Goal: Task Accomplishment & Management: Manage account settings

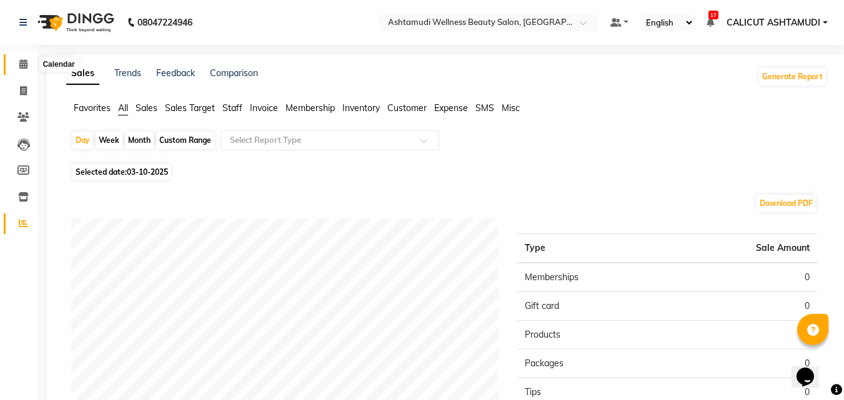
click at [23, 67] on icon at bounding box center [23, 63] width 8 height 9
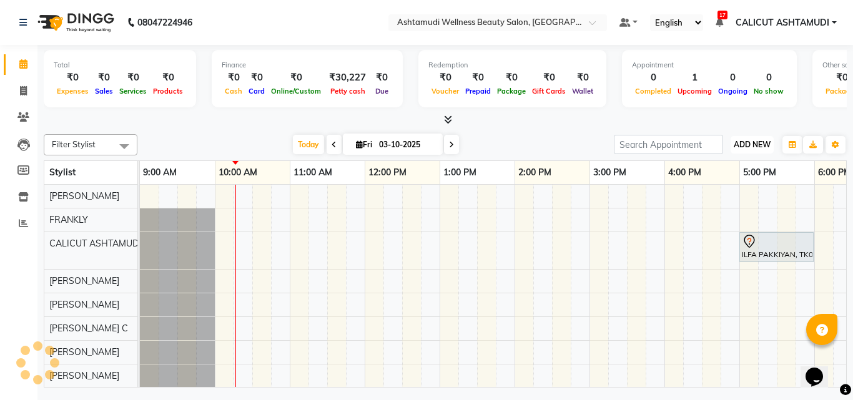
click at [761, 147] on span "ADD NEW" at bounding box center [752, 144] width 37 height 9
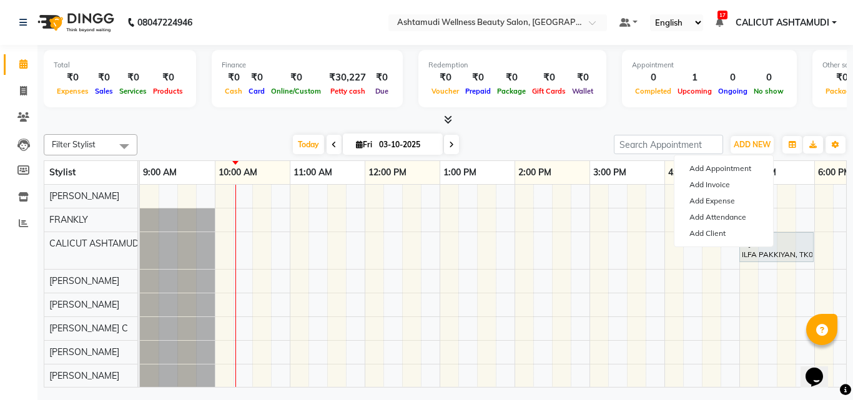
click at [522, 134] on div "Filter Stylist Select All [PERSON_NAME] [PERSON_NAME] [PERSON_NAME] CALICUT ASH…" at bounding box center [445, 258] width 803 height 259
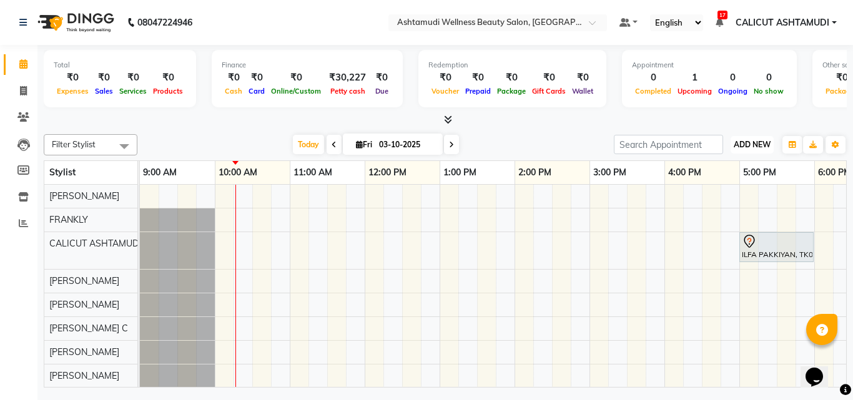
click at [737, 144] on span "ADD NEW" at bounding box center [752, 144] width 37 height 9
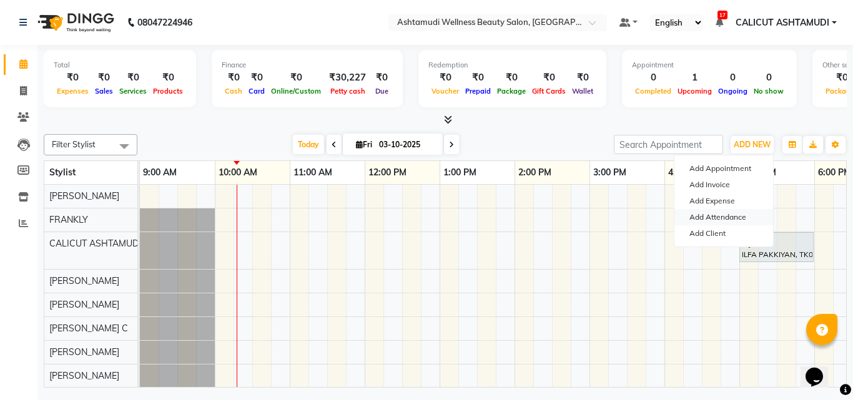
click at [719, 217] on link "Add Attendance" at bounding box center [723, 217] width 99 height 16
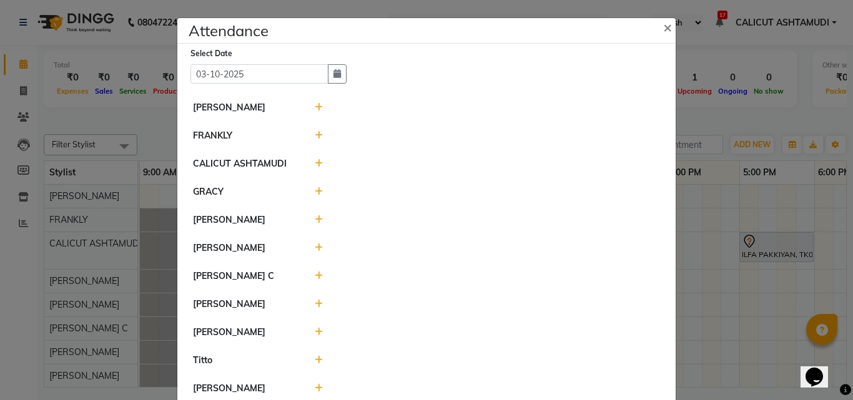
click at [316, 133] on icon at bounding box center [319, 135] width 8 height 9
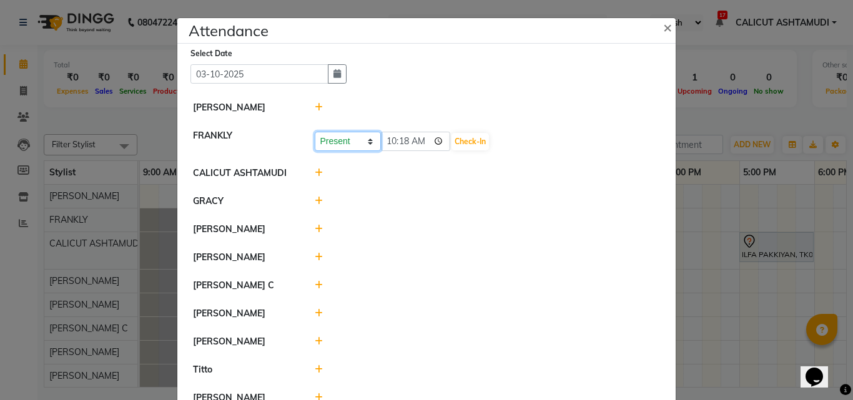
click at [344, 136] on select "Present Absent Late Half Day Weekly Off" at bounding box center [348, 141] width 66 height 19
select select "A"
click at [315, 132] on select "Present Absent Late Half Day Weekly Off" at bounding box center [348, 141] width 66 height 19
click at [388, 139] on button "Save" at bounding box center [394, 141] width 24 height 17
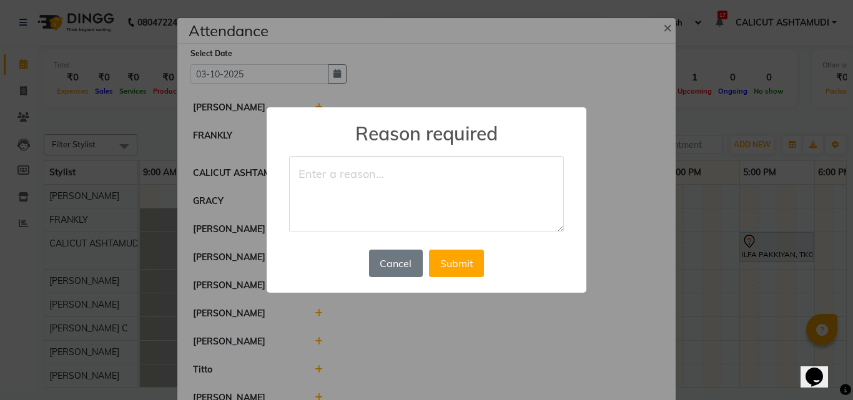
click at [318, 179] on textarea at bounding box center [426, 194] width 275 height 76
type textarea "leave"
click at [466, 267] on button "Submit" at bounding box center [456, 263] width 55 height 27
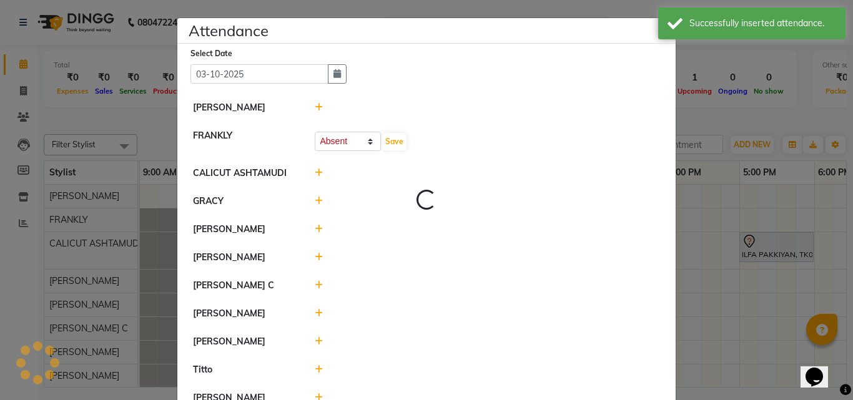
select select "A"
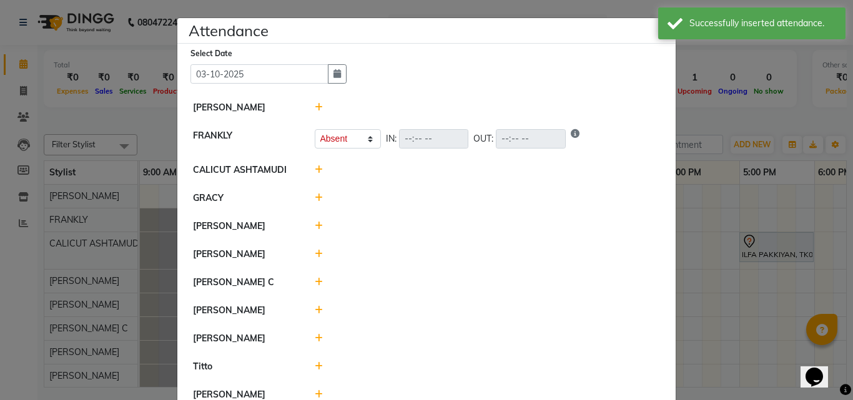
click at [315, 200] on icon at bounding box center [319, 198] width 8 height 9
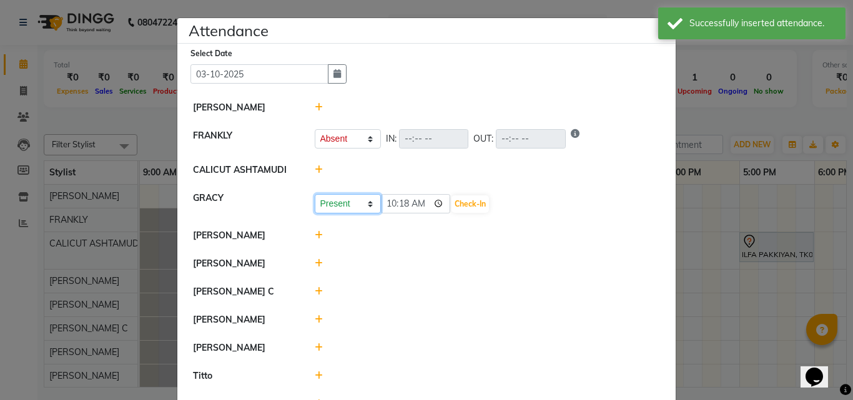
click at [333, 213] on select "Present Absent Late Half Day Weekly Off" at bounding box center [348, 203] width 66 height 19
select select "A"
click at [315, 194] on select "Present Absent Late Half Day Weekly Off" at bounding box center [348, 203] width 66 height 19
click at [390, 202] on button "Save" at bounding box center [394, 203] width 24 height 17
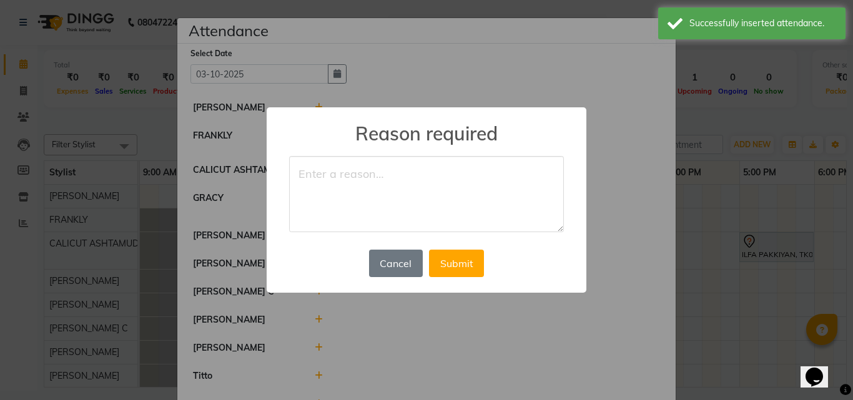
click at [336, 190] on textarea at bounding box center [426, 194] width 275 height 76
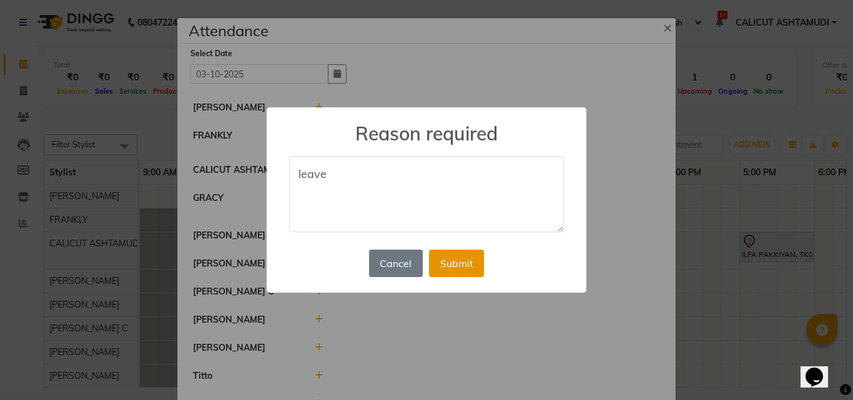
type textarea "leave"
click at [473, 275] on button "Submit" at bounding box center [456, 263] width 55 height 27
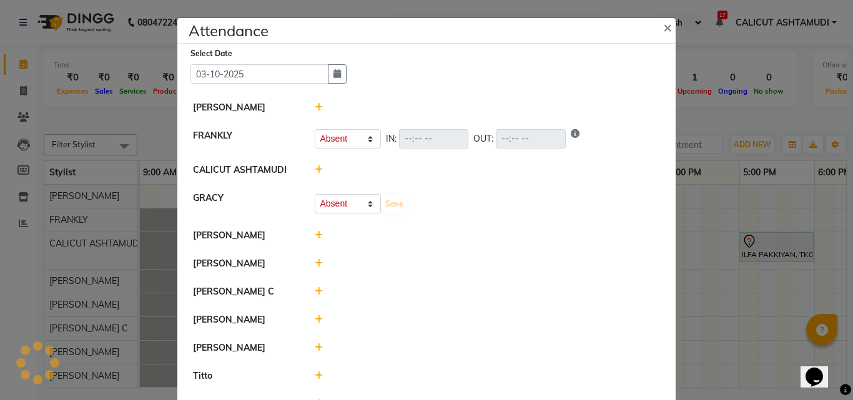
select select "A"
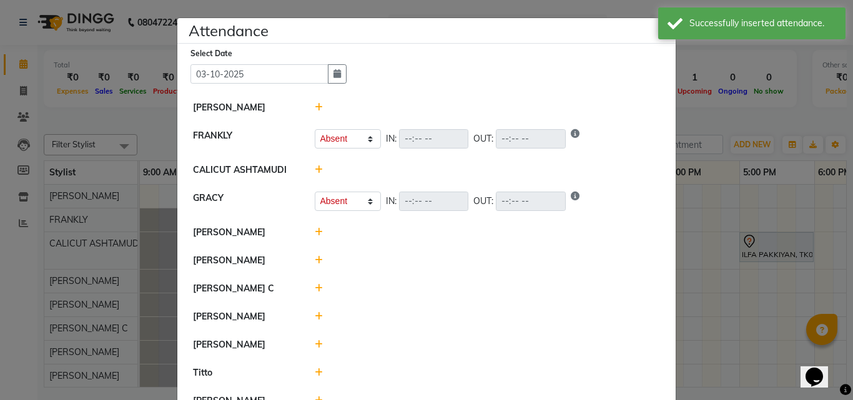
click at [315, 230] on icon at bounding box center [319, 232] width 8 height 9
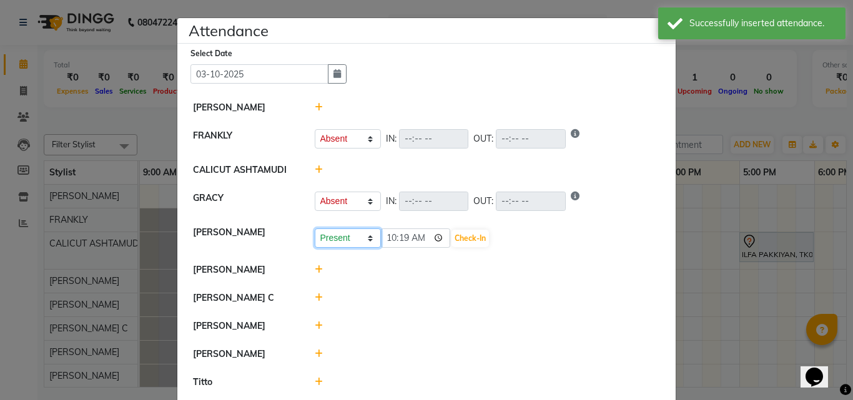
drag, startPoint x: 315, startPoint y: 230, endPoint x: 327, endPoint y: 232, distance: 12.0
click at [327, 232] on select "Present Absent Late Half Day Weekly Off" at bounding box center [348, 238] width 66 height 19
click at [361, 205] on select "Present Absent Late Half Day Weekly Off" at bounding box center [348, 201] width 66 height 19
click at [315, 192] on select "Present Absent Late Half Day Weekly Off" at bounding box center [348, 201] width 66 height 19
click at [357, 195] on select "Present Absent Late Half Day Weekly Off" at bounding box center [348, 201] width 66 height 19
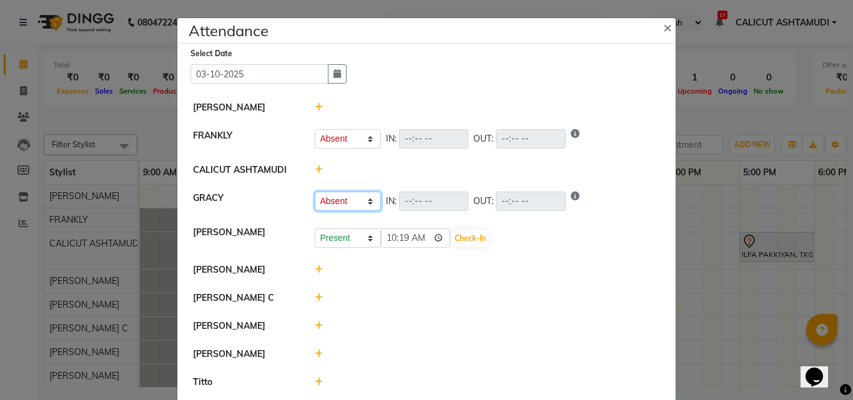
select select "W"
click at [315, 192] on select "Present Absent Late Half Day Weekly Off" at bounding box center [348, 201] width 66 height 19
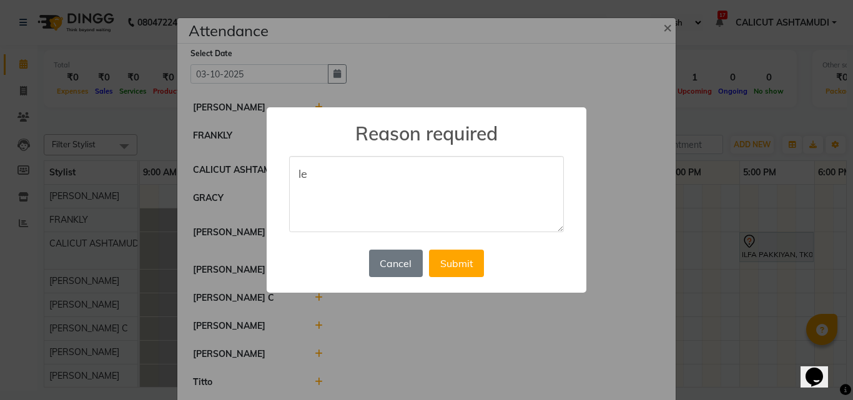
type textarea "l"
type textarea "off day"
click at [439, 259] on button "Submit" at bounding box center [456, 263] width 55 height 27
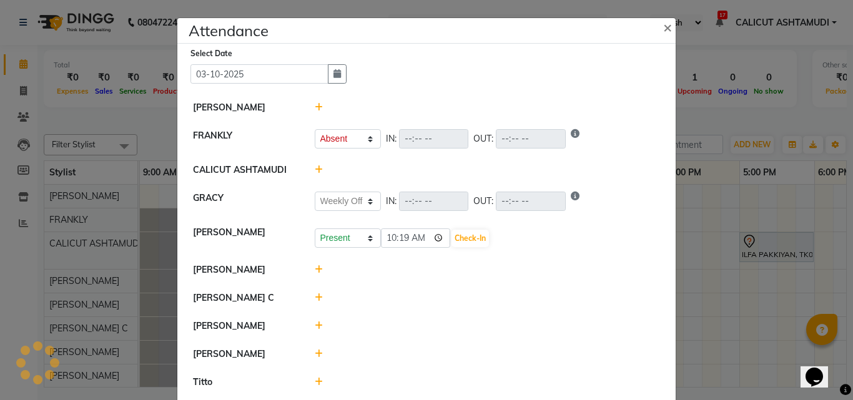
select select "A"
select select "W"
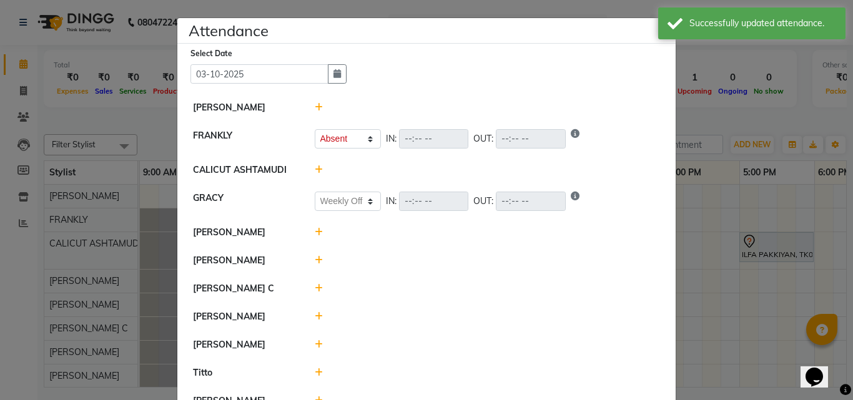
click at [319, 235] on div at bounding box center [487, 232] width 365 height 13
click at [317, 231] on icon at bounding box center [319, 232] width 8 height 9
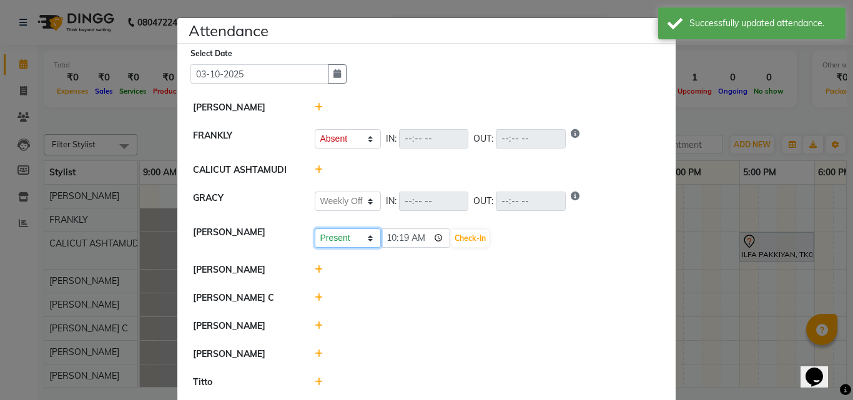
click at [331, 239] on select "Present Absent Late Half Day Weekly Off" at bounding box center [348, 238] width 66 height 19
select select "A"
click at [315, 229] on select "Present Absent Late Half Day Weekly Off" at bounding box center [348, 238] width 66 height 19
click at [385, 239] on button "Save" at bounding box center [394, 238] width 24 height 17
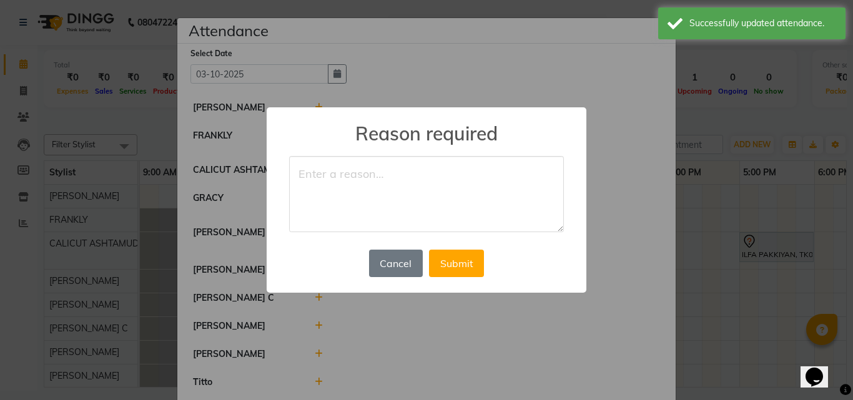
click at [342, 187] on textarea at bounding box center [426, 194] width 275 height 76
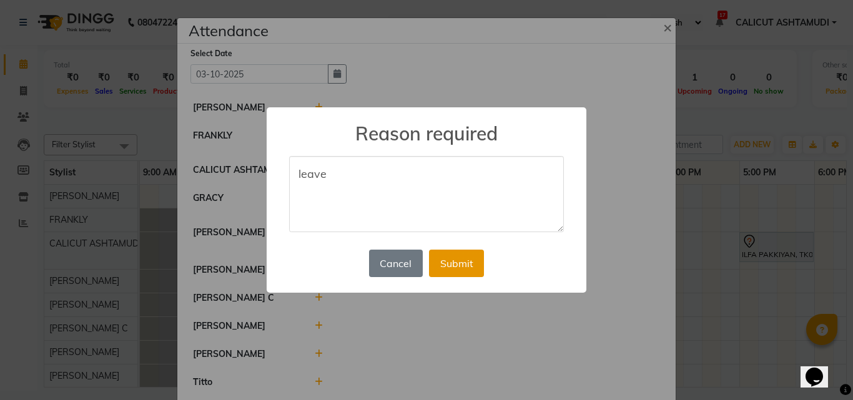
type textarea "leave"
click at [451, 252] on button "Submit" at bounding box center [456, 263] width 55 height 27
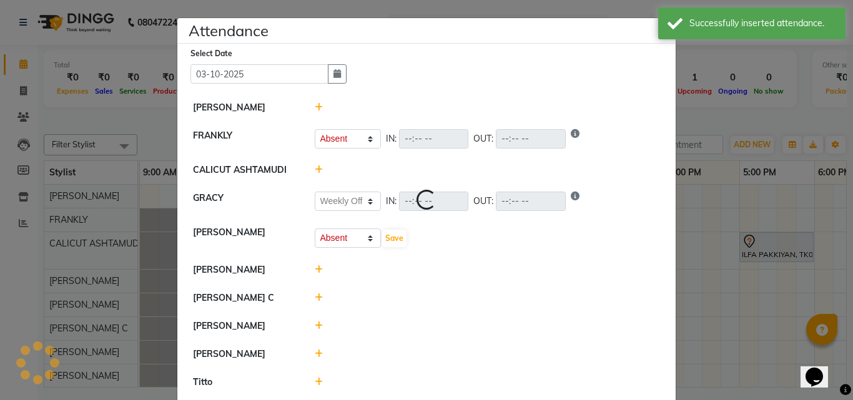
select select "A"
select select "W"
select select "A"
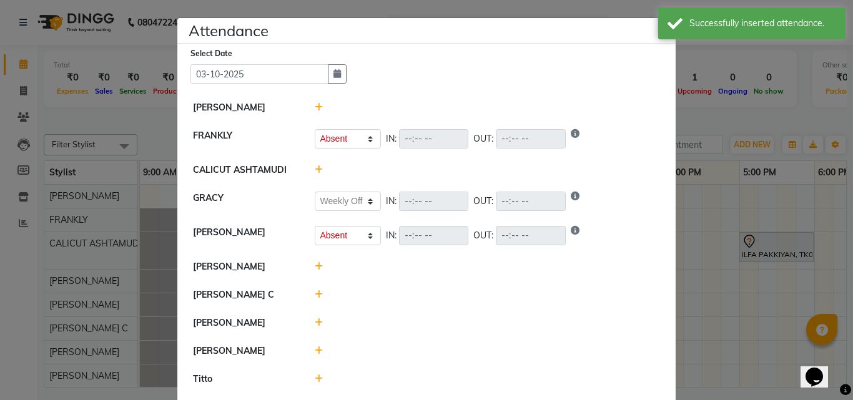
click at [315, 271] on span at bounding box center [319, 266] width 8 height 11
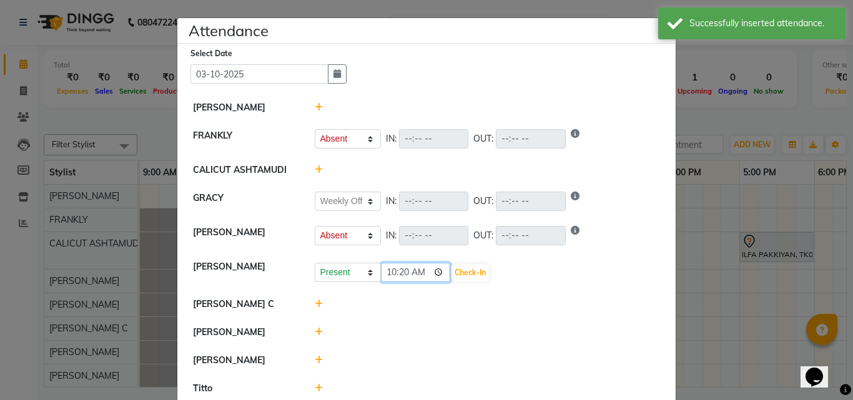
click at [396, 269] on input "10:20" at bounding box center [416, 272] width 70 height 19
type input "10:00"
drag, startPoint x: 475, startPoint y: 272, endPoint x: 466, endPoint y: 276, distance: 9.5
click at [475, 272] on button "Check-In" at bounding box center [469, 272] width 37 height 17
select select "A"
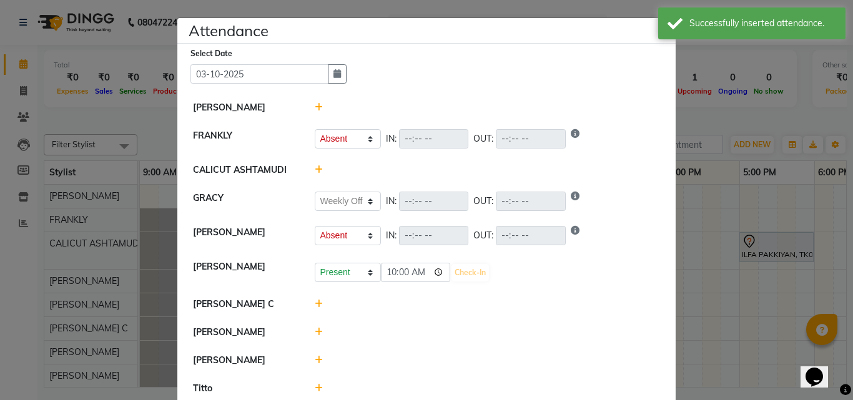
select select "W"
select select "A"
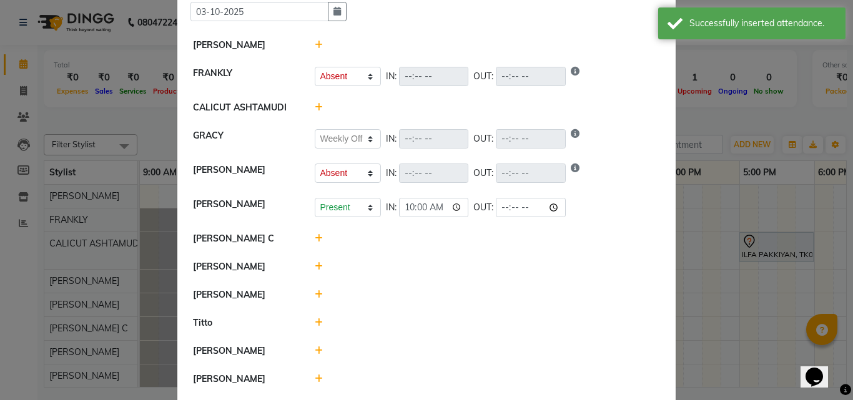
scroll to position [125, 0]
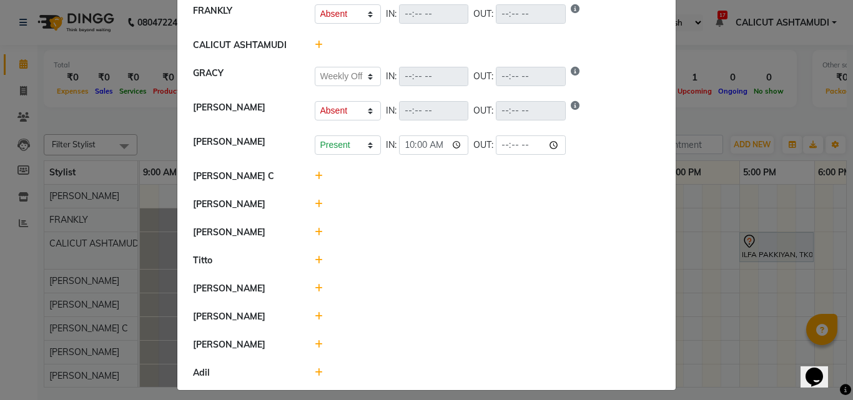
click at [315, 319] on icon at bounding box center [319, 316] width 8 height 9
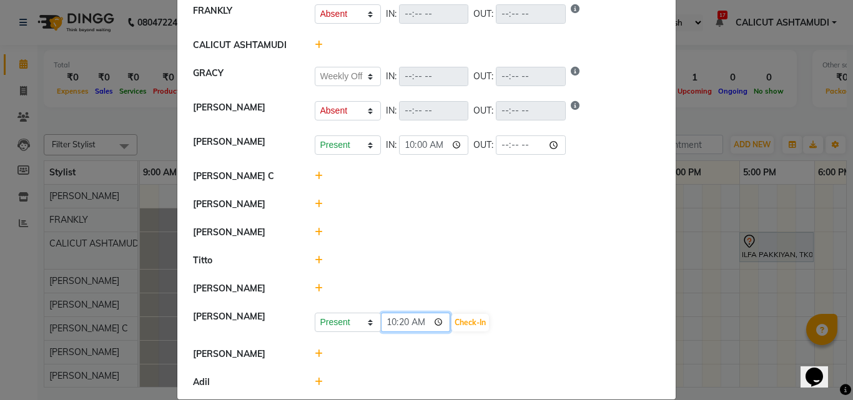
click at [388, 320] on input "10:20" at bounding box center [416, 322] width 70 height 19
type input "09:50"
click at [469, 326] on button "Check-In" at bounding box center [469, 322] width 37 height 17
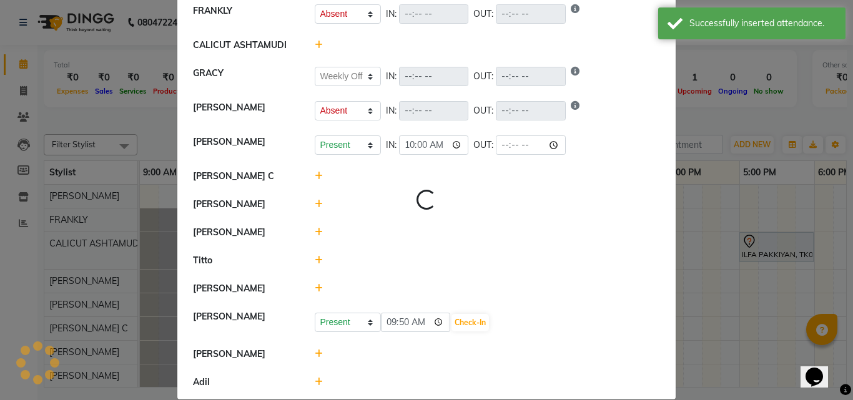
select select "A"
select select "W"
select select "A"
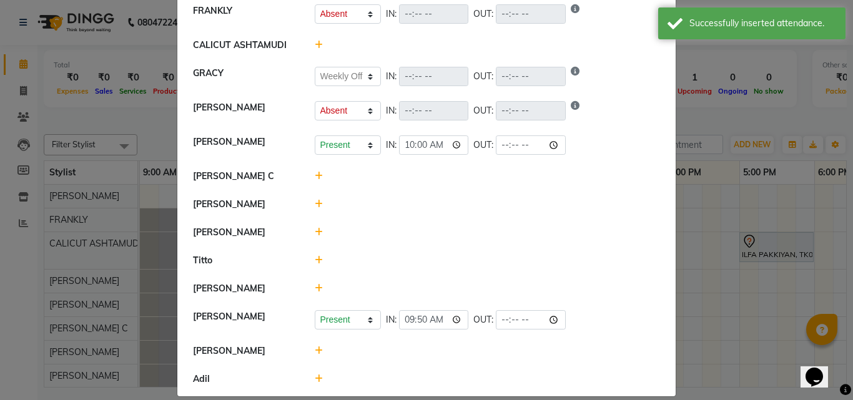
click at [315, 348] on icon at bounding box center [319, 351] width 8 height 9
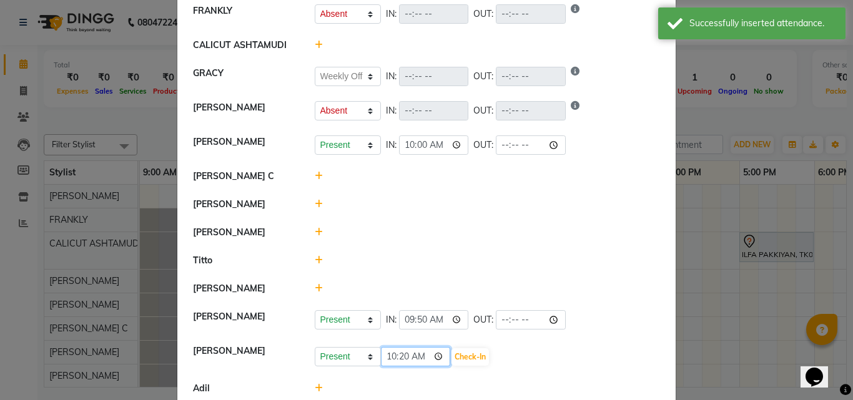
click at [388, 357] on input "10:20" at bounding box center [416, 356] width 70 height 19
type input "09:50"
click at [470, 353] on button "Check-In" at bounding box center [469, 356] width 37 height 17
select select "A"
select select "W"
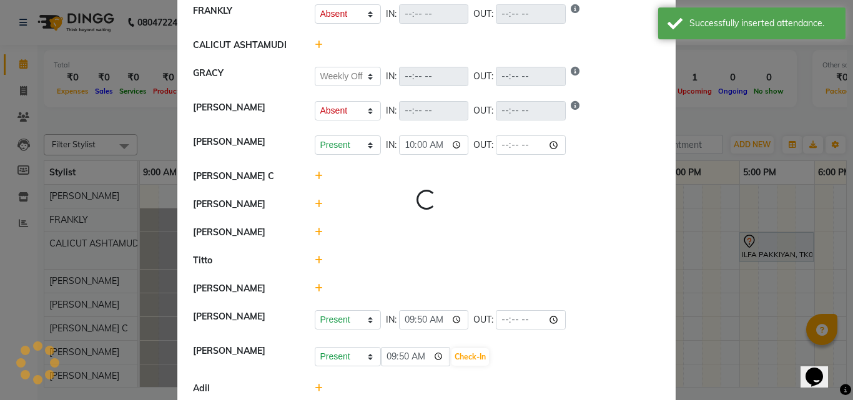
select select "A"
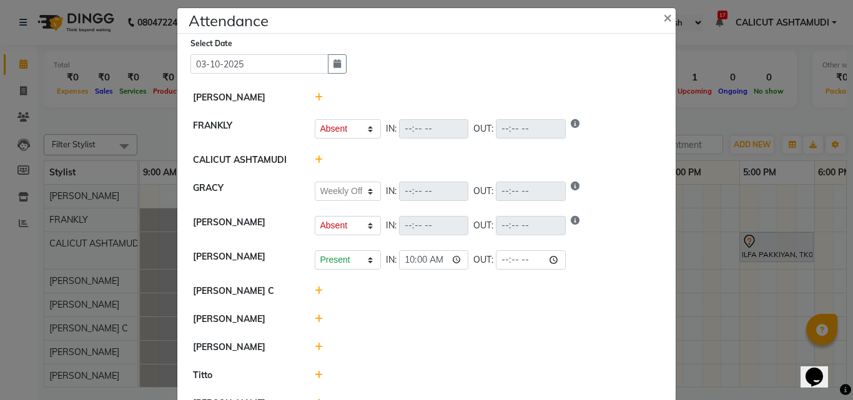
scroll to position [0, 0]
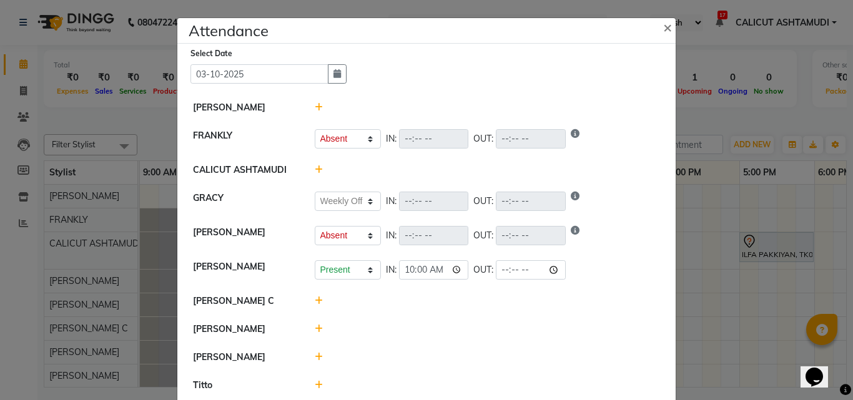
click at [709, 300] on ngb-modal-window "Attendance × Select Date [DATE] [PERSON_NAME] FRANKLY Present Absent Late Half …" at bounding box center [426, 200] width 853 height 400
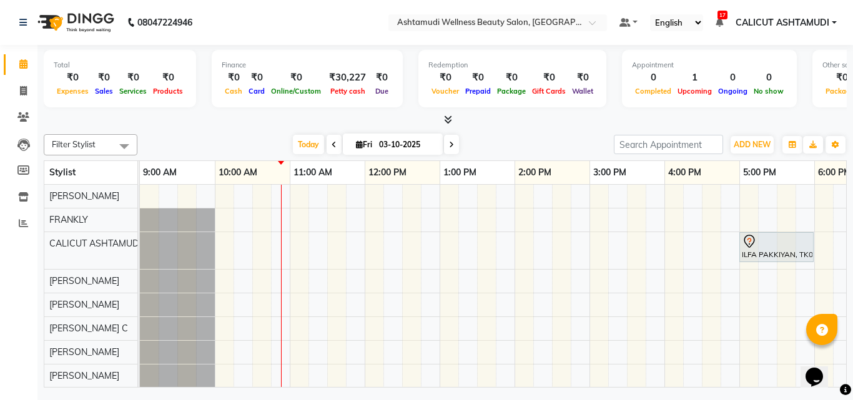
click at [282, 246] on div "ILFA PAKKIYAN, TK01, 05:00 PM-06:00 PM, D-Tan Cleanup" at bounding box center [702, 346] width 1124 height 322
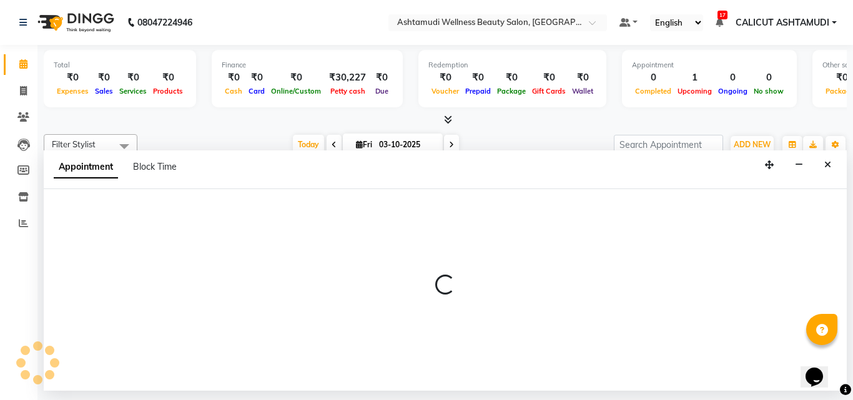
select select "27314"
select select "645"
select select "tentative"
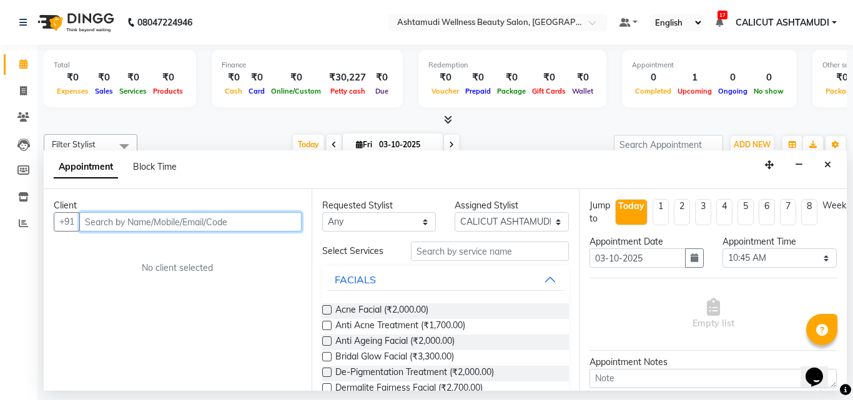
click at [149, 219] on input "text" at bounding box center [190, 221] width 222 height 19
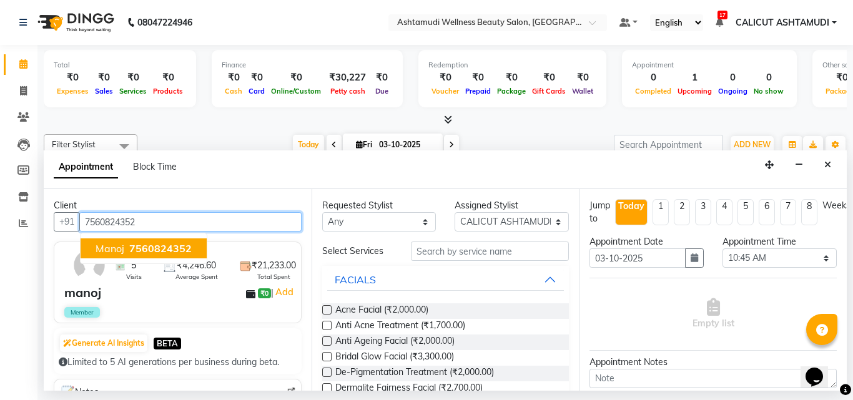
click at [186, 248] on span "7560824352" at bounding box center [160, 248] width 62 height 12
type input "7560824352"
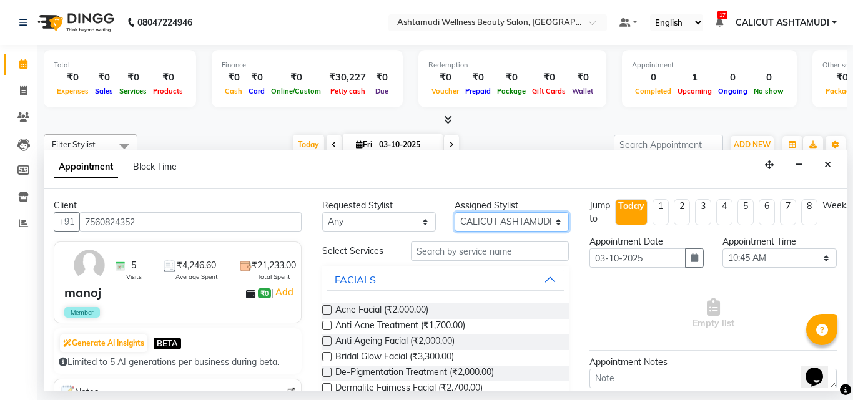
drag, startPoint x: 476, startPoint y: 220, endPoint x: 481, endPoint y: 212, distance: 9.5
click at [476, 220] on select "Select [PERSON_NAME] [PERSON_NAME] [PERSON_NAME] CALICUT ASHTAMUDI FRANKLY KRIS…" at bounding box center [512, 221] width 114 height 19
select select "72440"
click at [455, 212] on select "Select [PERSON_NAME] [PERSON_NAME] [PERSON_NAME] CALICUT ASHTAMUDI FRANKLY KRIS…" at bounding box center [512, 221] width 114 height 19
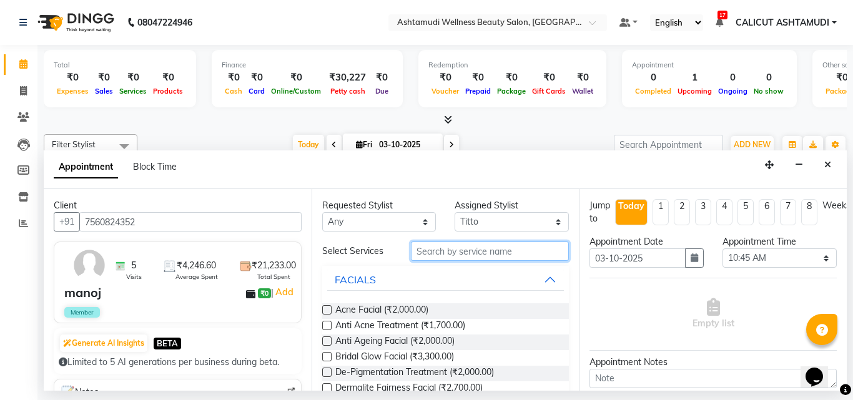
click at [463, 255] on input "text" at bounding box center [490, 251] width 159 height 19
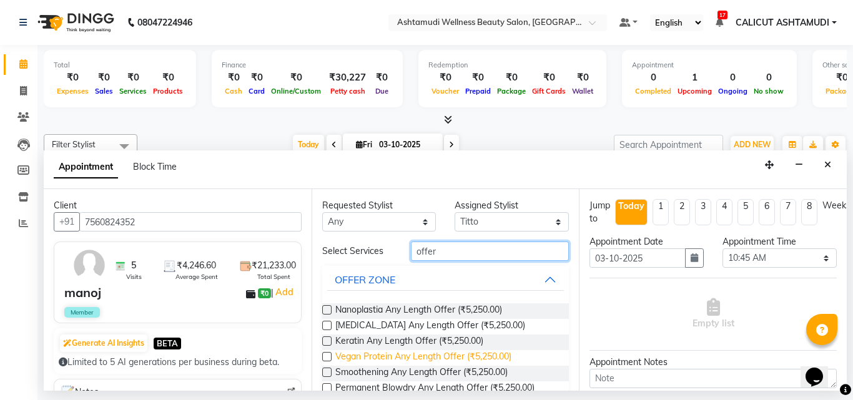
scroll to position [26, 0]
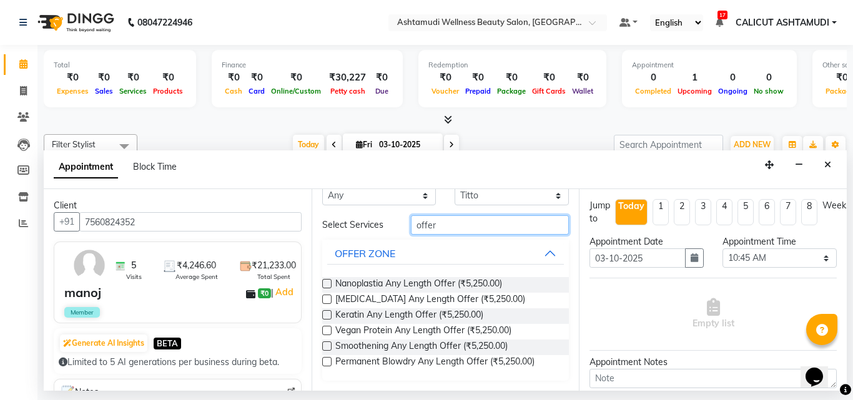
type input "offer"
click at [328, 282] on label at bounding box center [326, 283] width 9 height 9
click at [328, 282] on input "checkbox" at bounding box center [326, 285] width 8 height 8
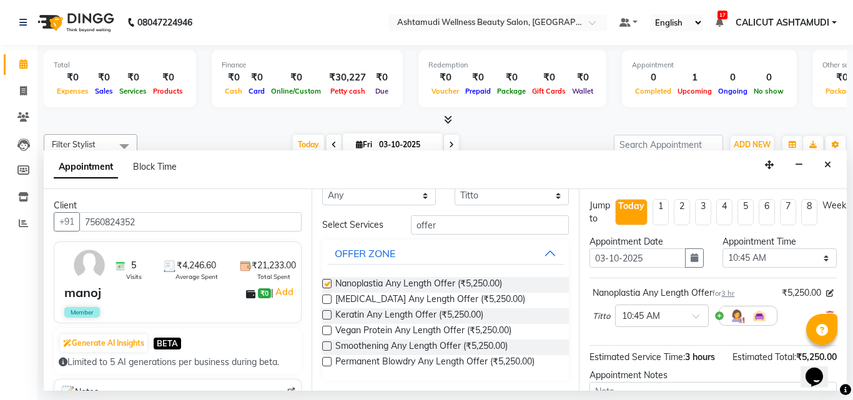
checkbox input "false"
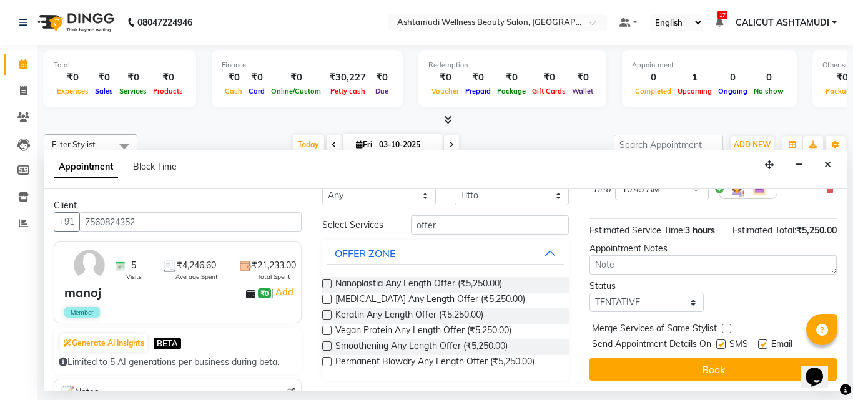
scroll to position [149, 0]
click at [611, 293] on select "Select TENTATIVE CONFIRM CHECK-IN UPCOMING" at bounding box center [647, 302] width 114 height 19
select select "check-in"
click at [590, 293] on select "Select TENTATIVE CONFIRM CHECK-IN UPCOMING" at bounding box center [647, 302] width 114 height 19
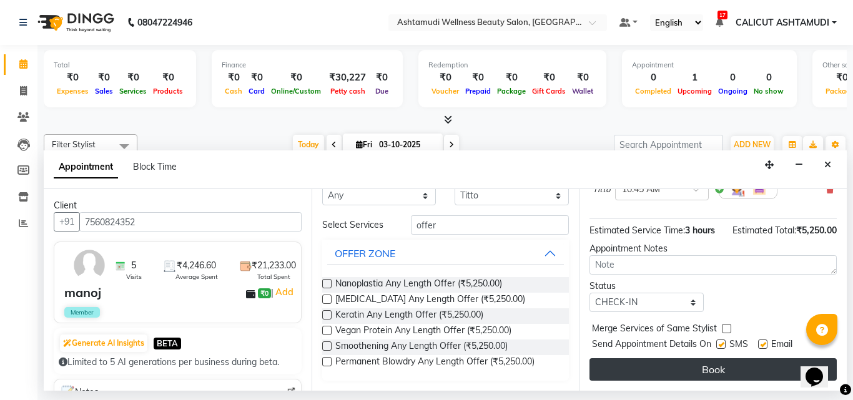
click at [616, 362] on button "Book" at bounding box center [713, 369] width 247 height 22
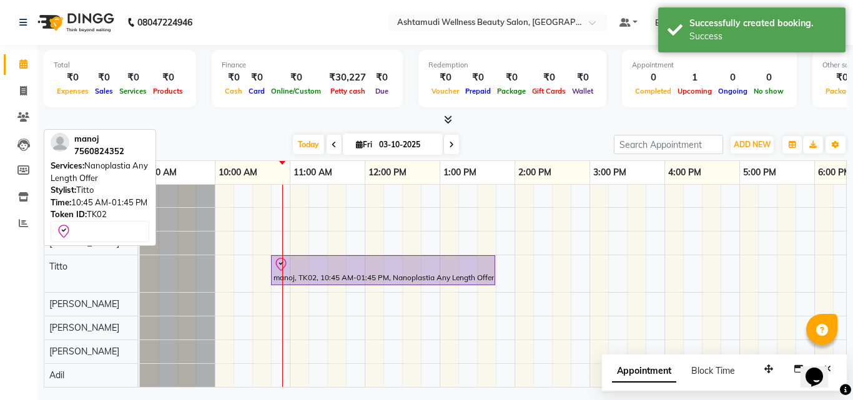
scroll to position [142, 0]
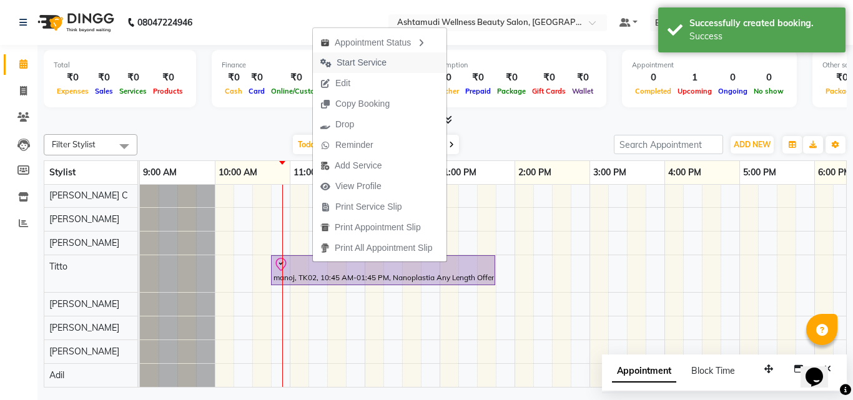
click at [332, 64] on span "Start Service" at bounding box center [353, 62] width 81 height 21
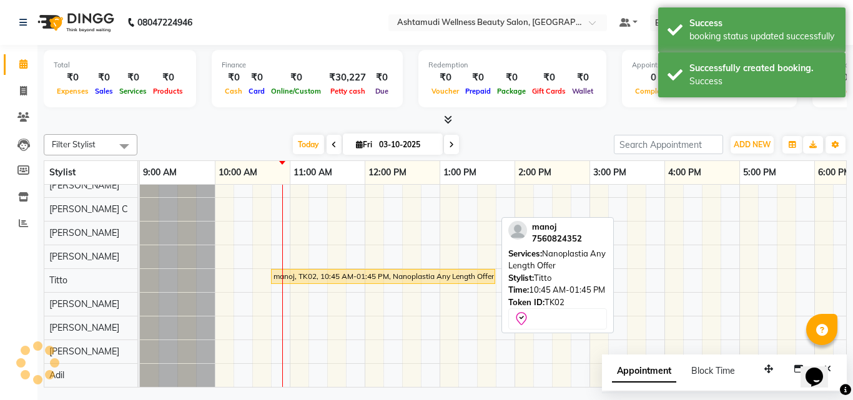
scroll to position [129, 0]
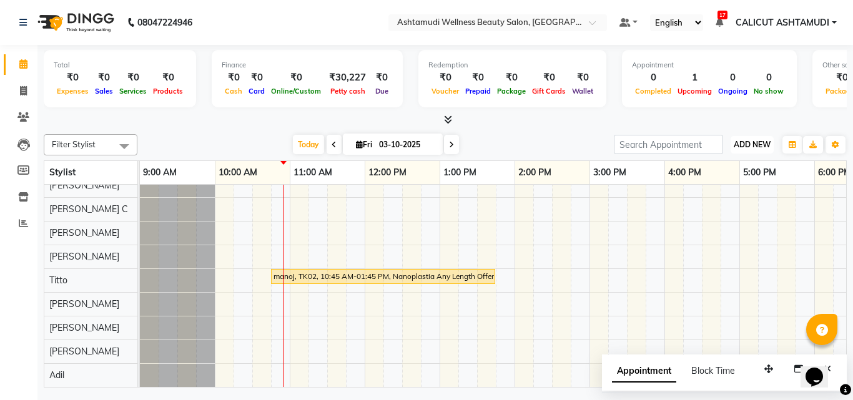
click at [761, 146] on span "ADD NEW" at bounding box center [752, 144] width 37 height 9
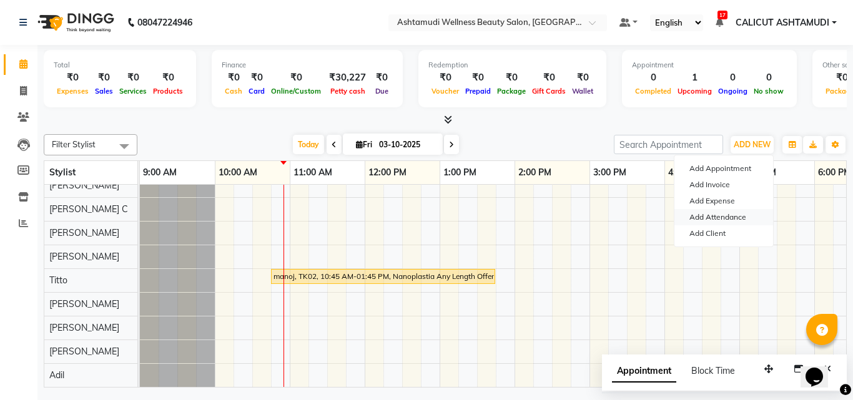
click at [721, 218] on link "Add Attendance" at bounding box center [723, 217] width 99 height 16
select select "A"
select select "W"
select select "A"
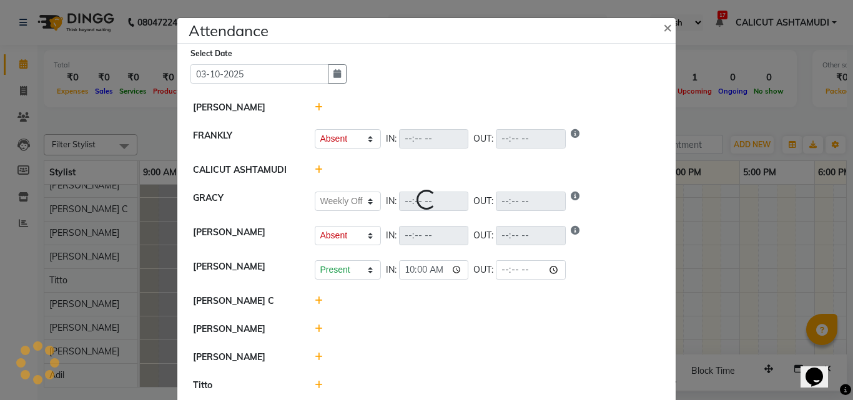
select select "A"
select select "W"
select select "A"
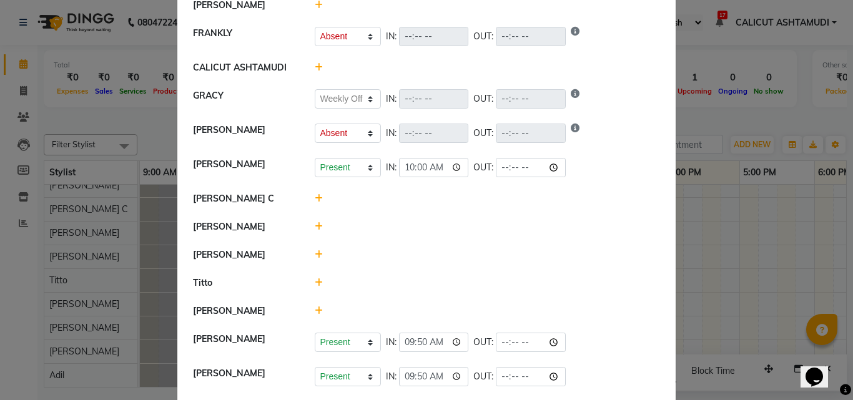
scroll to position [146, 0]
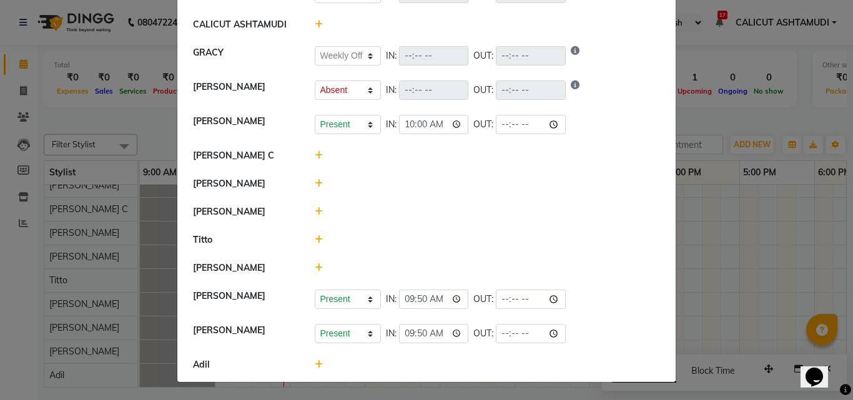
click at [315, 244] on icon at bounding box center [319, 239] width 8 height 9
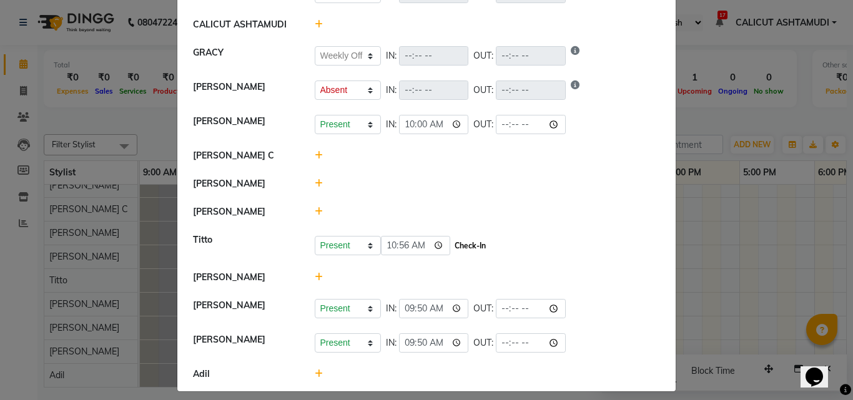
click at [462, 243] on button "Check-In" at bounding box center [469, 245] width 37 height 17
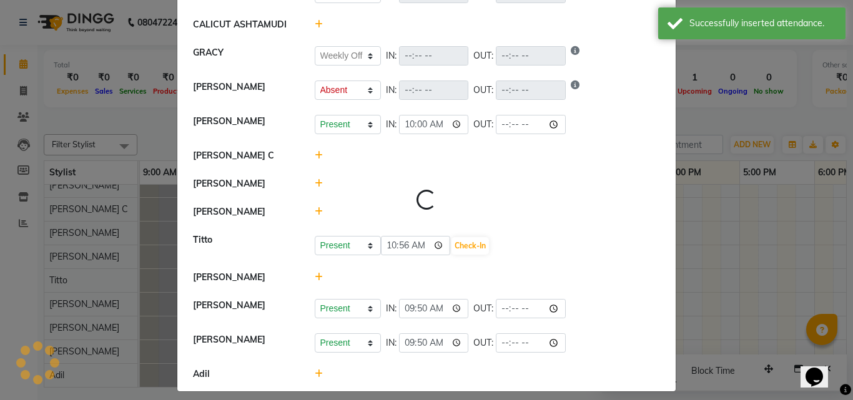
select select "A"
select select "W"
select select "A"
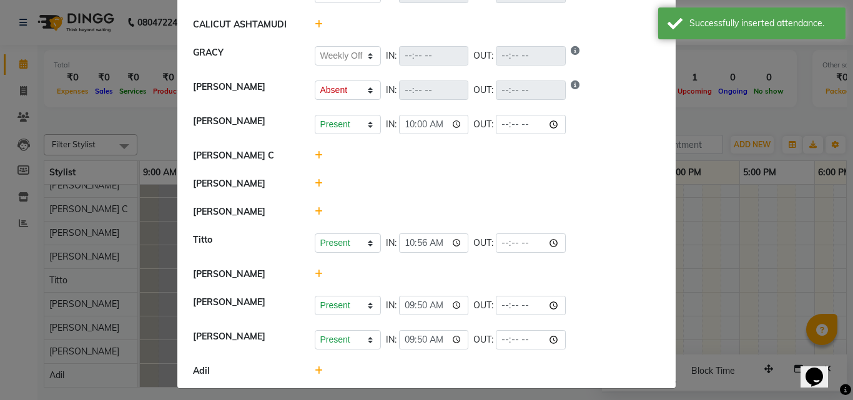
click at [315, 210] on icon at bounding box center [319, 211] width 8 height 9
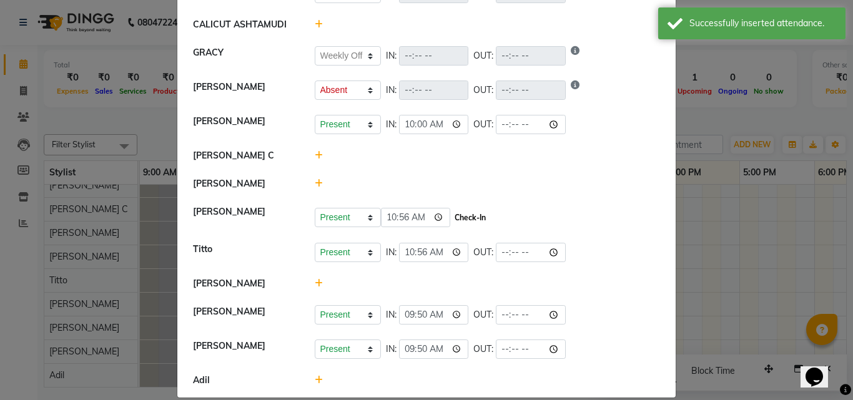
click at [464, 219] on button "Check-In" at bounding box center [469, 217] width 37 height 17
select select "A"
select select "W"
select select "A"
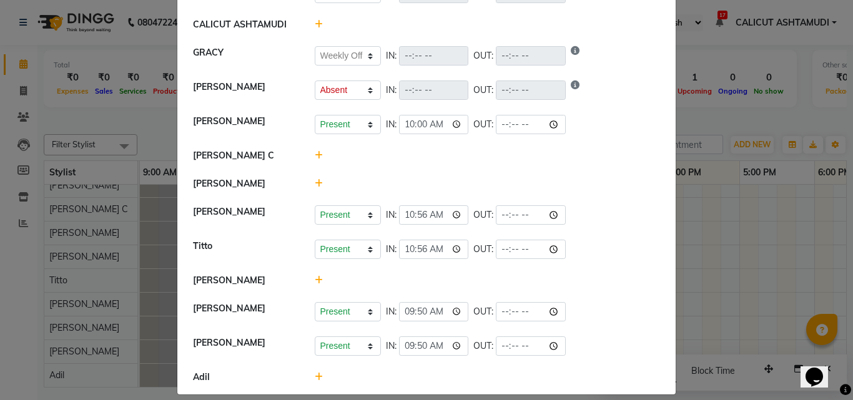
click at [315, 377] on icon at bounding box center [319, 377] width 8 height 9
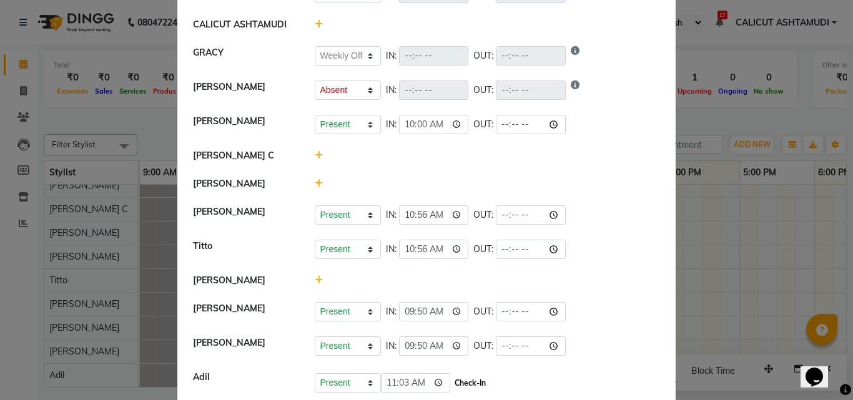
click at [477, 382] on button "Check-In" at bounding box center [469, 383] width 37 height 17
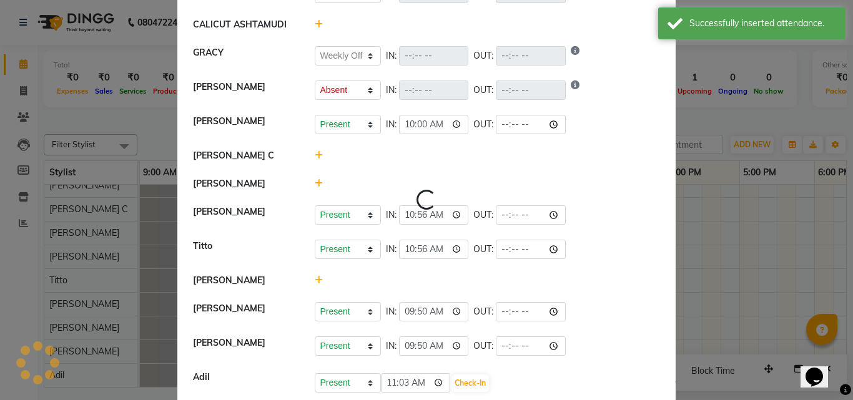
select select "A"
select select "W"
select select "A"
click at [315, 180] on icon at bounding box center [319, 183] width 8 height 9
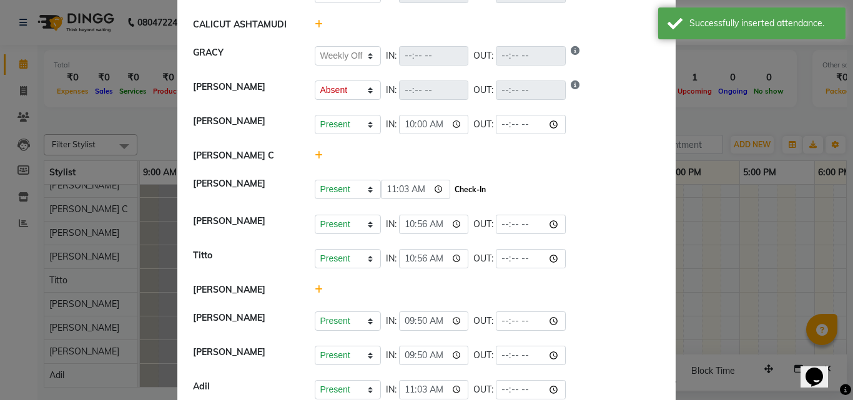
click at [471, 189] on button "Check-In" at bounding box center [469, 189] width 37 height 17
select select "A"
select select "W"
select select "A"
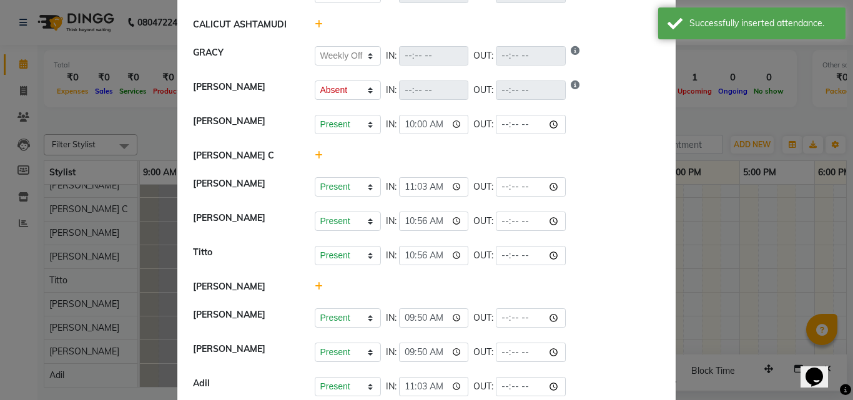
click at [315, 287] on icon at bounding box center [319, 286] width 8 height 9
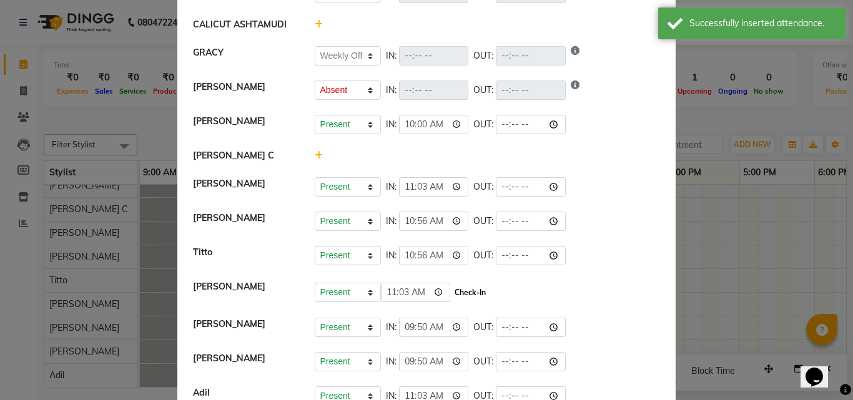
click at [473, 289] on button "Check-In" at bounding box center [469, 292] width 37 height 17
select select "A"
select select "W"
select select "A"
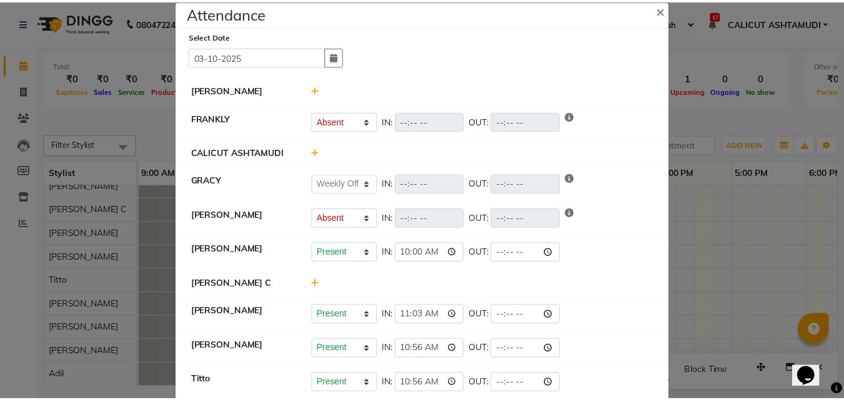
scroll to position [0, 0]
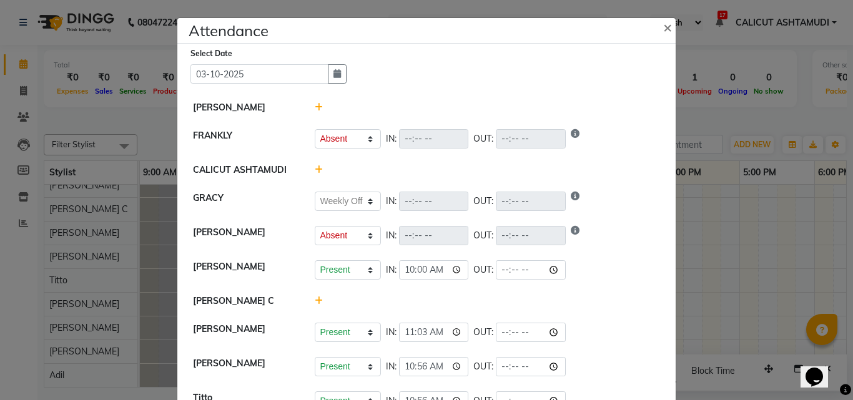
click at [315, 106] on icon at bounding box center [319, 107] width 8 height 9
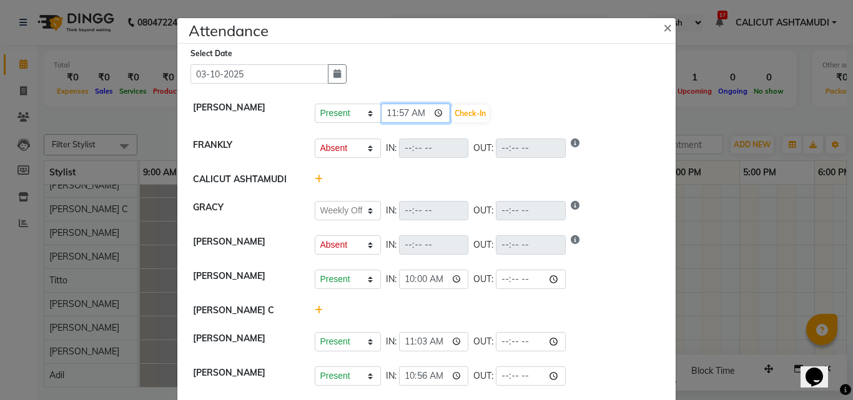
click at [402, 113] on input "11:57" at bounding box center [416, 113] width 70 height 19
type input "11:30"
click at [458, 113] on button "Check-In" at bounding box center [469, 113] width 37 height 17
select select "A"
select select "W"
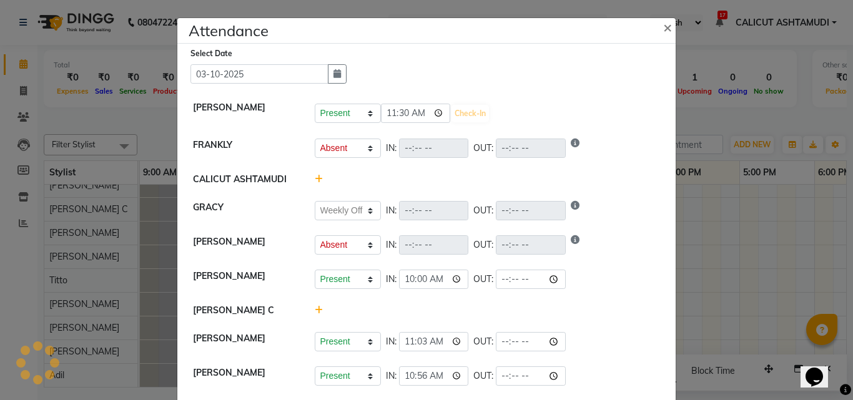
select select "A"
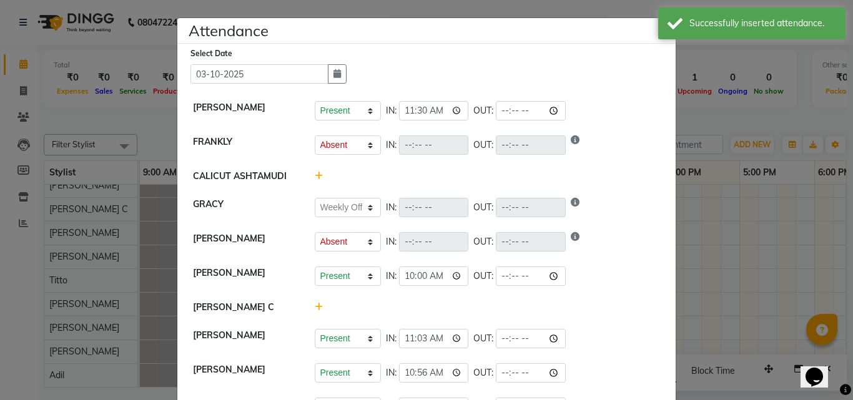
click at [698, 224] on ngb-modal-window "Attendance × Select Date [DATE] [PERSON_NAME] Present Absent Late Half Day Week…" at bounding box center [426, 200] width 853 height 400
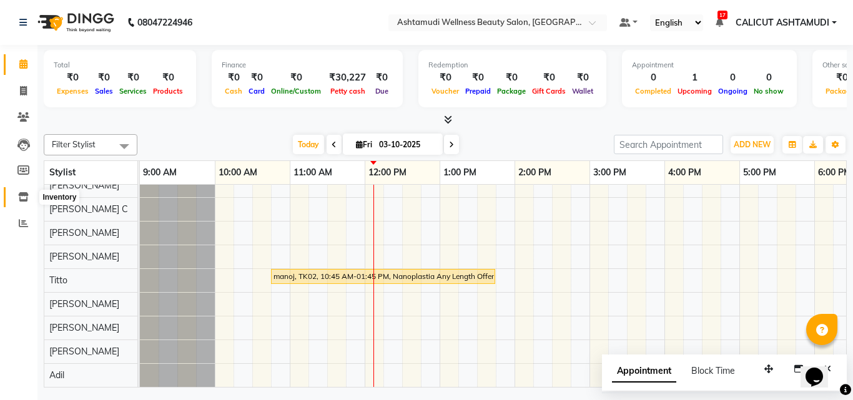
click at [24, 202] on span at bounding box center [23, 197] width 22 height 14
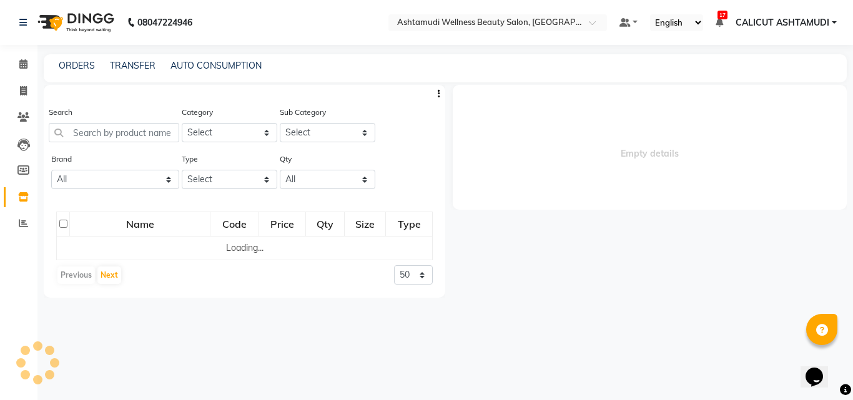
select select
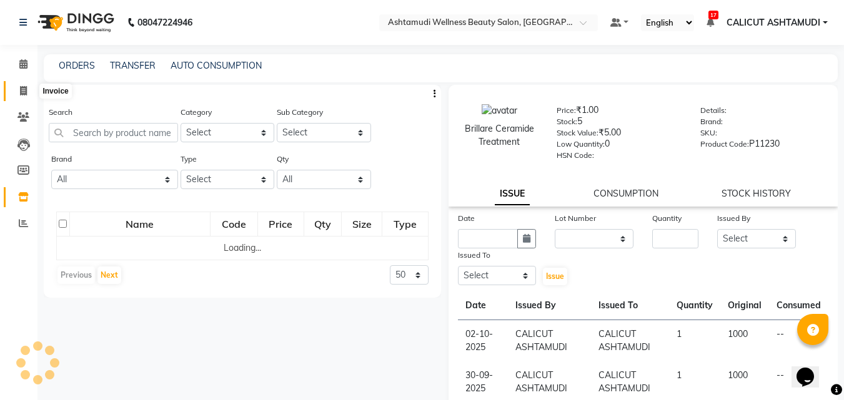
click at [23, 97] on span at bounding box center [23, 91] width 22 height 14
select select "service"
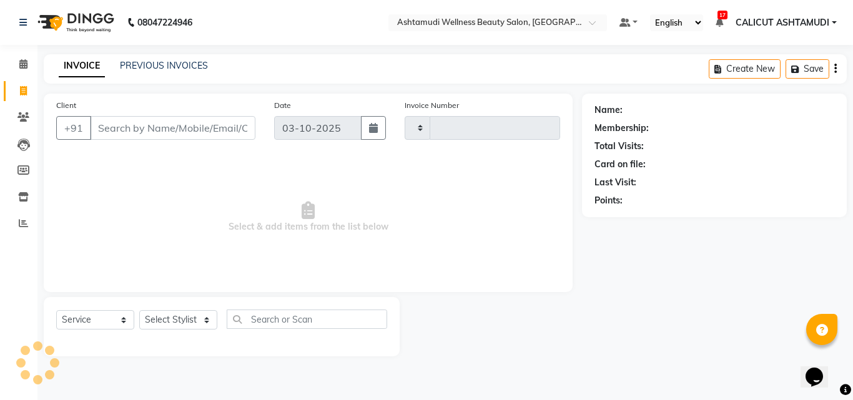
type input "4895"
select select "4630"
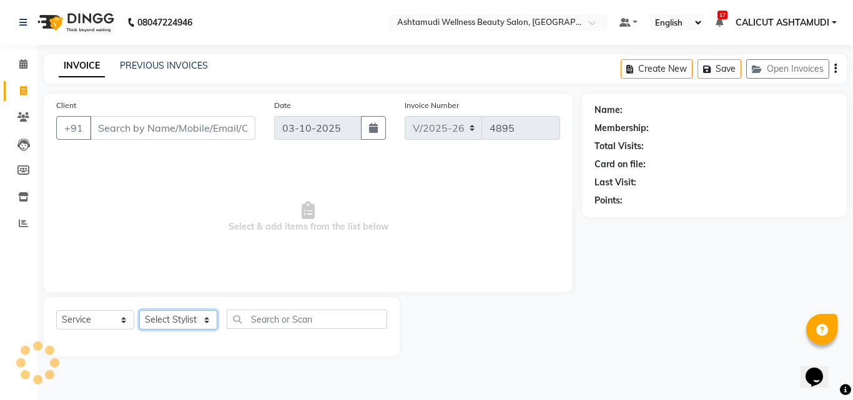
click at [177, 317] on select "Select Stylist [PERSON_NAME] [PERSON_NAME] [PERSON_NAME] CALICUT ASHTAMUDI FRAN…" at bounding box center [178, 319] width 78 height 19
click at [139, 310] on select "Select Stylist [PERSON_NAME] [PERSON_NAME] [PERSON_NAME] CALICUT ASHTAMUDI FRAN…" at bounding box center [178, 319] width 78 height 19
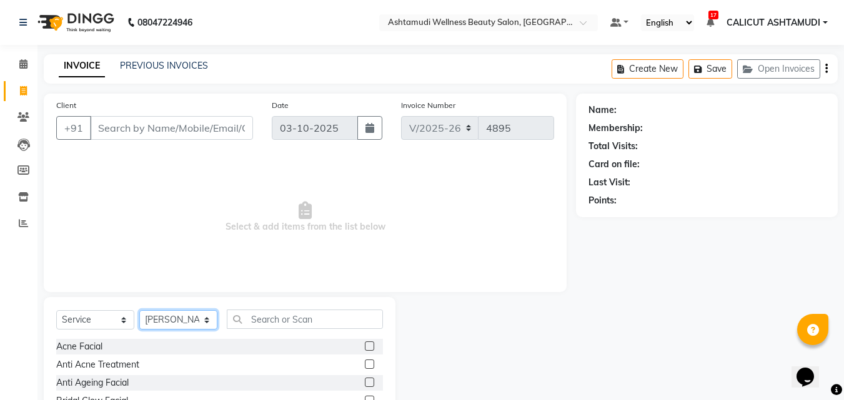
click at [175, 325] on select "Select Stylist [PERSON_NAME] [PERSON_NAME] [PERSON_NAME] CALICUT ASHTAMUDI FRAN…" at bounding box center [178, 319] width 78 height 19
select select "85202"
click at [139, 310] on select "Select Stylist [PERSON_NAME] [PERSON_NAME] [PERSON_NAME] CALICUT ASHTAMUDI FRAN…" at bounding box center [178, 319] width 78 height 19
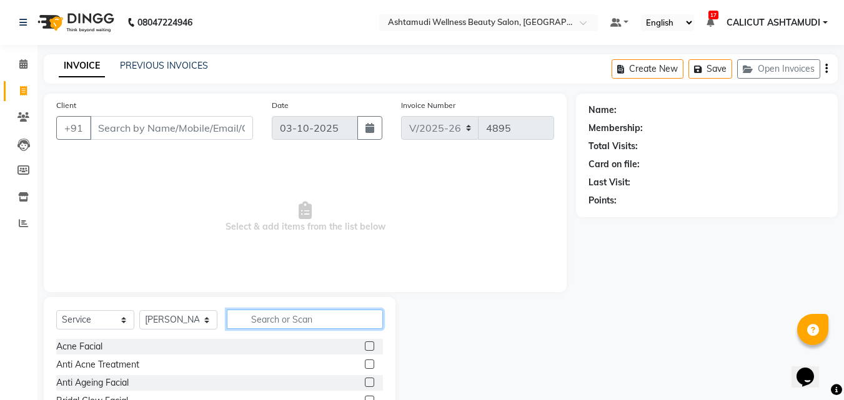
click at [271, 317] on input "text" at bounding box center [305, 319] width 156 height 19
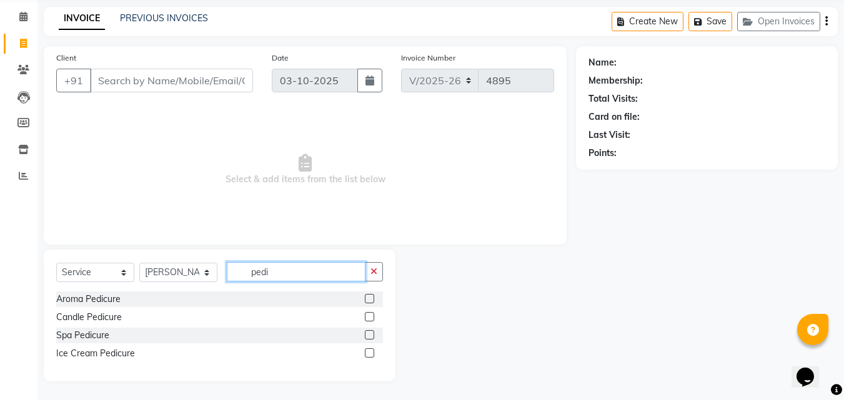
type input "pedi"
click at [367, 335] on label at bounding box center [369, 334] width 9 height 9
click at [367, 335] on input "checkbox" at bounding box center [369, 336] width 8 height 8
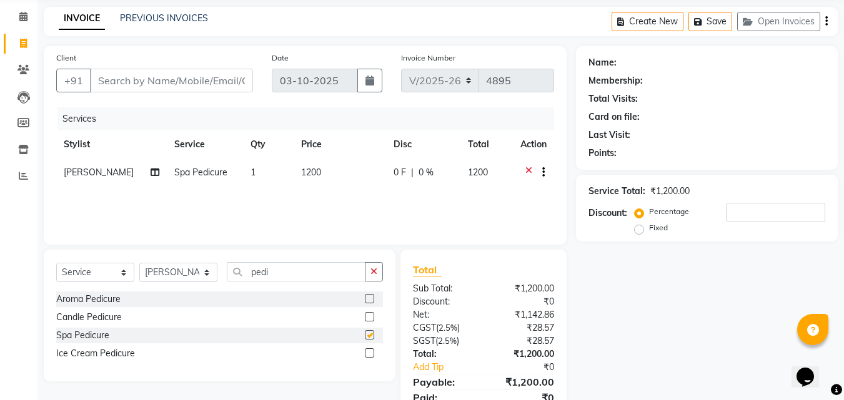
checkbox input "false"
click at [381, 206] on div "Services Stylist Service Qty Price Disc Total Action [PERSON_NAME] Spa Pedicure…" at bounding box center [305, 169] width 498 height 125
click at [523, 169] on div at bounding box center [533, 174] width 26 height 16
click at [528, 172] on icon at bounding box center [528, 174] width 7 height 16
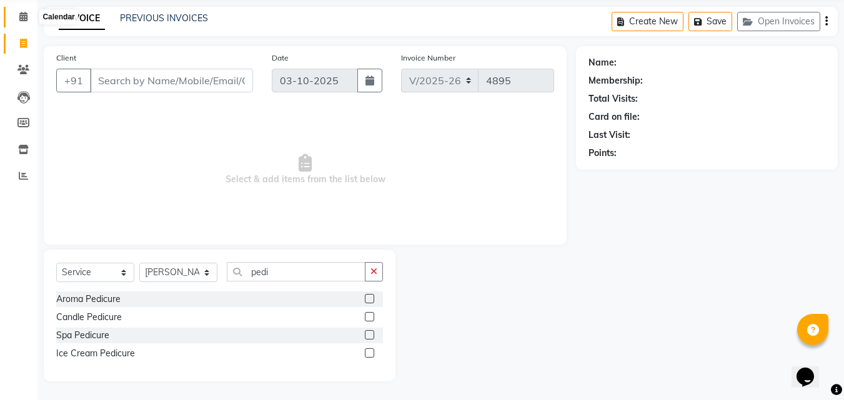
click at [25, 17] on icon at bounding box center [23, 16] width 8 height 9
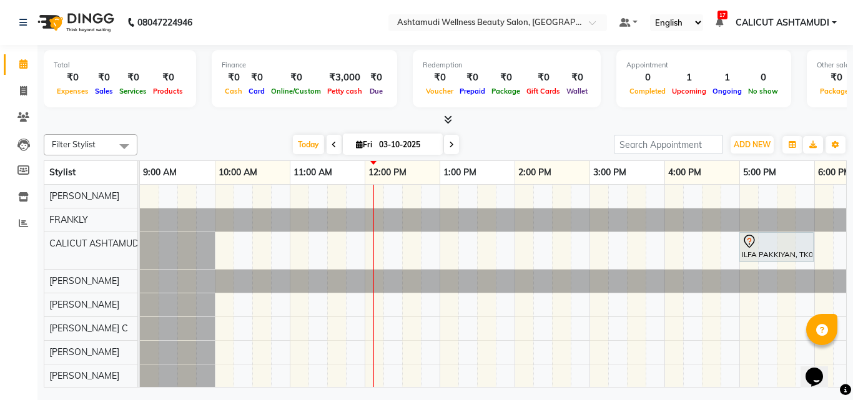
click at [140, 271] on div at bounding box center [140, 281] width 0 height 23
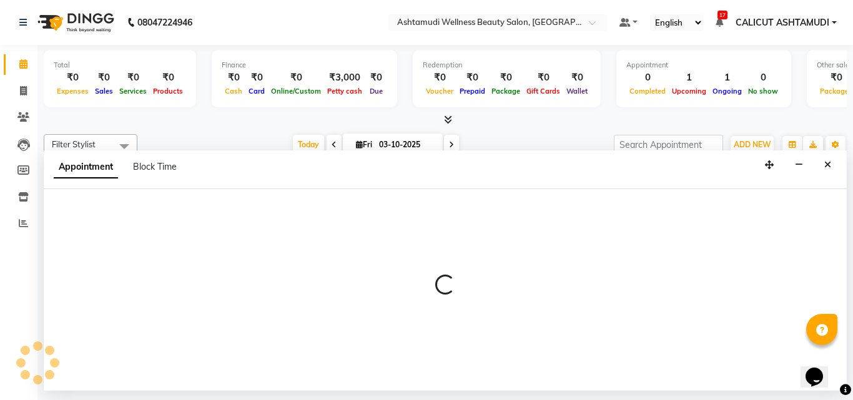
select select "34579"
select select "735"
select select "tentative"
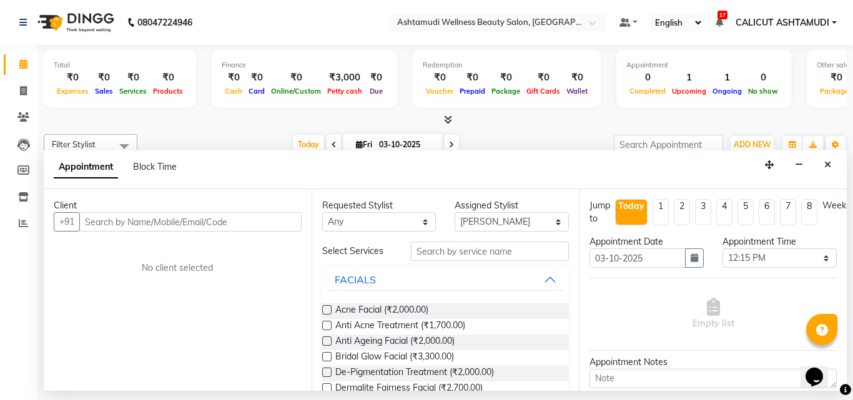
click at [181, 225] on input "text" at bounding box center [190, 221] width 222 height 19
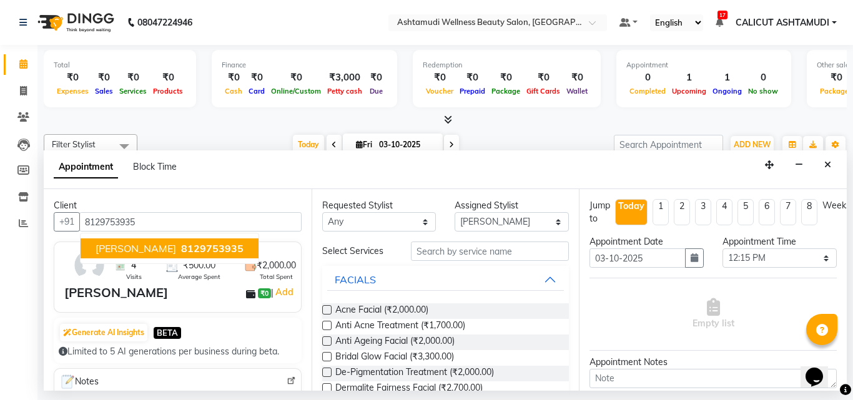
click at [181, 248] on span "8129753935" at bounding box center [212, 248] width 62 height 12
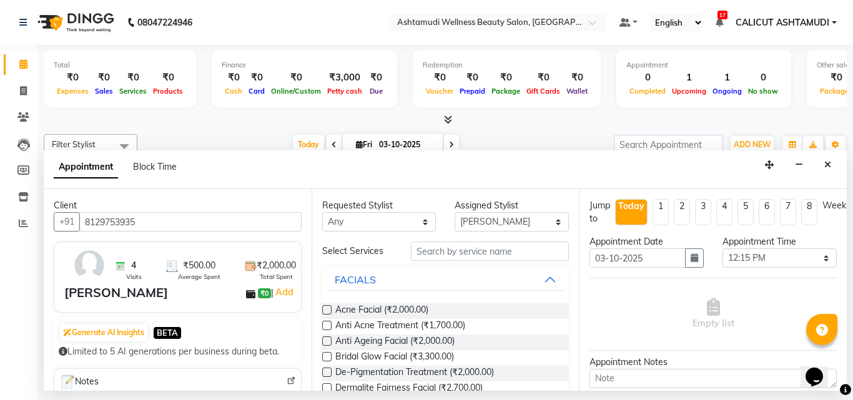
type input "8129753935"
click at [468, 216] on select "Select Adil Amala George AMBILI C ANKITHA CALICUT ASHTAMUDI FRANKLY KRISHNA Nit…" at bounding box center [512, 221] width 114 height 19
select select "27314"
click at [455, 212] on select "Select Adil Amala George AMBILI C ANKITHA CALICUT ASHTAMUDI FRANKLY KRISHNA Nit…" at bounding box center [512, 221] width 114 height 19
click at [504, 258] on input "text" at bounding box center [490, 251] width 159 height 19
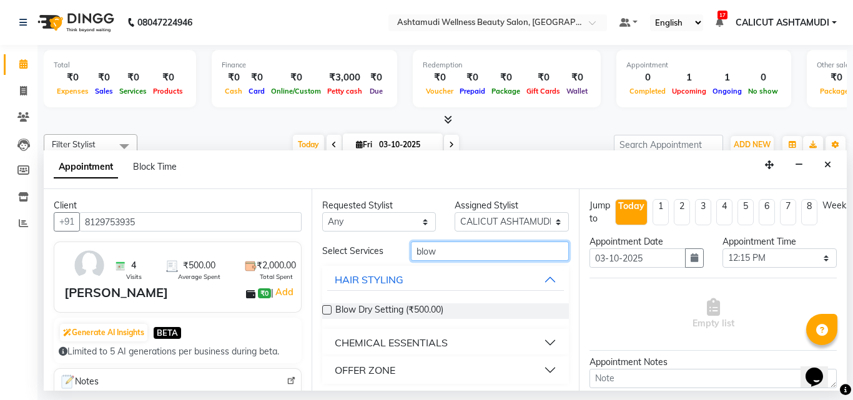
type input "blow"
click at [327, 310] on label at bounding box center [326, 309] width 9 height 9
click at [327, 310] on input "checkbox" at bounding box center [326, 311] width 8 height 8
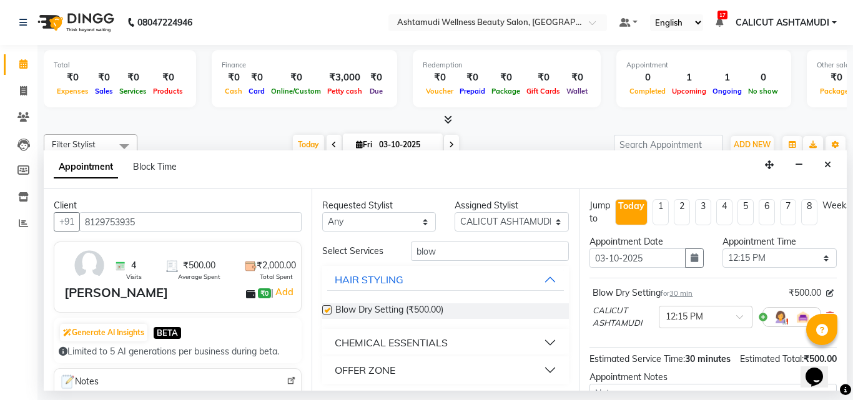
checkbox input "false"
click at [691, 264] on button "button" at bounding box center [694, 258] width 19 height 19
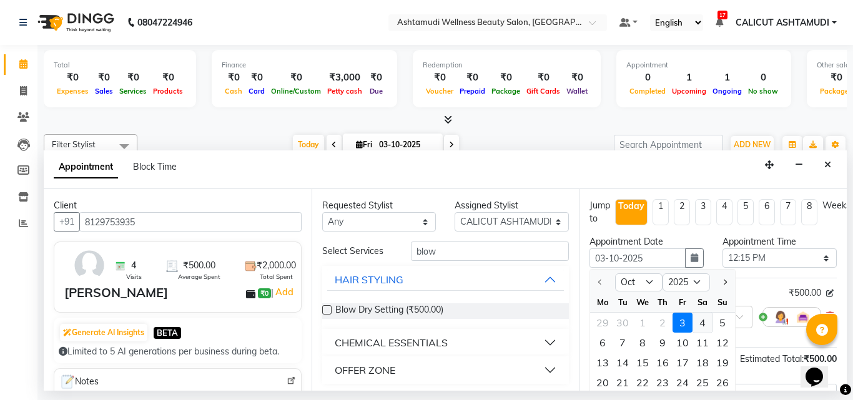
click at [706, 325] on div "4" at bounding box center [703, 323] width 20 height 20
type input "04-10-2025"
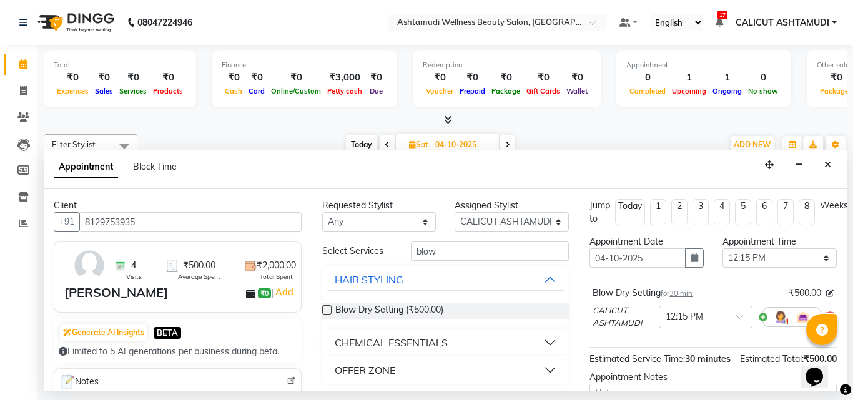
scroll to position [62, 0]
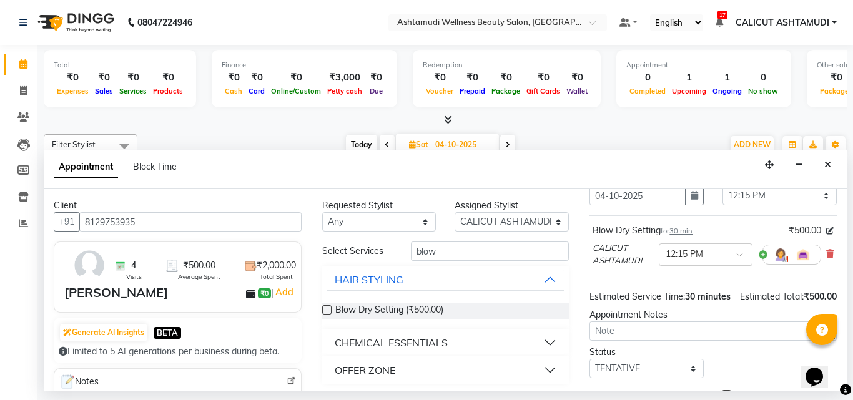
click at [684, 262] on div "× 12:15 PM" at bounding box center [706, 255] width 94 height 22
click at [734, 197] on select "Select 10:00 AM 10:15 AM 10:30 AM 10:45 AM 11:00 AM 11:15 AM 11:30 AM 11:45 AM …" at bounding box center [780, 195] width 114 height 19
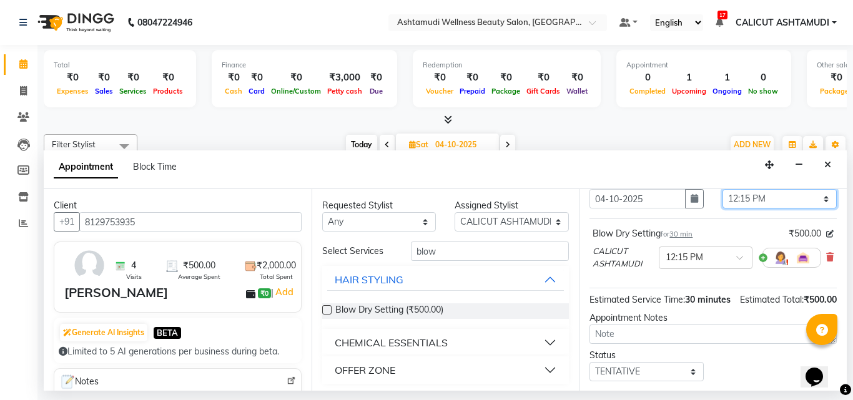
select select "810"
click at [723, 189] on select "Select 10:00 AM 10:15 AM 10:30 AM 10:45 AM 11:00 AM 11:15 AM 11:30 AM 11:45 AM …" at bounding box center [780, 198] width 114 height 19
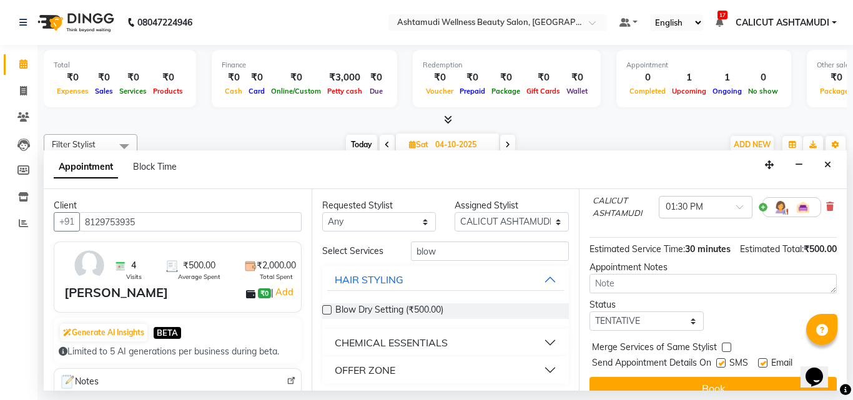
scroll to position [151, 0]
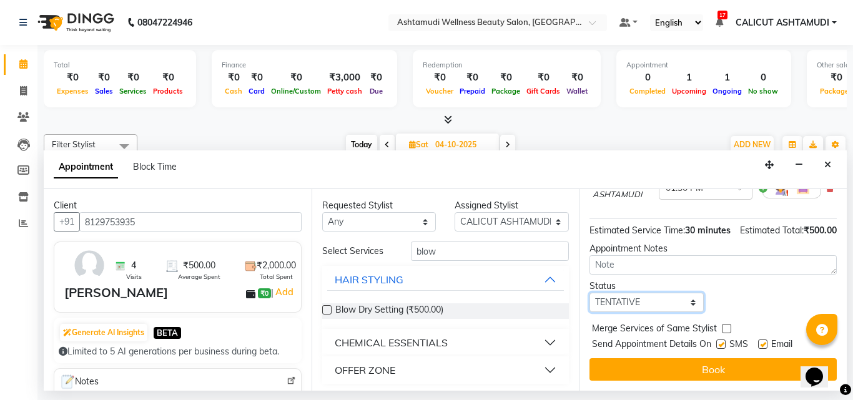
click at [652, 293] on select "Select TENTATIVE CONFIRM UPCOMING" at bounding box center [647, 302] width 114 height 19
select select "confirm booking"
click at [590, 293] on select "Select TENTATIVE CONFIRM UPCOMING" at bounding box center [647, 302] width 114 height 19
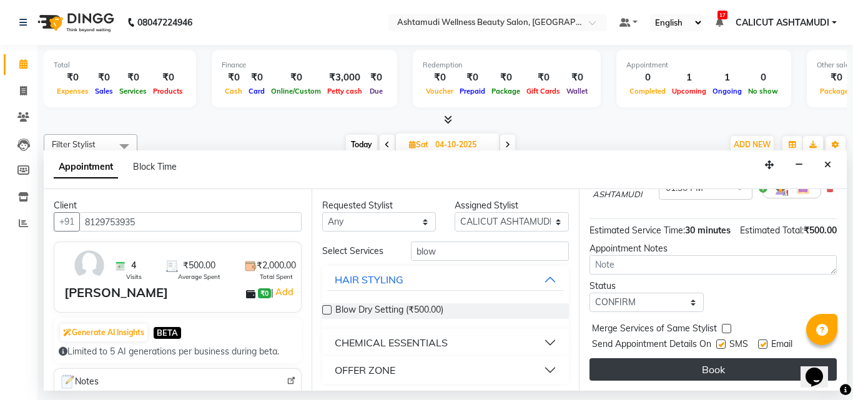
click at [646, 360] on button "Book" at bounding box center [713, 369] width 247 height 22
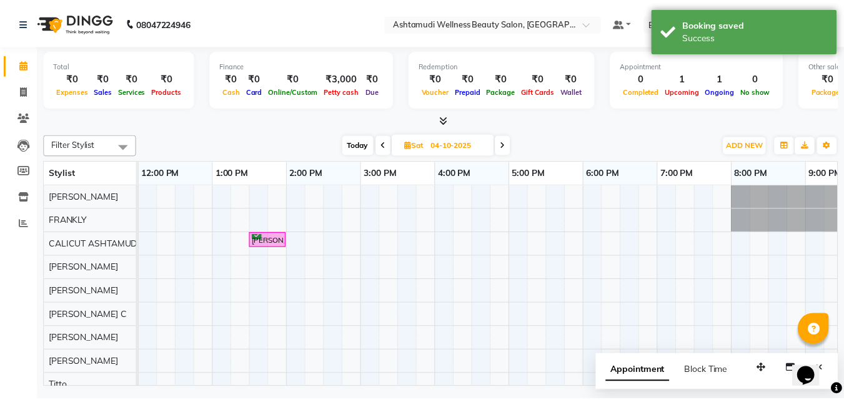
scroll to position [0, 0]
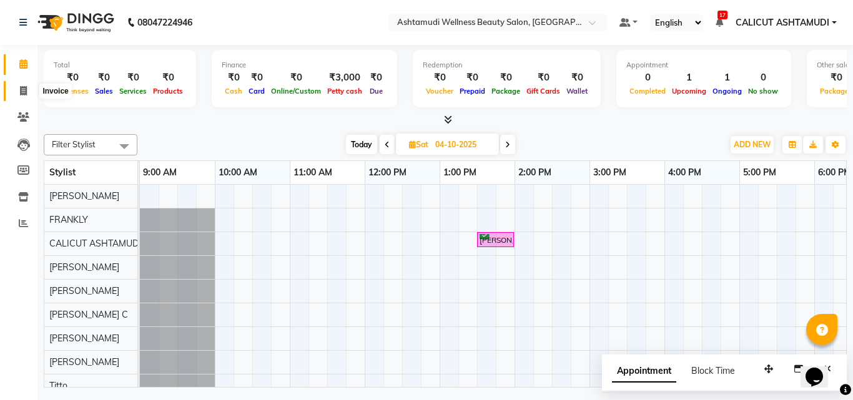
click at [20, 93] on icon at bounding box center [23, 90] width 7 height 9
select select "service"
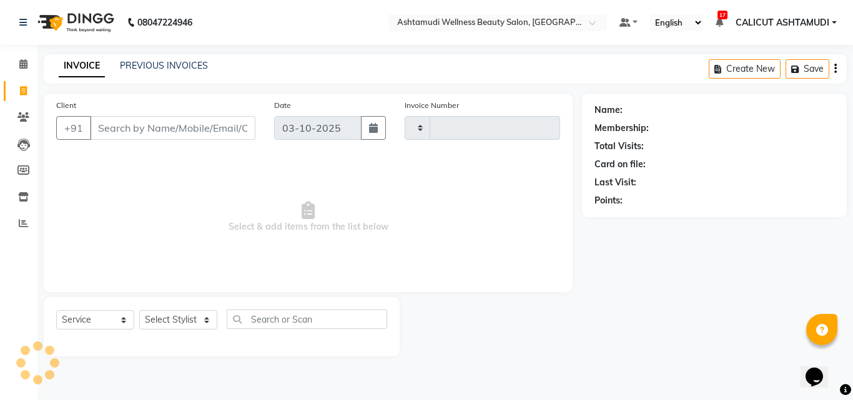
type input "4895"
select select "4630"
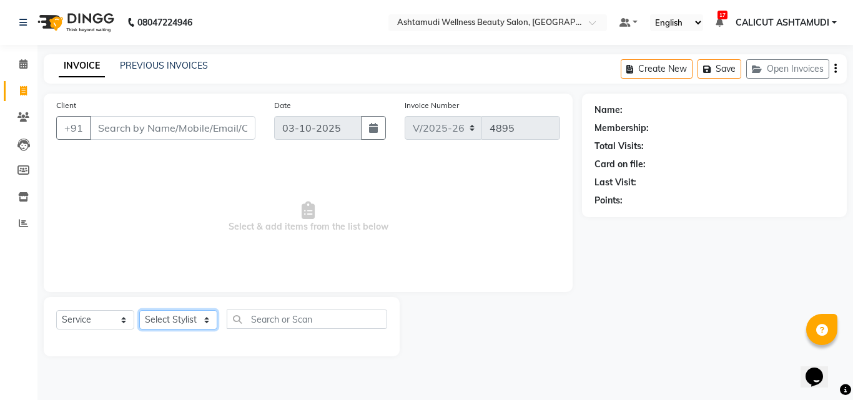
click at [187, 313] on select "Select Stylist [PERSON_NAME] [PERSON_NAME] [PERSON_NAME] CALICUT ASHTAMUDI FRAN…" at bounding box center [178, 319] width 78 height 19
select select "26964"
click at [139, 310] on select "Select Stylist [PERSON_NAME] [PERSON_NAME] [PERSON_NAME] CALICUT ASHTAMUDI FRAN…" at bounding box center [178, 319] width 78 height 19
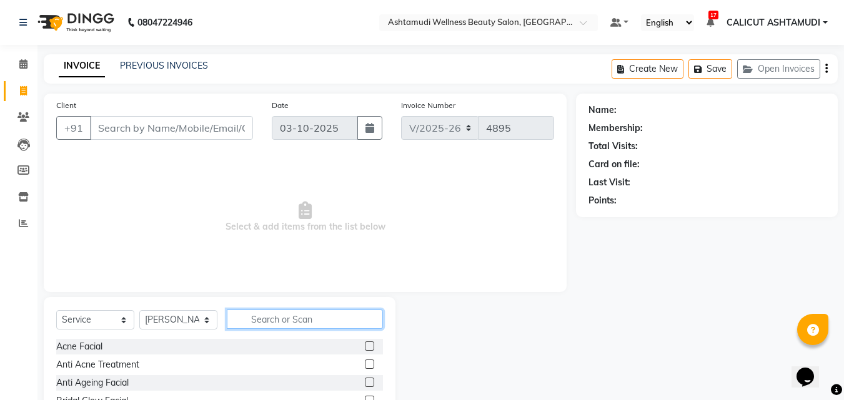
click at [266, 323] on input "text" at bounding box center [305, 319] width 156 height 19
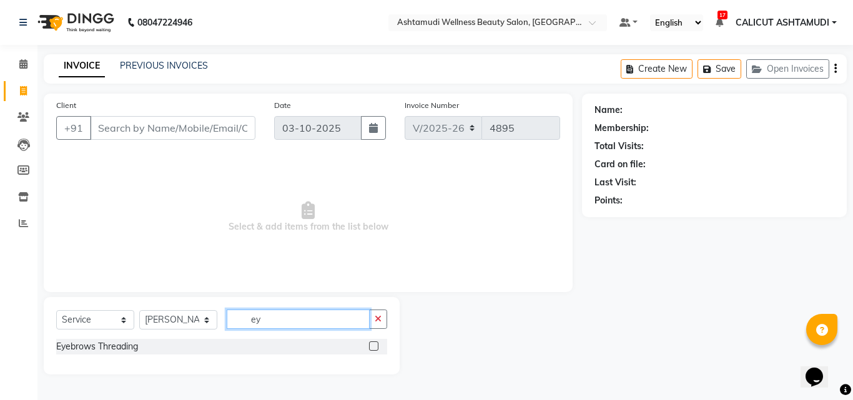
type input "ey"
click at [370, 344] on label at bounding box center [373, 346] width 9 height 9
click at [370, 344] on input "checkbox" at bounding box center [373, 347] width 8 height 8
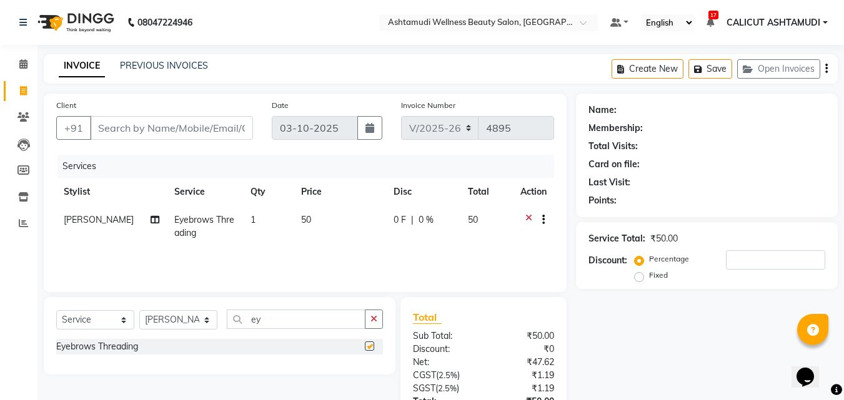
checkbox input "false"
click at [123, 125] on input "Client" at bounding box center [171, 128] width 163 height 24
type input "8"
type input "0"
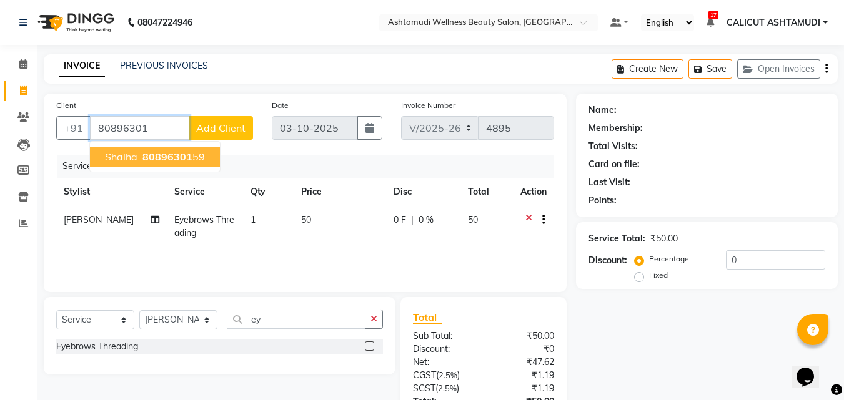
click at [206, 151] on button "Shalha 80896301 59" at bounding box center [155, 157] width 130 height 20
type input "8089630159"
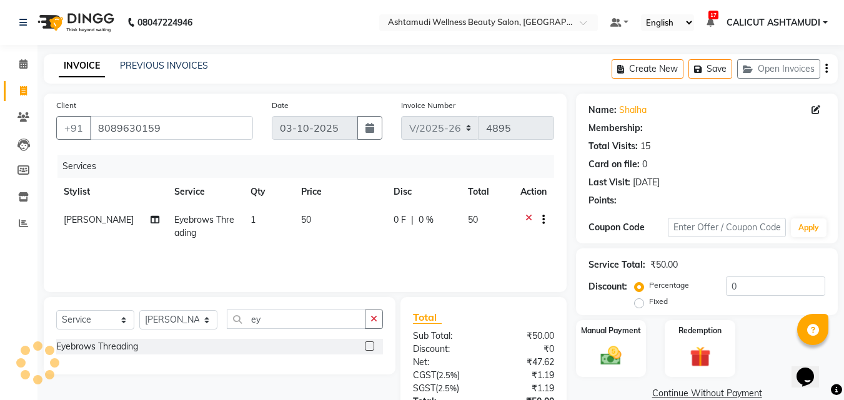
select select "1: Object"
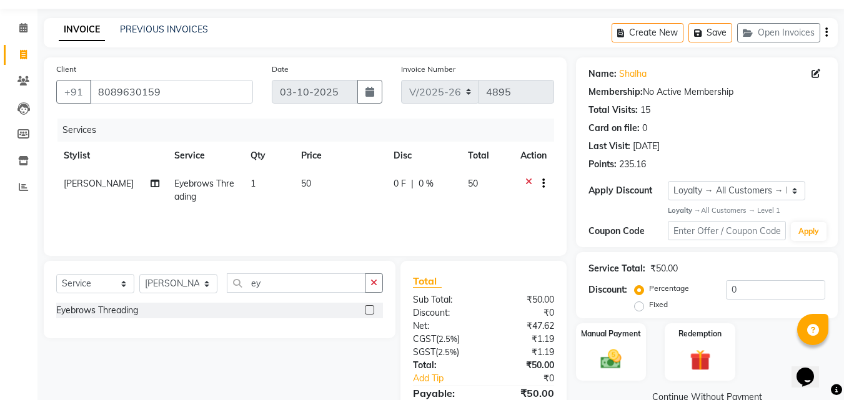
scroll to position [99, 0]
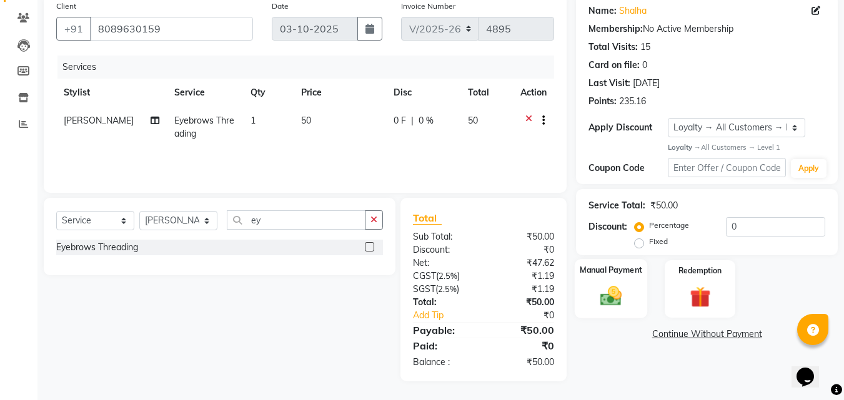
click at [628, 289] on img at bounding box center [610, 296] width 35 height 25
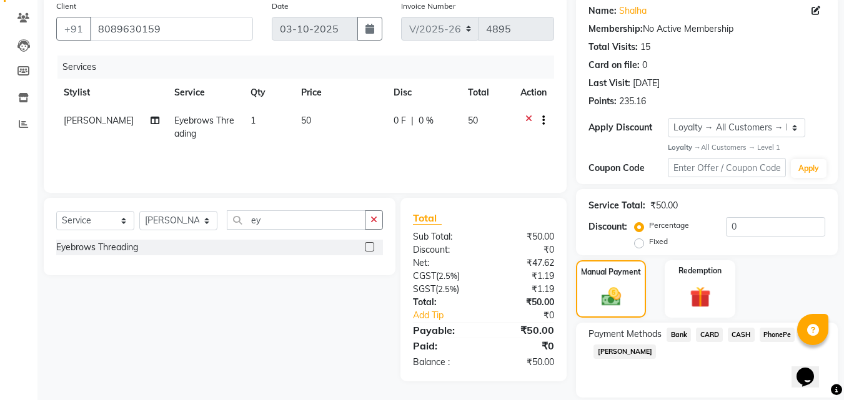
click at [773, 338] on span "PhonePe" at bounding box center [777, 335] width 36 height 14
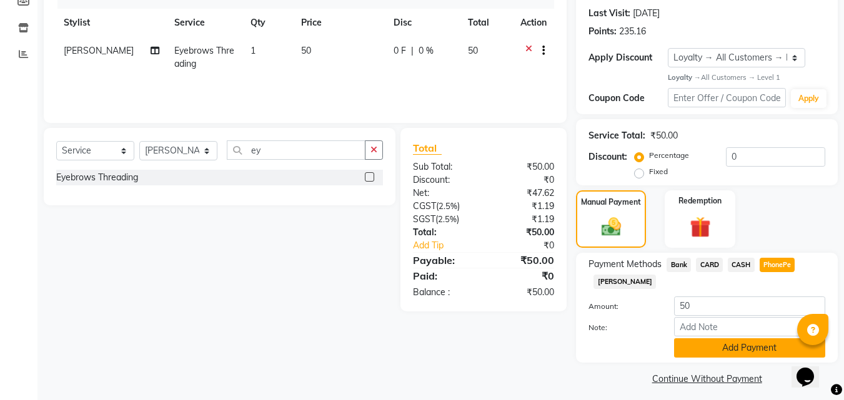
scroll to position [176, 0]
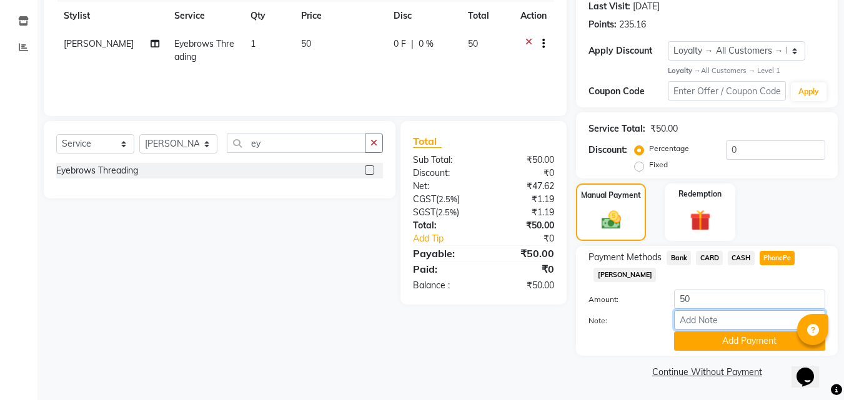
click at [684, 320] on input "Note:" at bounding box center [749, 319] width 151 height 19
type input "suhana"
click at [758, 343] on button "Add Payment" at bounding box center [749, 341] width 151 height 19
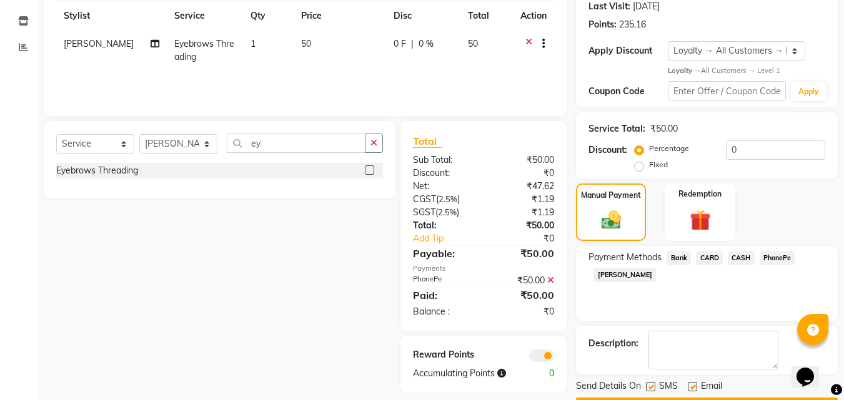
scroll to position [212, 0]
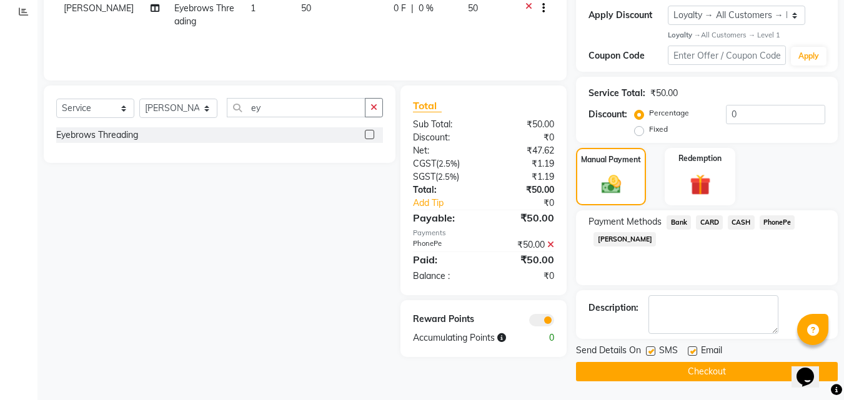
click at [742, 378] on button "Checkout" at bounding box center [707, 371] width 262 height 19
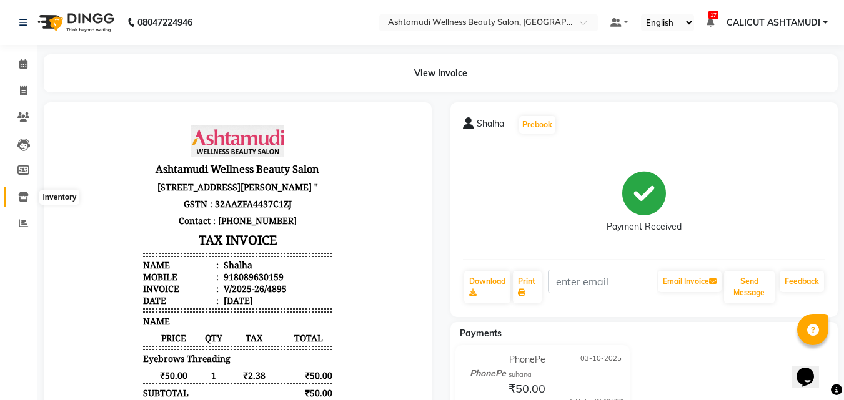
click at [22, 192] on icon at bounding box center [23, 196] width 11 height 9
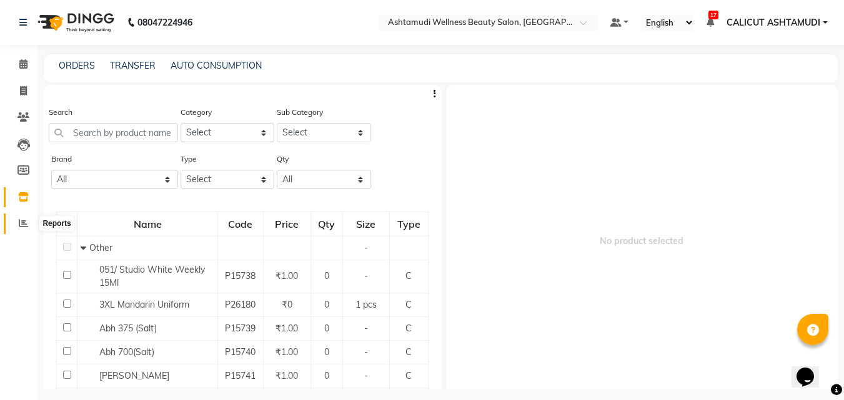
click at [29, 227] on span at bounding box center [23, 224] width 22 height 14
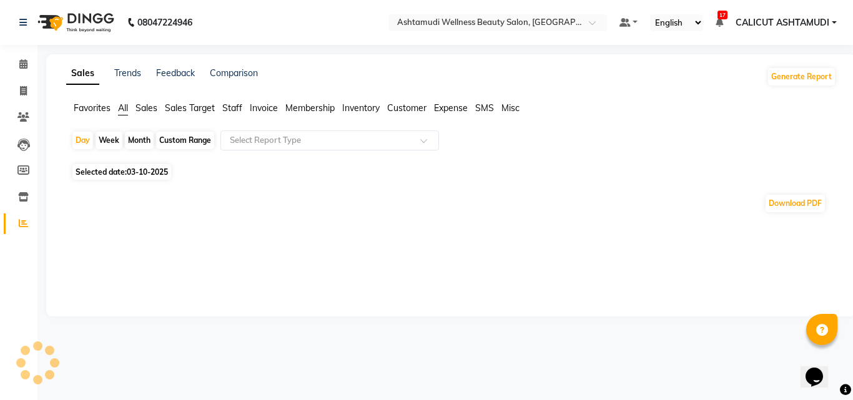
click at [156, 174] on span "03-10-2025" at bounding box center [147, 171] width 41 height 9
select select "10"
select select "2025"
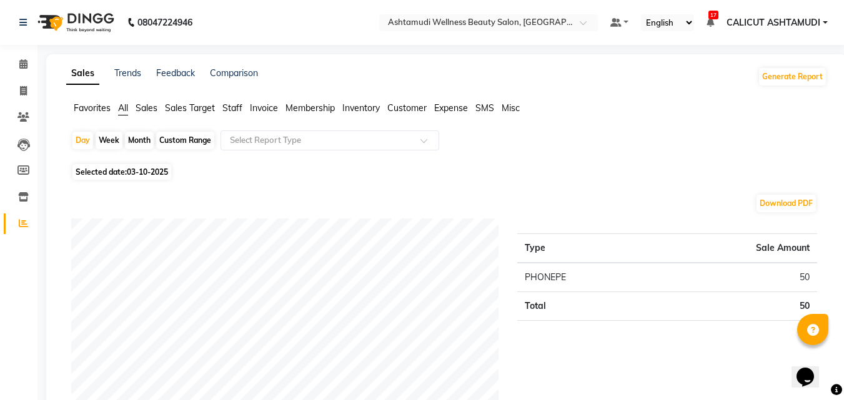
click at [142, 169] on span "03-10-2025" at bounding box center [147, 171] width 41 height 9
select select "10"
select select "2025"
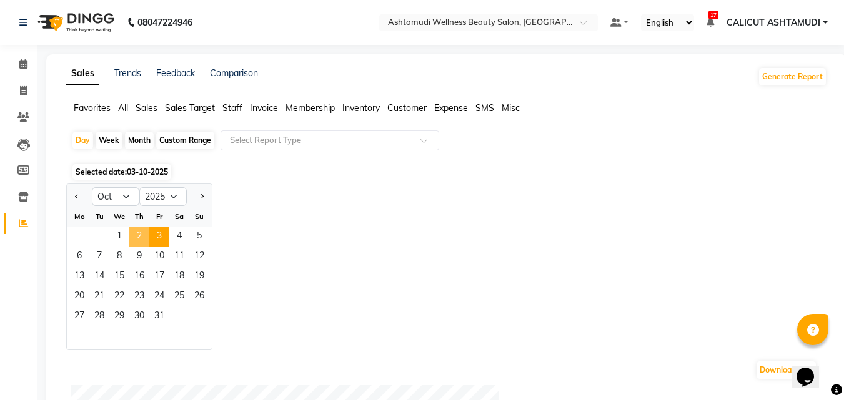
click at [134, 232] on span "2" at bounding box center [139, 237] width 20 height 20
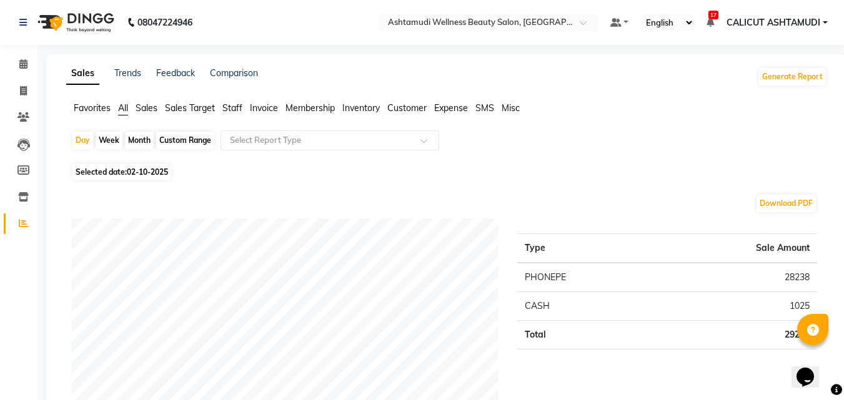
click at [399, 103] on span "Customer" at bounding box center [406, 107] width 39 height 11
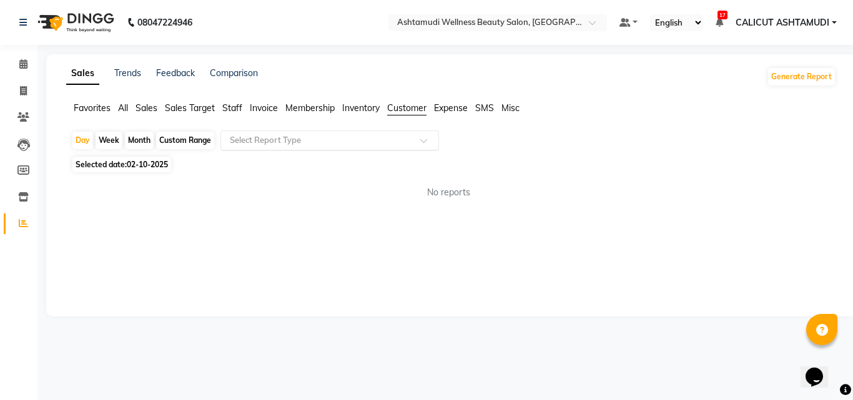
click at [333, 140] on input "text" at bounding box center [317, 140] width 180 height 12
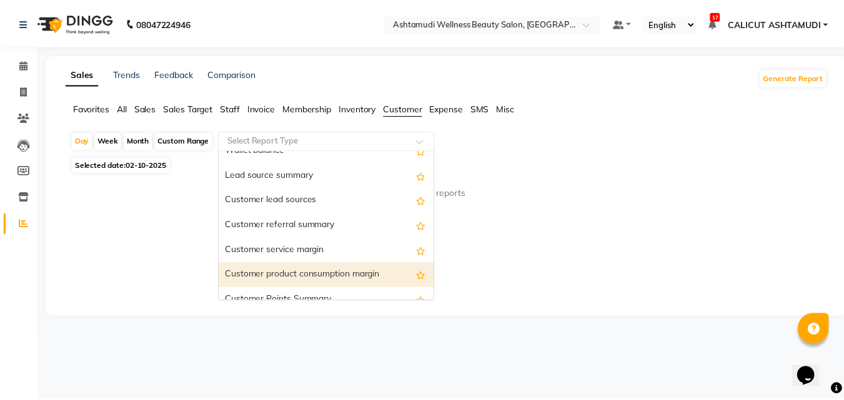
scroll to position [100, 0]
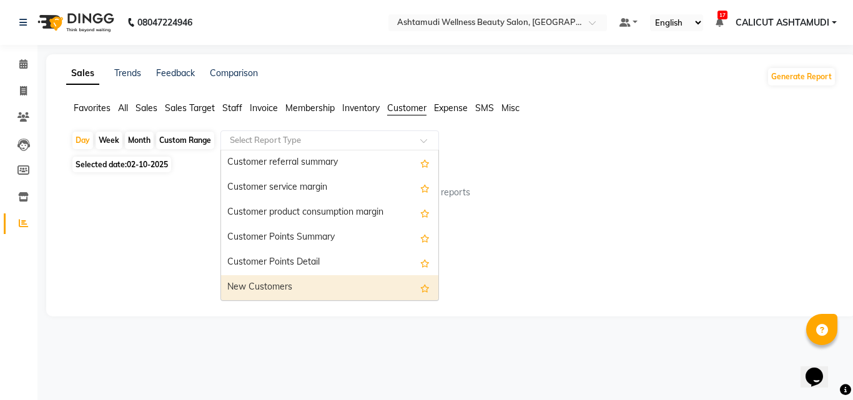
click at [285, 283] on div "New Customers" at bounding box center [329, 287] width 217 height 25
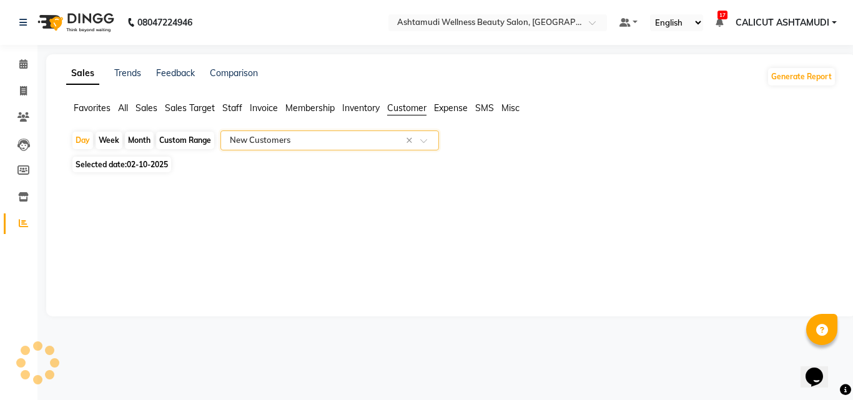
select select "full_report"
select select "csv"
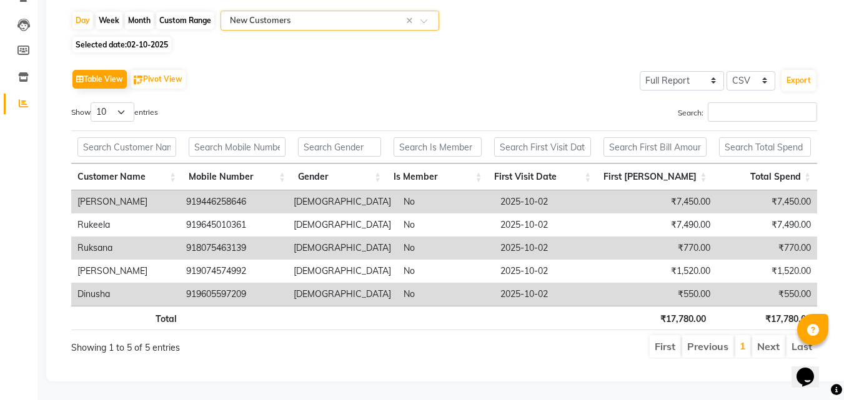
scroll to position [0, 0]
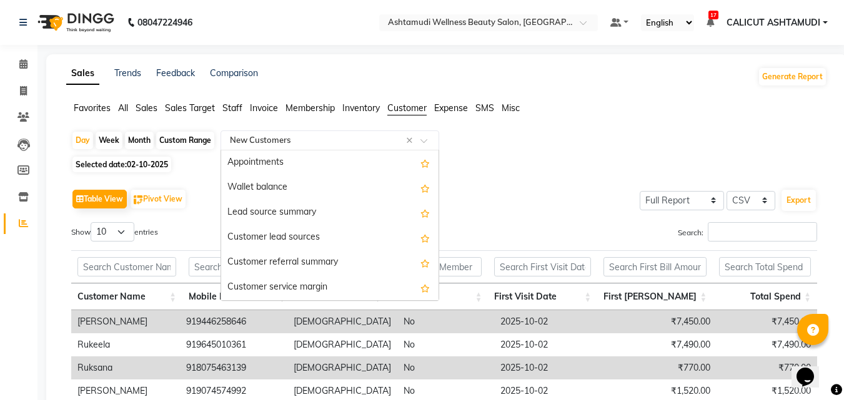
click at [346, 144] on input "text" at bounding box center [317, 140] width 180 height 12
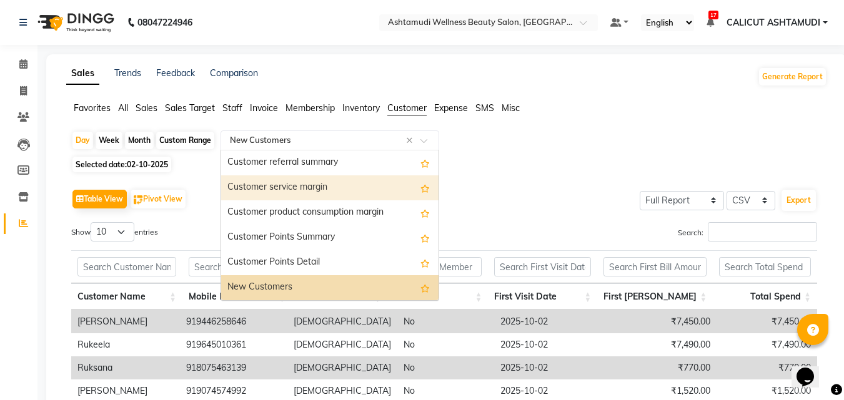
click at [316, 180] on div "Customer service margin" at bounding box center [329, 187] width 217 height 25
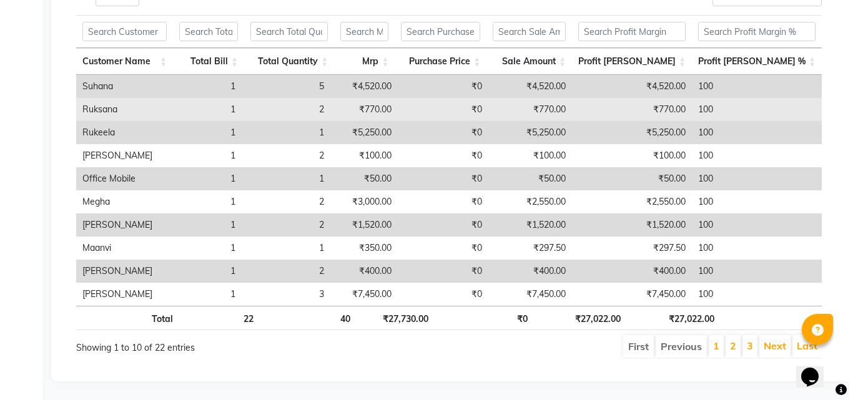
scroll to position [0, 0]
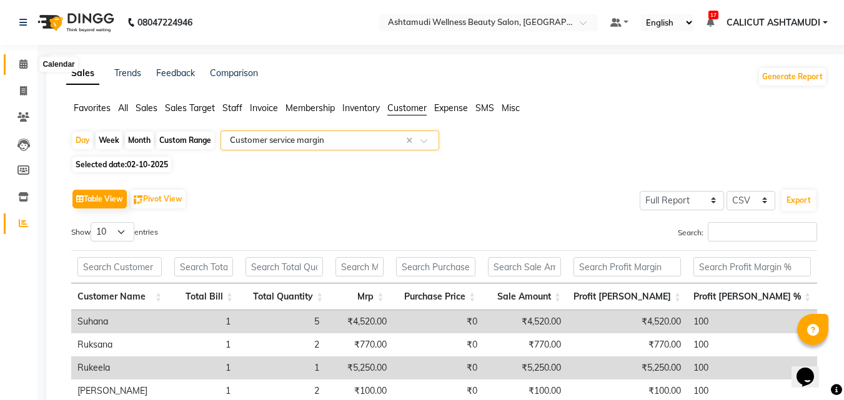
click at [14, 65] on span at bounding box center [23, 64] width 22 height 14
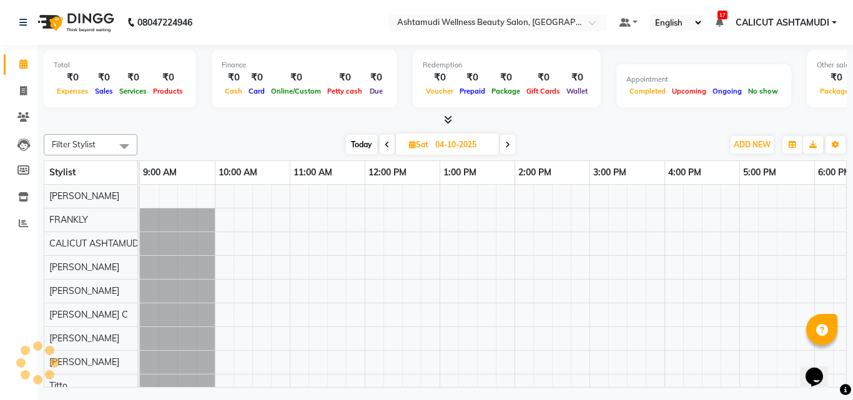
scroll to position [0, 225]
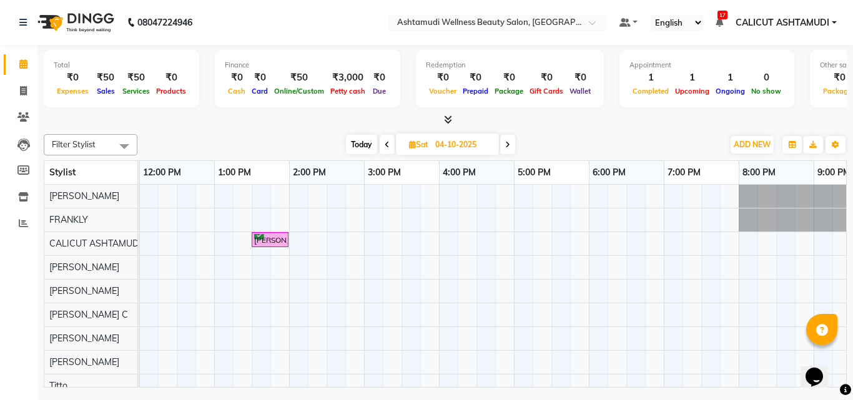
click at [358, 146] on span "Today" at bounding box center [361, 144] width 31 height 19
type input "03-10-2025"
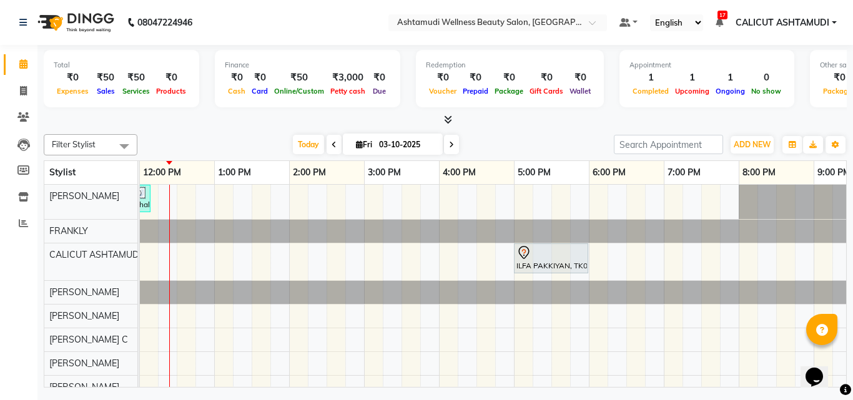
scroll to position [0, 0]
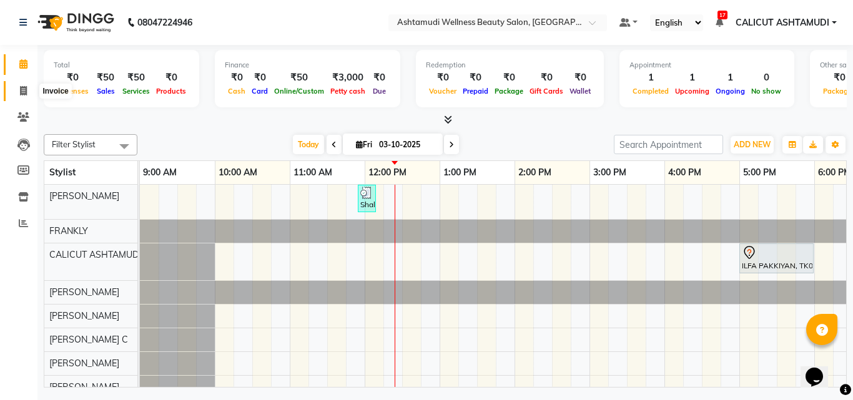
click at [27, 94] on icon at bounding box center [23, 90] width 7 height 9
select select "4630"
select select "service"
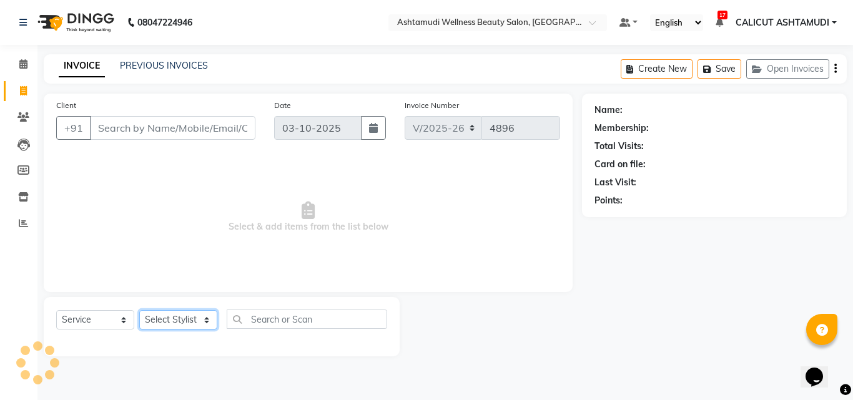
click at [175, 318] on select "Select Stylist [PERSON_NAME] [PERSON_NAME] [PERSON_NAME] CALICUT ASHTAMUDI FRAN…" at bounding box center [178, 319] width 78 height 19
click at [21, 59] on span at bounding box center [23, 64] width 22 height 14
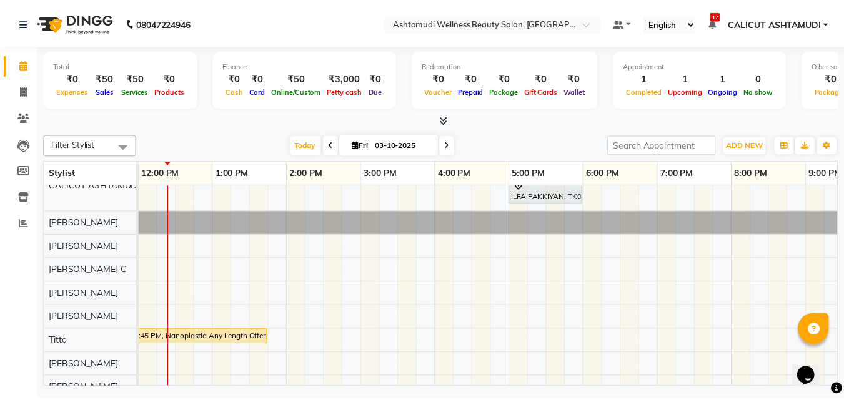
scroll to position [140, 0]
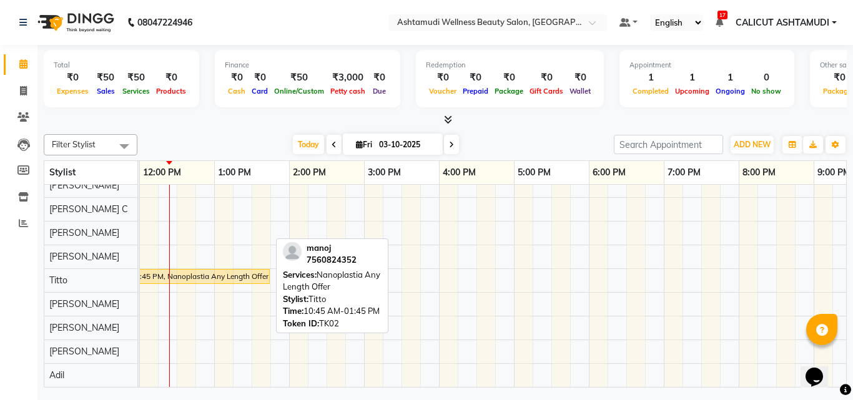
click at [202, 271] on div "manoj, TK02, 10:45 AM-01:45 PM, Nanoplastia Any Length Offer" at bounding box center [158, 276] width 222 height 11
select select "1"
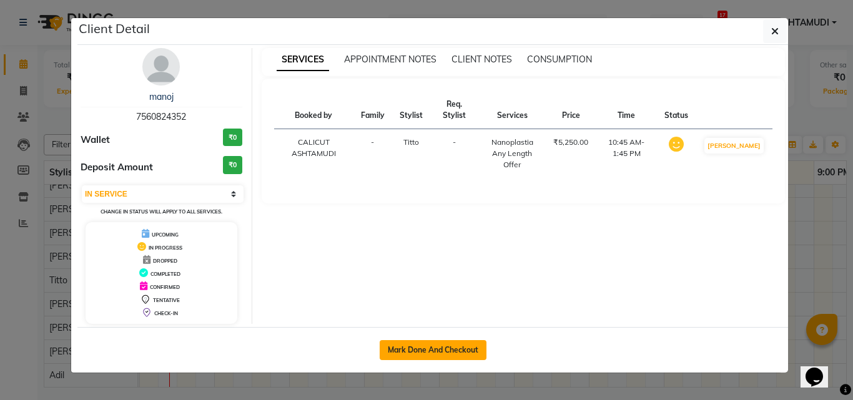
click at [422, 346] on button "Mark Done And Checkout" at bounding box center [433, 350] width 107 height 20
select select "service"
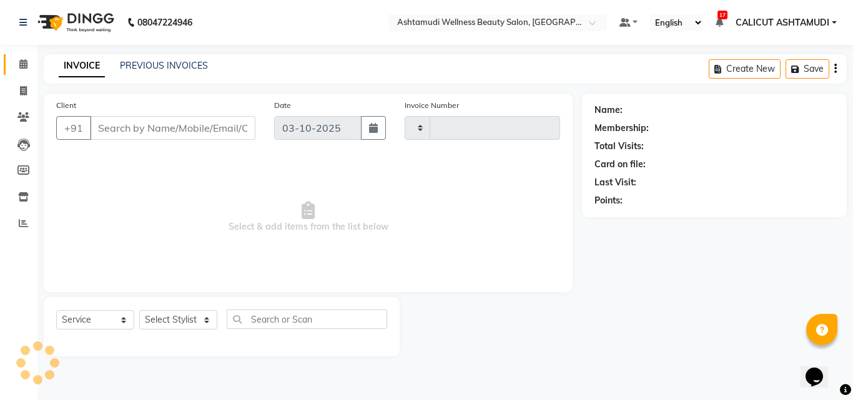
type input "4896"
select select "4630"
type input "7560824352"
select select "72440"
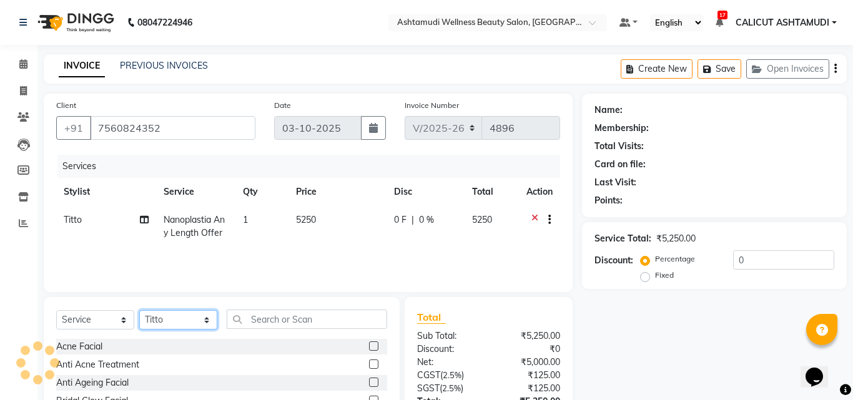
click at [167, 315] on select "Select Stylist [PERSON_NAME] [PERSON_NAME] [PERSON_NAME] CALICUT ASHTAMUDI FRAN…" at bounding box center [178, 319] width 78 height 19
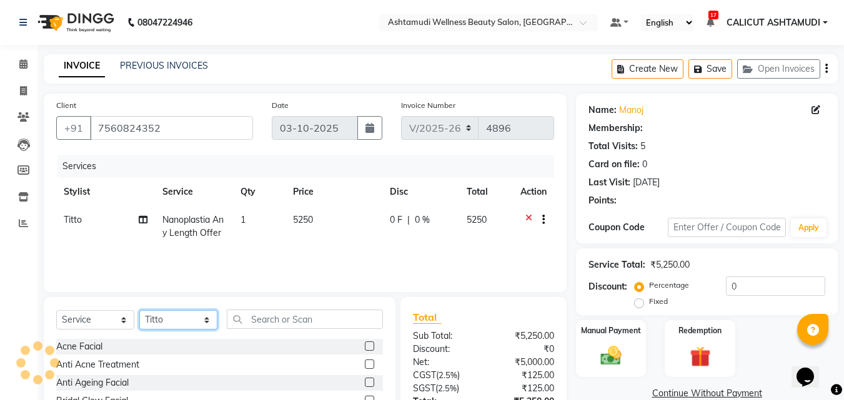
select select "2: Object"
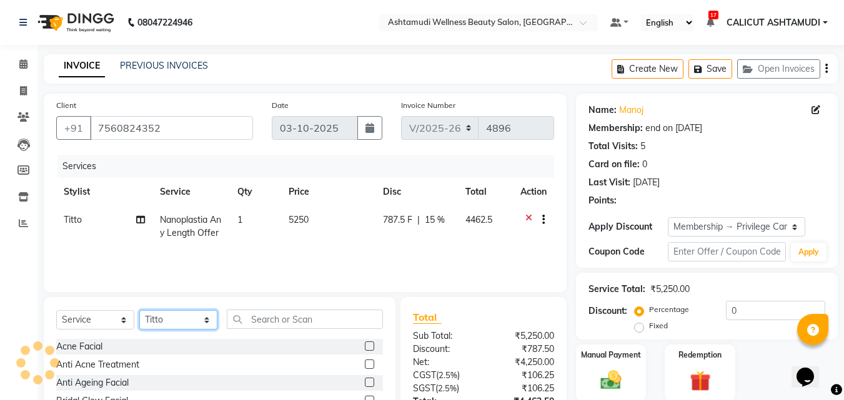
type input "15"
select select "85202"
click at [139, 310] on select "Select Stylist [PERSON_NAME] [PERSON_NAME] [PERSON_NAME] CALICUT ASHTAMUDI FRAN…" at bounding box center [178, 319] width 78 height 19
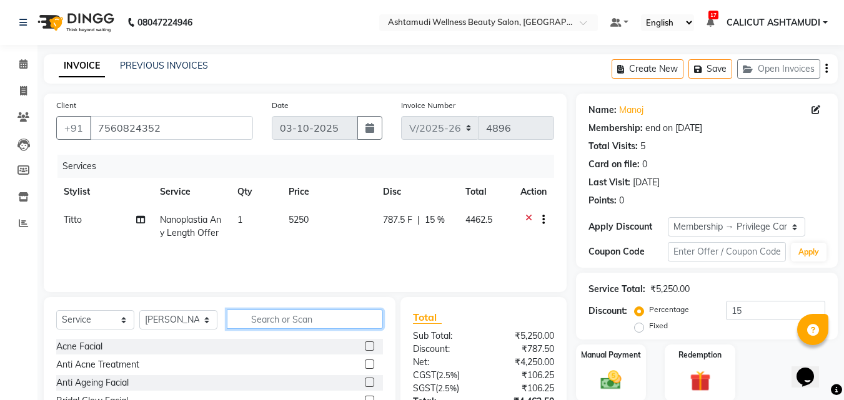
click at [266, 316] on input "text" at bounding box center [305, 319] width 156 height 19
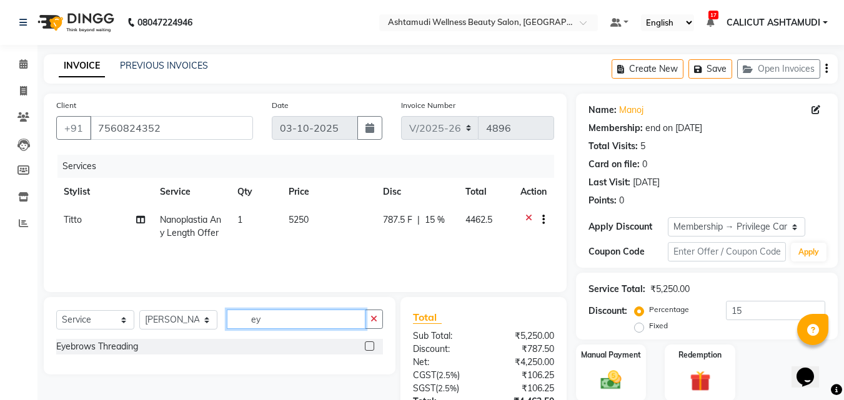
type input "ey"
click at [368, 347] on label at bounding box center [369, 346] width 9 height 9
click at [368, 347] on input "checkbox" at bounding box center [369, 347] width 8 height 8
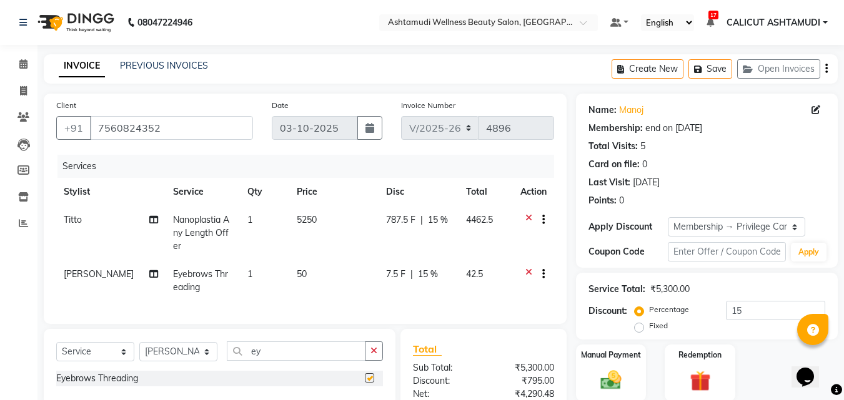
checkbox input "false"
click at [530, 219] on icon at bounding box center [528, 222] width 7 height 16
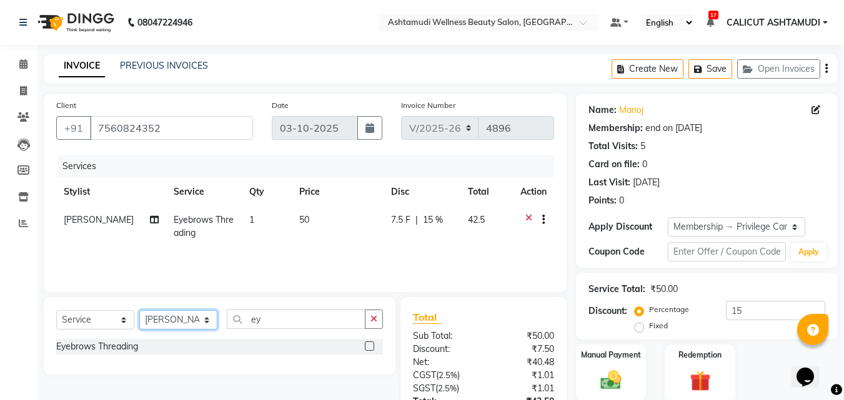
click at [170, 318] on select "Select Stylist [PERSON_NAME] [PERSON_NAME] [PERSON_NAME] CALICUT ASHTAMUDI FRAN…" at bounding box center [178, 319] width 78 height 19
select select "72440"
click at [139, 310] on select "Select Stylist [PERSON_NAME] [PERSON_NAME] [PERSON_NAME] CALICUT ASHTAMUDI FRAN…" at bounding box center [178, 319] width 78 height 19
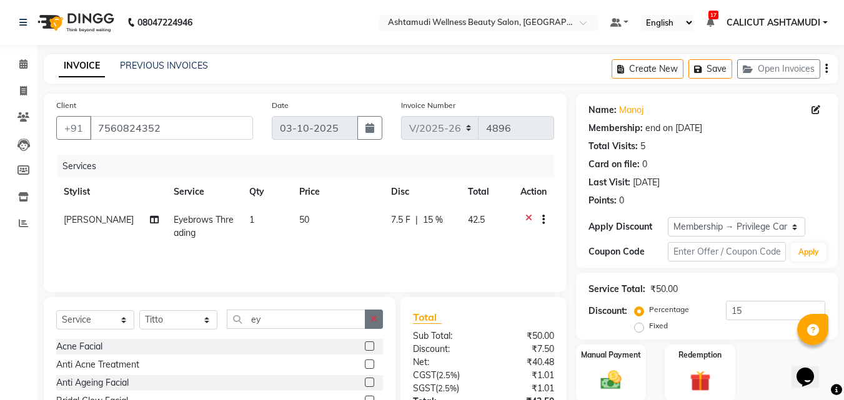
click at [375, 324] on button "button" at bounding box center [374, 319] width 18 height 19
click at [323, 320] on input "text" at bounding box center [305, 319] width 156 height 19
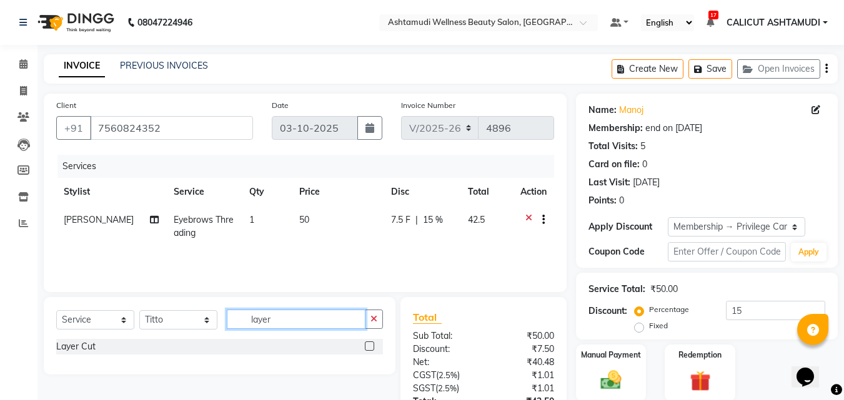
type input "layer"
click at [367, 342] on label at bounding box center [369, 346] width 9 height 9
click at [367, 343] on input "checkbox" at bounding box center [369, 347] width 8 height 8
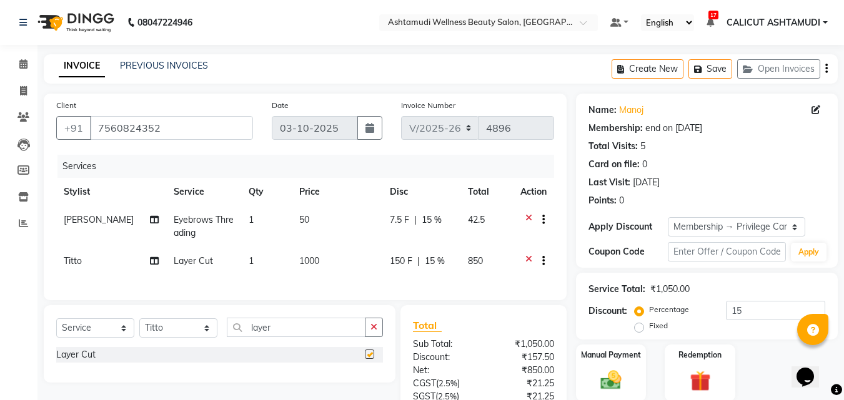
checkbox input "false"
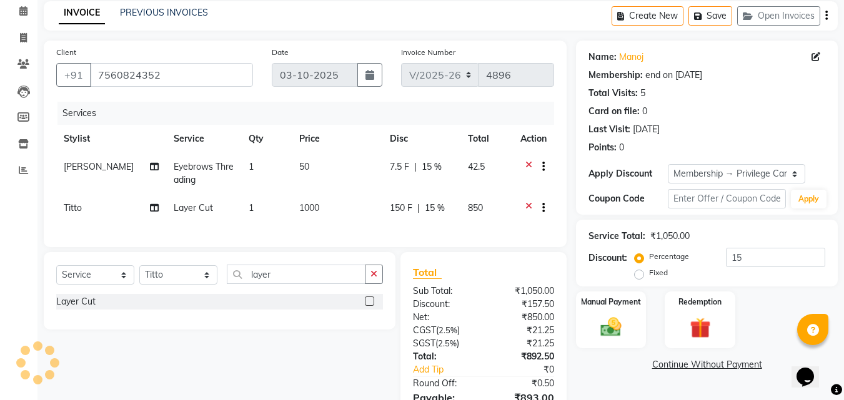
scroll to position [130, 0]
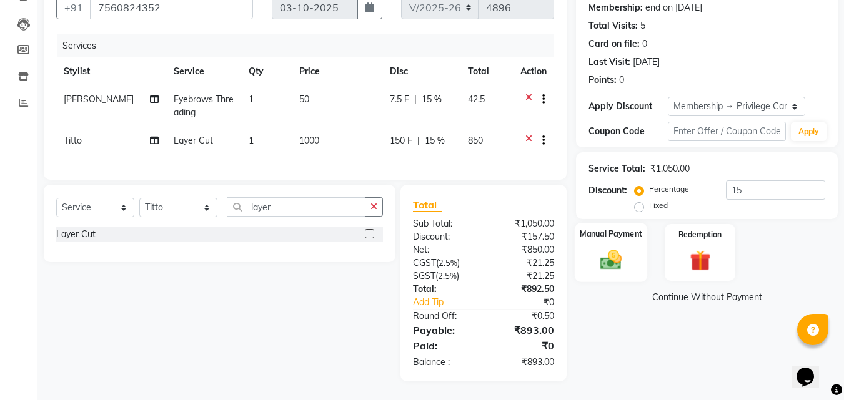
click at [635, 250] on div "Manual Payment" at bounding box center [611, 252] width 73 height 59
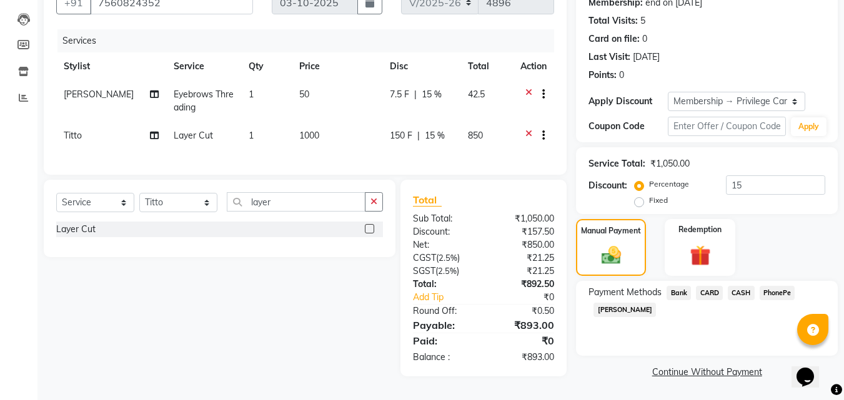
click at [772, 290] on span "PhonePe" at bounding box center [777, 293] width 36 height 14
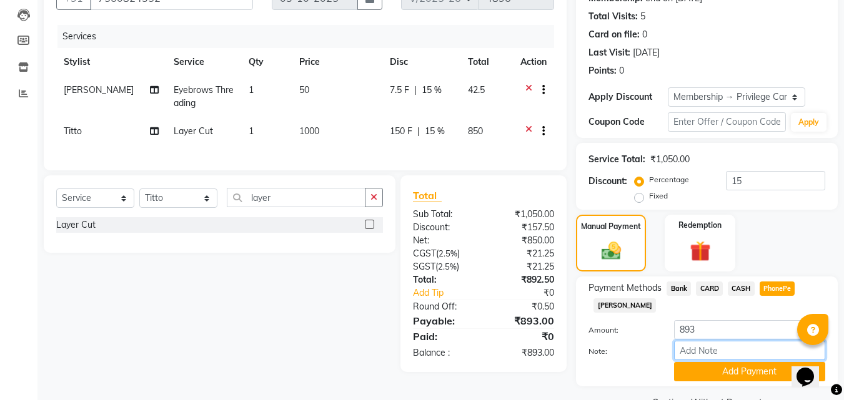
click at [719, 350] on input "Note:" at bounding box center [749, 350] width 151 height 19
type input "suhana"
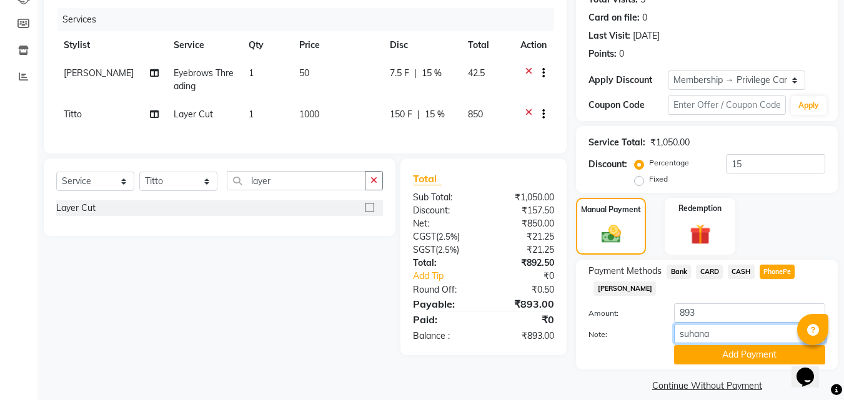
scroll to position [160, 0]
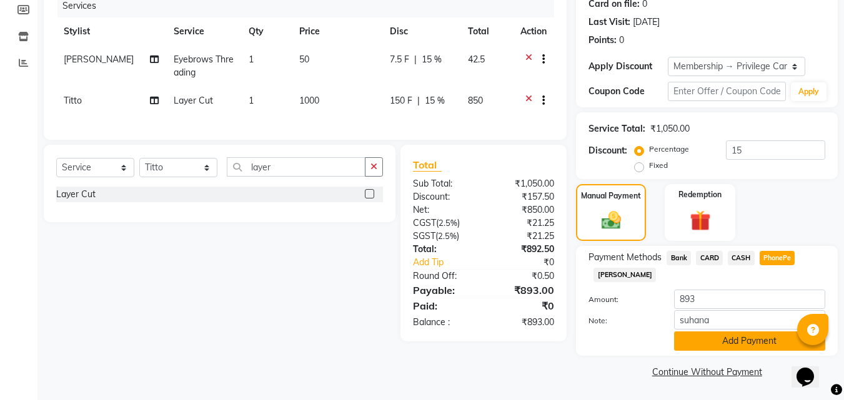
click at [743, 340] on button "Add Payment" at bounding box center [749, 341] width 151 height 19
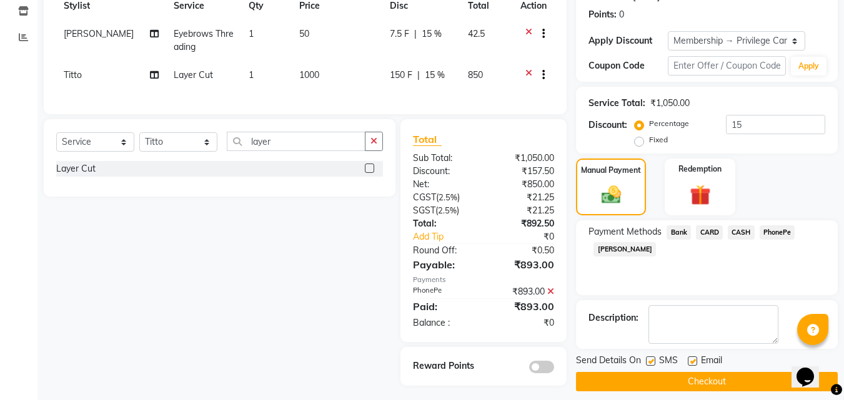
scroll to position [200, 0]
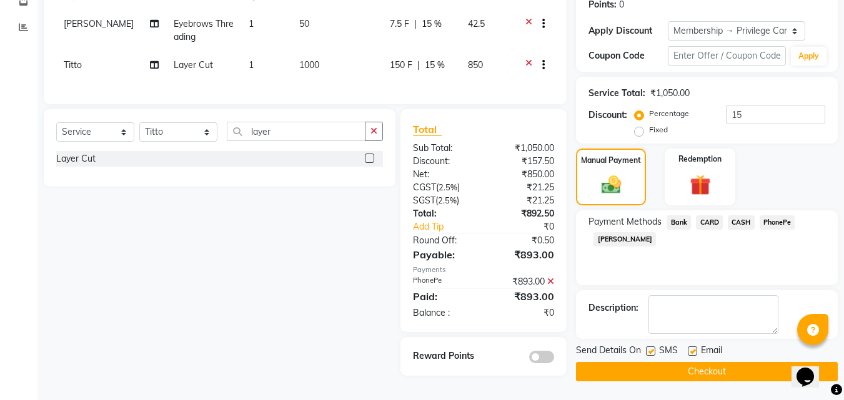
click at [708, 366] on button "Checkout" at bounding box center [707, 371] width 262 height 19
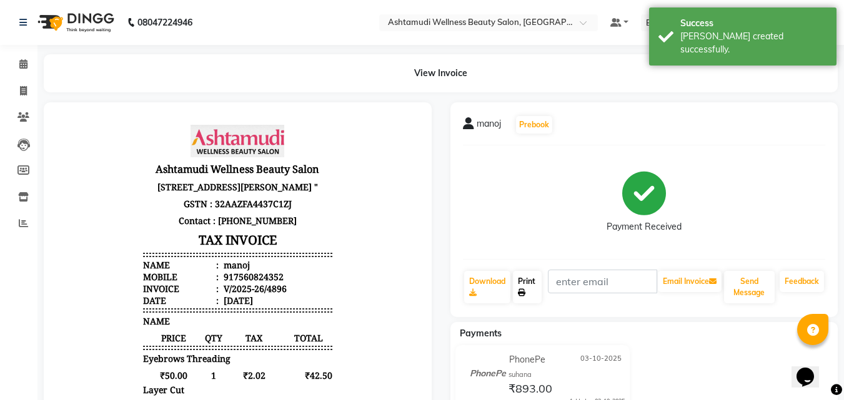
click at [518, 280] on link "Print" at bounding box center [527, 287] width 29 height 32
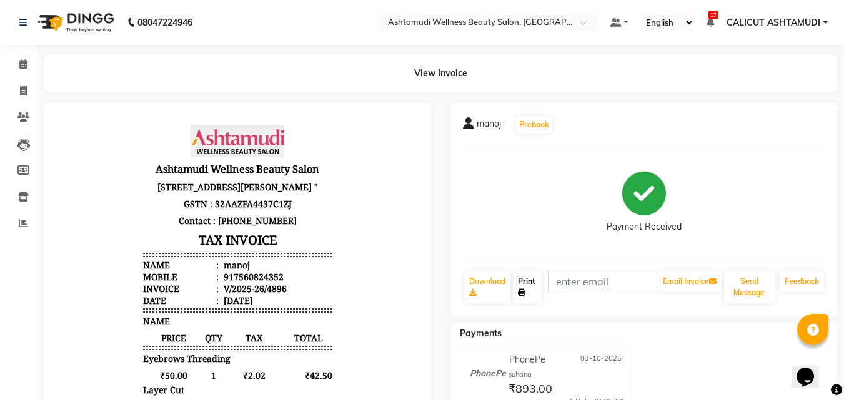
click at [530, 289] on link "Print" at bounding box center [527, 287] width 29 height 32
click at [16, 91] on span at bounding box center [23, 91] width 22 height 14
select select "service"
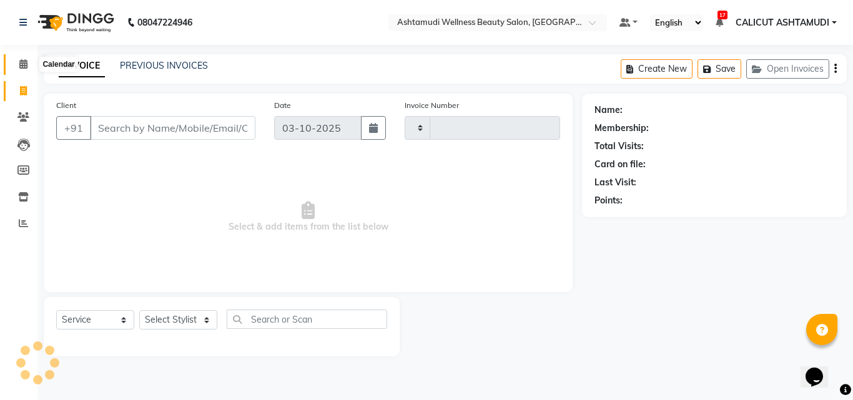
type input "4897"
click at [26, 62] on icon at bounding box center [23, 63] width 8 height 9
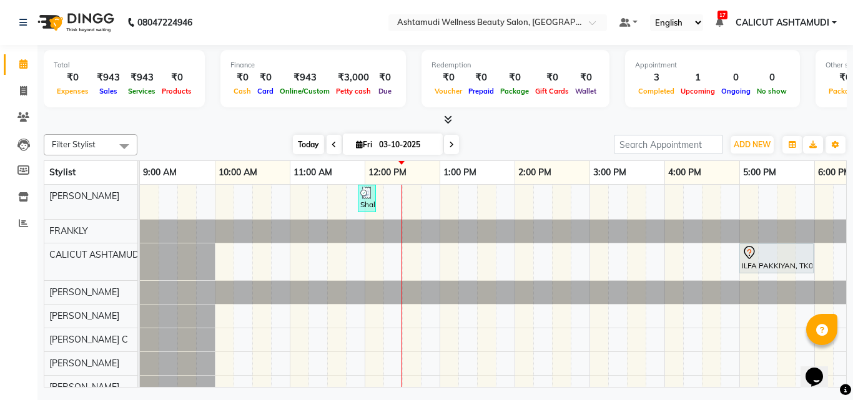
click at [305, 144] on span "Today" at bounding box center [308, 144] width 31 height 19
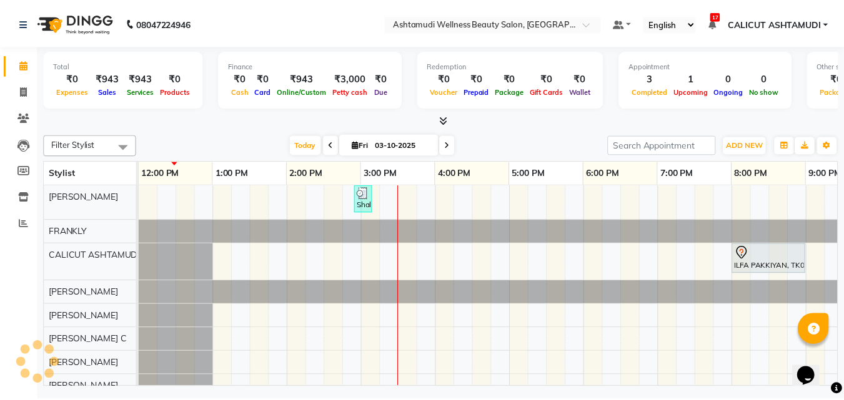
scroll to position [0, 225]
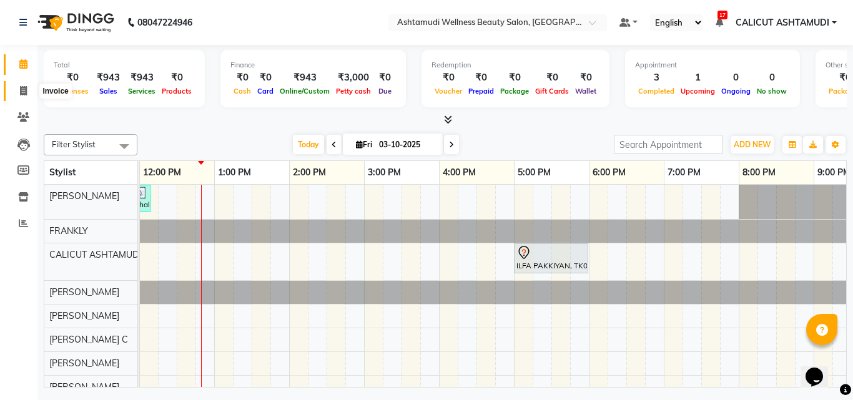
click at [20, 91] on icon at bounding box center [23, 90] width 7 height 9
select select "service"
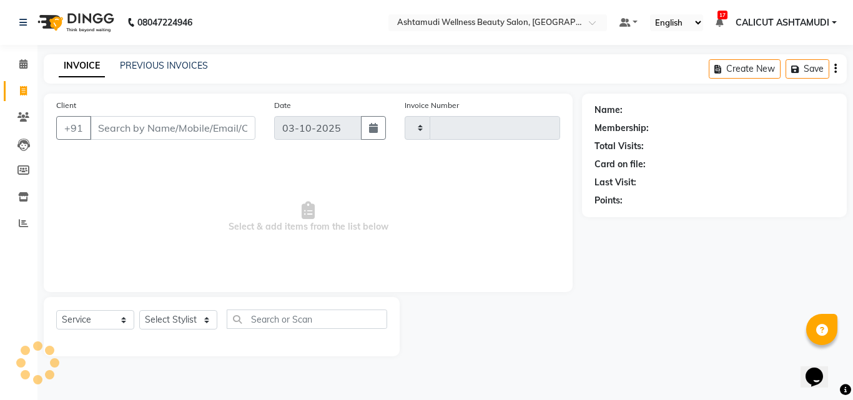
type input "4897"
select select "4630"
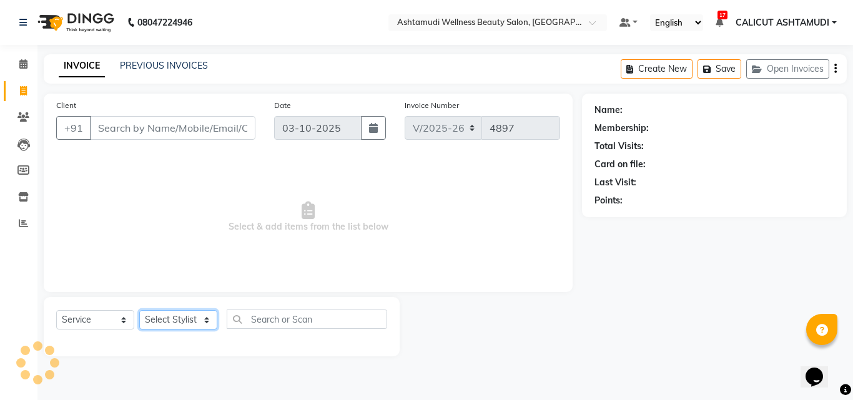
click at [184, 323] on select "Select Stylist" at bounding box center [178, 319] width 78 height 19
click at [179, 320] on select "Select Stylist [PERSON_NAME] [PERSON_NAME] [PERSON_NAME] CALICUT ASHTAMUDI FRAN…" at bounding box center [178, 319] width 78 height 19
click at [182, 316] on select "Select Stylist [PERSON_NAME] [PERSON_NAME] [PERSON_NAME] CALICUT ASHTAMUDI FRAN…" at bounding box center [178, 319] width 78 height 19
select select "54081"
click at [139, 310] on select "Select Stylist [PERSON_NAME] [PERSON_NAME] [PERSON_NAME] CALICUT ASHTAMUDI FRAN…" at bounding box center [178, 319] width 78 height 19
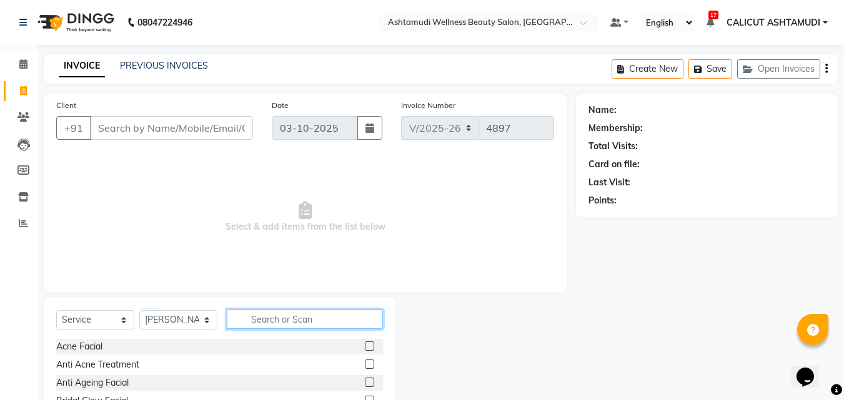
click at [265, 312] on input "text" at bounding box center [305, 319] width 156 height 19
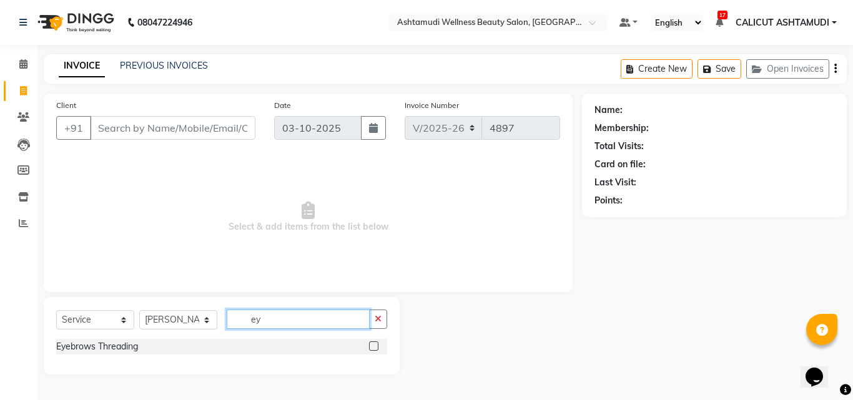
type input "ey"
click at [372, 347] on label at bounding box center [373, 346] width 9 height 9
click at [372, 347] on input "checkbox" at bounding box center [373, 347] width 8 height 8
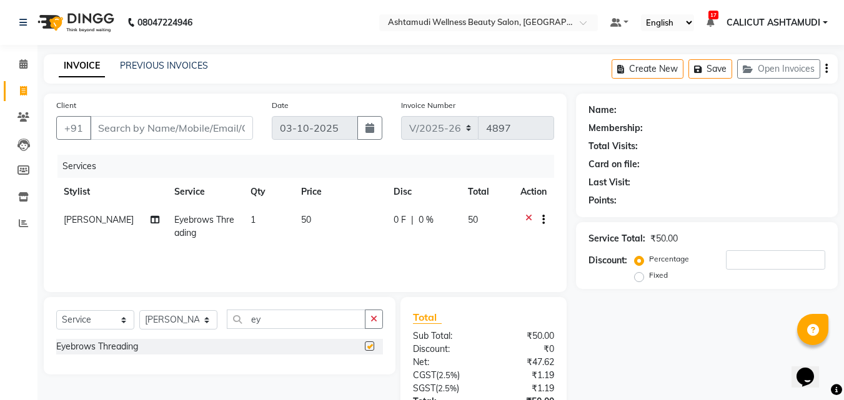
checkbox input "false"
click at [190, 118] on input "Client" at bounding box center [171, 128] width 163 height 24
click at [186, 136] on input "Client" at bounding box center [171, 128] width 163 height 24
type input "9"
type input "0"
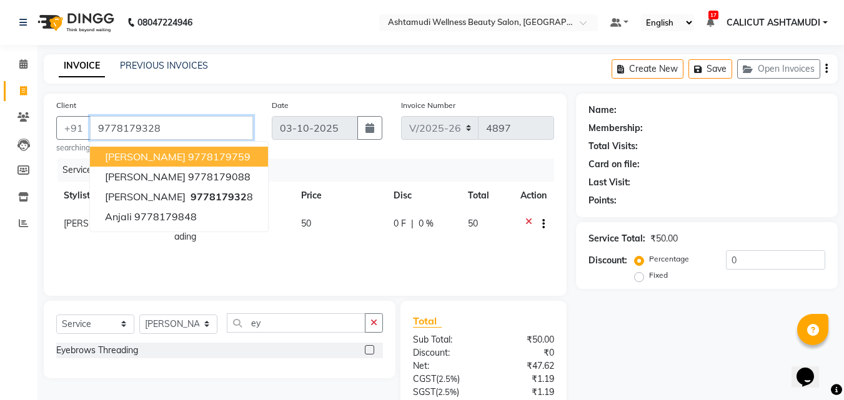
type input "9778179328"
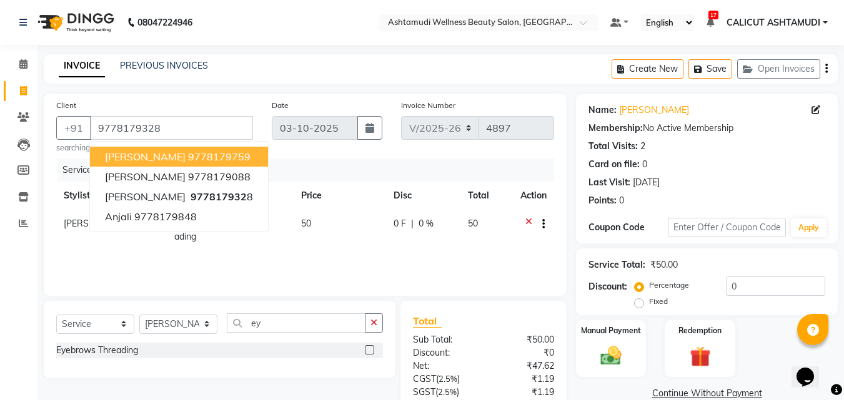
click at [290, 146] on div "Date [DATE]" at bounding box center [326, 126] width 129 height 55
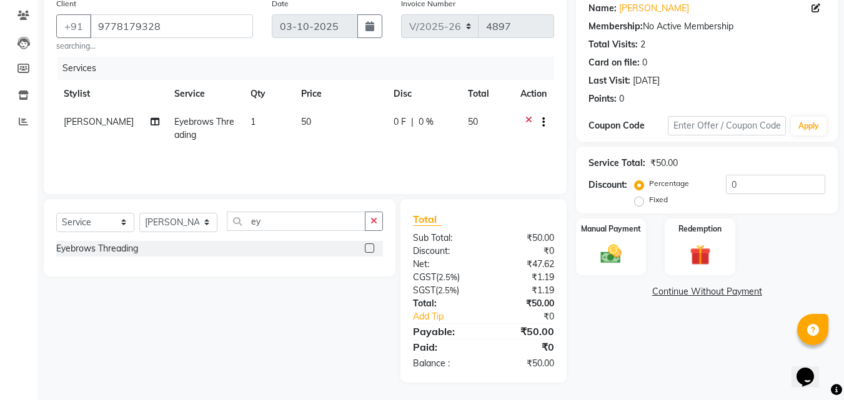
scroll to position [103, 0]
click at [611, 250] on img at bounding box center [610, 252] width 35 height 25
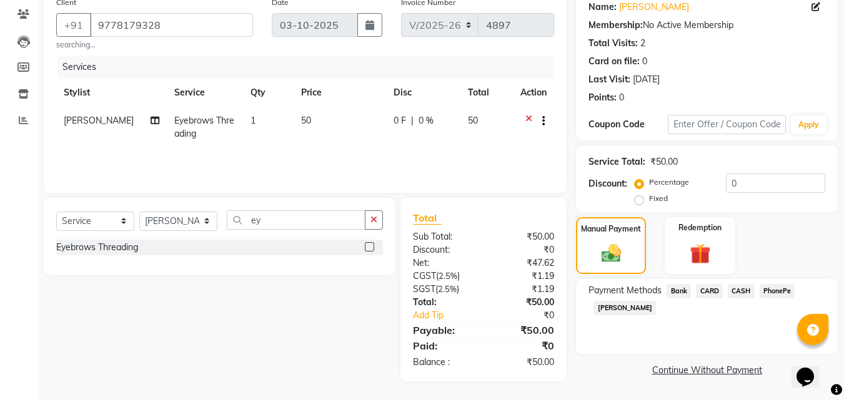
click at [774, 294] on span "PhonePe" at bounding box center [777, 291] width 36 height 14
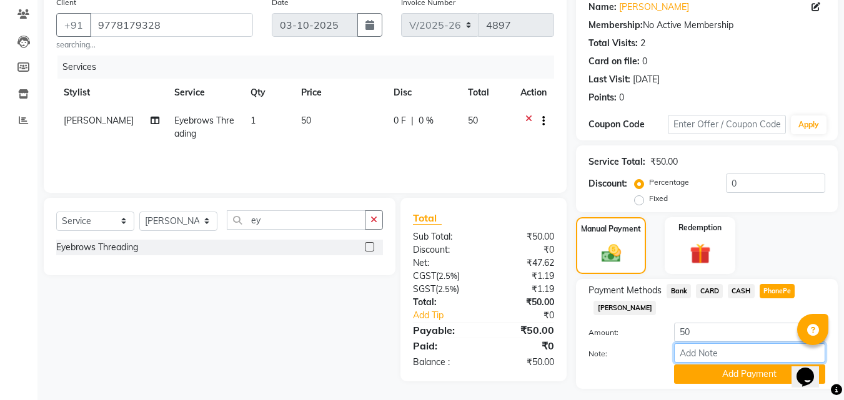
click at [740, 346] on input "Note:" at bounding box center [749, 352] width 151 height 19
type input "suhana"
click at [767, 376] on button "Add Payment" at bounding box center [749, 374] width 151 height 19
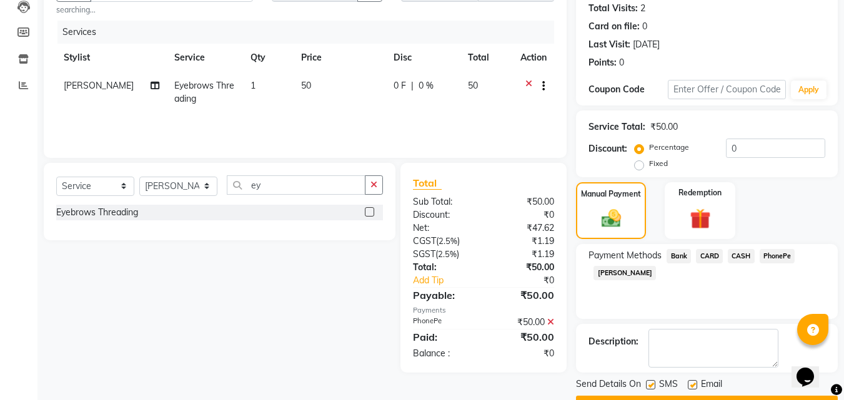
scroll to position [172, 0]
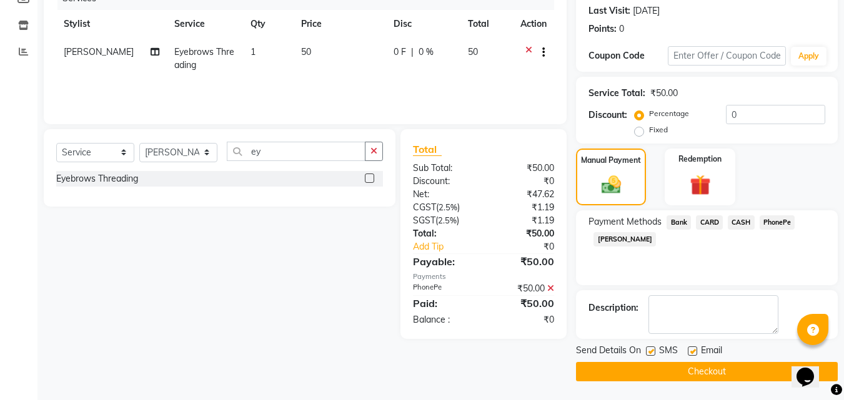
click at [748, 367] on button "Checkout" at bounding box center [707, 371] width 262 height 19
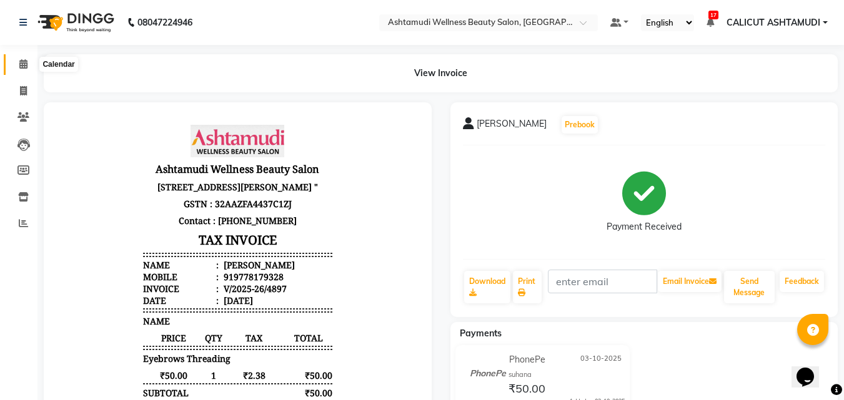
click at [28, 67] on span at bounding box center [23, 64] width 22 height 14
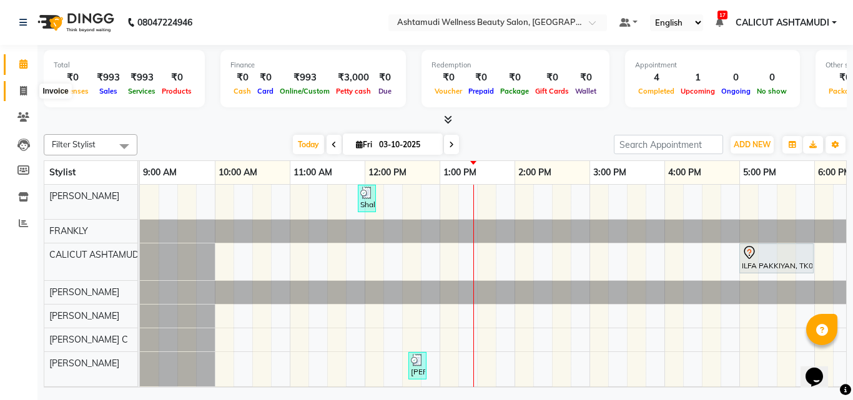
click at [26, 91] on icon at bounding box center [23, 90] width 7 height 9
select select "service"
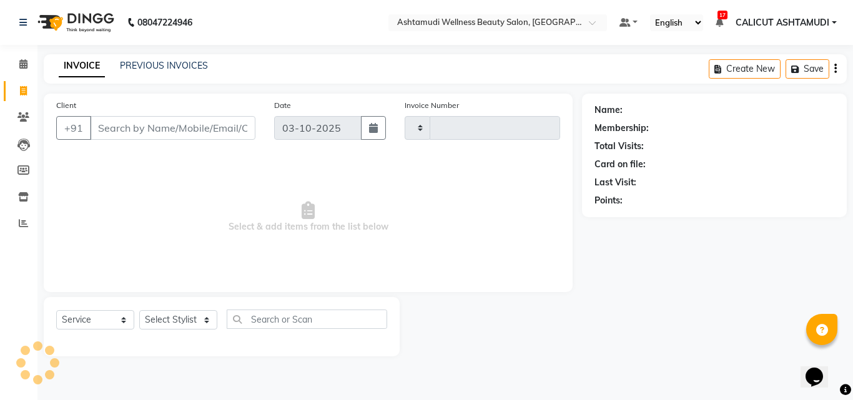
type input "4898"
select select "4630"
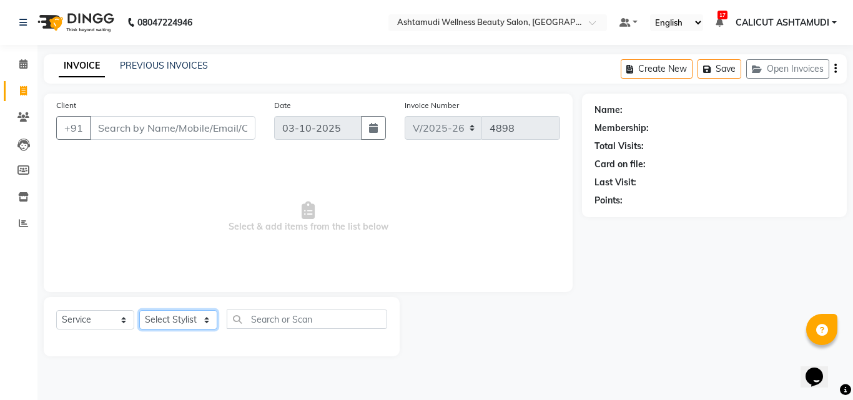
click at [165, 322] on select "Select Stylist [PERSON_NAME] [PERSON_NAME] [PERSON_NAME] CALICUT ASHTAMUDI FRAN…" at bounding box center [178, 319] width 78 height 19
select select "85034"
click at [139, 310] on select "Select Stylist [PERSON_NAME] [PERSON_NAME] [PERSON_NAME] CALICUT ASHTAMUDI FRAN…" at bounding box center [178, 319] width 78 height 19
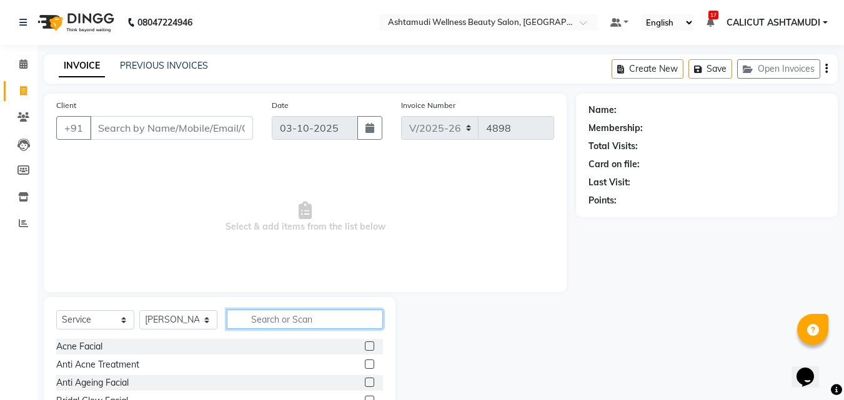
click at [269, 325] on input "text" at bounding box center [305, 319] width 156 height 19
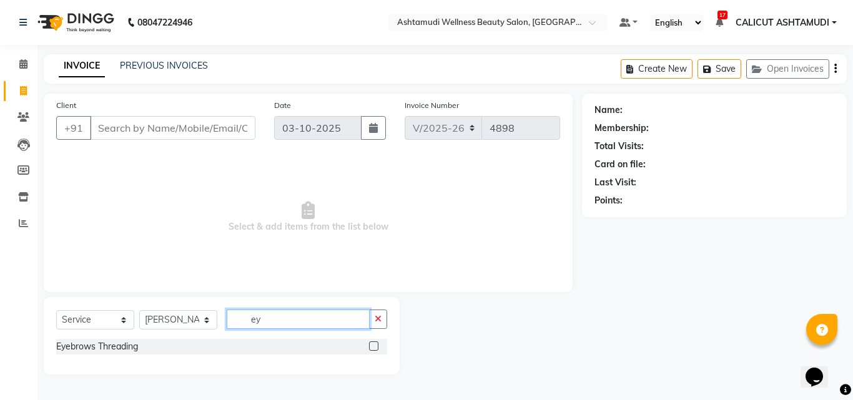
type input "ey"
click at [371, 343] on label at bounding box center [373, 346] width 9 height 9
click at [371, 343] on input "checkbox" at bounding box center [373, 347] width 8 height 8
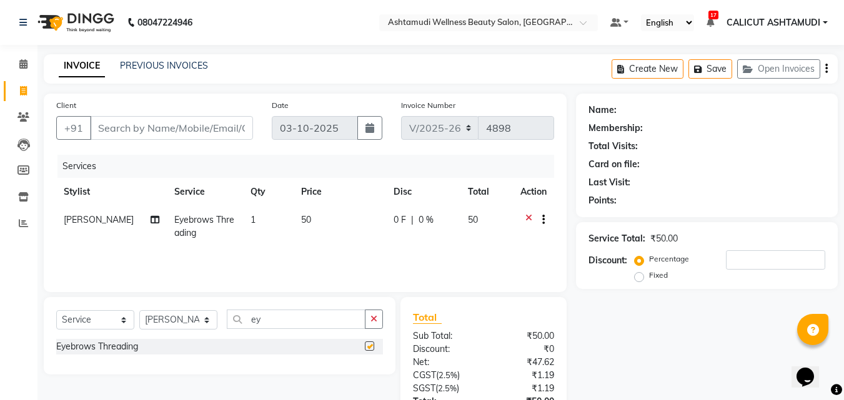
checkbox input "false"
click at [195, 124] on input "Client" at bounding box center [171, 128] width 163 height 24
type input "9"
type input "0"
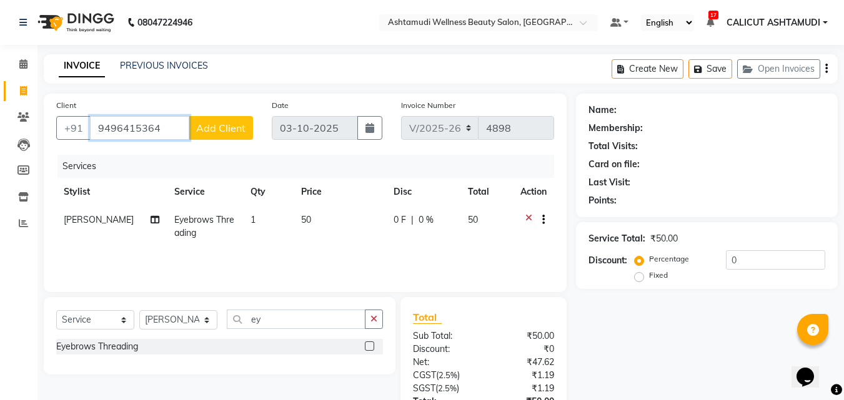
type input "9496415364"
click at [234, 131] on span "Add Client" at bounding box center [220, 128] width 49 height 12
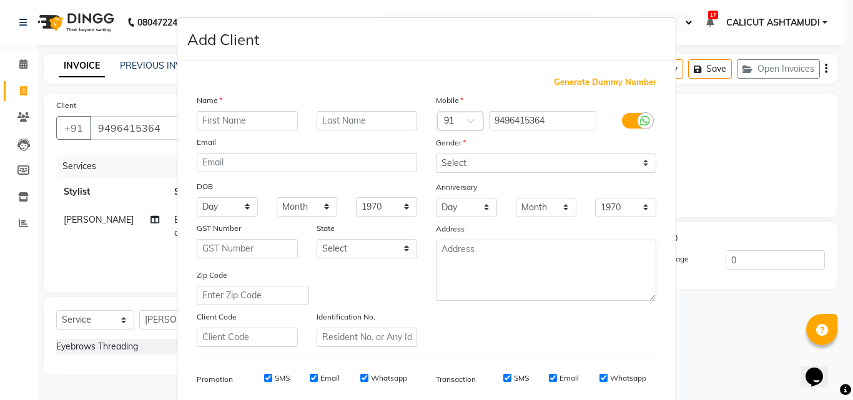
click at [207, 116] on input "text" at bounding box center [247, 120] width 101 height 19
type input "namitha"
click at [510, 165] on select "Select [DEMOGRAPHIC_DATA] [DEMOGRAPHIC_DATA] Other Prefer Not To Say" at bounding box center [546, 163] width 220 height 19
select select "[DEMOGRAPHIC_DATA]"
click at [436, 154] on select "Select [DEMOGRAPHIC_DATA] [DEMOGRAPHIC_DATA] Other Prefer Not To Say" at bounding box center [546, 163] width 220 height 19
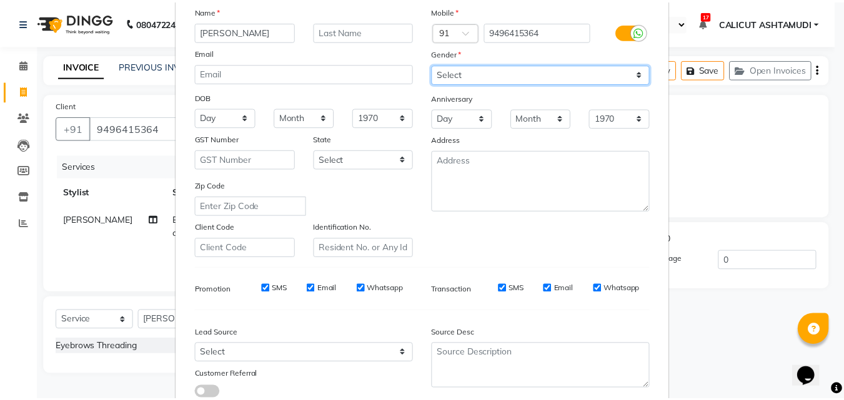
scroll to position [176, 0]
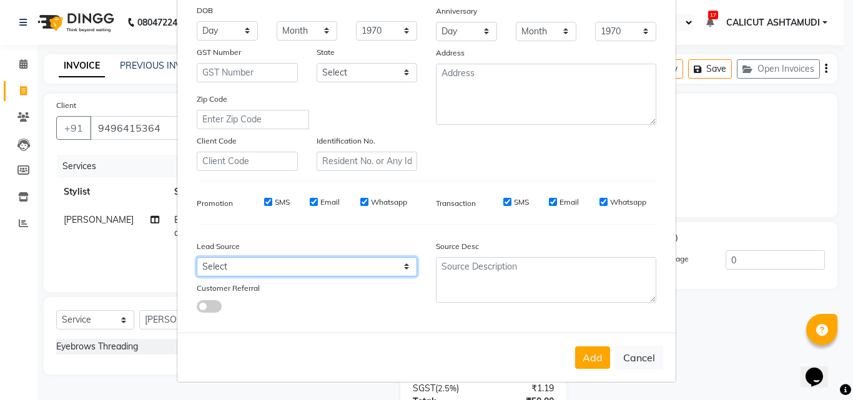
drag, startPoint x: 370, startPoint y: 269, endPoint x: 372, endPoint y: 261, distance: 8.5
click at [370, 269] on select "Select Walk-in Referral Internet Friend Word of Mouth Advertisement Facebook Ju…" at bounding box center [307, 266] width 220 height 19
select select "31336"
click at [197, 257] on select "Select Walk-in Referral Internet Friend Word of Mouth Advertisement Facebook Ju…" at bounding box center [307, 266] width 220 height 19
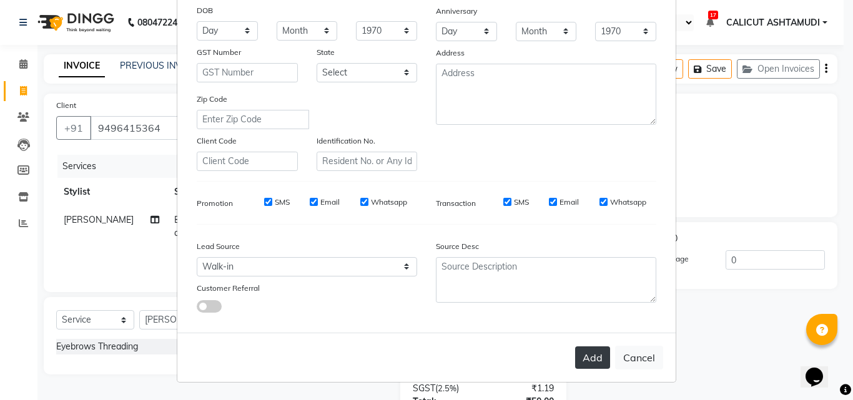
click at [590, 352] on button "Add" at bounding box center [592, 358] width 35 height 22
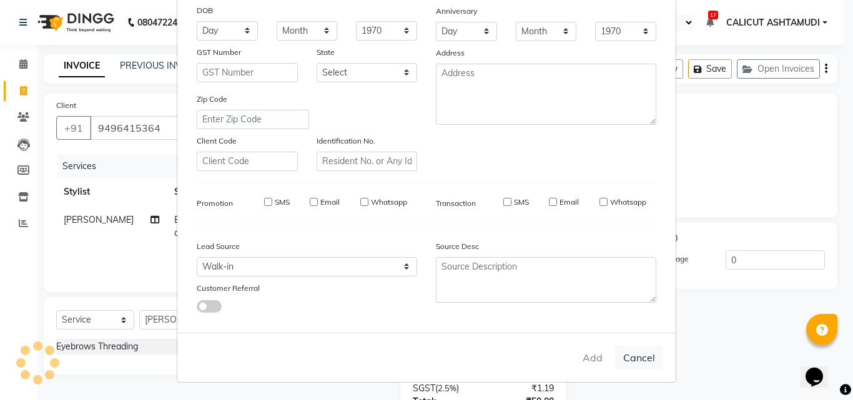
select select
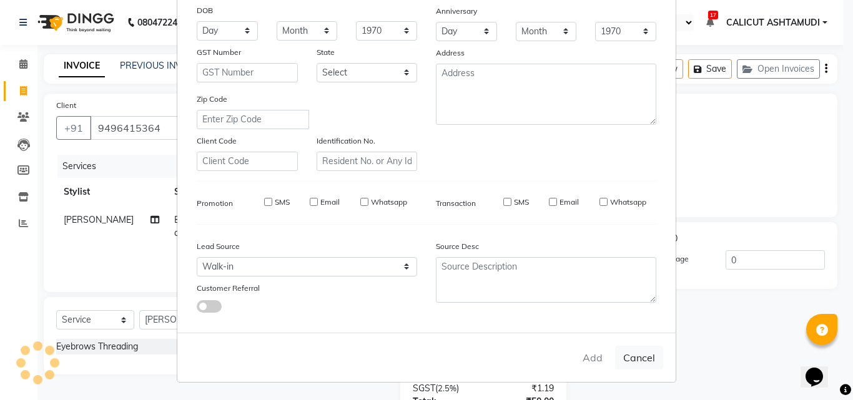
select select
checkbox input "false"
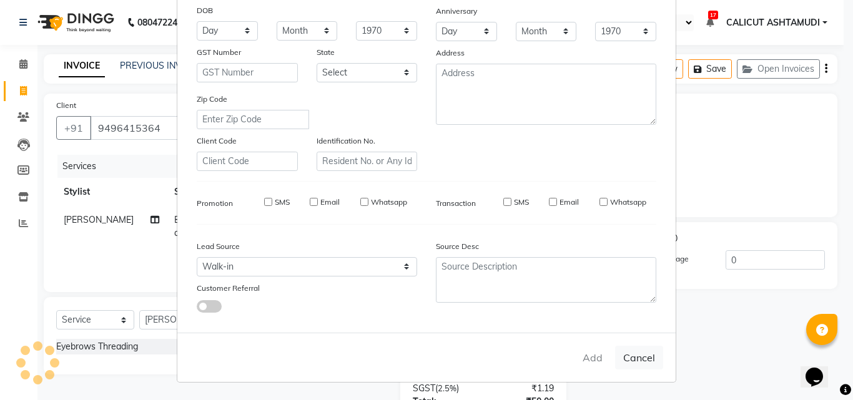
checkbox input "false"
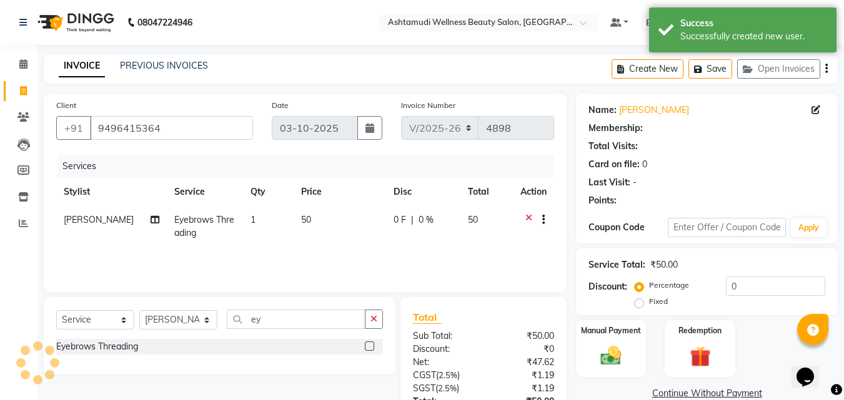
select select "1: Object"
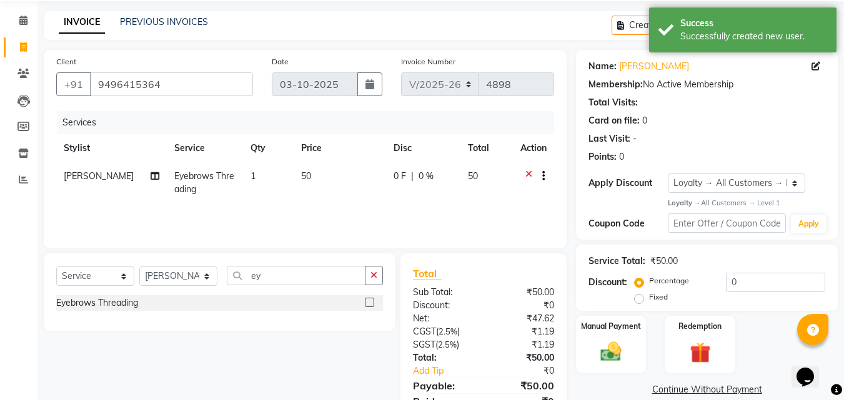
scroll to position [99, 0]
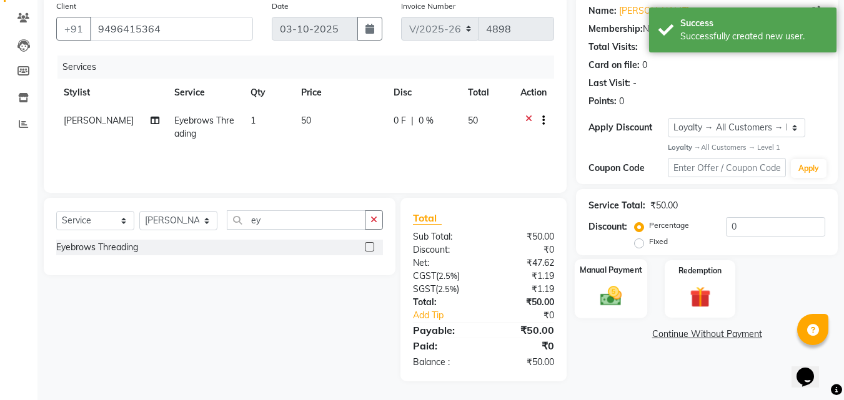
click at [608, 290] on img at bounding box center [610, 296] width 35 height 25
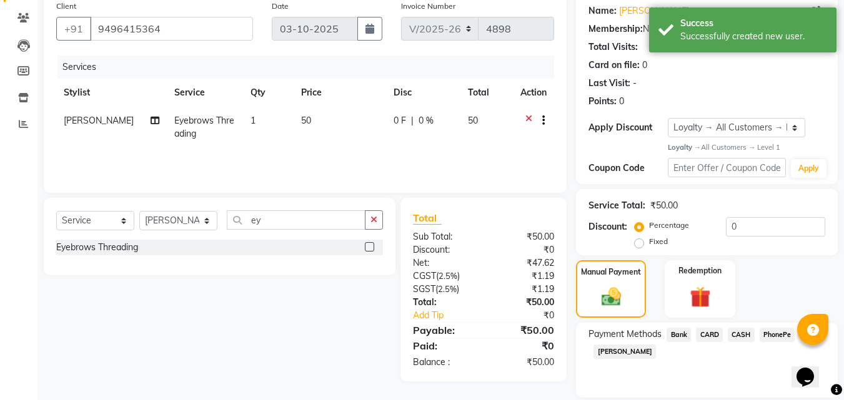
click at [741, 333] on span "CASH" at bounding box center [741, 335] width 27 height 14
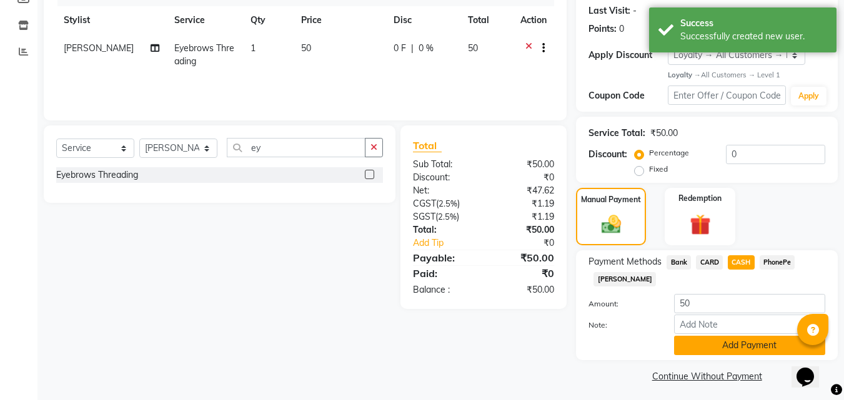
scroll to position [176, 0]
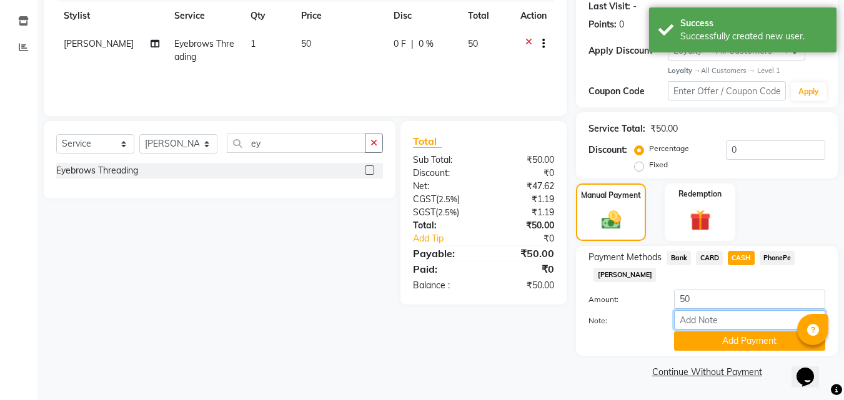
click at [738, 313] on input "Note:" at bounding box center [749, 319] width 151 height 19
type input "suhana"
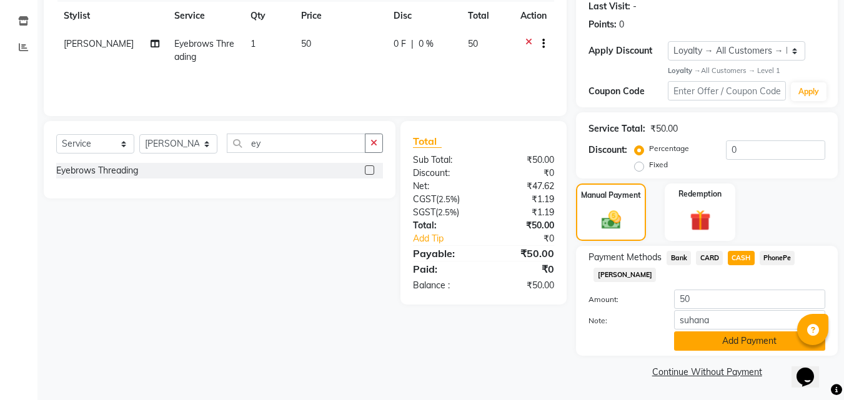
click at [757, 344] on button "Add Payment" at bounding box center [749, 341] width 151 height 19
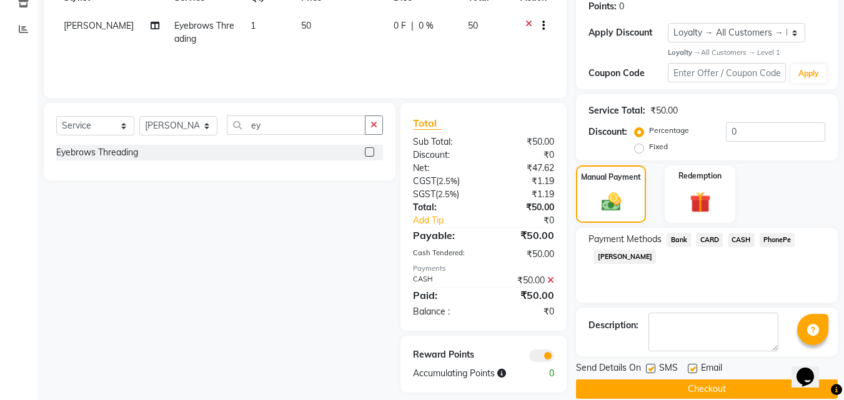
scroll to position [212, 0]
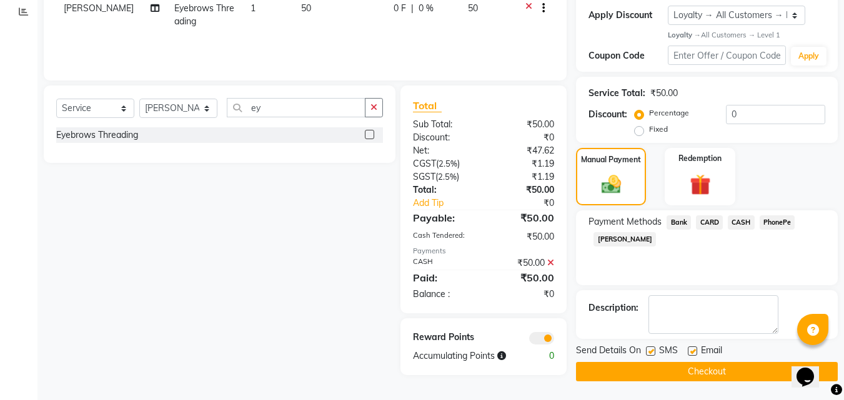
click at [741, 367] on button "Checkout" at bounding box center [707, 371] width 262 height 19
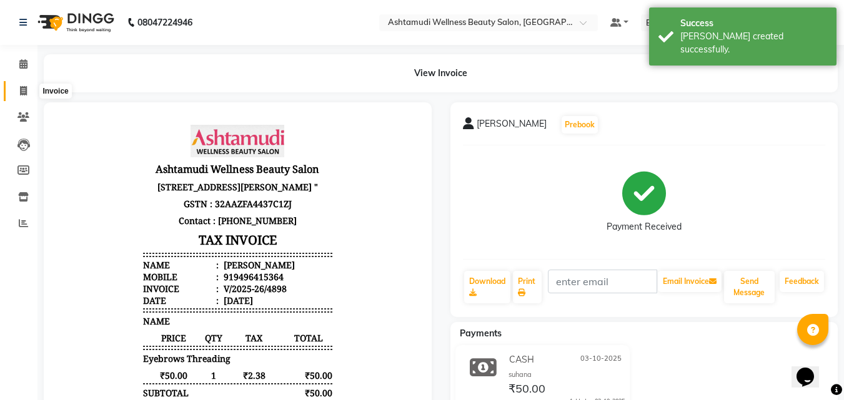
click at [29, 85] on span at bounding box center [23, 91] width 22 height 14
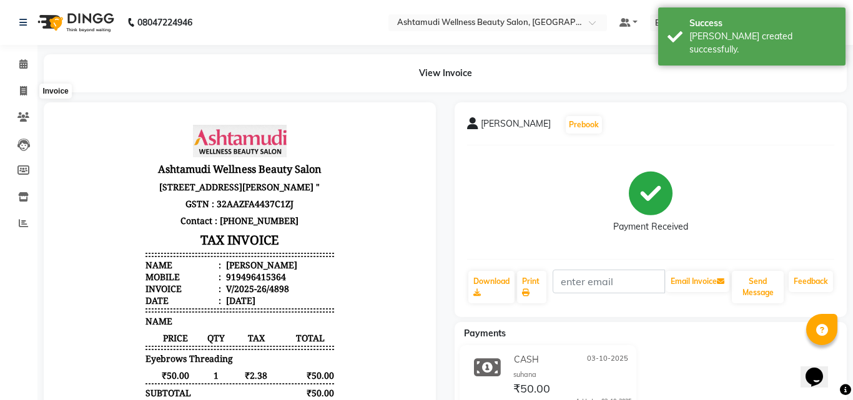
select select "service"
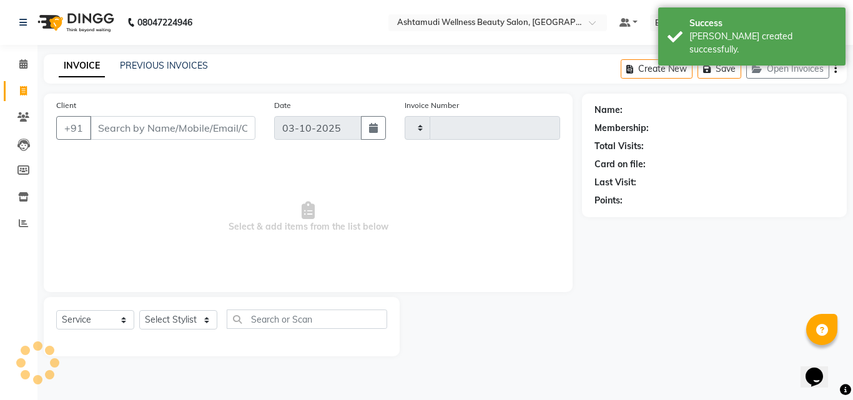
type input "4899"
select select "4630"
click at [180, 320] on select "Select Stylist" at bounding box center [178, 319] width 78 height 19
select select "26964"
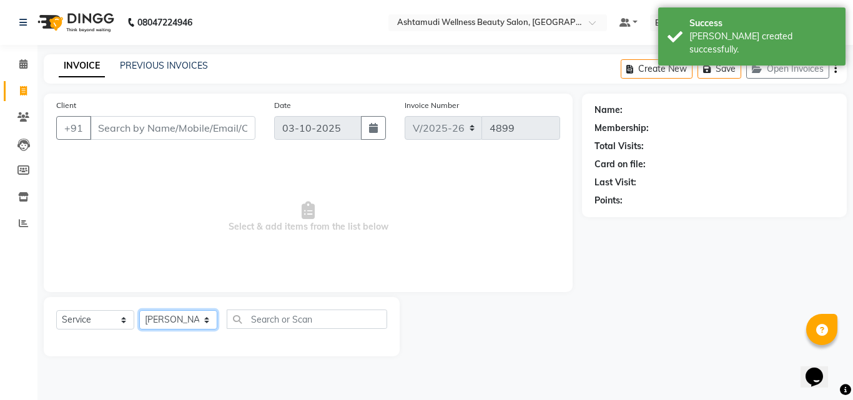
click at [139, 310] on select "Select Stylist [PERSON_NAME] [PERSON_NAME] [PERSON_NAME] CALICUT ASHTAMUDI FRAN…" at bounding box center [178, 319] width 78 height 19
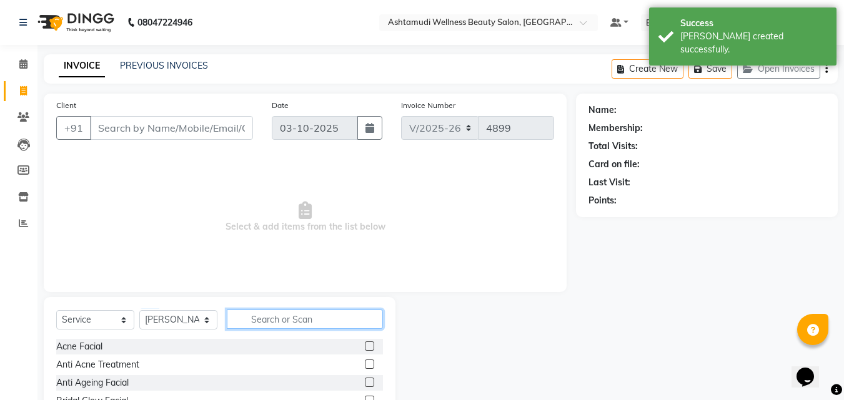
click at [249, 313] on input "text" at bounding box center [305, 319] width 156 height 19
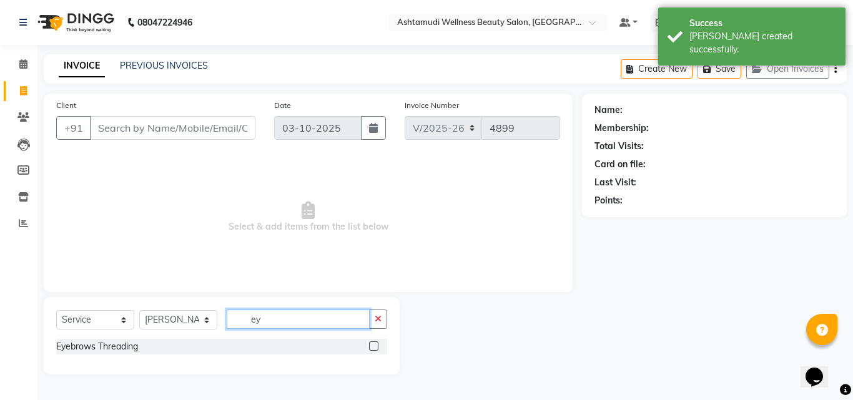
type input "ey"
click at [375, 347] on label at bounding box center [373, 346] width 9 height 9
click at [375, 347] on input "checkbox" at bounding box center [373, 347] width 8 height 8
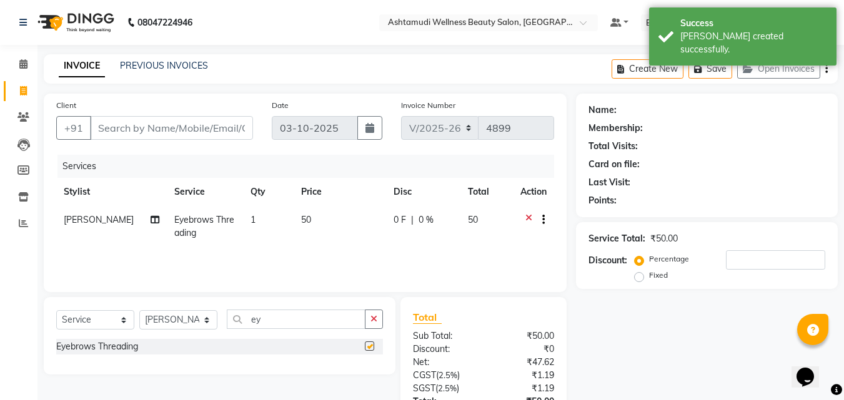
checkbox input "false"
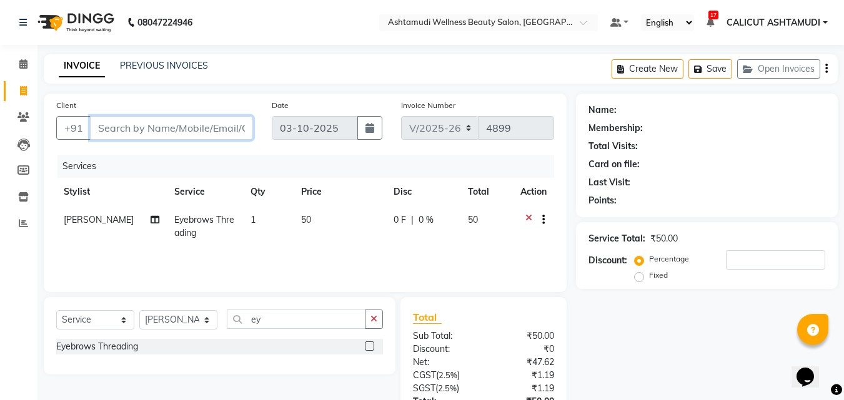
click at [130, 125] on input "Client" at bounding box center [171, 128] width 163 height 24
type input "9"
type input "0"
click at [132, 131] on input "9447449430" at bounding box center [139, 128] width 99 height 24
type input "9447009430"
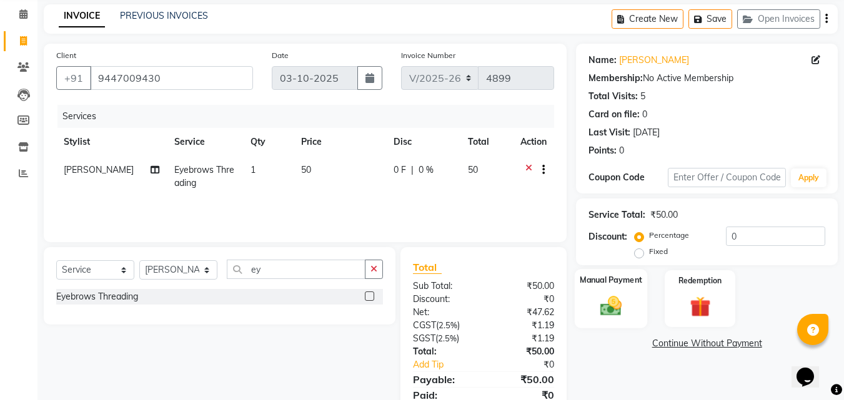
scroll to position [99, 0]
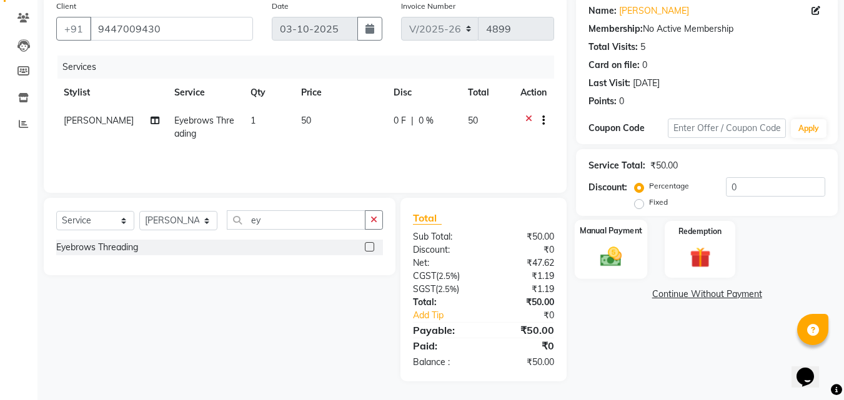
click at [612, 245] on img at bounding box center [610, 256] width 35 height 25
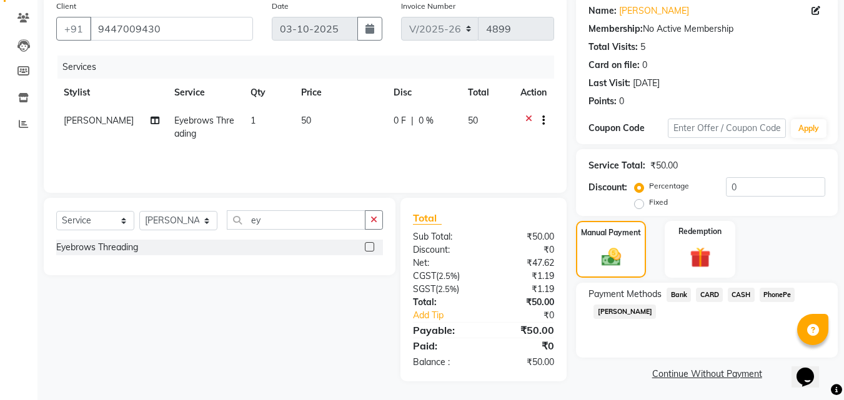
click at [747, 295] on span "CASH" at bounding box center [741, 295] width 27 height 14
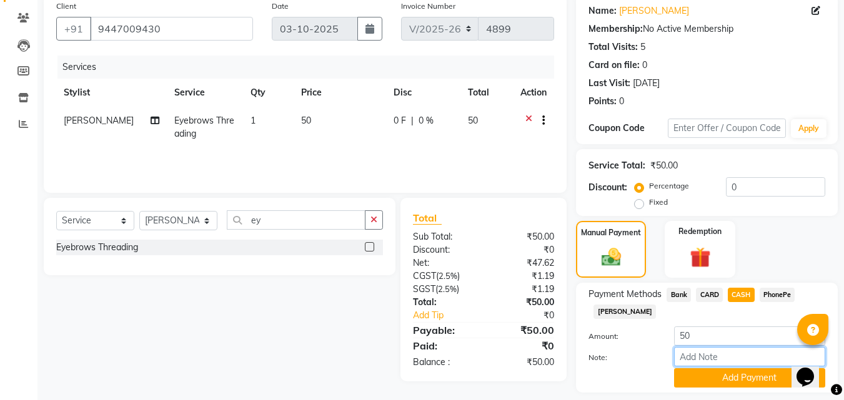
drag, startPoint x: 709, startPoint y: 358, endPoint x: 714, endPoint y: 348, distance: 10.6
click at [709, 358] on input "Note:" at bounding box center [749, 356] width 151 height 19
type input "suhana"
click at [750, 375] on button "Add Payment" at bounding box center [749, 377] width 151 height 19
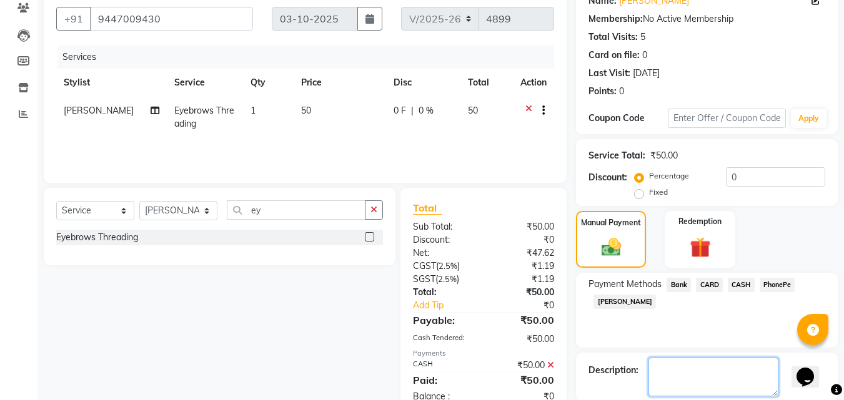
click at [744, 377] on textarea at bounding box center [713, 377] width 130 height 39
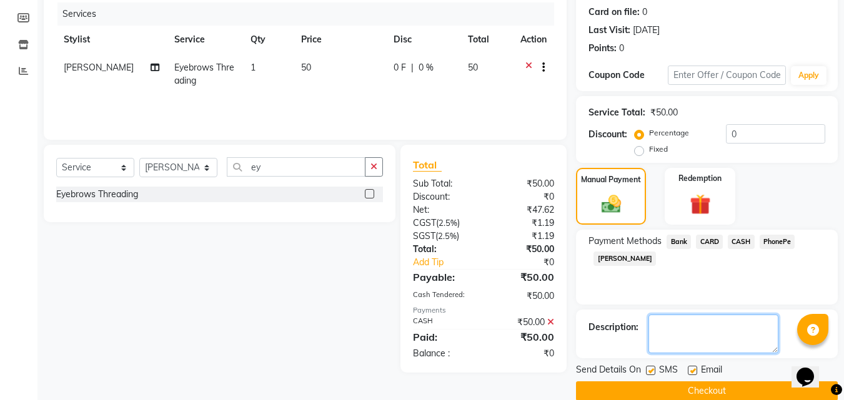
scroll to position [172, 0]
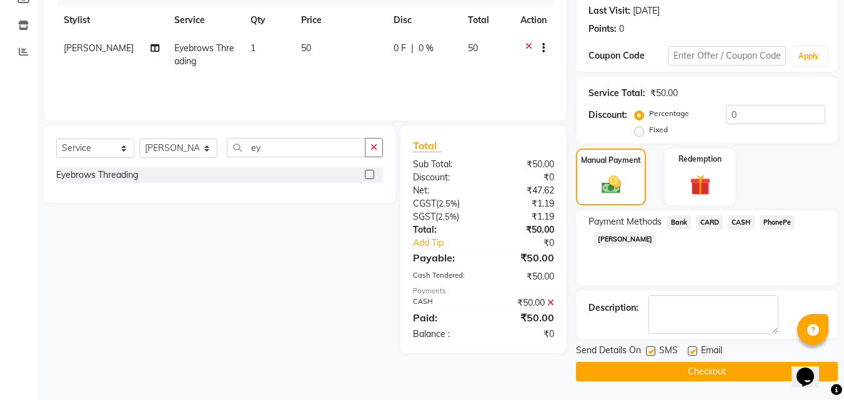
click at [744, 373] on button "Checkout" at bounding box center [707, 371] width 262 height 19
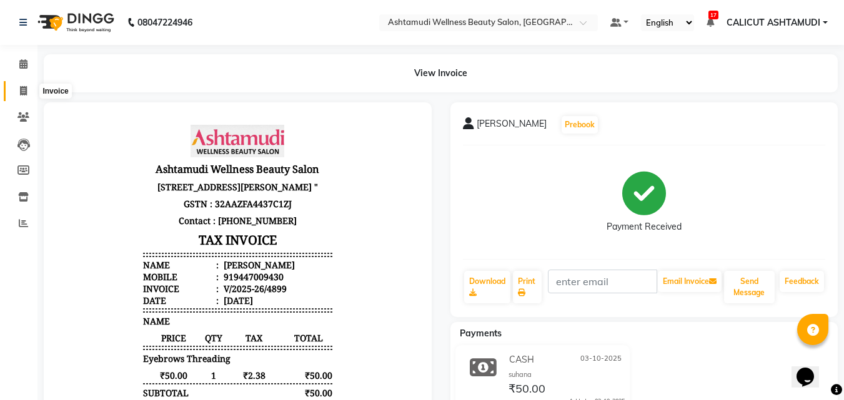
click at [28, 92] on span at bounding box center [23, 91] width 22 height 14
select select "service"
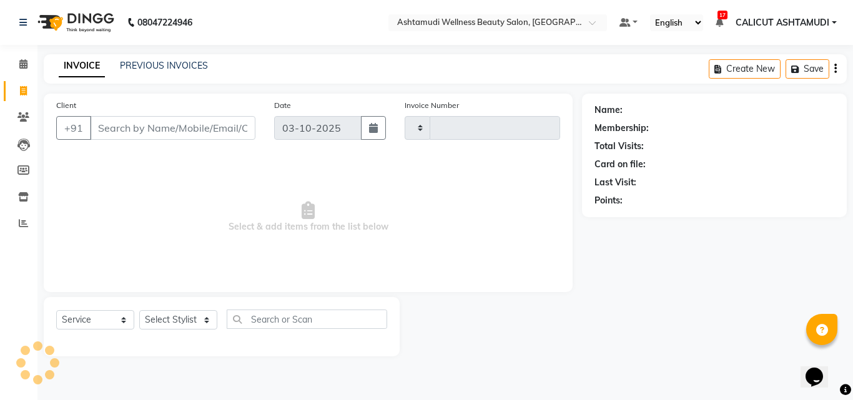
type input "4900"
select select "4630"
click at [134, 132] on input "Client" at bounding box center [172, 128] width 165 height 24
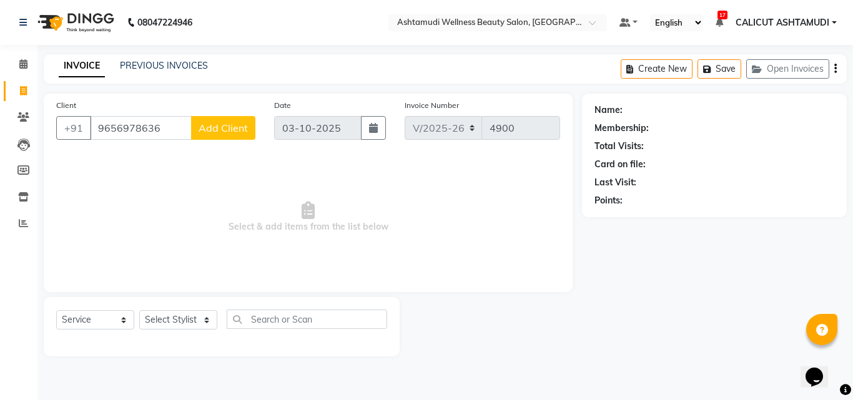
type input "9656978636"
click at [179, 321] on select "Select Stylist [PERSON_NAME] [PERSON_NAME] [PERSON_NAME] CALICUT ASHTAMUDI FRAN…" at bounding box center [178, 319] width 78 height 19
click at [139, 310] on select "Select Stylist [PERSON_NAME] [PERSON_NAME] [PERSON_NAME] CALICUT ASHTAMUDI FRAN…" at bounding box center [178, 319] width 78 height 19
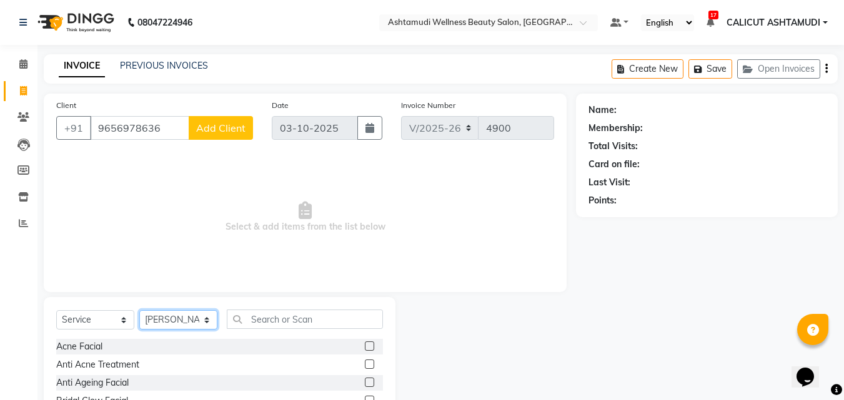
click at [187, 316] on select "Select Stylist [PERSON_NAME] [PERSON_NAME] [PERSON_NAME] CALICUT ASHTAMUDI FRAN…" at bounding box center [178, 319] width 78 height 19
select select "72440"
click at [139, 310] on select "Select Stylist [PERSON_NAME] [PERSON_NAME] [PERSON_NAME] CALICUT ASHTAMUDI FRAN…" at bounding box center [178, 319] width 78 height 19
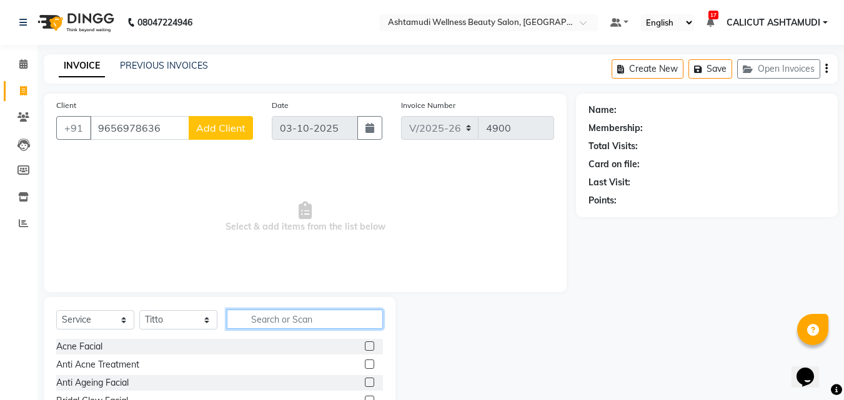
click at [265, 319] on input "text" at bounding box center [305, 319] width 156 height 19
type input "fri"
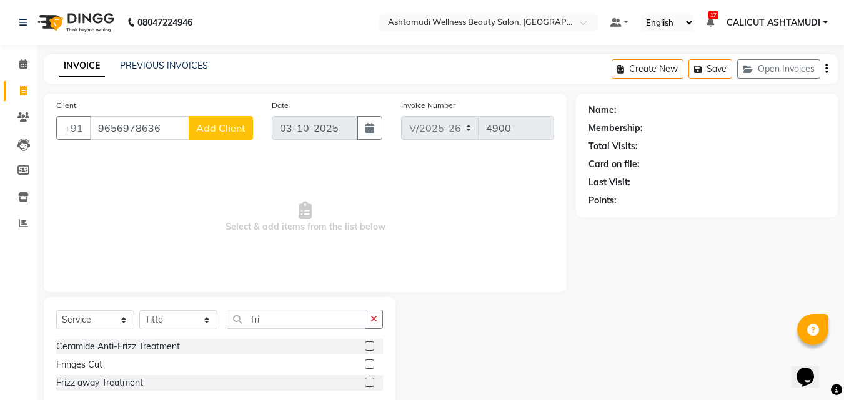
click at [368, 364] on label at bounding box center [369, 364] width 9 height 9
click at [368, 364] on input "checkbox" at bounding box center [369, 365] width 8 height 8
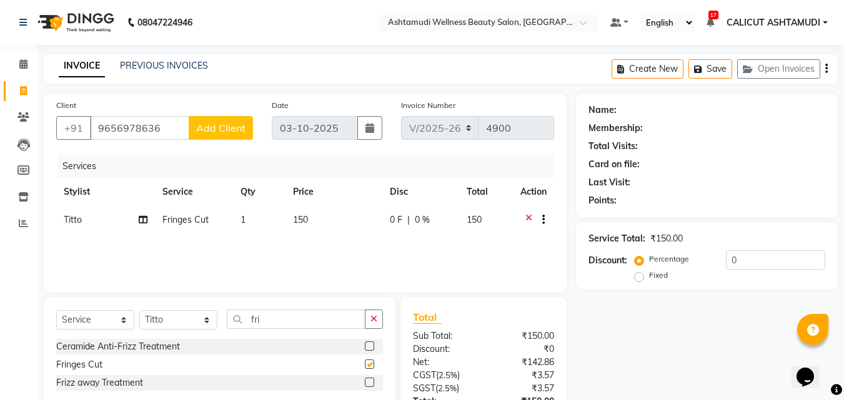
checkbox input "false"
click at [226, 128] on span "Add Client" at bounding box center [220, 128] width 49 height 12
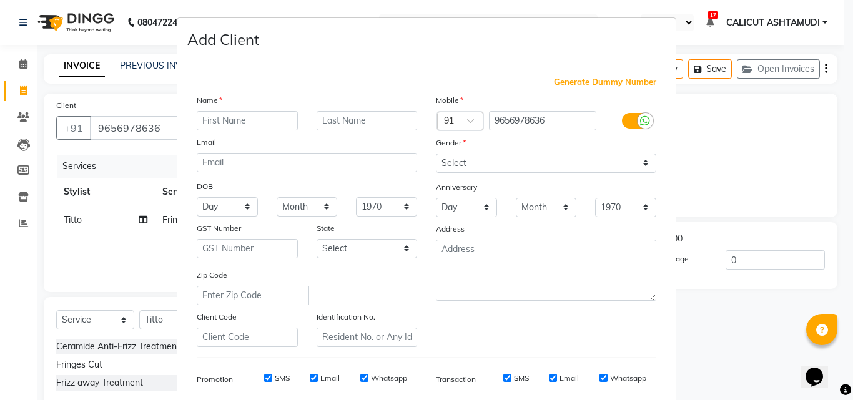
click at [227, 119] on input "text" at bounding box center [247, 120] width 101 height 19
type input "mayasa"
click at [466, 162] on select "Select [DEMOGRAPHIC_DATA] [DEMOGRAPHIC_DATA] Other Prefer Not To Say" at bounding box center [546, 163] width 220 height 19
select select "[DEMOGRAPHIC_DATA]"
click at [436, 154] on select "Select [DEMOGRAPHIC_DATA] [DEMOGRAPHIC_DATA] Other Prefer Not To Say" at bounding box center [546, 163] width 220 height 19
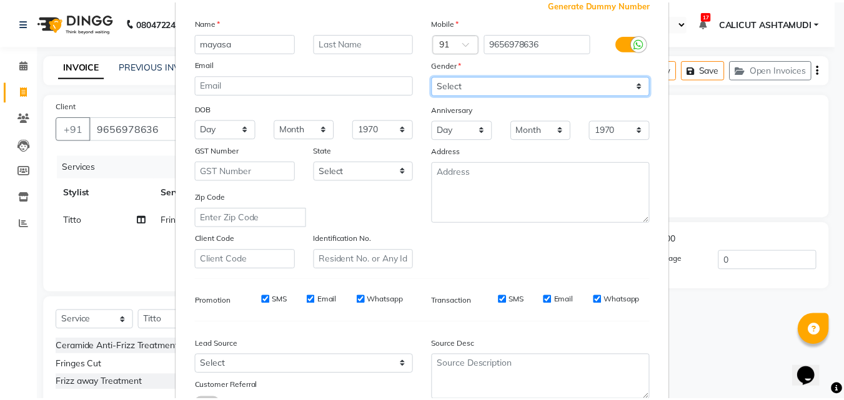
scroll to position [176, 0]
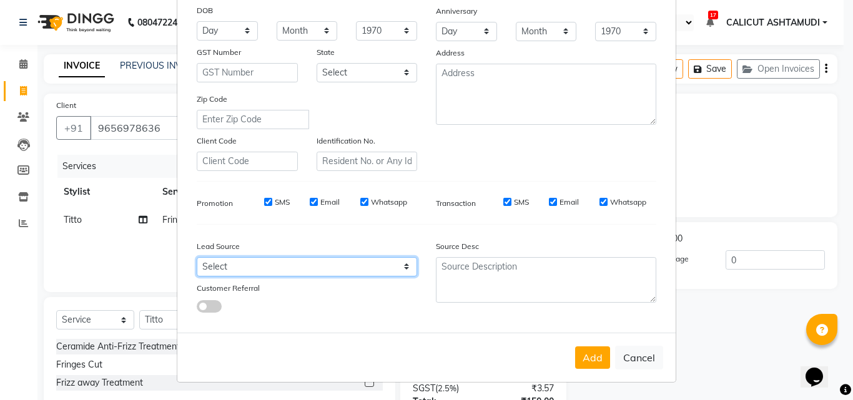
drag, startPoint x: 330, startPoint y: 272, endPoint x: 333, endPoint y: 261, distance: 11.7
click at [330, 272] on select "Select Walk-in Referral Internet Friend Word of Mouth Advertisement Facebook Ju…" at bounding box center [307, 266] width 220 height 19
select select "31336"
click at [197, 257] on select "Select Walk-in Referral Internet Friend Word of Mouth Advertisement Facebook Ju…" at bounding box center [307, 266] width 220 height 19
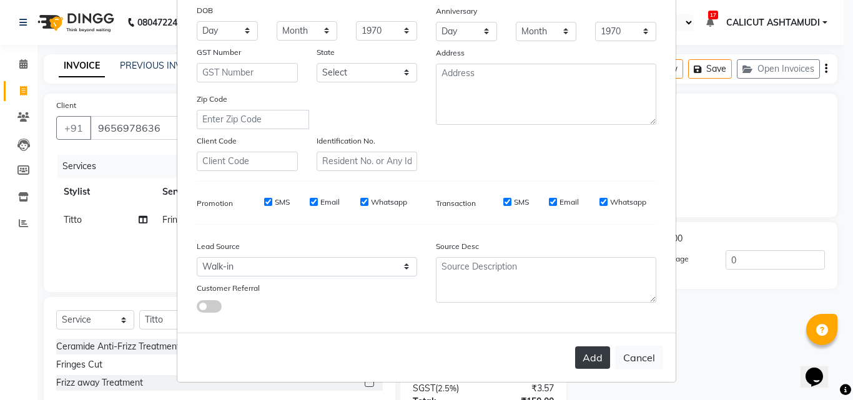
click at [575, 359] on button "Add" at bounding box center [592, 358] width 35 height 22
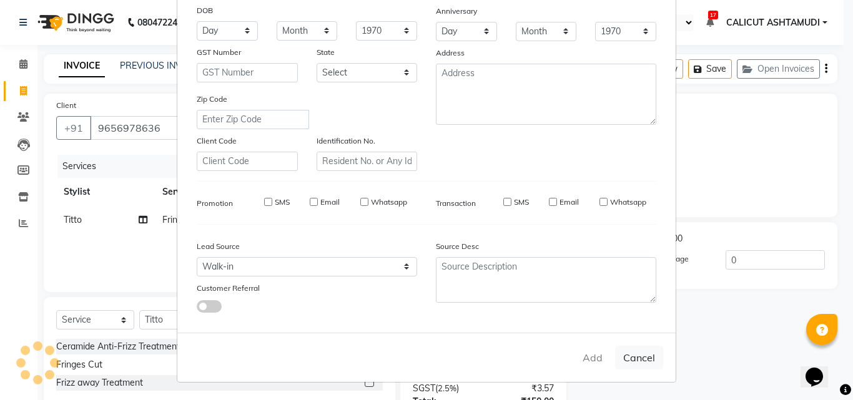
select select
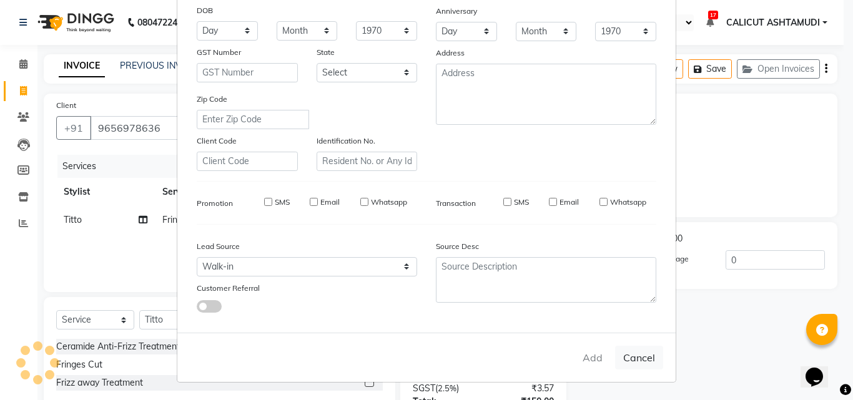
select select
checkbox input "false"
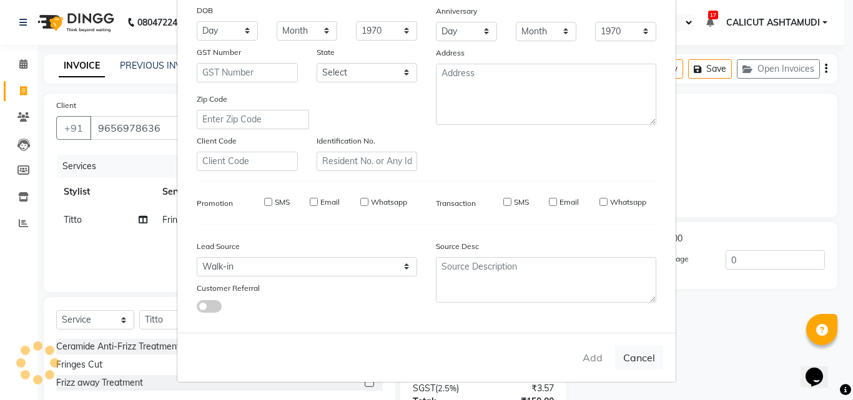
checkbox input "false"
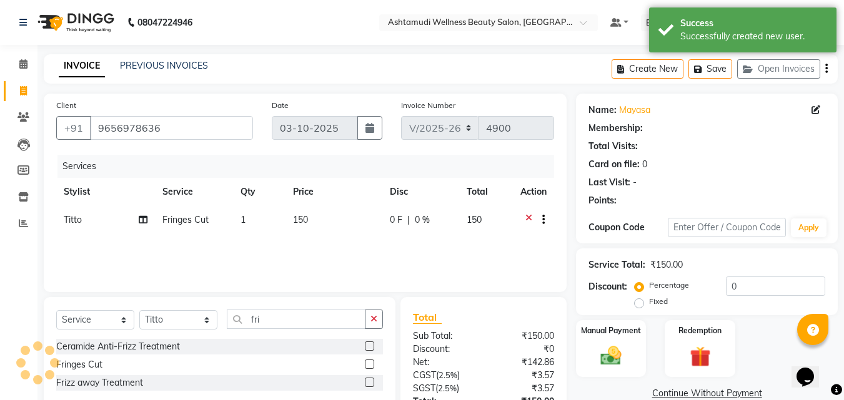
select select "1: Object"
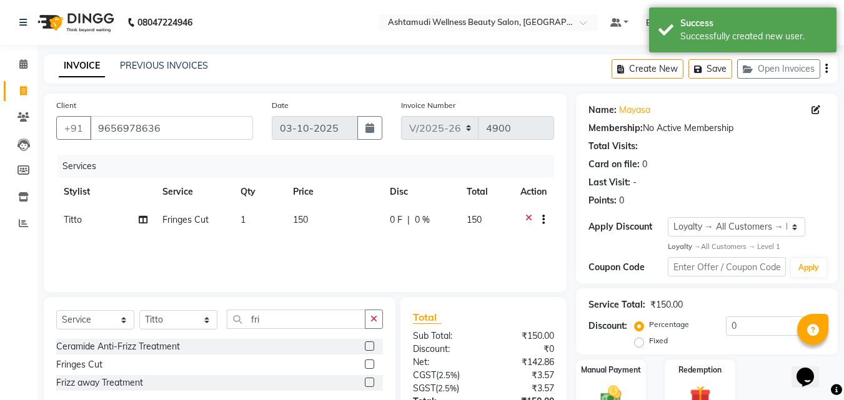
scroll to position [99, 0]
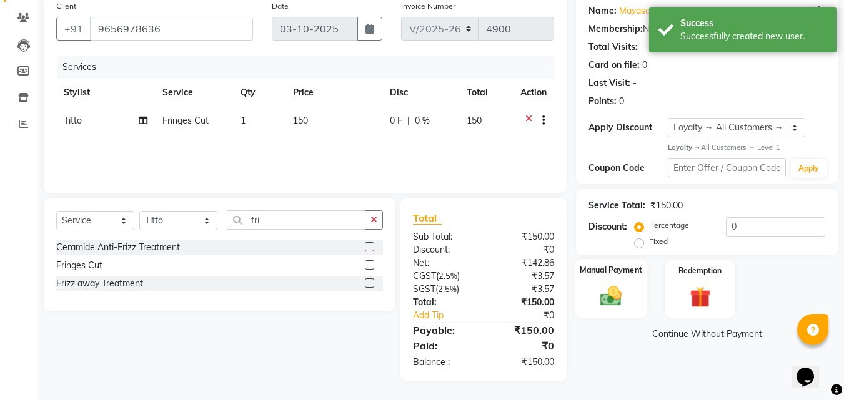
click at [623, 277] on div "Manual Payment" at bounding box center [611, 288] width 73 height 59
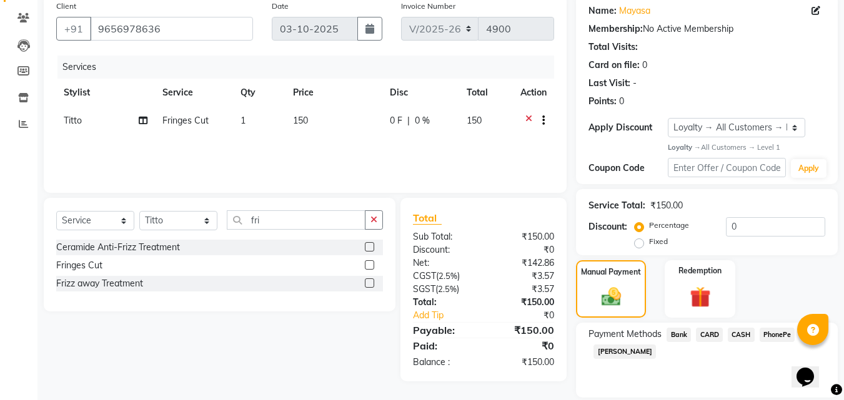
click at [736, 330] on span "CASH" at bounding box center [741, 335] width 27 height 14
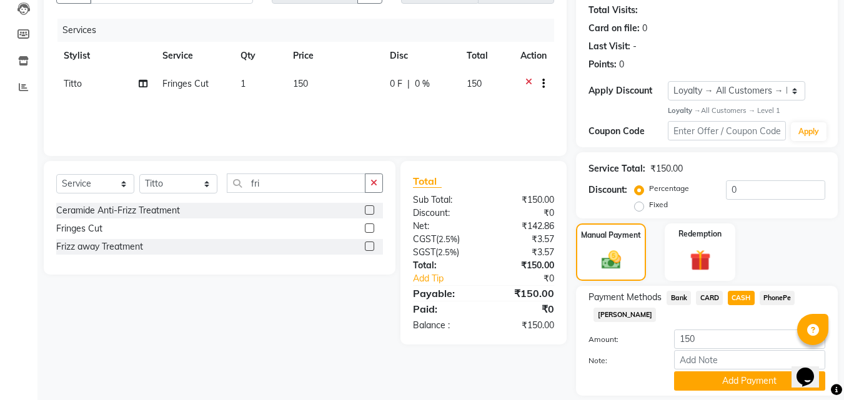
scroll to position [176, 0]
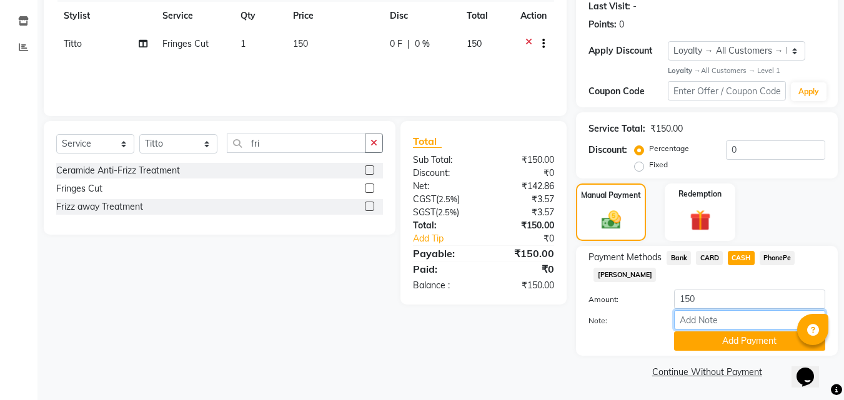
click at [727, 322] on input "Note:" at bounding box center [749, 319] width 151 height 19
type input "suhana"
click at [739, 341] on button "Add Payment" at bounding box center [749, 341] width 151 height 19
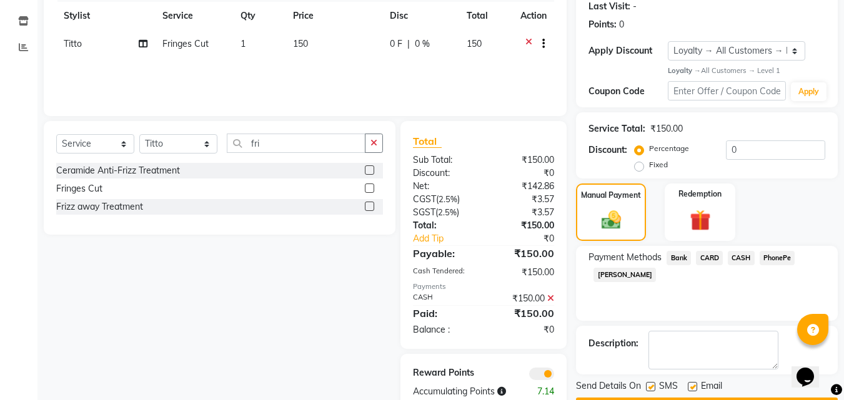
scroll to position [212, 0]
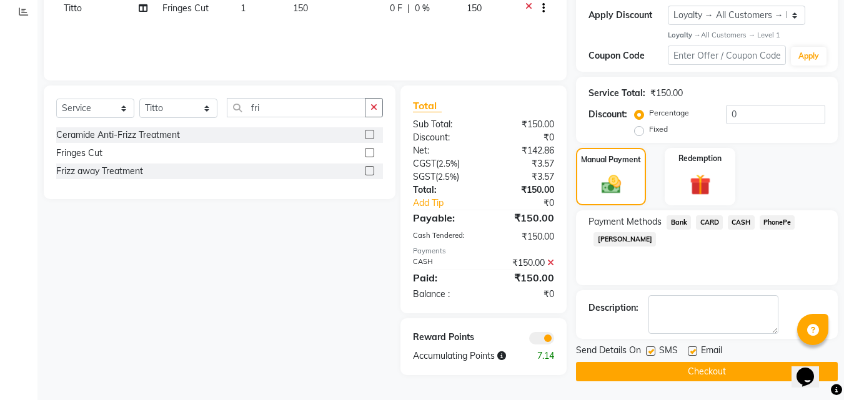
click at [699, 371] on button "Checkout" at bounding box center [707, 371] width 262 height 19
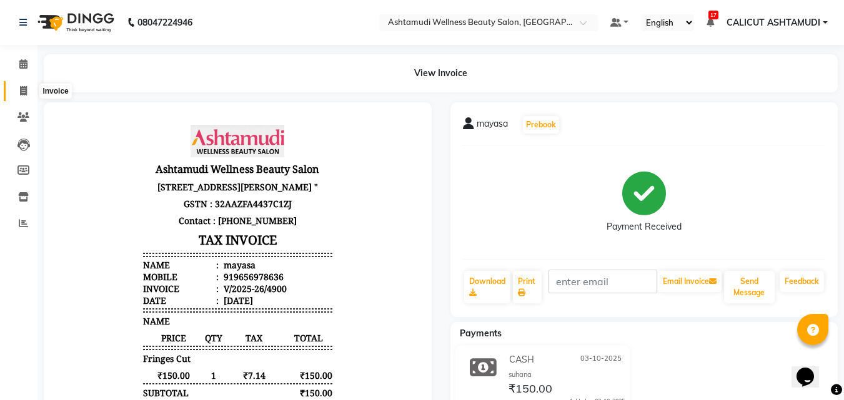
click at [17, 91] on span at bounding box center [23, 91] width 22 height 14
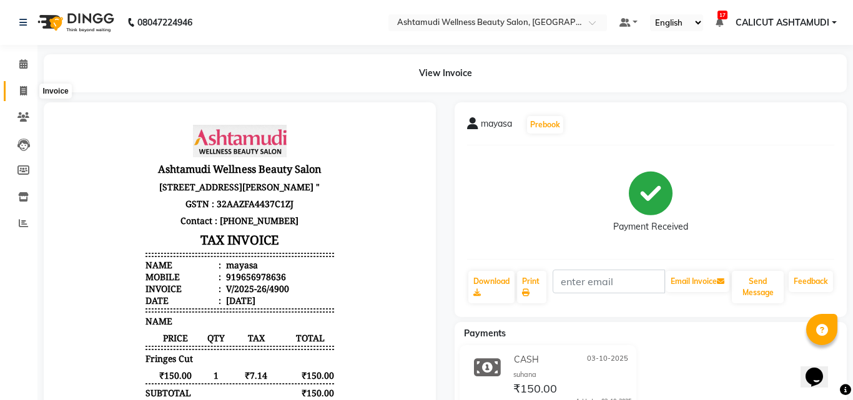
select select "service"
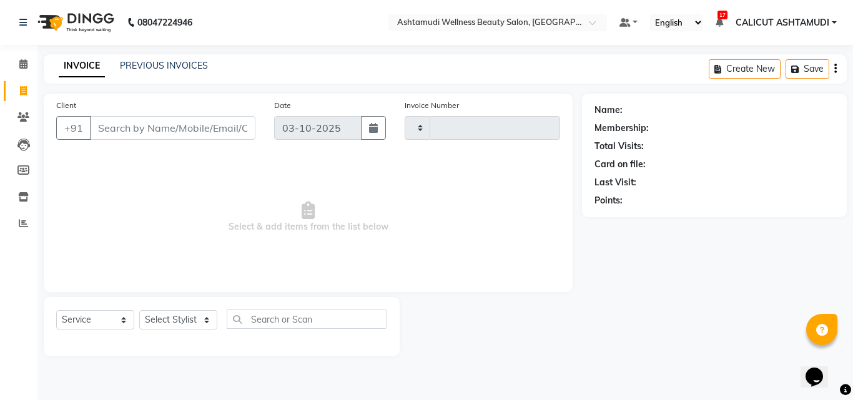
type input "4901"
select select "4630"
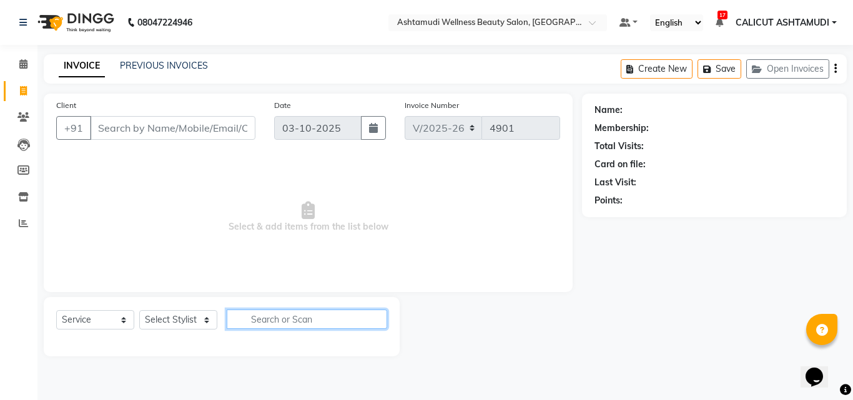
click at [265, 318] on input "text" at bounding box center [307, 319] width 160 height 19
click at [272, 319] on input "mani" at bounding box center [298, 319] width 143 height 19
type input "mani"
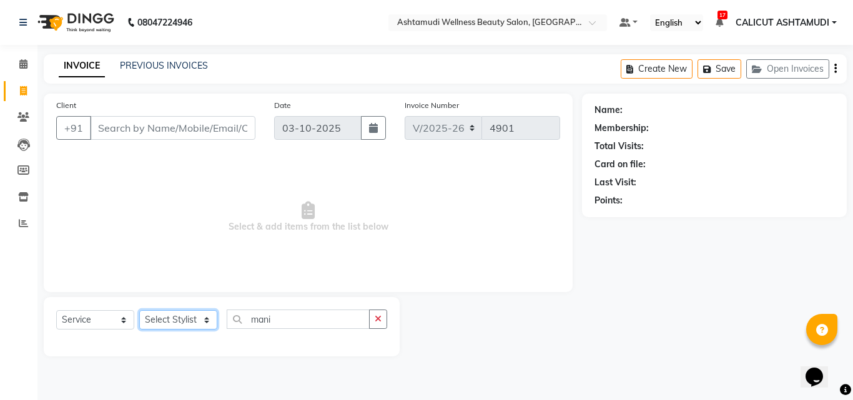
click at [182, 317] on select "Select Stylist [PERSON_NAME] [PERSON_NAME] [PERSON_NAME] CALICUT ASHTAMUDI FRAN…" at bounding box center [178, 319] width 78 height 19
select select "54081"
click at [139, 310] on select "Select Stylist [PERSON_NAME] [PERSON_NAME] [PERSON_NAME] CALICUT ASHTAMUDI FRAN…" at bounding box center [178, 319] width 78 height 19
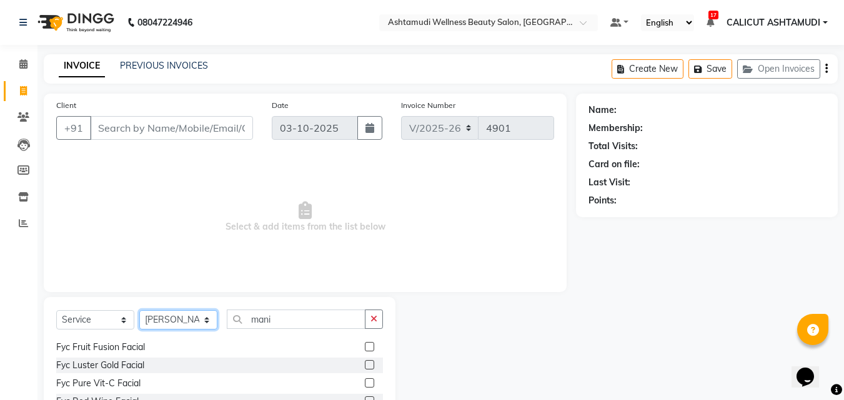
scroll to position [312, 0]
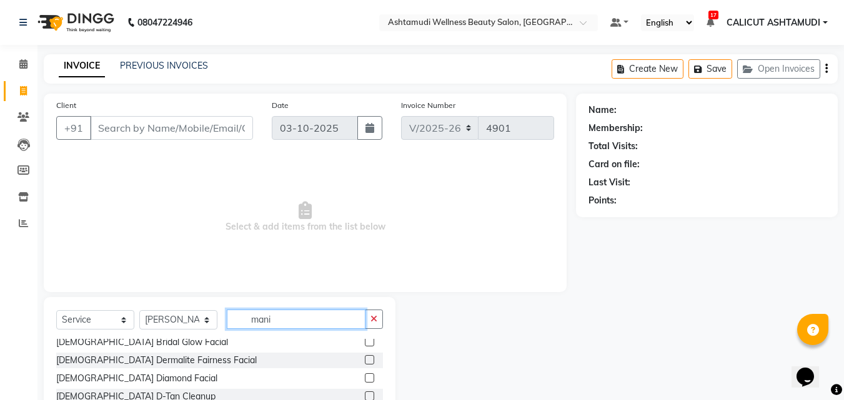
click at [285, 322] on input "mani" at bounding box center [296, 319] width 139 height 19
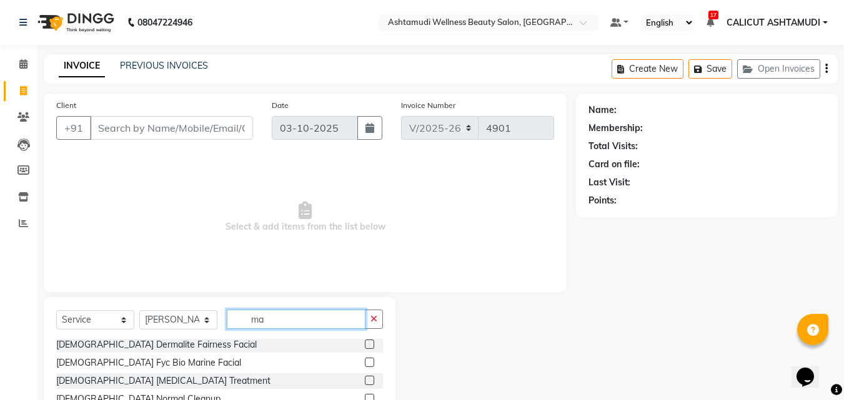
type input "m"
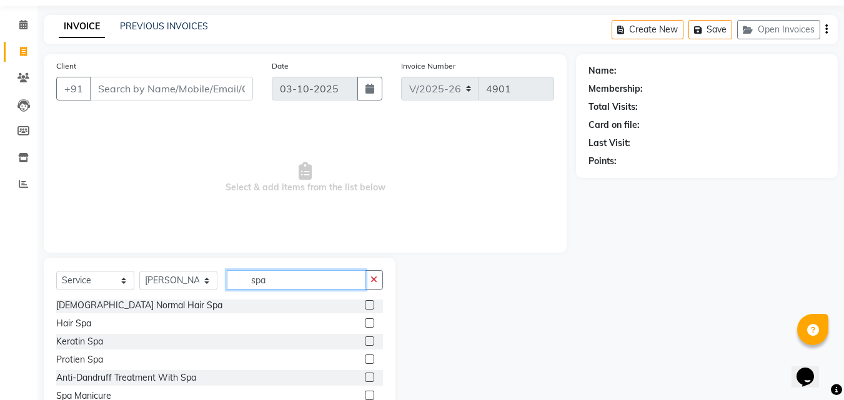
scroll to position [100, 0]
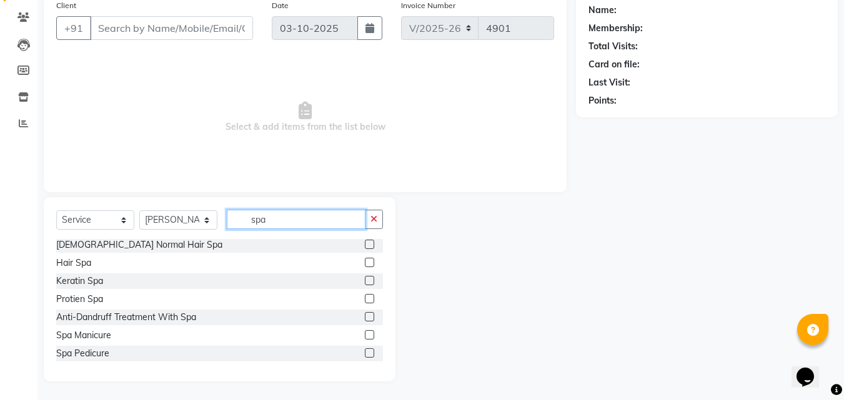
type input "spa"
click at [294, 334] on div "Spa Manicure" at bounding box center [219, 336] width 327 height 16
click at [365, 335] on label at bounding box center [369, 334] width 9 height 9
click at [365, 335] on input "checkbox" at bounding box center [369, 336] width 8 height 8
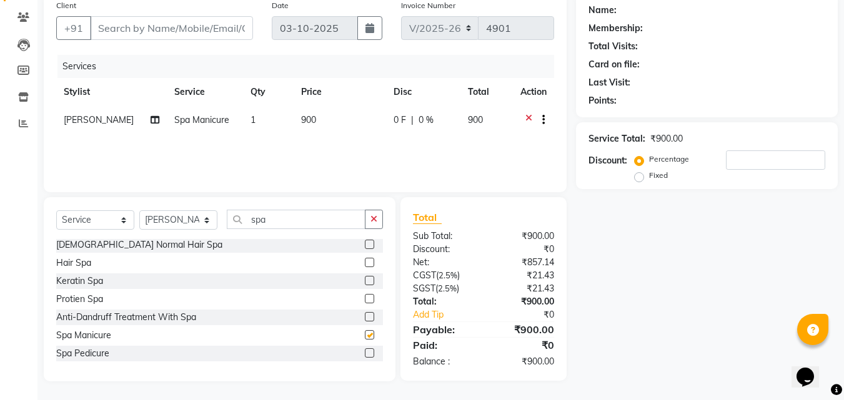
checkbox input "false"
click at [764, 156] on input "number" at bounding box center [775, 159] width 99 height 19
type input "15"
click at [19, 7] on link "Clients" at bounding box center [19, 17] width 30 height 21
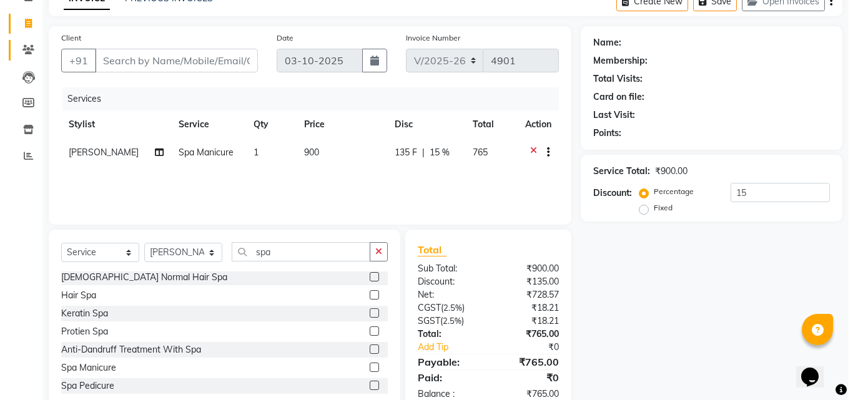
scroll to position [0, 0]
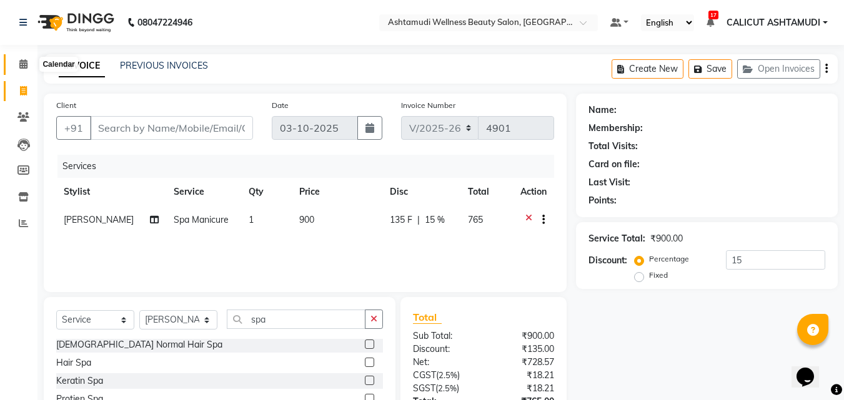
click at [30, 65] on span at bounding box center [23, 64] width 22 height 14
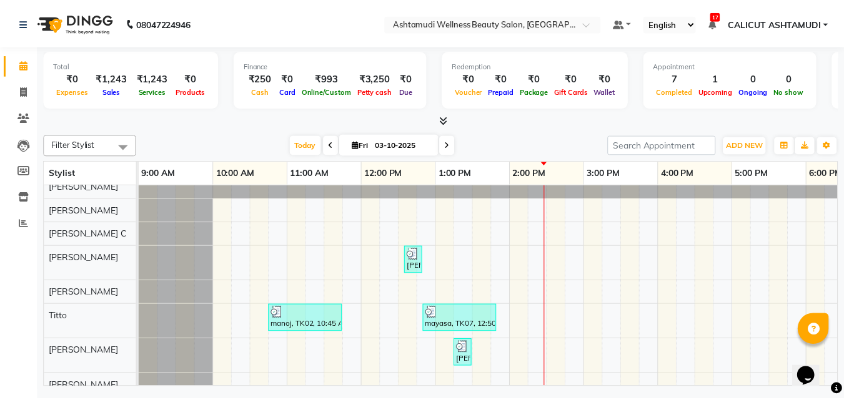
scroll to position [185, 0]
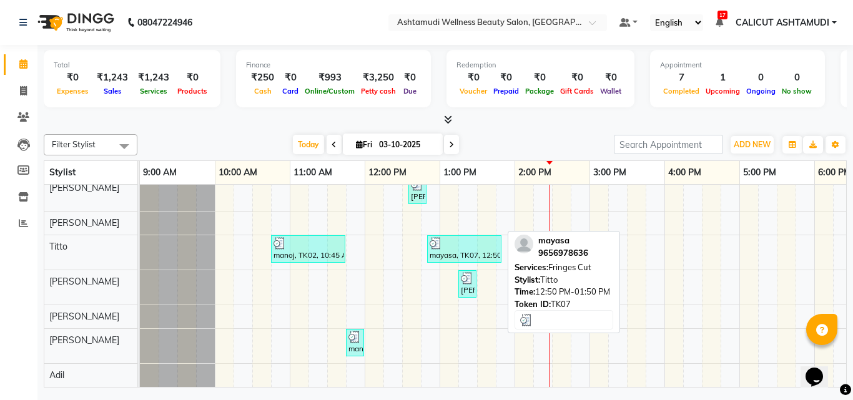
click at [459, 246] on div "mayasa, TK07, 12:50 PM-01:50 PM, Fringes Cut" at bounding box center [464, 249] width 72 height 24
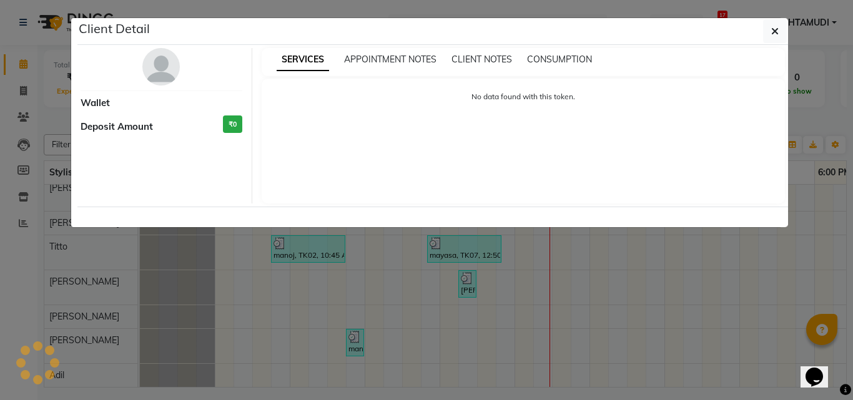
select select "3"
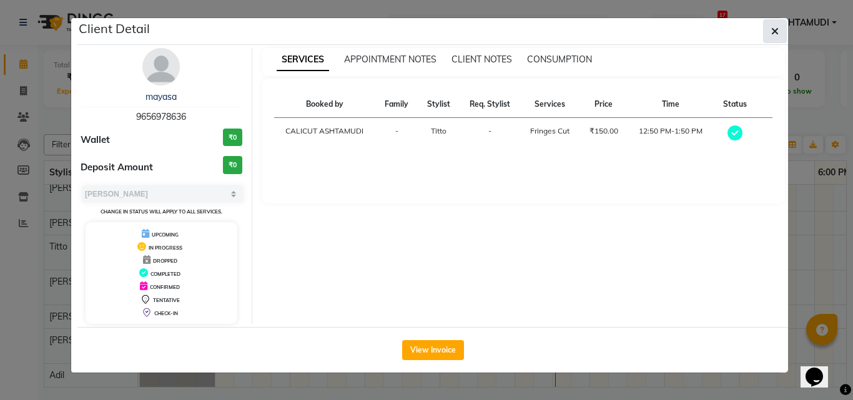
click at [783, 31] on button "button" at bounding box center [775, 31] width 24 height 24
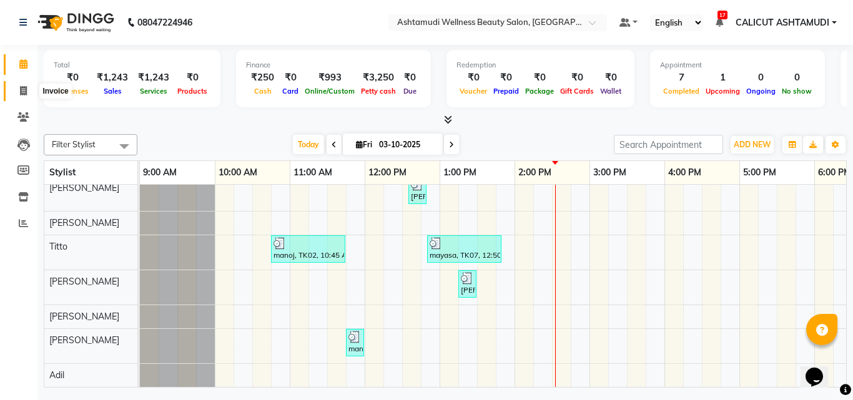
click at [27, 94] on span at bounding box center [23, 91] width 22 height 14
select select "service"
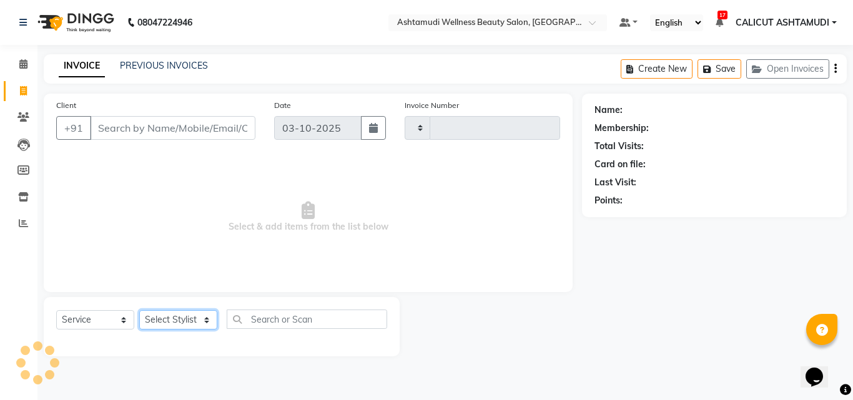
click at [175, 323] on select "Select Stylist" at bounding box center [178, 319] width 78 height 19
click at [175, 322] on select "Select Stylist" at bounding box center [178, 319] width 78 height 19
type input "4901"
click at [175, 322] on select "Select Stylist" at bounding box center [178, 319] width 78 height 19
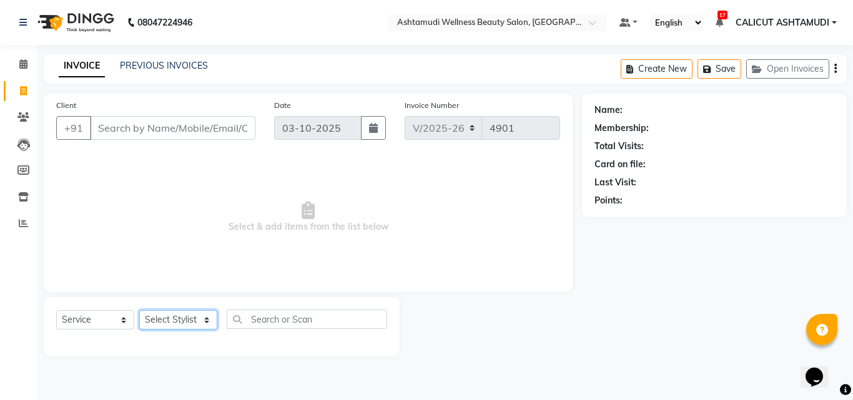
click at [175, 318] on select "Select Stylist [PERSON_NAME] [PERSON_NAME] [PERSON_NAME] CALICUT ASHTAMUDI FRAN…" at bounding box center [178, 319] width 78 height 19
click at [139, 310] on select "Select Stylist [PERSON_NAME] [PERSON_NAME] [PERSON_NAME] CALICUT ASHTAMUDI FRAN…" at bounding box center [178, 319] width 78 height 19
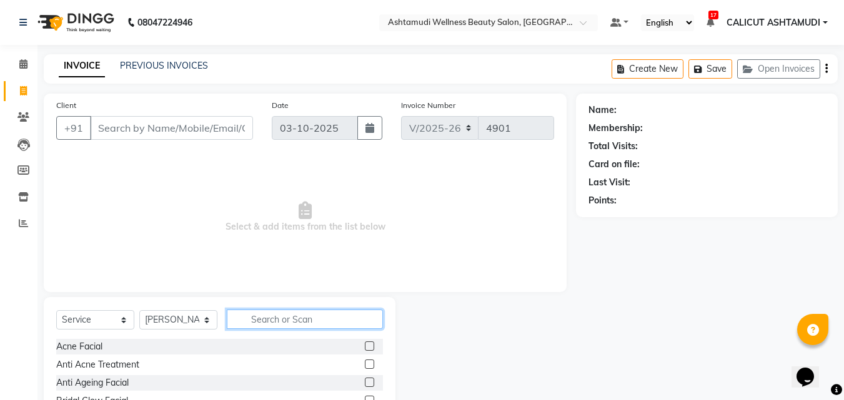
click at [306, 318] on input "text" at bounding box center [305, 319] width 156 height 19
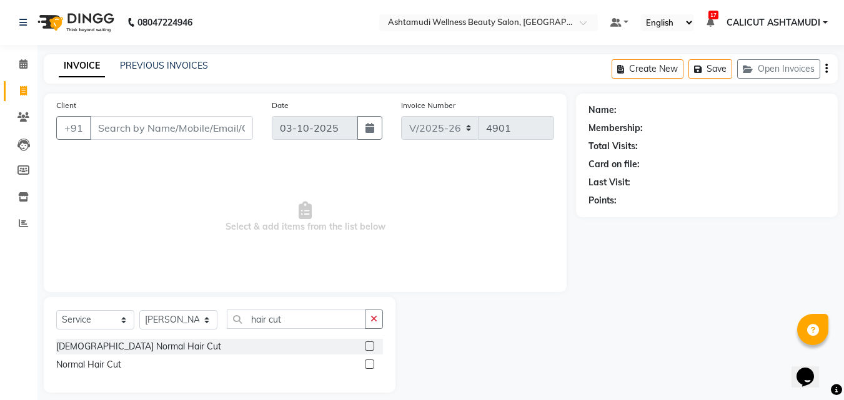
click at [370, 342] on label at bounding box center [369, 346] width 9 height 9
click at [370, 343] on input "checkbox" at bounding box center [369, 347] width 8 height 8
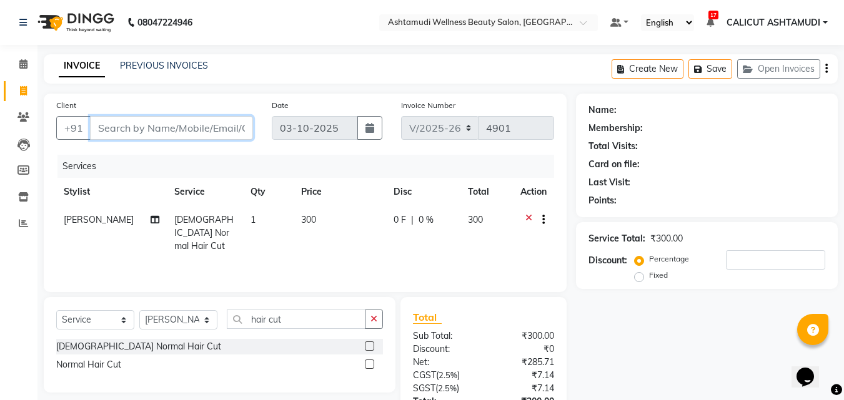
click at [207, 121] on input "Client" at bounding box center [171, 128] width 163 height 24
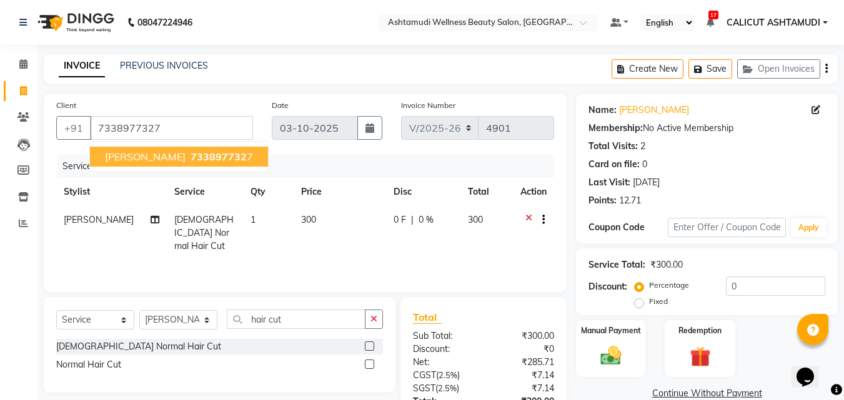
click at [305, 152] on div "Client +91 7338977327 SHALINI 733897732 7 Date 03-10-2025 Invoice Number V/2025…" at bounding box center [305, 193] width 523 height 199
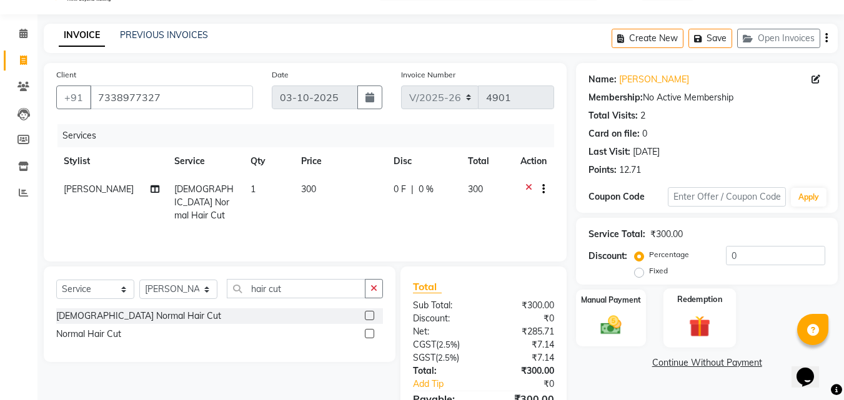
scroll to position [99, 0]
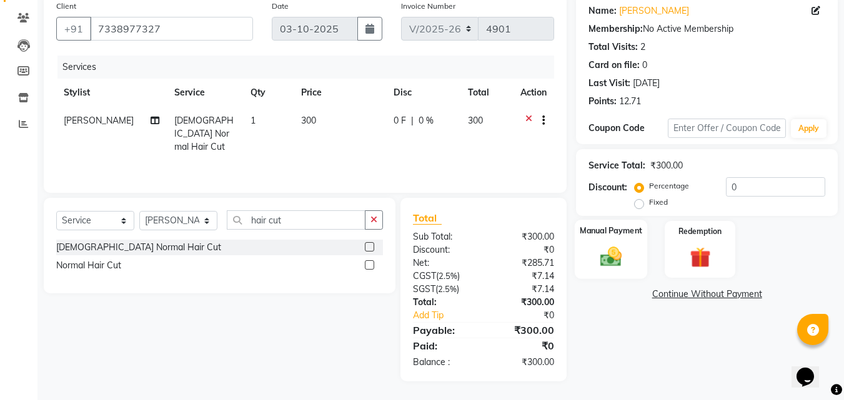
click at [613, 234] on label "Manual Payment" at bounding box center [611, 231] width 62 height 12
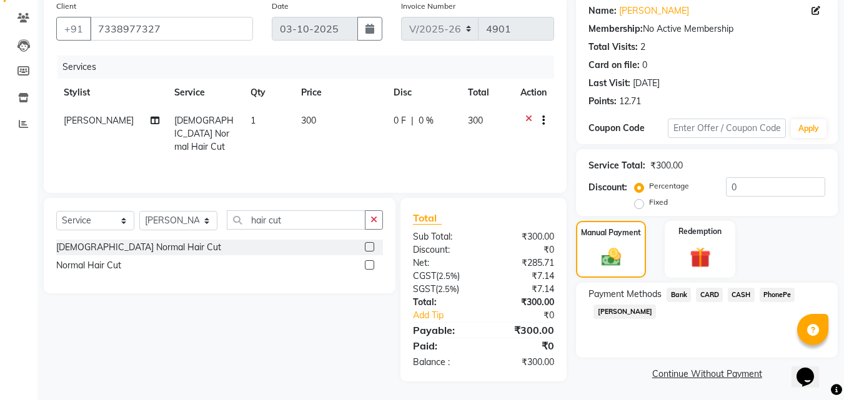
click at [781, 297] on span "PhonePe" at bounding box center [777, 295] width 36 height 14
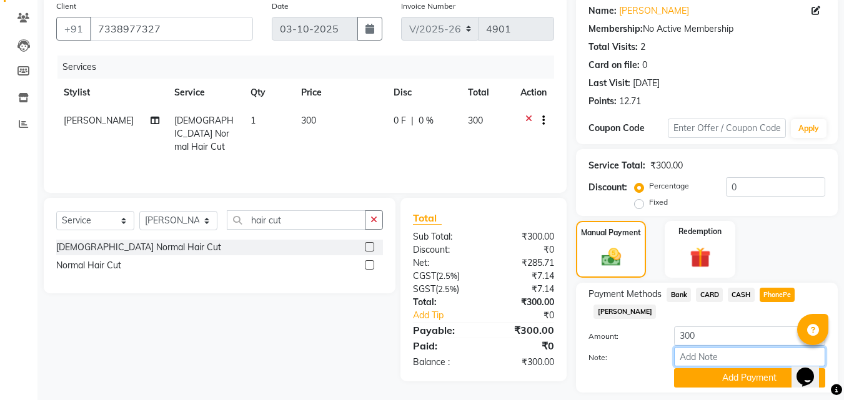
click at [743, 358] on input "Note:" at bounding box center [749, 356] width 151 height 19
click at [764, 382] on button "Add Payment" at bounding box center [749, 377] width 151 height 19
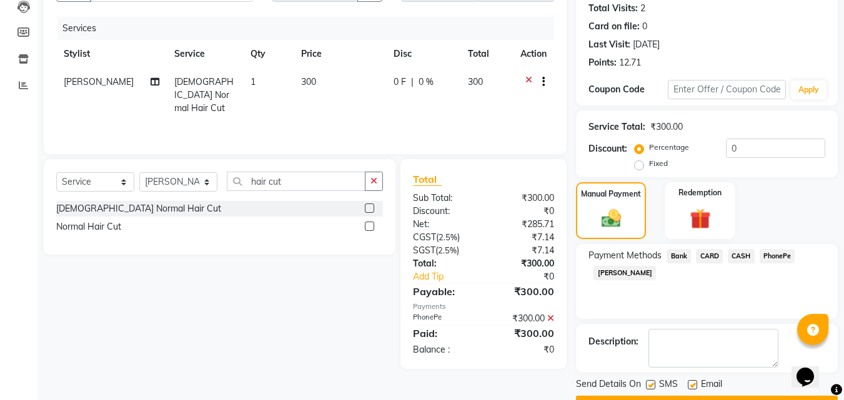
scroll to position [172, 0]
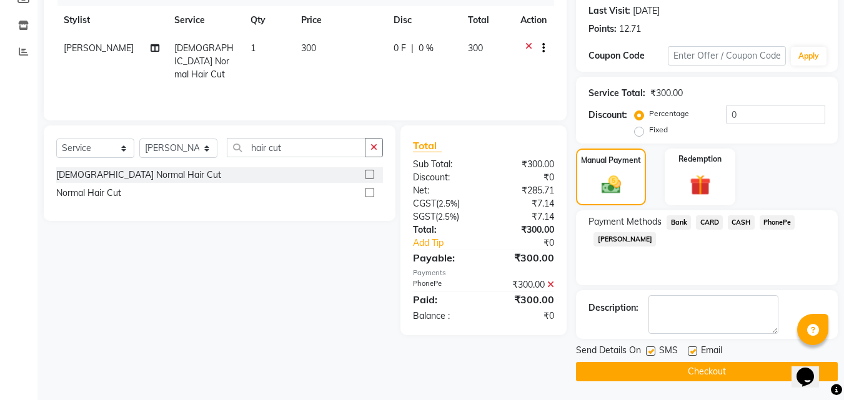
click at [747, 367] on button "Checkout" at bounding box center [707, 371] width 262 height 19
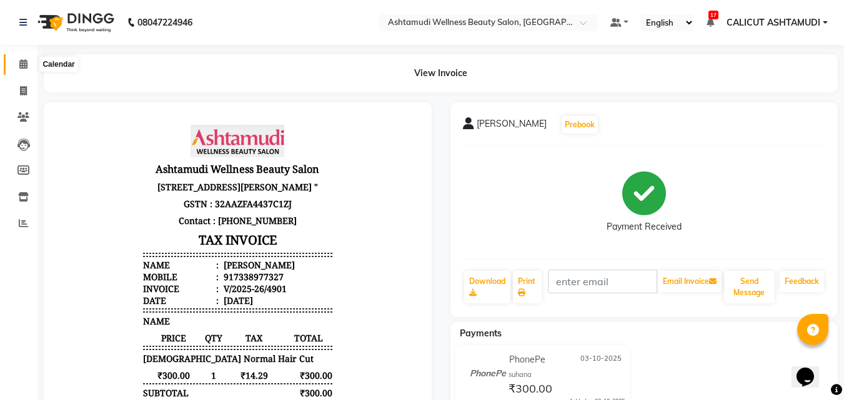
click at [27, 64] on icon at bounding box center [23, 63] width 8 height 9
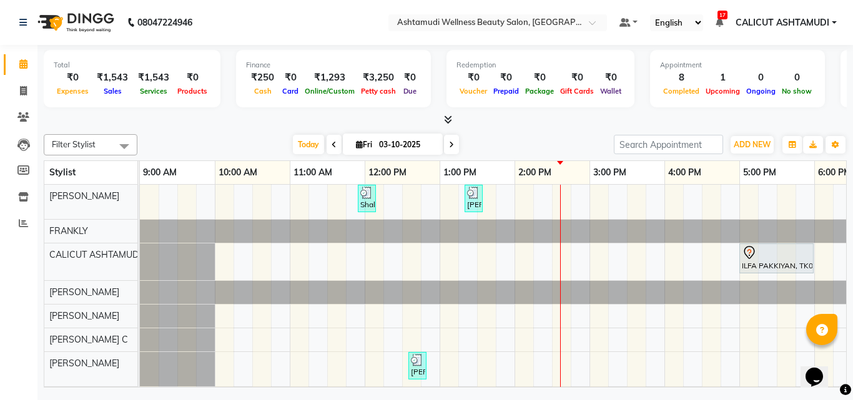
click at [561, 271] on div "Shalha, TK03, 11:55 AM-12:10 PM, Eyebrows Threading PRABHA, TK06, 01:20 PM-01:3…" at bounding box center [702, 379] width 1124 height 389
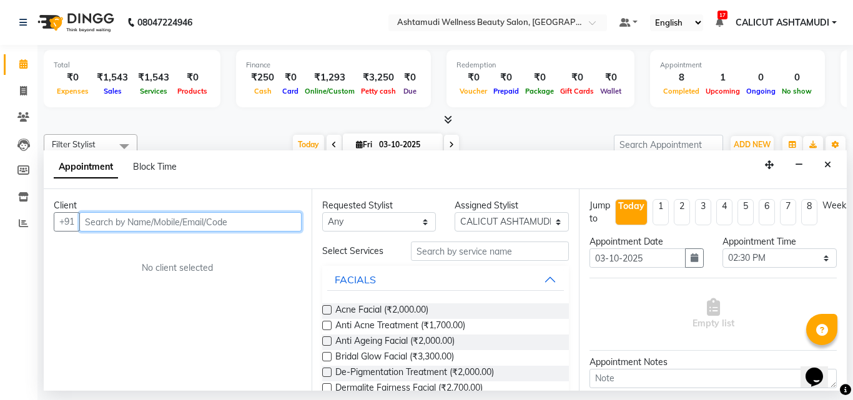
click at [130, 224] on input "text" at bounding box center [190, 221] width 222 height 19
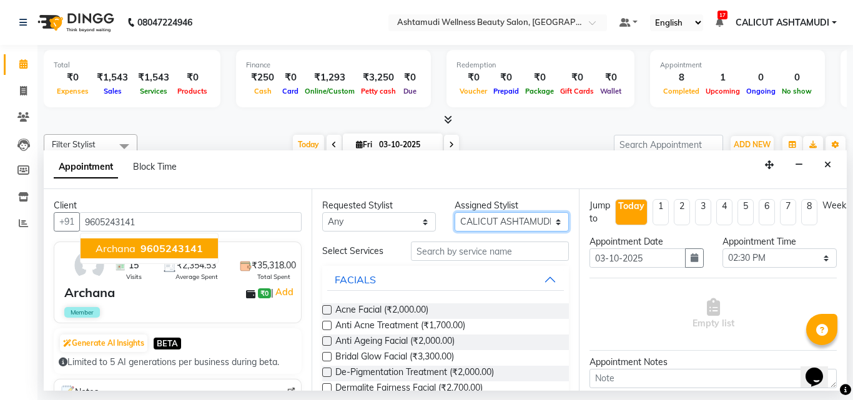
click at [480, 221] on select "Select Adil Amala George AMBILI C ANKITHA CALICUT ASHTAMUDI FRANKLY KRISHNA Nit…" at bounding box center [512, 221] width 114 height 19
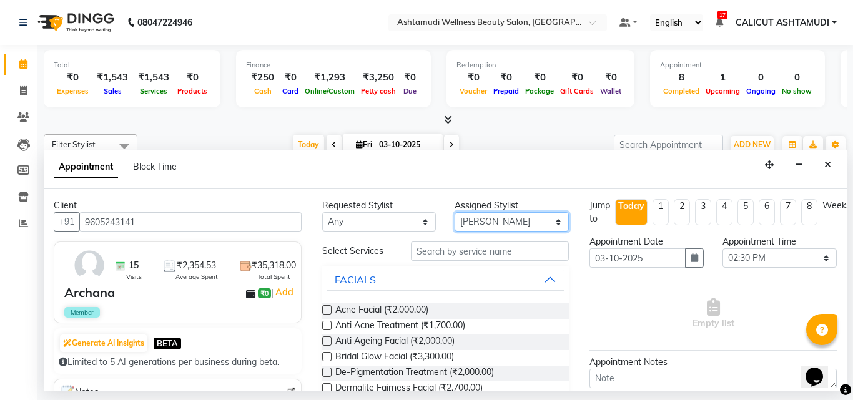
click at [455, 212] on select "Select Adil Amala George AMBILI C ANKITHA CALICUT ASHTAMUDI FRANKLY KRISHNA Nit…" at bounding box center [512, 221] width 114 height 19
click at [475, 247] on input "text" at bounding box center [490, 251] width 159 height 19
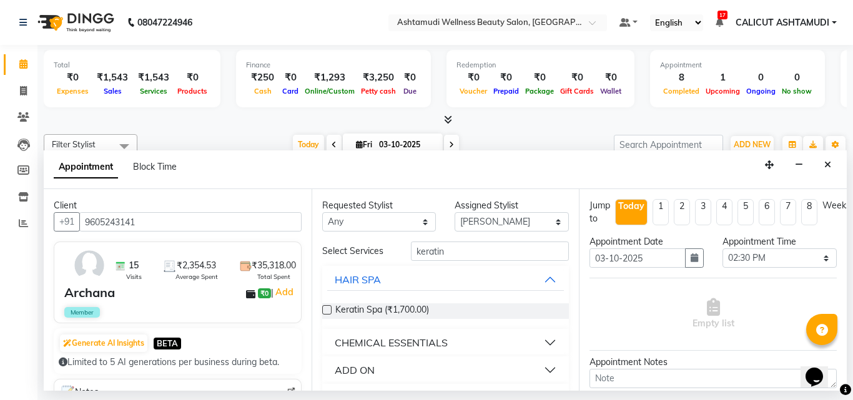
click at [330, 308] on label at bounding box center [326, 309] width 9 height 9
click at [330, 308] on input "checkbox" at bounding box center [326, 311] width 8 height 8
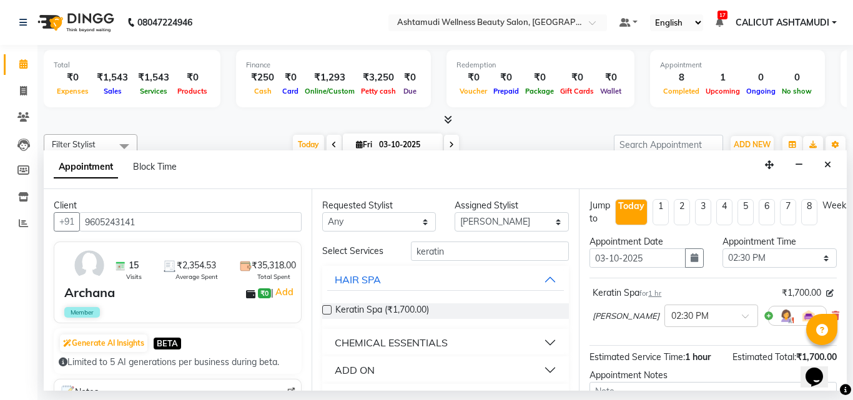
scroll to position [138, 0]
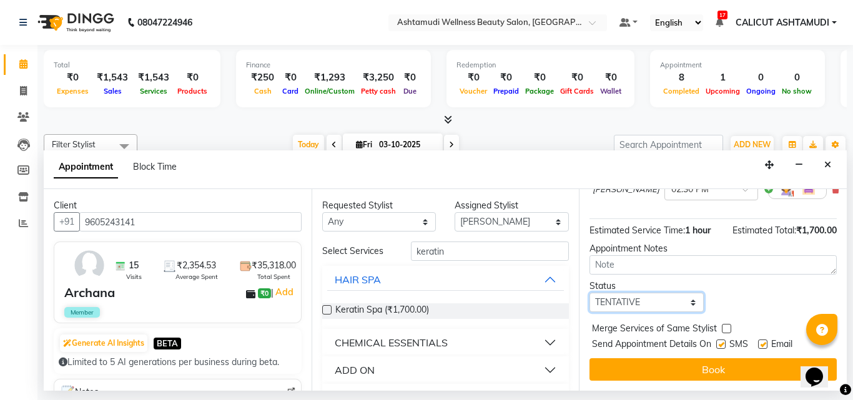
click at [645, 295] on select "Select TENTATIVE CONFIRM CHECK-IN UPCOMING" at bounding box center [647, 302] width 114 height 19
click at [590, 293] on select "Select TENTATIVE CONFIRM CHECK-IN UPCOMING" at bounding box center [647, 302] width 114 height 19
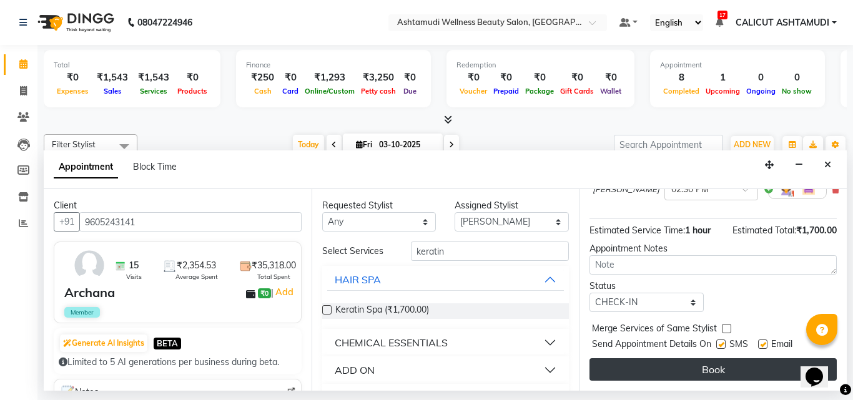
click at [644, 363] on button "Book" at bounding box center [713, 369] width 247 height 22
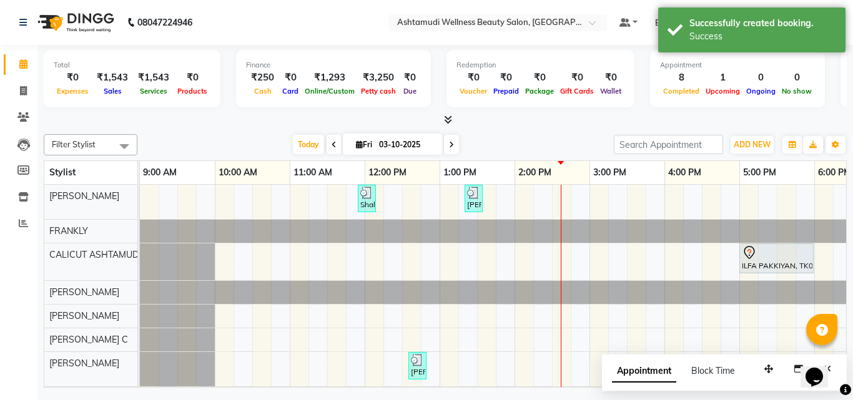
scroll to position [199, 0]
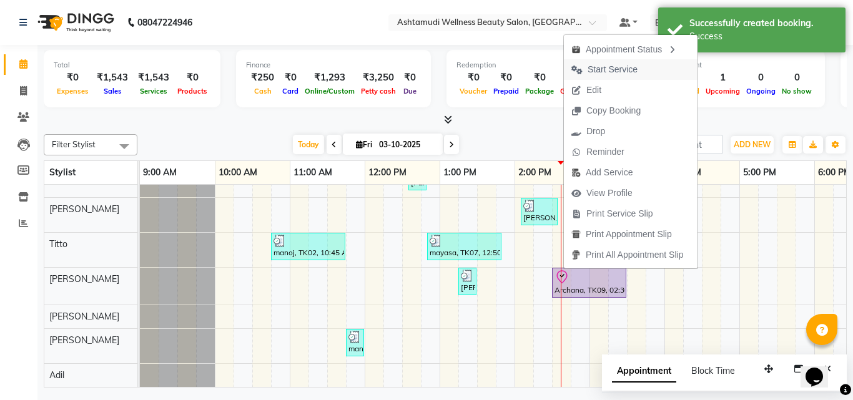
click at [608, 62] on span "Start Service" at bounding box center [604, 69] width 81 height 21
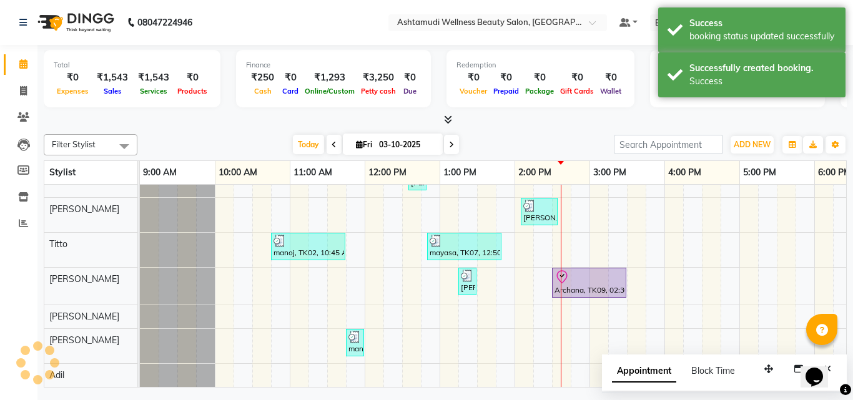
scroll to position [196, 0]
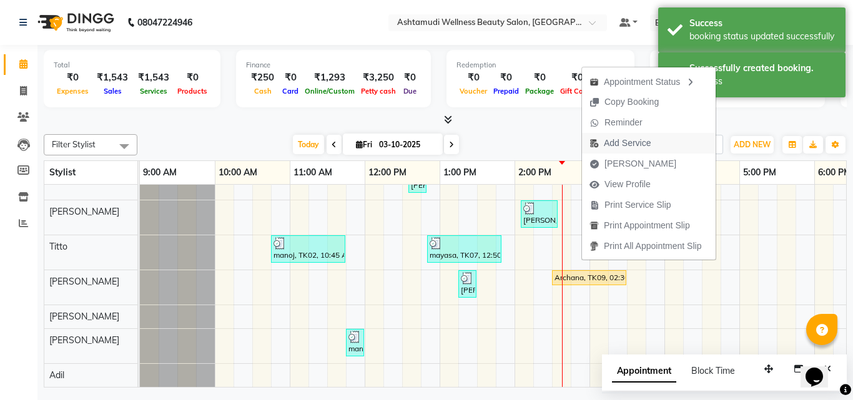
click at [641, 144] on span "Add Service" at bounding box center [627, 143] width 47 height 13
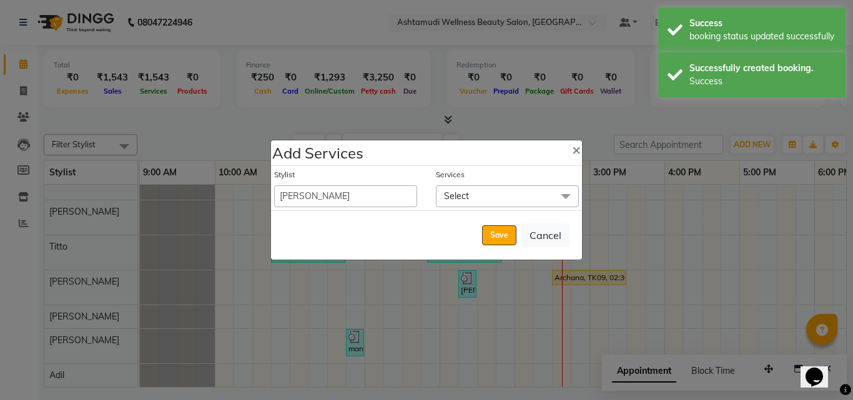
click at [460, 192] on span "Select" at bounding box center [456, 195] width 25 height 11
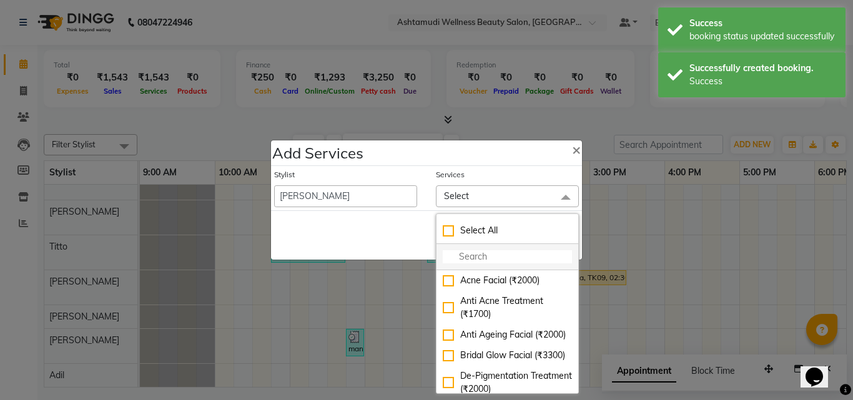
click at [485, 257] on input "multiselect-search" at bounding box center [507, 256] width 129 height 13
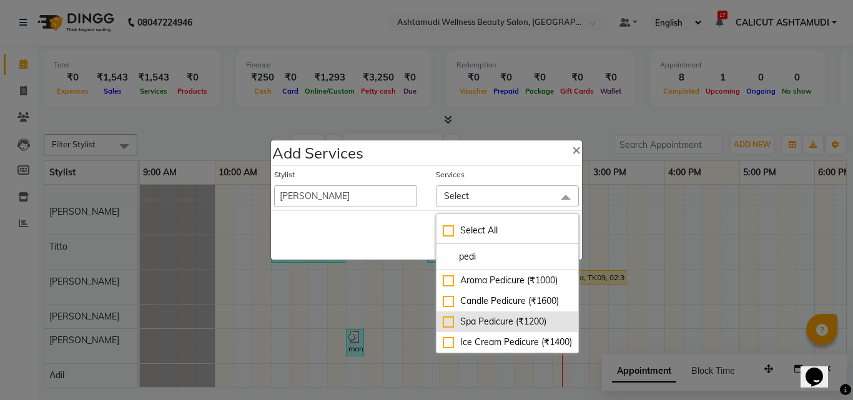
click at [449, 322] on div "Spa Pedicure (₹1200)" at bounding box center [507, 321] width 129 height 13
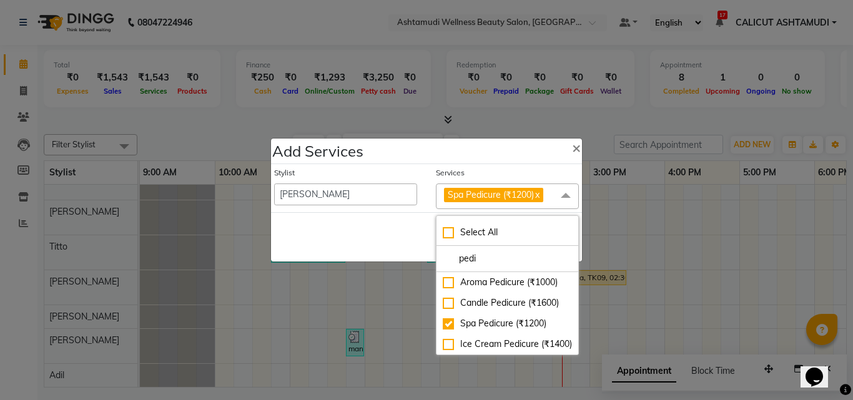
click at [328, 221] on div "Save Cancel" at bounding box center [426, 236] width 311 height 49
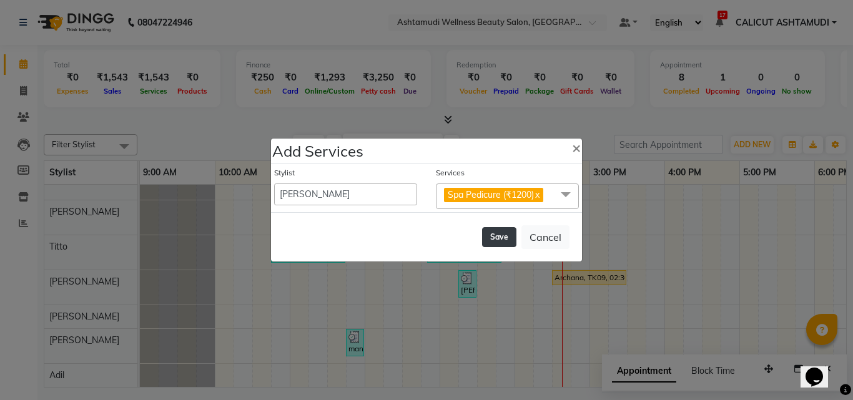
click at [512, 243] on button "Save" at bounding box center [499, 237] width 34 height 20
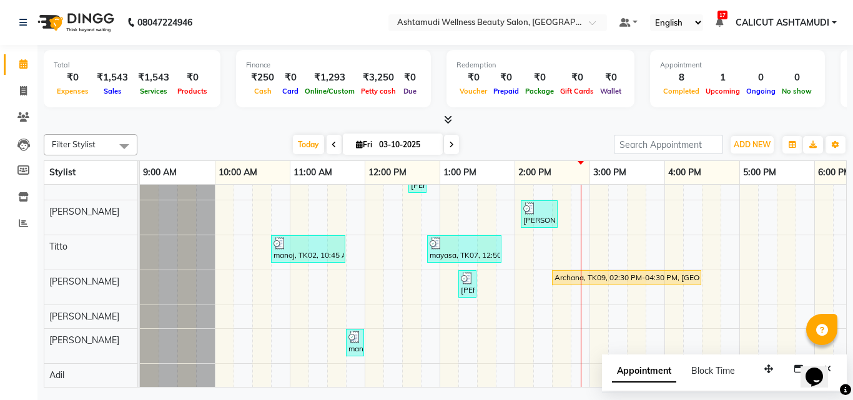
click at [571, 287] on div "Shalha, TK03, 11:55 AM-12:10 PM, Eyebrows Threading PRABHA, TK06, 01:20 PM-01:3…" at bounding box center [702, 192] width 1124 height 389
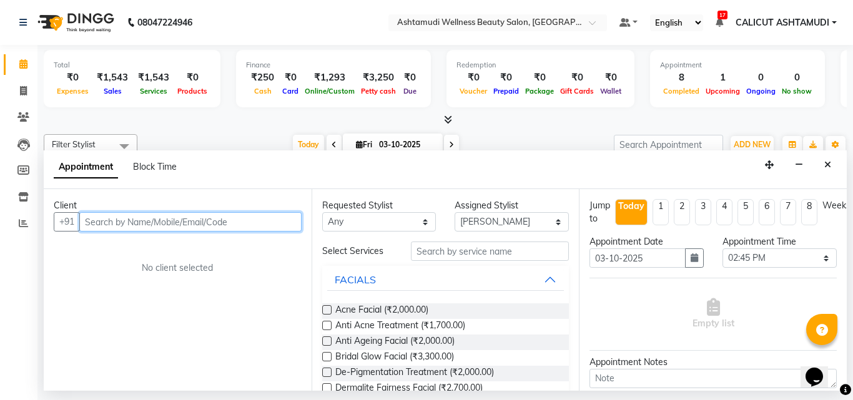
click at [171, 222] on input "text" at bounding box center [190, 221] width 222 height 19
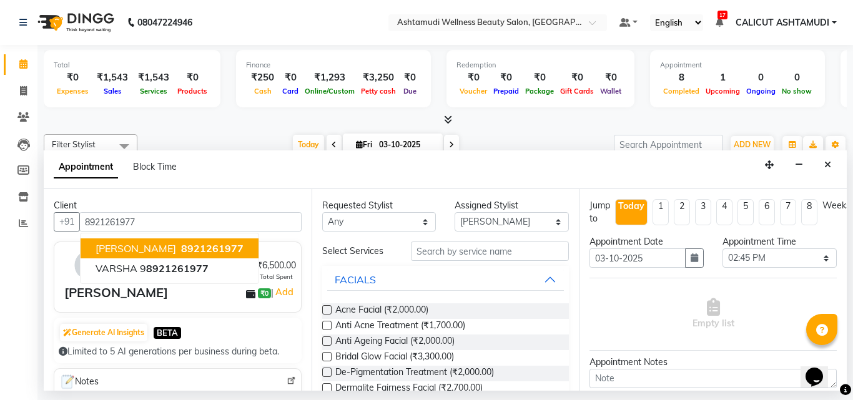
click at [254, 242] on div "4 Visits ₹1,625.00 Average Spent ₹6,500.00 Total Spent varsha ₹0 | Add" at bounding box center [178, 277] width 248 height 71
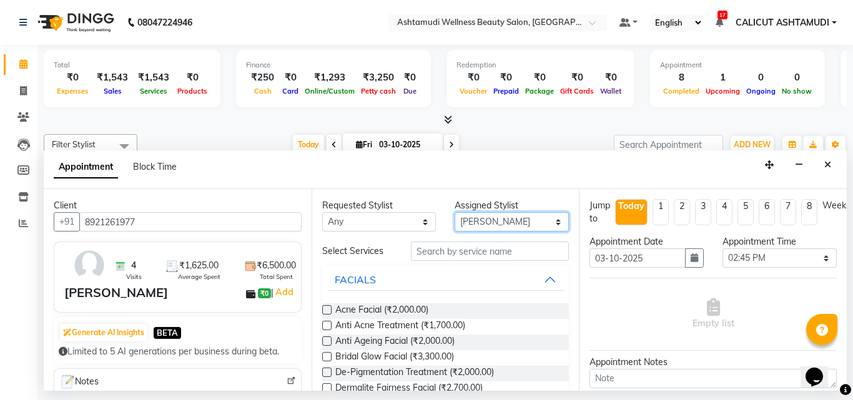
click at [507, 227] on select "Select Adil Amala George AMBILI C ANKITHA CALICUT ASHTAMUDI FRANKLY KRISHNA Nit…" at bounding box center [512, 221] width 114 height 19
click at [455, 212] on select "Select Adil Amala George AMBILI C ANKITHA CALICUT ASHTAMUDI FRANKLY KRISHNA Nit…" at bounding box center [512, 221] width 114 height 19
click at [470, 255] on input "text" at bounding box center [490, 251] width 159 height 19
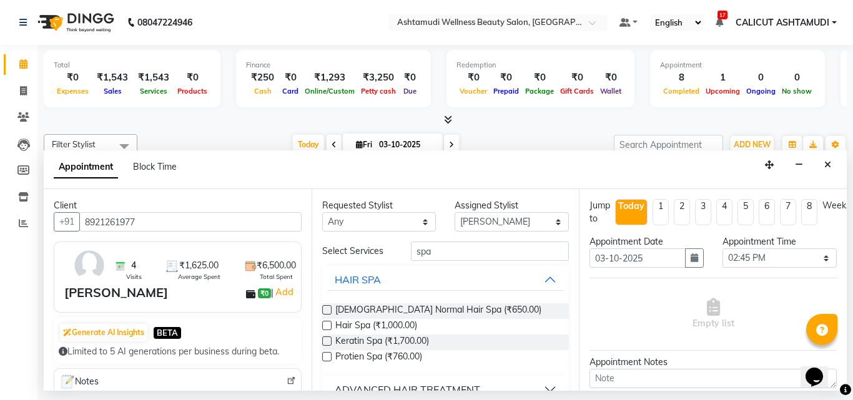
click at [324, 343] on label at bounding box center [326, 341] width 9 height 9
click at [324, 343] on input "checkbox" at bounding box center [326, 342] width 8 height 8
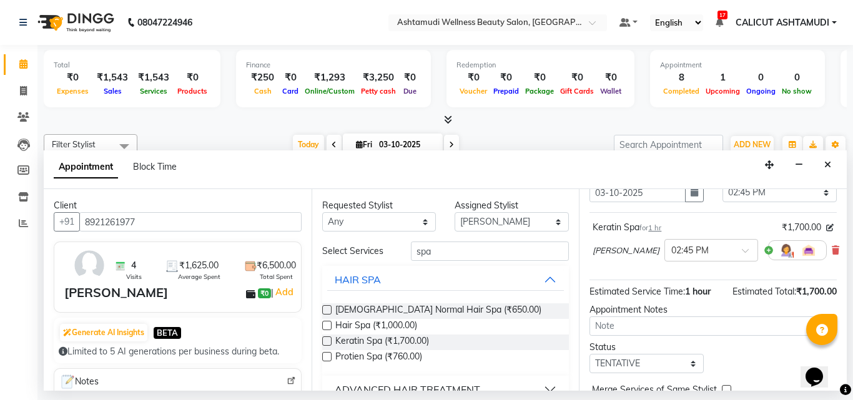
scroll to position [125, 0]
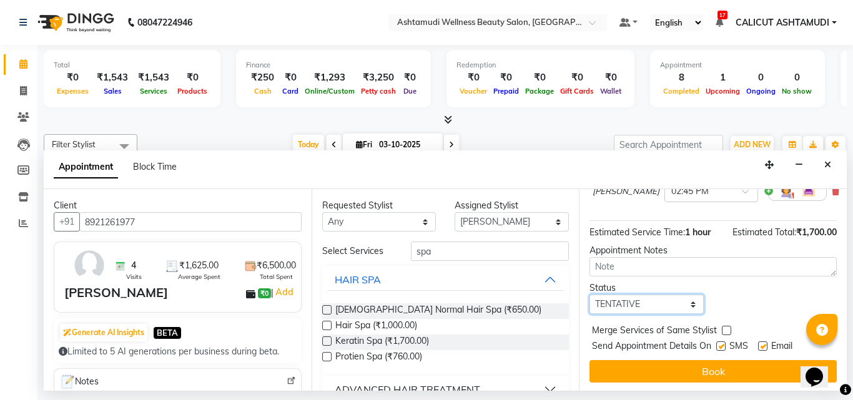
click at [636, 303] on select "Select TENTATIVE CONFIRM CHECK-IN UPCOMING" at bounding box center [647, 304] width 114 height 19
click at [590, 295] on select "Select TENTATIVE CONFIRM CHECK-IN UPCOMING" at bounding box center [647, 304] width 114 height 19
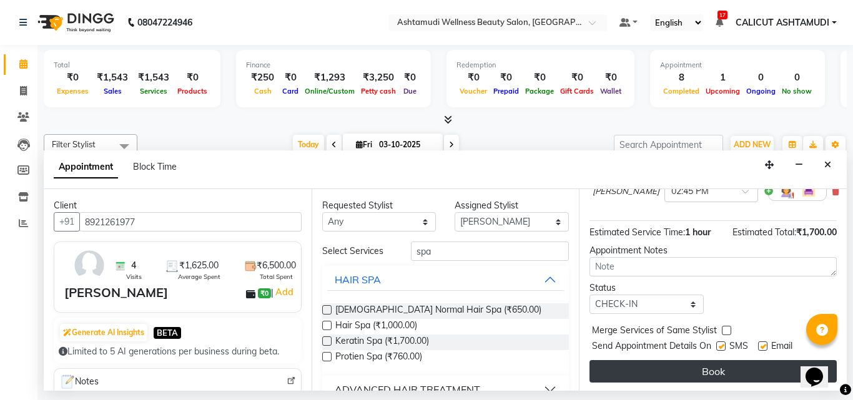
click at [645, 373] on button "Book" at bounding box center [713, 371] width 247 height 22
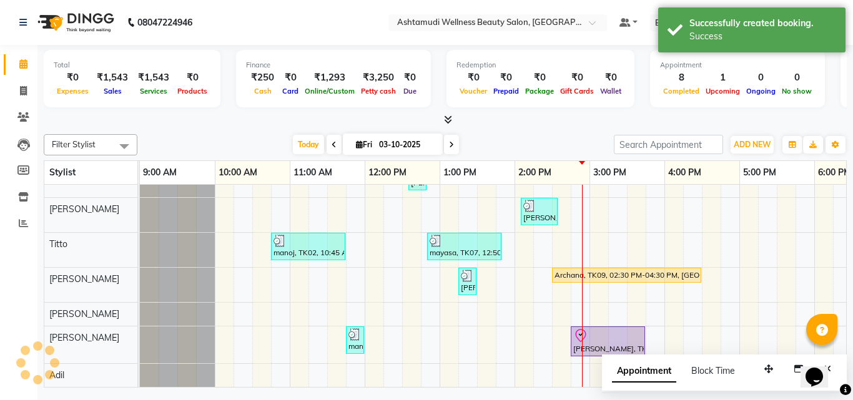
scroll to position [199, 0]
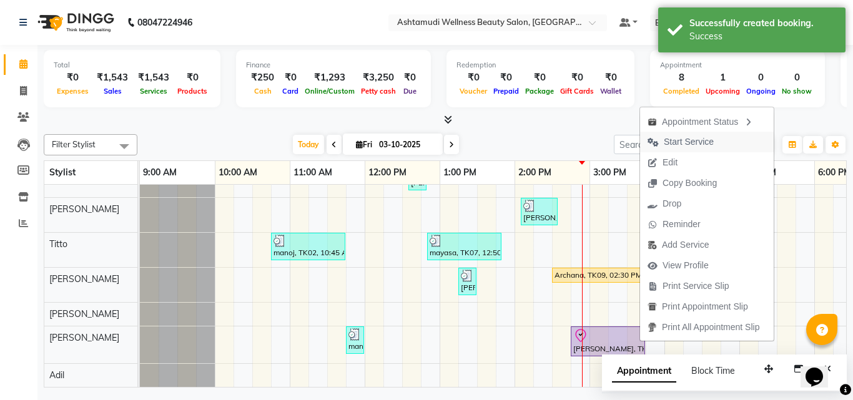
click at [687, 144] on span "Start Service" at bounding box center [689, 142] width 50 height 13
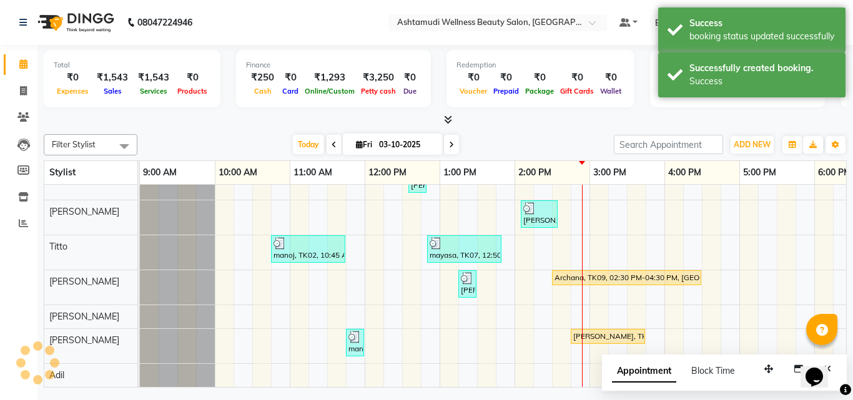
scroll to position [196, 0]
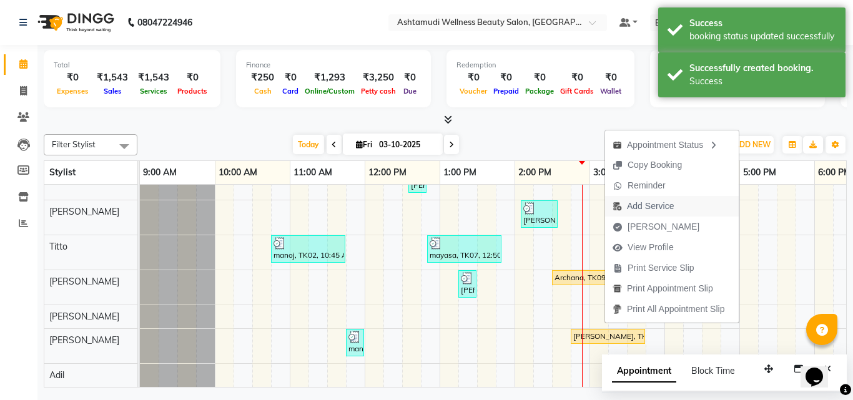
click at [663, 205] on span "Add Service" at bounding box center [650, 206] width 47 height 13
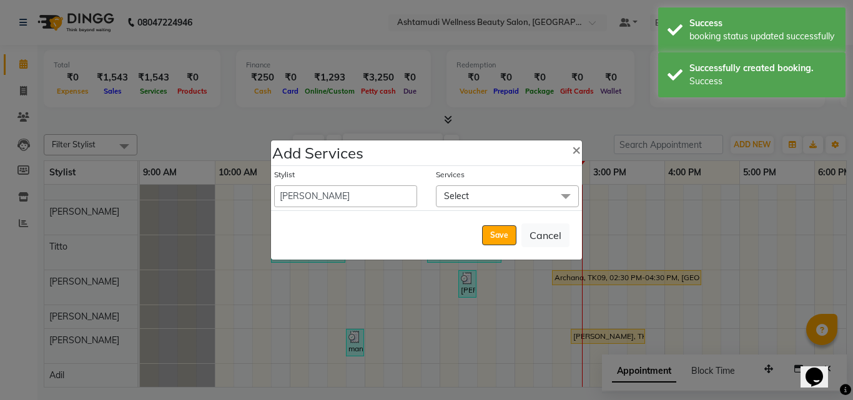
click at [465, 196] on span "Select" at bounding box center [456, 195] width 25 height 11
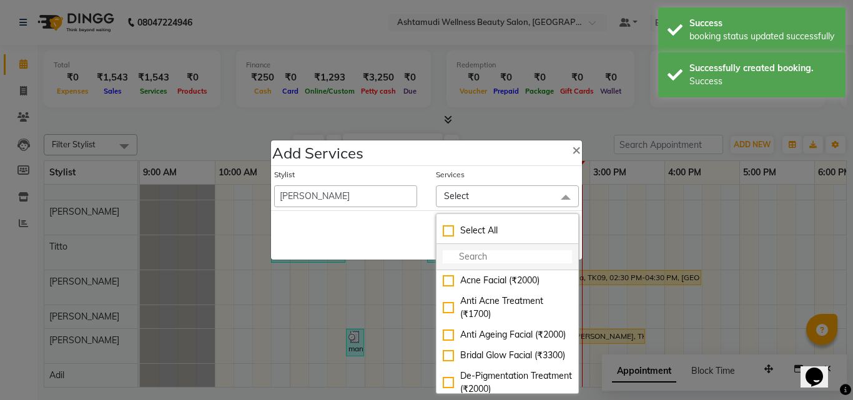
click at [496, 252] on input "multiselect-search" at bounding box center [507, 256] width 129 height 13
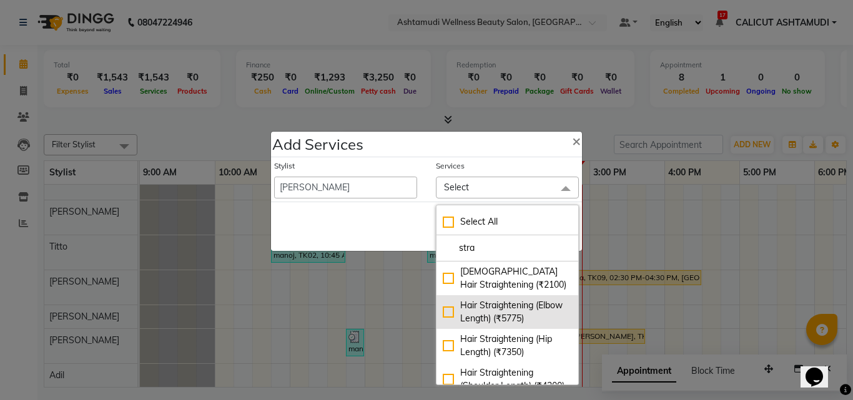
scroll to position [46, 0]
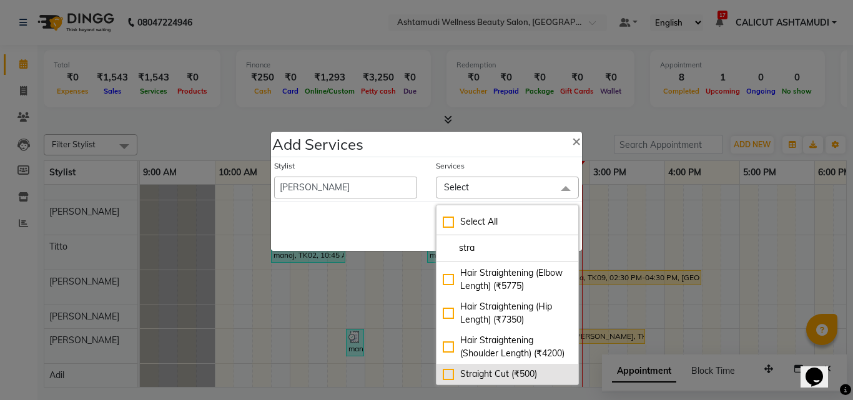
click at [443, 368] on div "Straight Cut (₹500)" at bounding box center [507, 374] width 129 height 13
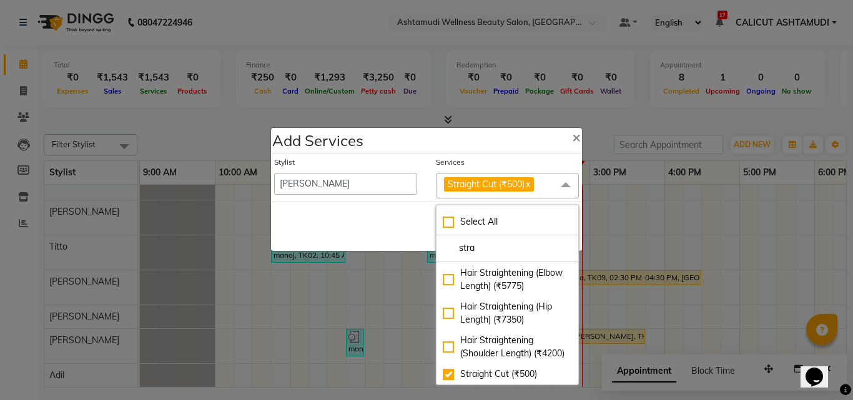
click at [395, 237] on div "Save Cancel" at bounding box center [426, 226] width 311 height 49
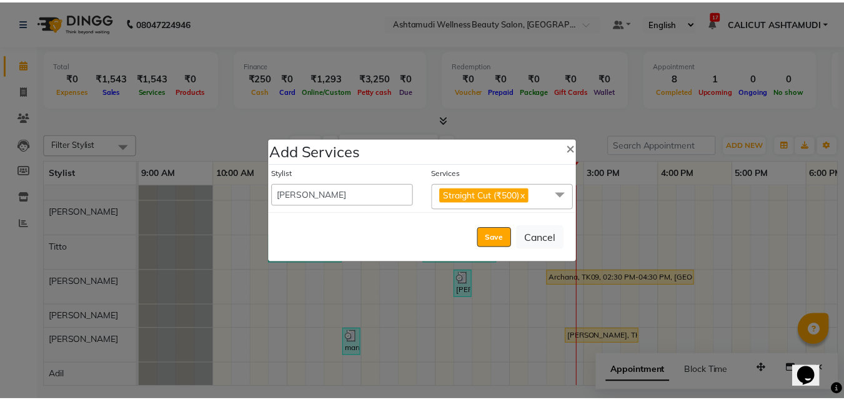
scroll to position [0, 0]
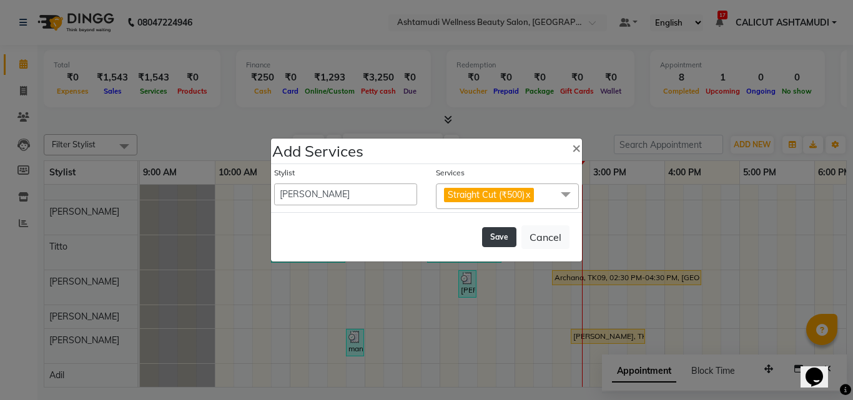
click at [502, 241] on button "Save" at bounding box center [499, 237] width 34 height 20
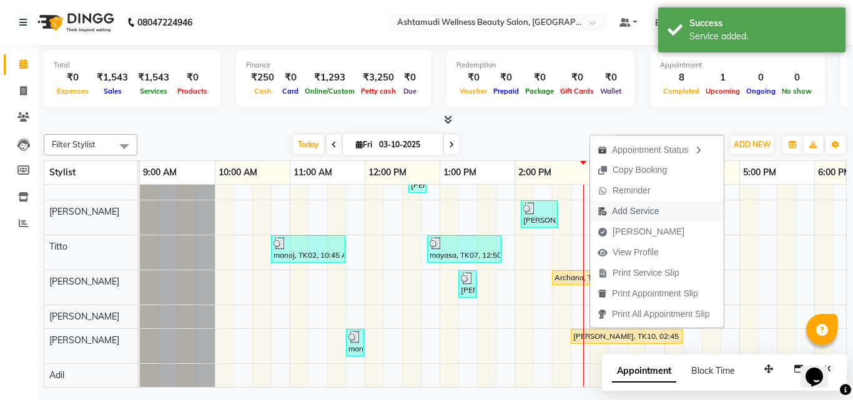
click at [651, 213] on span "Add Service" at bounding box center [635, 211] width 47 height 13
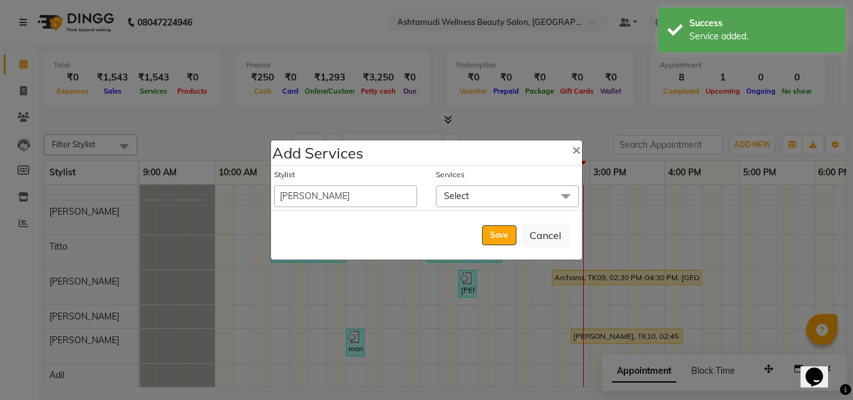
click at [509, 194] on span "Select" at bounding box center [507, 196] width 143 height 22
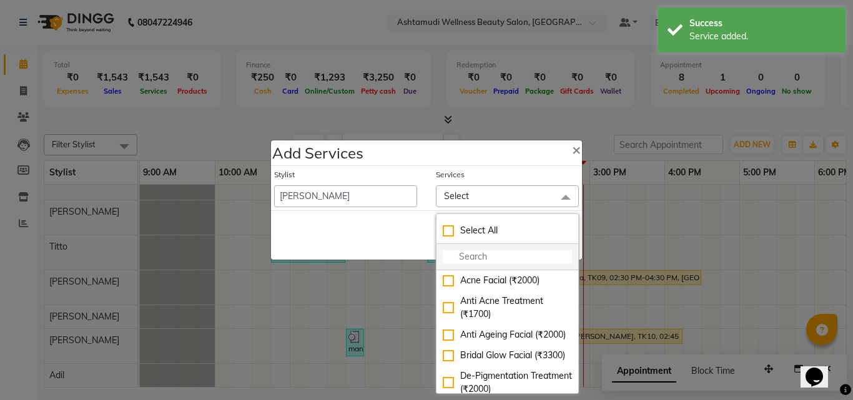
click at [466, 249] on li at bounding box center [508, 257] width 142 height 26
click at [467, 252] on input "multiselect-search" at bounding box center [507, 256] width 129 height 13
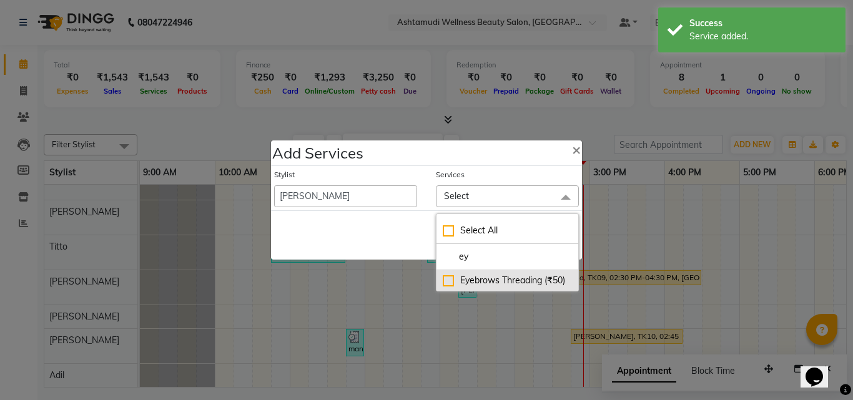
click at [449, 280] on div "Eyebrows Threading (₹50)" at bounding box center [507, 280] width 129 height 13
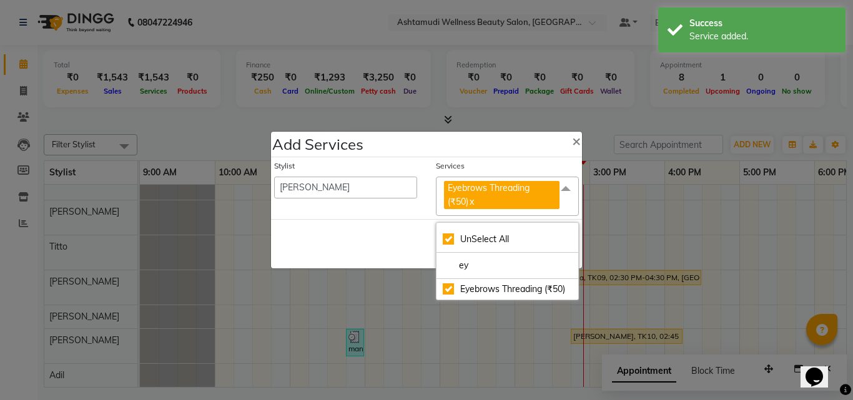
click at [427, 260] on div "Save Cancel" at bounding box center [426, 243] width 311 height 49
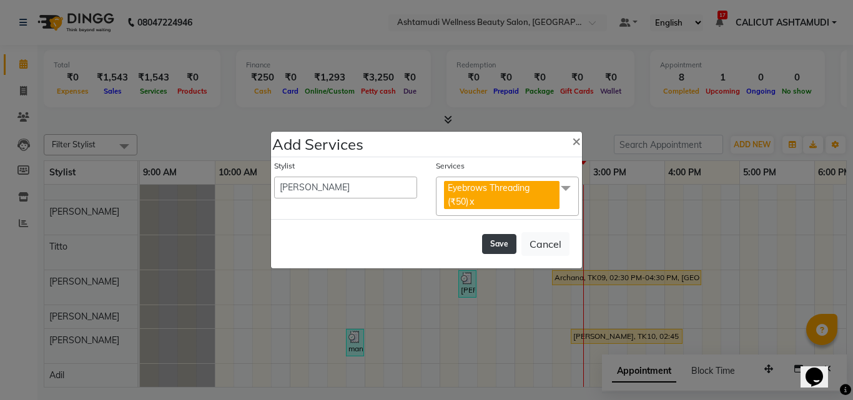
click at [500, 242] on button "Save" at bounding box center [499, 244] width 34 height 20
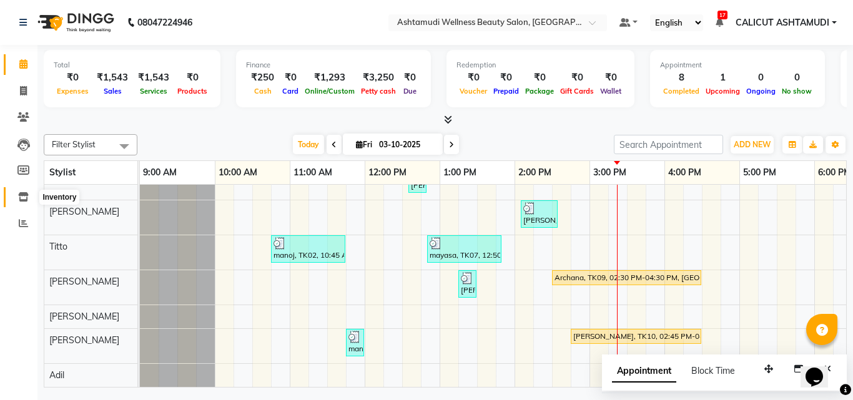
click at [24, 194] on icon at bounding box center [23, 196] width 11 height 9
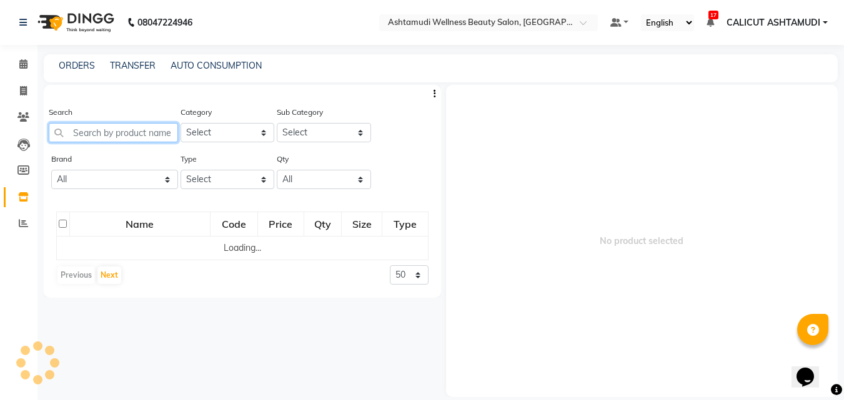
click at [101, 139] on input "text" at bounding box center [113, 132] width 129 height 19
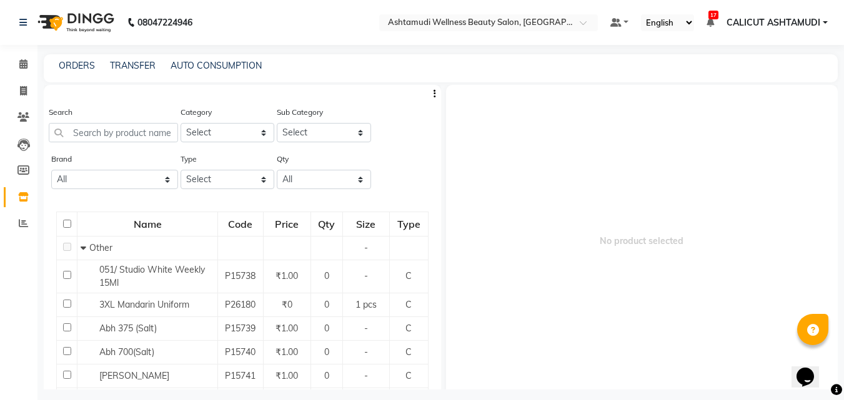
click at [101, 122] on div "Search" at bounding box center [113, 124] width 129 height 37
click at [100, 129] on input "text" at bounding box center [113, 132] width 129 height 19
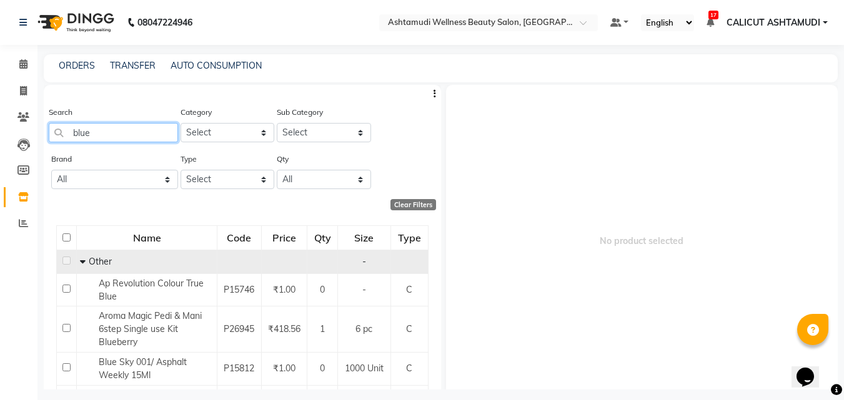
scroll to position [62, 0]
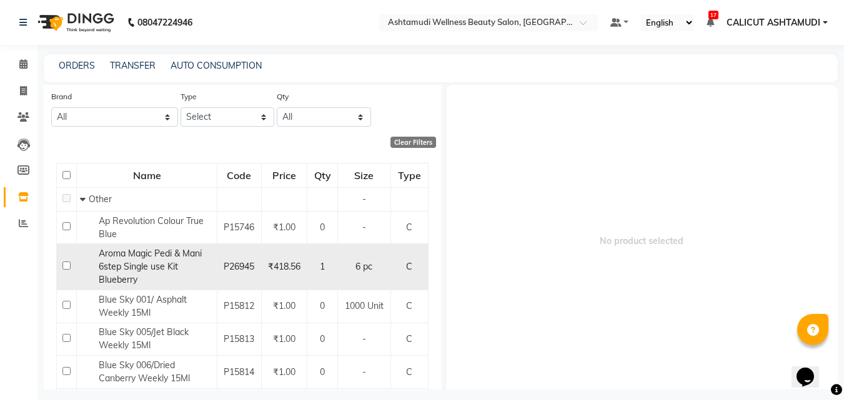
click at [65, 266] on input "checkbox" at bounding box center [66, 266] width 8 height 8
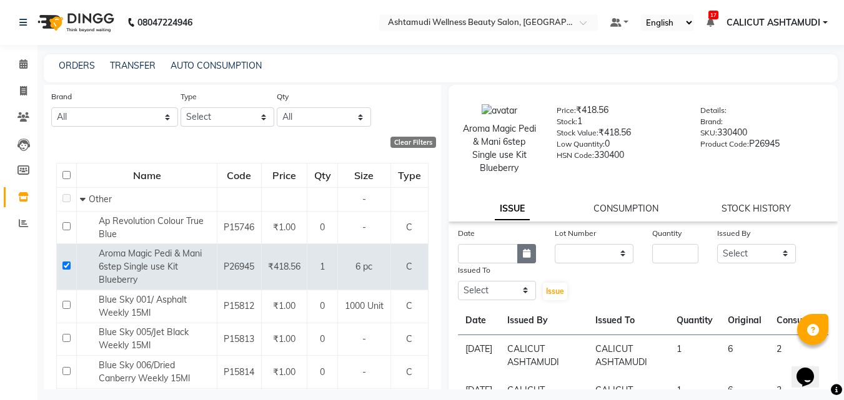
click at [524, 262] on button "button" at bounding box center [526, 253] width 19 height 19
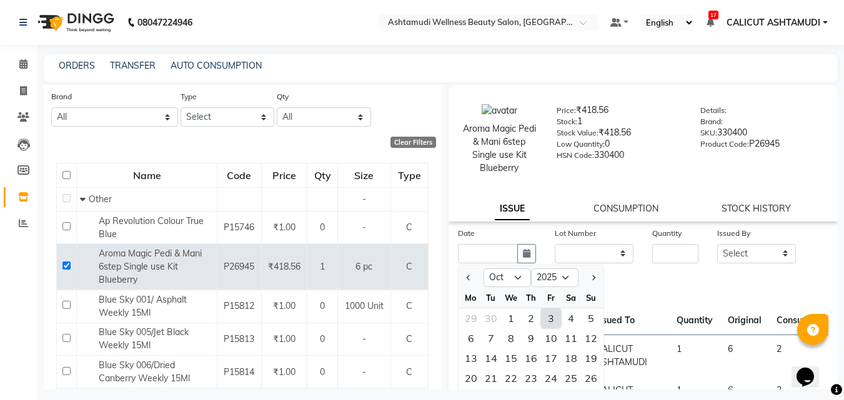
click at [552, 317] on div "3" at bounding box center [551, 318] width 20 height 20
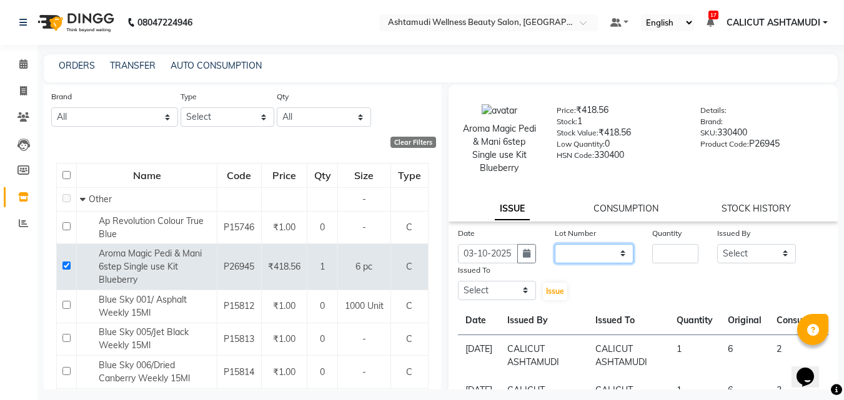
click at [581, 254] on select "None" at bounding box center [594, 253] width 79 height 19
click at [555, 244] on select "None" at bounding box center [594, 253] width 79 height 19
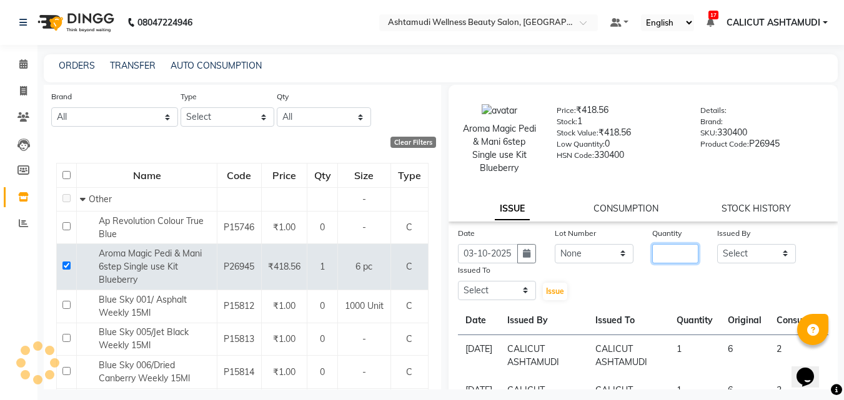
click at [656, 255] on input "number" at bounding box center [675, 253] width 46 height 19
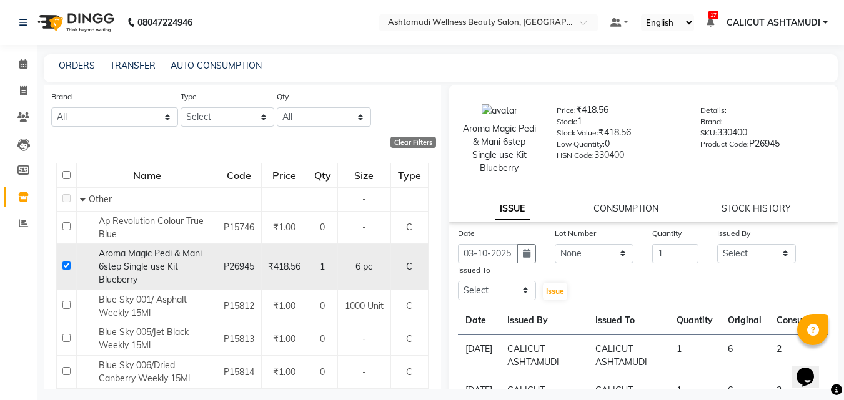
click at [65, 269] on input "checkbox" at bounding box center [66, 266] width 8 height 8
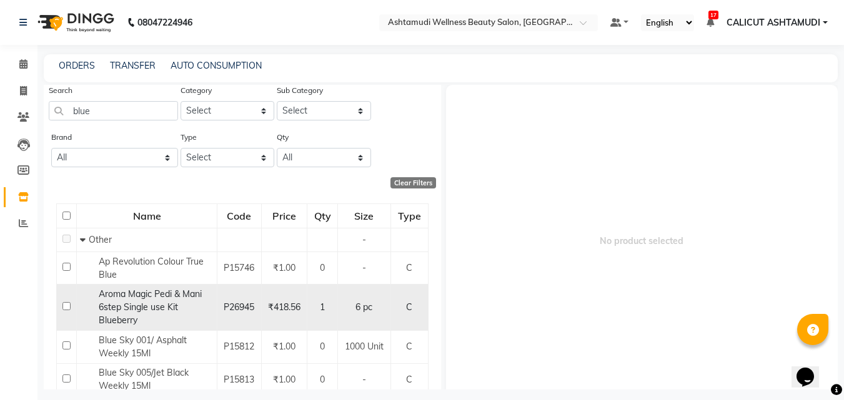
scroll to position [0, 0]
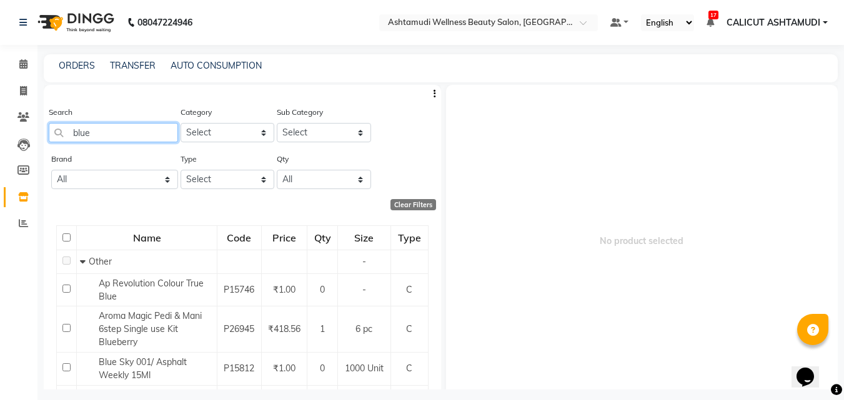
click at [124, 130] on input "blue" at bounding box center [113, 132] width 129 height 19
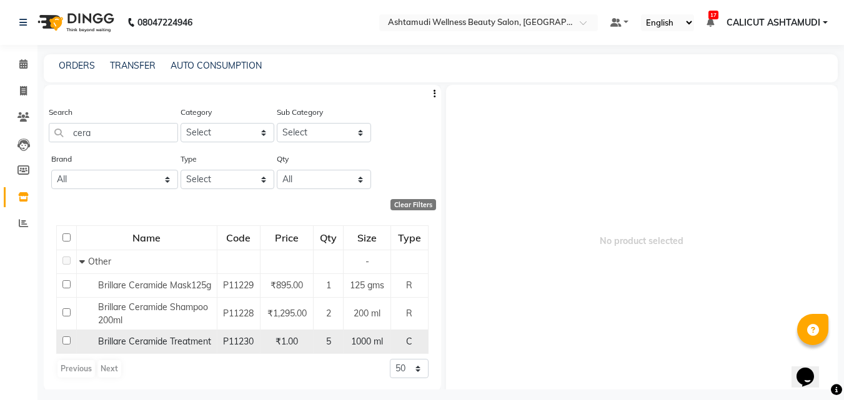
click at [65, 345] on input "checkbox" at bounding box center [66, 341] width 8 height 8
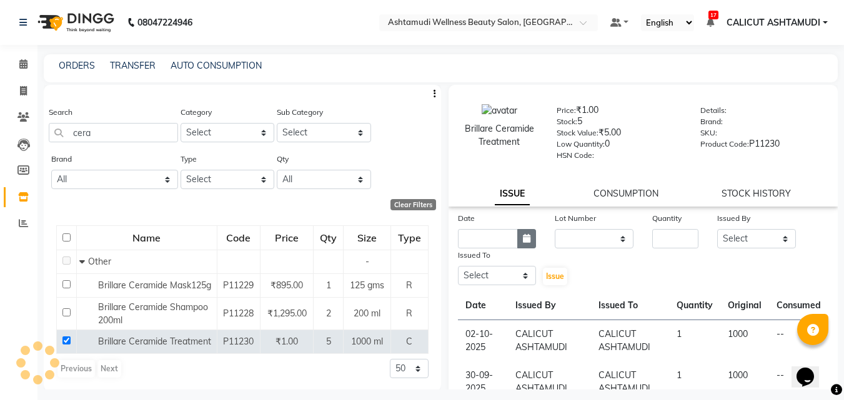
click at [520, 244] on button "button" at bounding box center [526, 238] width 19 height 19
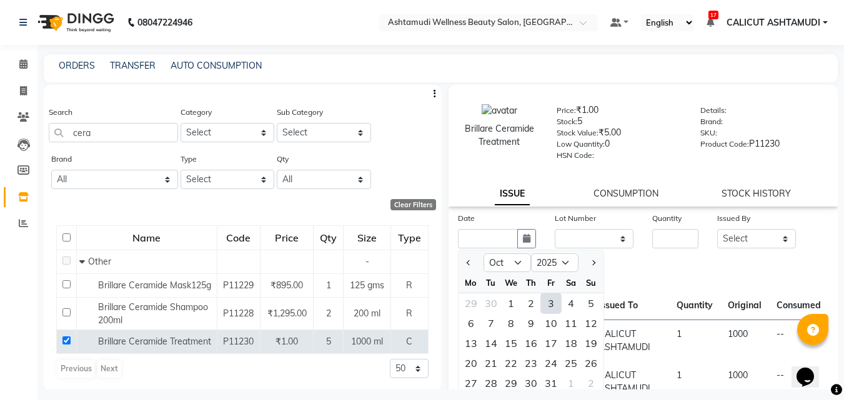
click at [545, 301] on div "3" at bounding box center [551, 304] width 20 height 20
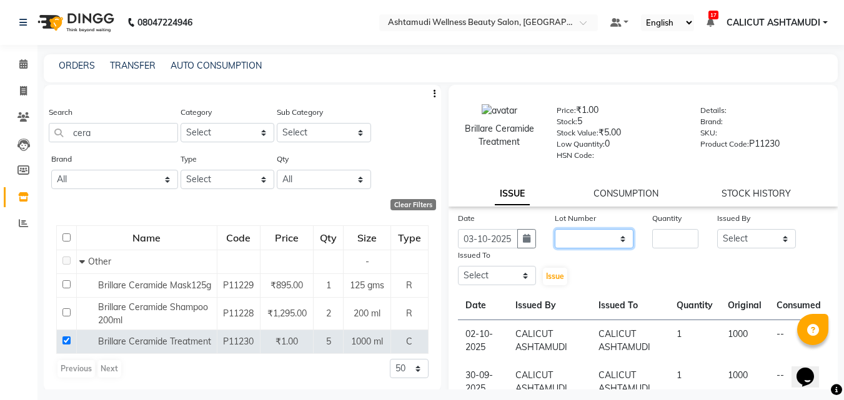
click at [575, 238] on select "None" at bounding box center [594, 238] width 79 height 19
click at [555, 229] on select "None" at bounding box center [594, 238] width 79 height 19
click at [661, 232] on input "number" at bounding box center [675, 238] width 46 height 19
click at [735, 239] on select "Select [PERSON_NAME] [PERSON_NAME] [PERSON_NAME] CALICUT ASHTAMUDI FRANKLY [PER…" at bounding box center [756, 238] width 79 height 19
click at [717, 229] on select "Select [PERSON_NAME] [PERSON_NAME] [PERSON_NAME] CALICUT ASHTAMUDI FRANKLY [PER…" at bounding box center [756, 238] width 79 height 19
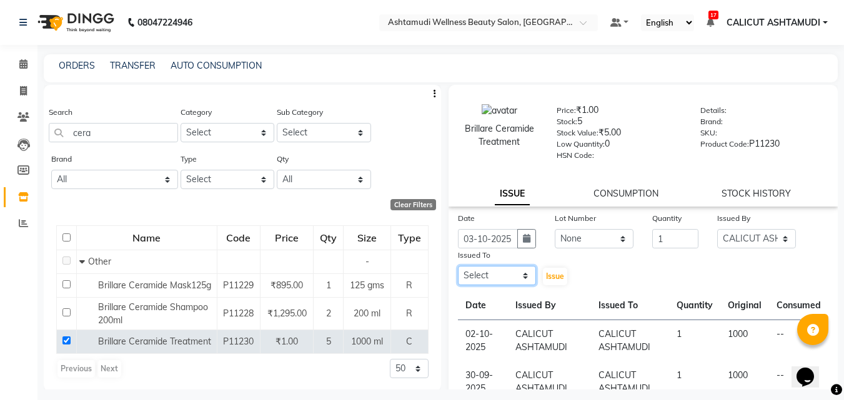
drag, startPoint x: 497, startPoint y: 276, endPoint x: 503, endPoint y: 269, distance: 9.8
click at [497, 276] on select "Select [PERSON_NAME] [PERSON_NAME] [PERSON_NAME] CALICUT ASHTAMUDI FRANKLY [PER…" at bounding box center [497, 275] width 79 height 19
click at [458, 266] on select "Select [PERSON_NAME] [PERSON_NAME] [PERSON_NAME] CALICUT ASHTAMUDI FRANKLY [PER…" at bounding box center [497, 275] width 79 height 19
click at [556, 275] on span "Issue" at bounding box center [555, 276] width 18 height 9
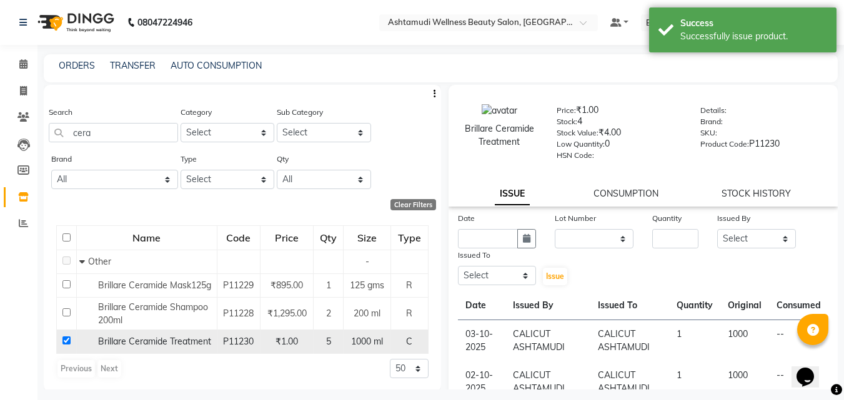
click at [68, 345] on input "checkbox" at bounding box center [66, 341] width 8 height 8
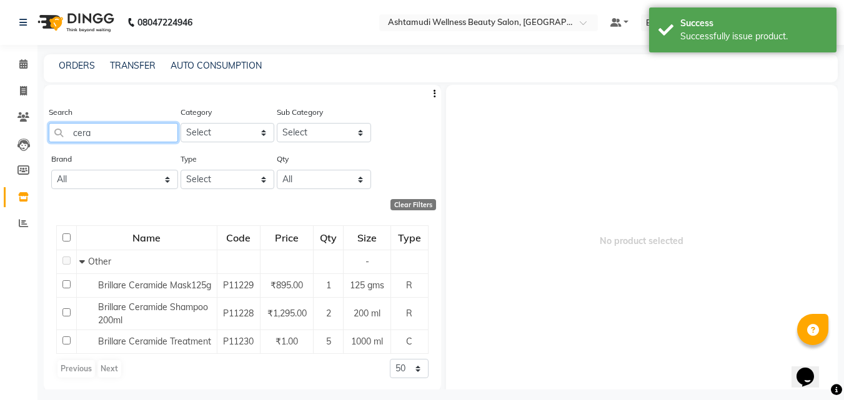
click at [109, 134] on input "cera" at bounding box center [113, 132] width 129 height 19
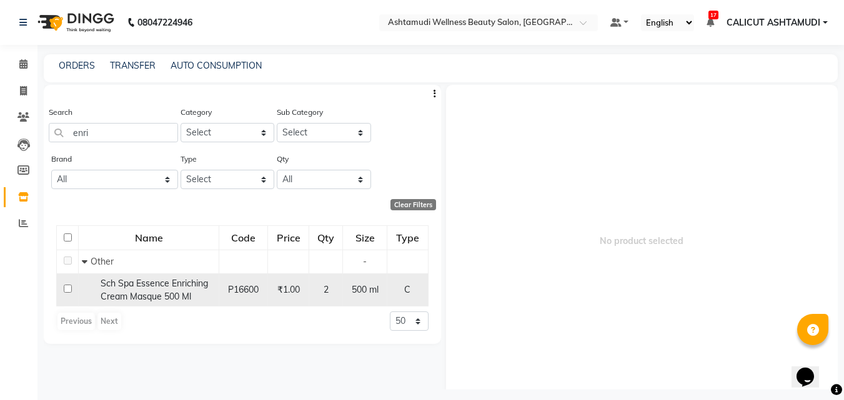
click at [64, 291] on input "checkbox" at bounding box center [68, 289] width 8 height 8
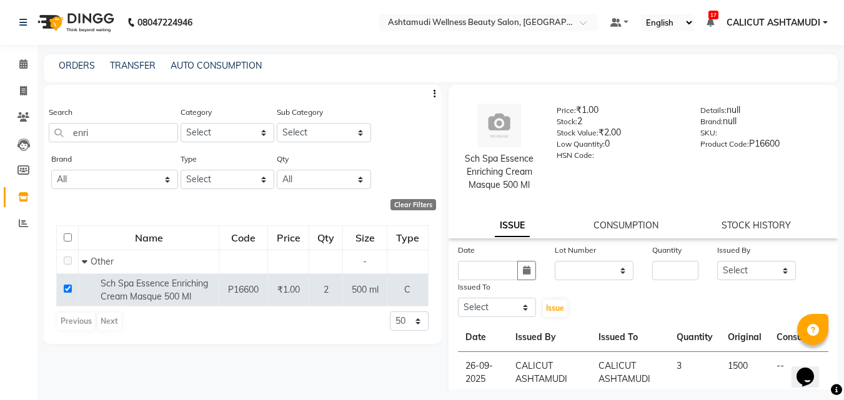
click at [522, 282] on div "Issued To" at bounding box center [497, 288] width 79 height 17
click at [517, 274] on button "button" at bounding box center [526, 270] width 19 height 19
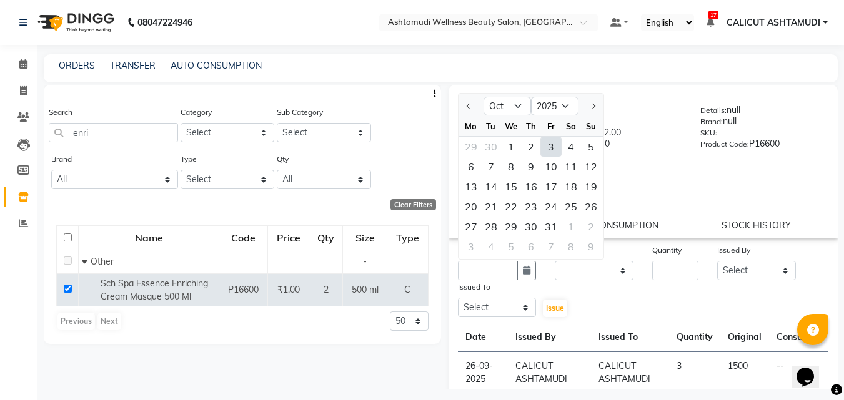
click at [555, 153] on div "3" at bounding box center [551, 147] width 20 height 20
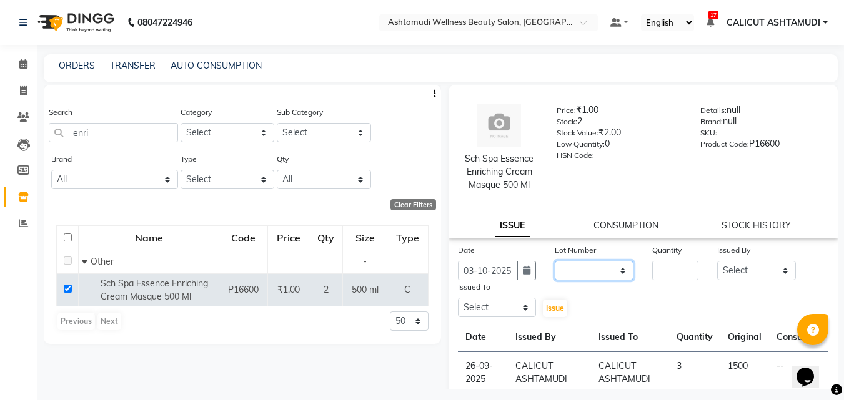
click at [576, 265] on select "None" at bounding box center [594, 270] width 79 height 19
click at [555, 261] on select "None" at bounding box center [594, 270] width 79 height 19
click at [664, 277] on input "number" at bounding box center [675, 270] width 46 height 19
click at [751, 268] on select "Select [PERSON_NAME] [PERSON_NAME] [PERSON_NAME] CALICUT ASHTAMUDI FRANKLY [PER…" at bounding box center [756, 270] width 79 height 19
click at [717, 261] on select "Select [PERSON_NAME] [PERSON_NAME] [PERSON_NAME] CALICUT ASHTAMUDI FRANKLY [PER…" at bounding box center [756, 270] width 79 height 19
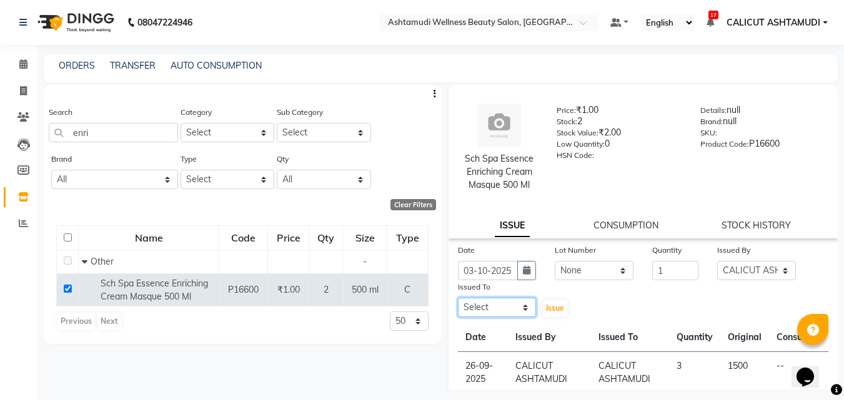
click at [508, 309] on select "Select [PERSON_NAME] [PERSON_NAME] [PERSON_NAME] CALICUT ASHTAMUDI FRANKLY [PER…" at bounding box center [497, 307] width 79 height 19
click at [458, 298] on select "Select [PERSON_NAME] [PERSON_NAME] [PERSON_NAME] CALICUT ASHTAMUDI FRANKLY [PER…" at bounding box center [497, 307] width 79 height 19
click at [558, 305] on span "Issue" at bounding box center [555, 307] width 18 height 9
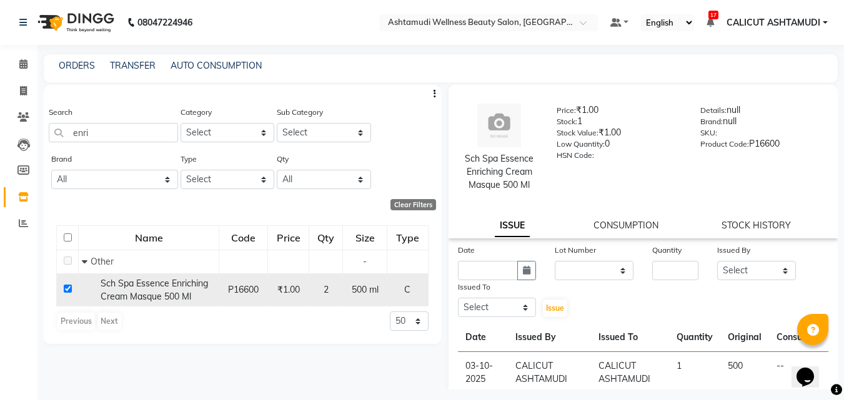
click at [67, 287] on input "checkbox" at bounding box center [68, 289] width 8 height 8
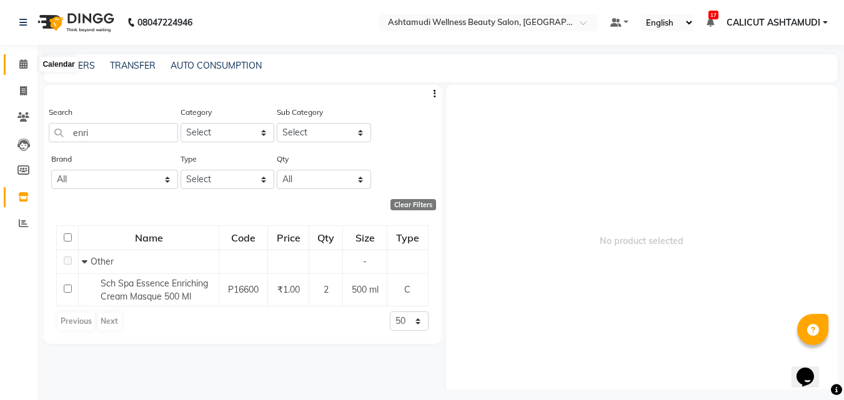
click at [27, 59] on icon at bounding box center [23, 63] width 8 height 9
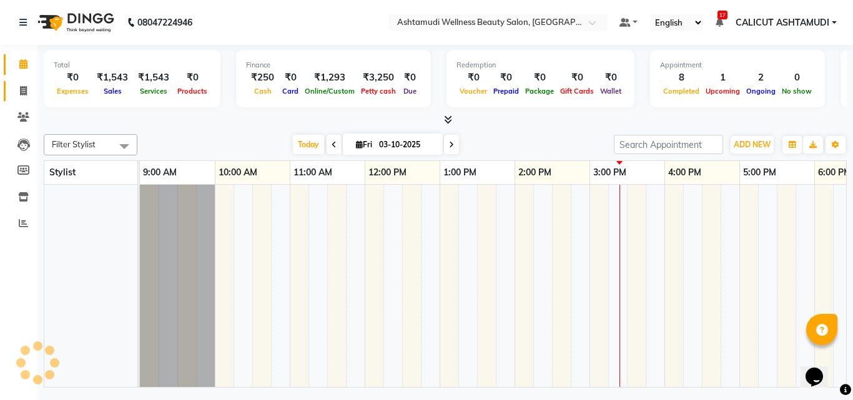
click at [27, 84] on span at bounding box center [23, 91] width 22 height 14
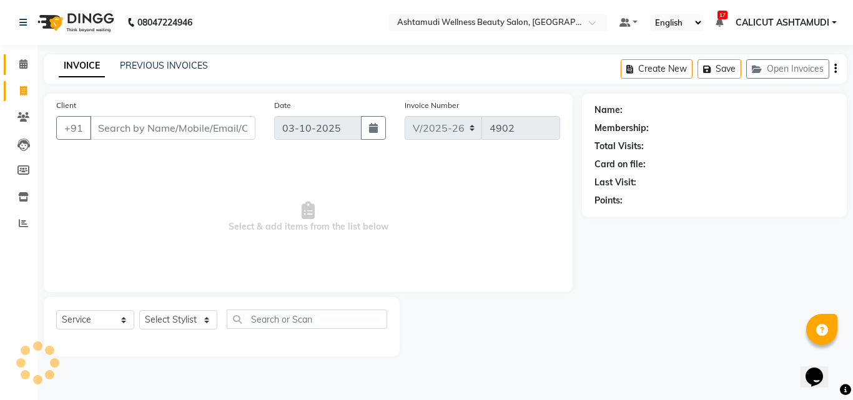
click at [27, 56] on link "Calendar" at bounding box center [19, 64] width 30 height 21
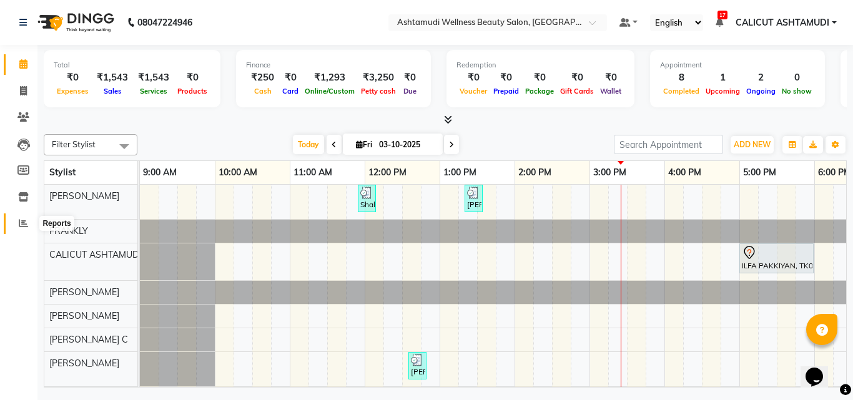
click at [23, 224] on icon at bounding box center [23, 223] width 9 height 9
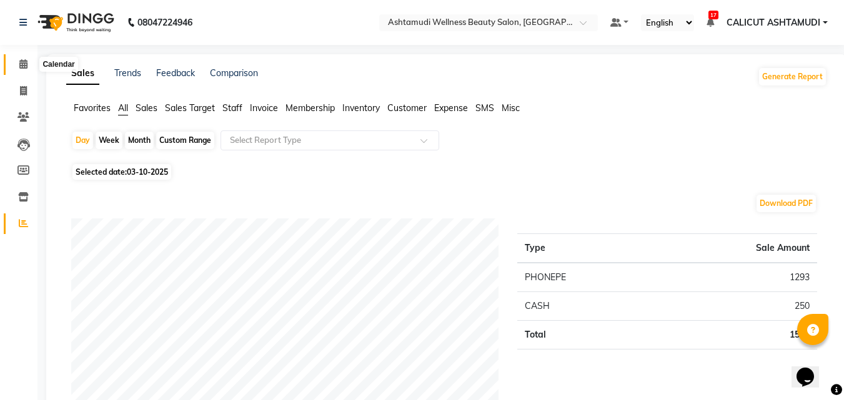
click at [16, 69] on span at bounding box center [23, 64] width 22 height 14
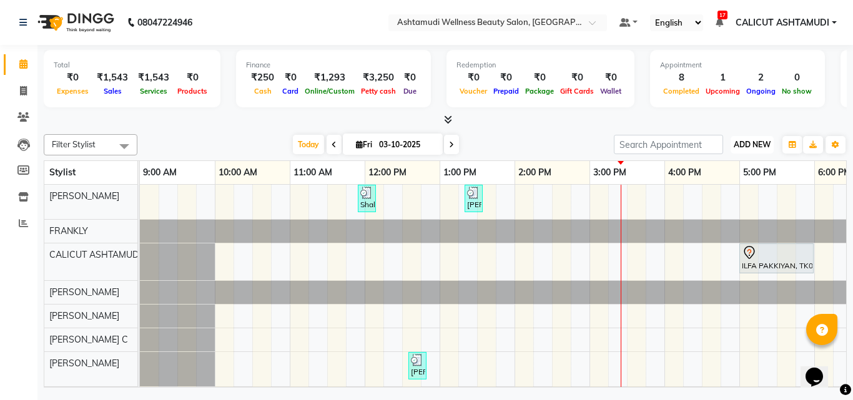
click at [749, 141] on span "ADD NEW" at bounding box center [752, 144] width 37 height 9
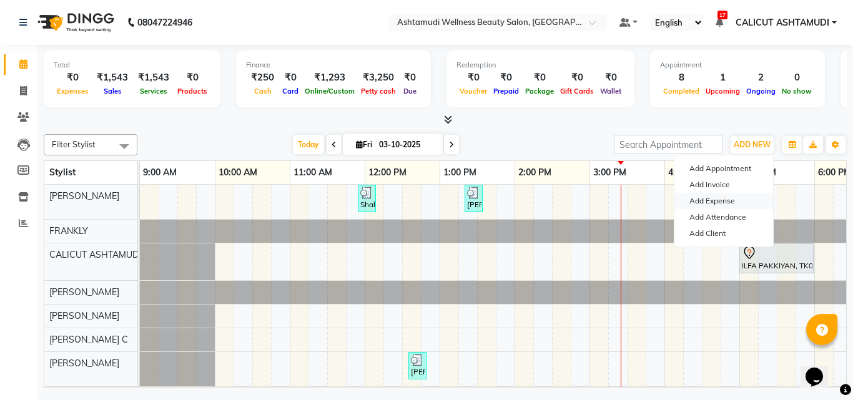
click at [720, 195] on link "Add Expense" at bounding box center [723, 201] width 99 height 16
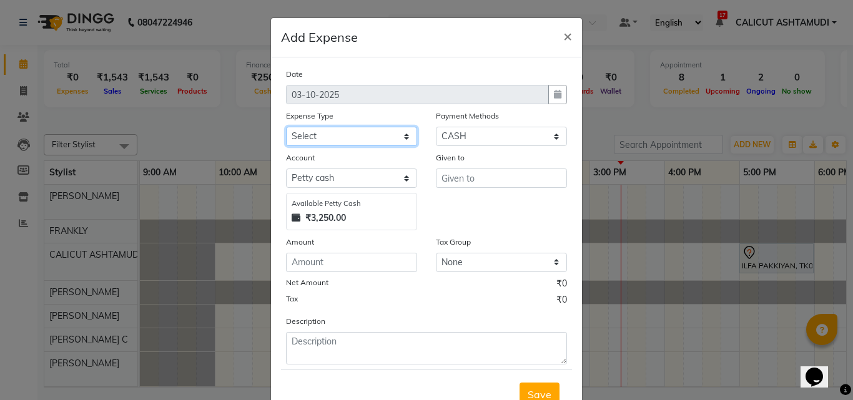
click at [350, 137] on select "Select ACCOMODATION EXPENSES ADVERTISEMENT SALES PROMOTIONAL EXPENSES Bonus BRI…" at bounding box center [351, 136] width 131 height 19
click at [286, 127] on select "Select ACCOMODATION EXPENSES ADVERTISEMENT SALES PROMOTIONAL EXPENSES Bonus BRI…" at bounding box center [351, 136] width 131 height 19
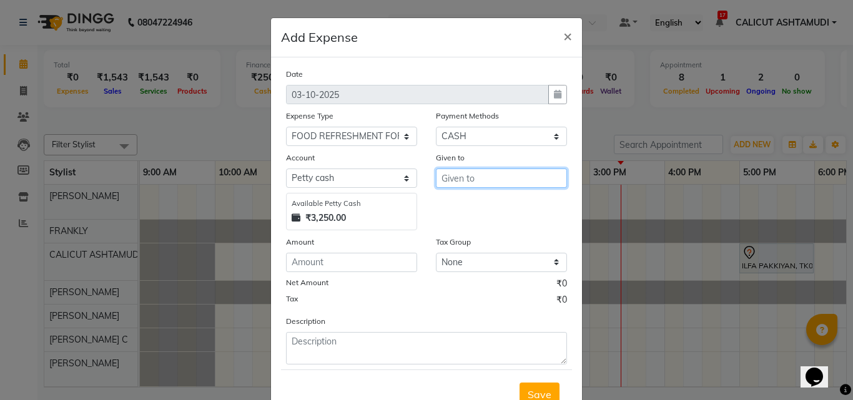
click at [443, 175] on input "text" at bounding box center [501, 178] width 131 height 19
click at [463, 209] on span "ANK" at bounding box center [462, 205] width 22 height 12
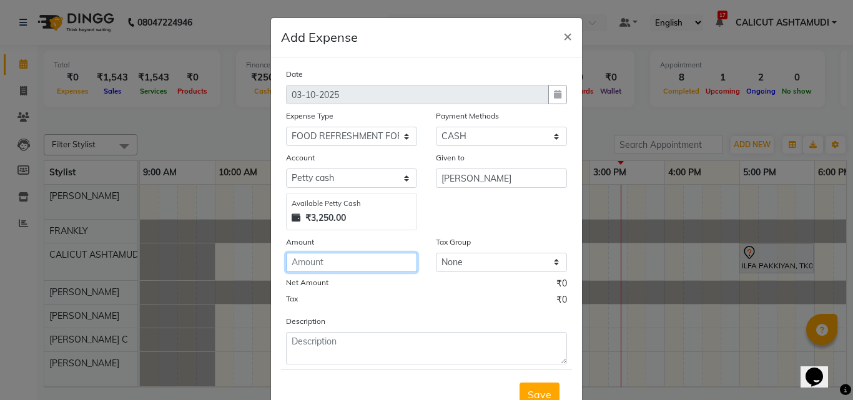
click at [377, 265] on input "number" at bounding box center [351, 262] width 131 height 19
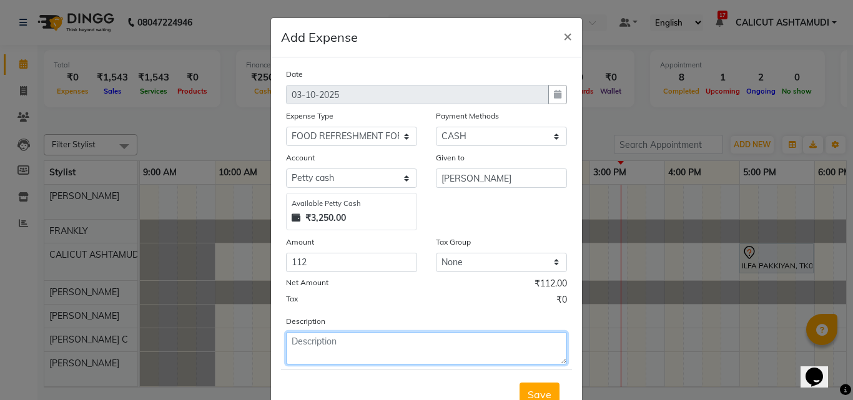
click at [343, 352] on textarea at bounding box center [426, 348] width 281 height 32
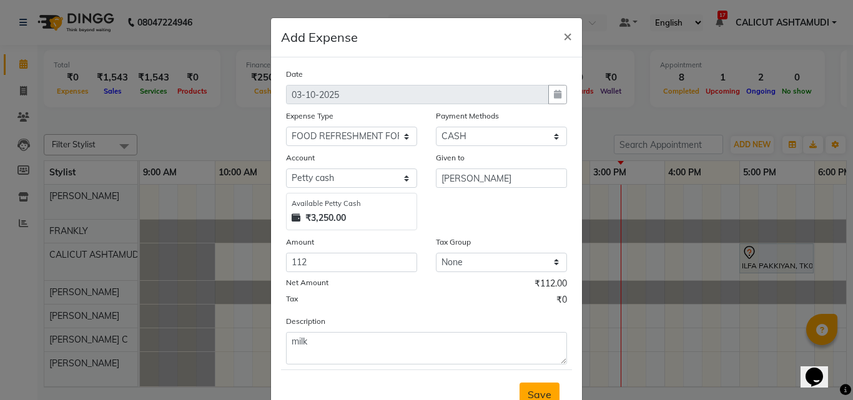
click at [529, 390] on span "Save" at bounding box center [540, 394] width 24 height 12
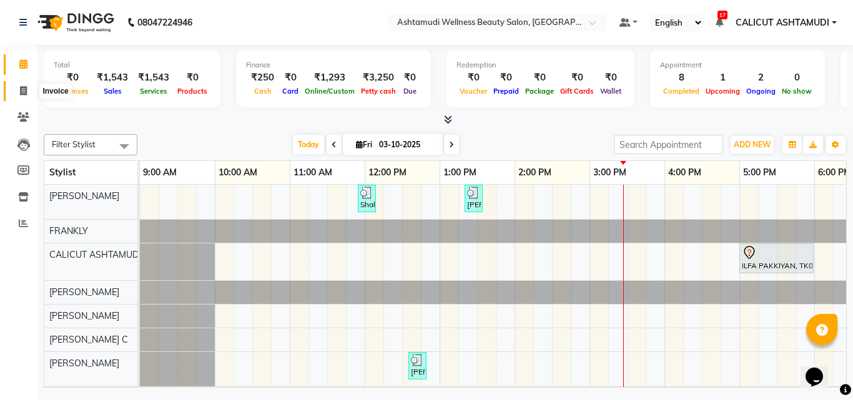
click at [22, 91] on icon at bounding box center [23, 90] width 7 height 9
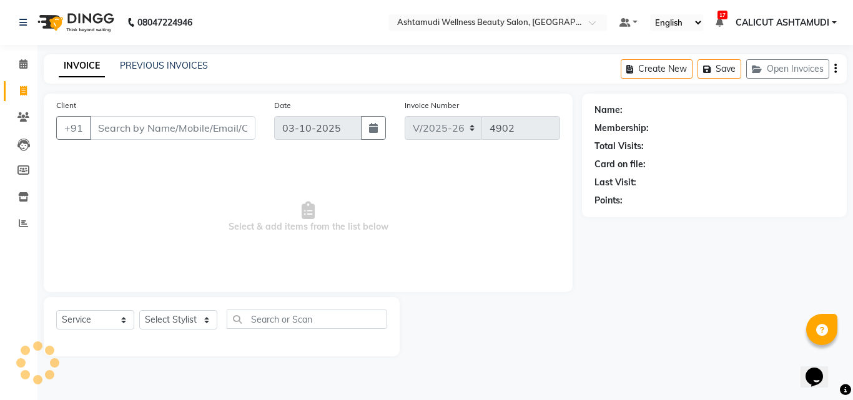
click at [35, 61] on li "Calendar" at bounding box center [18, 64] width 37 height 27
click at [27, 66] on icon at bounding box center [23, 63] width 8 height 9
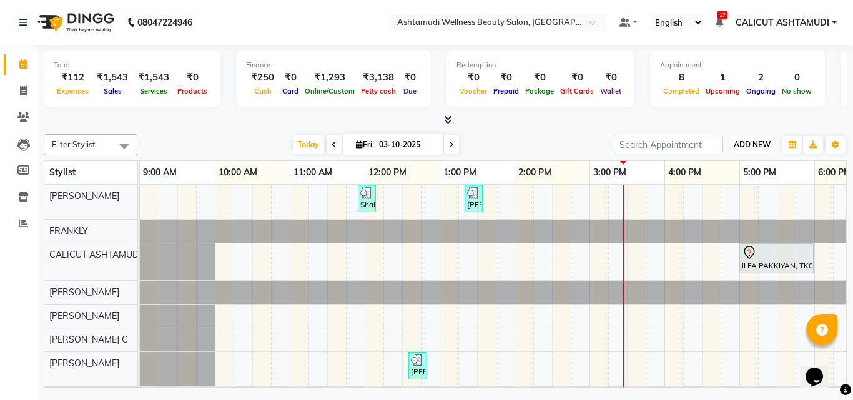
click at [755, 147] on span "ADD NEW" at bounding box center [752, 144] width 37 height 9
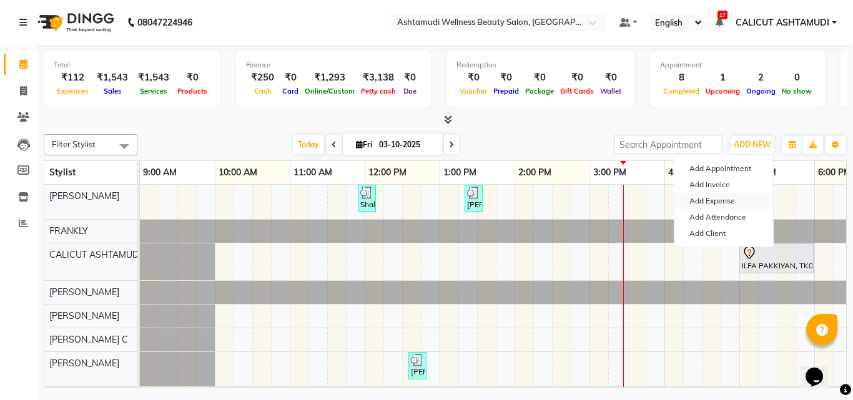
click at [729, 204] on link "Add Expense" at bounding box center [723, 201] width 99 height 16
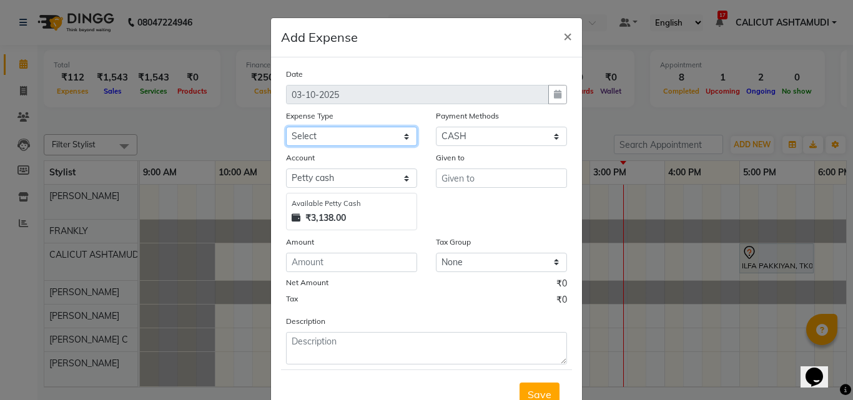
click at [385, 141] on select "Select ACCOMODATION EXPENSES ADVERTISEMENT SALES PROMOTIONAL EXPENSES Bonus BRI…" at bounding box center [351, 136] width 131 height 19
click at [337, 136] on select "Select ACCOMODATION EXPENSES ADVERTISEMENT SALES PROMOTIONAL EXPENSES Bonus BRI…" at bounding box center [351, 136] width 131 height 19
click at [525, 211] on div "Given to" at bounding box center [502, 190] width 150 height 79
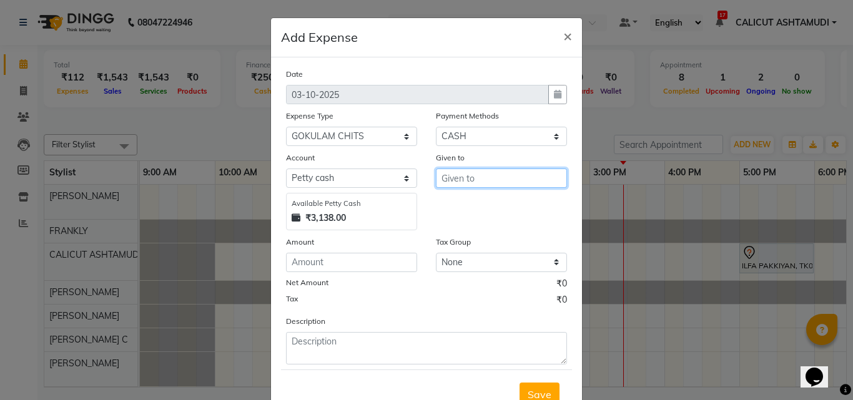
click at [511, 177] on input "text" at bounding box center [501, 178] width 131 height 19
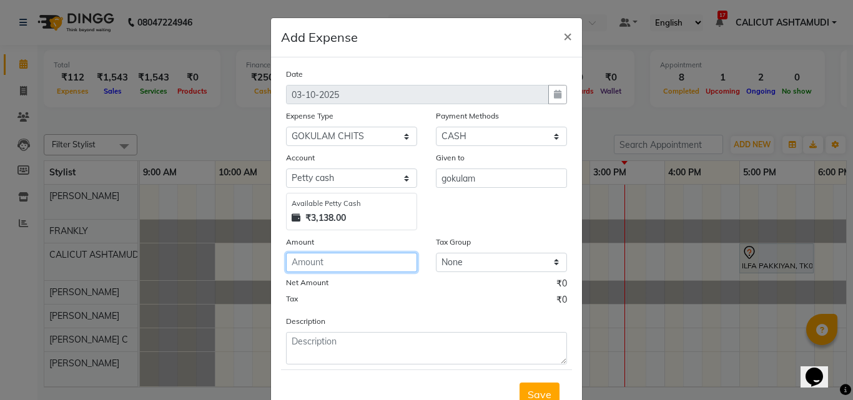
click at [390, 260] on input "number" at bounding box center [351, 262] width 131 height 19
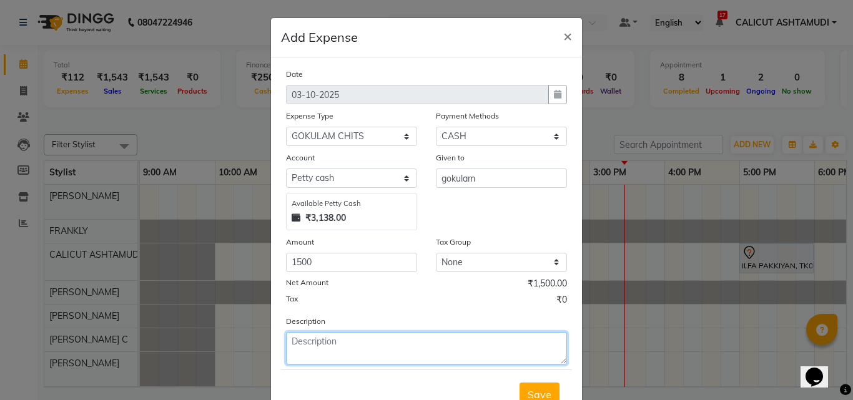
click at [360, 342] on textarea at bounding box center [426, 348] width 281 height 32
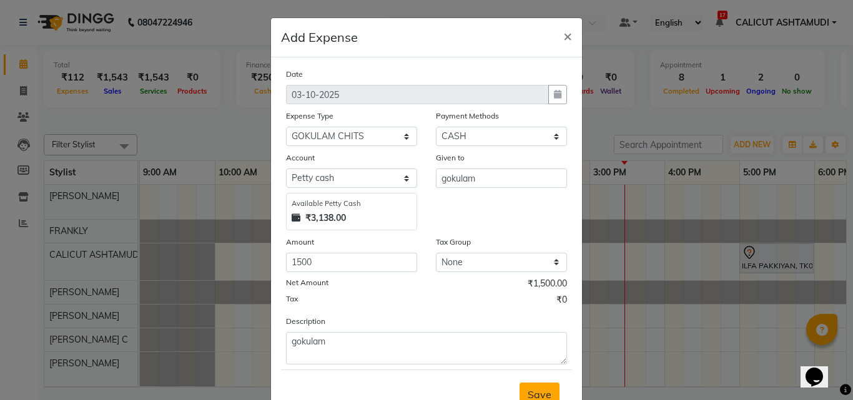
click at [539, 392] on span "Save" at bounding box center [540, 394] width 24 height 12
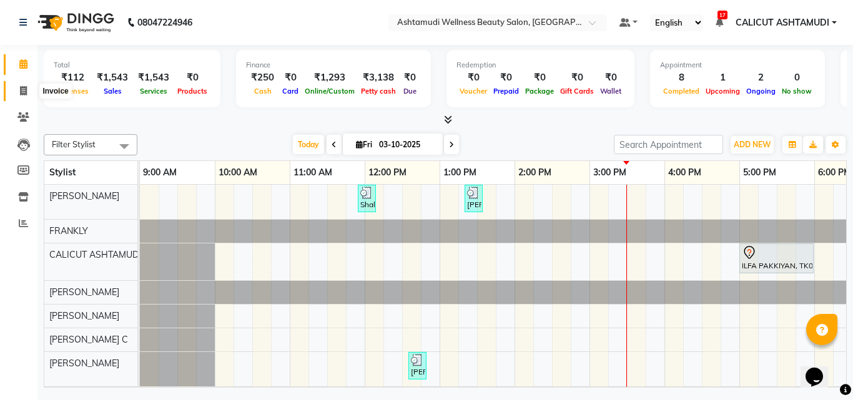
click at [26, 90] on icon at bounding box center [23, 90] width 7 height 9
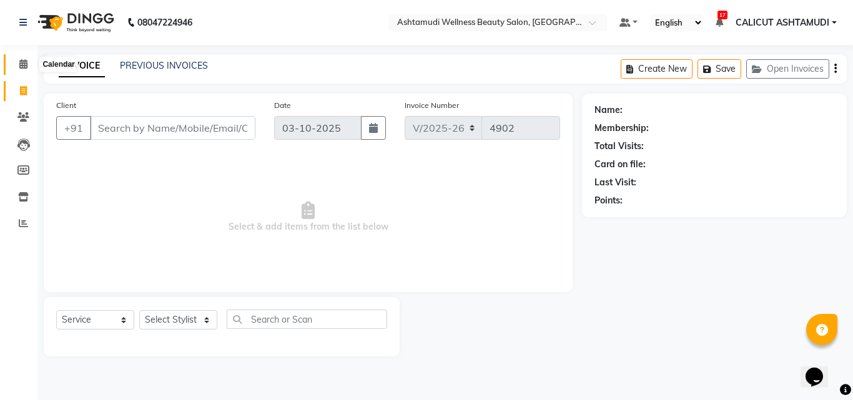
click at [21, 60] on icon at bounding box center [23, 63] width 8 height 9
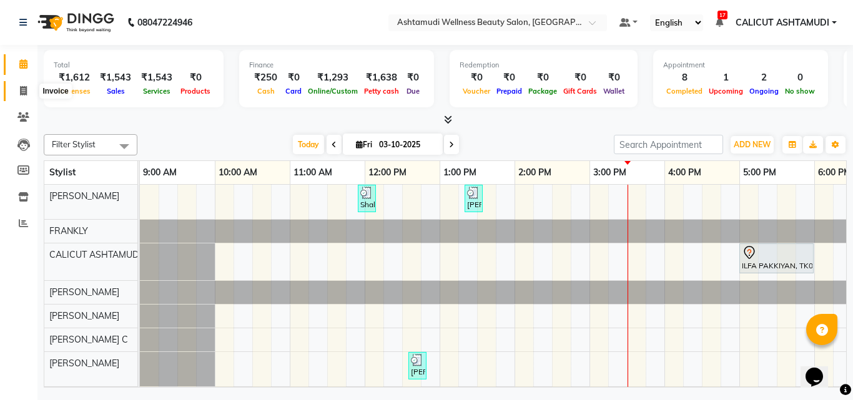
click at [17, 94] on span at bounding box center [23, 91] width 22 height 14
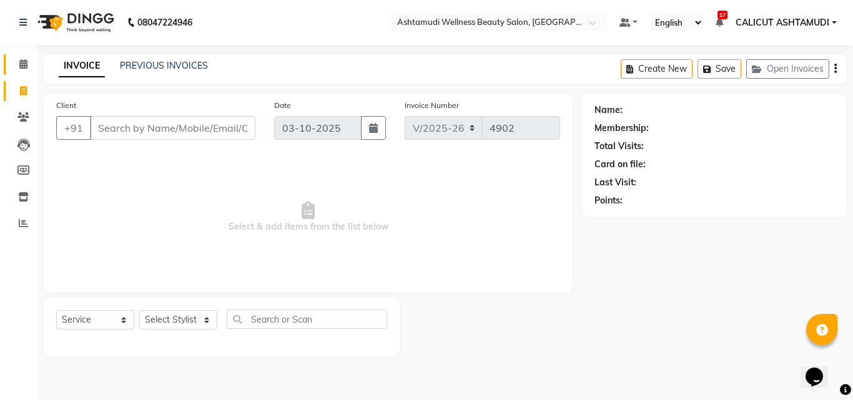
click at [23, 73] on link "Calendar" at bounding box center [19, 64] width 30 height 21
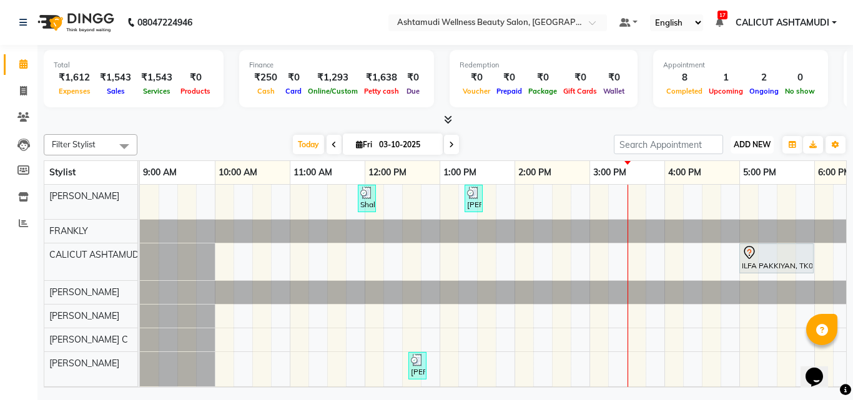
click at [761, 143] on span "ADD NEW" at bounding box center [752, 144] width 37 height 9
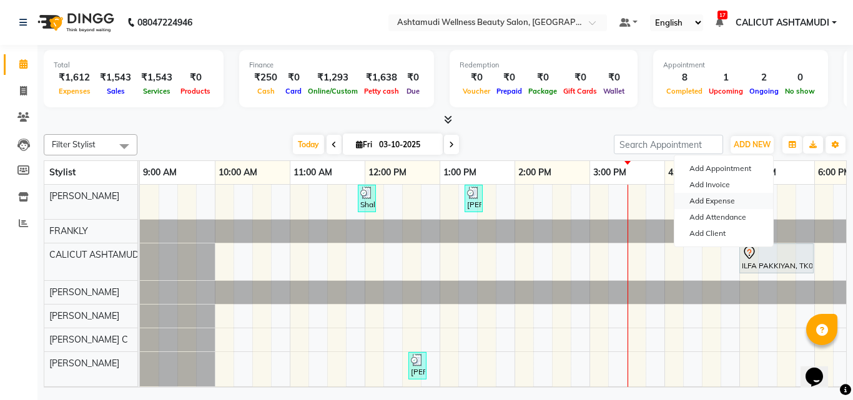
click at [701, 202] on link "Add Expense" at bounding box center [723, 201] width 99 height 16
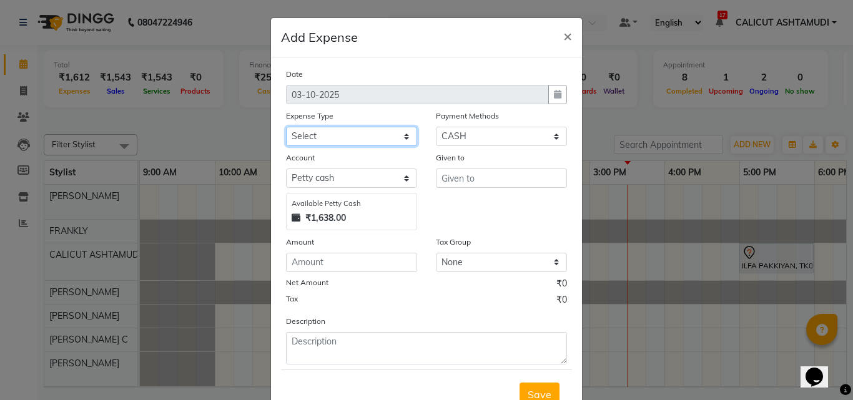
click at [320, 131] on select "Select ACCOMODATION EXPENSES ADVERTISEMENT SALES PROMOTIONAL EXPENSES Bonus BRI…" at bounding box center [351, 136] width 131 height 19
click at [286, 127] on select "Select ACCOMODATION EXPENSES ADVERTISEMENT SALES PROMOTIONAL EXPENSES Bonus BRI…" at bounding box center [351, 136] width 131 height 19
click at [368, 138] on select "Select ACCOMODATION EXPENSES ADVERTISEMENT SALES PROMOTIONAL EXPENSES Bonus BRI…" at bounding box center [351, 136] width 131 height 19
click at [369, 141] on select "Select ACCOMODATION EXPENSES ADVERTISEMENT SALES PROMOTIONAL EXPENSES Bonus BRI…" at bounding box center [351, 136] width 131 height 19
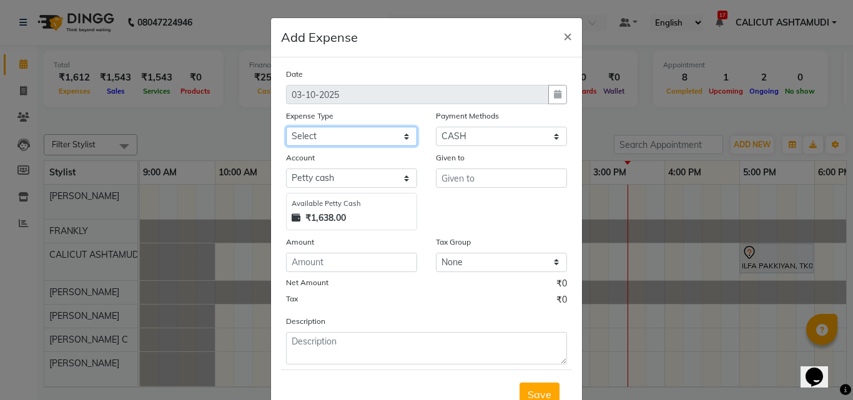
click at [286, 127] on select "Select ACCOMODATION EXPENSES ADVERTISEMENT SALES PROMOTIONAL EXPENSES Bonus BRI…" at bounding box center [351, 136] width 131 height 19
click at [353, 149] on div "Date 03-10-2025 Expense Type Select ACCOMODATION EXPENSES ADVERTISEMENT SALES P…" at bounding box center [426, 215] width 281 height 297
click at [358, 140] on select "Select ACCOMODATION EXPENSES ADVERTISEMENT SALES PROMOTIONAL EXPENSES Bonus BRI…" at bounding box center [351, 136] width 131 height 19
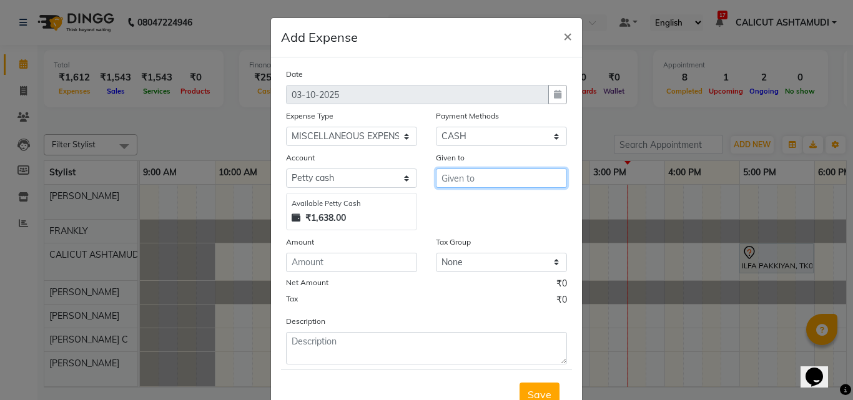
click at [482, 180] on input "text" at bounding box center [501, 178] width 131 height 19
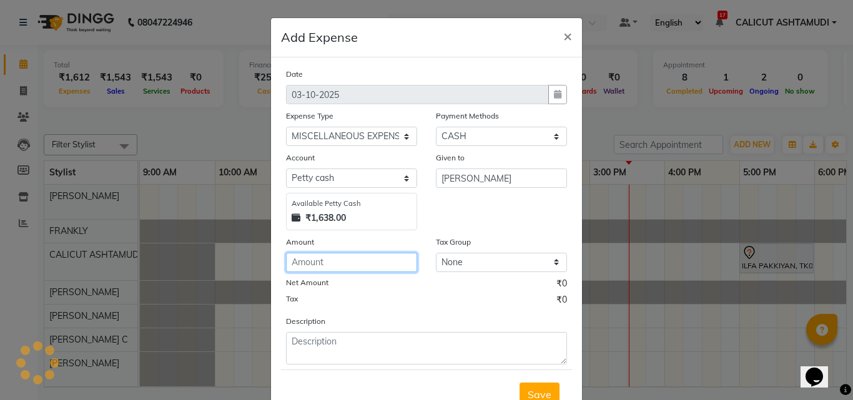
click at [302, 260] on input "number" at bounding box center [351, 262] width 131 height 19
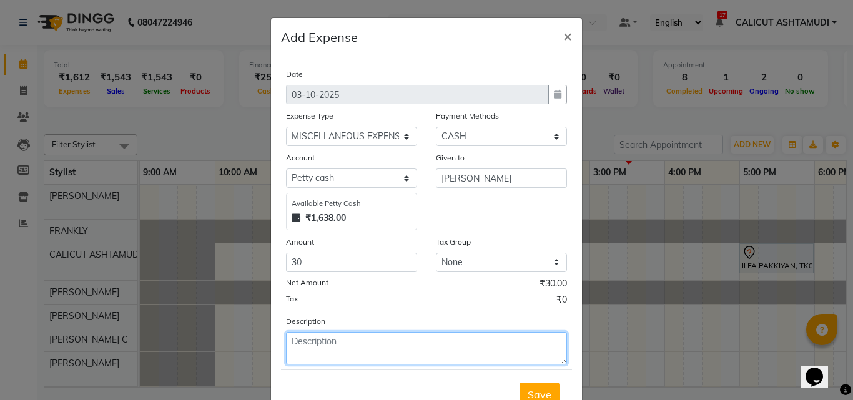
click at [376, 341] on textarea at bounding box center [426, 348] width 281 height 32
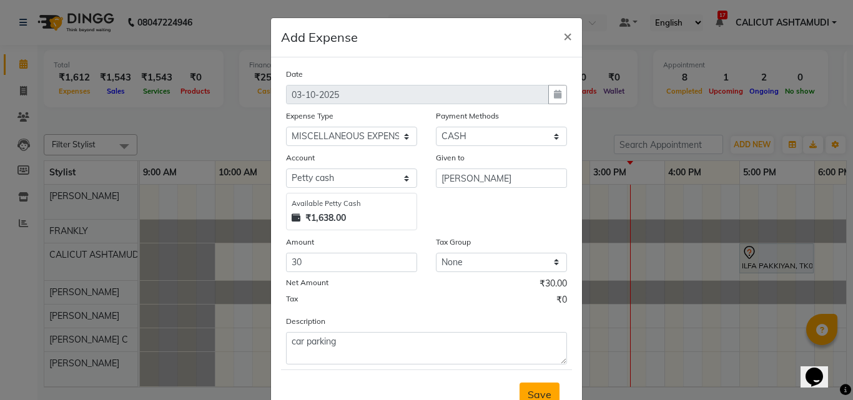
click at [549, 387] on button "Save" at bounding box center [540, 395] width 40 height 24
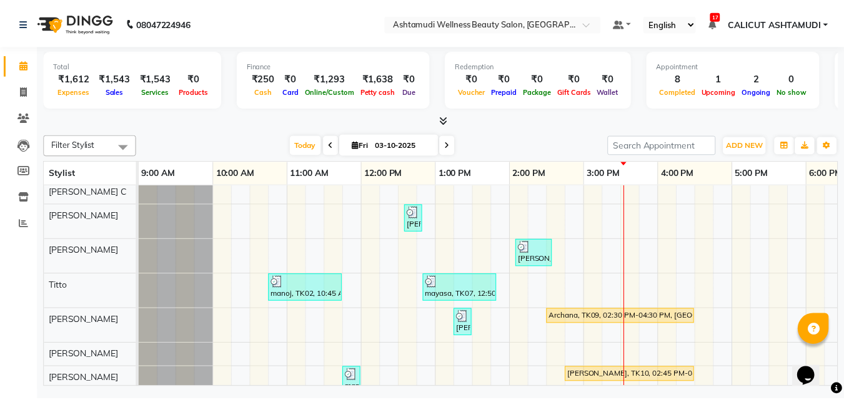
scroll to position [196, 0]
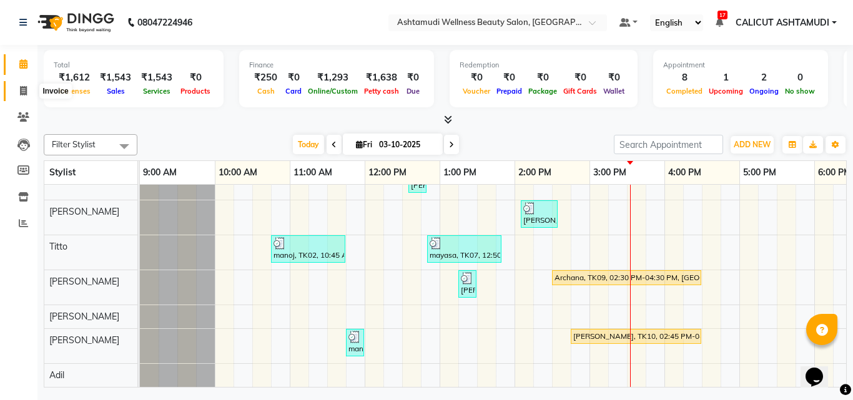
click at [24, 86] on icon at bounding box center [23, 90] width 7 height 9
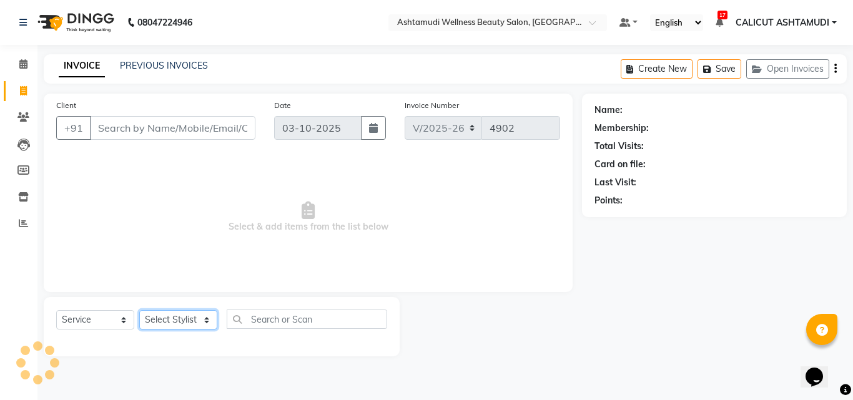
click at [165, 316] on select "Select Stylist" at bounding box center [178, 319] width 78 height 19
click at [139, 310] on select "Select Stylist [PERSON_NAME] [PERSON_NAME] [PERSON_NAME] CALICUT ASHTAMUDI FRAN…" at bounding box center [178, 319] width 78 height 19
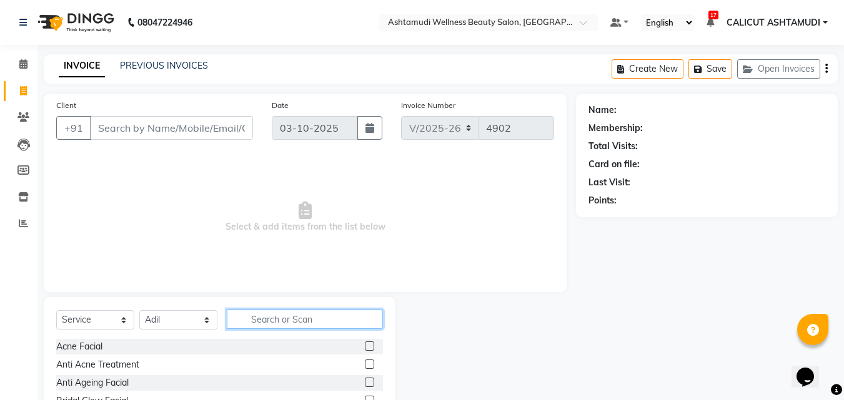
click at [271, 325] on input "text" at bounding box center [305, 319] width 156 height 19
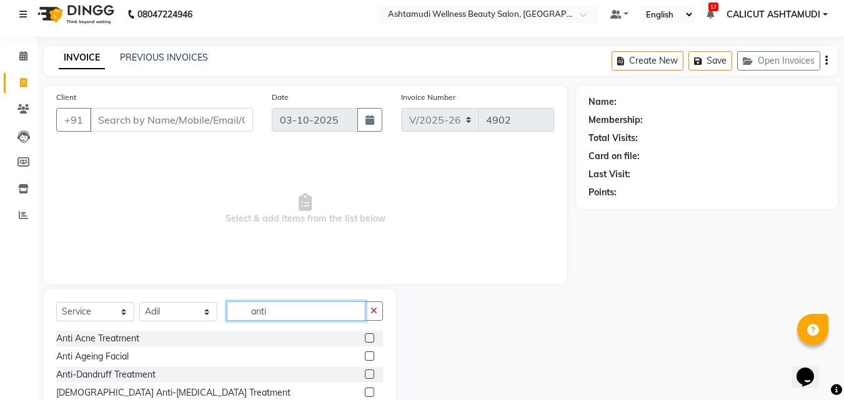
scroll to position [84, 0]
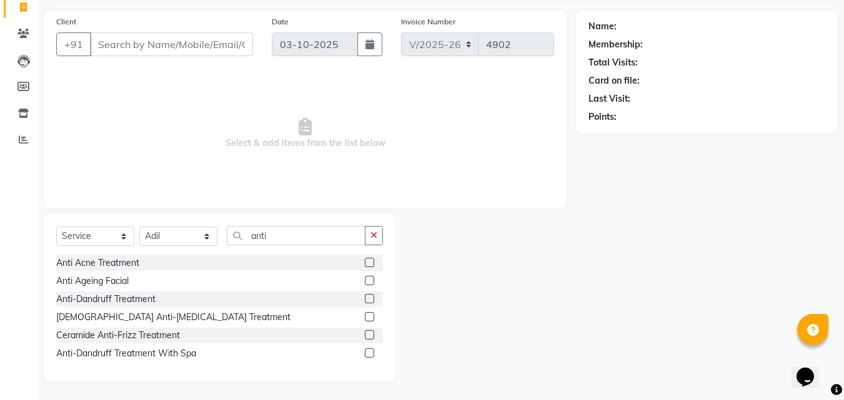
click at [372, 353] on label at bounding box center [369, 352] width 9 height 9
click at [372, 353] on input "checkbox" at bounding box center [369, 354] width 8 height 8
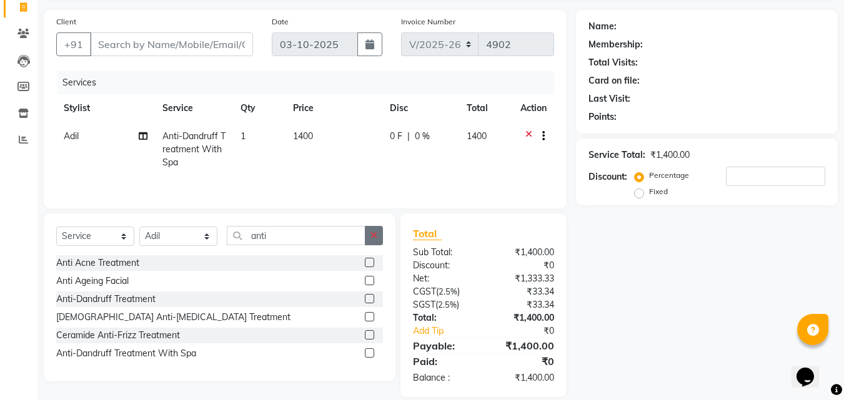
click at [373, 234] on icon "button" at bounding box center [373, 235] width 7 height 9
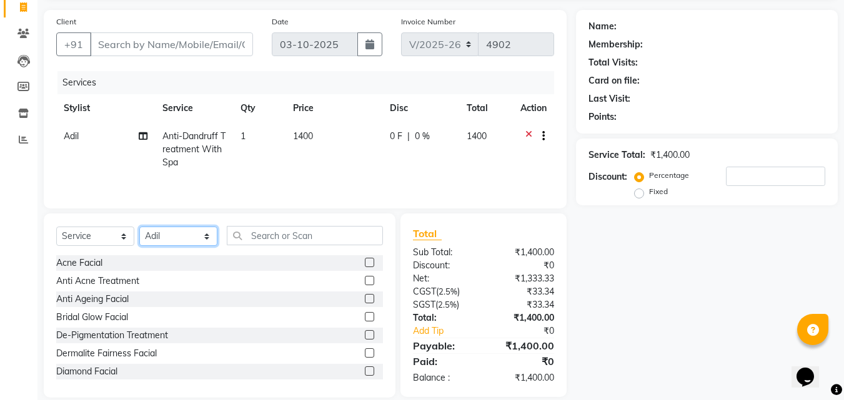
click at [180, 237] on select "Select Stylist [PERSON_NAME] [PERSON_NAME] [PERSON_NAME] CALICUT ASHTAMUDI FRAN…" at bounding box center [178, 236] width 78 height 19
click at [139, 227] on select "Select Stylist [PERSON_NAME] [PERSON_NAME] [PERSON_NAME] CALICUT ASHTAMUDI FRAN…" at bounding box center [178, 236] width 78 height 19
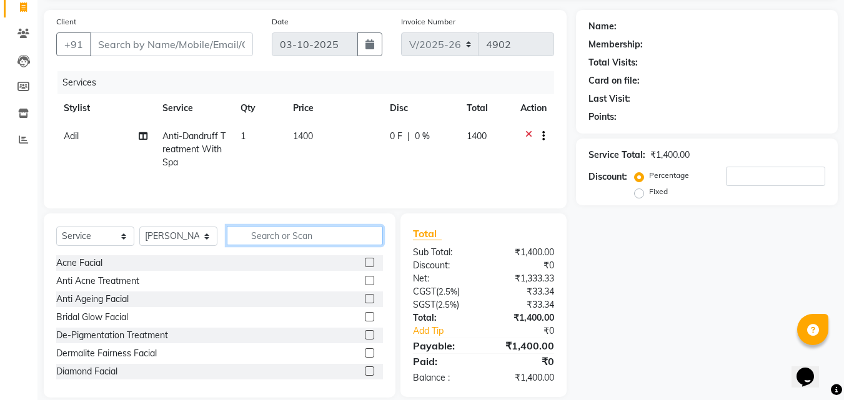
click at [273, 237] on input "text" at bounding box center [305, 235] width 156 height 19
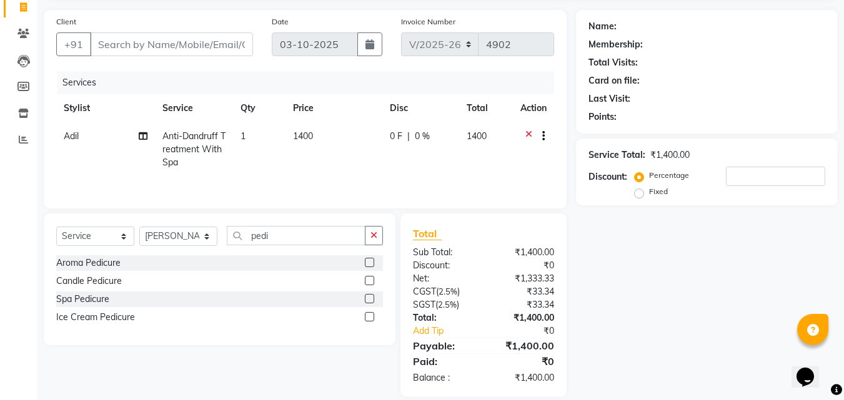
click at [370, 298] on label at bounding box center [369, 298] width 9 height 9
click at [370, 298] on input "checkbox" at bounding box center [369, 299] width 8 height 8
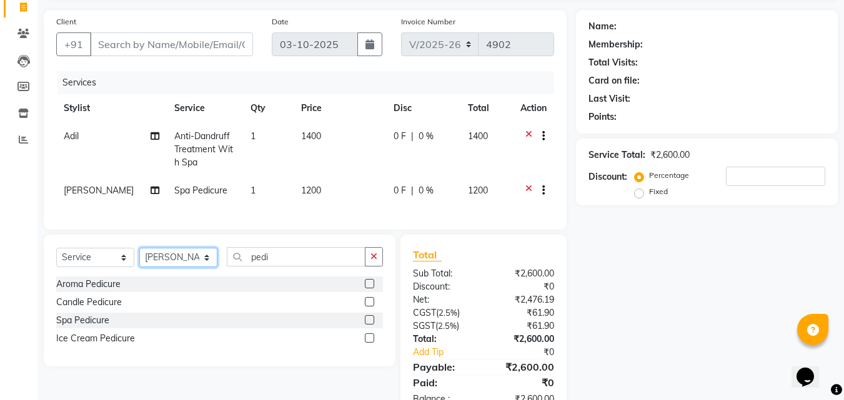
click at [187, 267] on select "Select Stylist [PERSON_NAME] [PERSON_NAME] [PERSON_NAME] CALICUT ASHTAMUDI FRAN…" at bounding box center [178, 257] width 78 height 19
click at [139, 257] on select "Select Stylist [PERSON_NAME] [PERSON_NAME] [PERSON_NAME] CALICUT ASHTAMUDI FRAN…" at bounding box center [178, 257] width 78 height 19
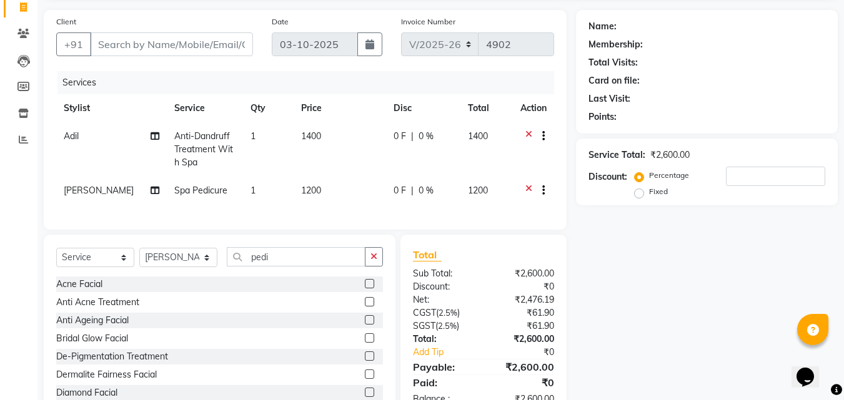
click at [90, 190] on span "[PERSON_NAME]" at bounding box center [99, 190] width 70 height 11
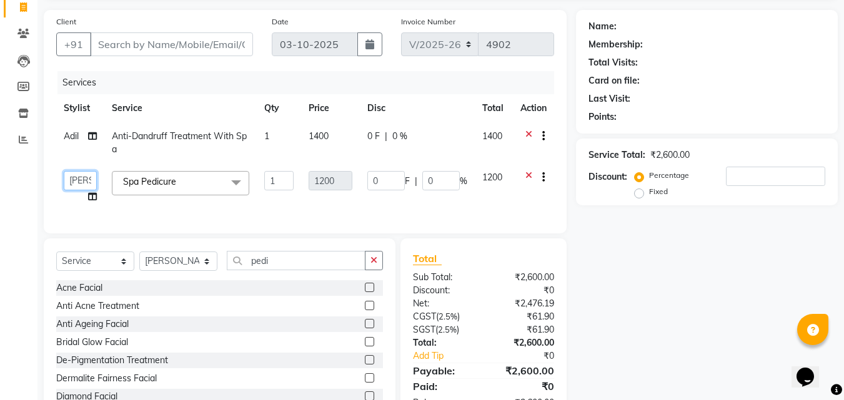
click at [86, 179] on select "Adil Amala George AMBILI C ANKITHA CALICUT ASHTAMUDI FRANKLY GRACY KRISHNA Nite…" at bounding box center [80, 180] width 33 height 19
click at [181, 271] on select "Select Stylist [PERSON_NAME] [PERSON_NAME] [PERSON_NAME] CALICUT ASHTAMUDI FRAN…" at bounding box center [178, 261] width 78 height 19
click at [139, 261] on select "Select Stylist [PERSON_NAME] [PERSON_NAME] [PERSON_NAME] CALICUT ASHTAMUDI FRAN…" at bounding box center [178, 261] width 78 height 19
click at [377, 265] on icon "button" at bounding box center [373, 260] width 7 height 9
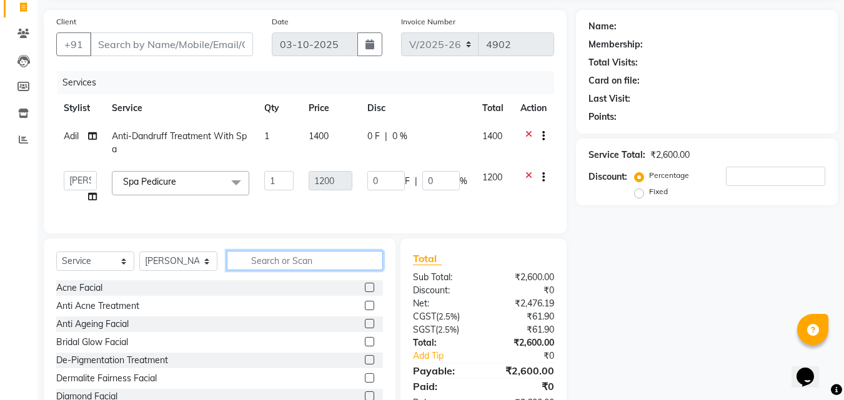
click at [346, 270] on input "text" at bounding box center [305, 260] width 156 height 19
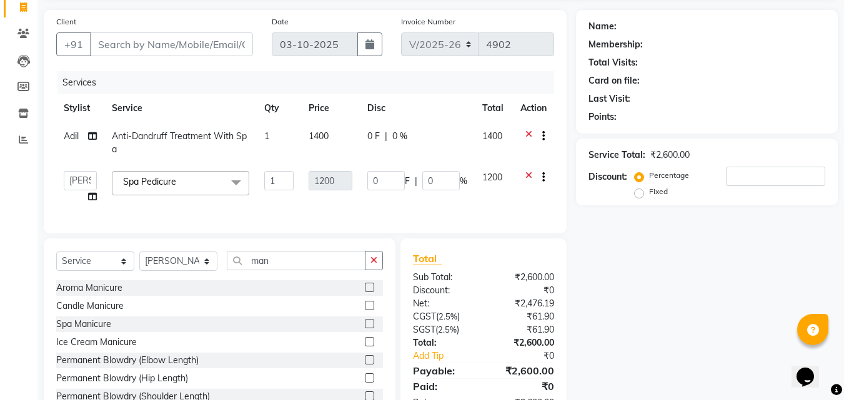
click at [365, 328] on label at bounding box center [369, 323] width 9 height 9
click at [365, 328] on input "checkbox" at bounding box center [369, 324] width 8 height 8
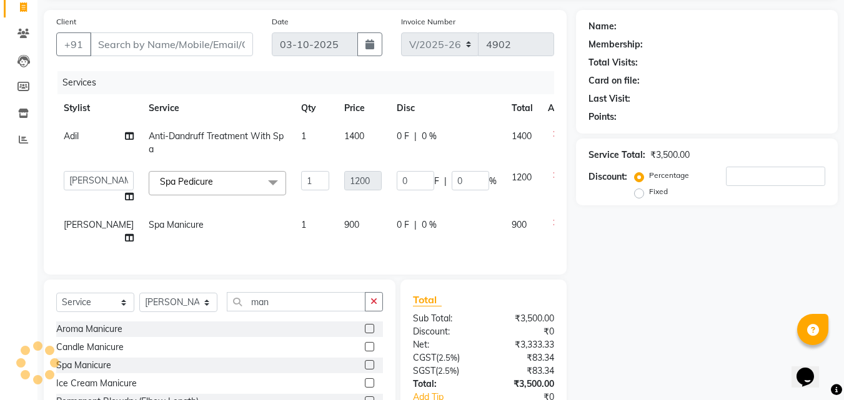
click at [446, 247] on td "0 F | 0 %" at bounding box center [446, 231] width 115 height 41
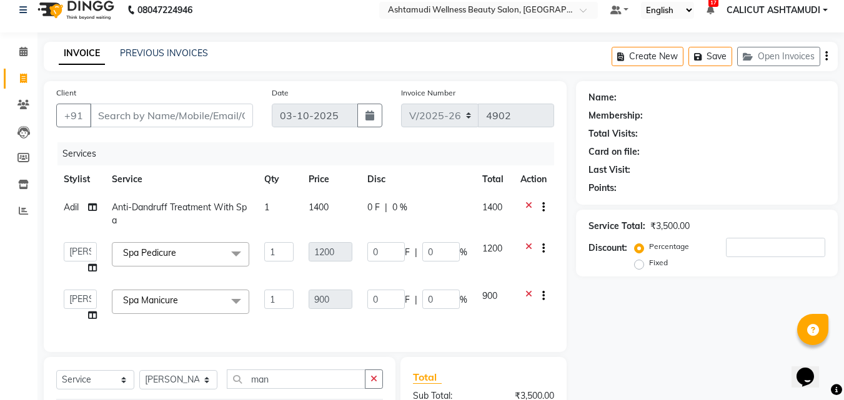
scroll to position [0, 0]
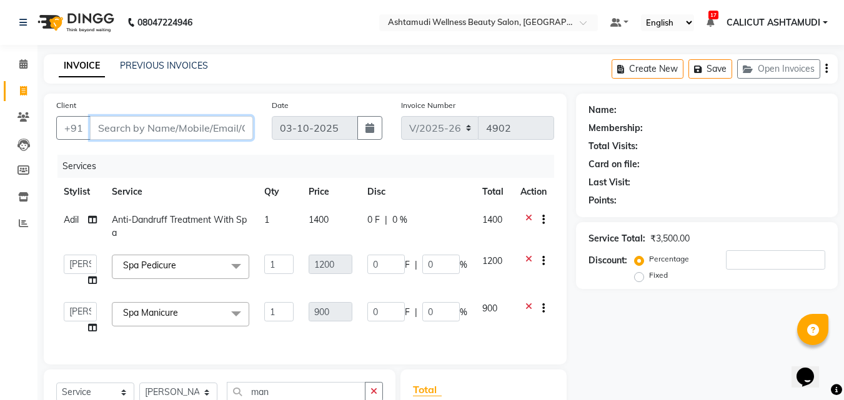
click at [141, 128] on input "Client" at bounding box center [171, 128] width 163 height 24
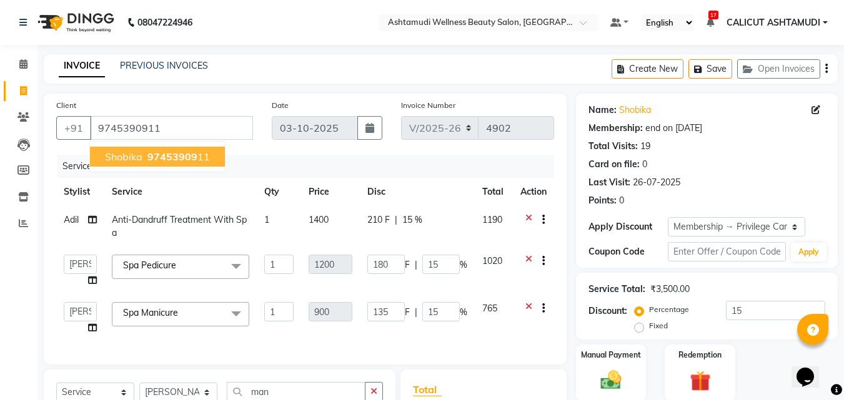
click at [155, 162] on span "97453909" at bounding box center [172, 156] width 50 height 12
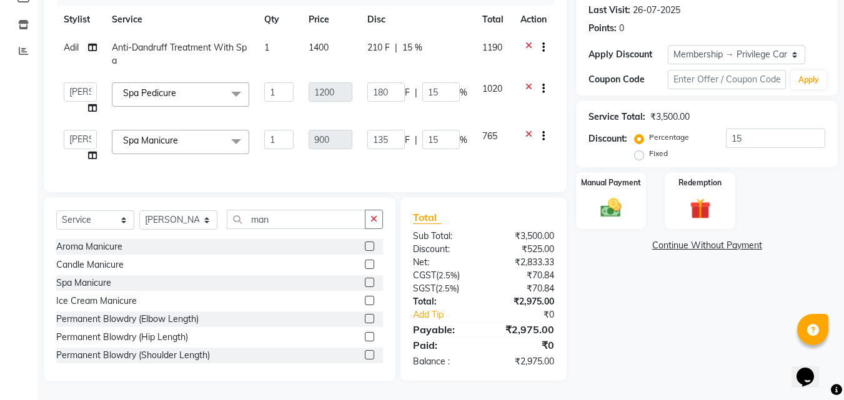
scroll to position [182, 0]
click at [633, 204] on div "Manual Payment" at bounding box center [611, 200] width 73 height 59
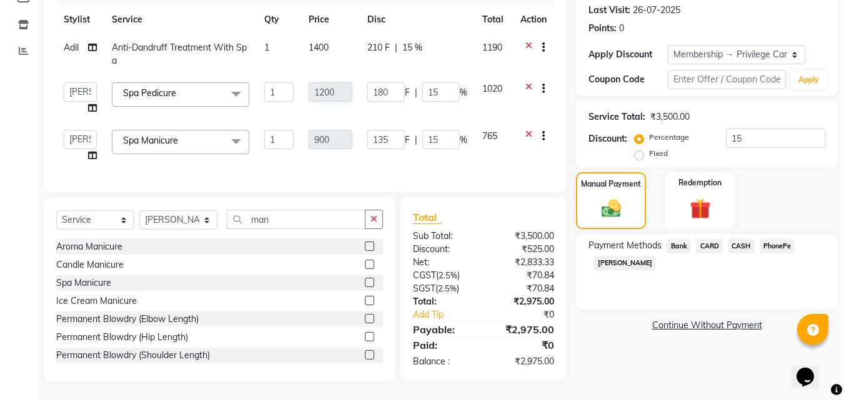
click at [779, 239] on span "PhonePe" at bounding box center [777, 246] width 36 height 14
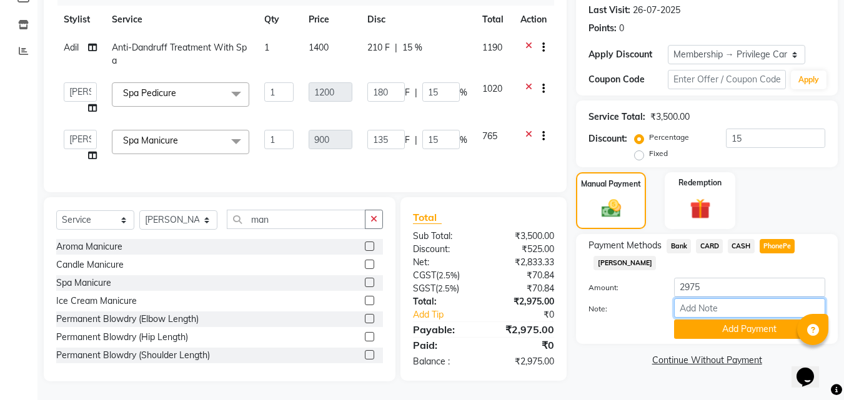
click at [757, 300] on input "Note:" at bounding box center [749, 307] width 151 height 19
click at [768, 320] on button "Add Payment" at bounding box center [749, 329] width 151 height 19
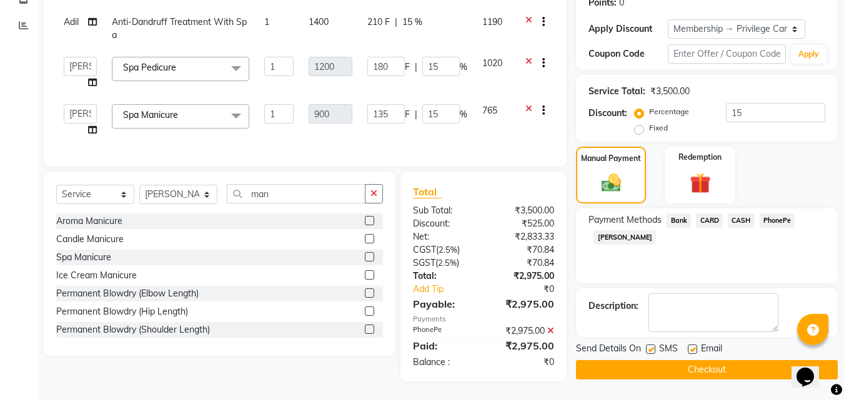
scroll to position [207, 0]
click at [656, 362] on button "Checkout" at bounding box center [707, 369] width 262 height 19
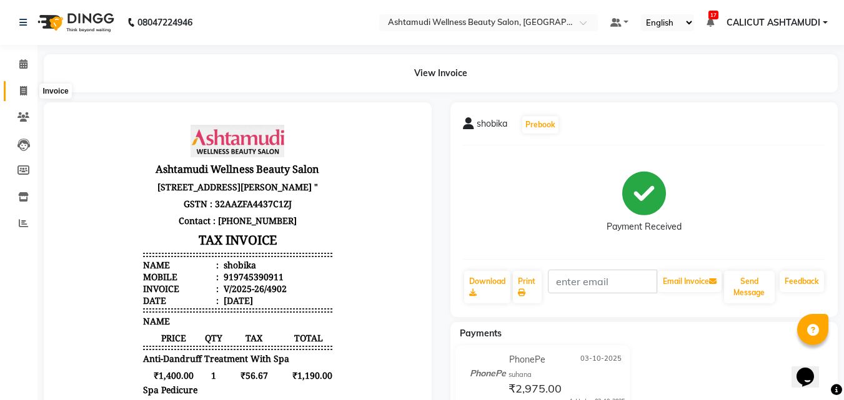
click at [16, 87] on span at bounding box center [23, 91] width 22 height 14
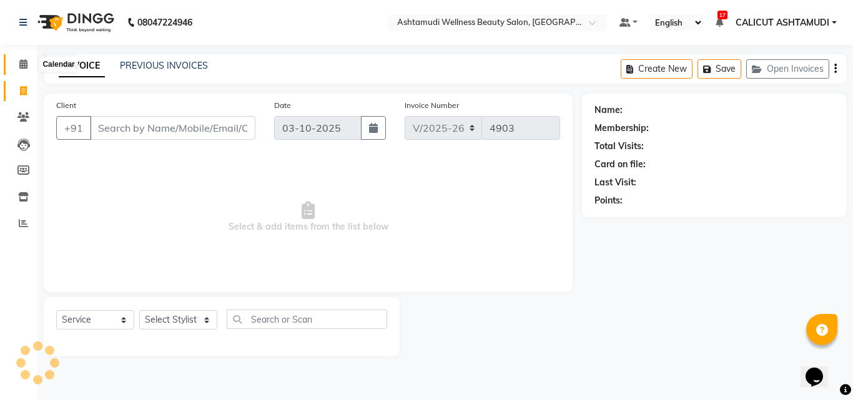
click at [23, 59] on icon at bounding box center [23, 63] width 8 height 9
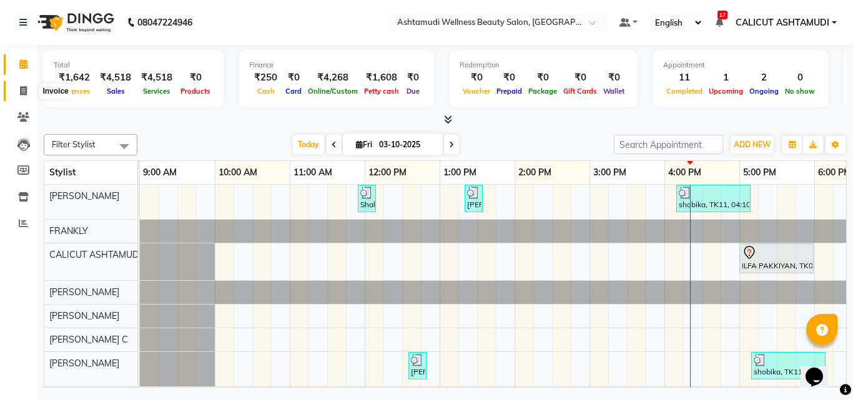
click at [23, 88] on icon at bounding box center [23, 90] width 7 height 9
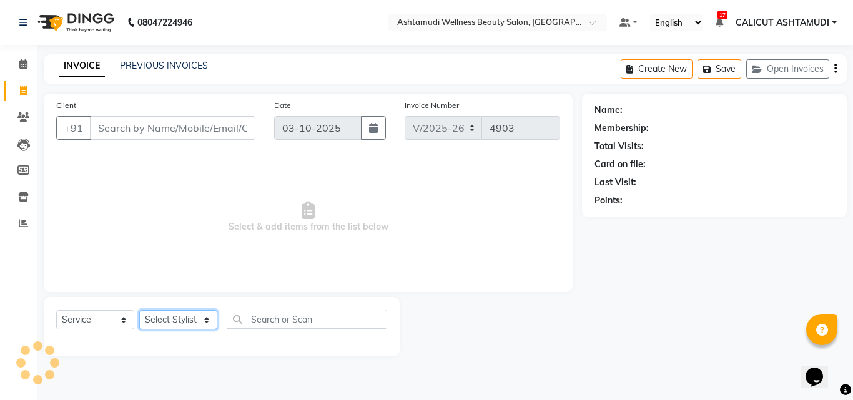
click at [165, 322] on select "Select Stylist" at bounding box center [178, 319] width 78 height 19
click at [174, 318] on select "Select Stylist [PERSON_NAME] [PERSON_NAME] [PERSON_NAME] CALICUT ASHTAMUDI FRAN…" at bounding box center [178, 319] width 78 height 19
click at [139, 310] on select "Select Stylist [PERSON_NAME] [PERSON_NAME] [PERSON_NAME] CALICUT ASHTAMUDI FRAN…" at bounding box center [178, 319] width 78 height 19
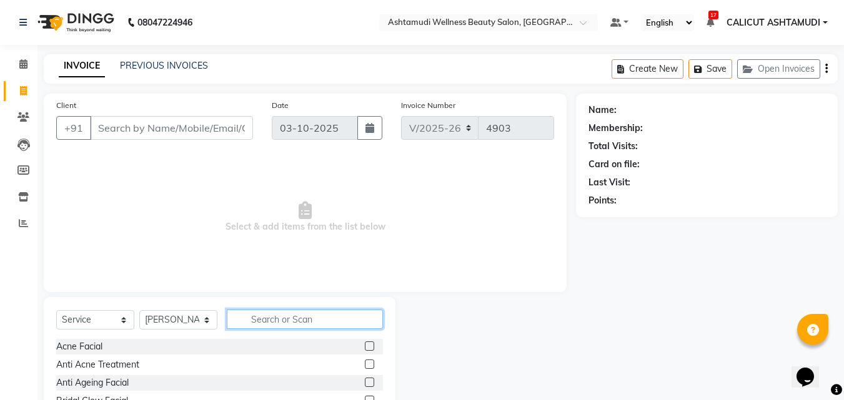
click at [273, 323] on input "text" at bounding box center [305, 319] width 156 height 19
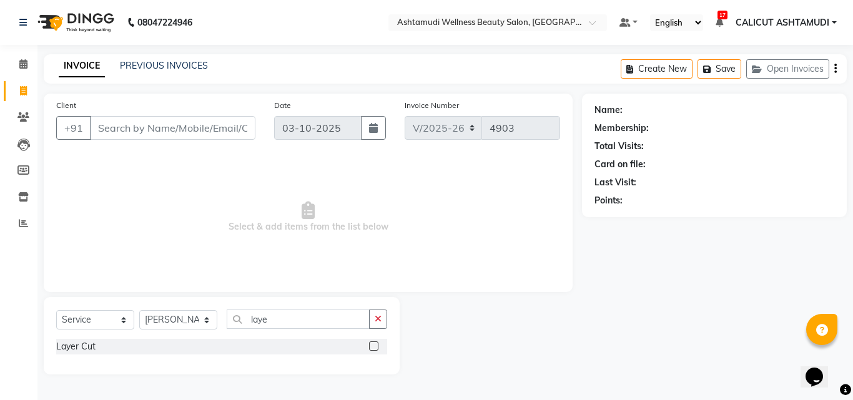
click at [373, 350] on label at bounding box center [373, 346] width 9 height 9
click at [373, 350] on input "checkbox" at bounding box center [373, 347] width 8 height 8
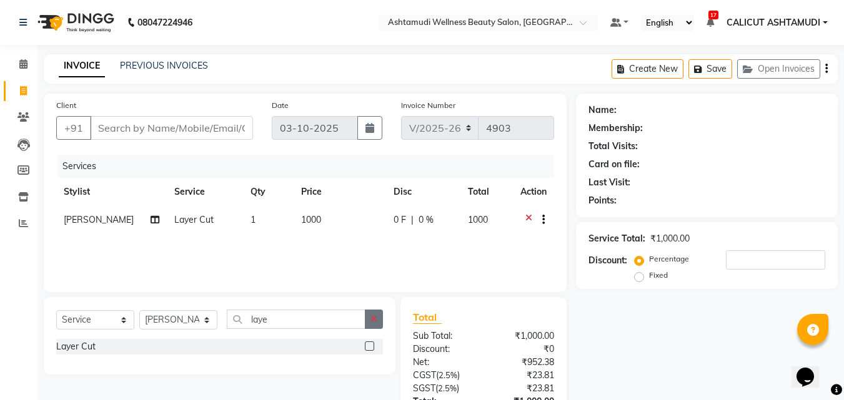
click at [370, 327] on button "button" at bounding box center [374, 319] width 18 height 19
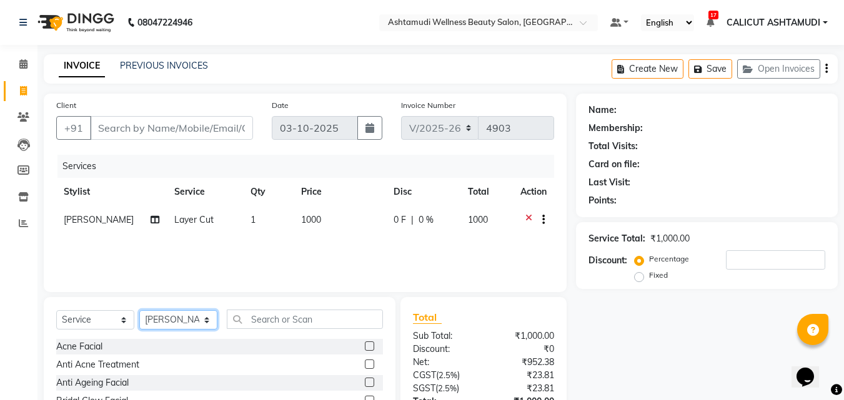
click at [187, 325] on select "Select Stylist [PERSON_NAME] [PERSON_NAME] [PERSON_NAME] CALICUT ASHTAMUDI FRAN…" at bounding box center [178, 319] width 78 height 19
click at [139, 310] on select "Select Stylist [PERSON_NAME] [PERSON_NAME] [PERSON_NAME] CALICUT ASHTAMUDI FRAN…" at bounding box center [178, 319] width 78 height 19
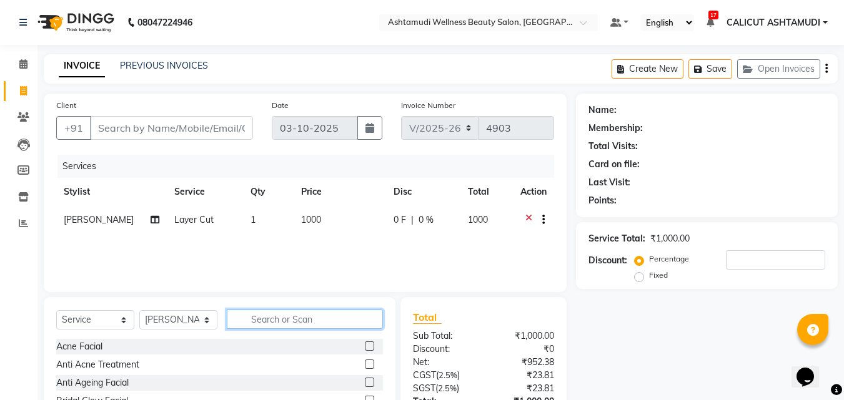
click at [257, 319] on input "text" at bounding box center [305, 319] width 156 height 19
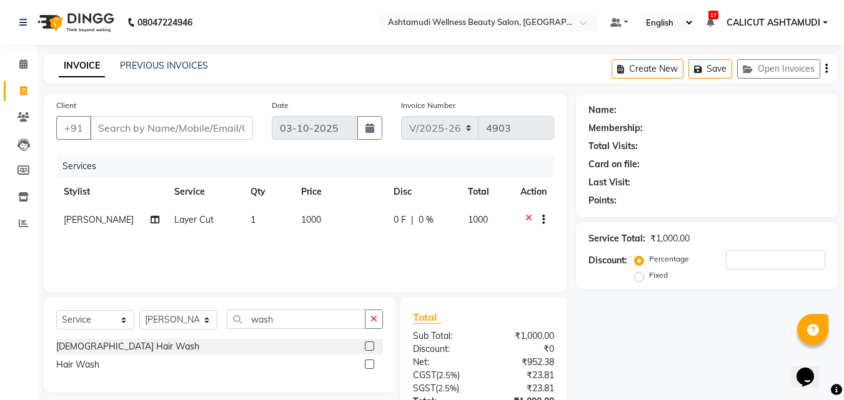
click at [369, 347] on label at bounding box center [369, 346] width 9 height 9
click at [369, 347] on input "checkbox" at bounding box center [369, 347] width 8 height 8
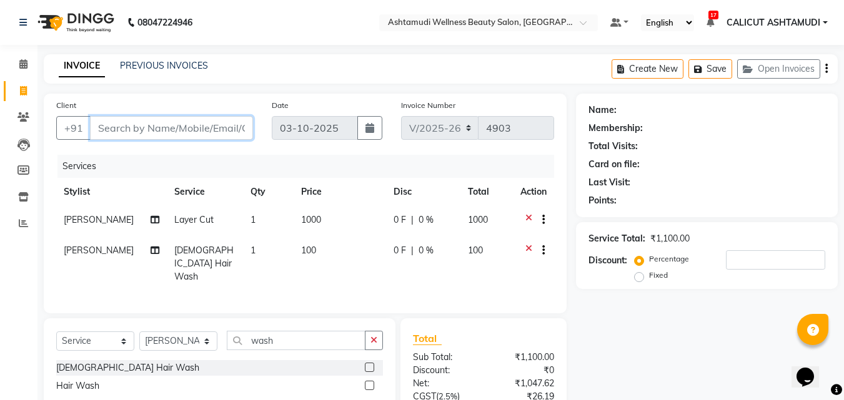
click at [149, 122] on input "Client" at bounding box center [171, 128] width 163 height 24
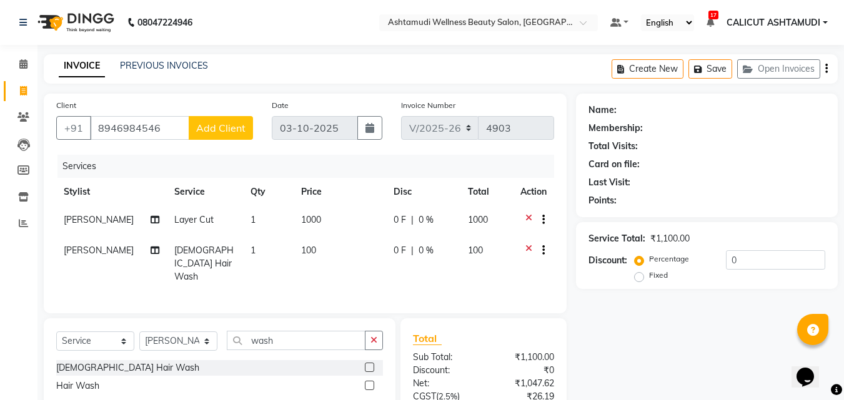
click at [204, 129] on span "Add Client" at bounding box center [220, 128] width 49 height 12
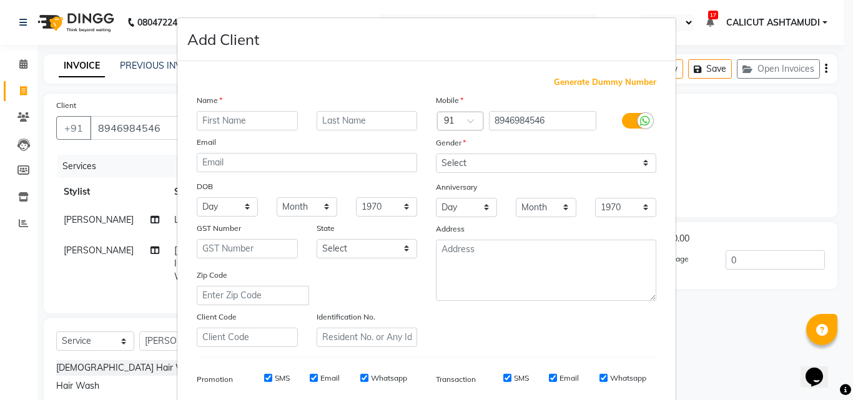
click at [214, 122] on input "text" at bounding box center [247, 120] width 101 height 19
click at [450, 160] on select "Select [DEMOGRAPHIC_DATA] [DEMOGRAPHIC_DATA] Other Prefer Not To Say" at bounding box center [546, 163] width 220 height 19
click at [436, 154] on select "Select [DEMOGRAPHIC_DATA] [DEMOGRAPHIC_DATA] Other Prefer Not To Say" at bounding box center [546, 163] width 220 height 19
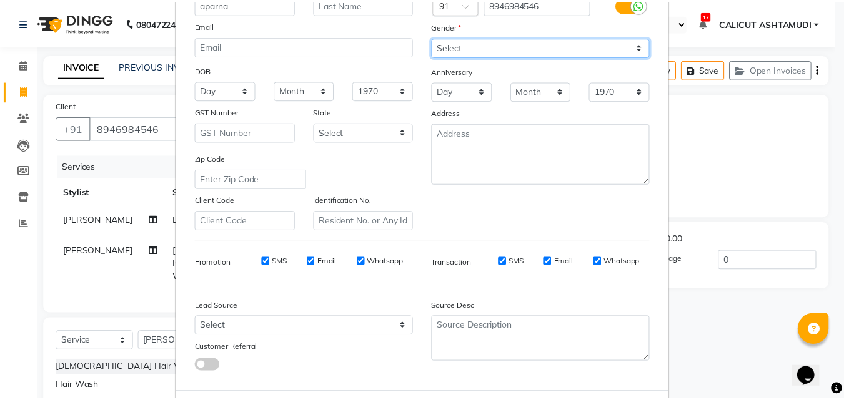
scroll to position [176, 0]
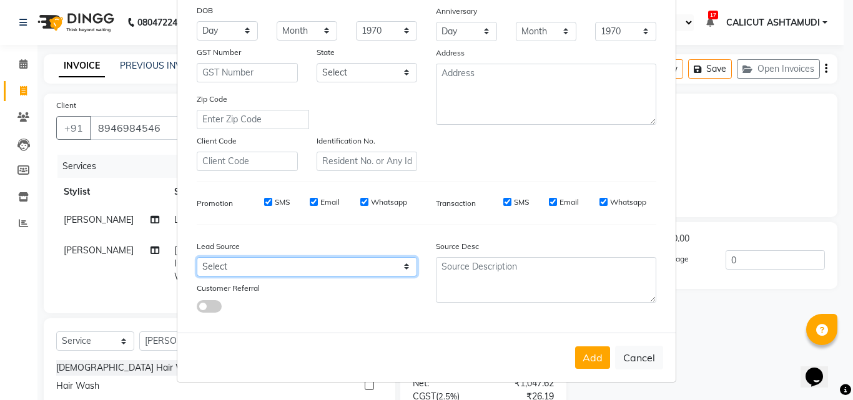
click at [328, 267] on select "Select Walk-in Referral Internet Friend Word of Mouth Advertisement Facebook Ju…" at bounding box center [307, 266] width 220 height 19
click at [197, 257] on select "Select Walk-in Referral Internet Friend Word of Mouth Advertisement Facebook Ju…" at bounding box center [307, 266] width 220 height 19
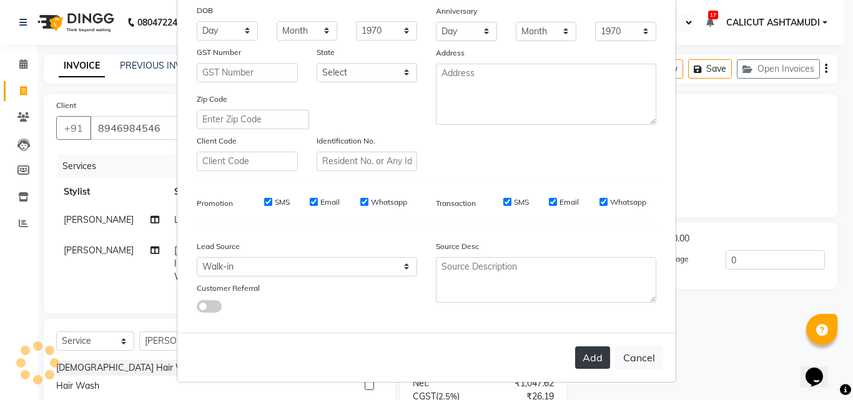
click at [596, 363] on button "Add" at bounding box center [592, 358] width 35 height 22
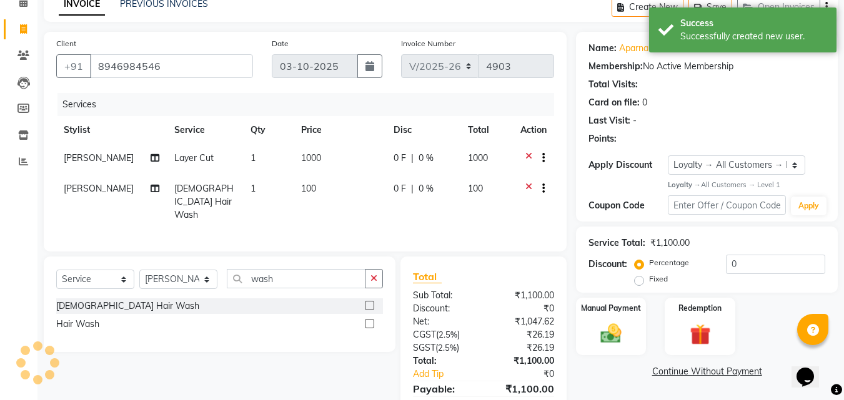
scroll to position [117, 0]
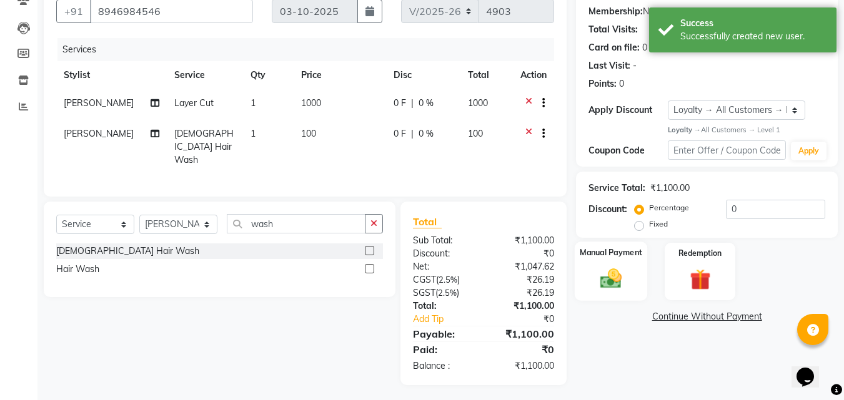
click at [610, 275] on img at bounding box center [610, 279] width 35 height 25
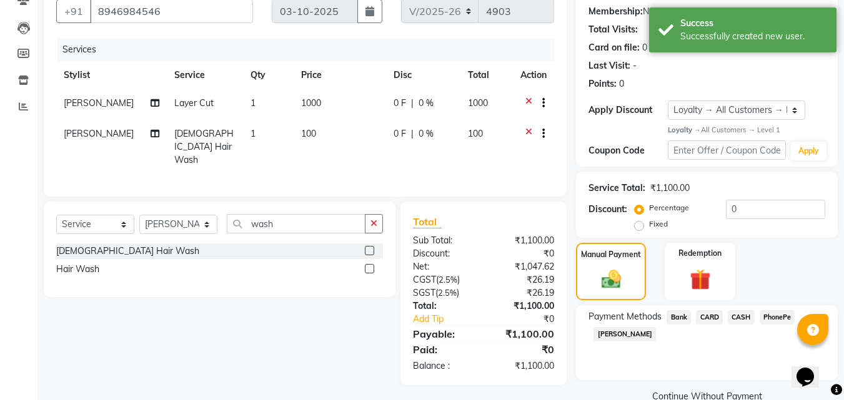
click at [779, 315] on span "PhonePe" at bounding box center [777, 317] width 36 height 14
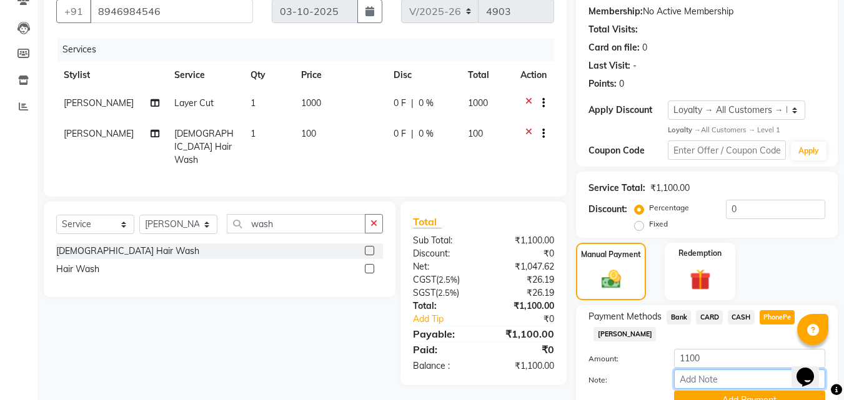
click at [721, 377] on input "Note:" at bounding box center [749, 379] width 151 height 19
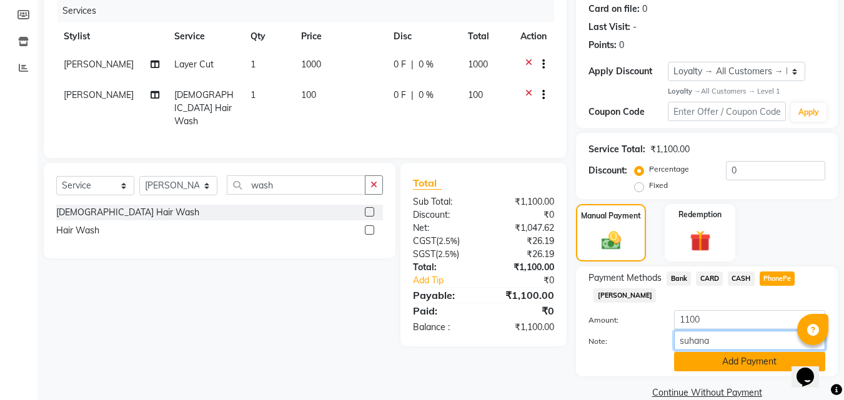
scroll to position [176, 0]
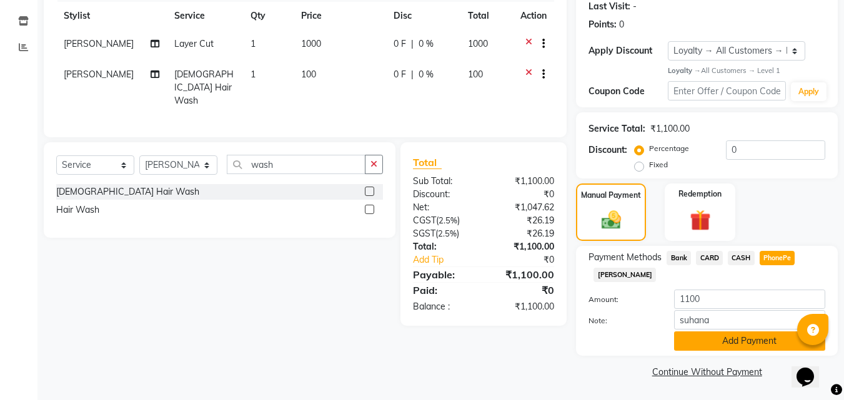
click at [741, 345] on button "Add Payment" at bounding box center [749, 341] width 151 height 19
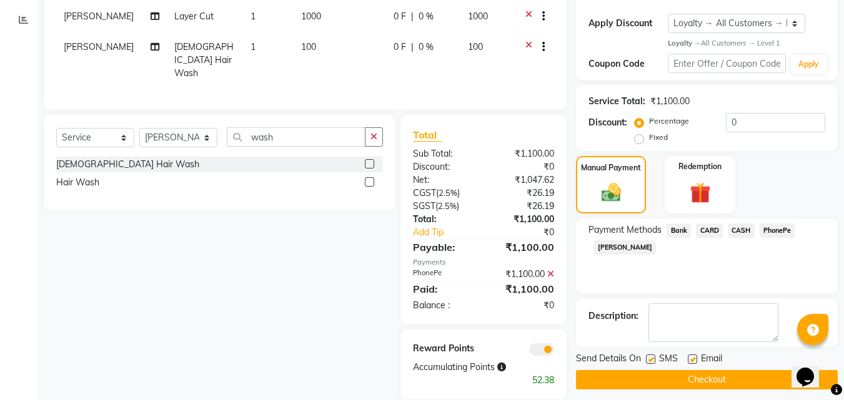
scroll to position [218, 0]
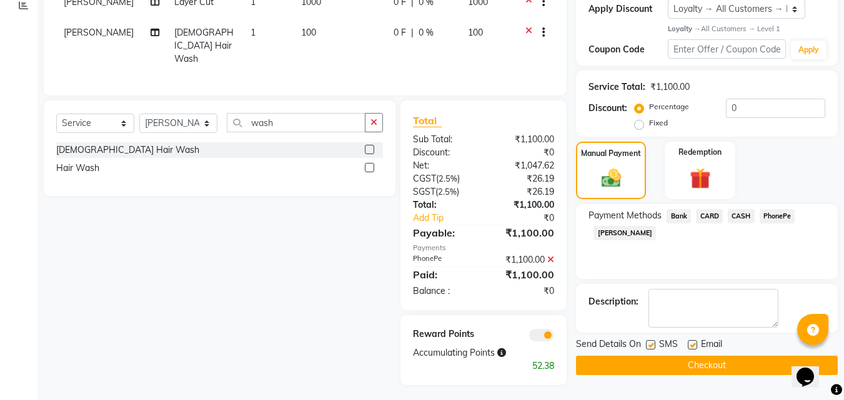
click at [732, 367] on button "Checkout" at bounding box center [707, 365] width 262 height 19
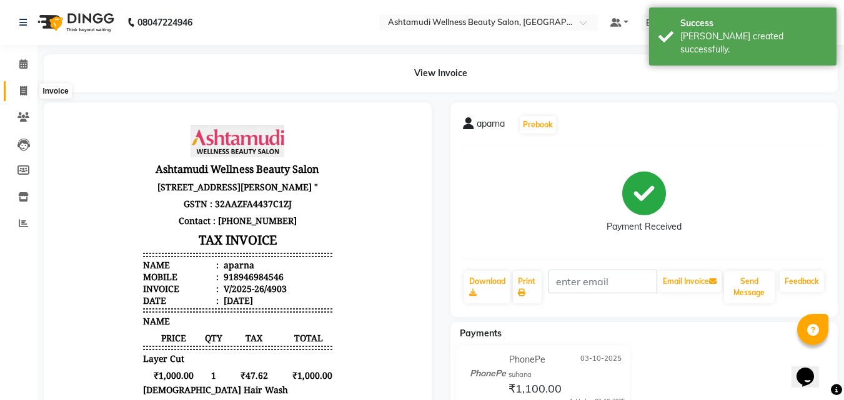
click at [24, 90] on icon at bounding box center [23, 90] width 7 height 9
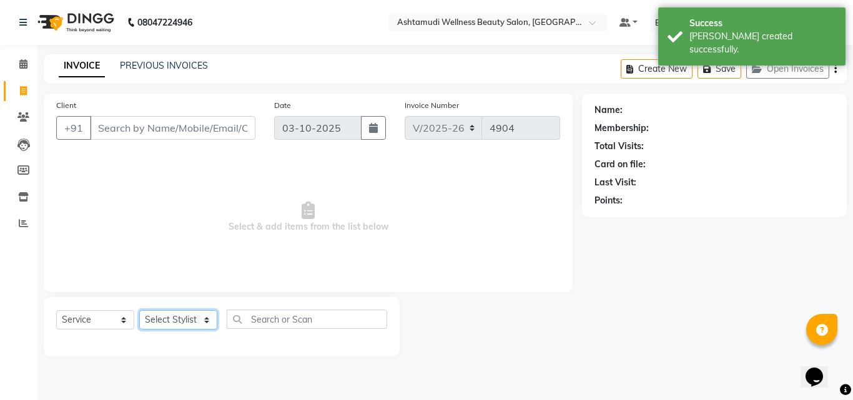
click at [185, 318] on select "Select Stylist [PERSON_NAME] [PERSON_NAME] [PERSON_NAME] CALICUT ASHTAMUDI FRAN…" at bounding box center [178, 319] width 78 height 19
click at [139, 310] on select "Select Stylist [PERSON_NAME] [PERSON_NAME] [PERSON_NAME] CALICUT ASHTAMUDI FRAN…" at bounding box center [178, 319] width 78 height 19
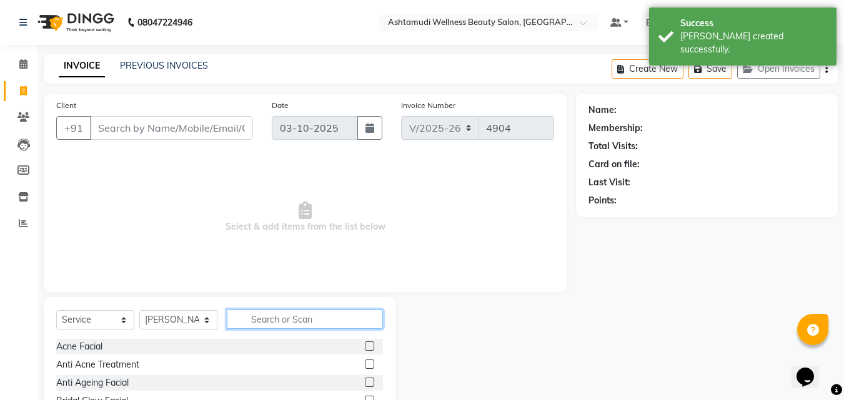
click at [267, 320] on input "text" at bounding box center [305, 319] width 156 height 19
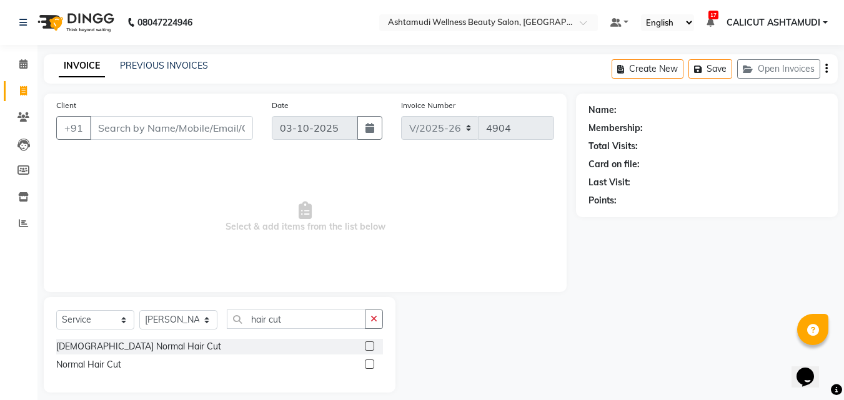
click at [370, 348] on label at bounding box center [369, 346] width 9 height 9
click at [370, 348] on input "checkbox" at bounding box center [369, 347] width 8 height 8
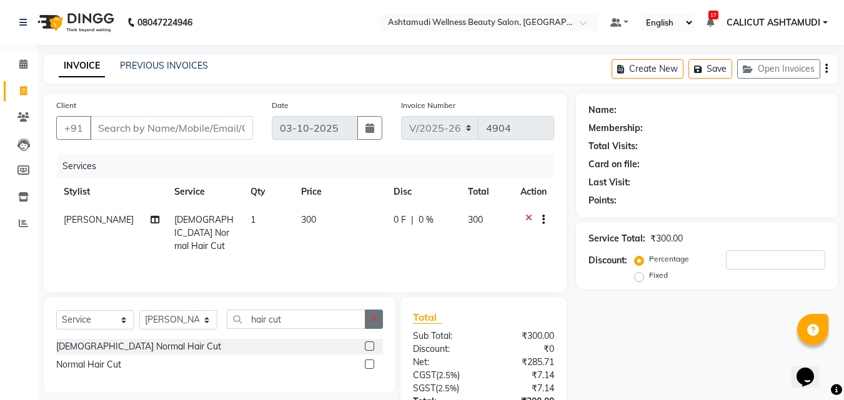
click at [370, 320] on button "button" at bounding box center [374, 319] width 18 height 19
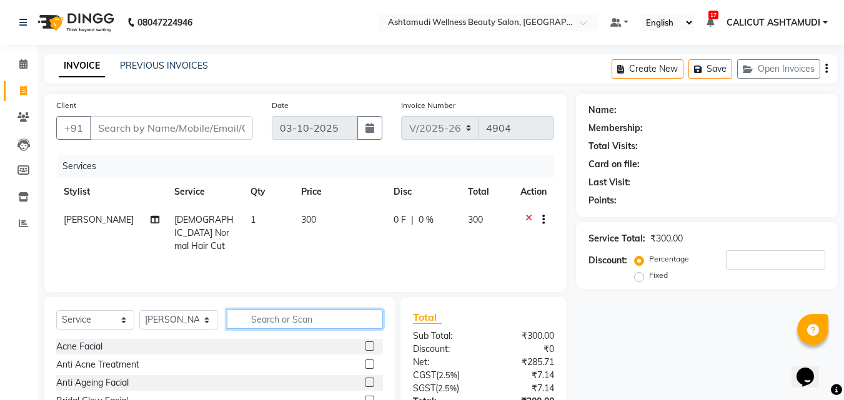
click at [353, 323] on input "text" at bounding box center [305, 319] width 156 height 19
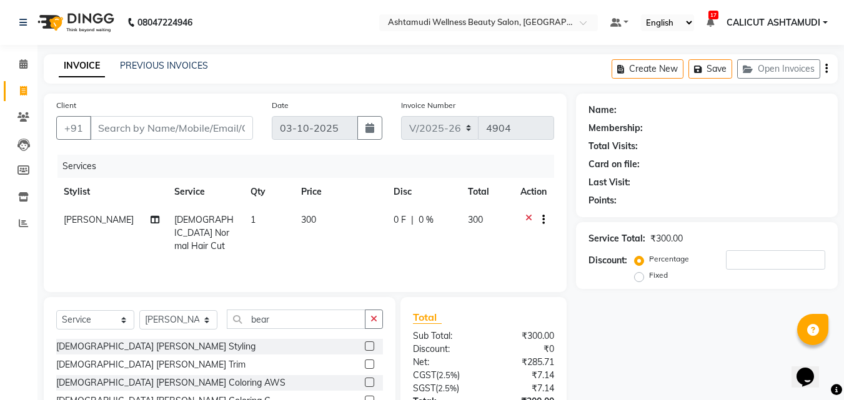
click at [370, 343] on label at bounding box center [369, 346] width 9 height 9
click at [370, 343] on input "checkbox" at bounding box center [369, 347] width 8 height 8
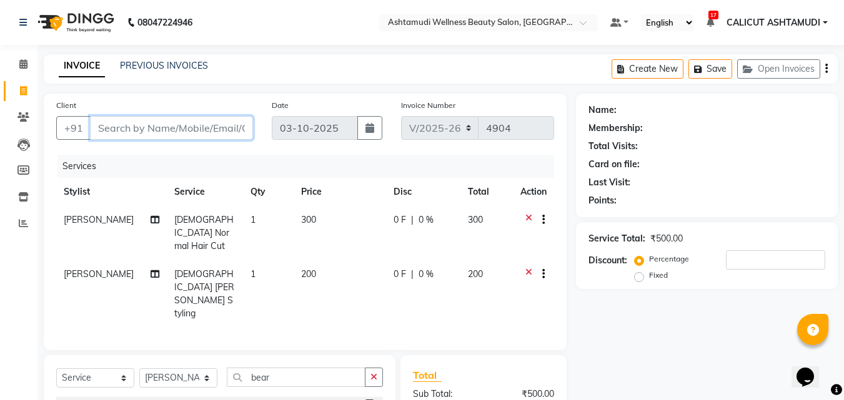
click at [189, 132] on input "Client" at bounding box center [171, 128] width 163 height 24
click at [525, 220] on icon at bounding box center [528, 222] width 7 height 16
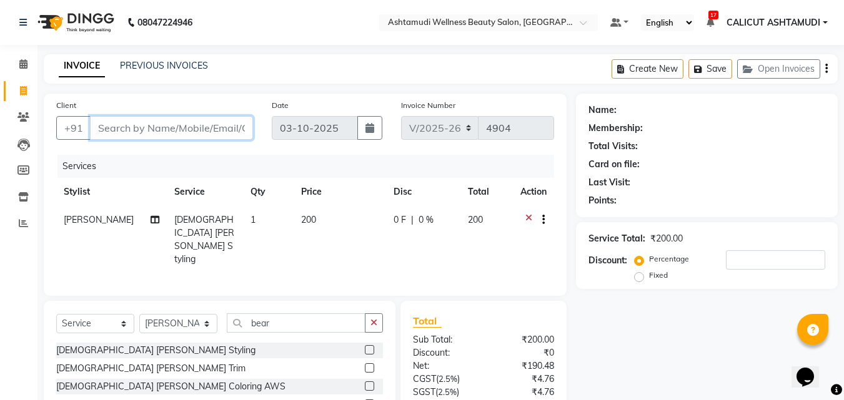
click at [197, 127] on input "Client" at bounding box center [171, 128] width 163 height 24
click at [197, 127] on span "Add Client" at bounding box center [220, 128] width 49 height 12
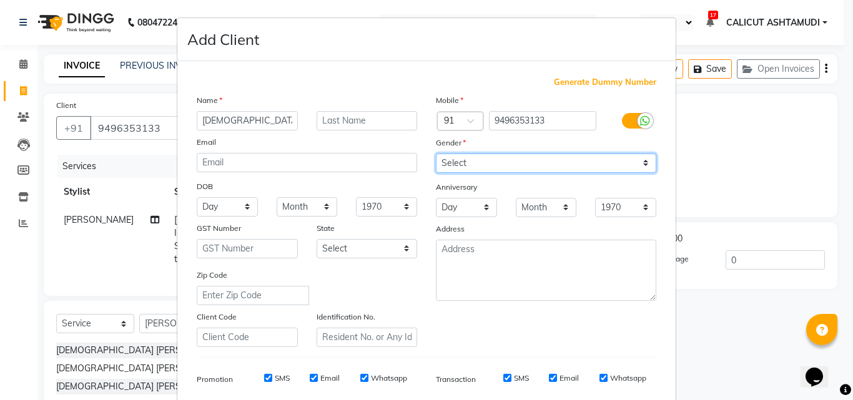
click at [506, 159] on select "Select [DEMOGRAPHIC_DATA] [DEMOGRAPHIC_DATA] Other Prefer Not To Say" at bounding box center [546, 163] width 220 height 19
click at [436, 154] on select "Select [DEMOGRAPHIC_DATA] [DEMOGRAPHIC_DATA] Other Prefer Not To Say" at bounding box center [546, 163] width 220 height 19
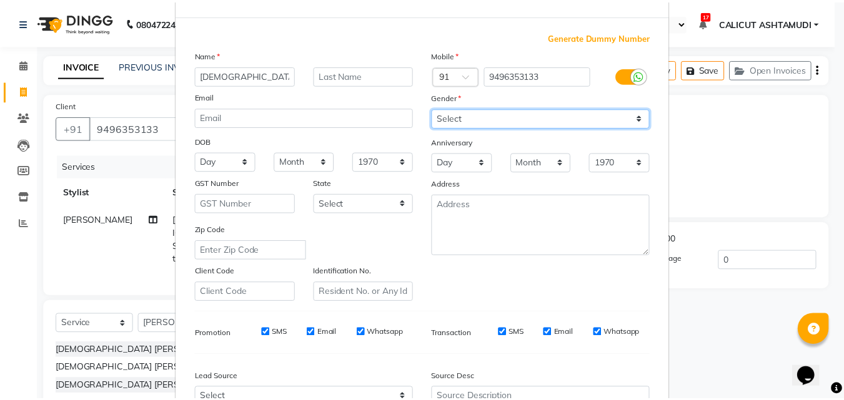
scroll to position [176, 0]
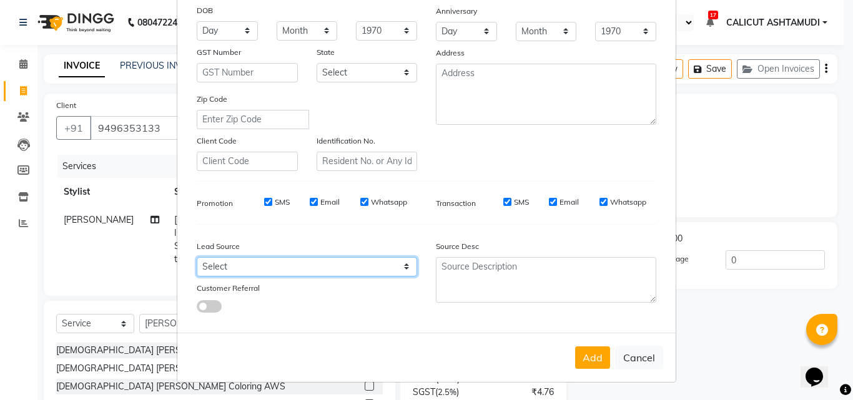
drag, startPoint x: 357, startPoint y: 269, endPoint x: 357, endPoint y: 259, distance: 10.0
click at [357, 269] on select "Select Walk-in Referral Internet Friend Word of Mouth Advertisement Facebook Ju…" at bounding box center [307, 266] width 220 height 19
click at [197, 257] on select "Select Walk-in Referral Internet Friend Word of Mouth Advertisement Facebook Ju…" at bounding box center [307, 266] width 220 height 19
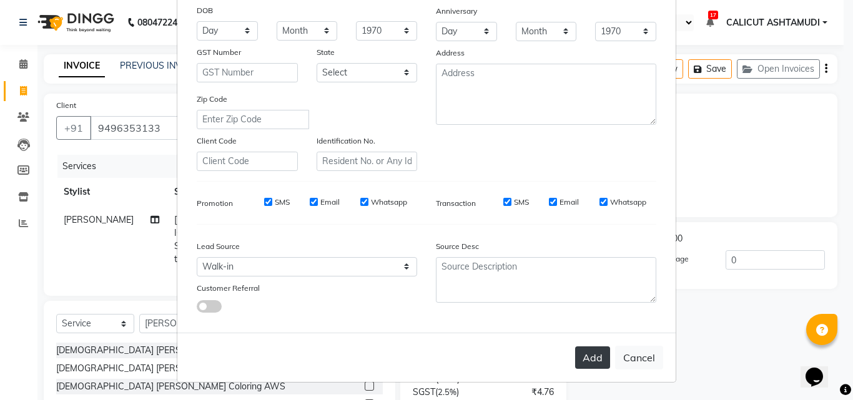
click at [578, 353] on button "Add" at bounding box center [592, 358] width 35 height 22
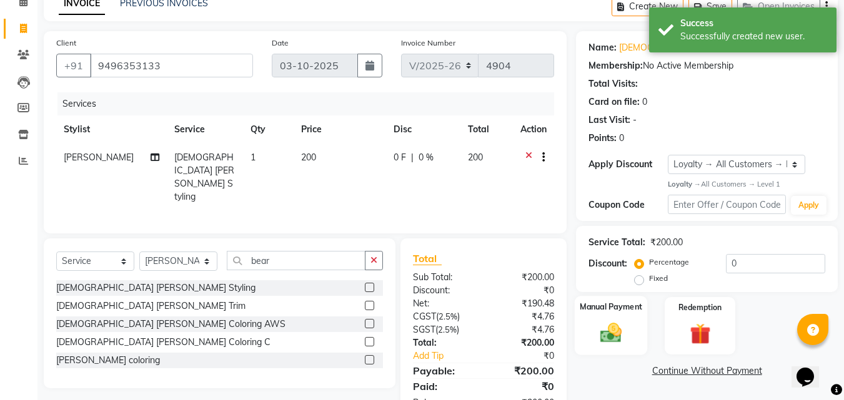
scroll to position [99, 0]
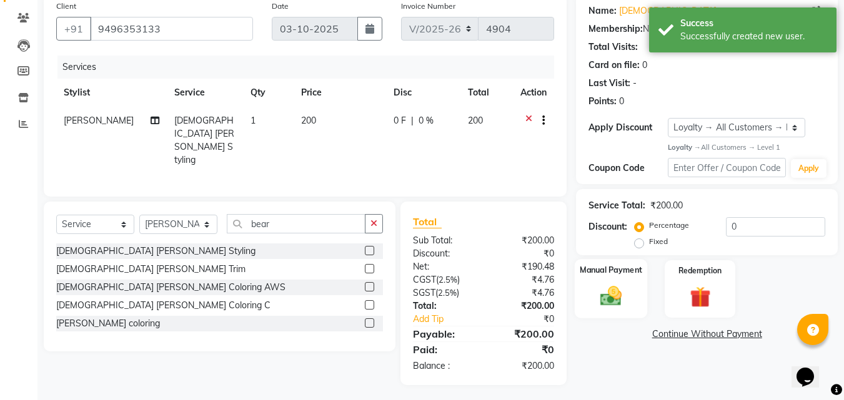
click at [626, 305] on img at bounding box center [610, 296] width 35 height 25
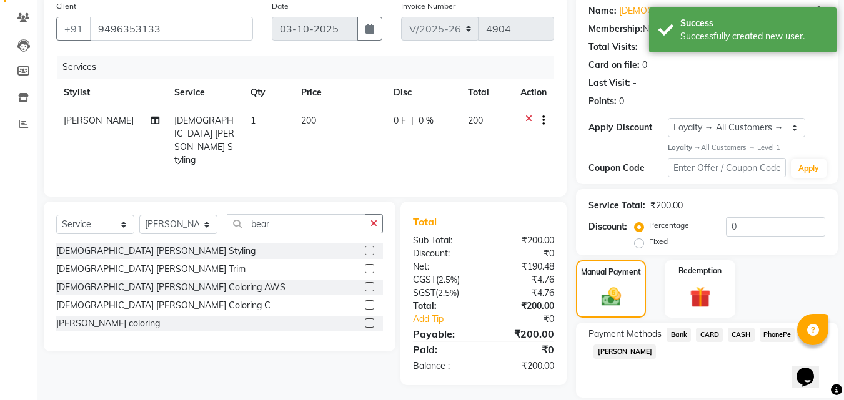
click at [777, 338] on span "PhonePe" at bounding box center [777, 335] width 36 height 14
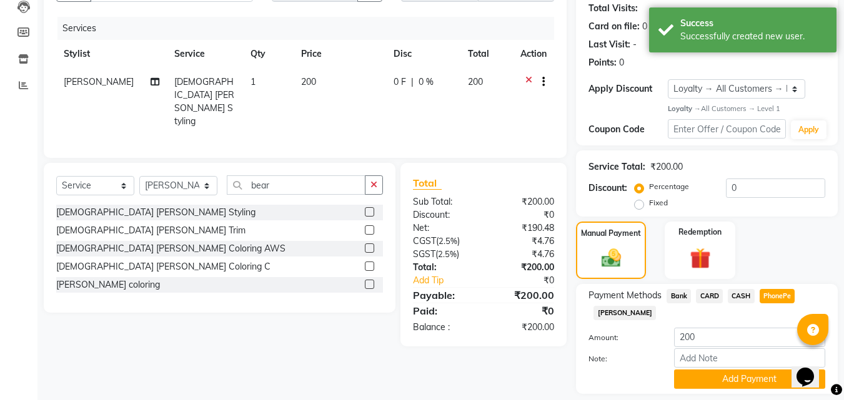
scroll to position [176, 0]
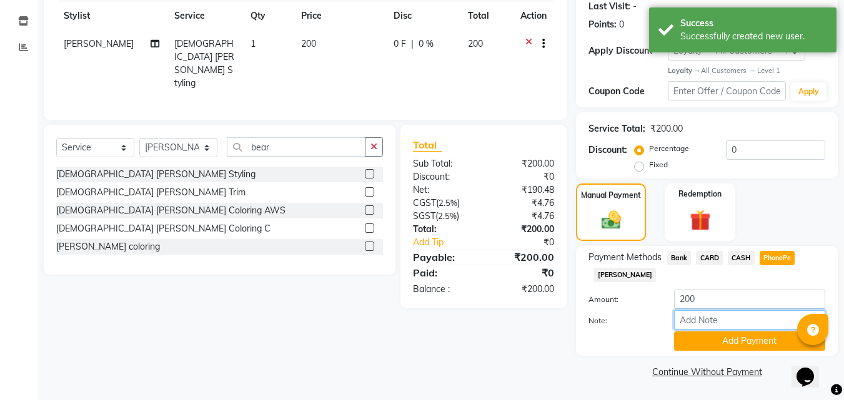
click at [746, 314] on input "Note:" at bounding box center [749, 319] width 151 height 19
click at [760, 328] on input "suhana" at bounding box center [749, 319] width 151 height 19
click at [762, 345] on button "Add Payment" at bounding box center [749, 341] width 151 height 19
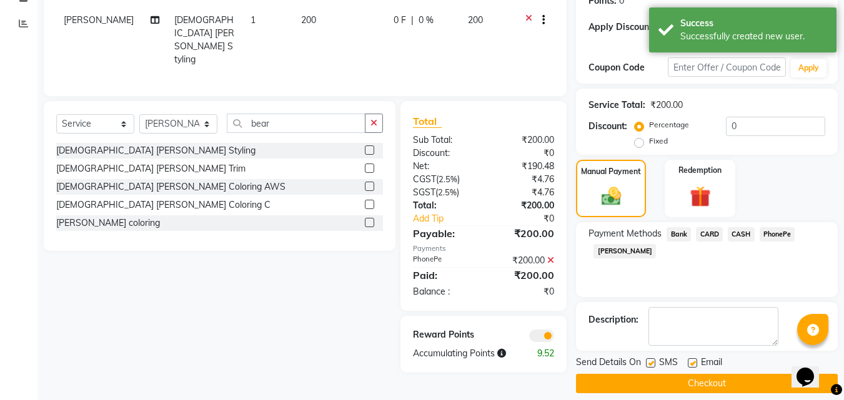
scroll to position [212, 0]
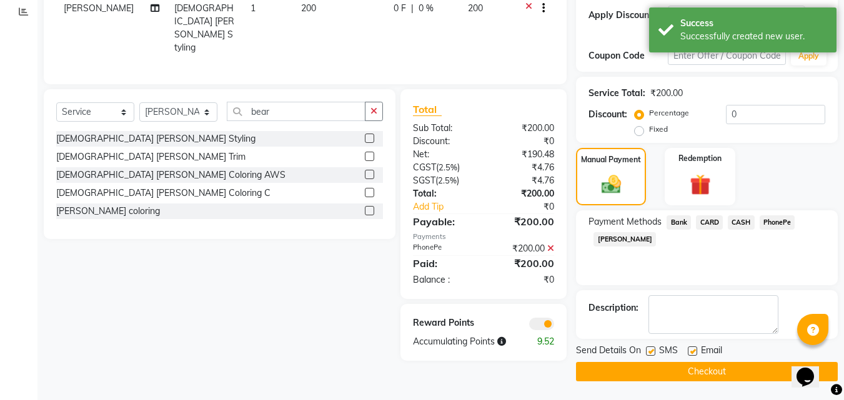
click at [756, 375] on button "Checkout" at bounding box center [707, 371] width 262 height 19
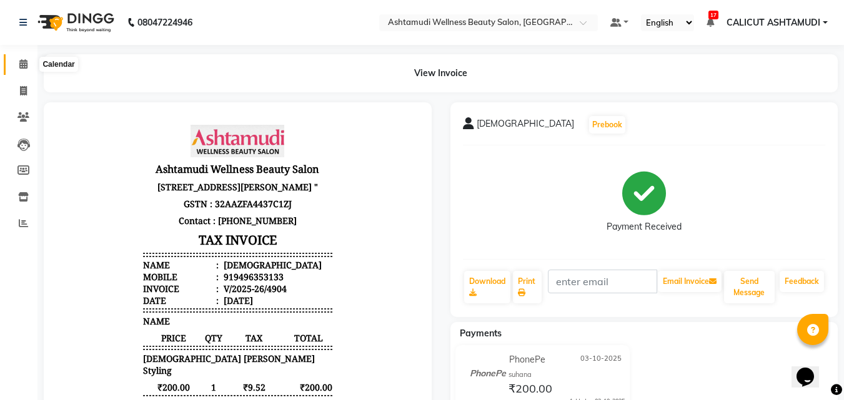
click at [15, 65] on span at bounding box center [23, 64] width 22 height 14
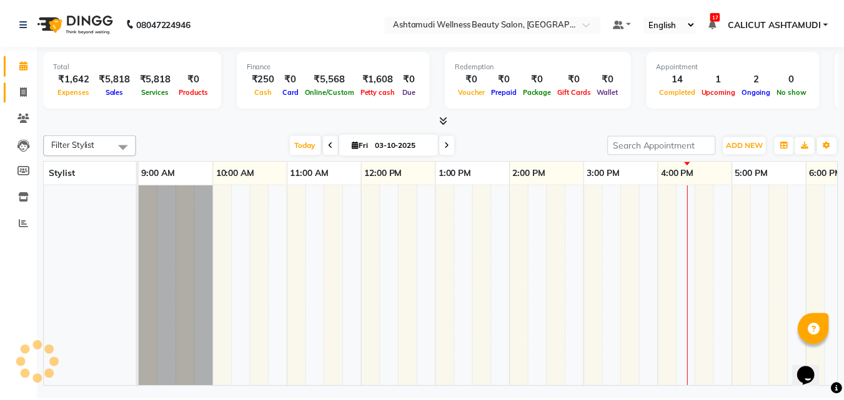
scroll to position [0, 418]
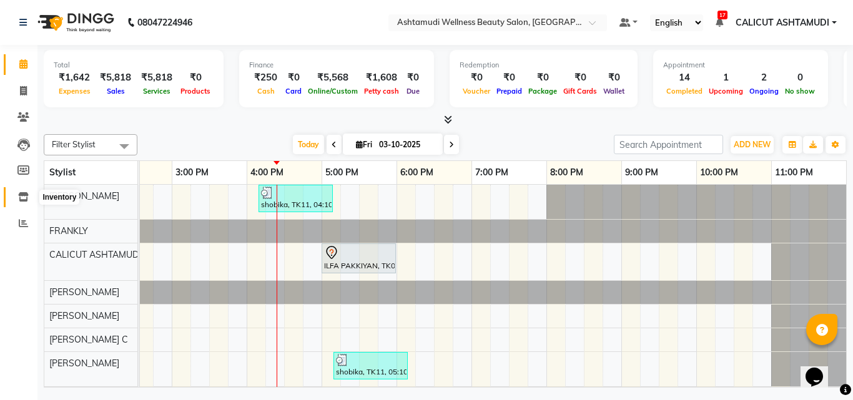
click at [16, 196] on span at bounding box center [23, 197] width 22 height 14
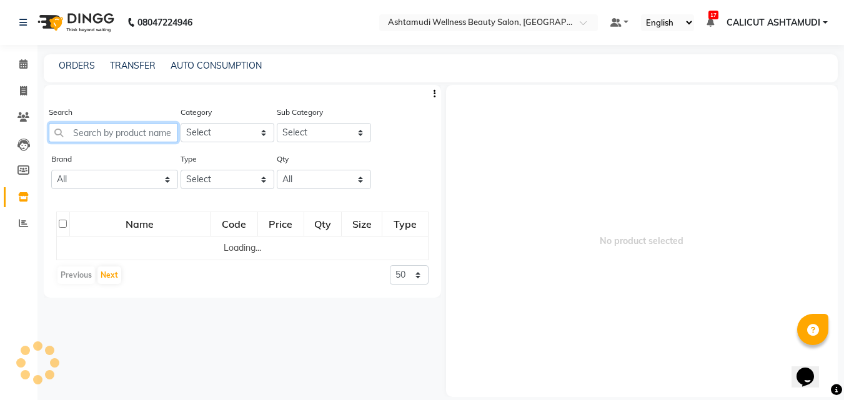
click at [121, 133] on input "text" at bounding box center [113, 132] width 129 height 19
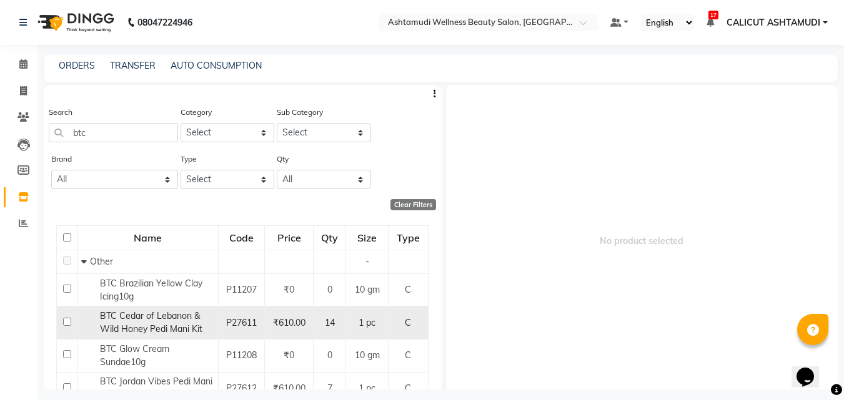
click at [66, 324] on input "checkbox" at bounding box center [67, 322] width 8 height 8
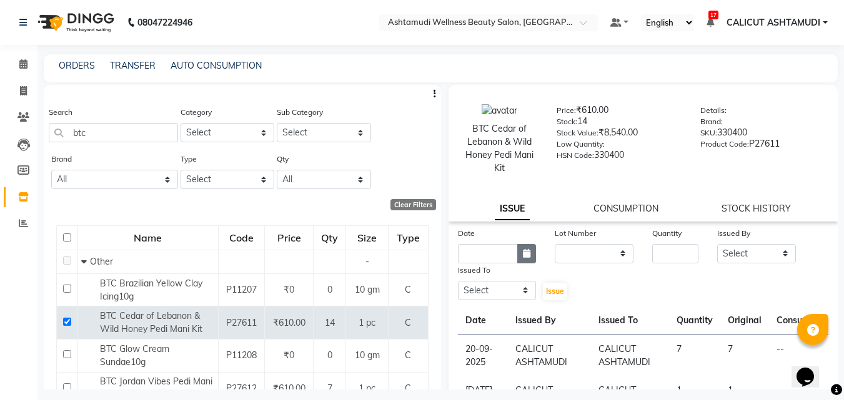
click at [523, 257] on icon "button" at bounding box center [526, 253] width 7 height 9
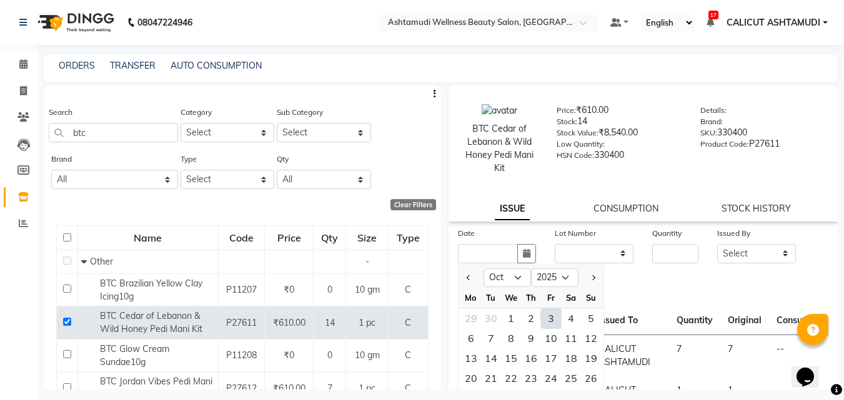
click at [547, 315] on div "3" at bounding box center [551, 318] width 20 height 20
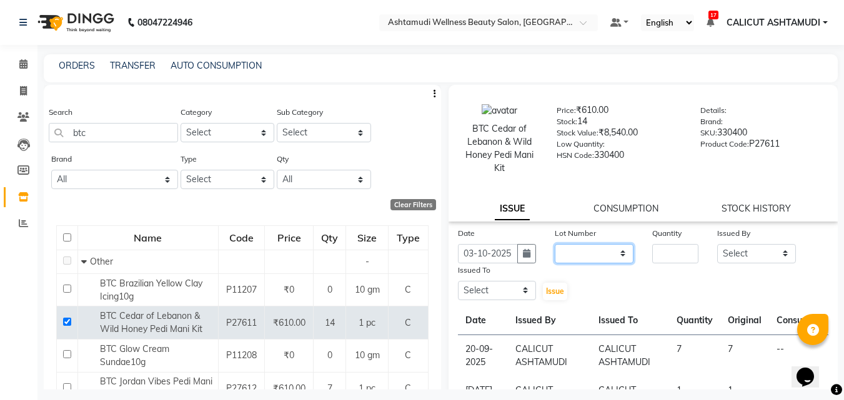
click at [583, 258] on select "None" at bounding box center [594, 253] width 79 height 19
click at [555, 244] on select "None" at bounding box center [594, 253] width 79 height 19
click at [664, 256] on input "number" at bounding box center [675, 253] width 46 height 19
click at [728, 247] on select "Select [PERSON_NAME] [PERSON_NAME] [PERSON_NAME] CALICUT ASHTAMUDI FRANKLY [PER…" at bounding box center [756, 253] width 79 height 19
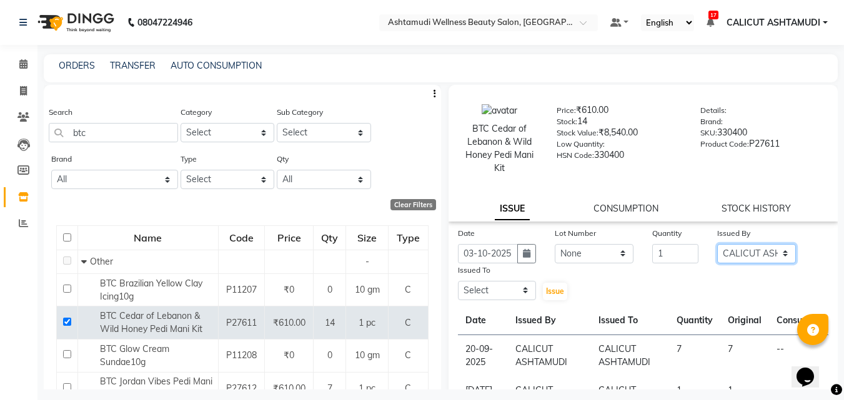
click at [717, 244] on select "Select [PERSON_NAME] [PERSON_NAME] [PERSON_NAME] CALICUT ASHTAMUDI FRANKLY [PER…" at bounding box center [756, 253] width 79 height 19
click at [495, 292] on select "Select [PERSON_NAME] [PERSON_NAME] [PERSON_NAME] CALICUT ASHTAMUDI FRANKLY [PER…" at bounding box center [497, 290] width 79 height 19
click at [458, 281] on select "Select [PERSON_NAME] [PERSON_NAME] [PERSON_NAME] CALICUT ASHTAMUDI FRANKLY [PER…" at bounding box center [497, 290] width 79 height 19
click at [553, 290] on span "Issue" at bounding box center [555, 291] width 18 height 9
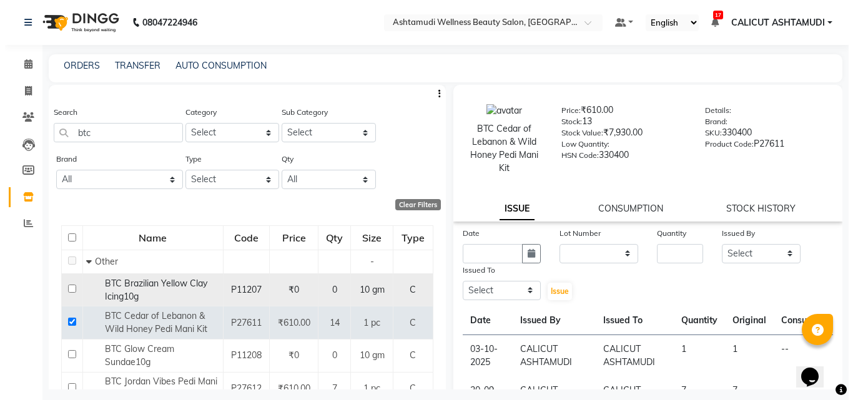
scroll to position [62, 0]
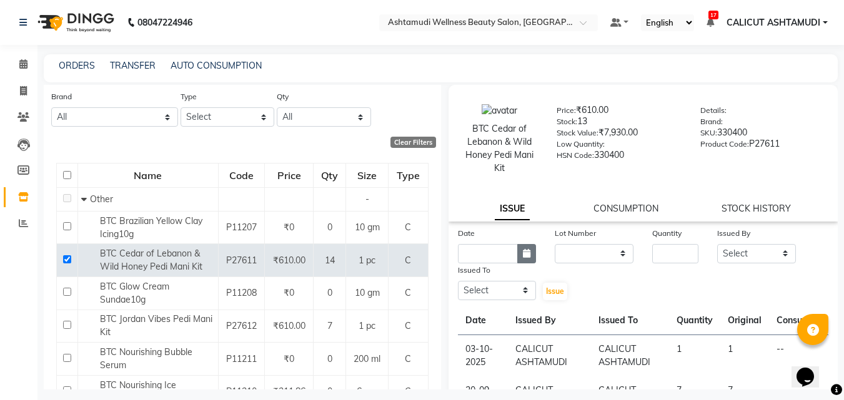
click at [522, 260] on button "button" at bounding box center [526, 253] width 19 height 19
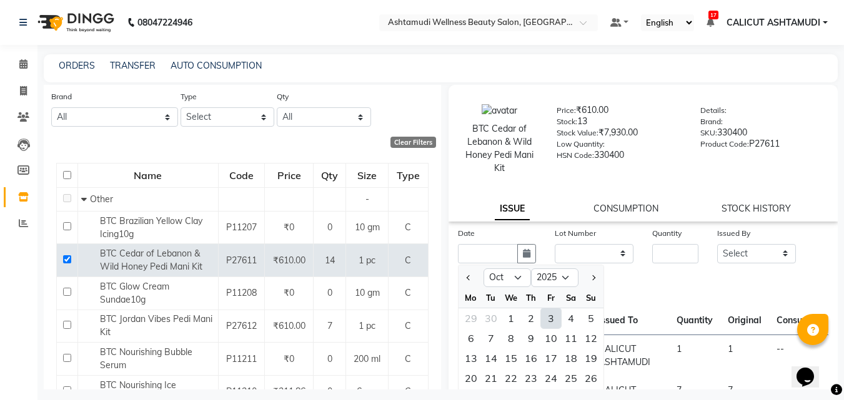
click at [551, 322] on div "3" at bounding box center [551, 318] width 20 height 20
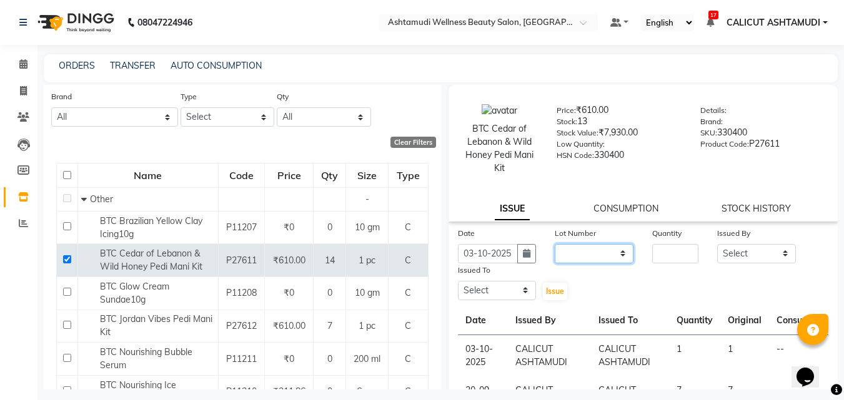
click at [566, 257] on select "None" at bounding box center [594, 253] width 79 height 19
click at [555, 244] on select "None" at bounding box center [594, 253] width 79 height 19
click at [655, 258] on input "number" at bounding box center [675, 253] width 46 height 19
click at [723, 253] on select "Select [PERSON_NAME] [PERSON_NAME] [PERSON_NAME] CALICUT ASHTAMUDI FRANKLY [PER…" at bounding box center [756, 253] width 79 height 19
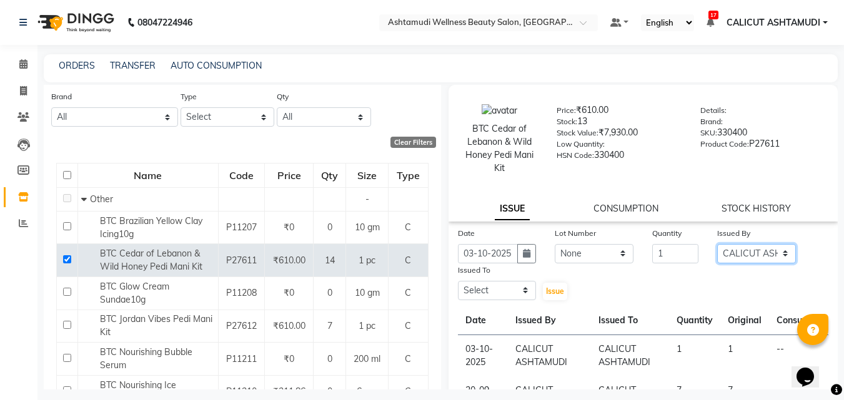
click at [717, 244] on select "Select [PERSON_NAME] [PERSON_NAME] [PERSON_NAME] CALICUT ASHTAMUDI FRANKLY [PER…" at bounding box center [756, 253] width 79 height 19
click at [504, 299] on select "Select [PERSON_NAME] [PERSON_NAME] [PERSON_NAME] CALICUT ASHTAMUDI FRANKLY [PER…" at bounding box center [497, 290] width 79 height 19
click at [458, 281] on select "Select [PERSON_NAME] [PERSON_NAME] [PERSON_NAME] CALICUT ASHTAMUDI FRANKLY [PER…" at bounding box center [497, 290] width 79 height 19
click at [555, 287] on span "Issue" at bounding box center [555, 291] width 18 height 9
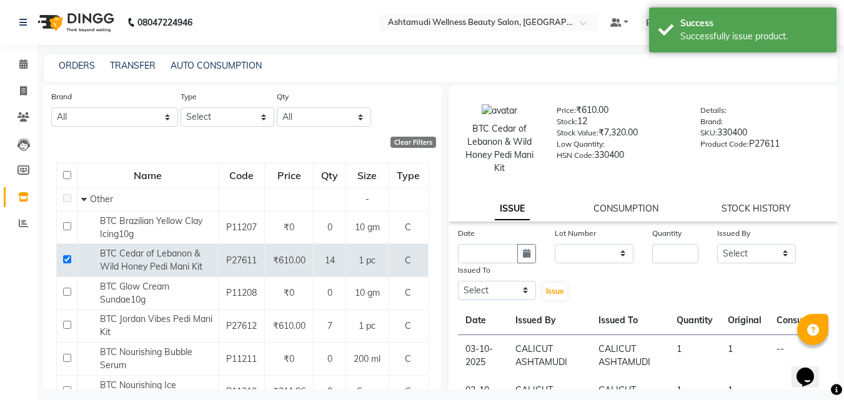
click at [14, 298] on div "Calendar Invoice Clients Leads Members Inventory Reports Completed InProgress U…" at bounding box center [84, 213] width 169 height 354
click at [14, 64] on span at bounding box center [23, 64] width 22 height 14
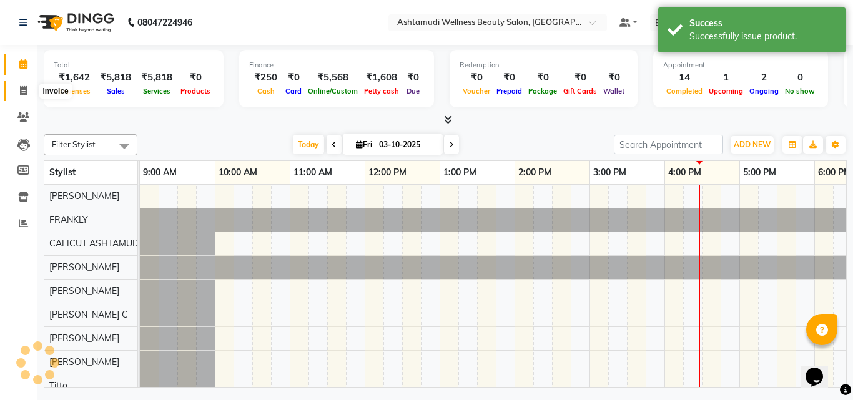
click at [24, 92] on icon at bounding box center [23, 90] width 7 height 9
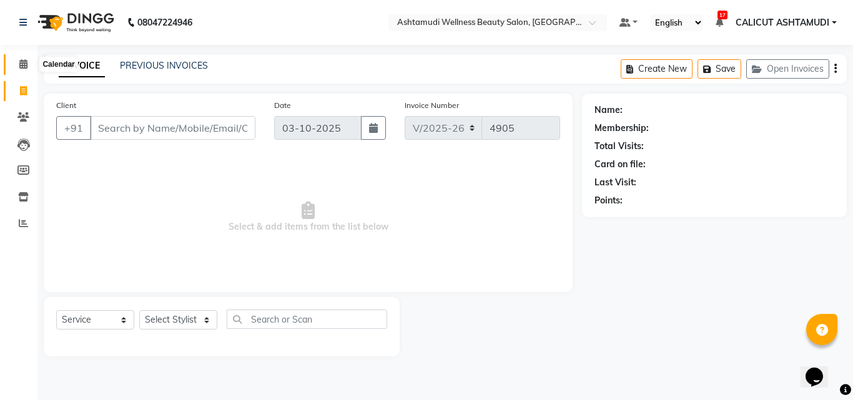
click at [20, 66] on icon at bounding box center [23, 63] width 8 height 9
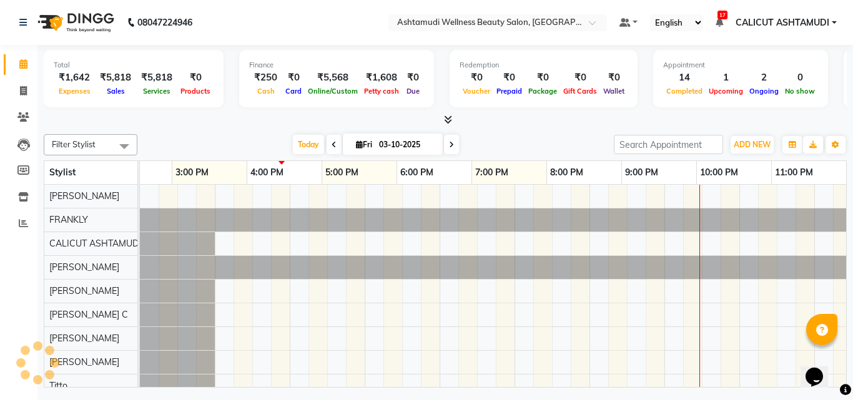
scroll to position [0, 418]
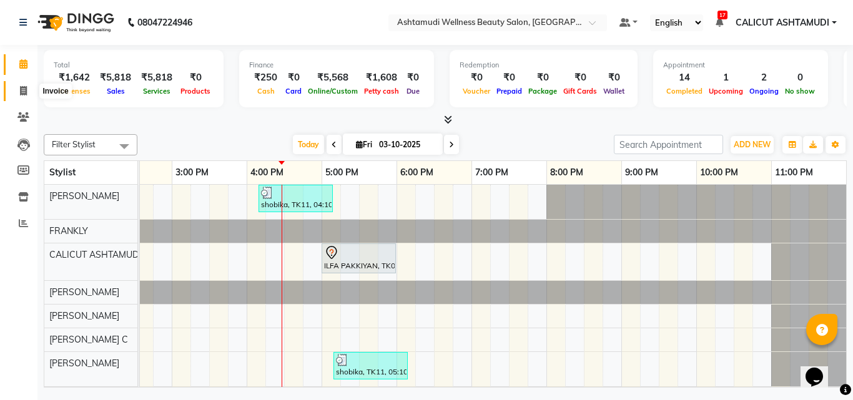
click at [19, 89] on span at bounding box center [23, 91] width 22 height 14
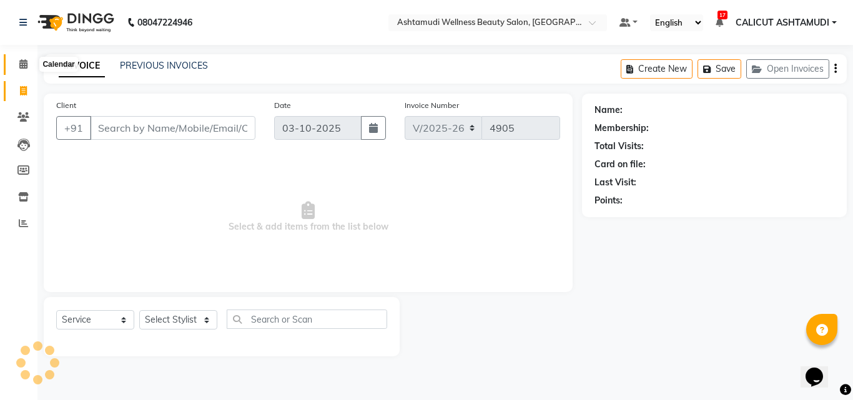
click at [21, 61] on icon at bounding box center [23, 63] width 8 height 9
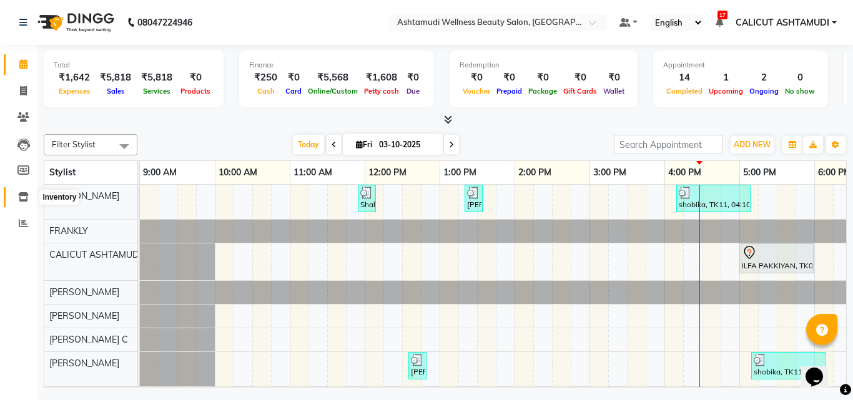
click at [25, 194] on icon at bounding box center [23, 196] width 11 height 9
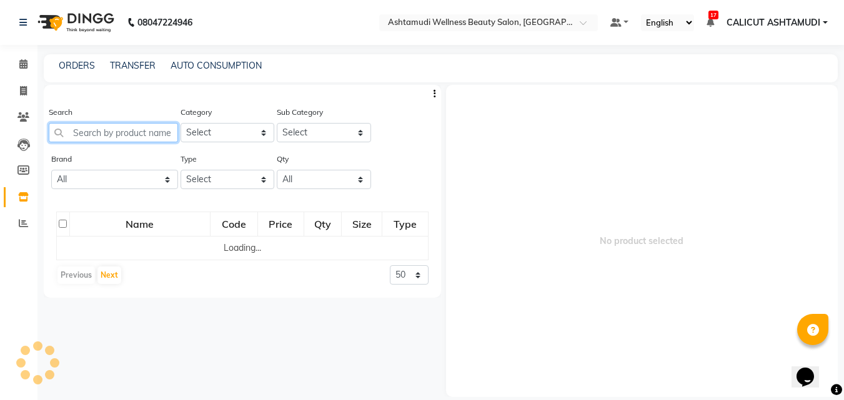
click at [94, 135] on input "text" at bounding box center [113, 132] width 129 height 19
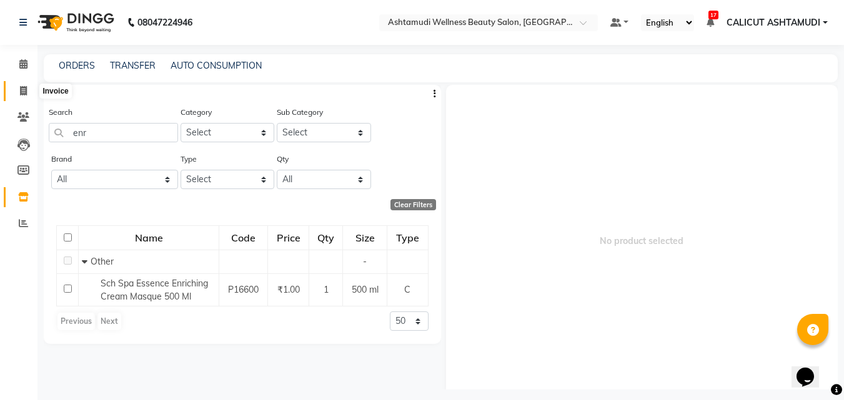
click at [22, 94] on icon at bounding box center [23, 90] width 7 height 9
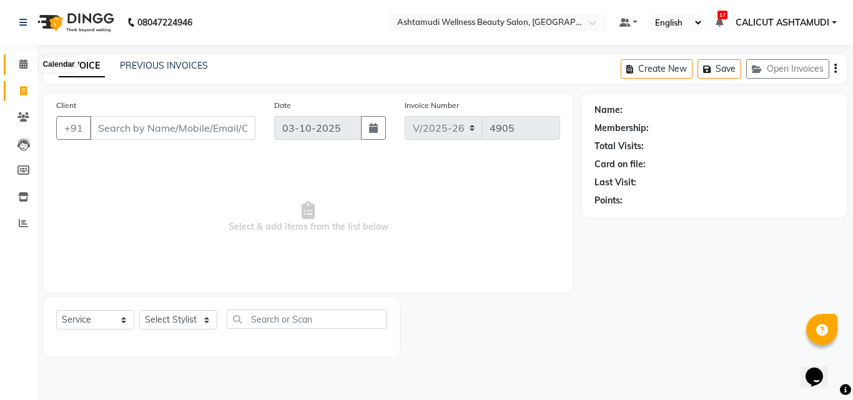
click at [28, 68] on span at bounding box center [23, 64] width 22 height 14
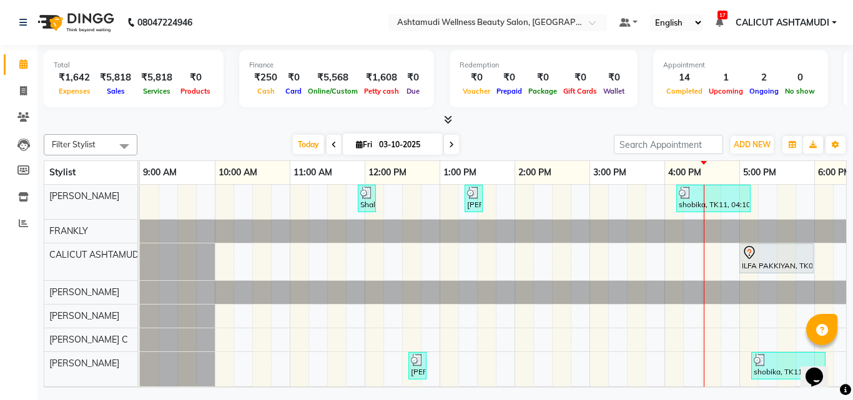
click at [714, 365] on div "Shalha, TK03, 11:55 AM-12:10 PM, Eyebrows Threading PRABHA, TK06, 01:20 PM-01:3…" at bounding box center [702, 405] width 1124 height 440
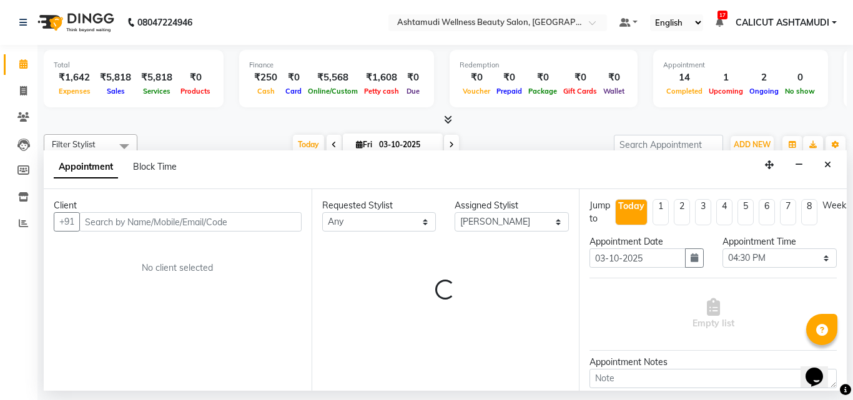
click at [174, 220] on input "text" at bounding box center [190, 221] width 222 height 19
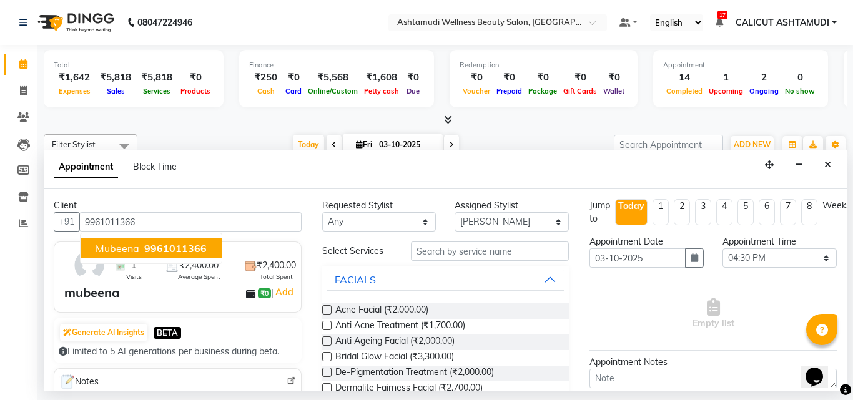
click at [188, 247] on span "9961011366" at bounding box center [175, 248] width 62 height 12
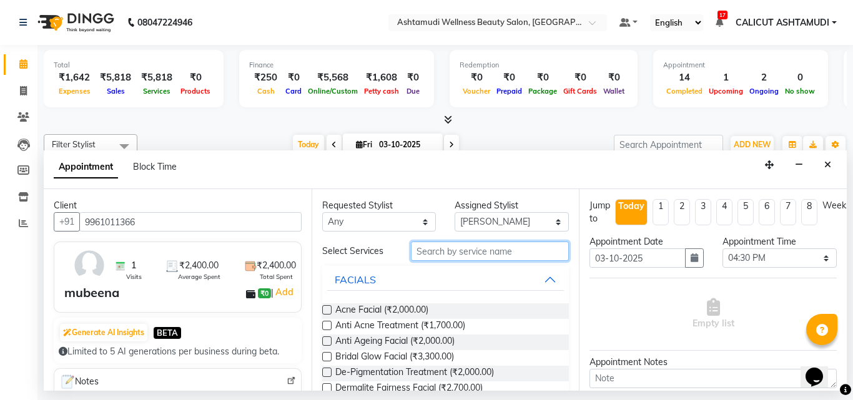
click at [504, 254] on input "text" at bounding box center [490, 251] width 159 height 19
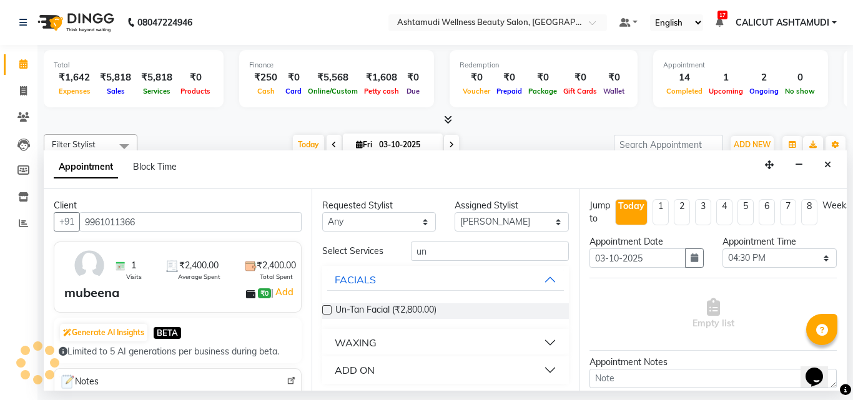
click at [325, 310] on label at bounding box center [326, 309] width 9 height 9
click at [325, 310] on input "checkbox" at bounding box center [326, 311] width 8 height 8
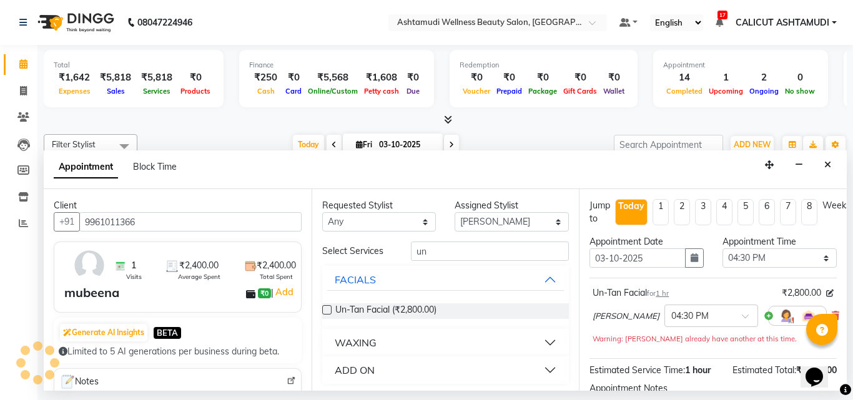
scroll to position [151, 0]
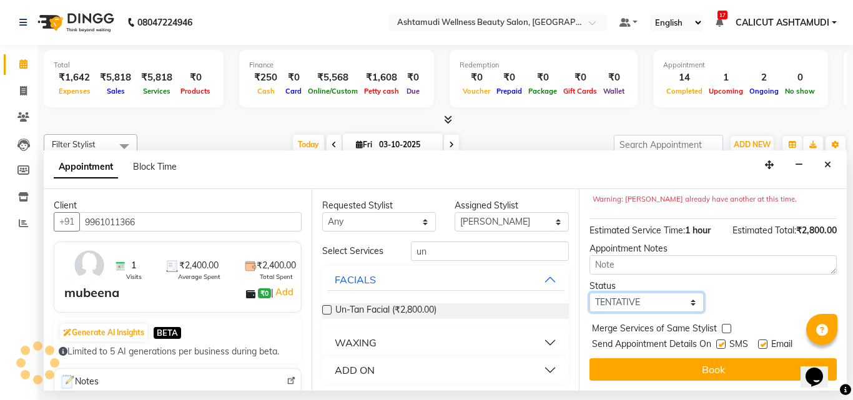
click at [648, 293] on select "Select TENTATIVE CONFIRM CHECK-IN UPCOMING" at bounding box center [647, 302] width 114 height 19
click at [590, 293] on select "Select TENTATIVE CONFIRM CHECK-IN UPCOMING" at bounding box center [647, 302] width 114 height 19
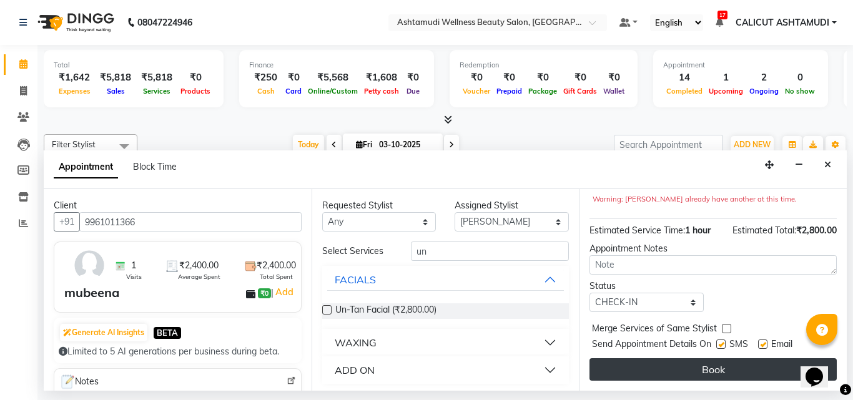
click at [647, 358] on button "Book" at bounding box center [713, 369] width 247 height 22
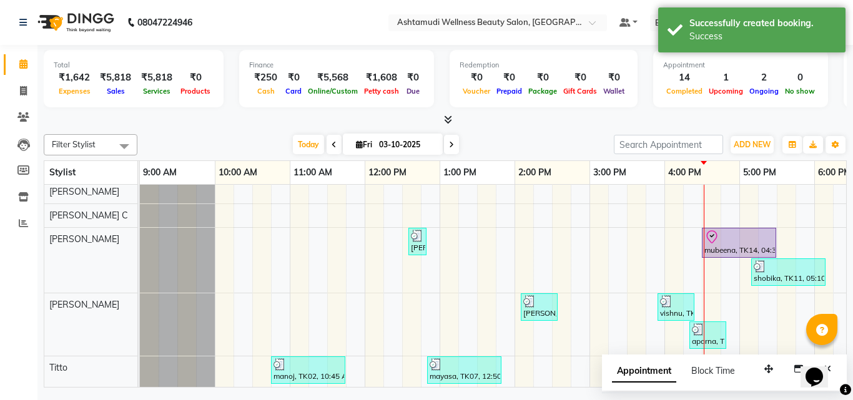
scroll to position [125, 0]
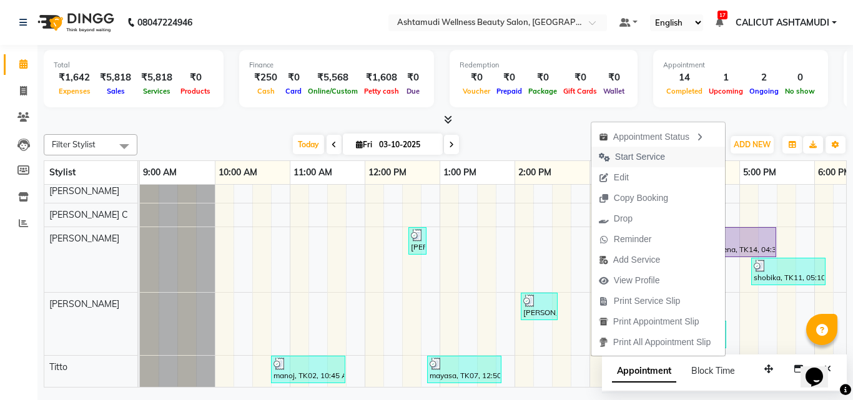
click at [644, 161] on span "Start Service" at bounding box center [640, 156] width 50 height 13
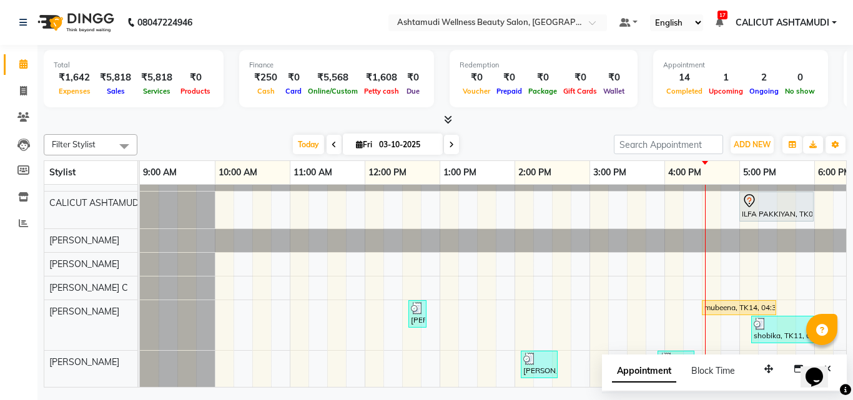
scroll to position [0, 0]
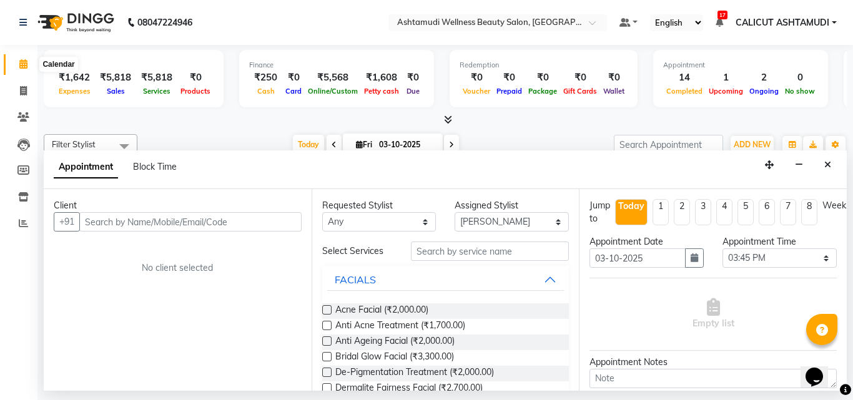
click at [21, 61] on icon at bounding box center [23, 63] width 8 height 9
click at [24, 96] on span at bounding box center [23, 91] width 22 height 14
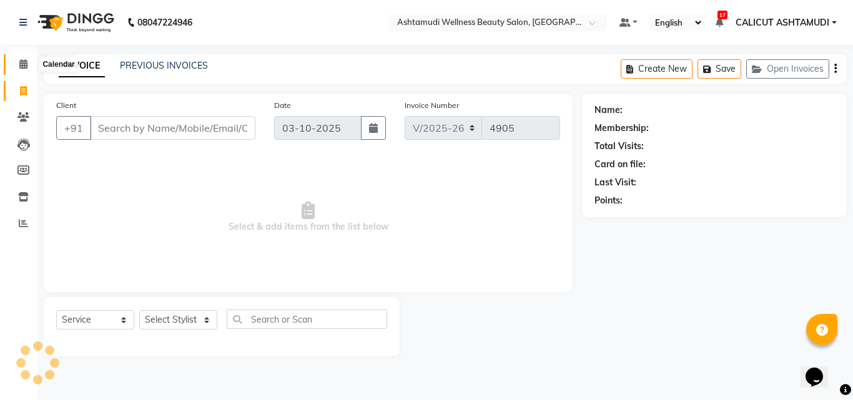
click at [29, 64] on span at bounding box center [23, 64] width 22 height 14
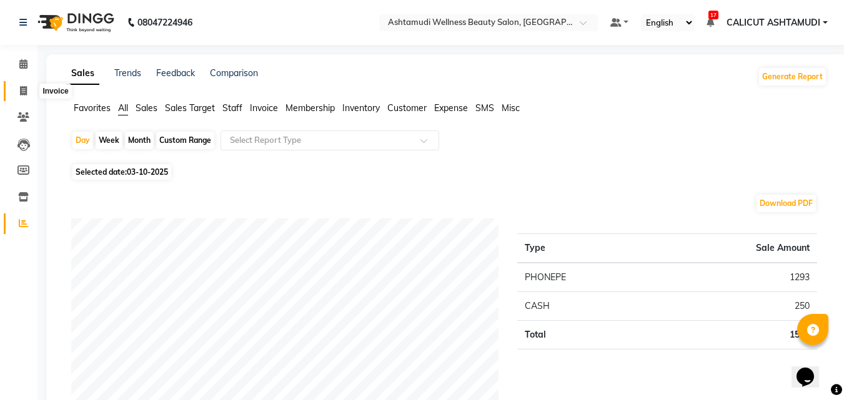
click at [31, 91] on span at bounding box center [23, 91] width 22 height 14
select select "service"
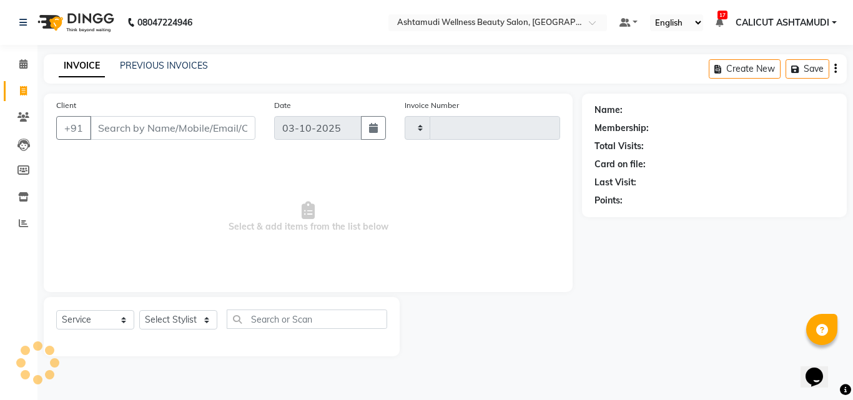
type input "4902"
select select "4630"
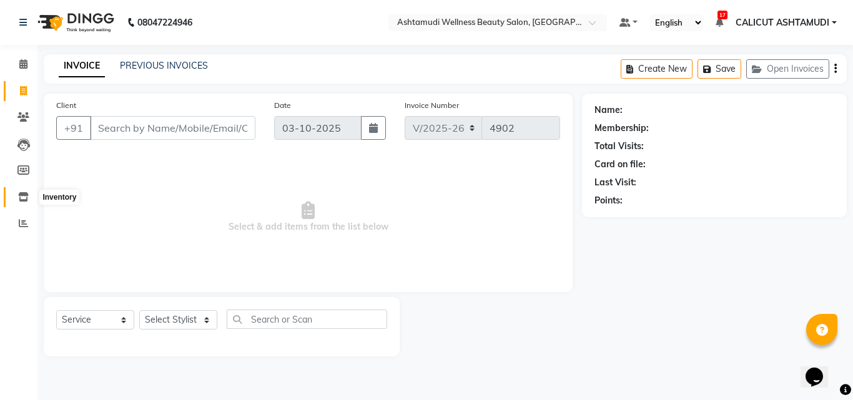
click at [21, 194] on icon at bounding box center [23, 196] width 11 height 9
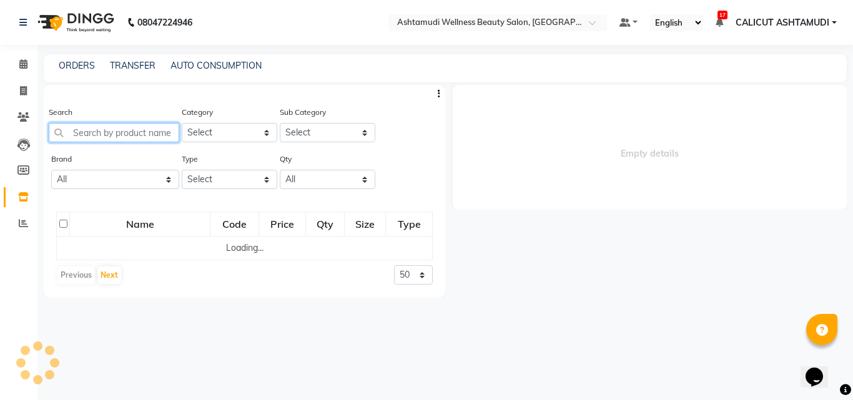
select select
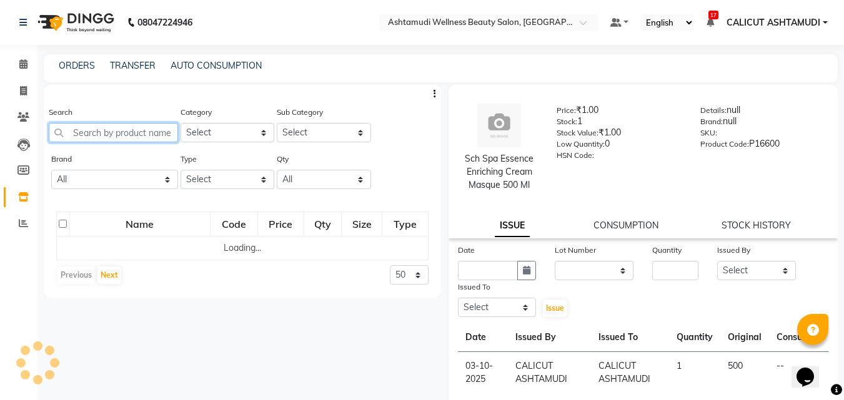
click at [103, 131] on input "text" at bounding box center [113, 132] width 129 height 19
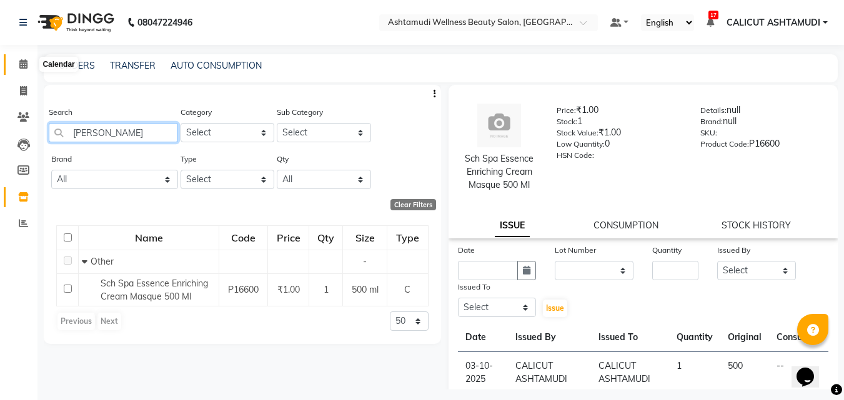
type input "enric"
click at [27, 63] on icon at bounding box center [23, 63] width 8 height 9
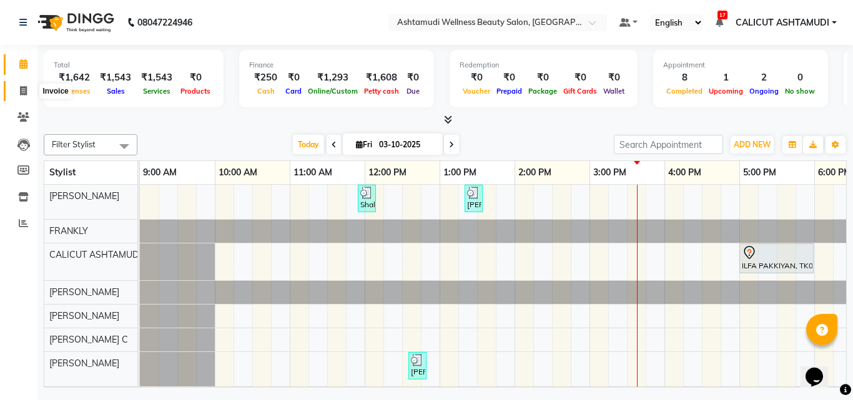
click at [24, 92] on icon at bounding box center [23, 90] width 7 height 9
select select "service"
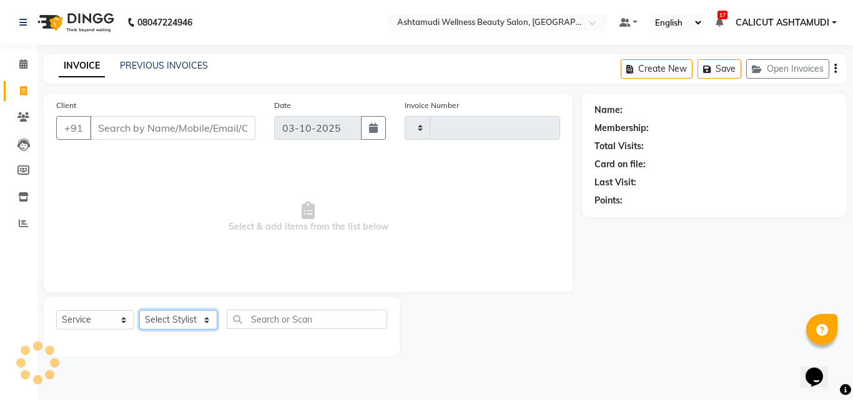
click at [202, 320] on select "Select Stylist" at bounding box center [178, 319] width 78 height 19
select select "45788"
click at [139, 310] on select "Select Stylist [PERSON_NAME] [PERSON_NAME] [PERSON_NAME] CALICUT ASHTAMUDI FRAN…" at bounding box center [178, 319] width 78 height 19
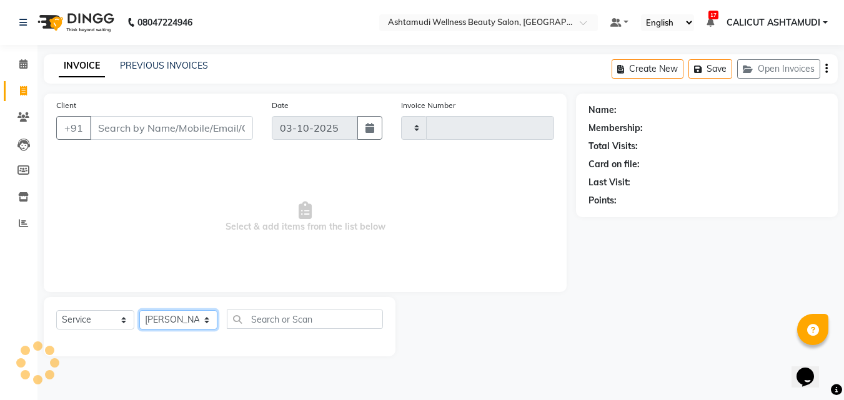
type input "4902"
select select "4630"
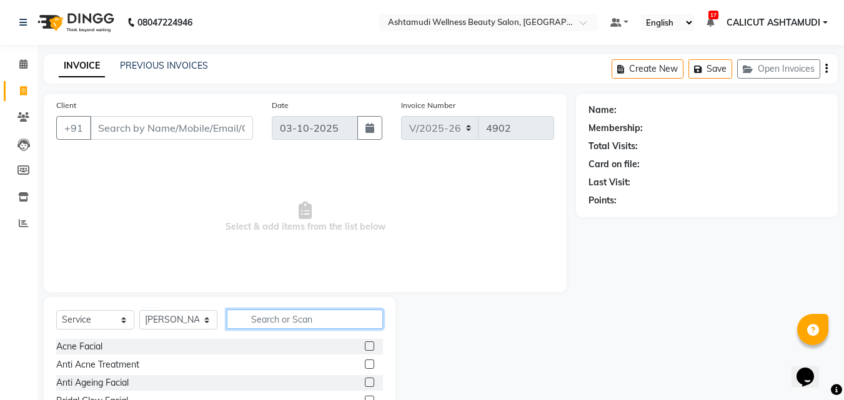
click at [268, 317] on input "text" at bounding box center [305, 319] width 156 height 19
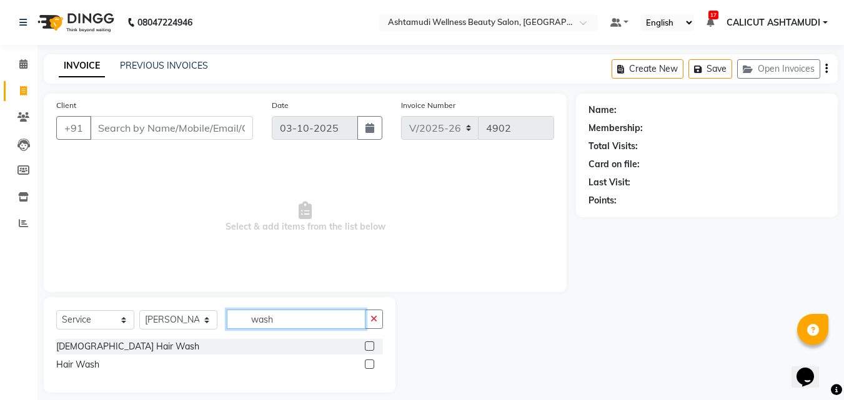
type input "wash"
click at [367, 345] on label at bounding box center [369, 346] width 9 height 9
click at [367, 345] on input "checkbox" at bounding box center [369, 347] width 8 height 8
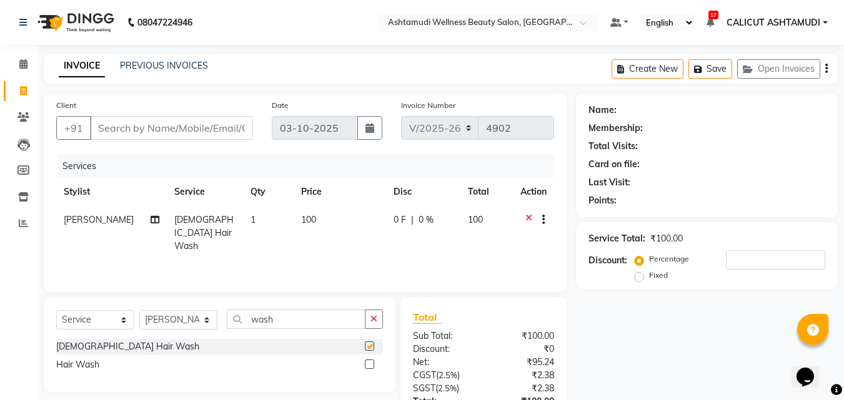
checkbox input "false"
click at [372, 322] on icon "button" at bounding box center [373, 319] width 7 height 9
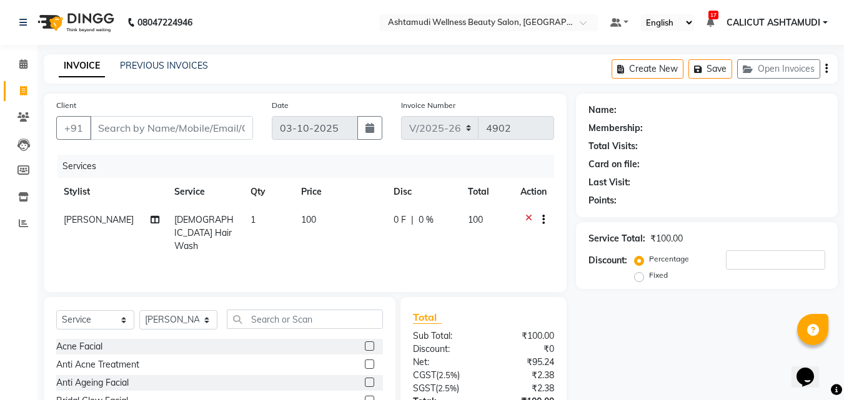
click at [390, 252] on div "Services Stylist Service Qty Price Disc Total Action SUHANA SHABU Gents Hair Wa…" at bounding box center [305, 217] width 498 height 125
click at [26, 69] on span at bounding box center [23, 64] width 22 height 14
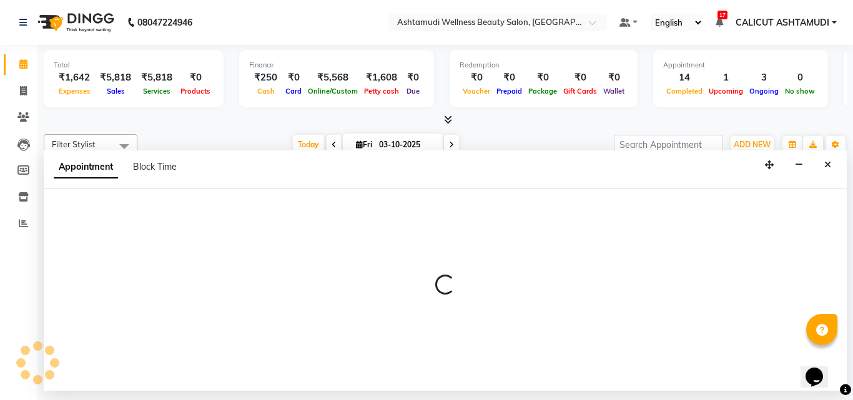
select select "27314"
select select "tentative"
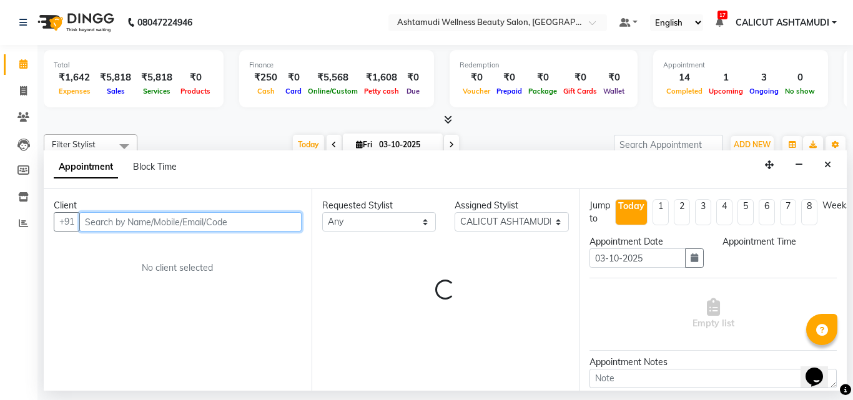
select select "990"
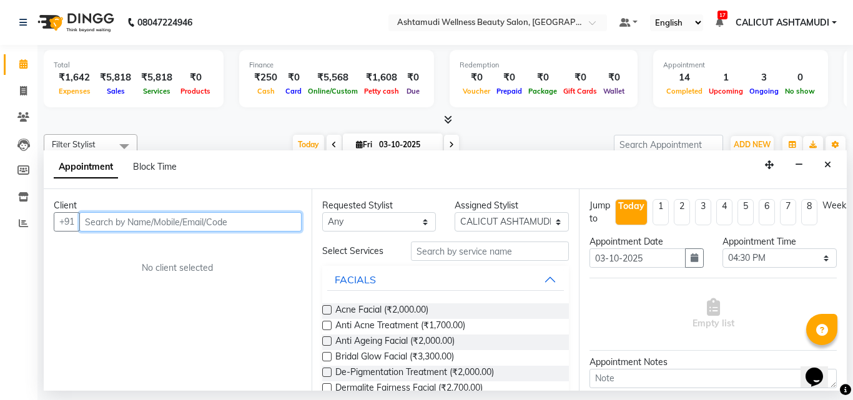
click at [134, 221] on input "text" at bounding box center [190, 221] width 222 height 19
type input "9188854689"
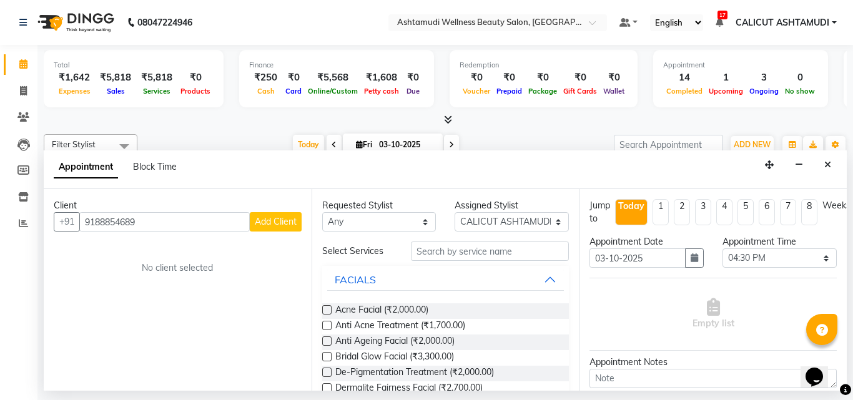
click at [282, 217] on span "Add Client" at bounding box center [276, 221] width 42 height 11
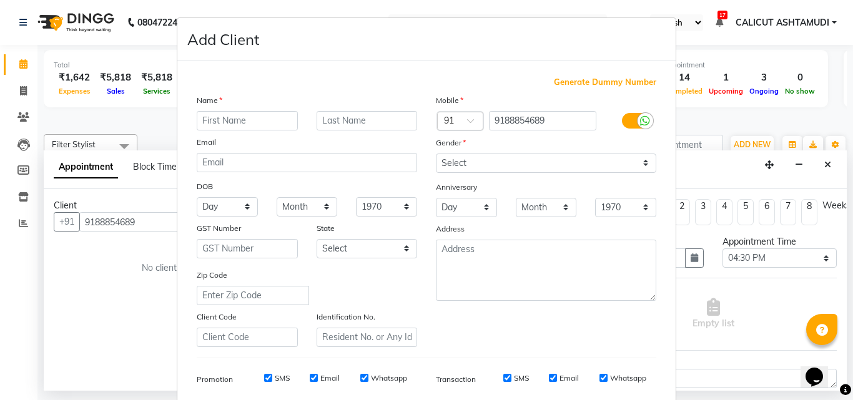
click at [262, 121] on input "text" at bounding box center [247, 120] width 101 height 19
type input "adila"
click at [508, 167] on select "Select [DEMOGRAPHIC_DATA] [DEMOGRAPHIC_DATA] Other Prefer Not To Say" at bounding box center [546, 163] width 220 height 19
select select "[DEMOGRAPHIC_DATA]"
click at [436, 154] on select "Select [DEMOGRAPHIC_DATA] [DEMOGRAPHIC_DATA] Other Prefer Not To Say" at bounding box center [546, 163] width 220 height 19
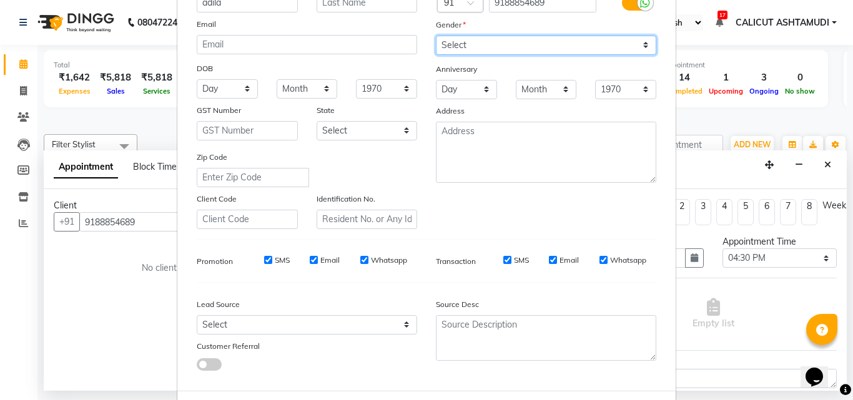
scroll to position [176, 0]
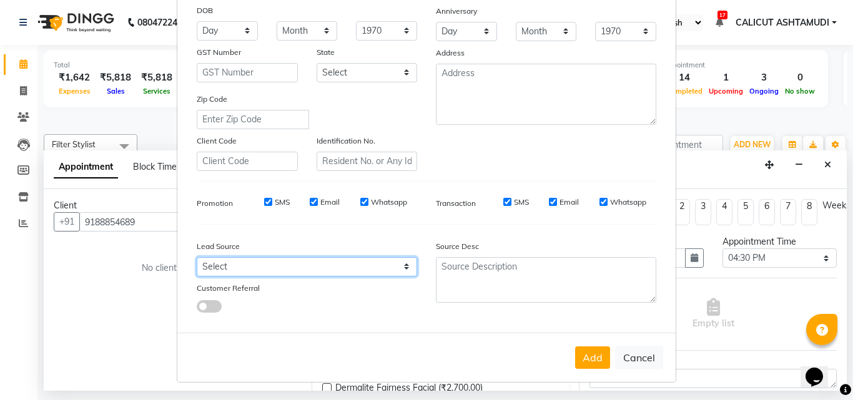
click at [318, 269] on select "Select Walk-in Referral Internet Friend Word of Mouth Advertisement Facebook Ju…" at bounding box center [307, 266] width 220 height 19
select select "31336"
click at [197, 257] on select "Select Walk-in Referral Internet Friend Word of Mouth Advertisement Facebook Ju…" at bounding box center [307, 266] width 220 height 19
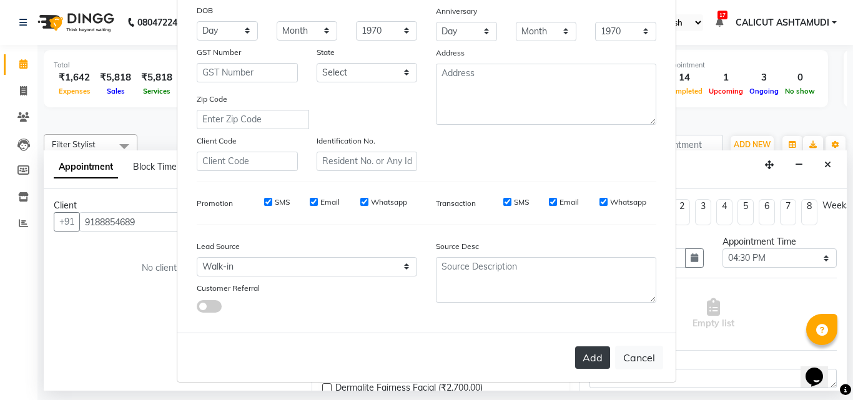
click at [580, 360] on button "Add" at bounding box center [592, 358] width 35 height 22
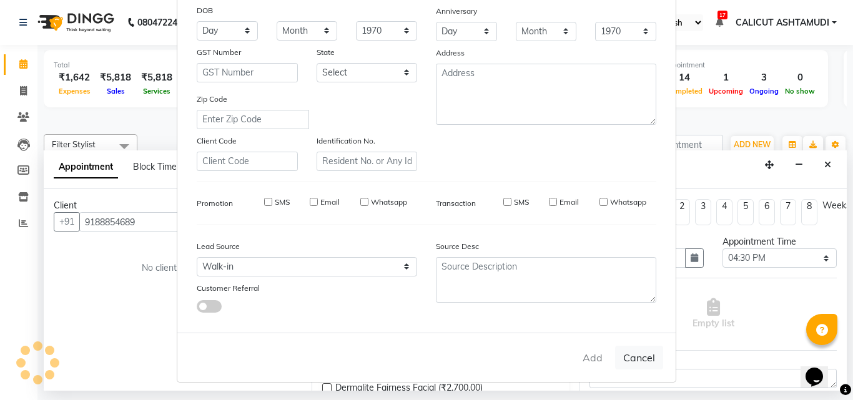
select select
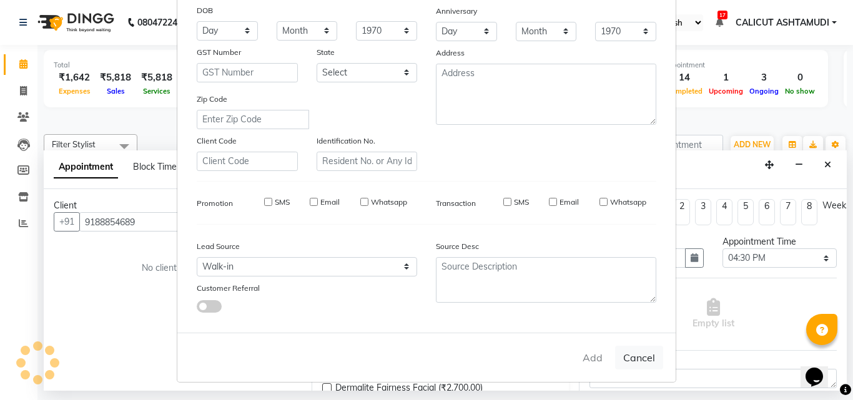
select select
checkbox input "false"
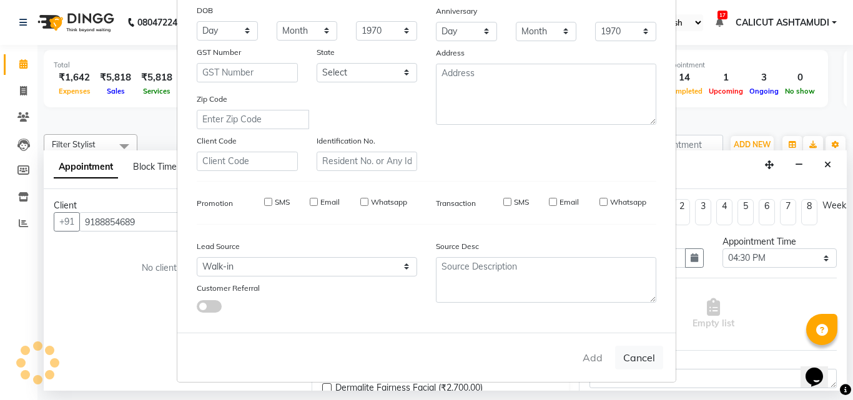
checkbox input "false"
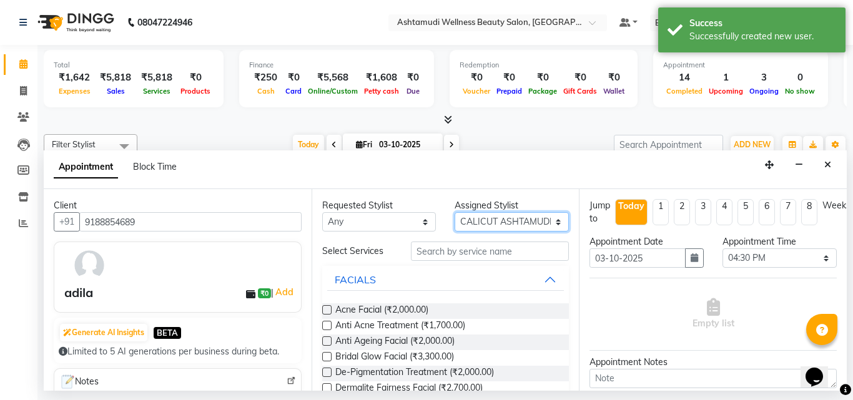
click at [483, 222] on select "Select [PERSON_NAME] [PERSON_NAME] [PERSON_NAME] CALICUT ASHTAMUDI FRANKLY KRIS…" at bounding box center [512, 221] width 114 height 19
select select "60453"
click at [455, 212] on select "Select [PERSON_NAME] [PERSON_NAME] [PERSON_NAME] CALICUT ASHTAMUDI FRANKLY KRIS…" at bounding box center [512, 221] width 114 height 19
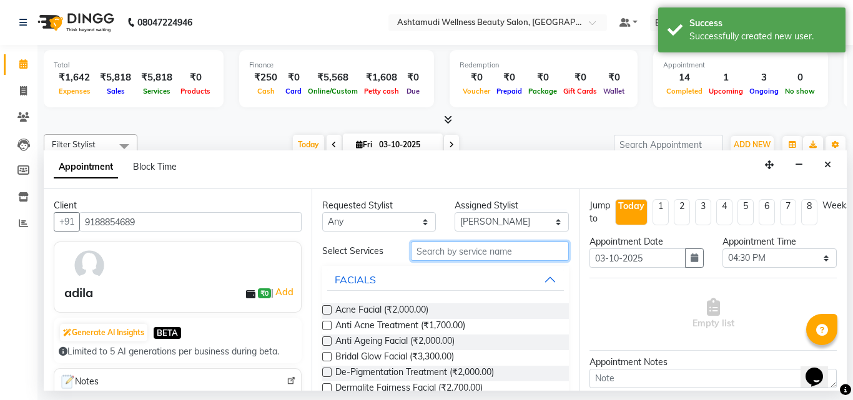
click at [467, 252] on input "text" at bounding box center [490, 251] width 159 height 19
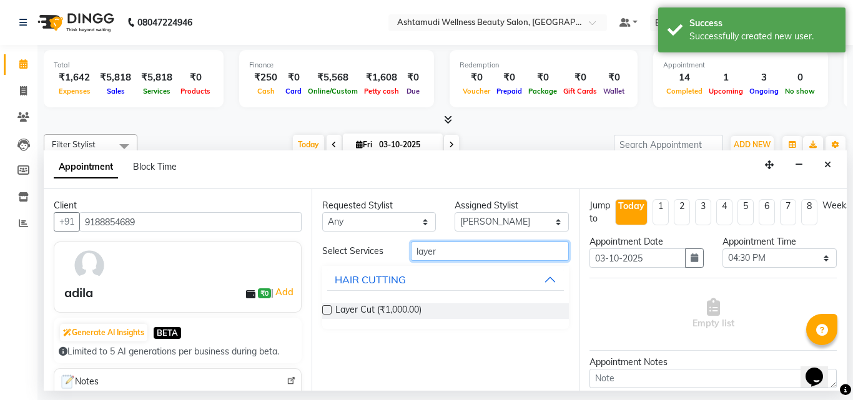
type input "layer"
click at [328, 310] on label at bounding box center [326, 309] width 9 height 9
click at [328, 310] on input "checkbox" at bounding box center [326, 311] width 8 height 8
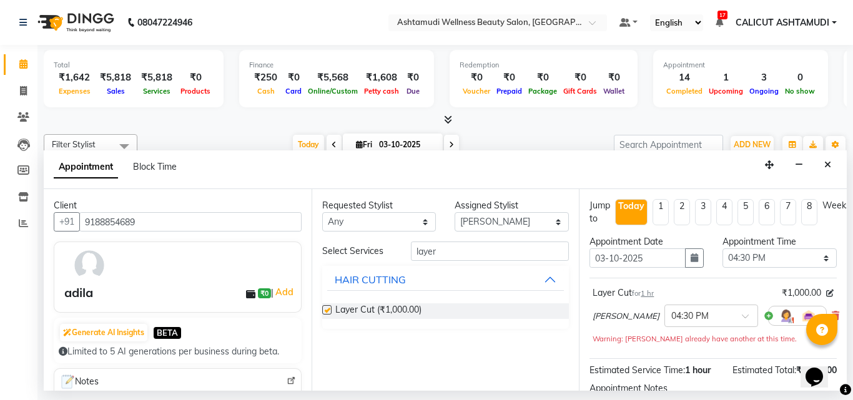
checkbox input "false"
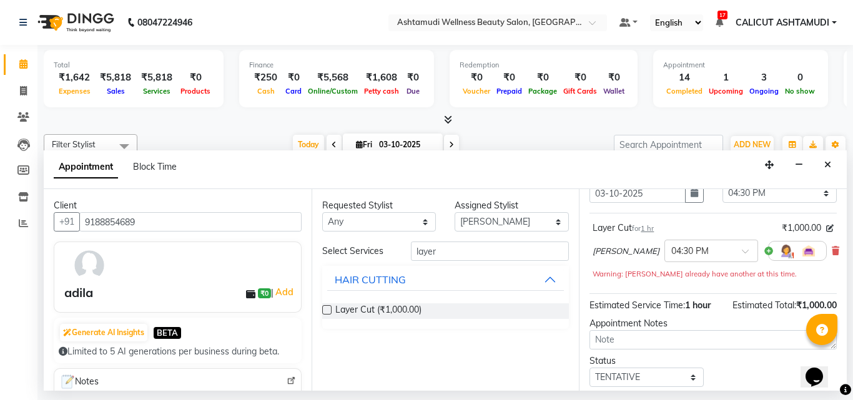
scroll to position [149, 0]
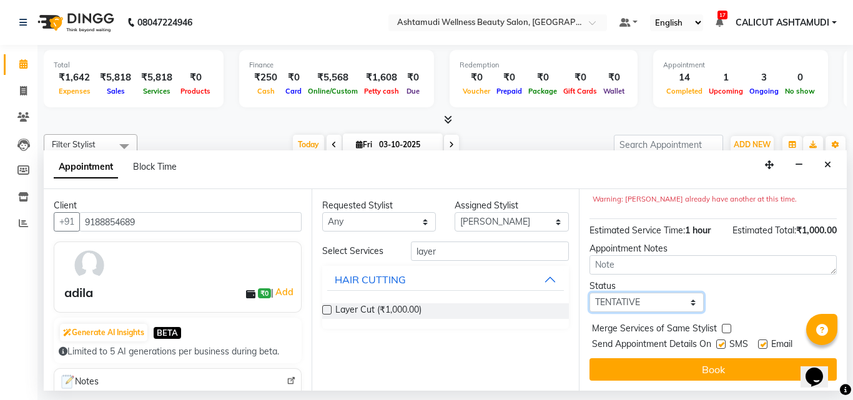
click at [628, 294] on select "Select TENTATIVE CONFIRM CHECK-IN UPCOMING" at bounding box center [647, 302] width 114 height 19
select select "check-in"
click at [590, 293] on select "Select TENTATIVE CONFIRM CHECK-IN UPCOMING" at bounding box center [647, 302] width 114 height 19
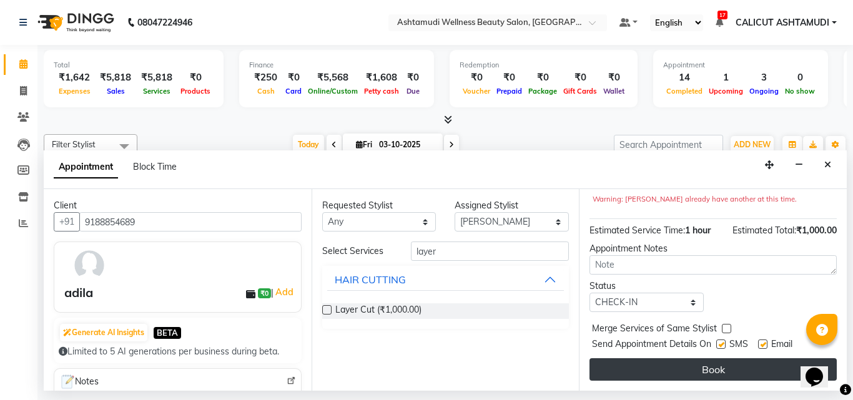
click at [641, 362] on button "Book" at bounding box center [713, 369] width 247 height 22
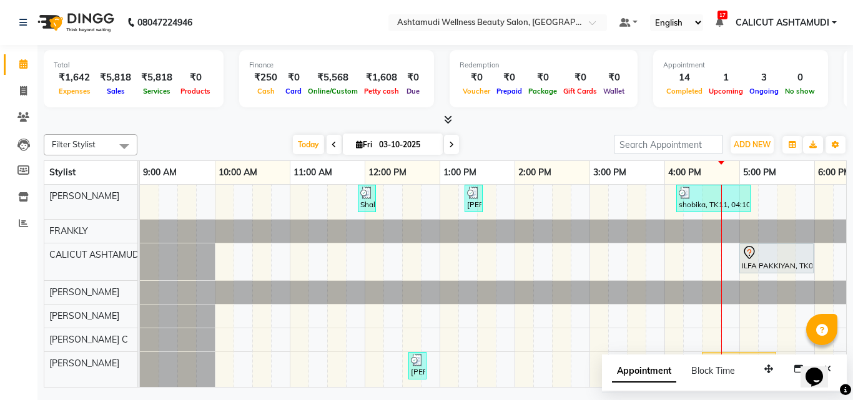
click at [140, 300] on div at bounding box center [140, 292] width 0 height 23
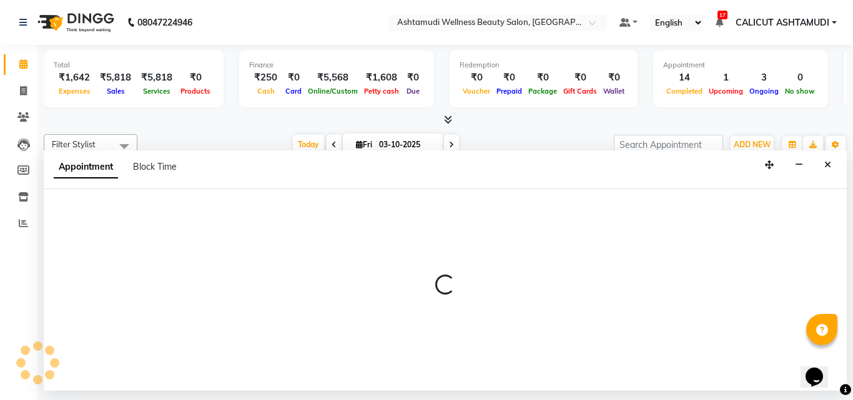
select select "34579"
select select "tentative"
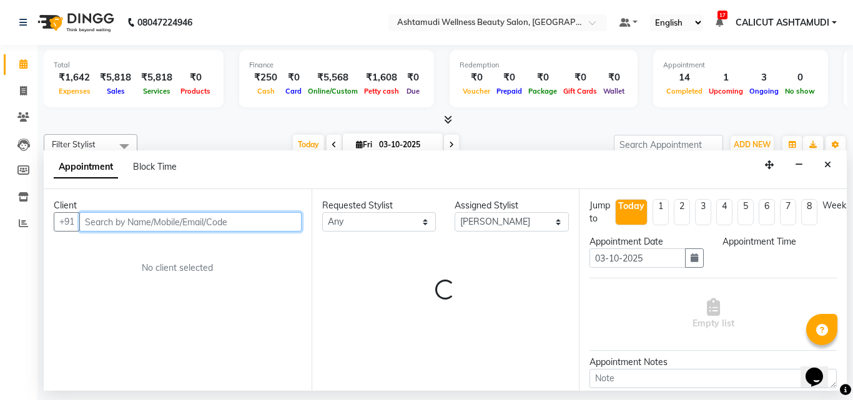
select select "1005"
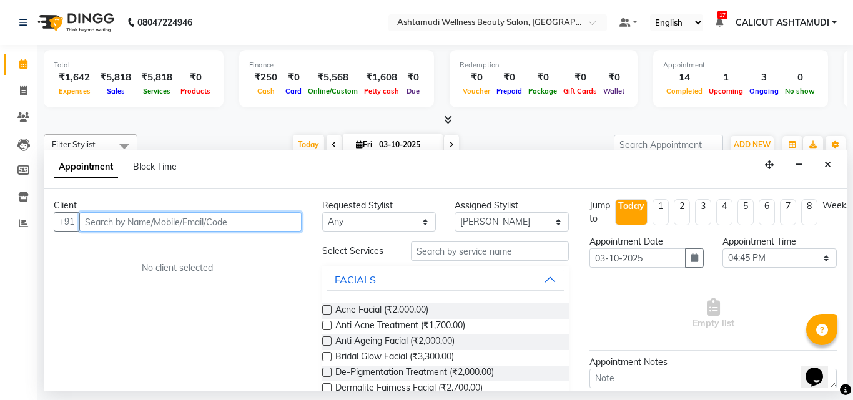
click at [241, 224] on input "text" at bounding box center [190, 221] width 222 height 19
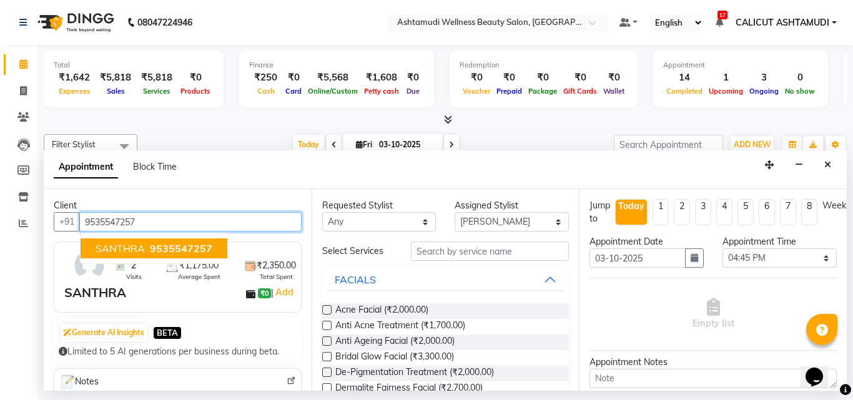
click at [195, 250] on span "9535547257" at bounding box center [181, 248] width 62 height 12
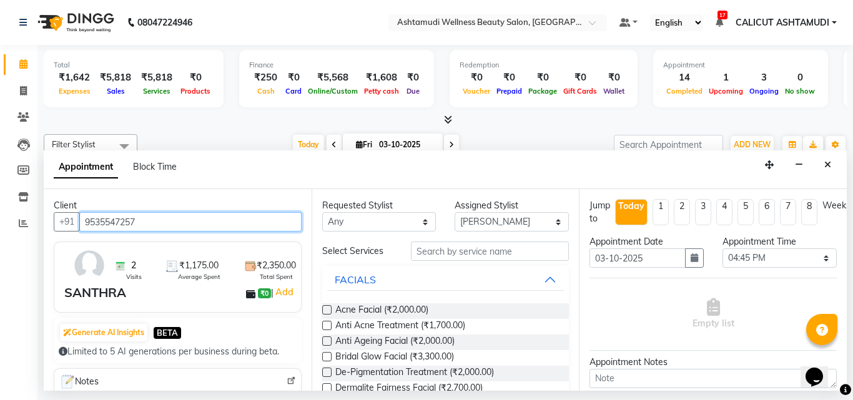
type input "9535547257"
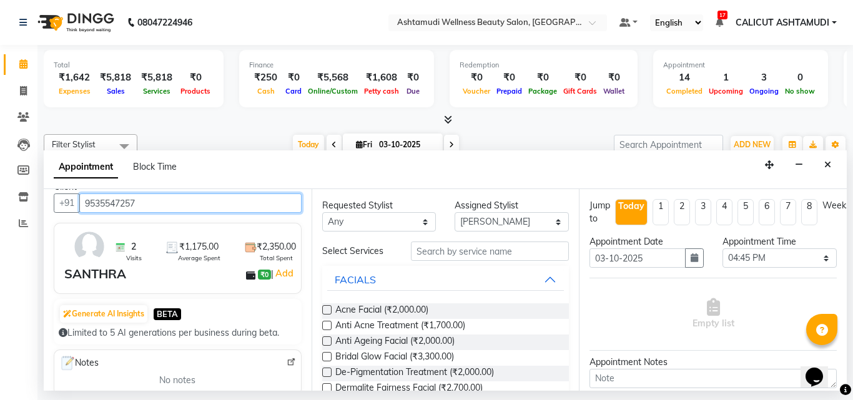
scroll to position [0, 0]
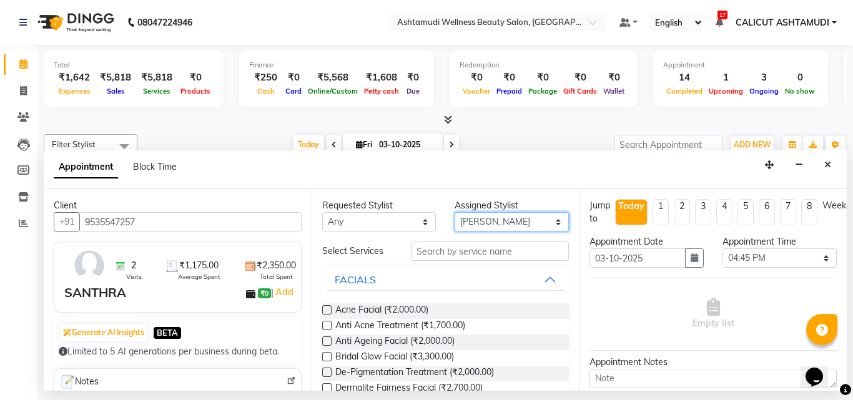
click at [477, 222] on select "Select [PERSON_NAME] [PERSON_NAME] [PERSON_NAME] CALICUT ASHTAMUDI FRANKLY KRIS…" at bounding box center [512, 221] width 114 height 19
select select "27314"
click at [455, 212] on select "Select [PERSON_NAME] [PERSON_NAME] [PERSON_NAME] CALICUT ASHTAMUDI FRANKLY KRIS…" at bounding box center [512, 221] width 114 height 19
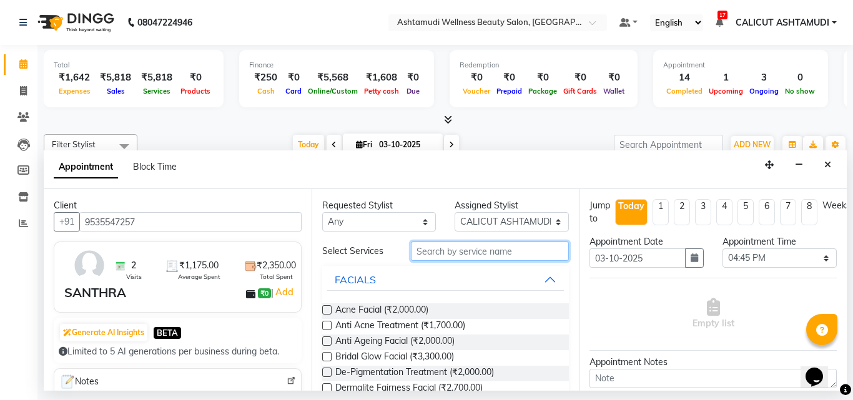
click at [480, 255] on input "text" at bounding box center [490, 251] width 159 height 19
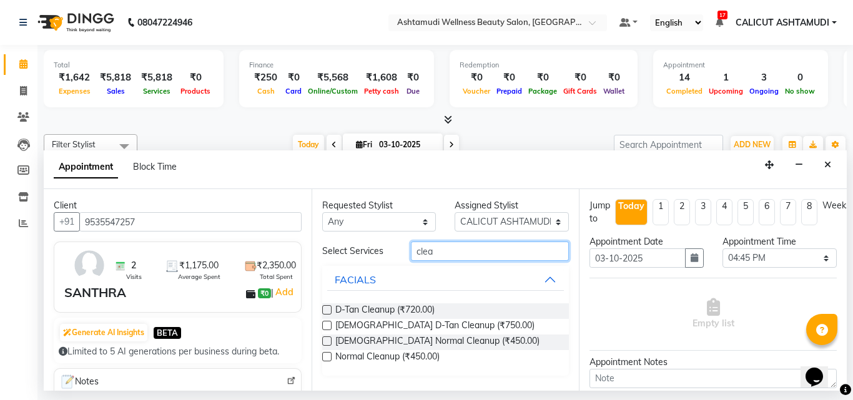
type input "clea"
click at [324, 309] on label at bounding box center [326, 309] width 9 height 9
click at [324, 309] on input "checkbox" at bounding box center [326, 311] width 8 height 8
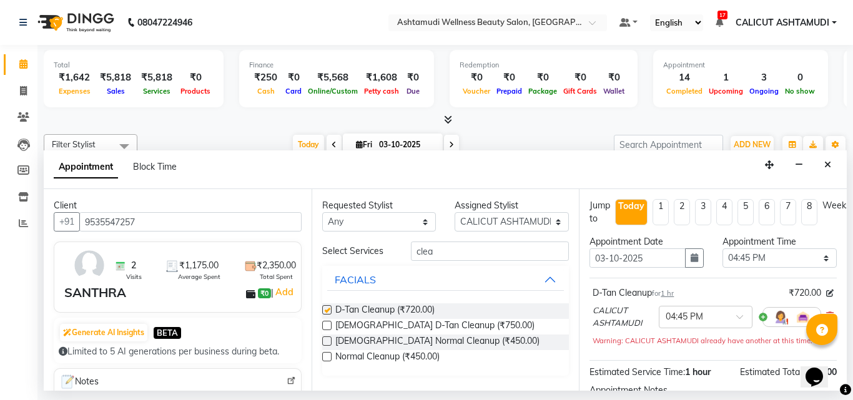
checkbox input "false"
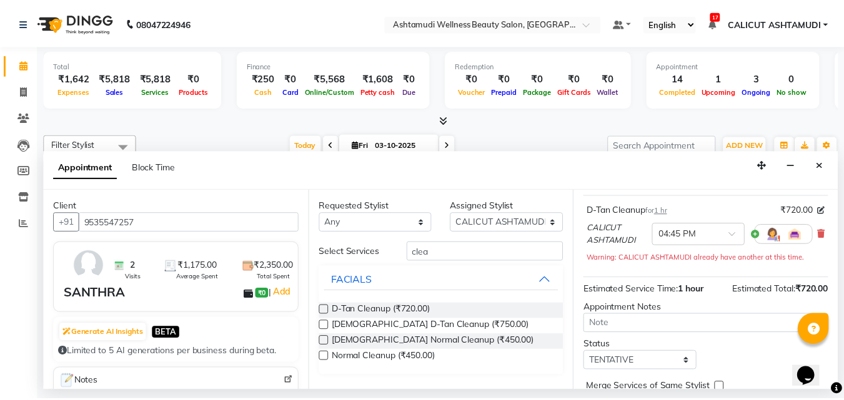
scroll to position [151, 0]
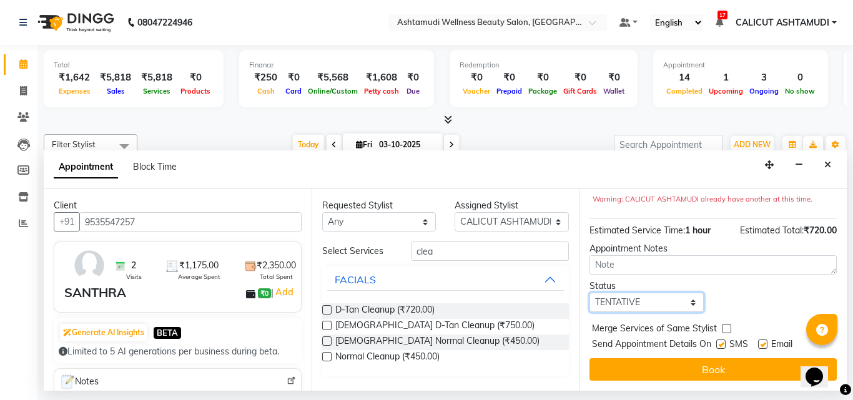
drag, startPoint x: 623, startPoint y: 290, endPoint x: 623, endPoint y: 301, distance: 11.3
click at [623, 293] on select "Select TENTATIVE CONFIRM CHECK-IN UPCOMING" at bounding box center [647, 302] width 114 height 19
select select "check-in"
click at [590, 293] on select "Select TENTATIVE CONFIRM CHECK-IN UPCOMING" at bounding box center [647, 302] width 114 height 19
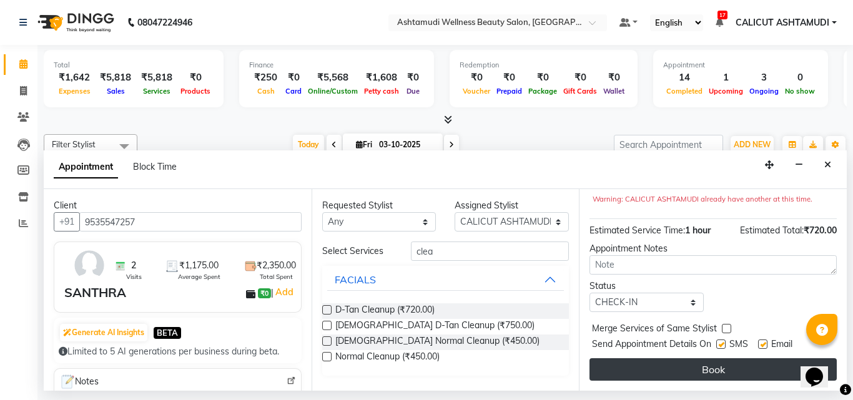
click at [634, 359] on button "Book" at bounding box center [713, 369] width 247 height 22
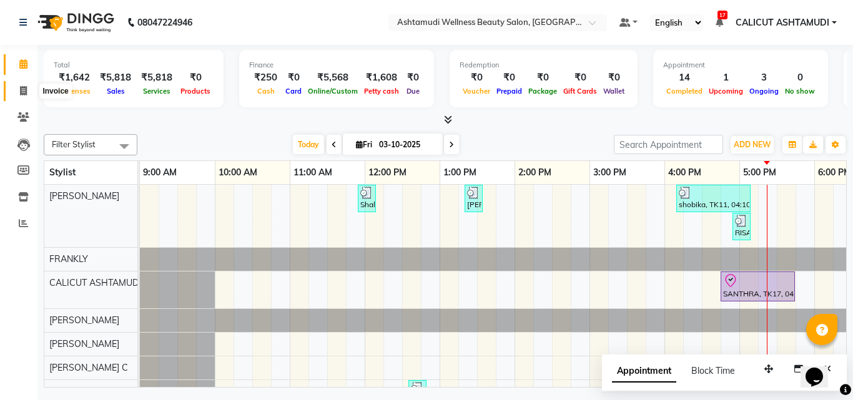
click at [17, 85] on span at bounding box center [23, 91] width 22 height 14
select select "service"
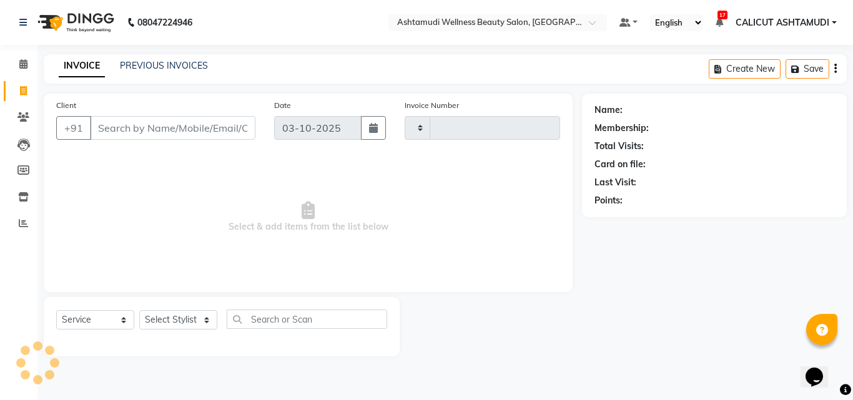
type input "4908"
select select "4630"
click at [119, 129] on input "Client" at bounding box center [172, 128] width 165 height 24
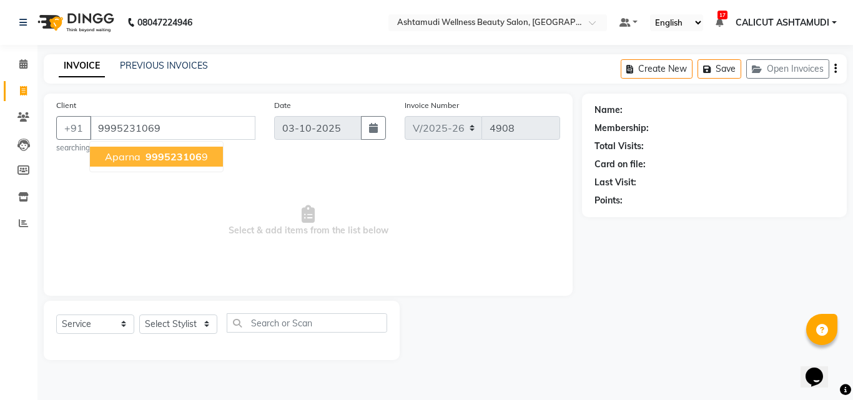
type input "9995231069"
select select "1: Object"
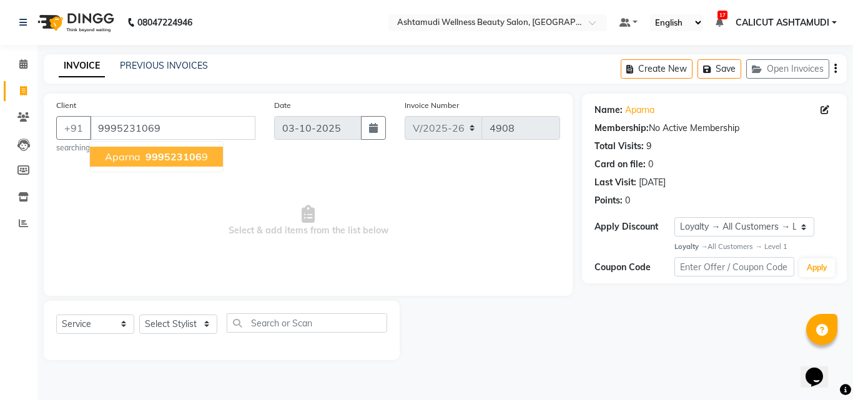
click at [131, 163] on button "aparna 999523106 9" at bounding box center [156, 157] width 133 height 20
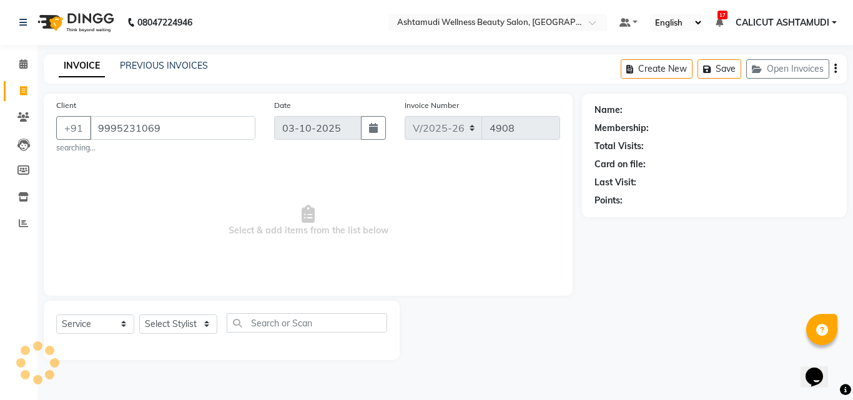
select select "1: Object"
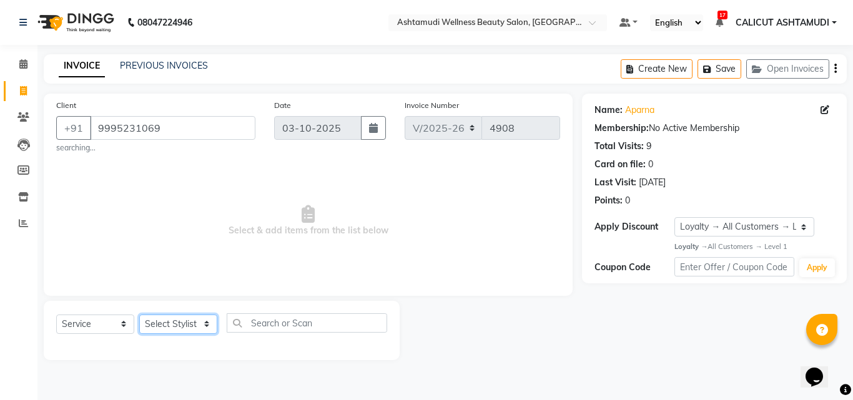
click at [187, 324] on select "Select Stylist [PERSON_NAME] [PERSON_NAME] [PERSON_NAME] CALICUT ASHTAMUDI FRAN…" at bounding box center [178, 324] width 78 height 19
select select "85202"
click at [139, 315] on select "Select Stylist [PERSON_NAME] [PERSON_NAME] [PERSON_NAME] CALICUT ASHTAMUDI FRAN…" at bounding box center [178, 324] width 78 height 19
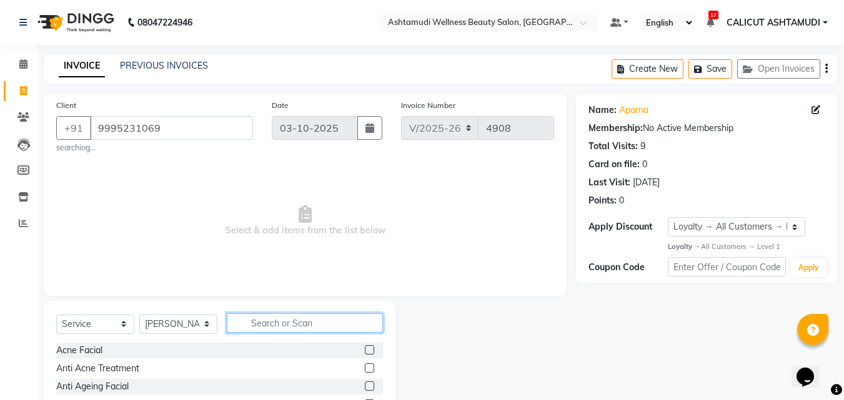
click at [260, 320] on input "text" at bounding box center [305, 322] width 156 height 19
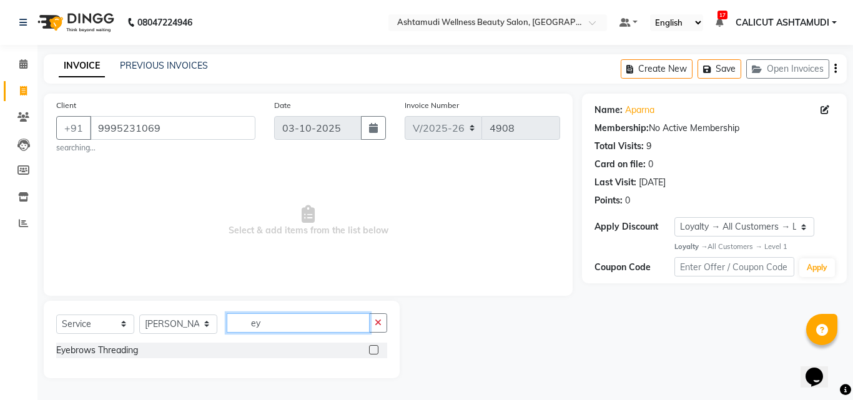
type input "ey"
click at [369, 345] on label at bounding box center [373, 349] width 9 height 9
click at [369, 347] on input "checkbox" at bounding box center [373, 351] width 8 height 8
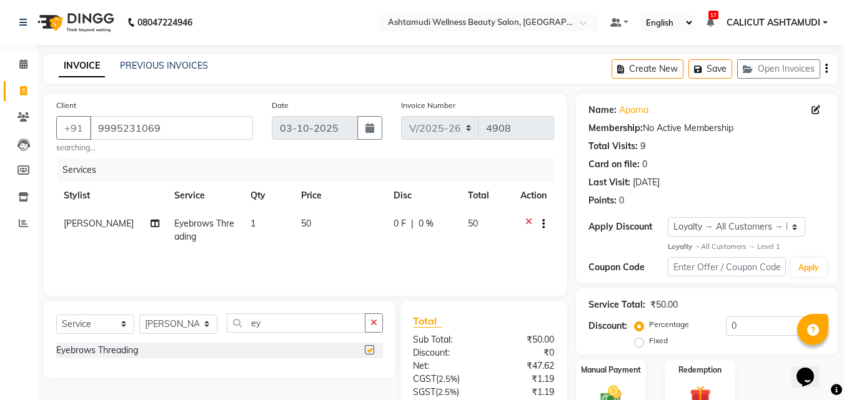
checkbox input "false"
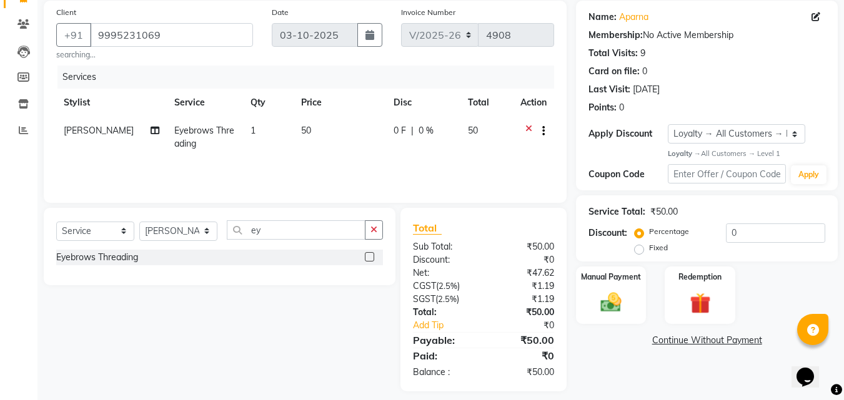
scroll to position [103, 0]
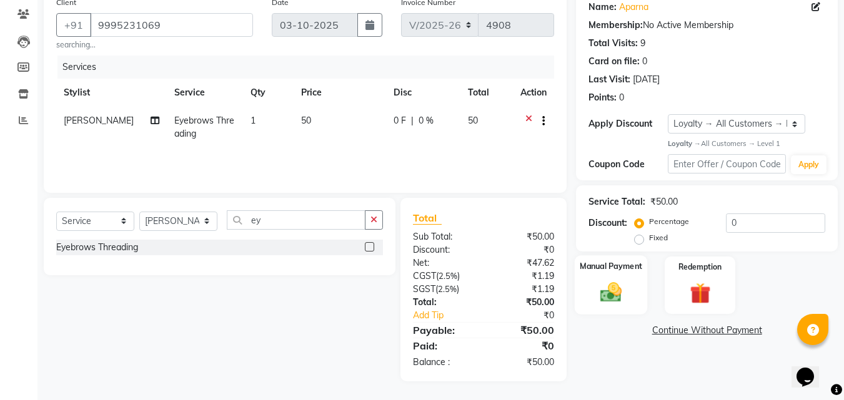
click at [631, 292] on div "Manual Payment" at bounding box center [611, 284] width 73 height 59
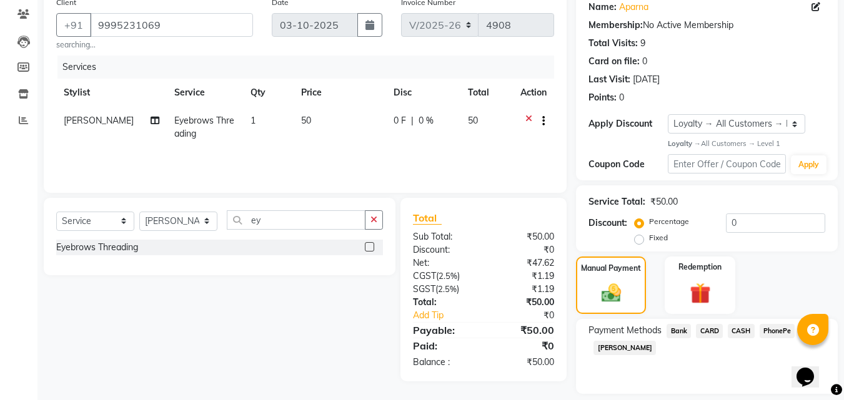
click at [772, 330] on span "PhonePe" at bounding box center [777, 331] width 36 height 14
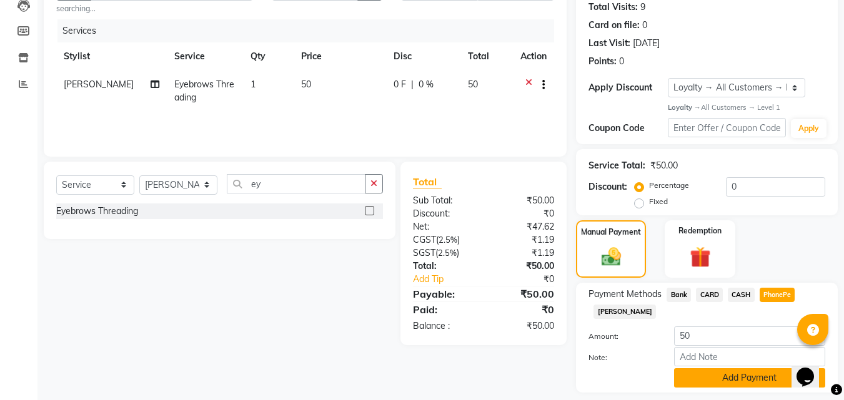
scroll to position [176, 0]
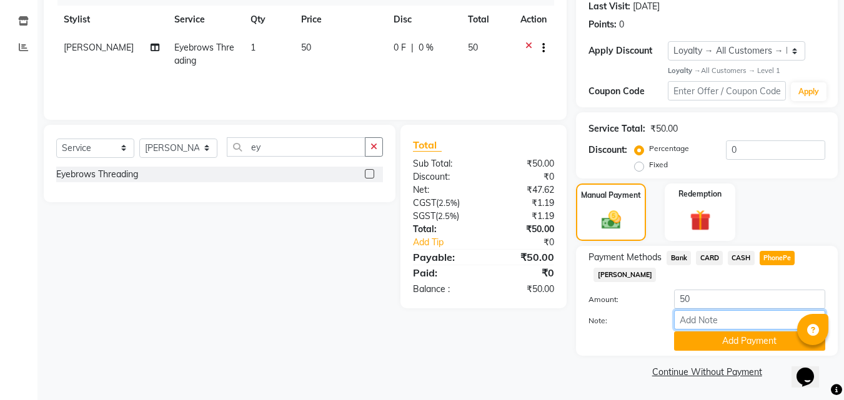
click at [745, 322] on input "Note:" at bounding box center [749, 319] width 151 height 19
type input "suhana"
click at [740, 336] on button "Add Payment" at bounding box center [749, 341] width 151 height 19
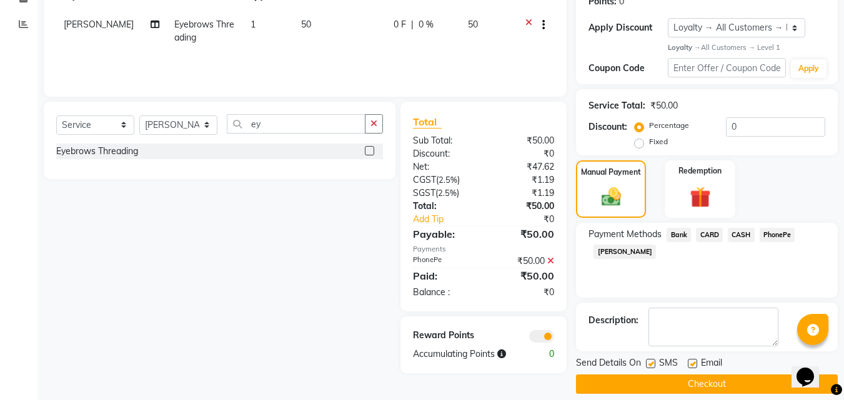
scroll to position [212, 0]
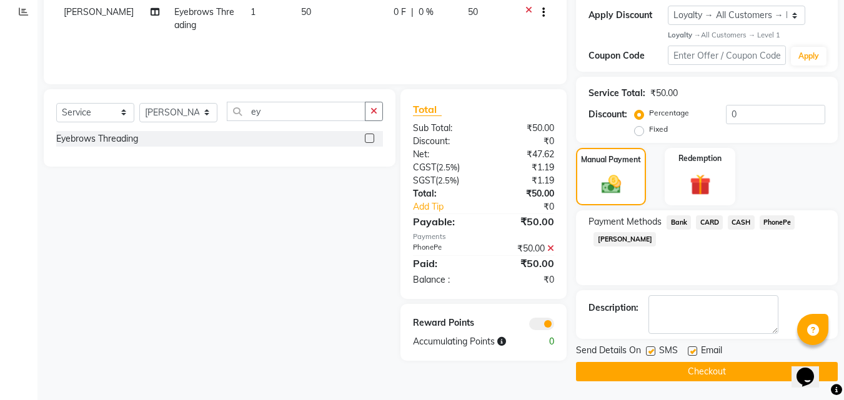
click at [732, 369] on button "Checkout" at bounding box center [707, 371] width 262 height 19
click at [718, 373] on button "Checkout" at bounding box center [707, 371] width 262 height 19
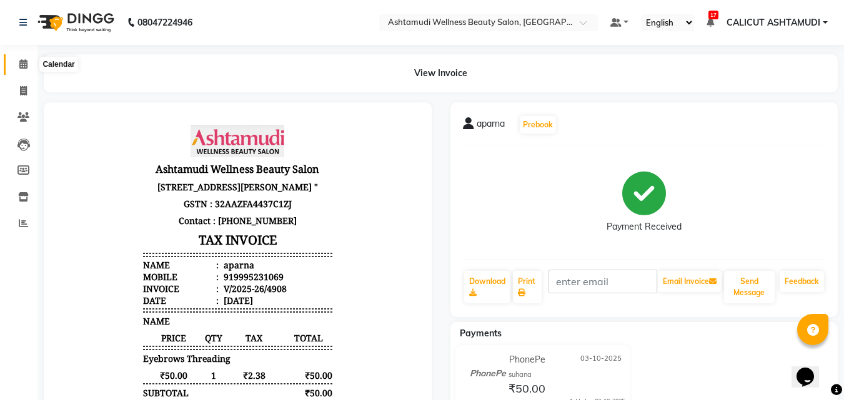
click at [17, 60] on span at bounding box center [23, 64] width 22 height 14
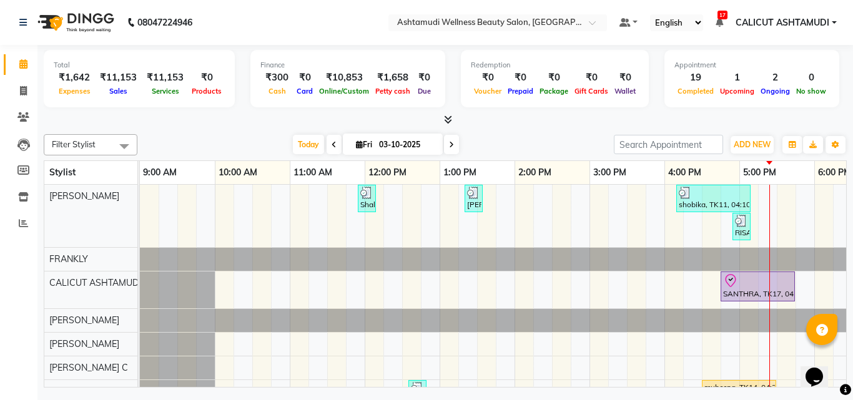
click at [140, 313] on div at bounding box center [140, 320] width 0 height 23
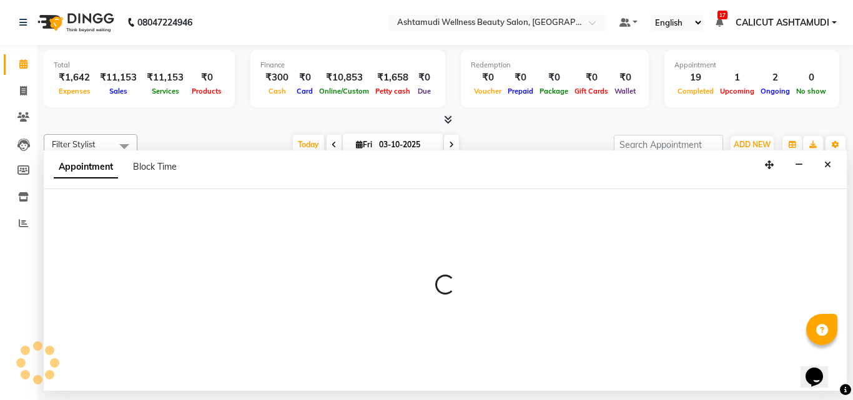
select select "34579"
select select "1035"
select select "tentative"
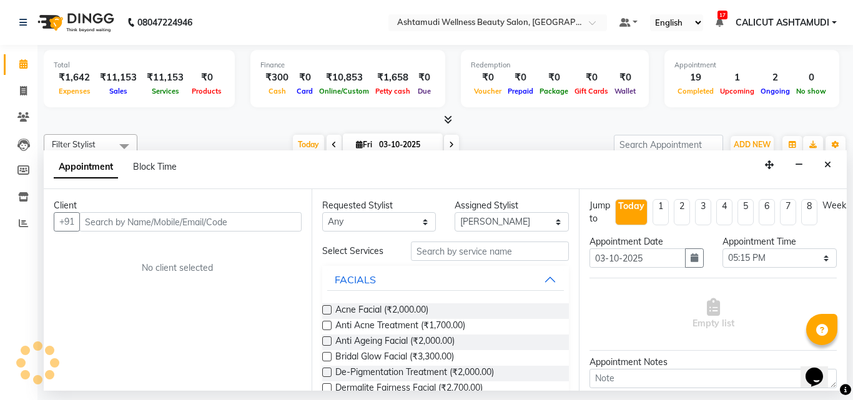
click at [169, 224] on input "text" at bounding box center [190, 221] width 222 height 19
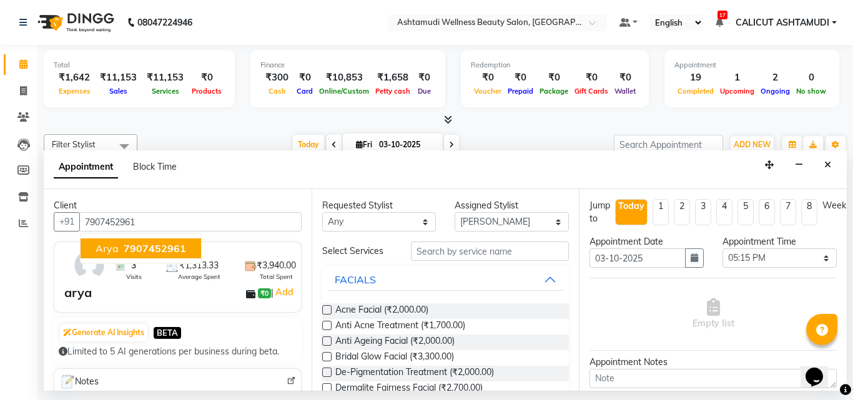
click at [175, 248] on span "7907452961" at bounding box center [155, 248] width 62 height 12
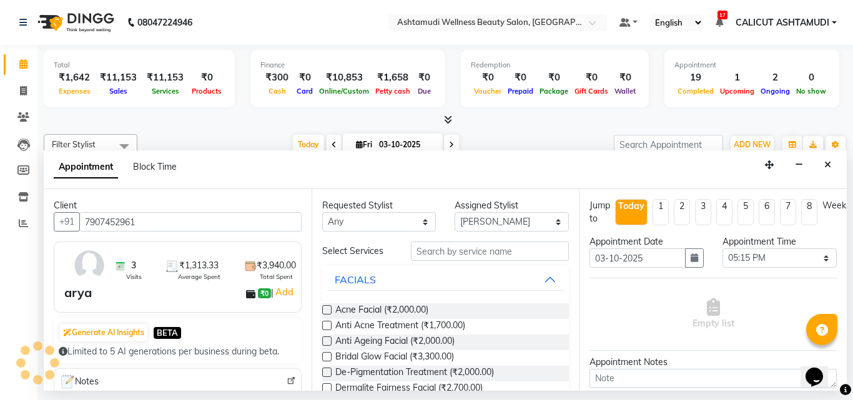
type input "7907452961"
click at [481, 224] on select "Select [PERSON_NAME] [PERSON_NAME] [PERSON_NAME] CALICUT ASHTAMUDI FRANKLY KRIS…" at bounding box center [512, 221] width 114 height 19
select select "27314"
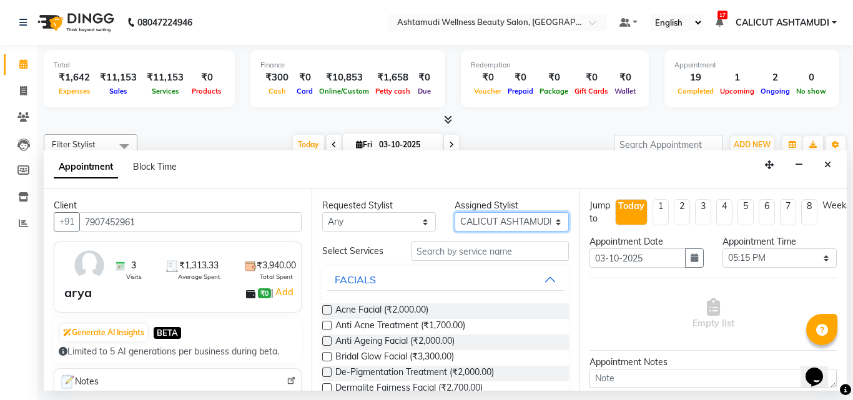
click at [455, 212] on select "Select [PERSON_NAME] [PERSON_NAME] [PERSON_NAME] CALICUT ASHTAMUDI FRANKLY KRIS…" at bounding box center [512, 221] width 114 height 19
click at [466, 255] on input "text" at bounding box center [490, 251] width 159 height 19
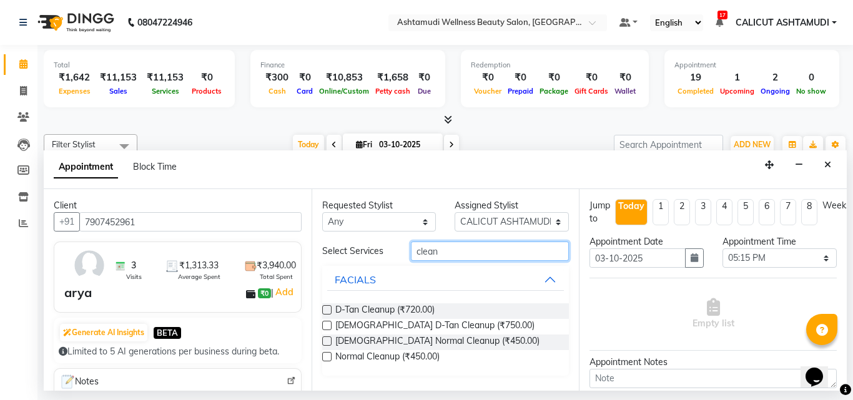
type input "clean"
click at [323, 310] on label at bounding box center [326, 309] width 9 height 9
click at [323, 310] on input "checkbox" at bounding box center [326, 311] width 8 height 8
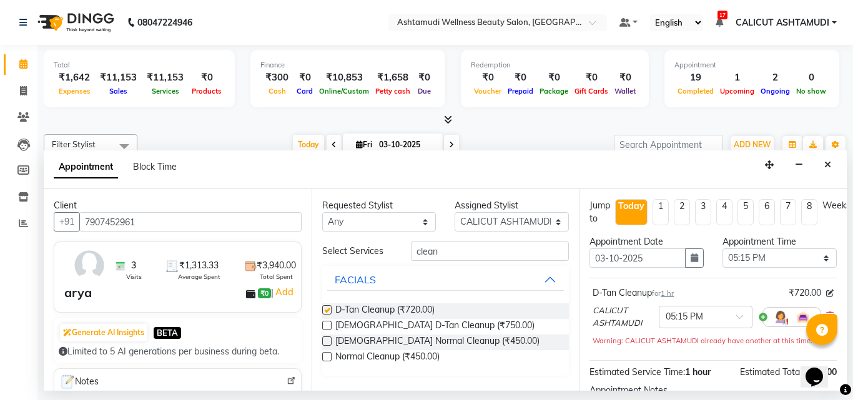
checkbox input "false"
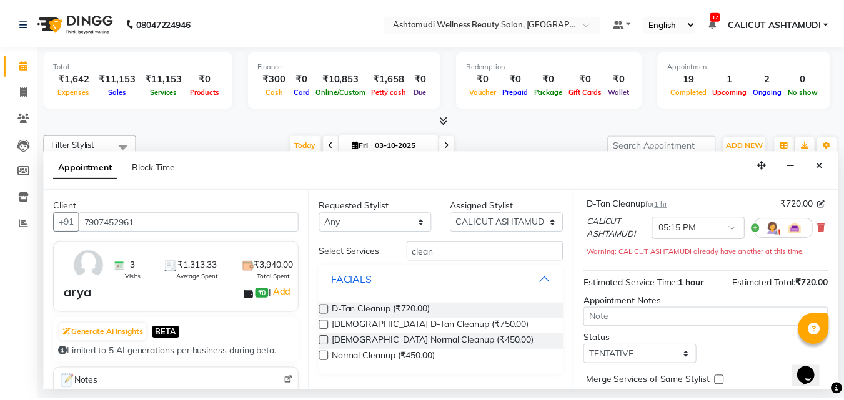
scroll to position [151, 0]
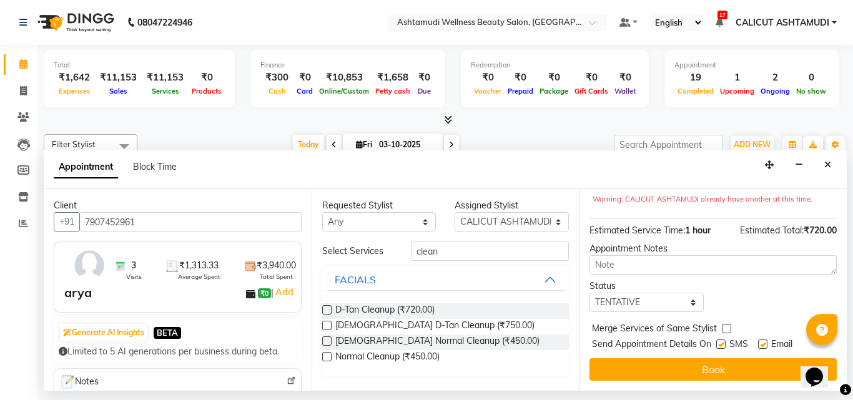
click at [606, 307] on div "Jump to Today 1 2 3 4 5 6 7 8 Weeks Appointment Date 03-10-2025 Appointment Tim…" at bounding box center [713, 290] width 268 height 202
click at [621, 294] on select "Select TENTATIVE CONFIRM CHECK-IN UPCOMING" at bounding box center [647, 302] width 114 height 19
select select "check-in"
click at [590, 293] on select "Select TENTATIVE CONFIRM CHECK-IN UPCOMING" at bounding box center [647, 302] width 114 height 19
click at [615, 358] on button "Book" at bounding box center [713, 369] width 247 height 22
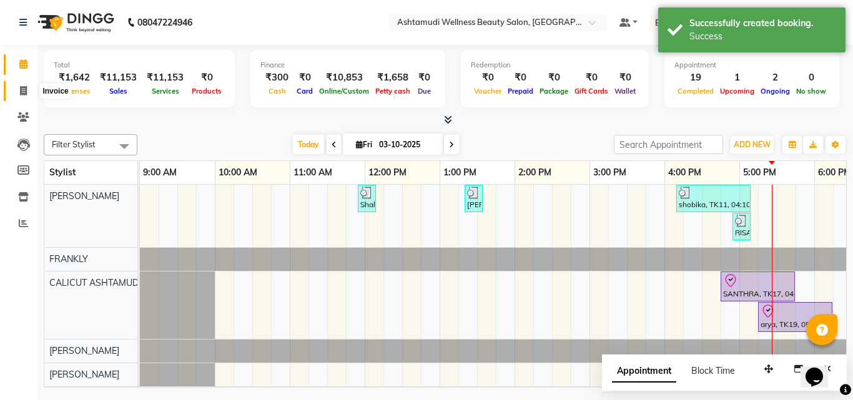
click at [27, 97] on span at bounding box center [23, 91] width 22 height 14
select select "4630"
select select "service"
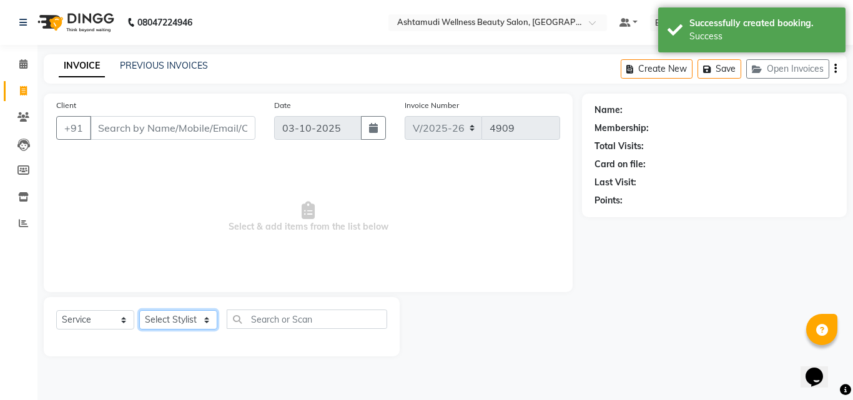
click at [177, 318] on select "Select Stylist [PERSON_NAME] [PERSON_NAME] [PERSON_NAME] CALICUT ASHTAMUDI FRAN…" at bounding box center [178, 319] width 78 height 19
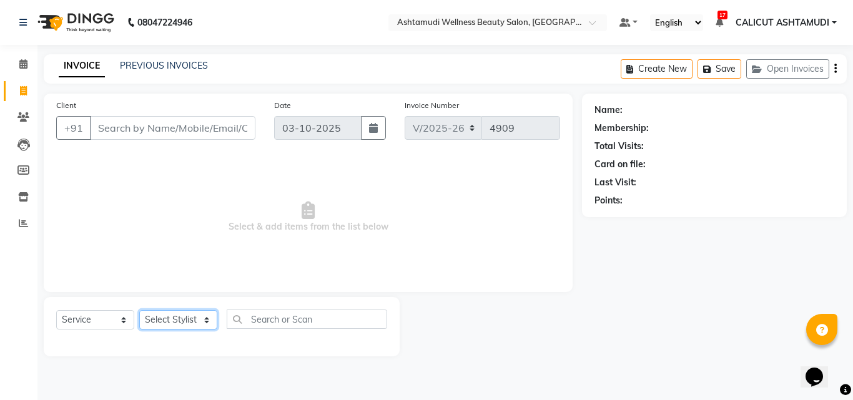
select select "85034"
click at [139, 310] on select "Select Stylist [PERSON_NAME] [PERSON_NAME] [PERSON_NAME] CALICUT ASHTAMUDI FRAN…" at bounding box center [178, 319] width 78 height 19
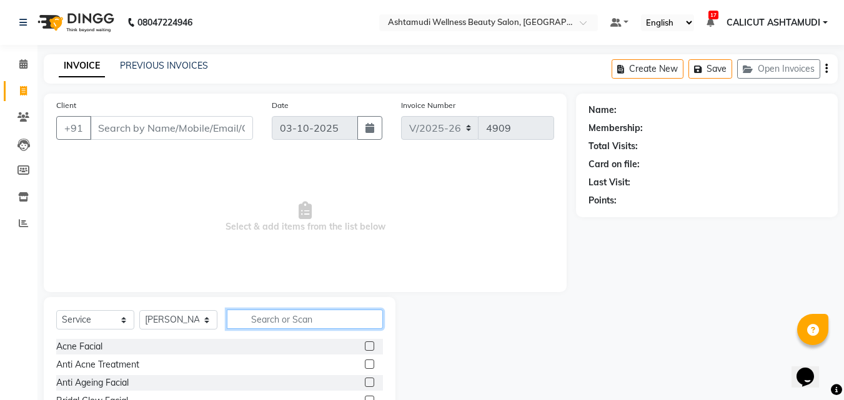
click at [273, 325] on input "text" at bounding box center [305, 319] width 156 height 19
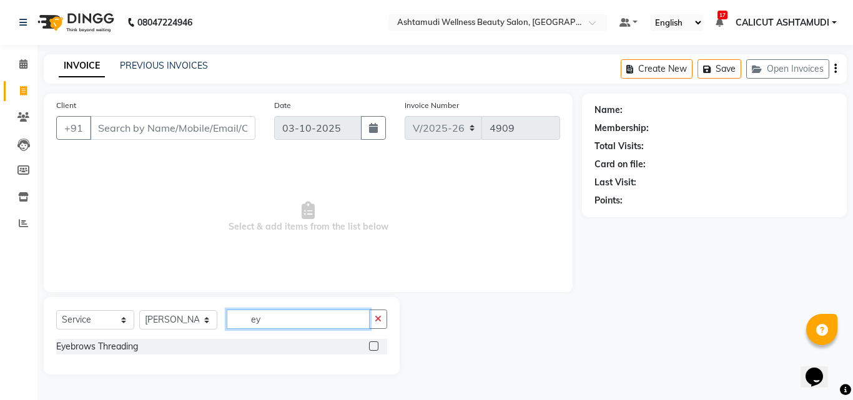
type input "ey"
click at [373, 345] on label at bounding box center [373, 346] width 9 height 9
click at [373, 345] on input "checkbox" at bounding box center [373, 347] width 8 height 8
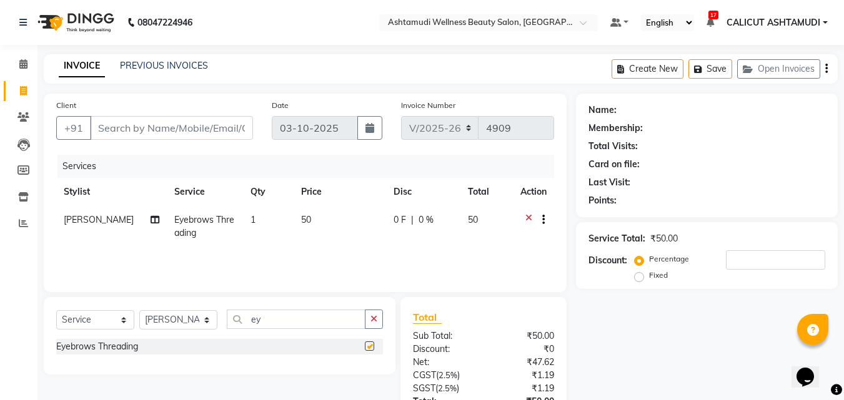
checkbox input "false"
click at [106, 127] on input "Client" at bounding box center [171, 128] width 163 height 24
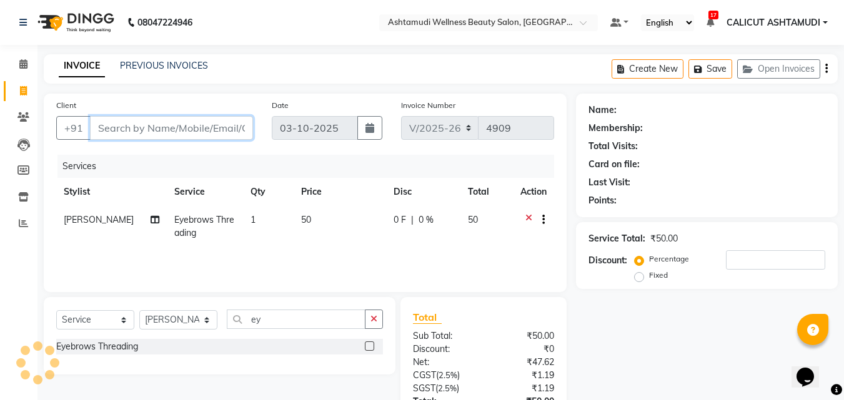
type input "9"
type input "0"
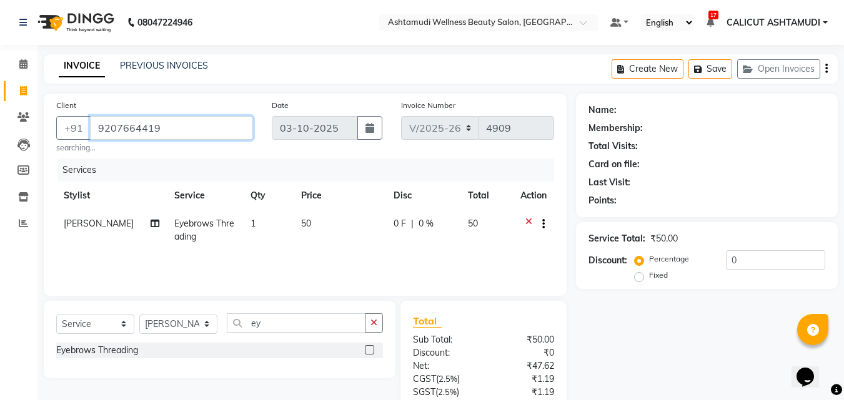
type input "9207664419"
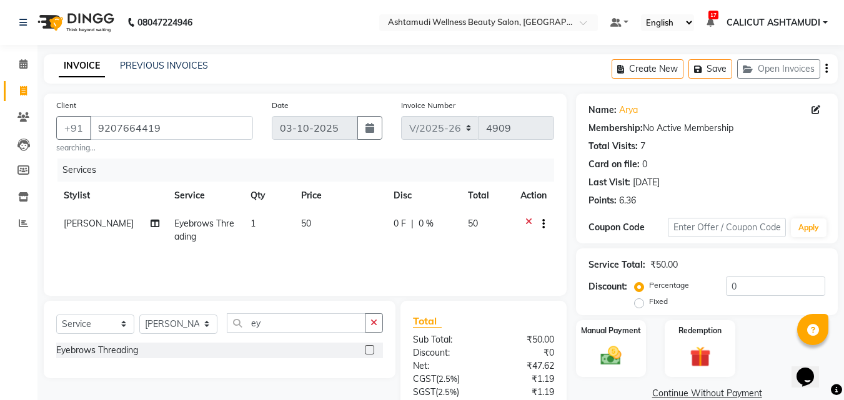
click at [106, 220] on span "[PERSON_NAME]" at bounding box center [99, 223] width 70 height 11
select select "85034"
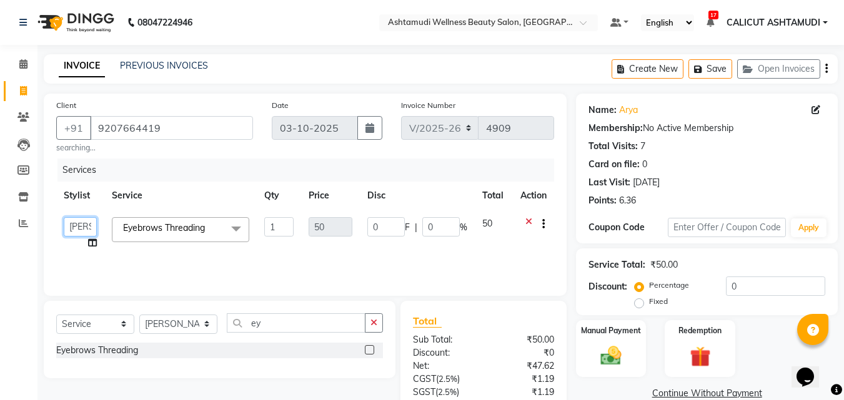
click at [84, 229] on select "[PERSON_NAME] [PERSON_NAME] [PERSON_NAME] CALICUT ASHTAMUDI FRANKLY [PERSON_NAM…" at bounding box center [80, 226] width 33 height 19
select select "54081"
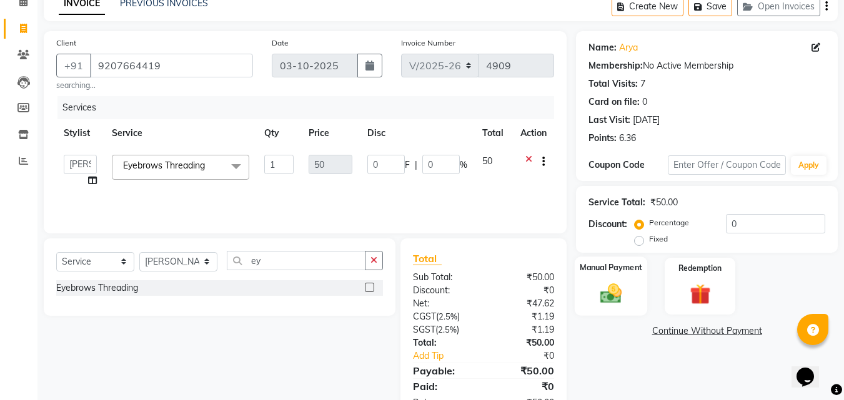
click at [591, 272] on label "Manual Payment" at bounding box center [611, 268] width 62 height 12
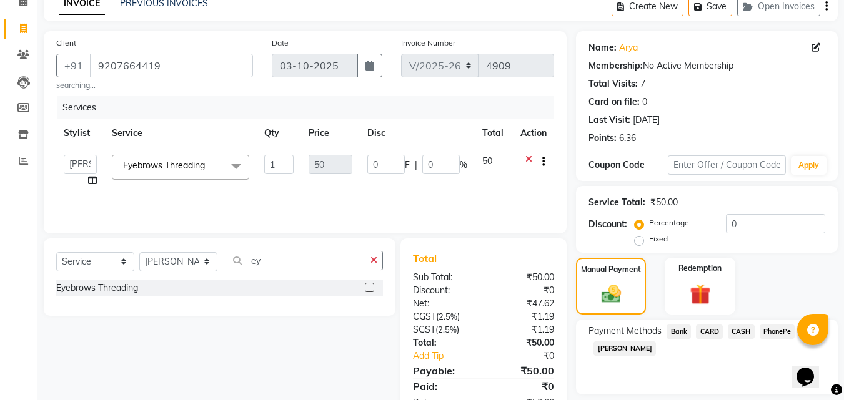
click at [786, 333] on span "PhonePe" at bounding box center [777, 332] width 36 height 14
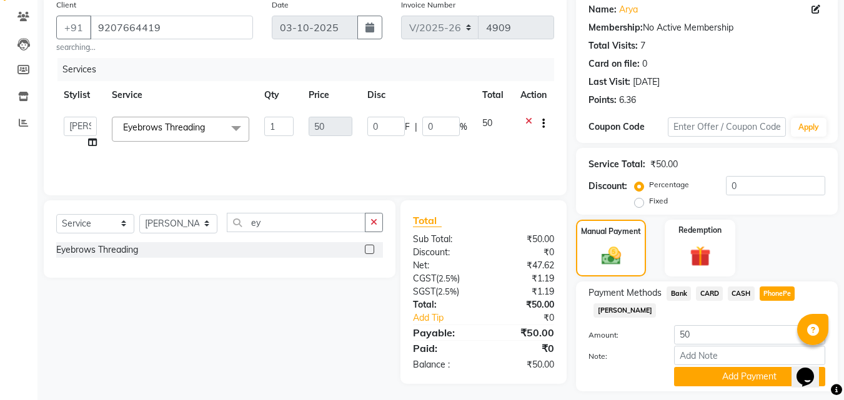
scroll to position [136, 0]
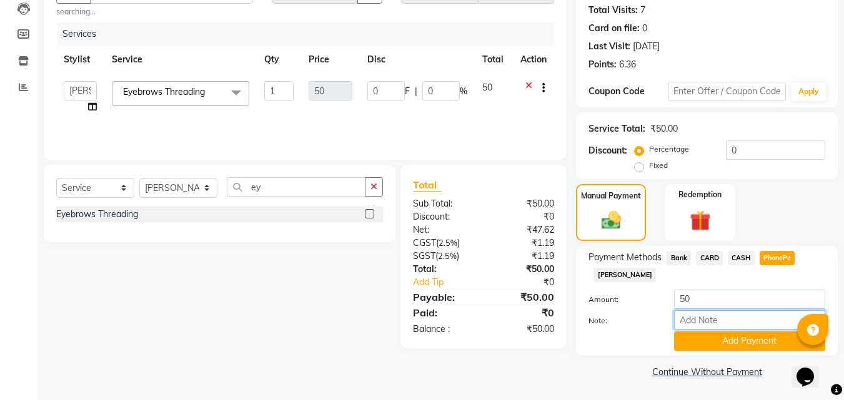
click at [715, 320] on input "Note:" at bounding box center [749, 319] width 151 height 19
type input "suhana"
click at [729, 344] on button "Add Payment" at bounding box center [749, 341] width 151 height 19
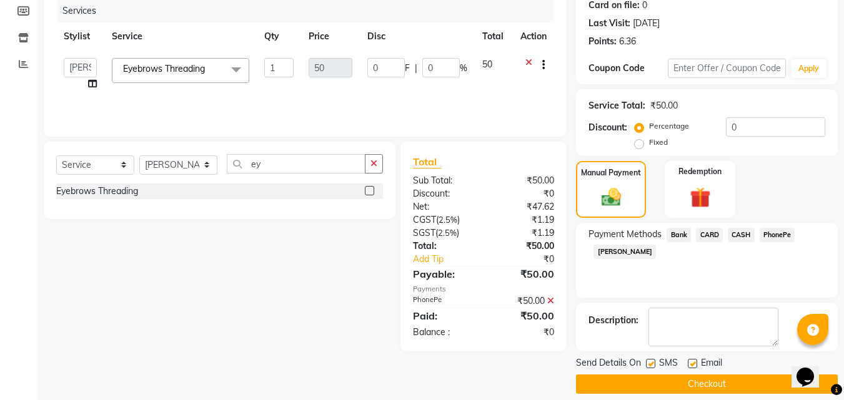
scroll to position [172, 0]
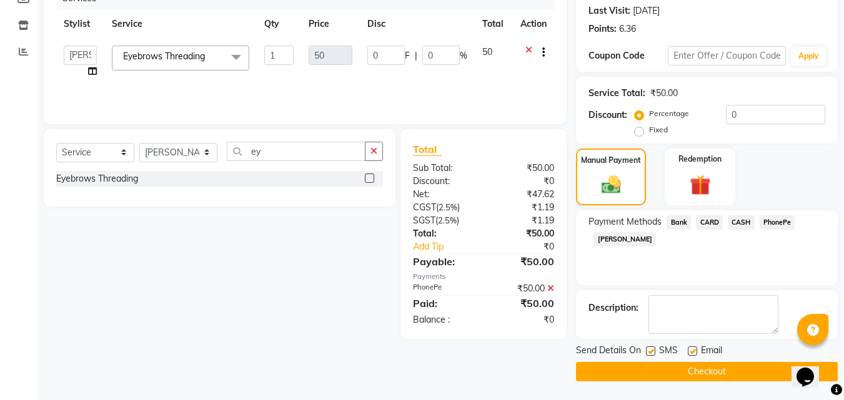
click at [709, 376] on button "Checkout" at bounding box center [707, 371] width 262 height 19
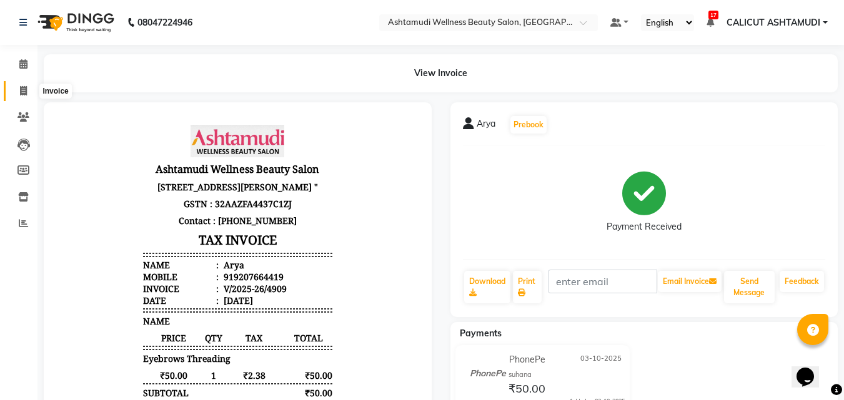
click at [24, 89] on icon at bounding box center [23, 90] width 7 height 9
select select "service"
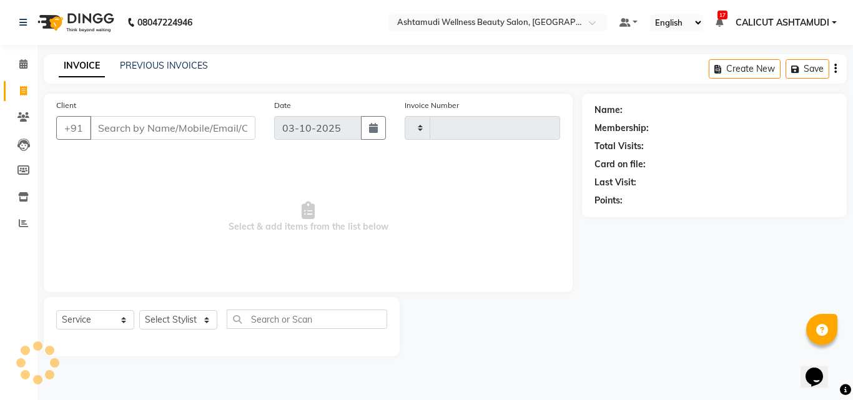
type input "4910"
select select "4630"
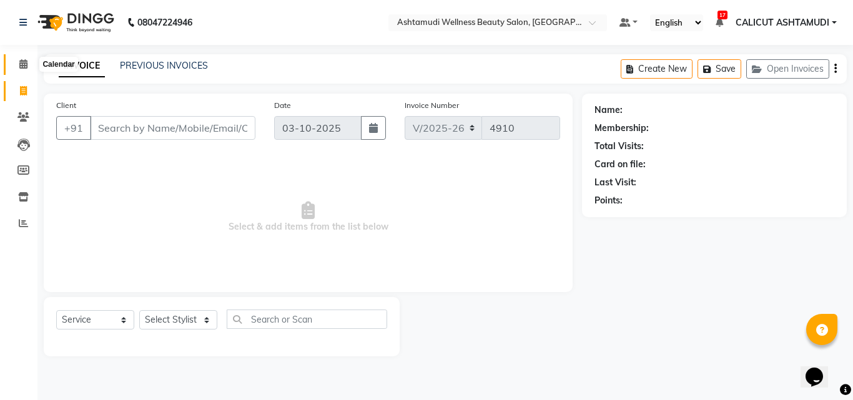
click at [26, 64] on icon at bounding box center [23, 63] width 8 height 9
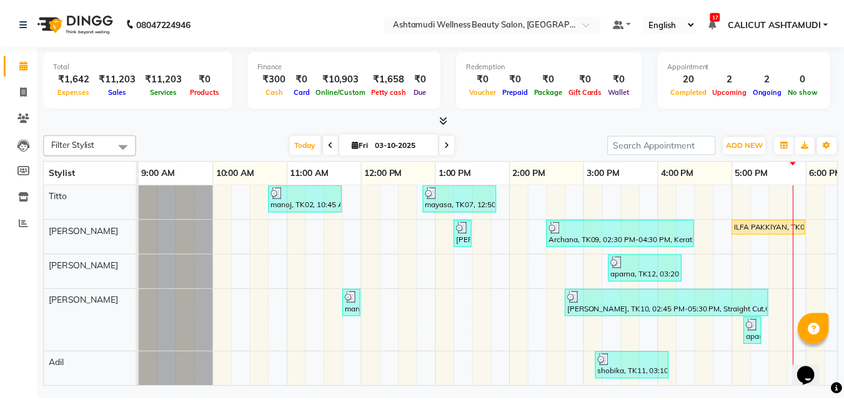
scroll to position [375, 0]
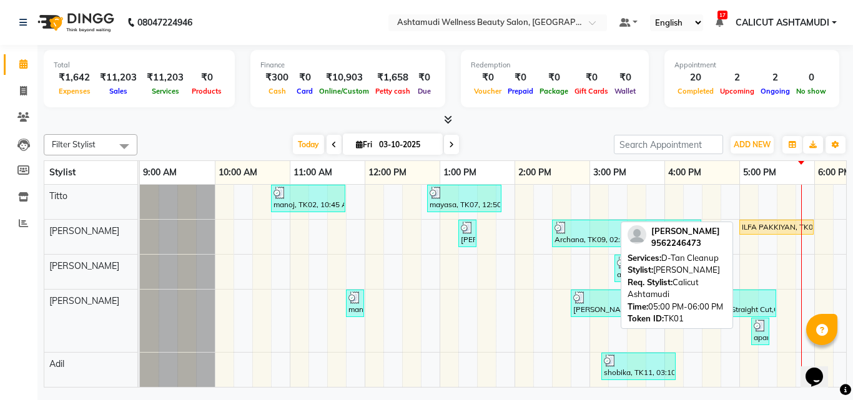
click at [791, 222] on div "ILFA PAKKIYAN, TK01, 05:00 PM-06:00 PM, D-Tan Cleanup" at bounding box center [777, 227] width 72 height 11
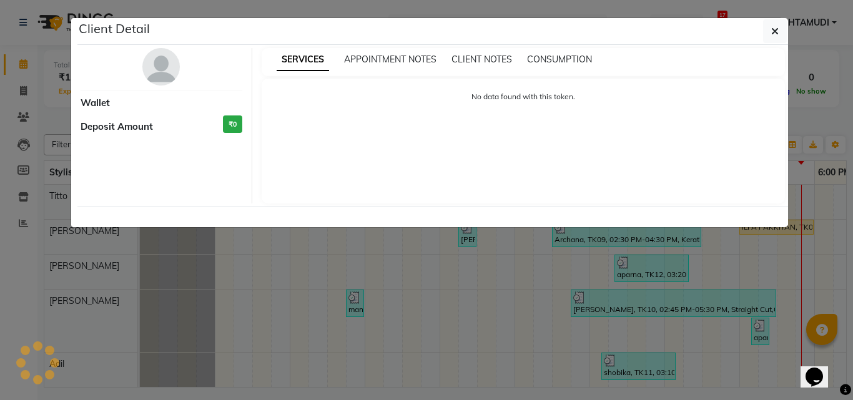
select select "1"
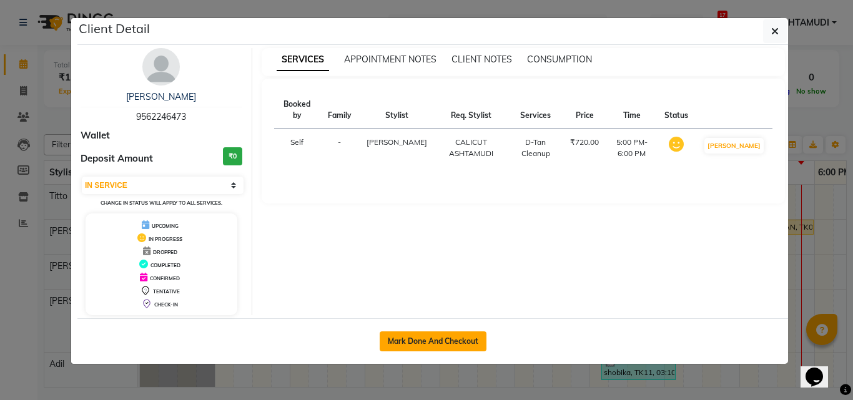
click at [426, 336] on button "Mark Done And Checkout" at bounding box center [433, 342] width 107 height 20
select select "service"
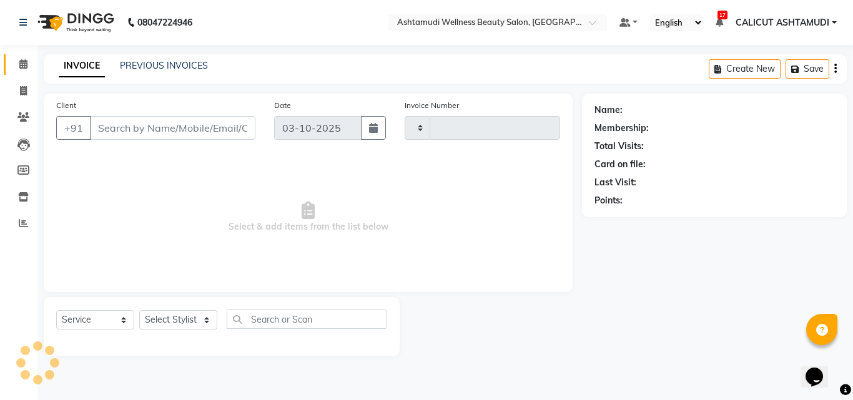
type input "4910"
select select "4630"
type input "9562246473"
select select "85034"
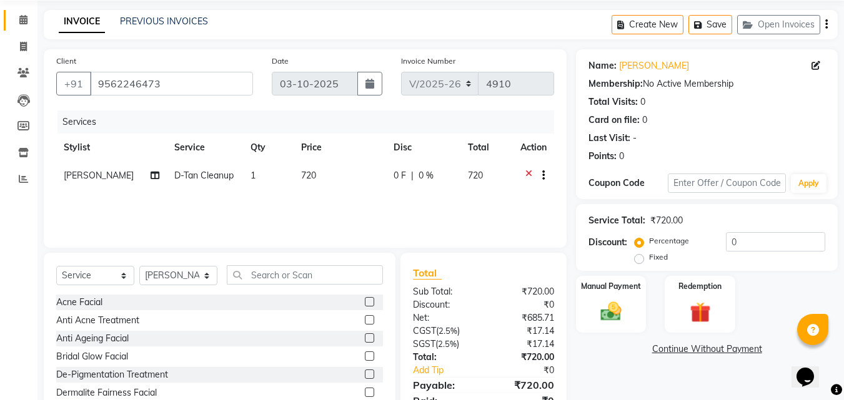
scroll to position [100, 0]
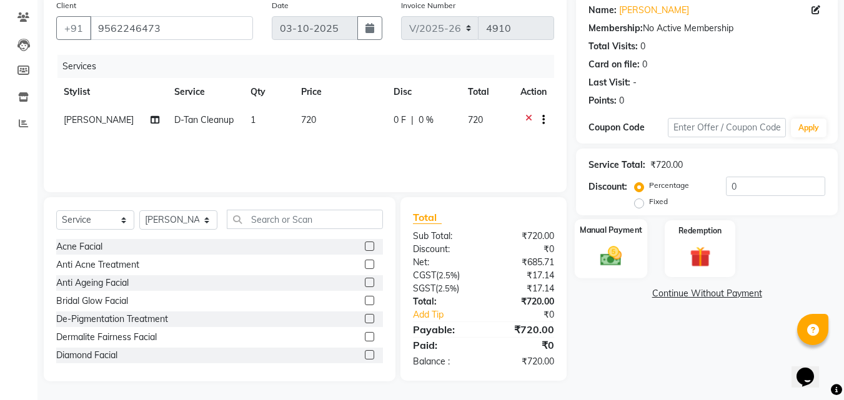
click at [625, 263] on img at bounding box center [610, 256] width 35 height 25
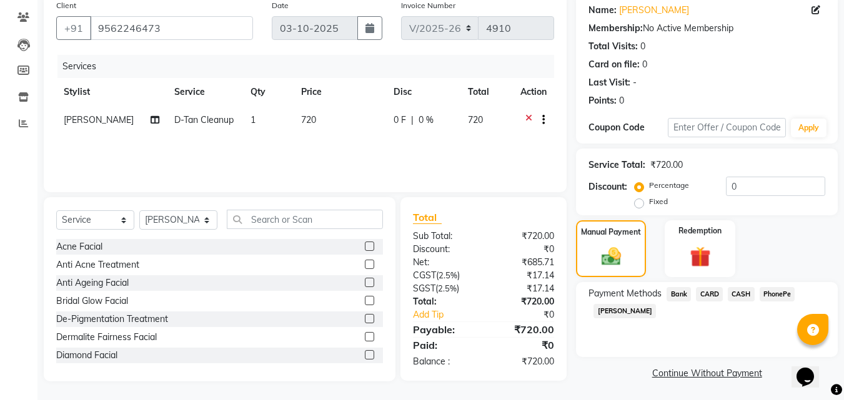
click at [769, 295] on span "PhonePe" at bounding box center [777, 294] width 36 height 14
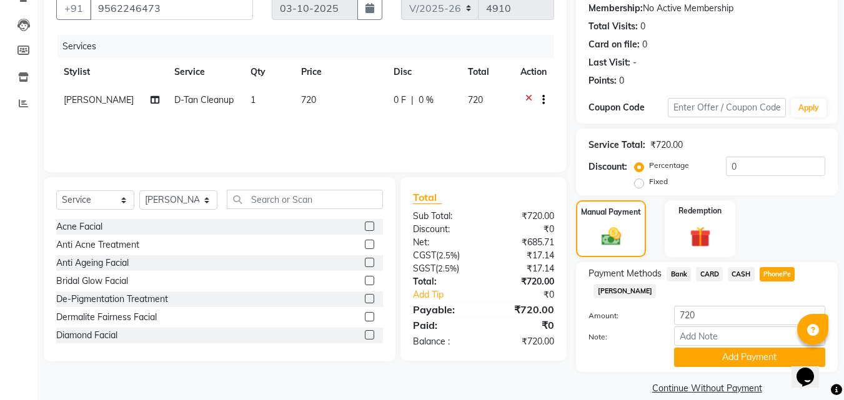
scroll to position [136, 0]
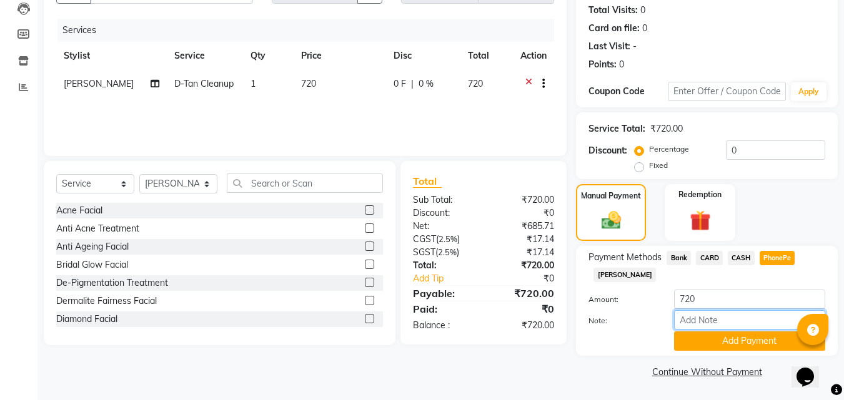
click at [741, 318] on input "Note:" at bounding box center [749, 319] width 151 height 19
type input "suhana"
click at [766, 342] on button "Add Payment" at bounding box center [749, 341] width 151 height 19
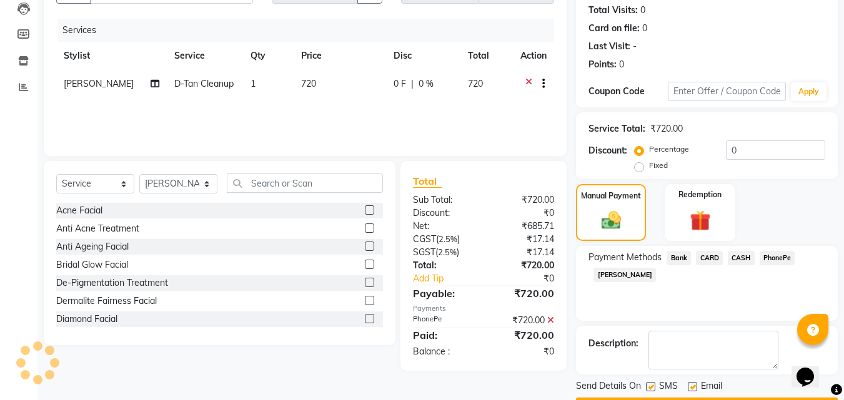
scroll to position [172, 0]
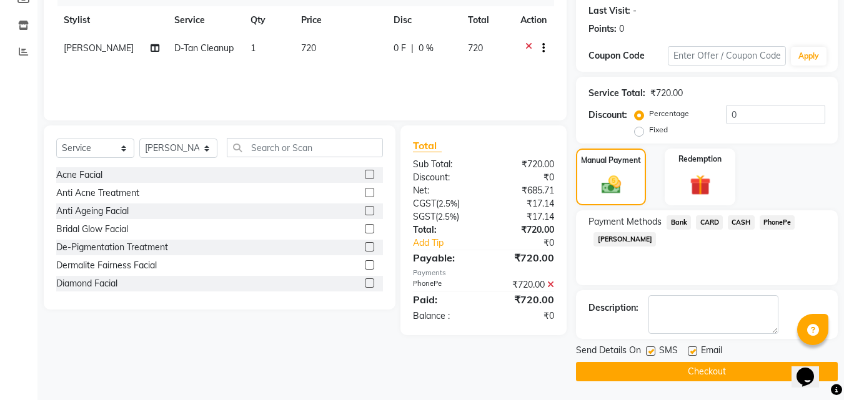
click at [550, 281] on icon at bounding box center [550, 284] width 7 height 9
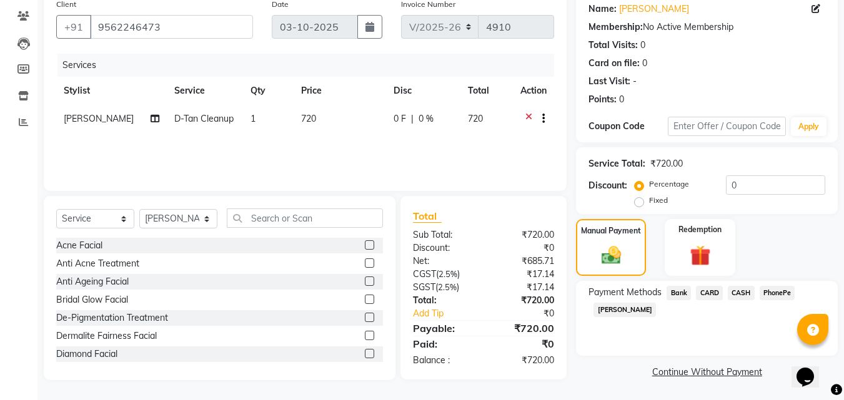
click at [736, 294] on span "CASH" at bounding box center [741, 293] width 27 height 14
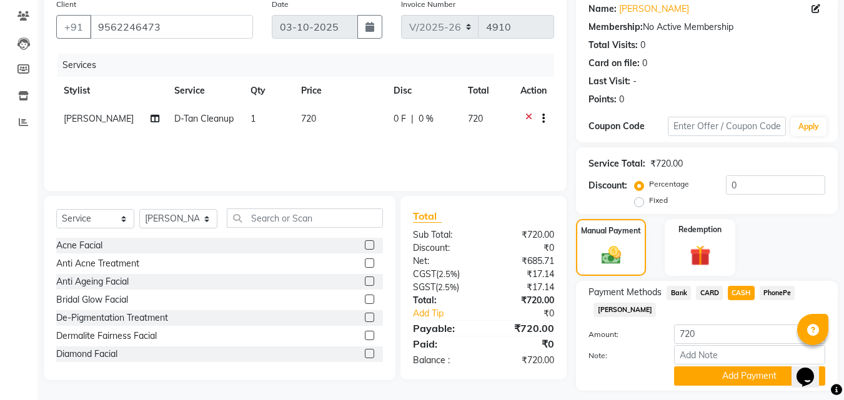
scroll to position [136, 0]
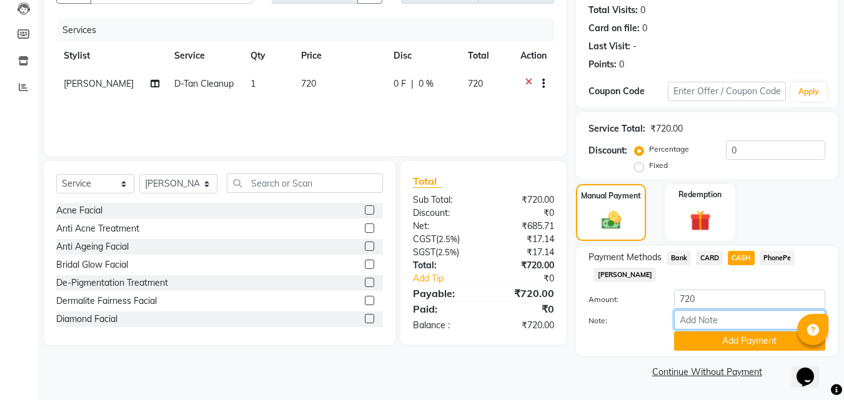
click at [740, 317] on input "Note:" at bounding box center [749, 319] width 151 height 19
type input "suhana"
click at [754, 344] on button "Add Payment" at bounding box center [749, 341] width 151 height 19
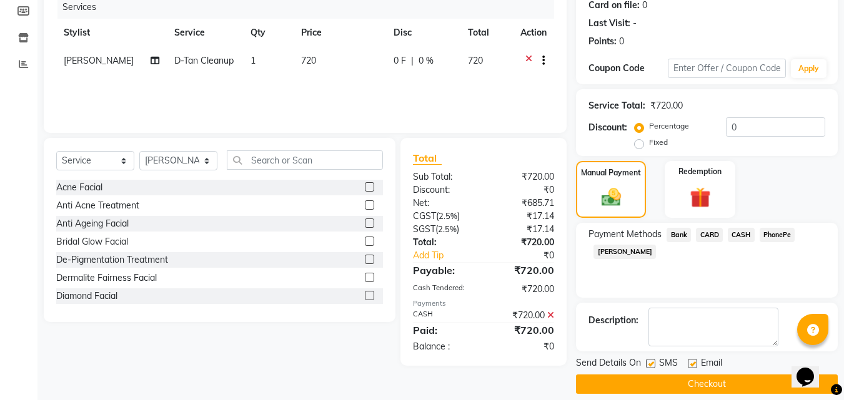
scroll to position [172, 0]
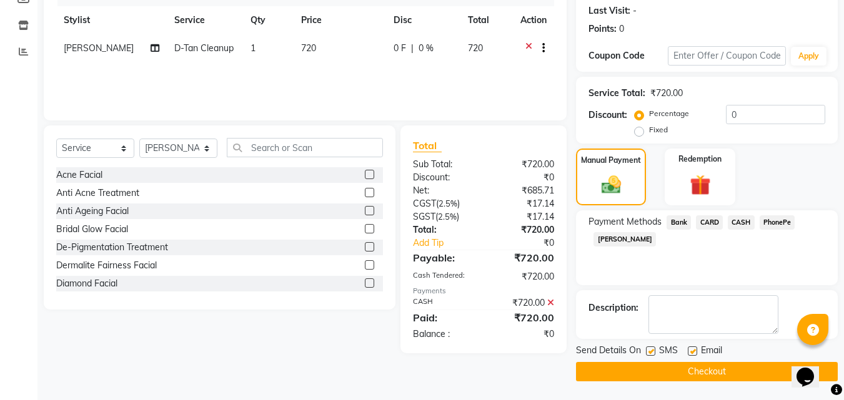
click at [750, 368] on button "Checkout" at bounding box center [707, 371] width 262 height 19
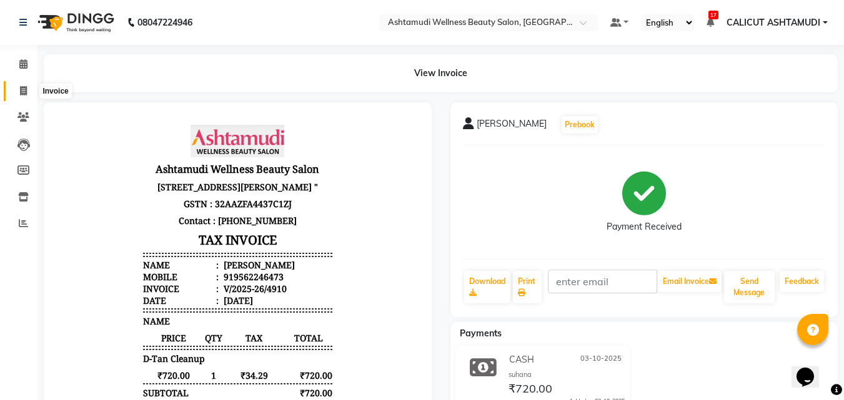
click at [26, 88] on icon at bounding box center [23, 90] width 7 height 9
select select "service"
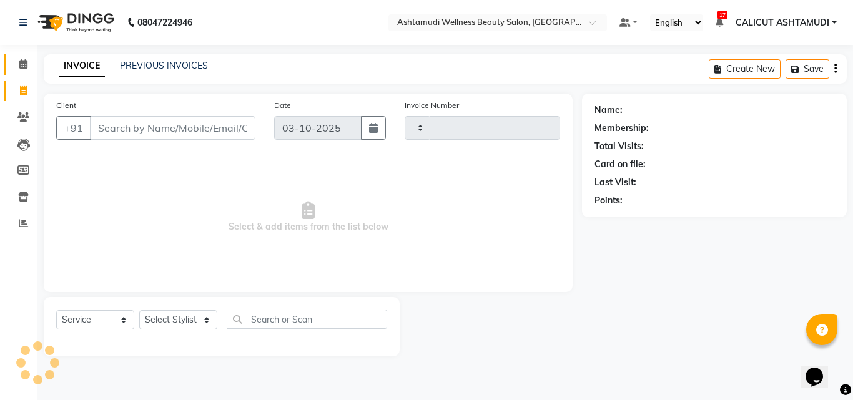
type input "4912"
select select "4630"
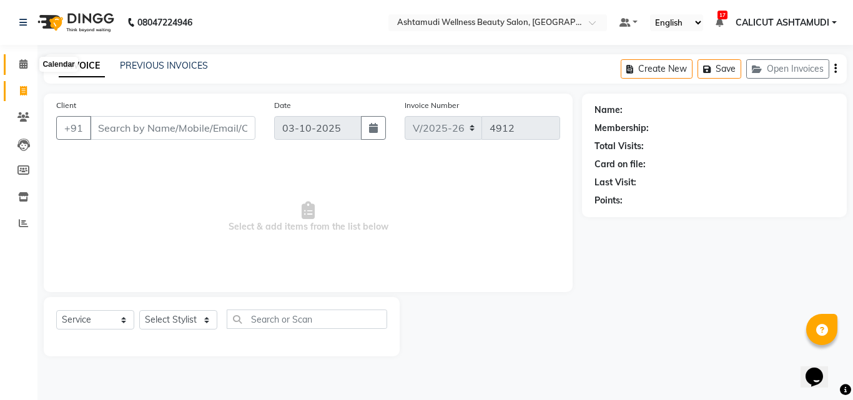
click at [25, 65] on icon at bounding box center [23, 63] width 8 height 9
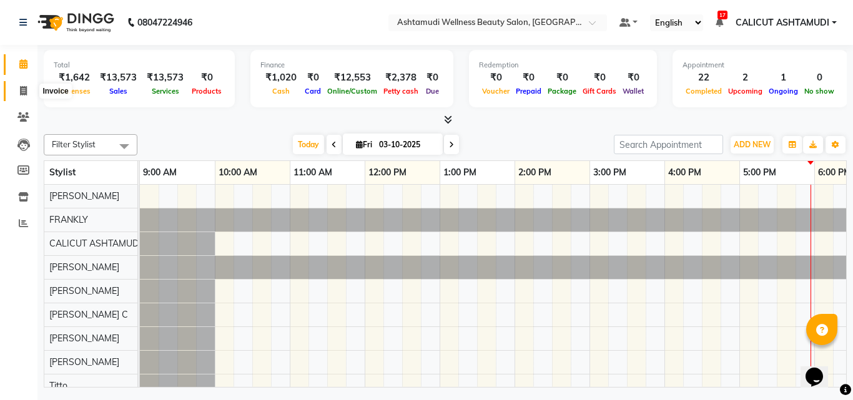
click at [25, 85] on span at bounding box center [23, 91] width 22 height 14
select select "service"
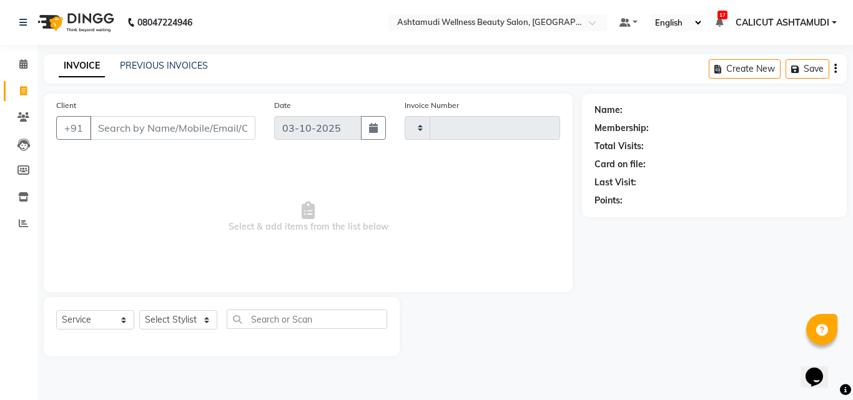
type input "4912"
select select "4630"
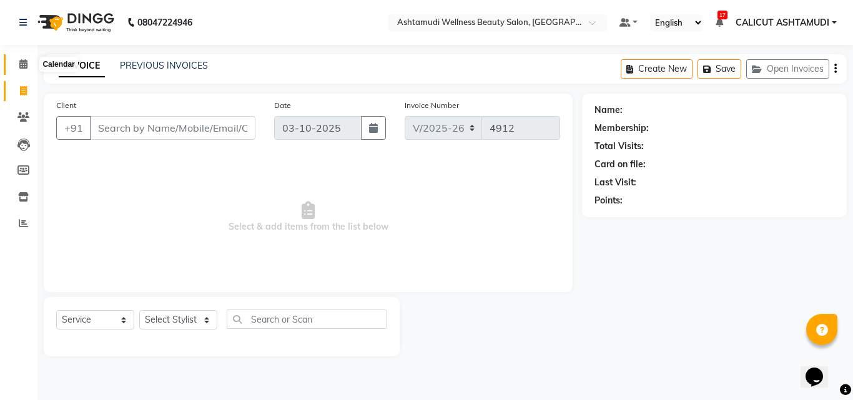
click at [18, 64] on span at bounding box center [23, 64] width 22 height 14
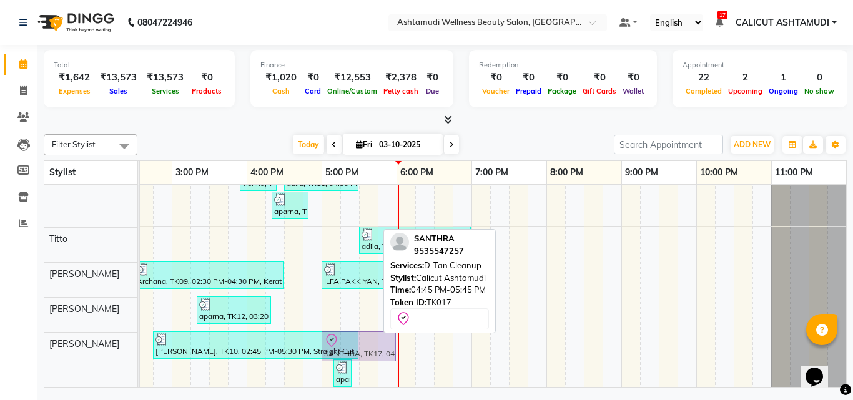
drag, startPoint x: 347, startPoint y: 279, endPoint x: 368, endPoint y: 368, distance: 91.9
click at [368, 368] on div "Shalha, TK03, 11:55 AM-12:10 PM, Eyebrows Threading PRABHA, TK06, 01:20 PM-01:3…" at bounding box center [284, 144] width 1124 height 570
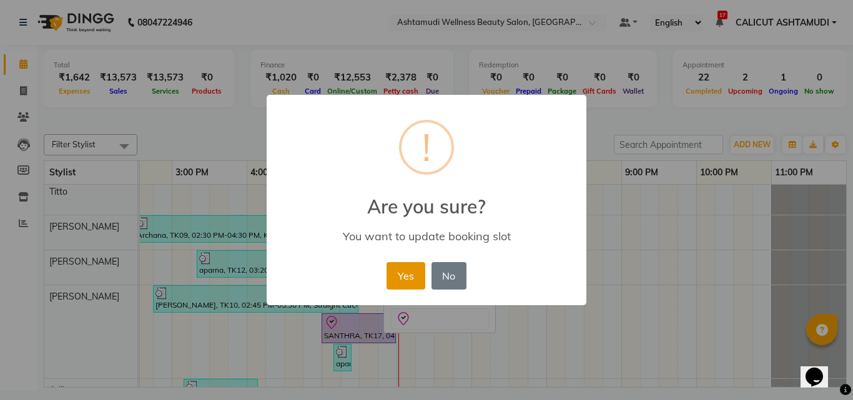
click at [403, 283] on button "Yes" at bounding box center [406, 275] width 38 height 27
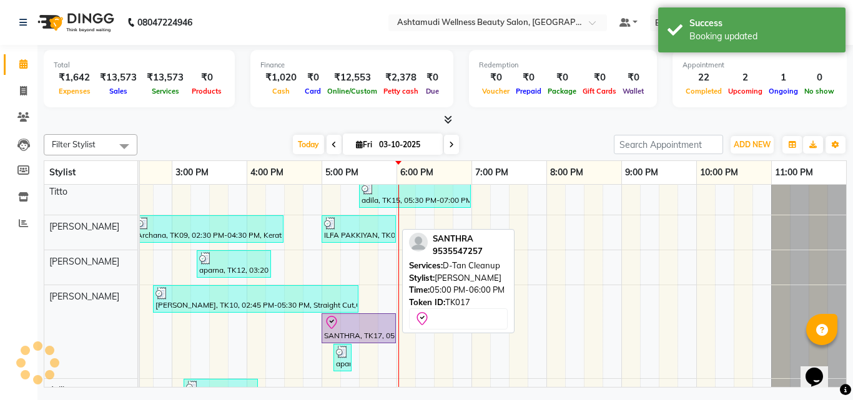
click at [372, 323] on div at bounding box center [358, 322] width 69 height 15
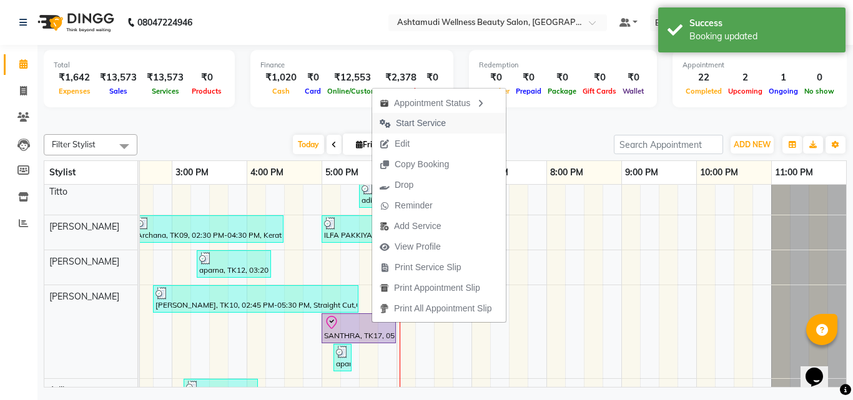
click at [416, 129] on span "Start Service" at bounding box center [421, 123] width 50 height 13
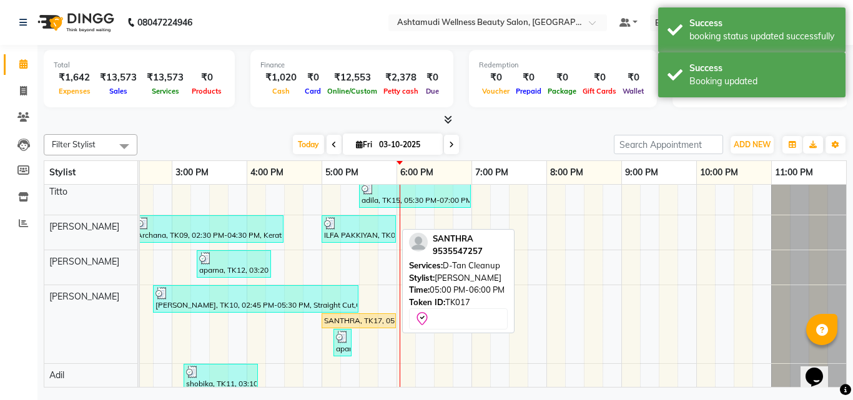
click at [375, 319] on div "SANTHRA, TK17, 05:00 PM-06:00 PM, D-Tan Cleanup" at bounding box center [359, 320] width 72 height 11
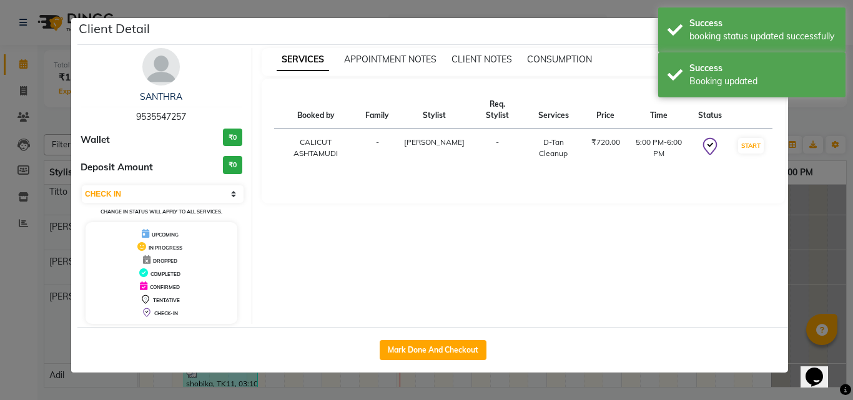
select select "1"
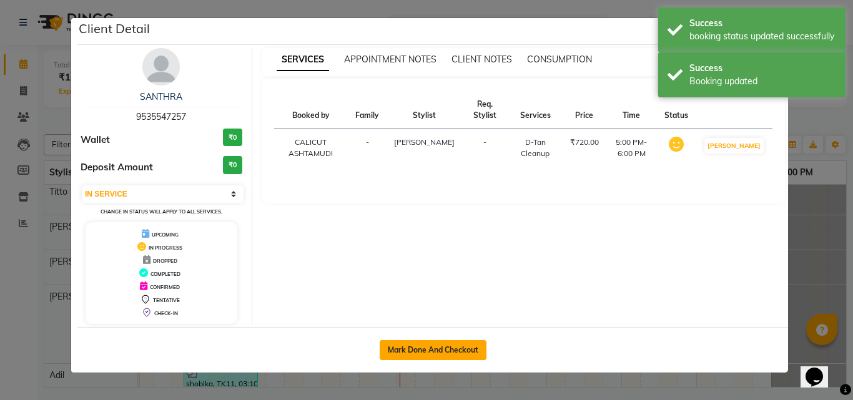
click at [440, 358] on button "Mark Done And Checkout" at bounding box center [433, 350] width 107 height 20
select select "service"
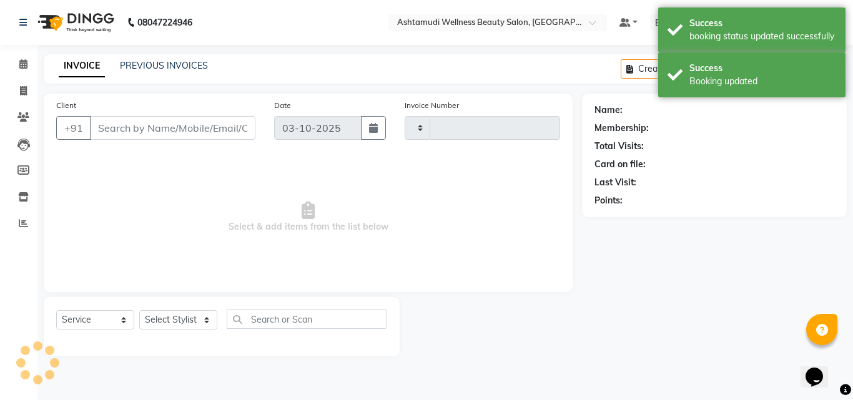
type input "4912"
select select "4630"
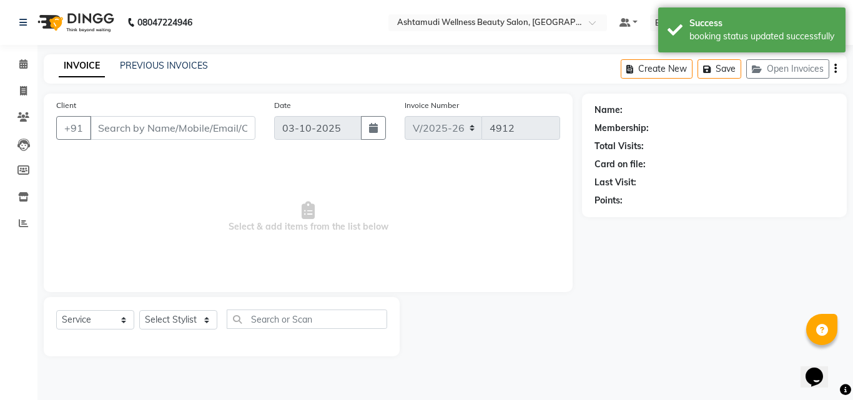
type input "9535547257"
select select "85202"
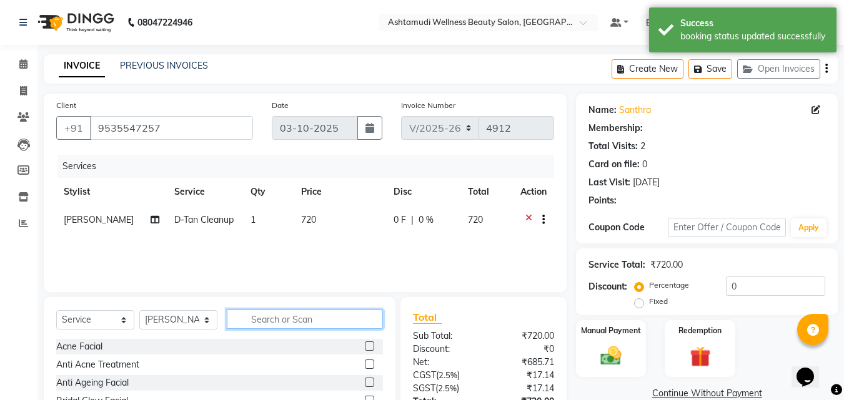
click at [285, 320] on input "text" at bounding box center [305, 319] width 156 height 19
select select "1: Object"
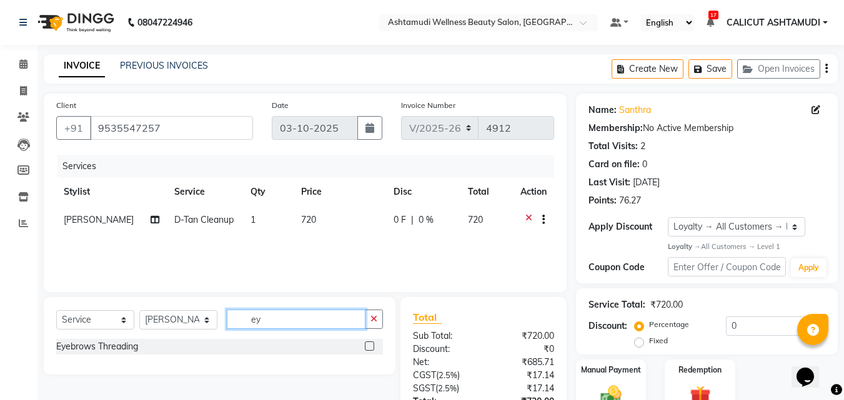
type input "ey"
click at [370, 345] on label at bounding box center [369, 346] width 9 height 9
click at [370, 345] on input "checkbox" at bounding box center [369, 347] width 8 height 8
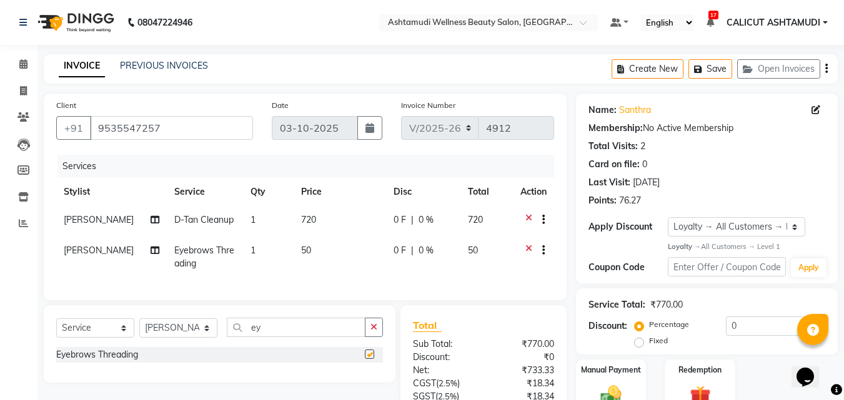
checkbox input "false"
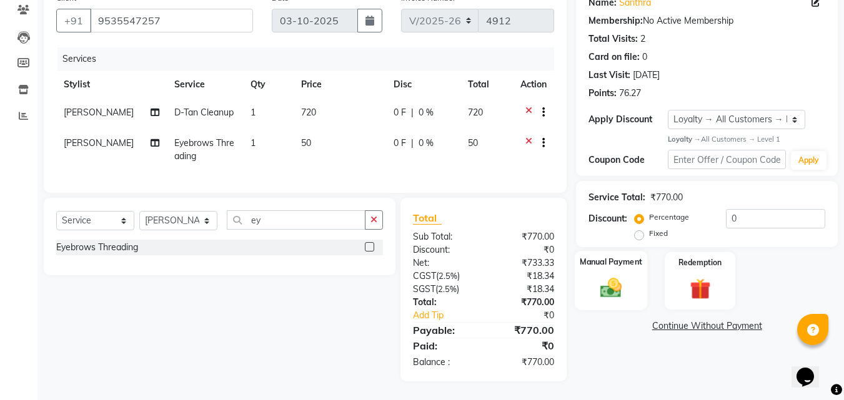
click at [624, 279] on img at bounding box center [610, 288] width 35 height 25
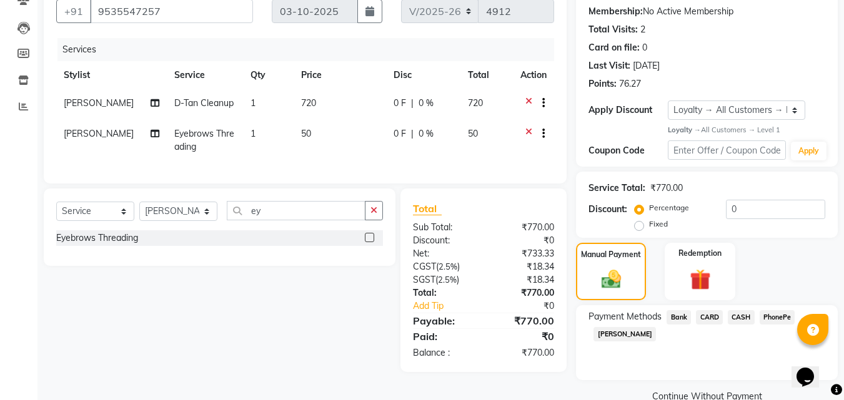
click at [777, 317] on span "PhonePe" at bounding box center [777, 317] width 36 height 14
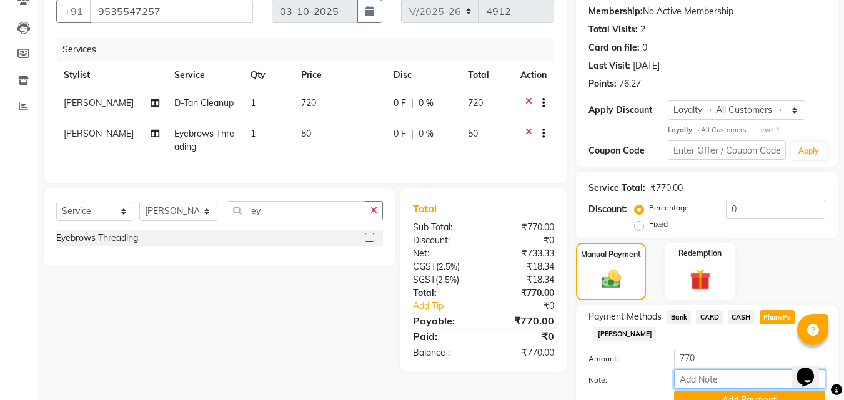
click at [718, 376] on input "Note:" at bounding box center [749, 379] width 151 height 19
type input "suhana"
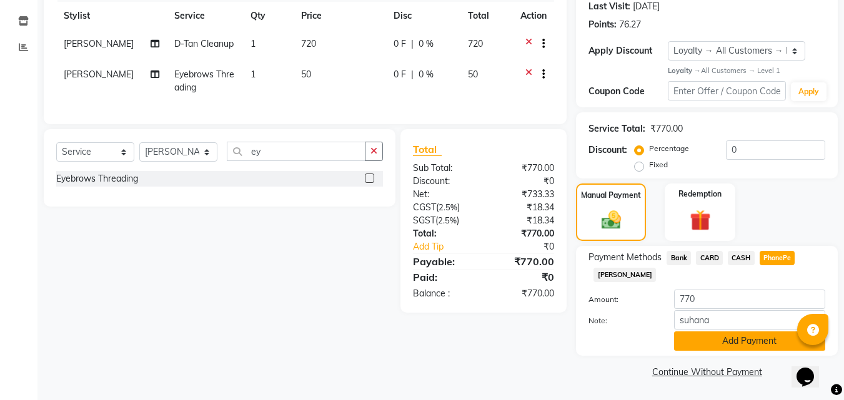
click at [756, 339] on button "Add Payment" at bounding box center [749, 341] width 151 height 19
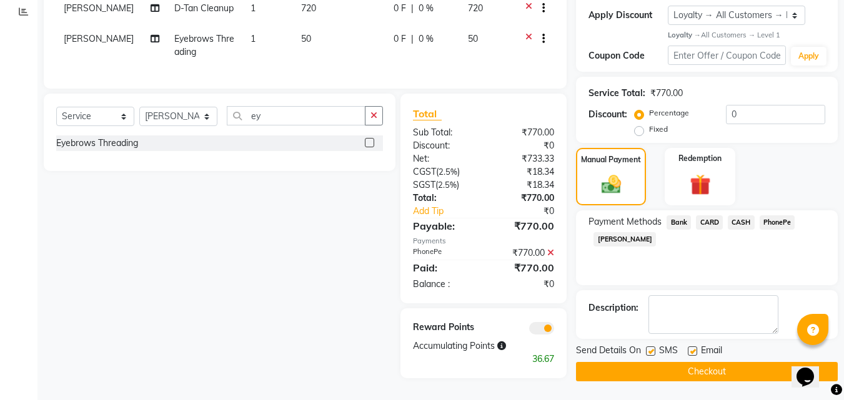
click at [690, 367] on button "Checkout" at bounding box center [707, 371] width 262 height 19
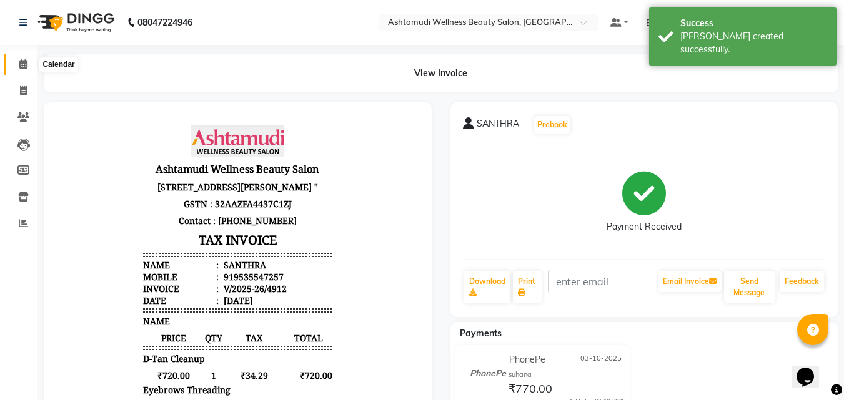
click at [24, 64] on icon at bounding box center [23, 63] width 8 height 9
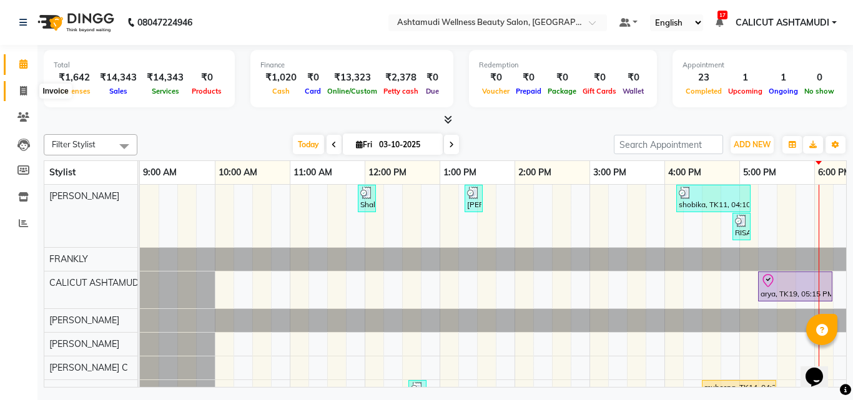
click at [20, 97] on span at bounding box center [23, 91] width 22 height 14
select select "service"
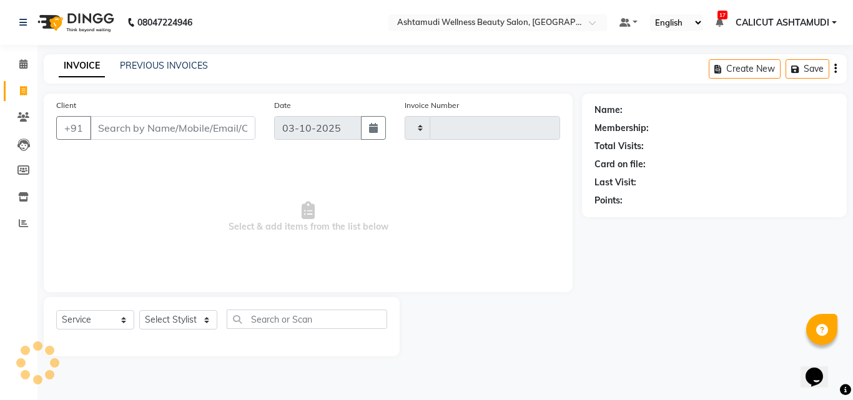
type input "4913"
select select "4630"
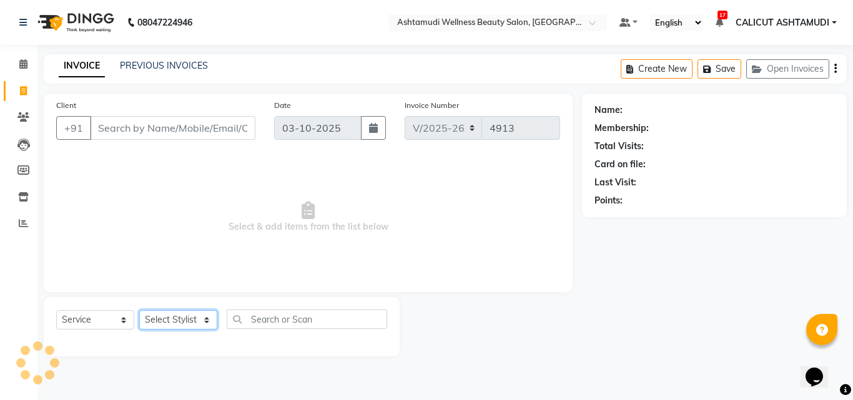
click at [165, 318] on select "Select Stylist [PERSON_NAME] [PERSON_NAME] [PERSON_NAME] CALICUT ASHTAMUDI FRAN…" at bounding box center [178, 319] width 78 height 19
select select "26964"
click at [139, 310] on select "Select Stylist [PERSON_NAME] [PERSON_NAME] [PERSON_NAME] CALICUT ASHTAMUDI FRAN…" at bounding box center [178, 319] width 78 height 19
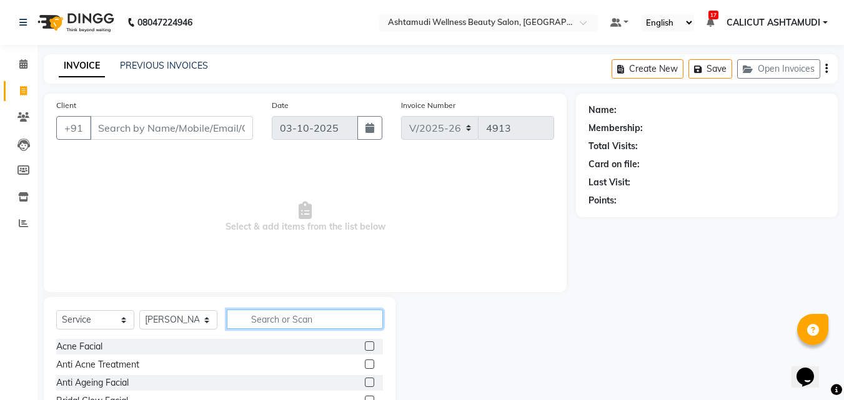
click at [306, 325] on input "text" at bounding box center [305, 319] width 156 height 19
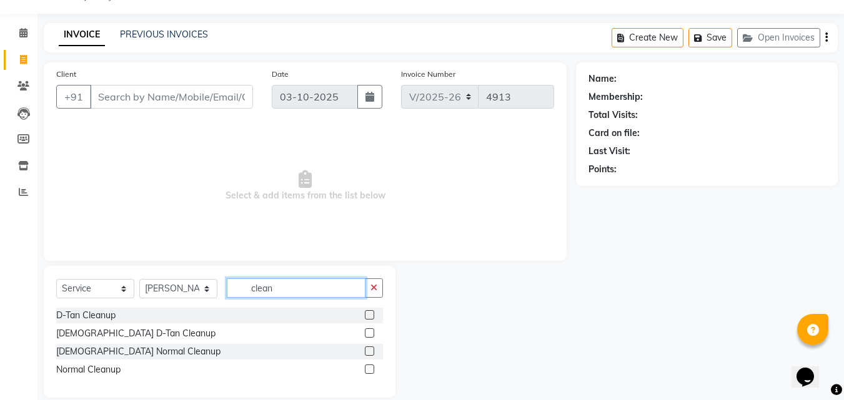
scroll to position [47, 0]
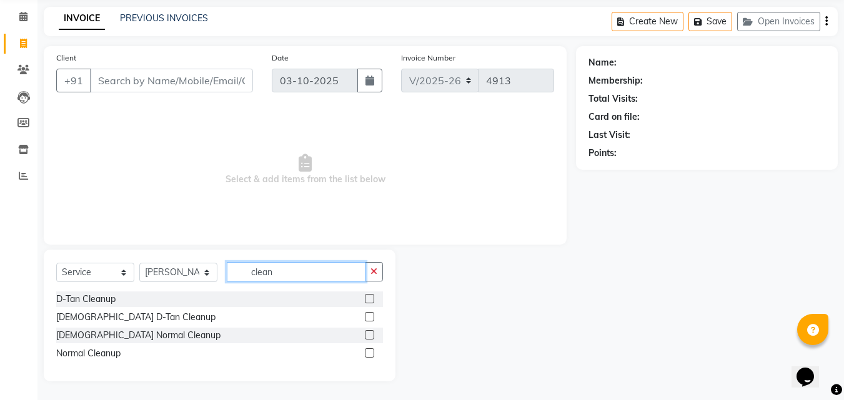
type input "clean"
click at [366, 354] on label at bounding box center [369, 352] width 9 height 9
click at [366, 354] on input "checkbox" at bounding box center [369, 354] width 8 height 8
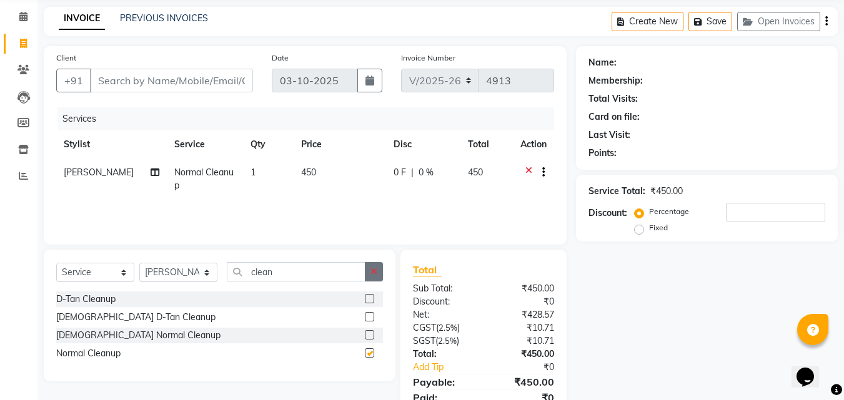
checkbox input "false"
click at [375, 278] on button "button" at bounding box center [374, 271] width 18 height 19
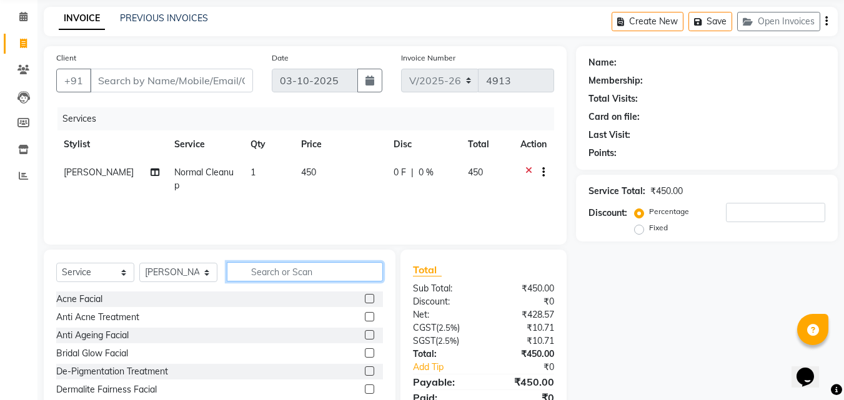
click at [361, 274] on input "text" at bounding box center [305, 271] width 156 height 19
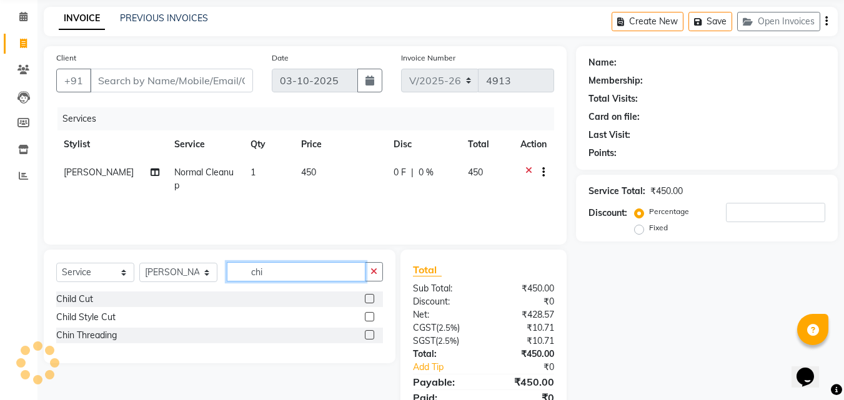
type input "chi"
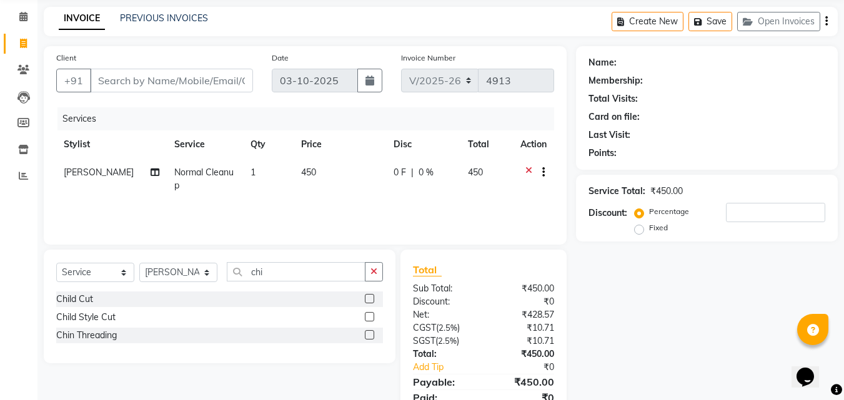
click at [370, 337] on label at bounding box center [369, 334] width 9 height 9
click at [370, 337] on input "checkbox" at bounding box center [369, 336] width 8 height 8
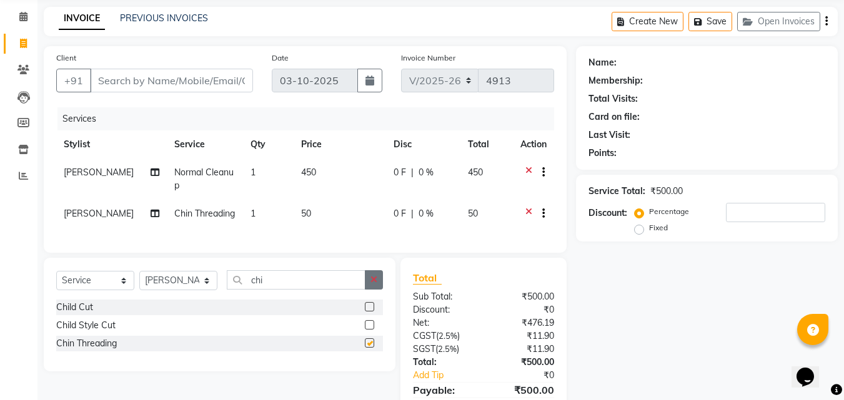
checkbox input "false"
click at [373, 280] on button "button" at bounding box center [374, 279] width 18 height 19
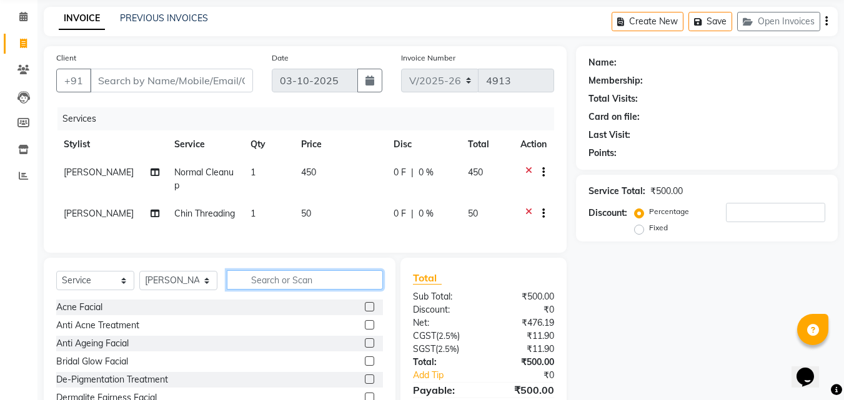
click at [362, 285] on input "text" at bounding box center [305, 279] width 156 height 19
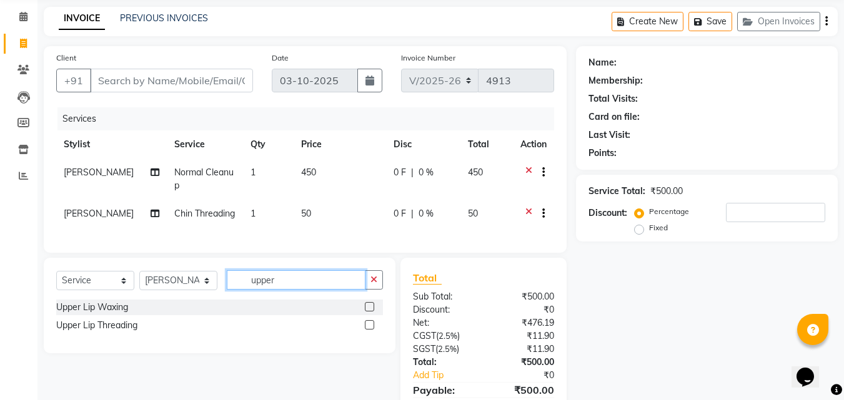
type input "upper"
click at [369, 330] on label at bounding box center [369, 324] width 9 height 9
click at [369, 330] on input "checkbox" at bounding box center [369, 326] width 8 height 8
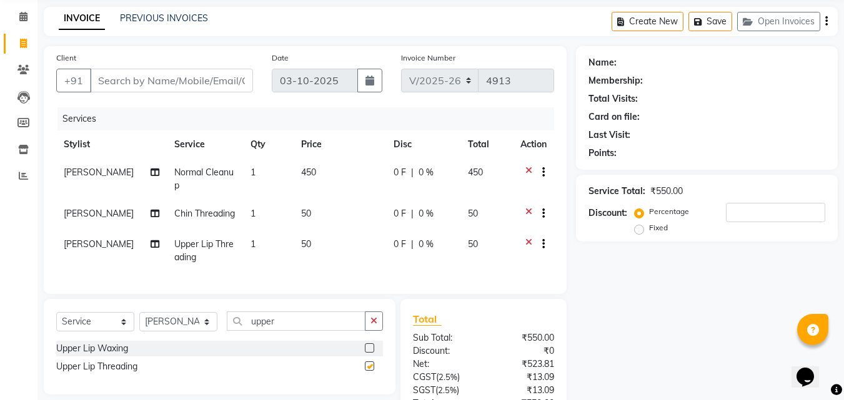
checkbox input "false"
click at [211, 84] on input "Client" at bounding box center [171, 81] width 163 height 24
type input "9"
type input "0"
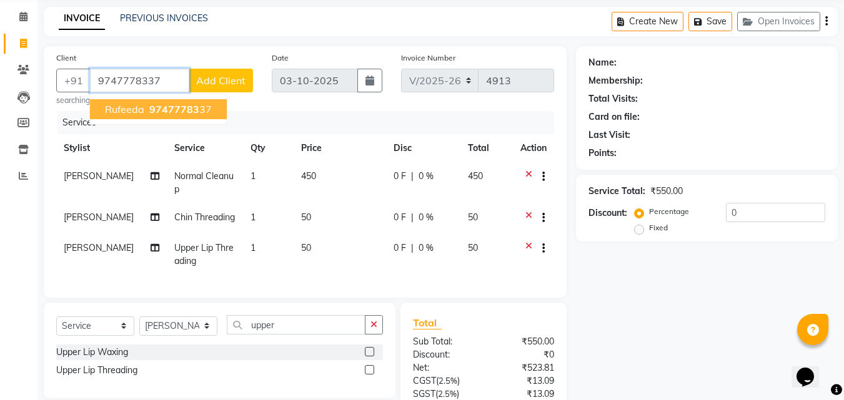
type input "9747778337"
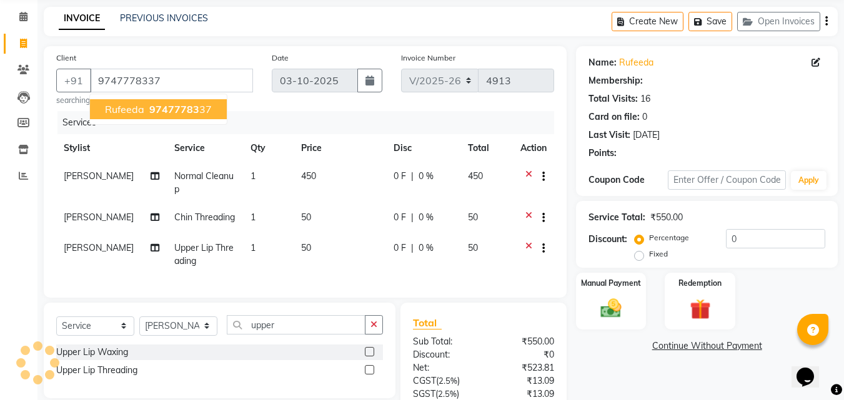
select select "2: Object"
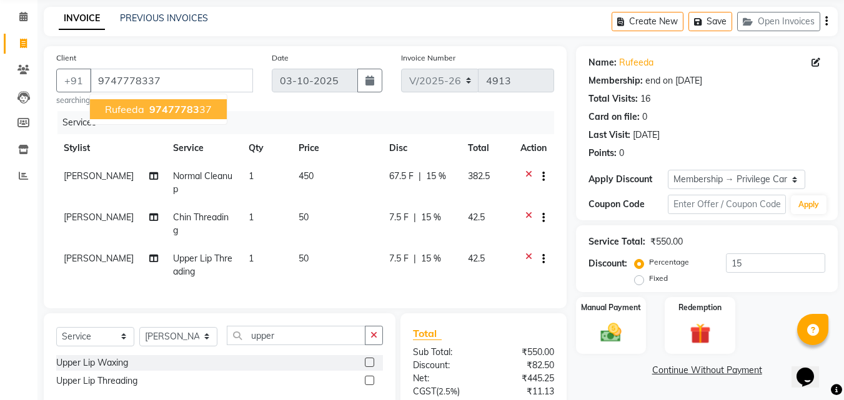
click at [206, 97] on ngb-typeahead-window "Rufeeda 97477783 37" at bounding box center [158, 109] width 138 height 31
click at [210, 103] on button "Rufeeda 97477783 37" at bounding box center [158, 109] width 137 height 20
type input "0"
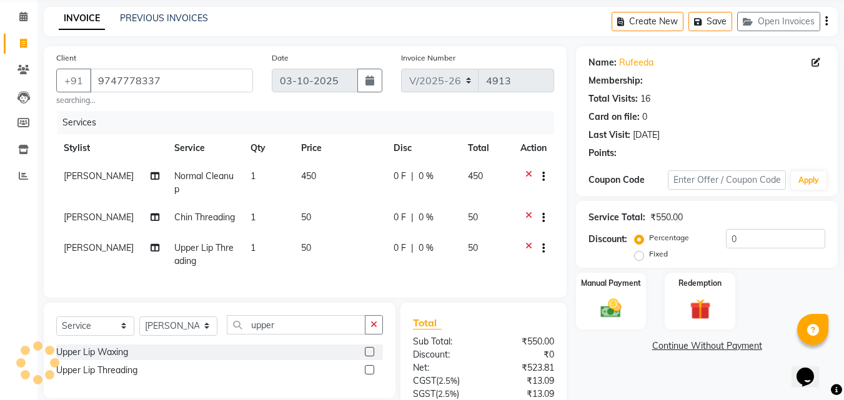
select select "2: Object"
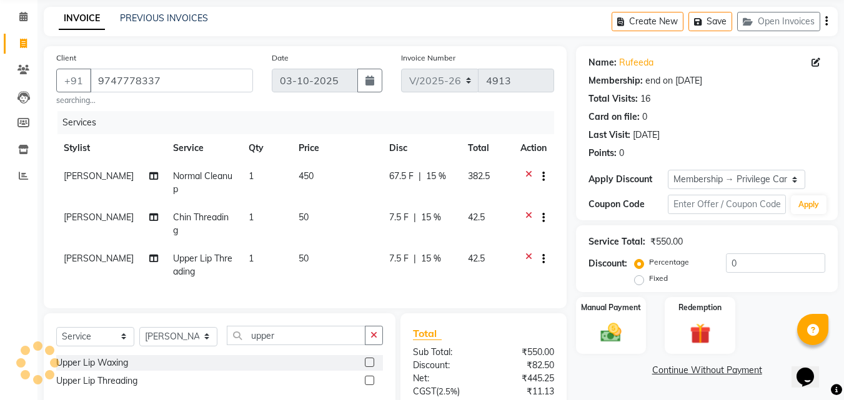
type input "15"
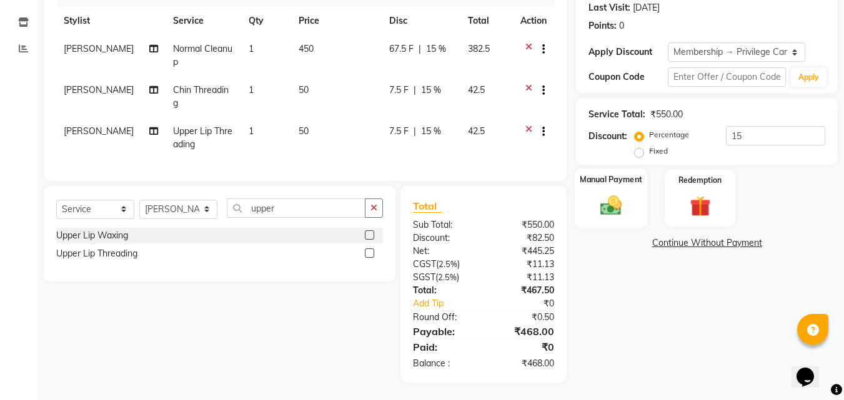
click at [636, 214] on div "Manual Payment" at bounding box center [611, 198] width 73 height 59
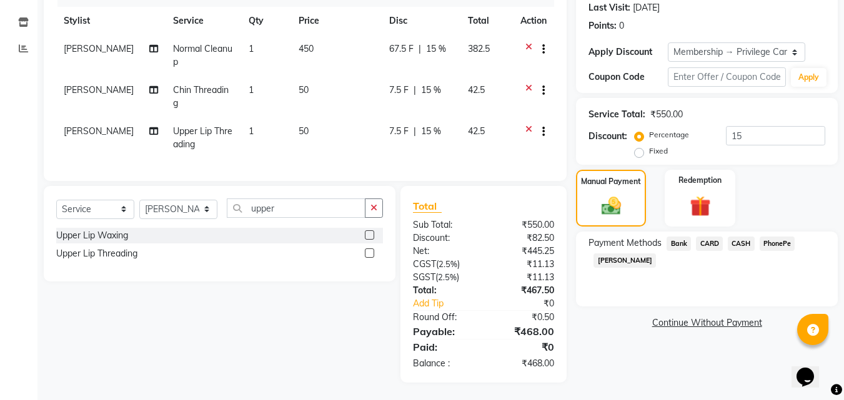
click at [775, 247] on span "PhonePe" at bounding box center [777, 244] width 36 height 14
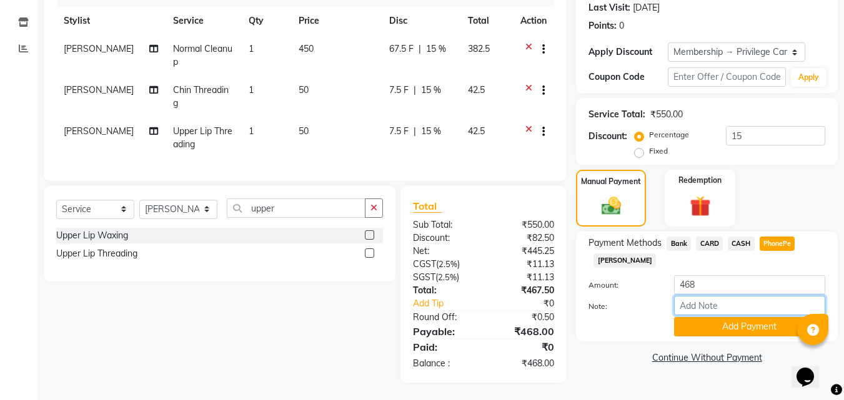
drag, startPoint x: 724, startPoint y: 304, endPoint x: 742, endPoint y: 308, distance: 18.5
click at [724, 304] on input "Note:" at bounding box center [749, 305] width 151 height 19
type input "suhana"
click at [746, 321] on button "Add Payment" at bounding box center [749, 326] width 151 height 19
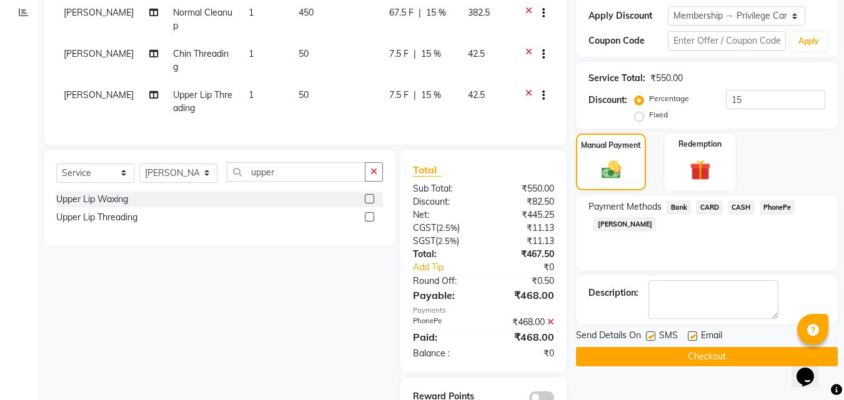
scroll to position [245, 0]
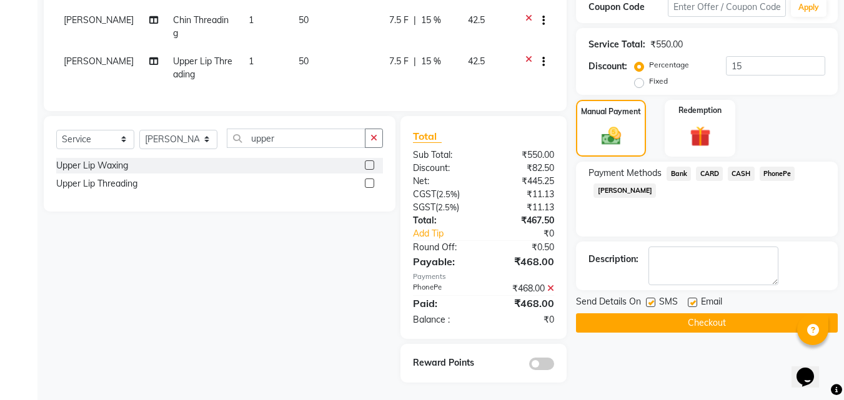
click at [728, 327] on button "Checkout" at bounding box center [707, 322] width 262 height 19
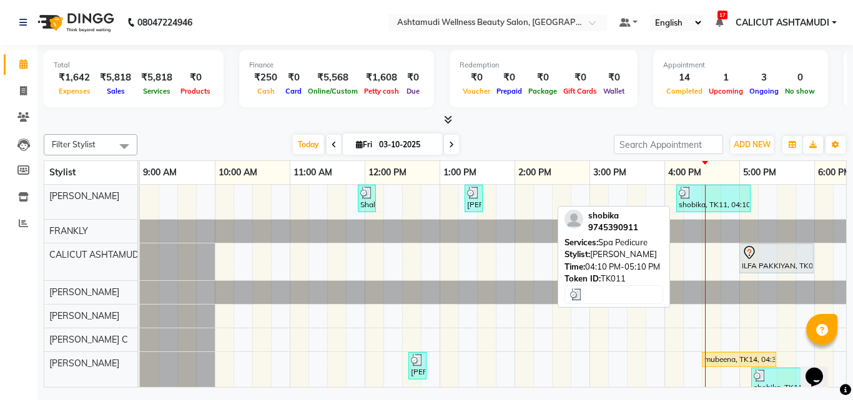
click at [716, 195] on div at bounding box center [713, 193] width 69 height 12
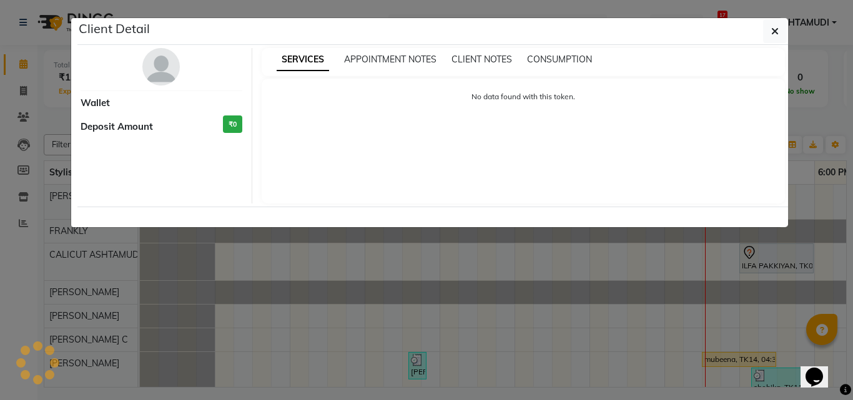
select select "3"
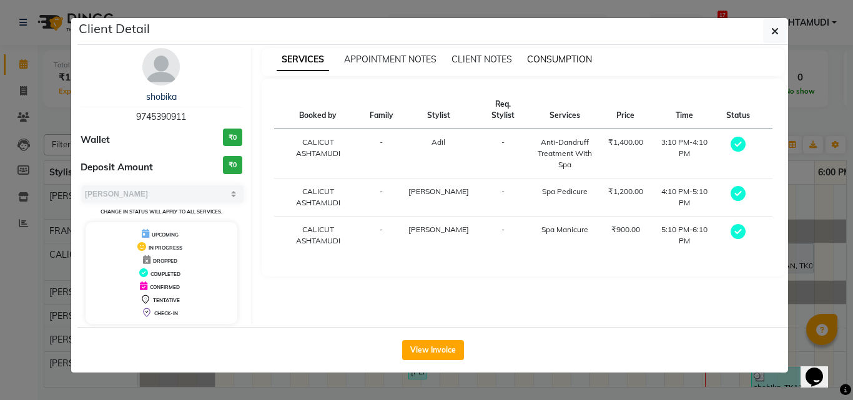
click at [554, 60] on span "CONSUMPTION" at bounding box center [559, 59] width 65 height 11
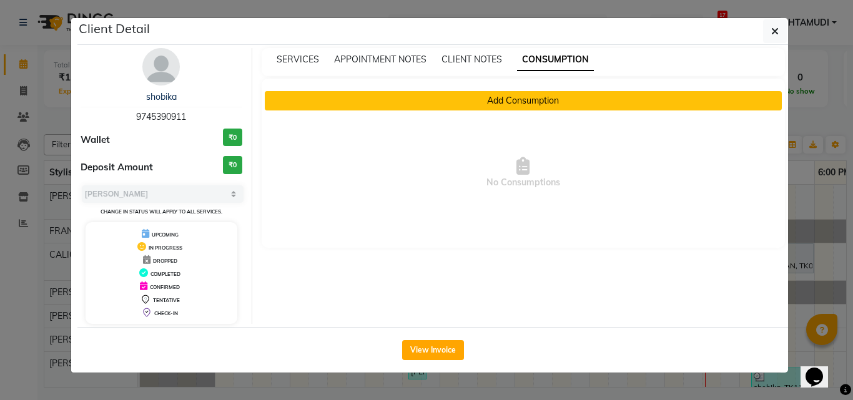
click at [537, 96] on button "Add Consumption" at bounding box center [524, 100] width 518 height 19
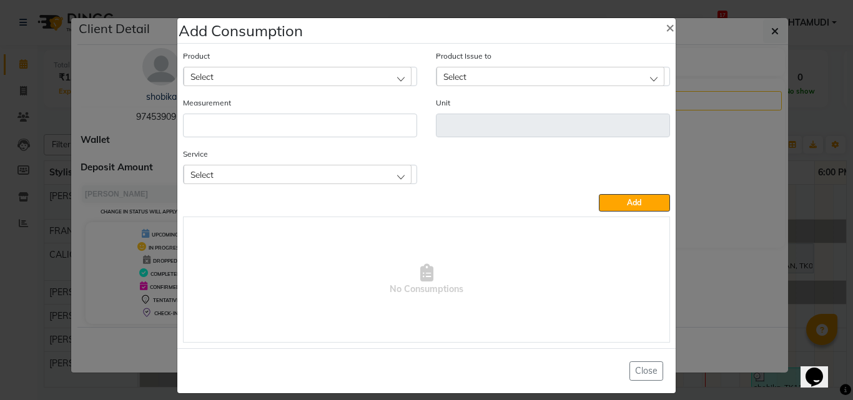
click at [311, 175] on div "Select" at bounding box center [298, 174] width 228 height 19
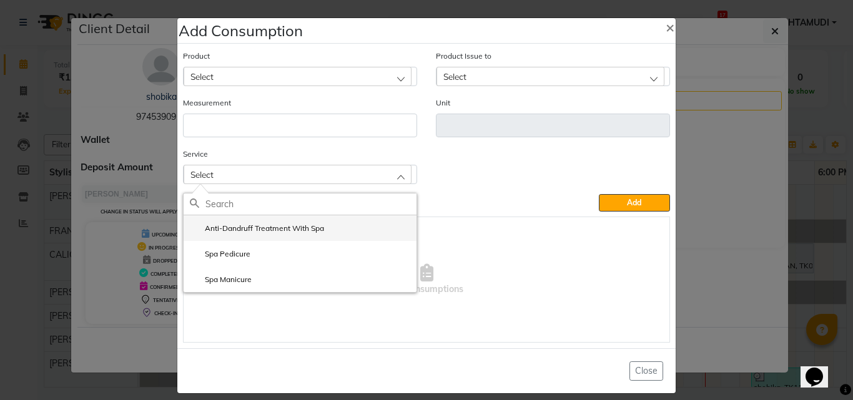
click at [240, 227] on label "Anti-Dandruff Treatment With Spa" at bounding box center [257, 228] width 134 height 11
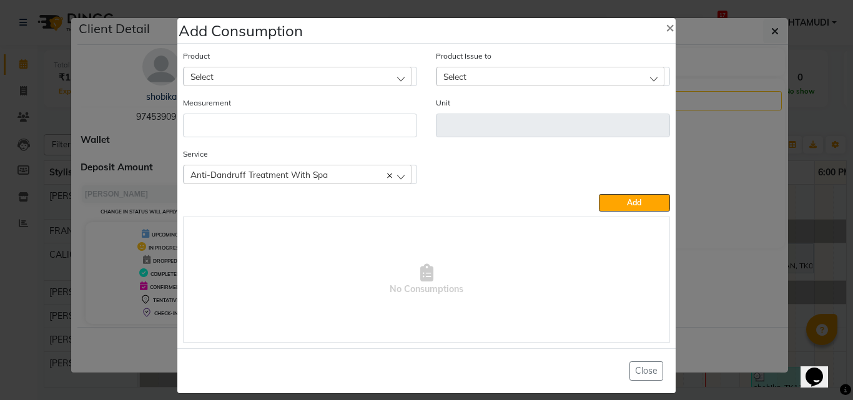
click at [235, 84] on div "Select" at bounding box center [298, 76] width 228 height 19
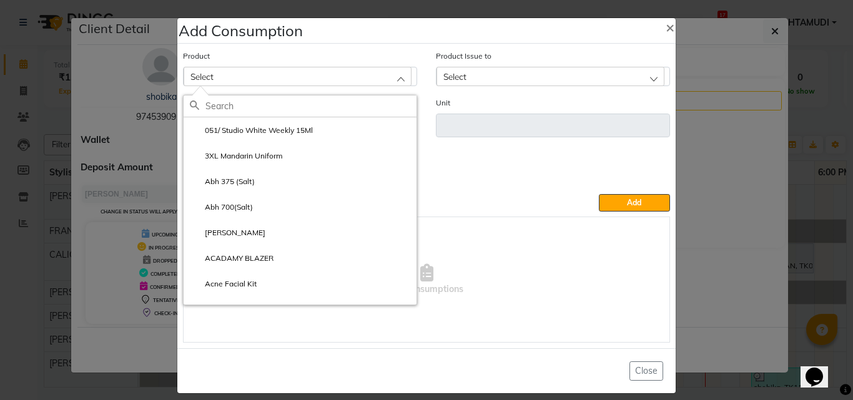
click at [237, 106] on input "text" at bounding box center [310, 106] width 211 height 21
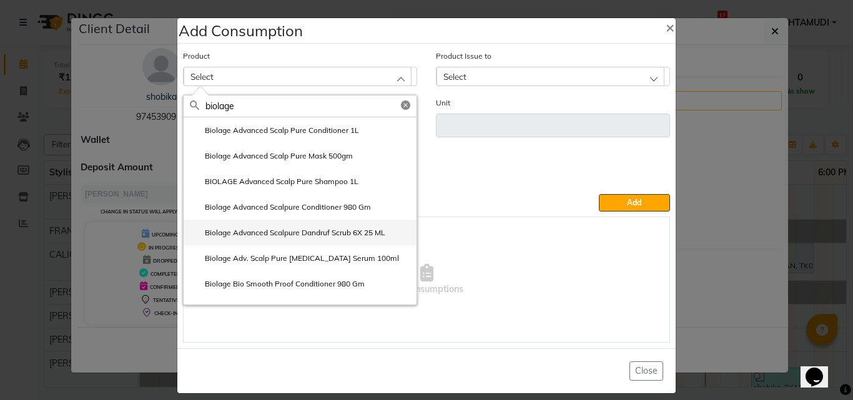
type input "biolage"
click at [279, 229] on label "Biolage Advanced Scalpure Dandruf Scrub 6X 25 ML" at bounding box center [287, 232] width 195 height 11
type input "pcs"
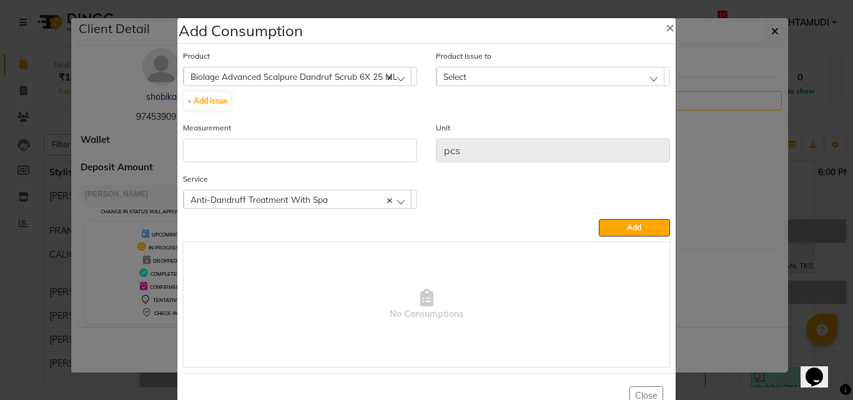
click at [523, 74] on div "Select" at bounding box center [551, 76] width 228 height 19
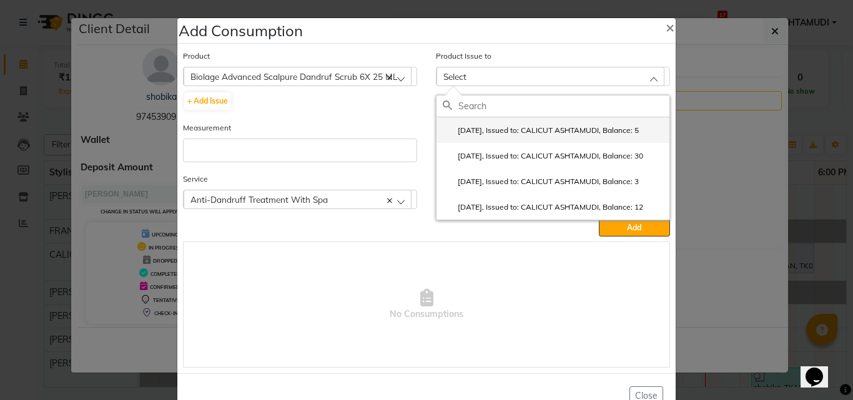
click at [508, 129] on label "2025-10-01, Issued to: CALICUT ASHTAMUDI, Balance: 5" at bounding box center [541, 130] width 196 height 11
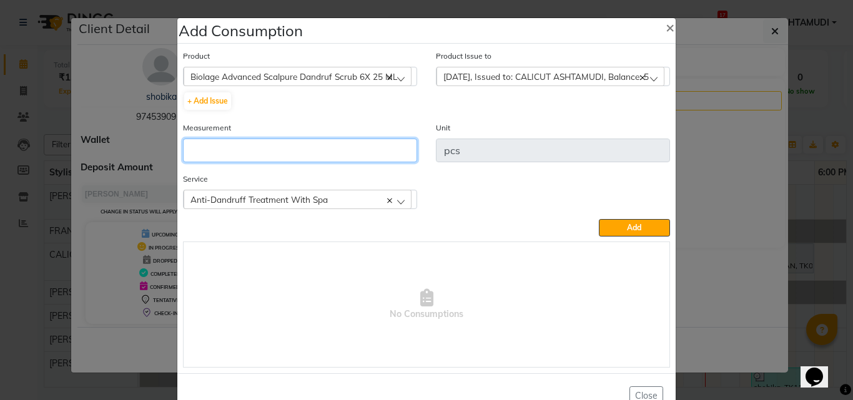
click at [297, 154] on input "number" at bounding box center [300, 151] width 234 height 24
type input "1"
click at [308, 206] on div "Anti-Dandruff Treatment With Spa" at bounding box center [298, 199] width 228 height 19
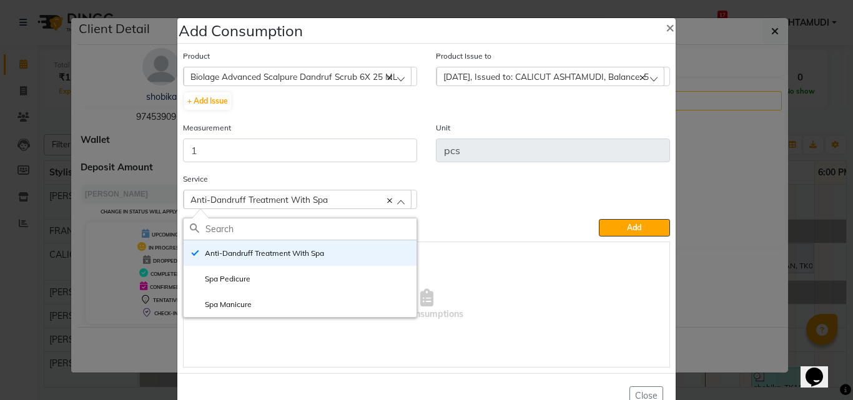
click at [463, 203] on div "Service Anti-Dandruff Treatment With Spa Anti-Dandruff Treatment With Spa Spa P…" at bounding box center [427, 195] width 506 height 47
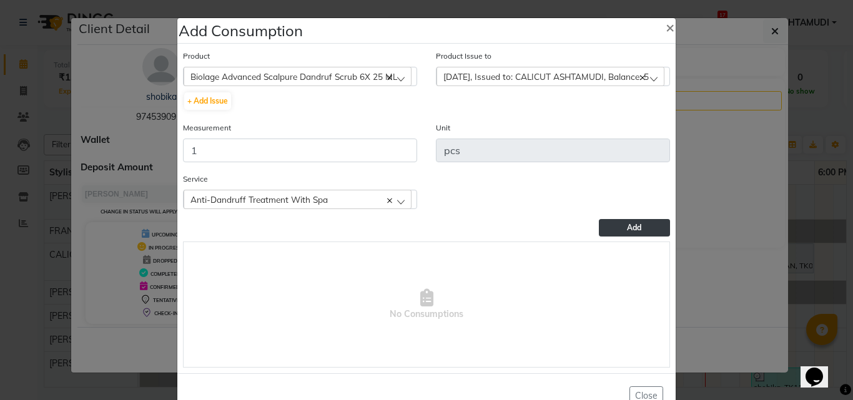
click at [627, 230] on span "Add" at bounding box center [634, 227] width 14 height 9
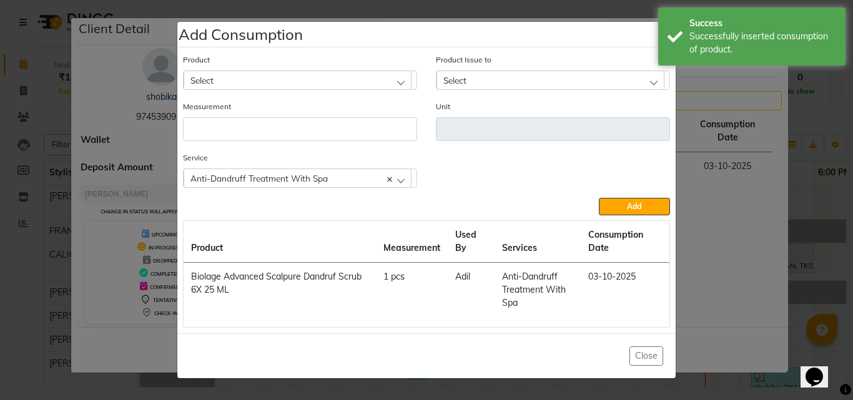
click at [305, 182] on span "Anti-Dandruff Treatment With Spa" at bounding box center [258, 178] width 137 height 11
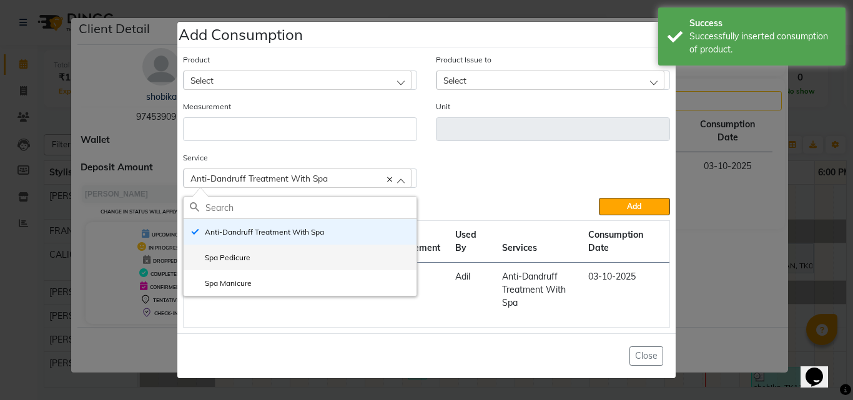
click at [259, 259] on li "Spa Pedicure" at bounding box center [300, 258] width 233 height 26
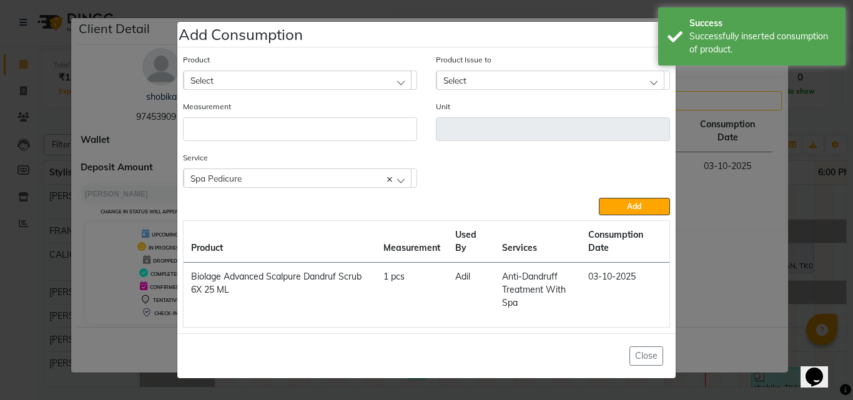
click at [273, 72] on div "Select" at bounding box center [298, 80] width 228 height 19
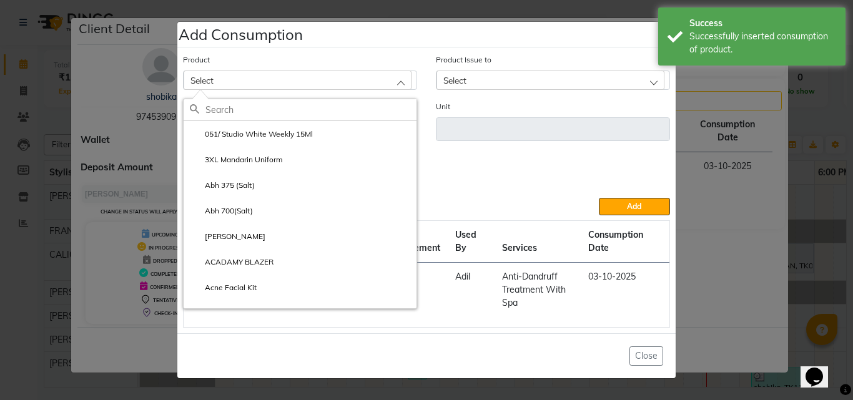
click at [272, 111] on input "text" at bounding box center [310, 109] width 211 height 21
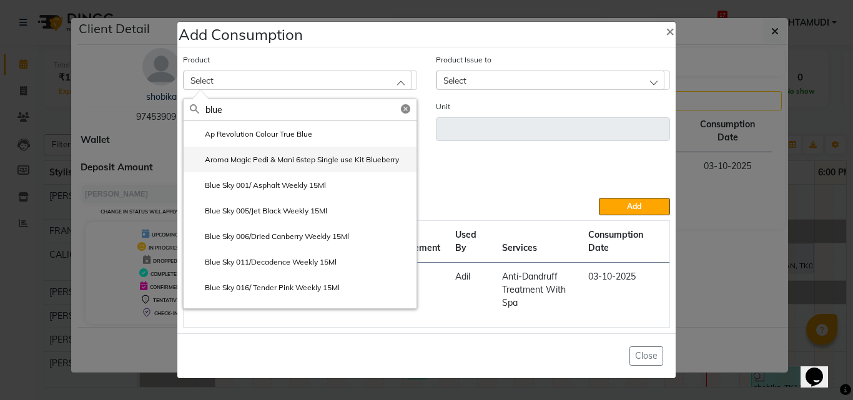
type input "blue"
click at [269, 162] on label "Aroma Magic Pedi & Mani 6step Single use Kit Blueberry" at bounding box center [294, 159] width 209 height 11
type input "pc"
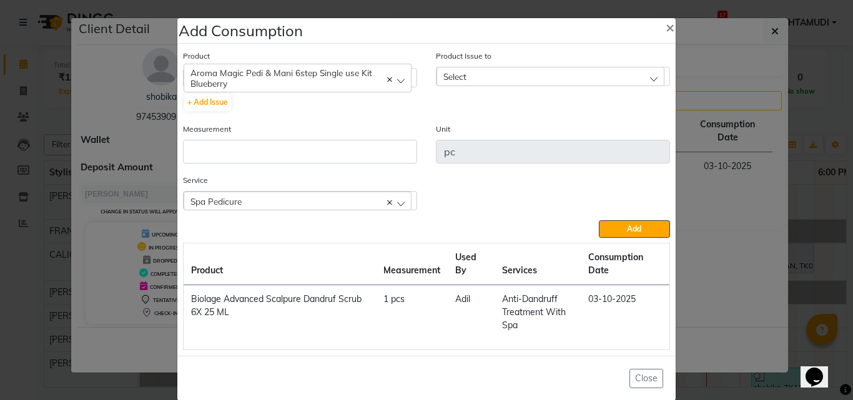
click at [443, 76] on span "Select" at bounding box center [454, 76] width 23 height 11
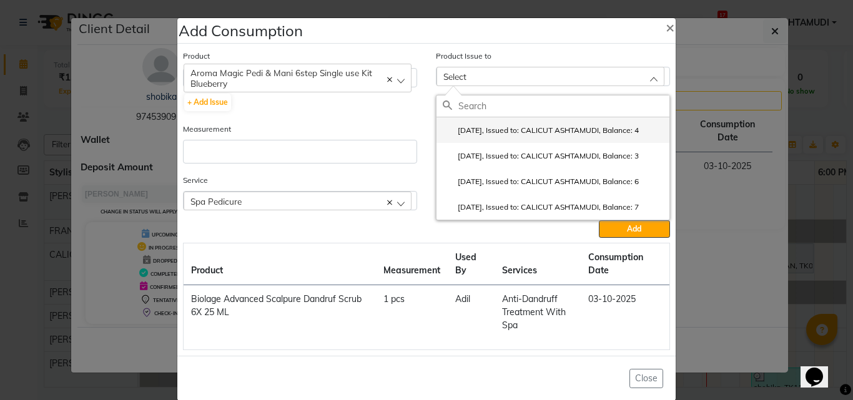
click at [451, 131] on label "2025-09-18, Issued to: CALICUT ASHTAMUDI, Balance: 4" at bounding box center [541, 130] width 196 height 11
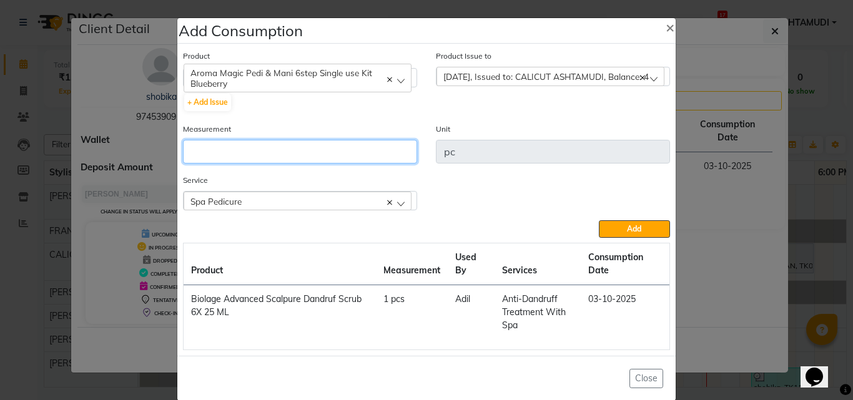
click at [322, 160] on input "number" at bounding box center [300, 152] width 234 height 24
type input "1"
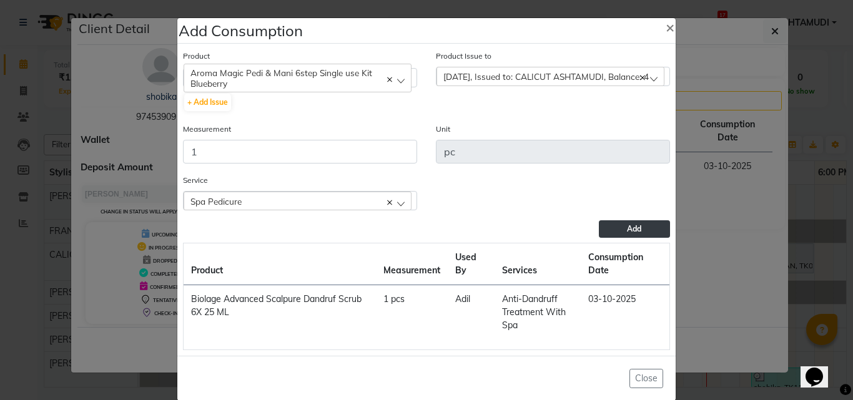
click at [613, 229] on button "Add" at bounding box center [634, 228] width 71 height 17
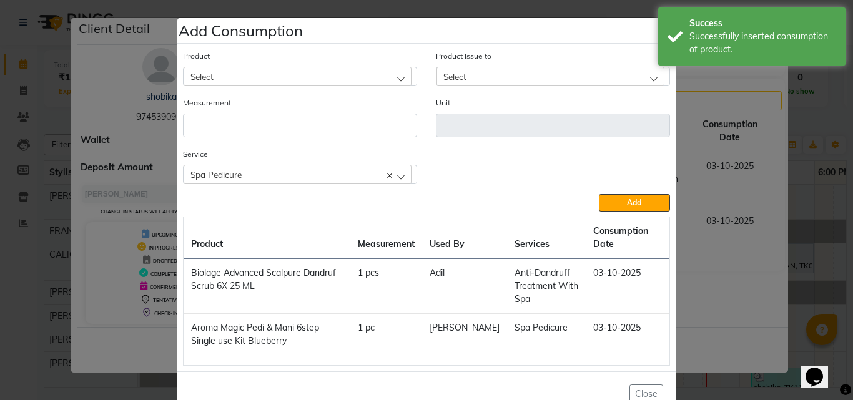
click at [296, 167] on div "Spa Pedicure" at bounding box center [298, 174] width 228 height 19
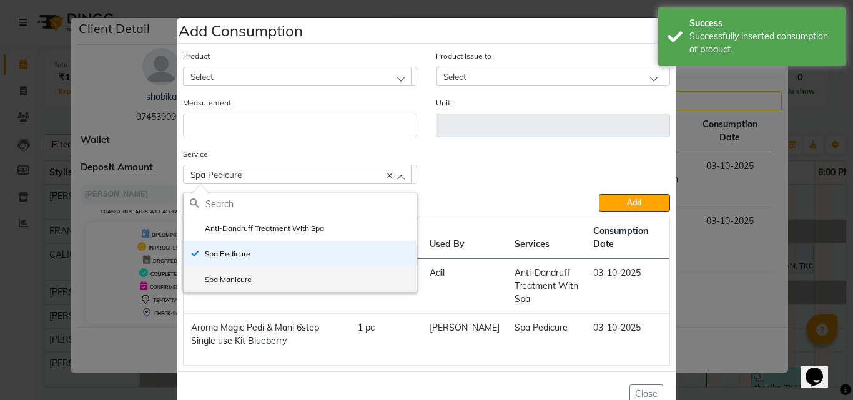
click at [244, 281] on label "Spa Manicure" at bounding box center [221, 279] width 62 height 11
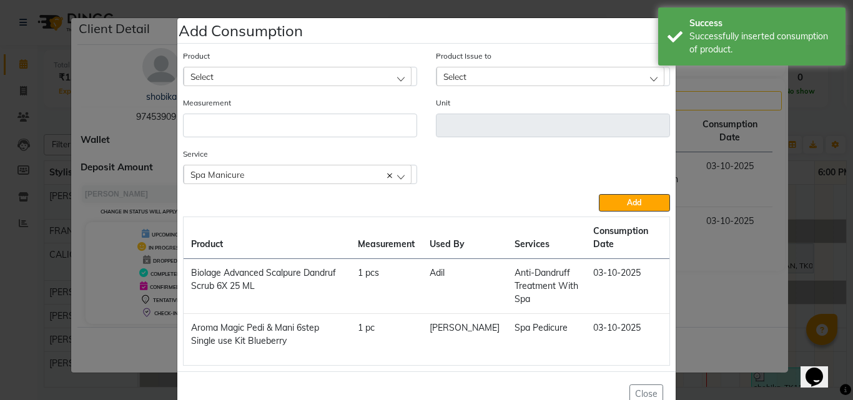
click at [245, 77] on div "Select" at bounding box center [298, 76] width 228 height 19
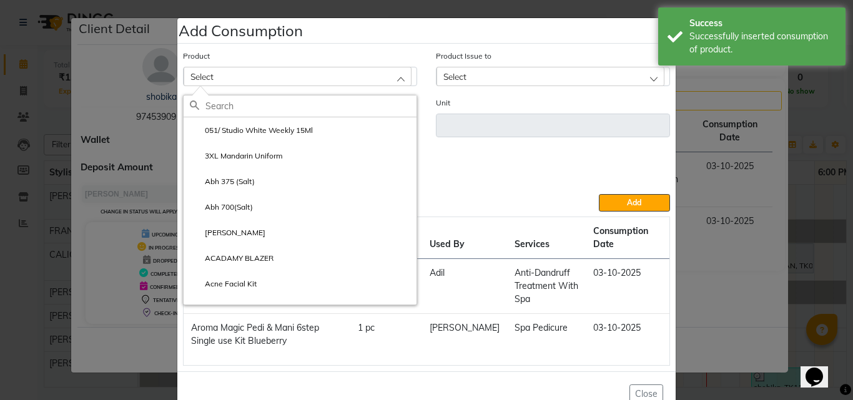
click at [269, 107] on input "text" at bounding box center [310, 106] width 211 height 21
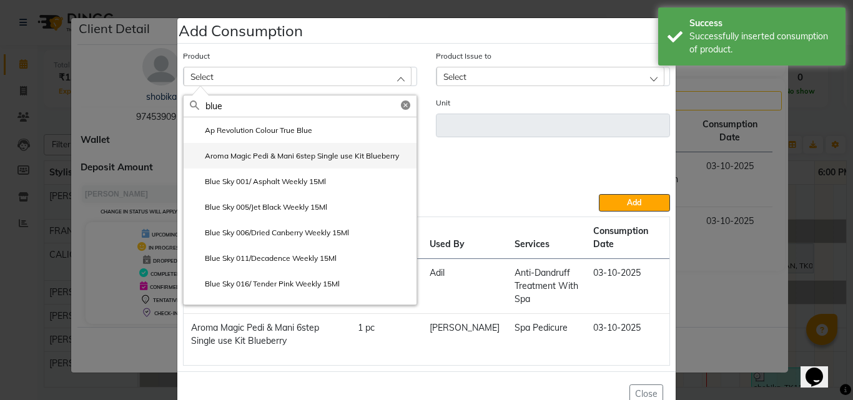
type input "blue"
click at [268, 147] on li "Aroma Magic Pedi & Mani 6step Single use Kit Blueberry" at bounding box center [300, 156] width 233 height 26
type input "pc"
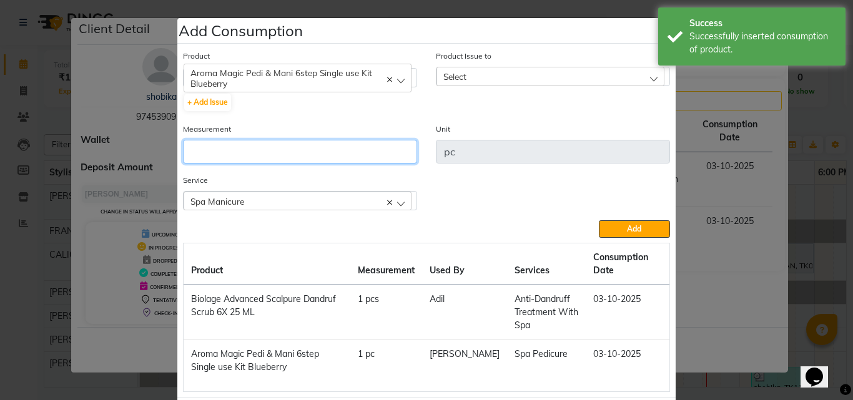
click at [262, 147] on input "number" at bounding box center [300, 152] width 234 height 24
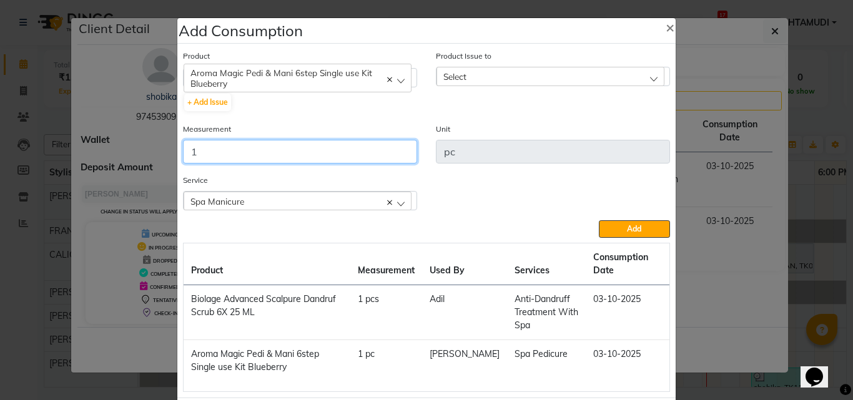
type input "1"
click at [427, 76] on div "Product Issue to Select 2025-09-18, Issued to: CALICUT ASHTAMUDI, Balance: 3 20…" at bounding box center [553, 85] width 253 height 73
click at [493, 81] on div "Select" at bounding box center [551, 76] width 228 height 19
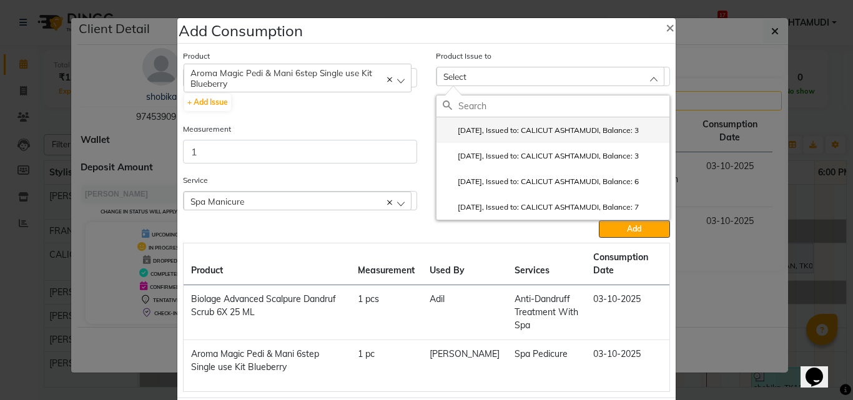
click at [487, 132] on label "2025-09-18, Issued to: CALICUT ASHTAMUDI, Balance: 3" at bounding box center [541, 130] width 196 height 11
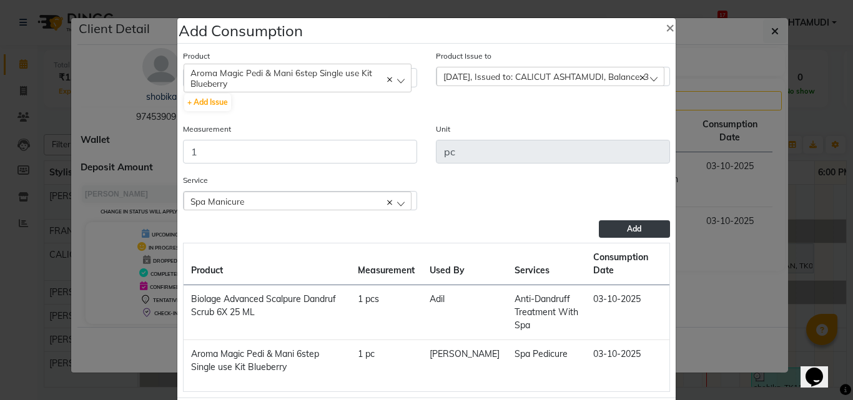
click at [628, 228] on span "Add" at bounding box center [634, 228] width 14 height 9
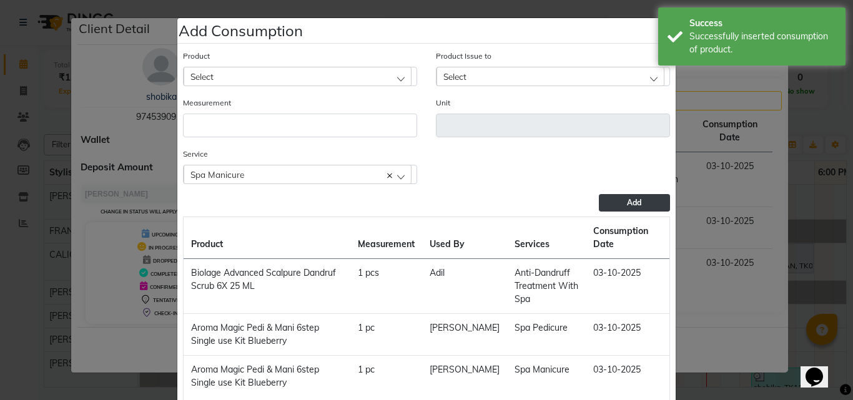
click at [744, 300] on ngb-modal-window "Add Consumption × Product Select 051/ Studio White Weekly 15Ml Product Issue to…" at bounding box center [426, 200] width 853 height 400
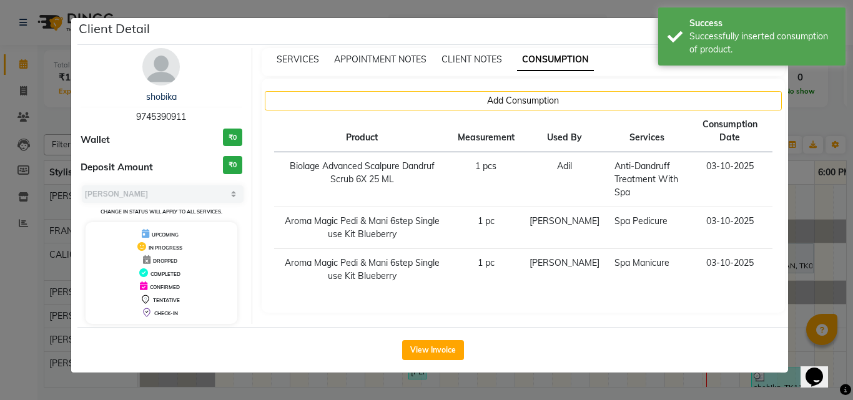
click at [835, 287] on ngb-modal-window "Client Detail shobika 9745390911 Wallet ₹0 Deposit Amount ₹0 Select MARK DONE U…" at bounding box center [426, 200] width 853 height 400
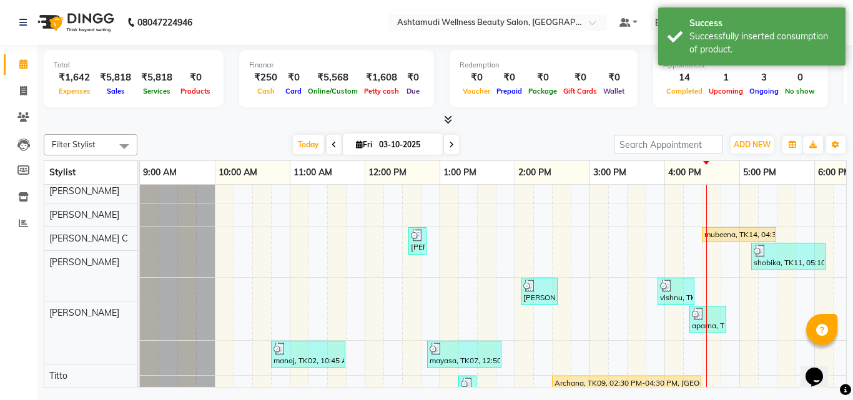
scroll to position [125, 0]
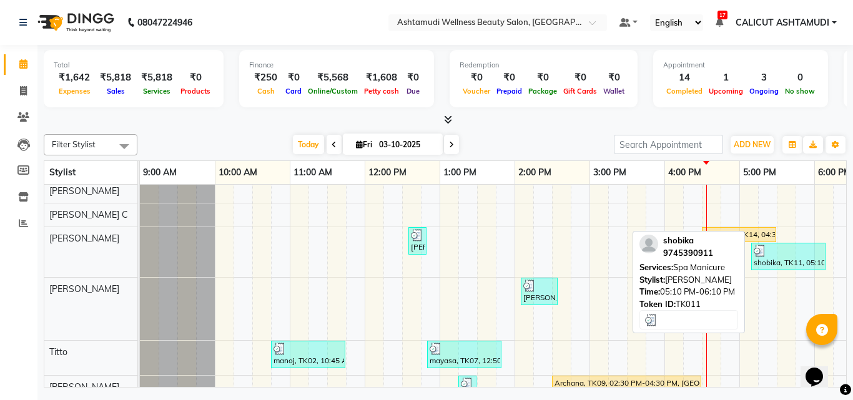
click at [812, 256] on div at bounding box center [788, 251] width 69 height 12
select select "3"
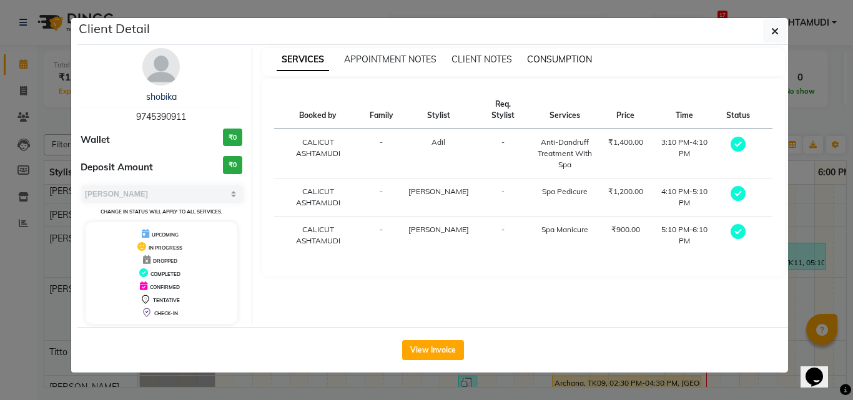
click at [553, 59] on span "CONSUMPTION" at bounding box center [559, 59] width 65 height 11
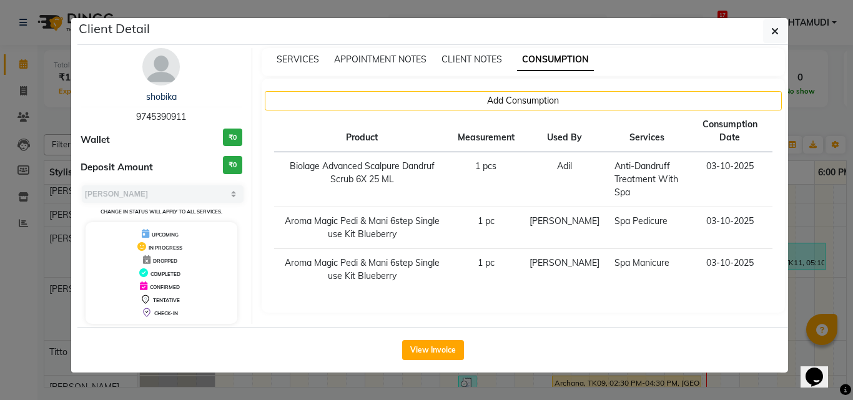
click at [812, 274] on ngb-modal-window "Client Detail shobika 9745390911 Wallet ₹0 Deposit Amount ₹0 Select MARK DONE U…" at bounding box center [426, 200] width 853 height 400
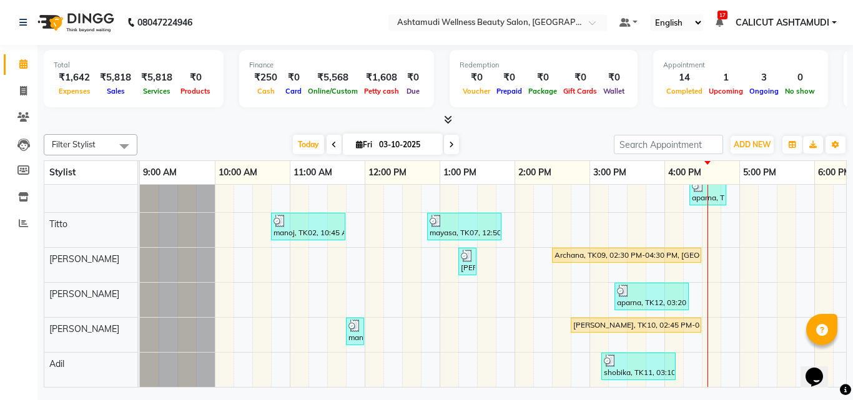
scroll to position [262, 0]
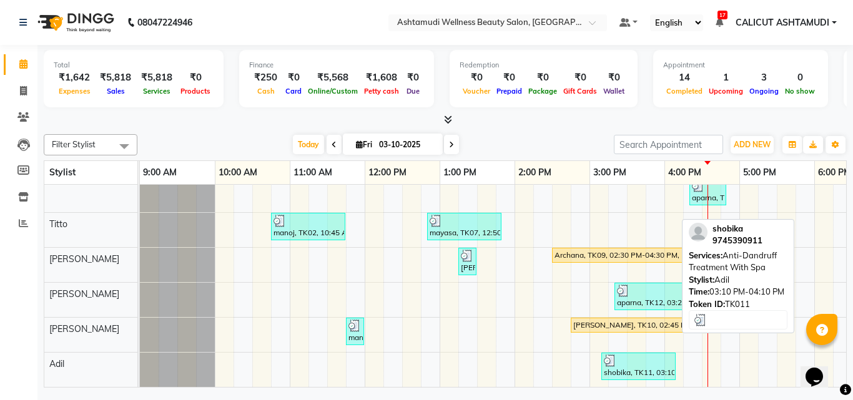
click at [617, 355] on div at bounding box center [638, 361] width 69 height 12
select select "3"
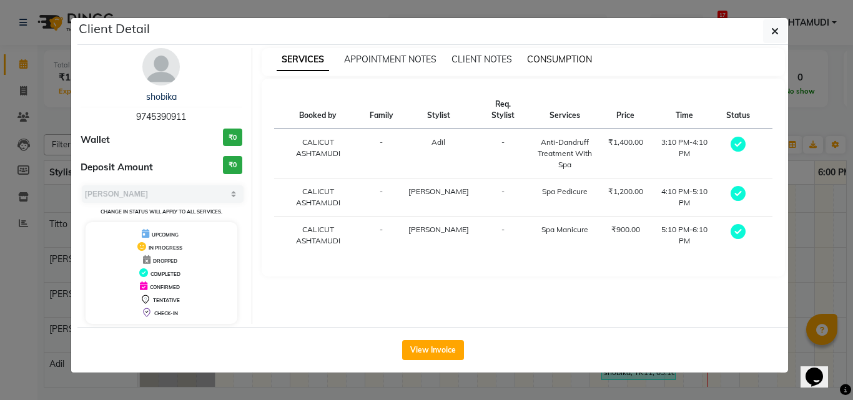
click at [554, 61] on span "CONSUMPTION" at bounding box center [559, 59] width 65 height 11
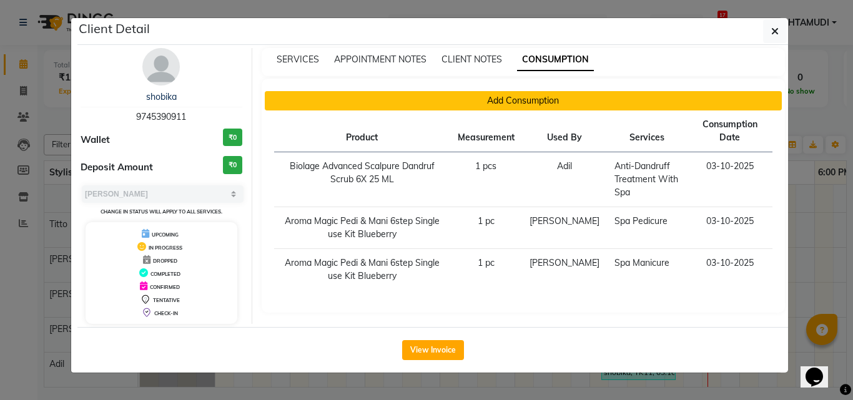
click at [534, 92] on button "Add Consumption" at bounding box center [524, 100] width 518 height 19
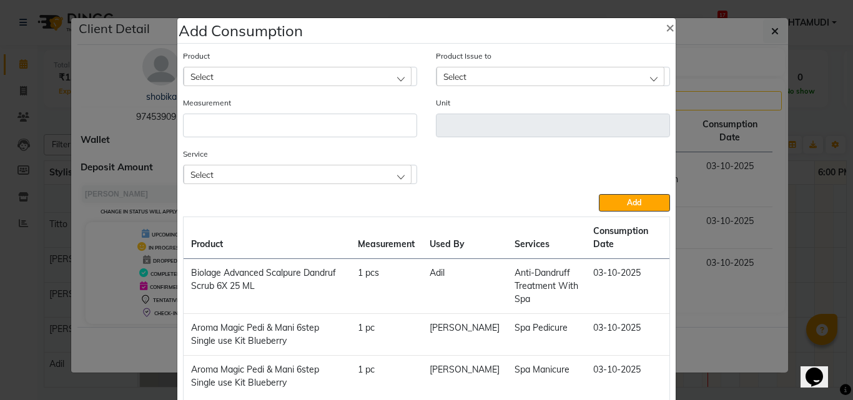
click at [323, 167] on div "Select" at bounding box center [298, 174] width 228 height 19
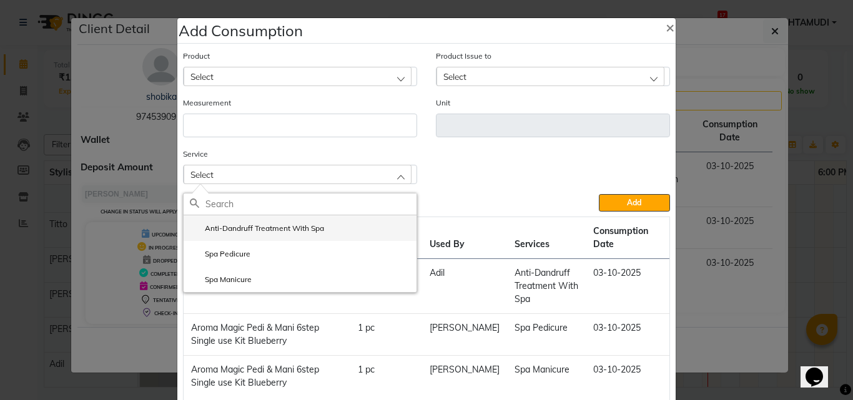
click at [295, 224] on label "Anti-Dandruff Treatment With Spa" at bounding box center [257, 228] width 134 height 11
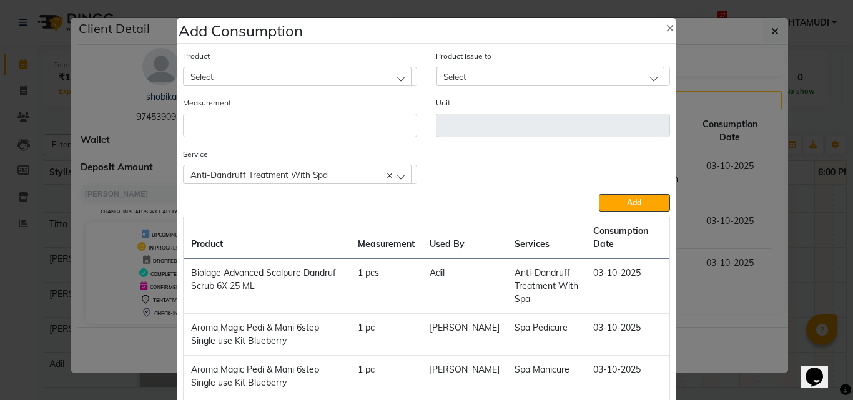
click at [254, 76] on div "Select" at bounding box center [298, 76] width 228 height 19
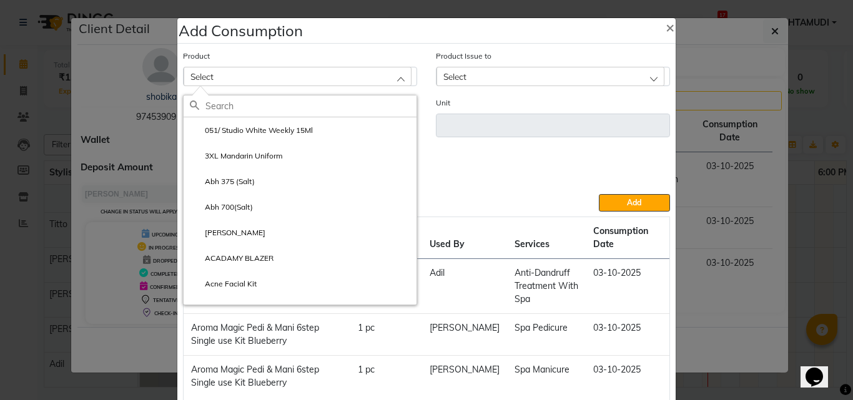
click at [240, 106] on input "text" at bounding box center [310, 106] width 211 height 21
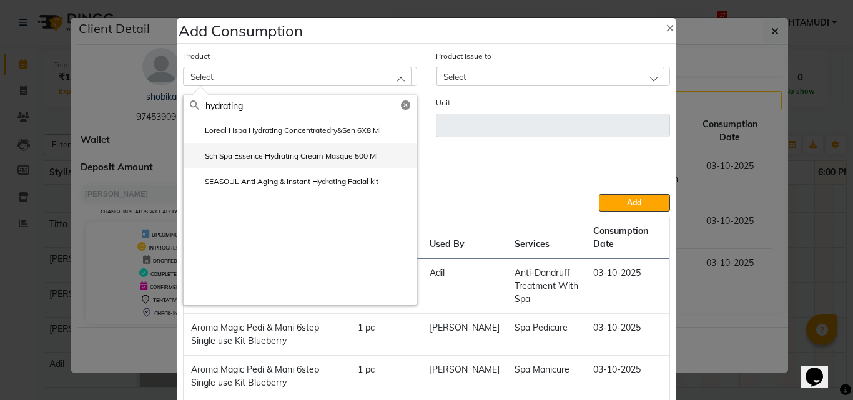
type input "hydrating"
click at [264, 159] on label "Sch Spa Essence Hydrating Cream Masque 500 Ml" at bounding box center [284, 155] width 188 height 11
type input "ml"
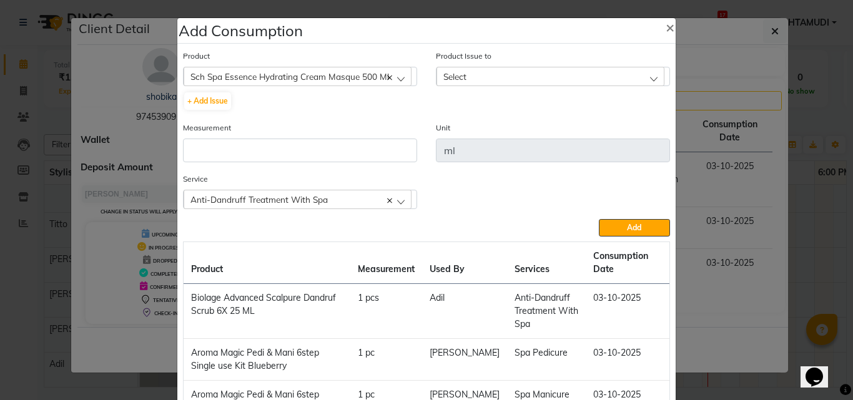
click at [501, 70] on div "Select" at bounding box center [551, 76] width 228 height 19
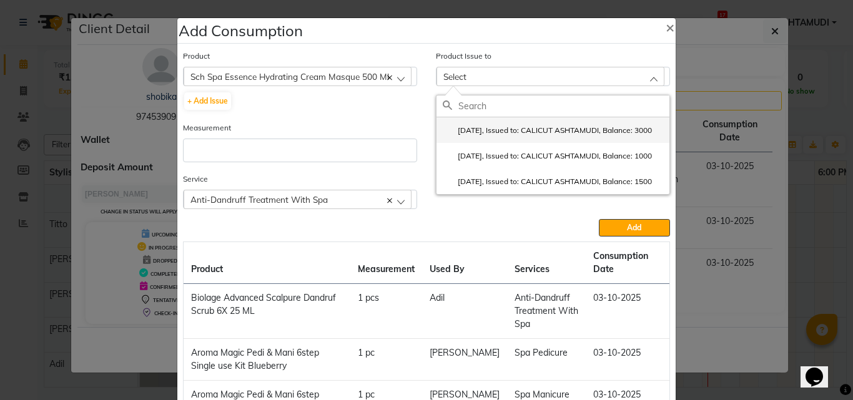
click at [495, 136] on label "2025-09-29, Issued to: CALICUT ASHTAMUDI, Balance: 3000" at bounding box center [547, 130] width 209 height 11
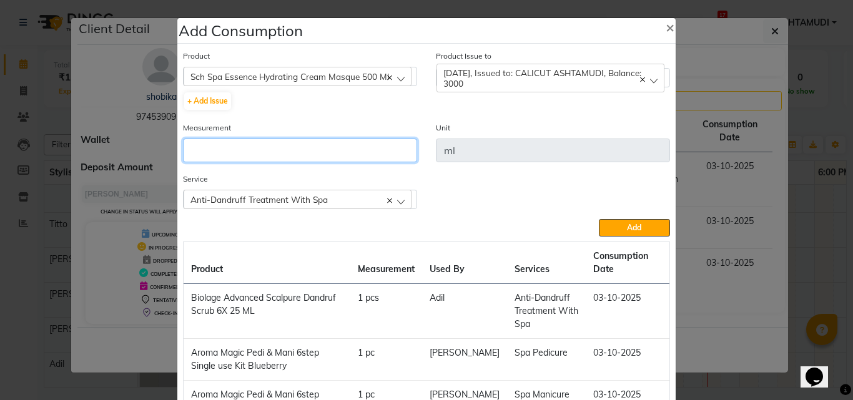
click at [311, 150] on input "number" at bounding box center [300, 151] width 234 height 24
type input "40"
click at [618, 217] on div "Service Anti-Dandruff Treatment With Spa Anti-Dandruff Treatment With Spa Spa P…" at bounding box center [427, 195] width 506 height 47
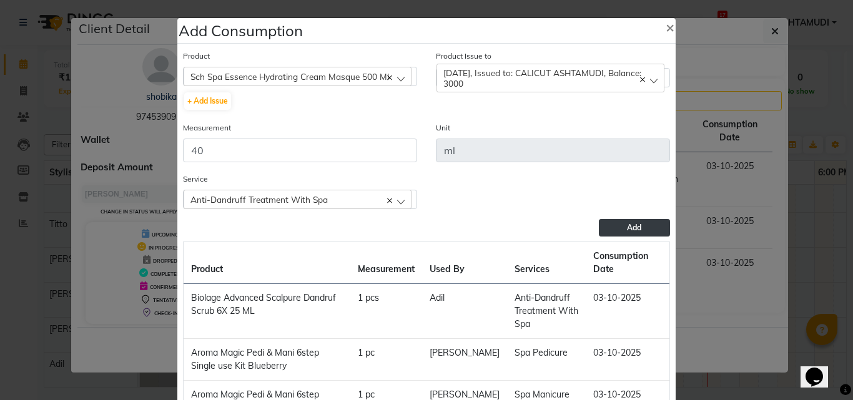
click at [616, 226] on button "Add" at bounding box center [634, 227] width 71 height 17
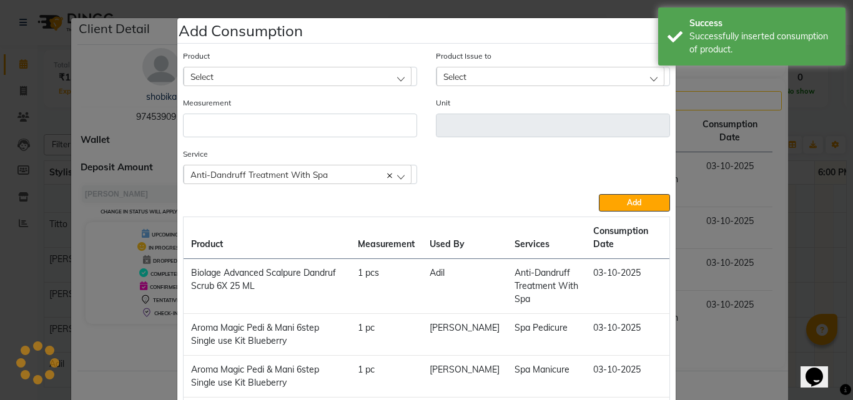
click at [726, 312] on ngb-modal-window "Add Consumption × Product Select 051/ Studio White Weekly 15Ml Product Issue to…" at bounding box center [426, 200] width 853 height 400
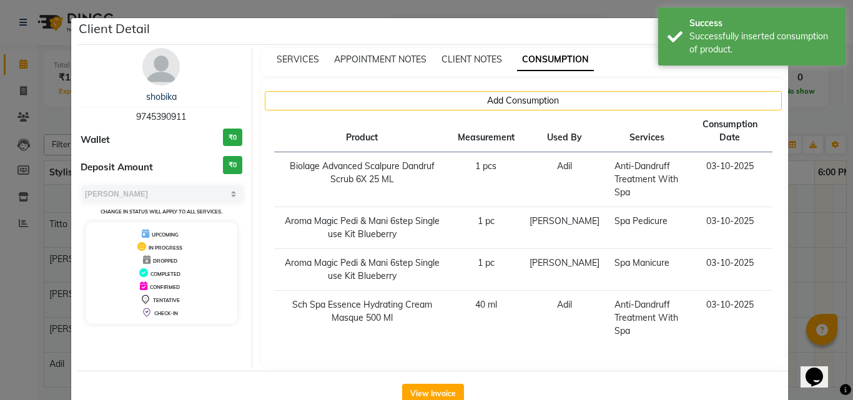
click at [835, 296] on ngb-modal-window "Client Detail shobika 9745390911 Wallet ₹0 Deposit Amount ₹0 Select MARK DONE U…" at bounding box center [426, 200] width 853 height 400
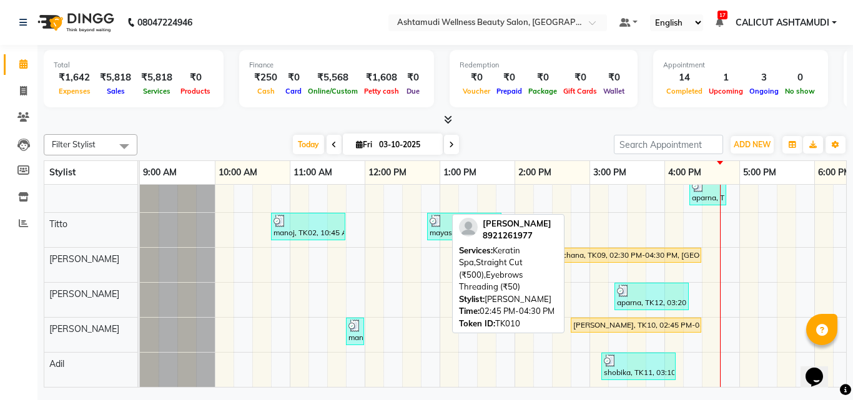
click at [588, 320] on div "[PERSON_NAME], TK10, 02:45 PM-04:30 PM, Keratin Spa,Straight Cut (₹500),Eyebrow…" at bounding box center [636, 325] width 128 height 11
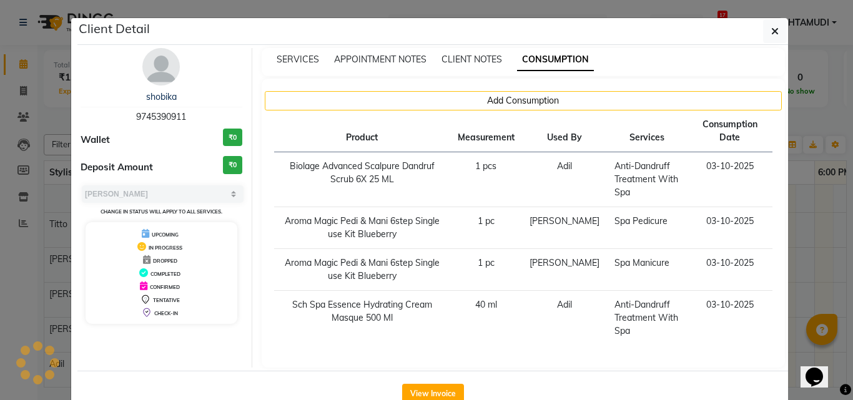
select select "1"
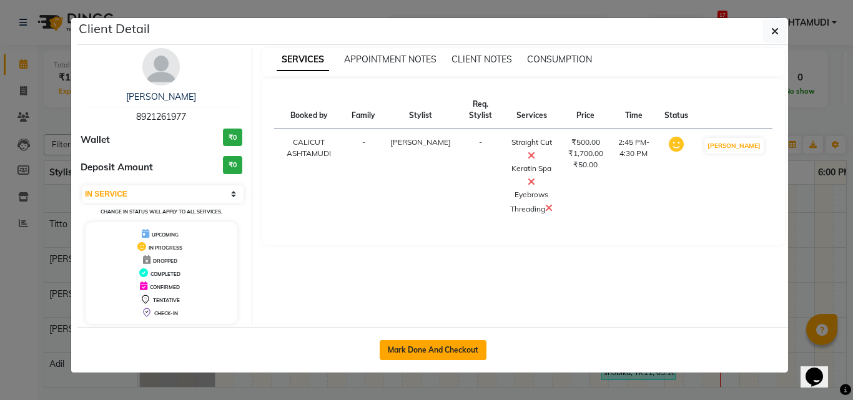
click at [413, 352] on button "Mark Done And Checkout" at bounding box center [433, 350] width 107 height 20
select select "service"
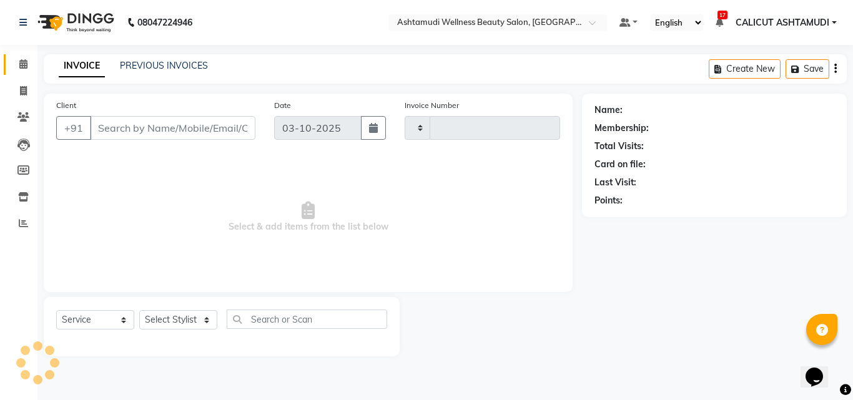
type input "4905"
select select "4630"
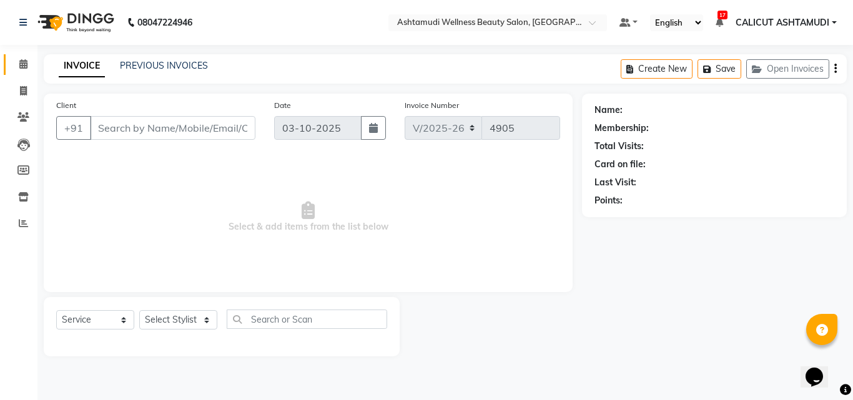
type input "8921261977"
select select "85202"
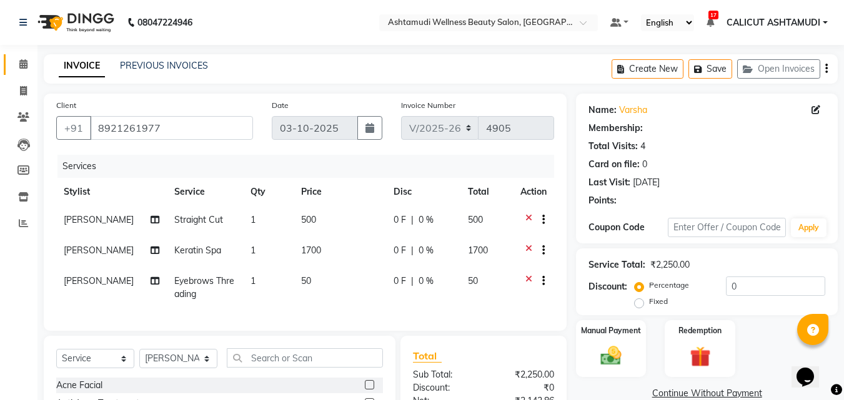
select select "1: Object"
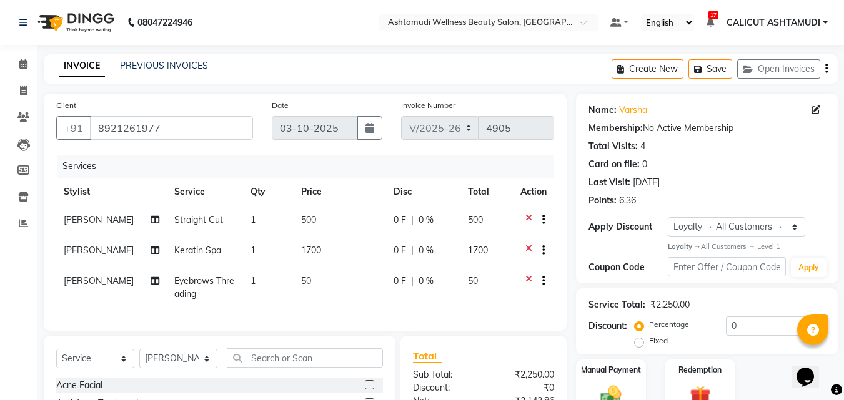
click at [175, 256] on td "Keratin Spa" at bounding box center [205, 252] width 76 height 31
select select "85202"
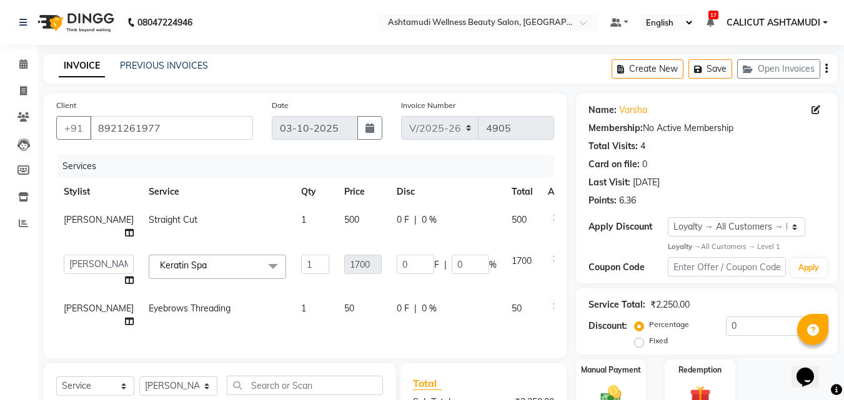
click at [184, 274] on span "Keratin Spa x" at bounding box center [187, 267] width 61 height 16
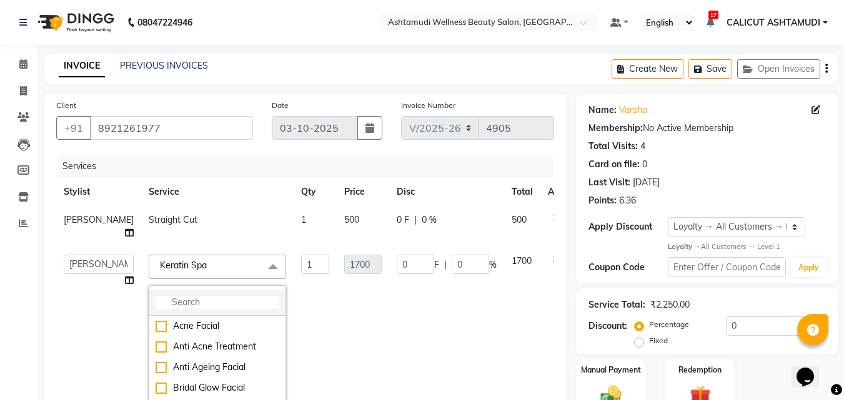
click at [170, 304] on input "multiselect-search" at bounding box center [217, 302] width 124 height 13
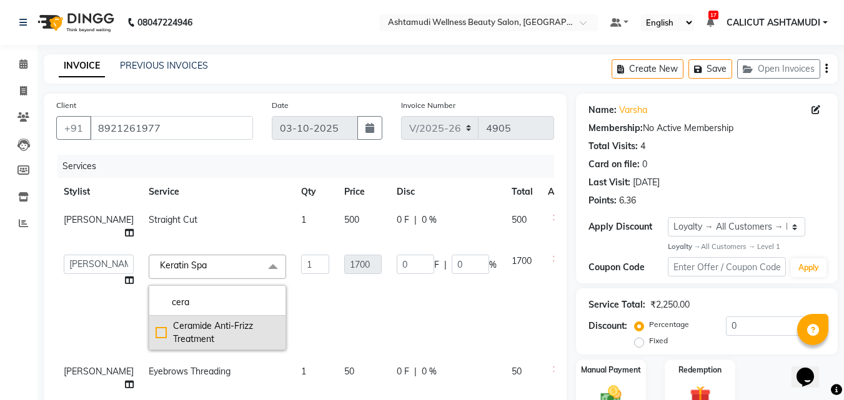
type input "cera"
click at [155, 330] on div "Ceramide Anti-Frizz Treatment" at bounding box center [217, 333] width 124 height 26
checkbox input "true"
type input "1900"
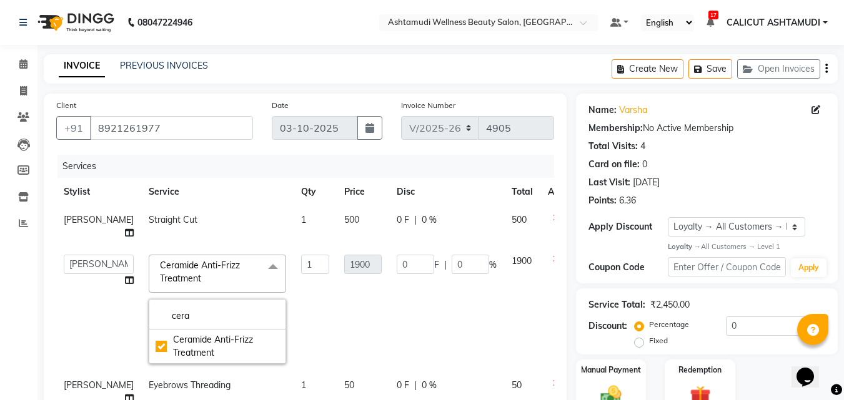
click at [294, 322] on td "1" at bounding box center [315, 309] width 43 height 124
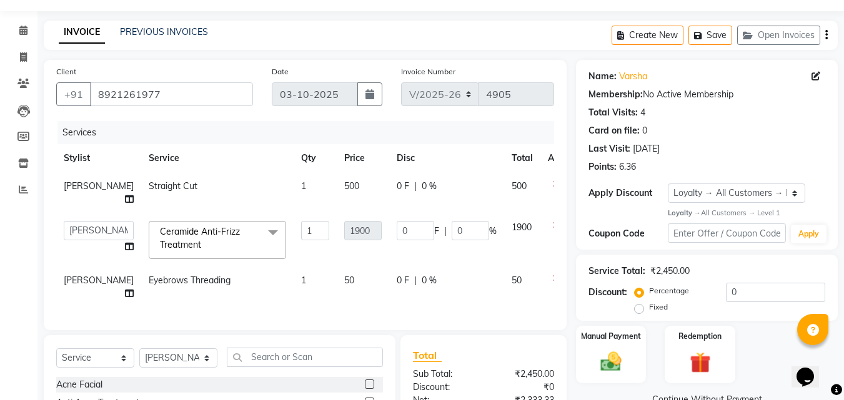
scroll to position [62, 0]
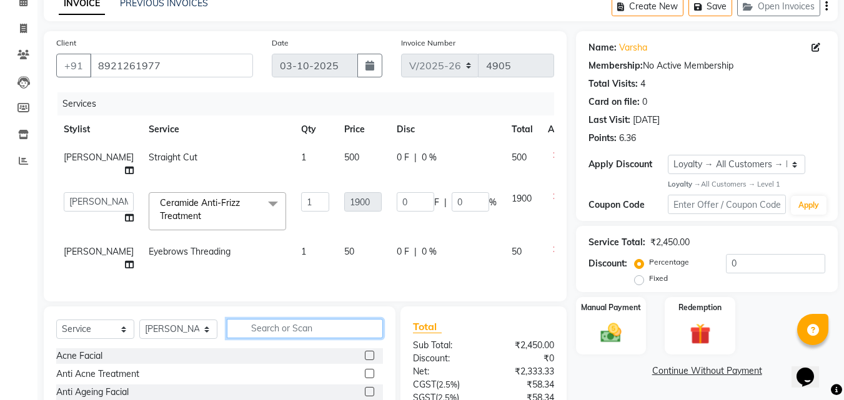
click at [272, 338] on input "text" at bounding box center [305, 328] width 156 height 19
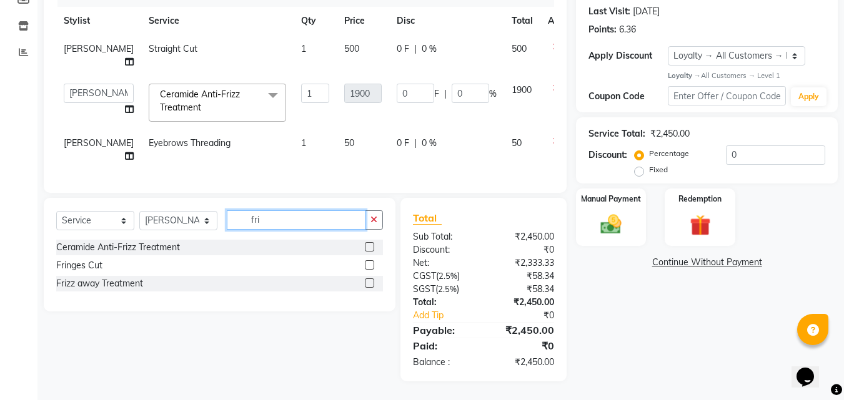
scroll to position [180, 0]
type input "fri"
click at [372, 282] on label at bounding box center [369, 283] width 9 height 9
click at [372, 282] on input "checkbox" at bounding box center [369, 284] width 8 height 8
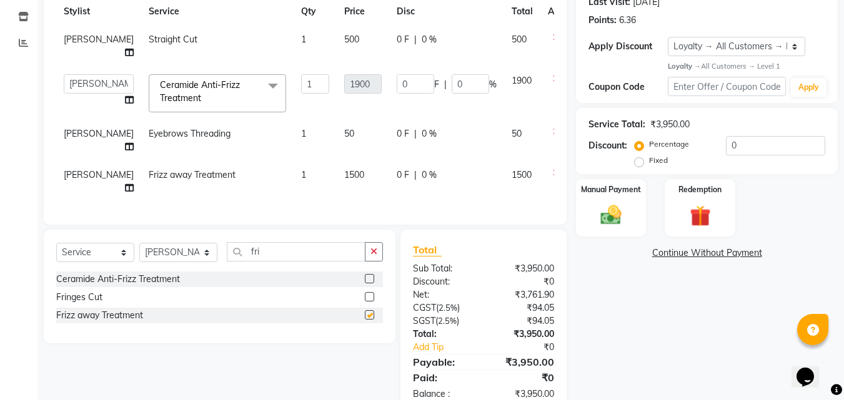
checkbox input "false"
click at [553, 176] on icon at bounding box center [556, 177] width 7 height 16
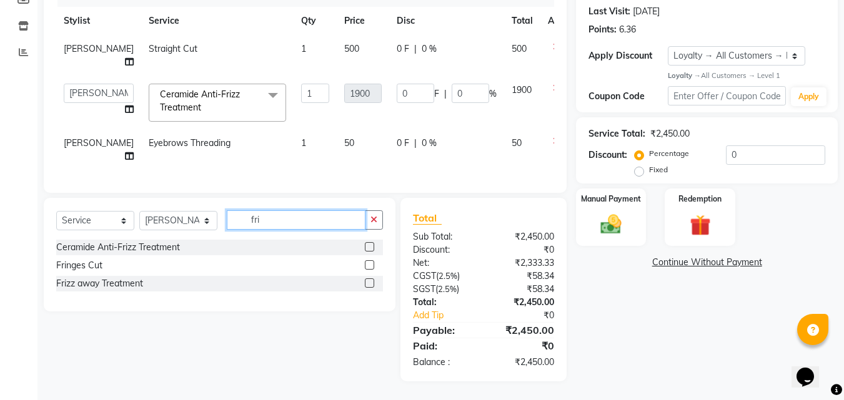
click at [321, 219] on input "fri" at bounding box center [296, 219] width 139 height 19
click at [370, 264] on label at bounding box center [369, 264] width 9 height 9
click at [370, 264] on input "checkbox" at bounding box center [369, 266] width 8 height 8
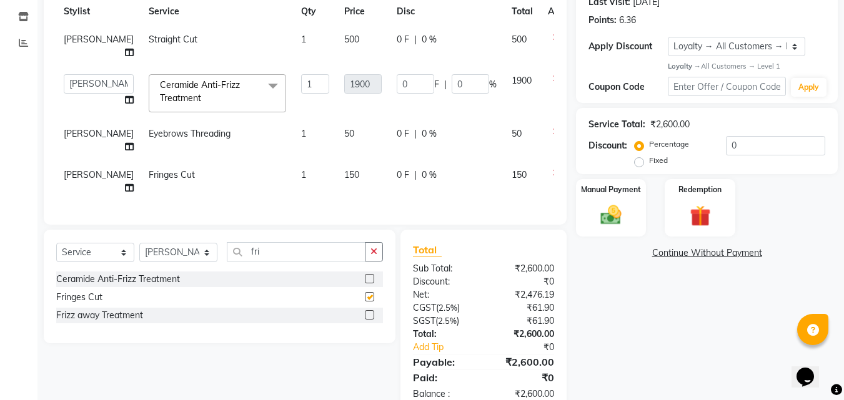
checkbox input "false"
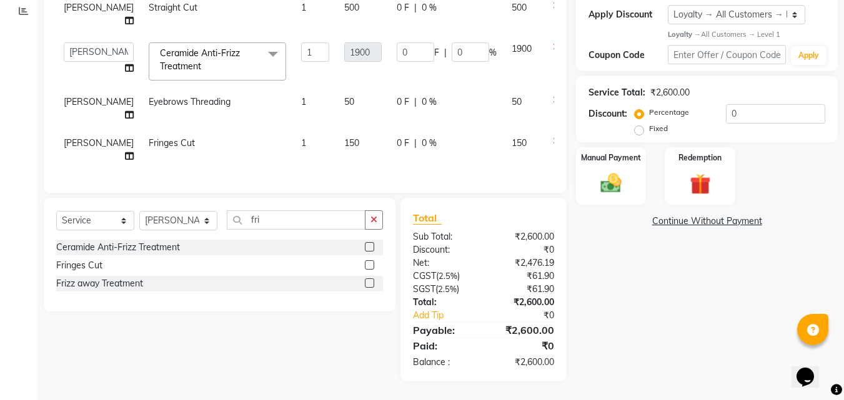
scroll to position [222, 0]
click at [633, 179] on div "Manual Payment" at bounding box center [611, 175] width 73 height 59
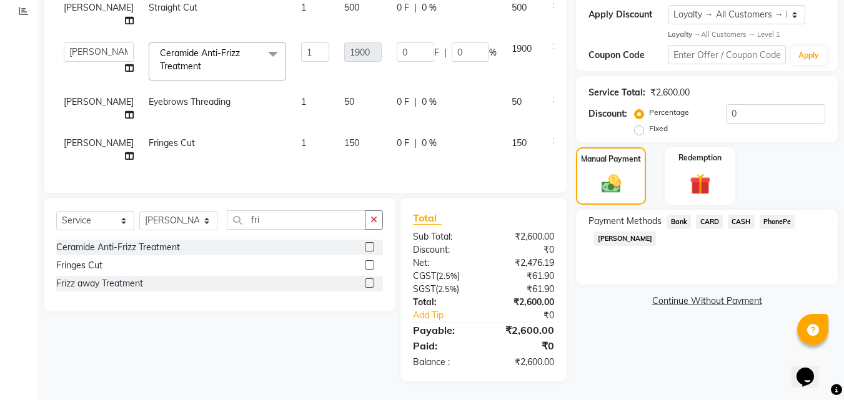
click at [777, 215] on span "PhonePe" at bounding box center [777, 222] width 36 height 14
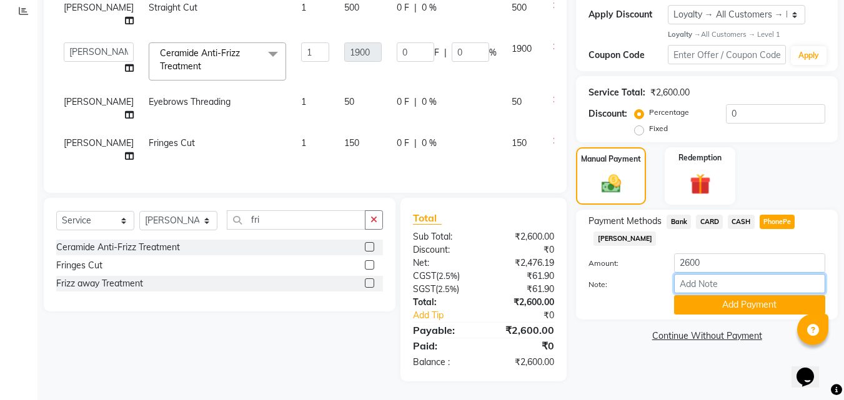
click at [721, 274] on input "Note:" at bounding box center [749, 283] width 151 height 19
type input "suhana"
click at [728, 295] on button "Add Payment" at bounding box center [749, 304] width 151 height 19
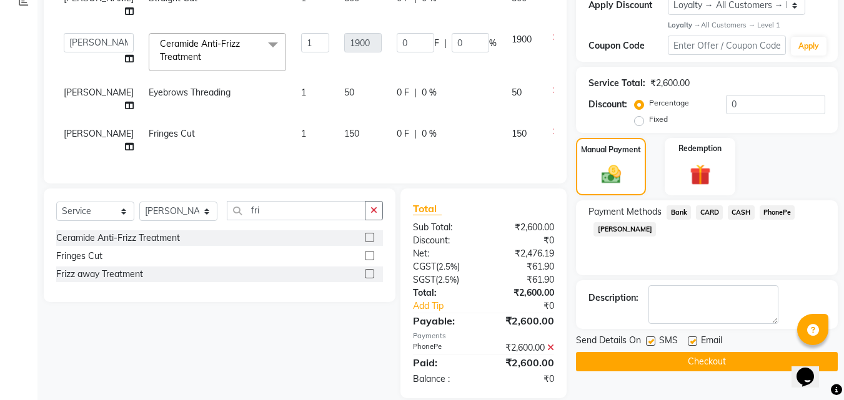
scroll to position [323, 0]
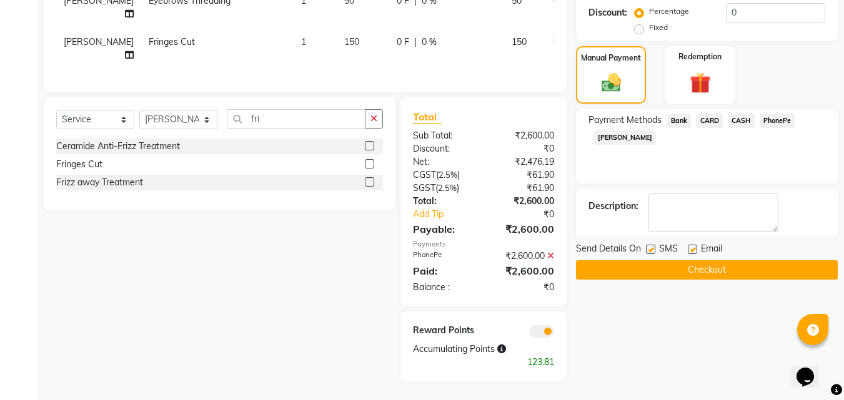
click at [755, 260] on button "Checkout" at bounding box center [707, 269] width 262 height 19
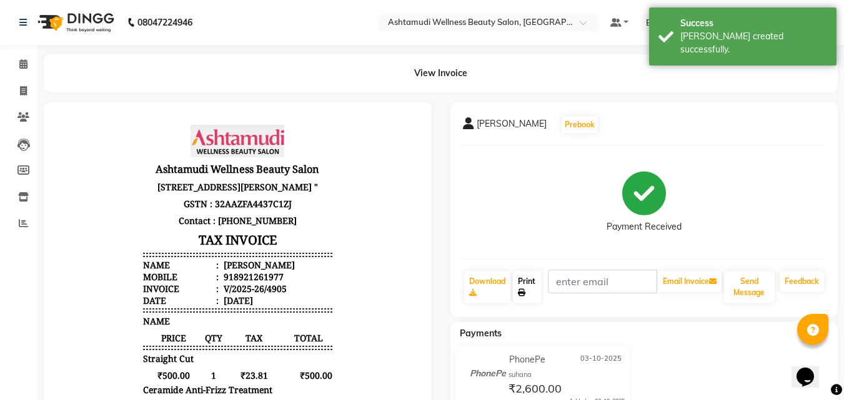
click at [531, 289] on link "Print" at bounding box center [527, 287] width 29 height 32
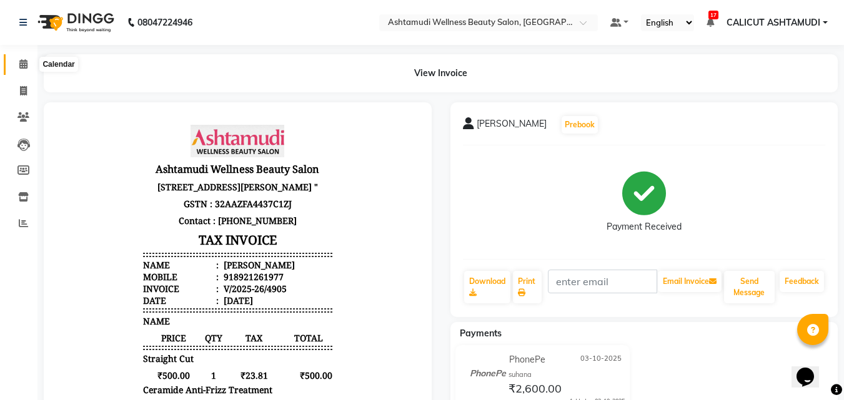
click at [19, 66] on icon at bounding box center [23, 63] width 8 height 9
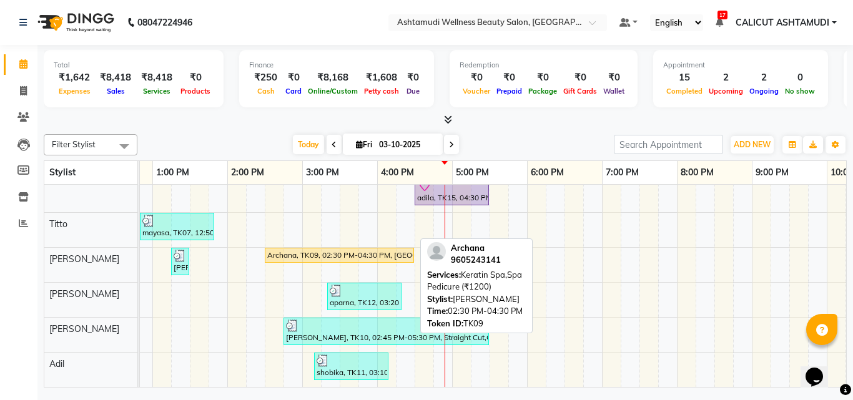
click at [381, 252] on link "Archana, TK09, 02:30 PM-04:30 PM, [GEOGRAPHIC_DATA],Spa Pedicure (₹1200)" at bounding box center [339, 255] width 149 height 15
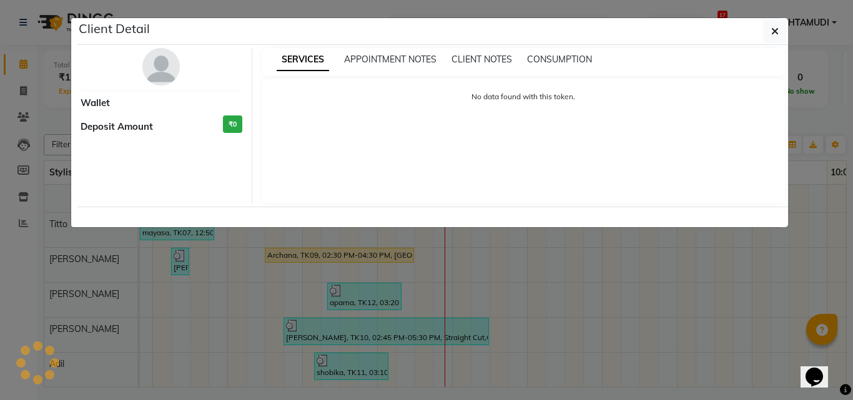
select select "1"
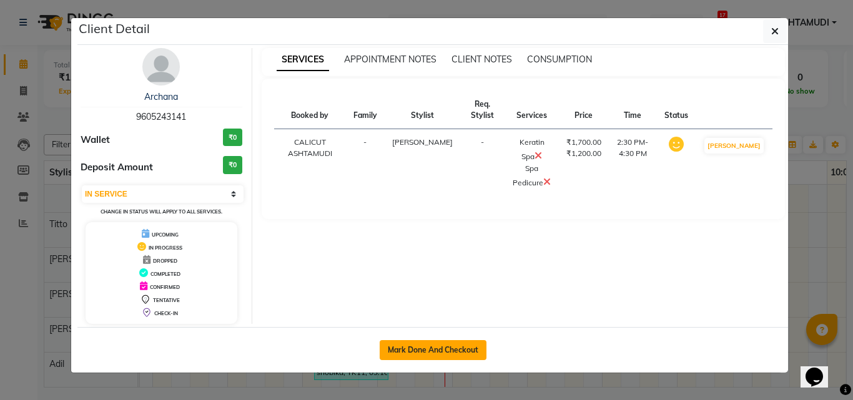
click at [420, 340] on button "Mark Done And Checkout" at bounding box center [433, 350] width 107 height 20
select select "service"
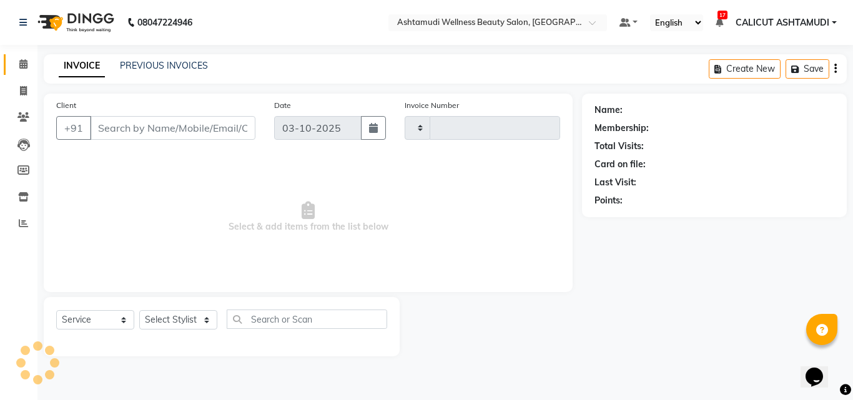
type input "4906"
select select "4630"
type input "9605243141"
select select "85034"
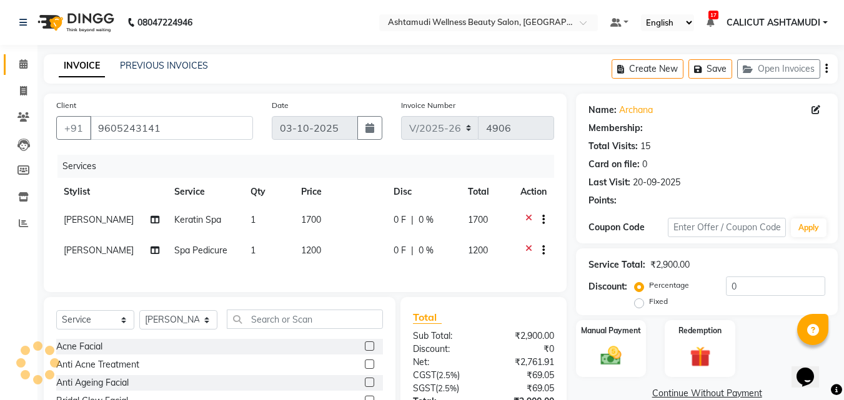
select select "2: Object"
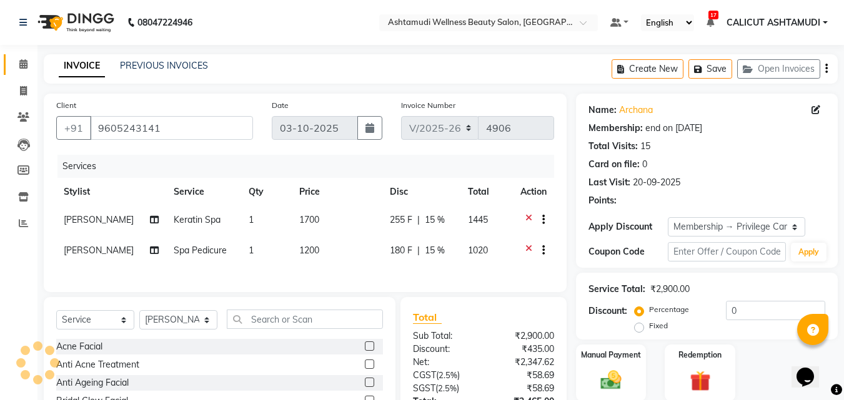
type input "15"
click at [192, 253] on span "Spa Pedicure" at bounding box center [200, 250] width 53 height 11
select select "85034"
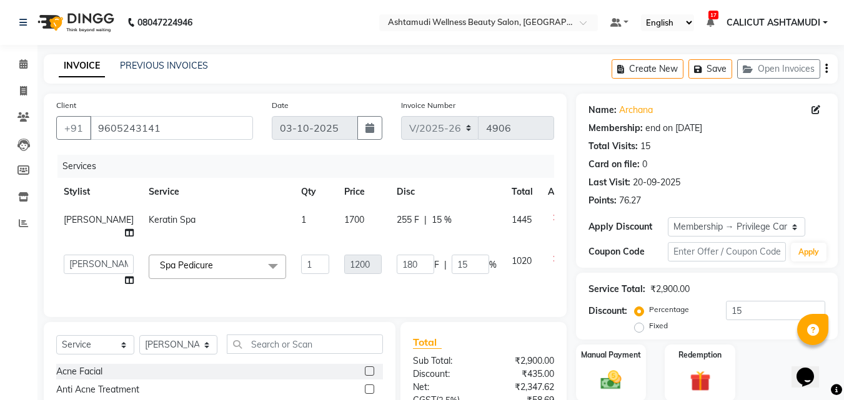
click at [213, 271] on link "x" at bounding box center [216, 265] width 6 height 11
type input "0"
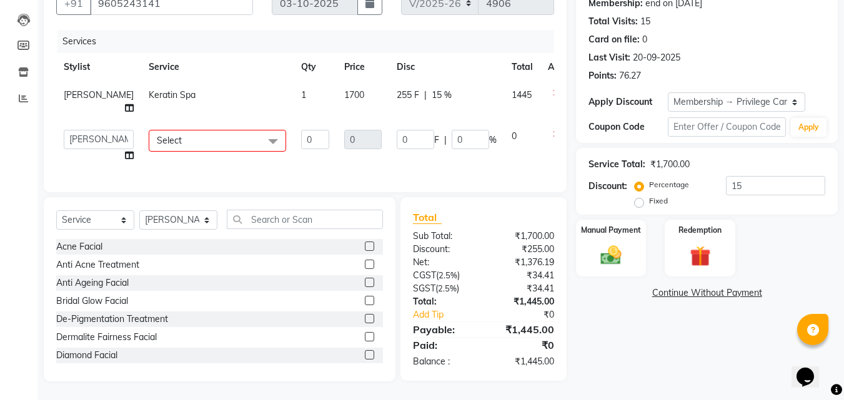
click at [157, 136] on span "Select" at bounding box center [169, 140] width 25 height 11
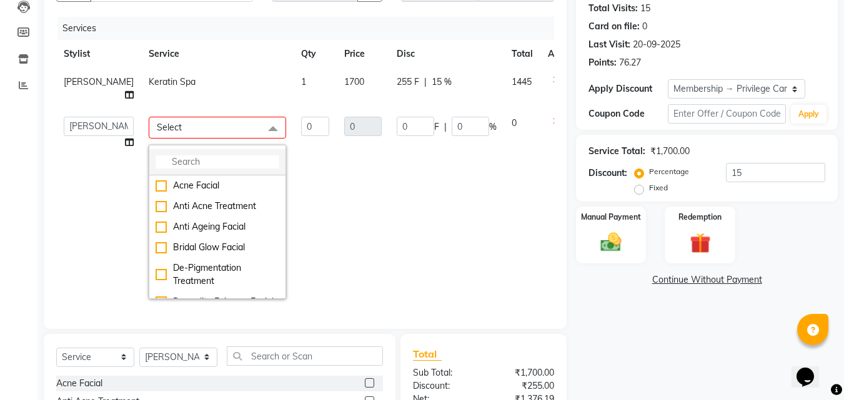
click at [155, 169] on input "multiselect-search" at bounding box center [217, 161] width 124 height 13
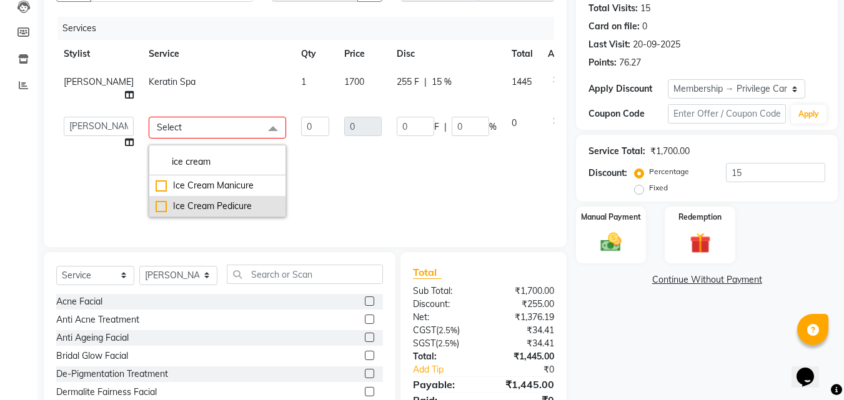
type input "ice cream"
click at [155, 213] on div "Ice Cream Pedicure" at bounding box center [217, 206] width 124 height 13
checkbox input "true"
type input "1"
type input "1400"
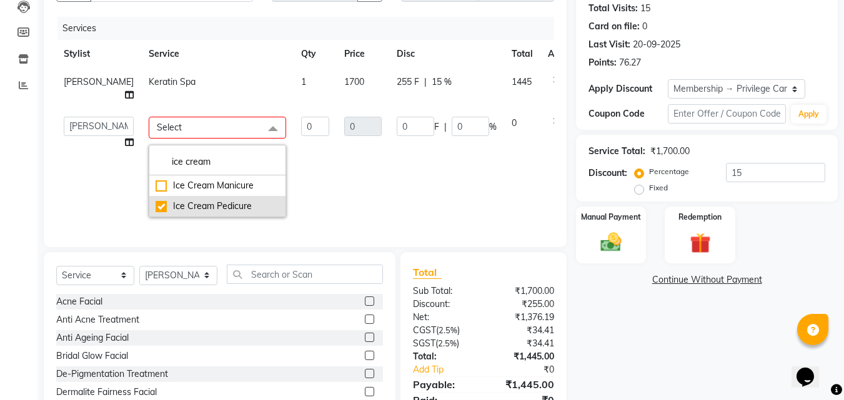
type input "210"
type input "15"
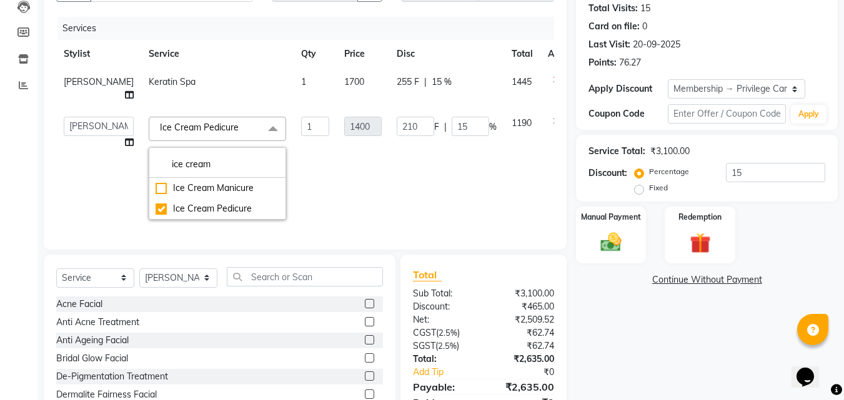
click at [337, 221] on td "1400" at bounding box center [363, 168] width 52 height 118
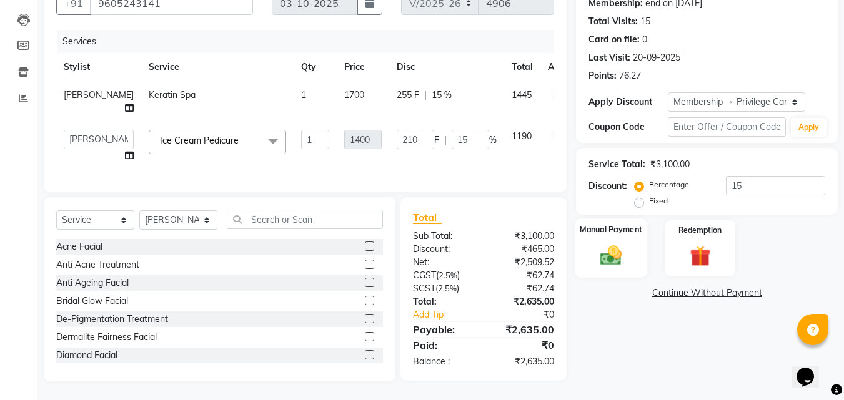
click at [611, 243] on img at bounding box center [610, 255] width 35 height 25
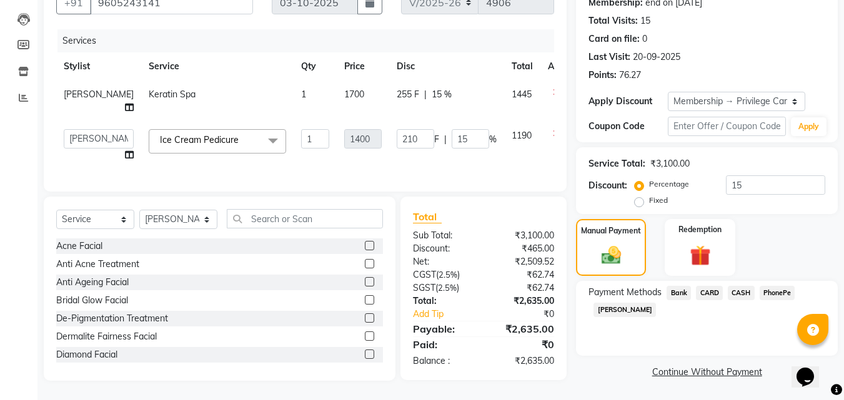
click at [772, 286] on span "PhonePe" at bounding box center [777, 293] width 36 height 14
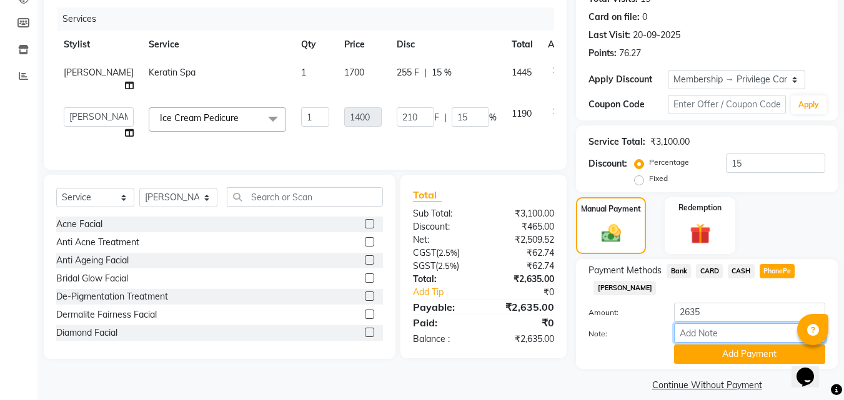
click at [723, 330] on input "Note:" at bounding box center [749, 332] width 151 height 19
type input "suhana"
click at [747, 348] on button "Add Payment" at bounding box center [749, 354] width 151 height 19
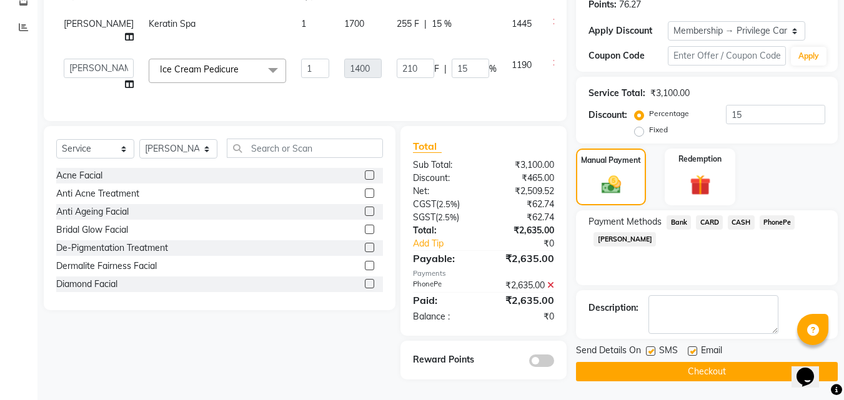
scroll to position [217, 0]
click at [747, 362] on button "Checkout" at bounding box center [707, 371] width 262 height 19
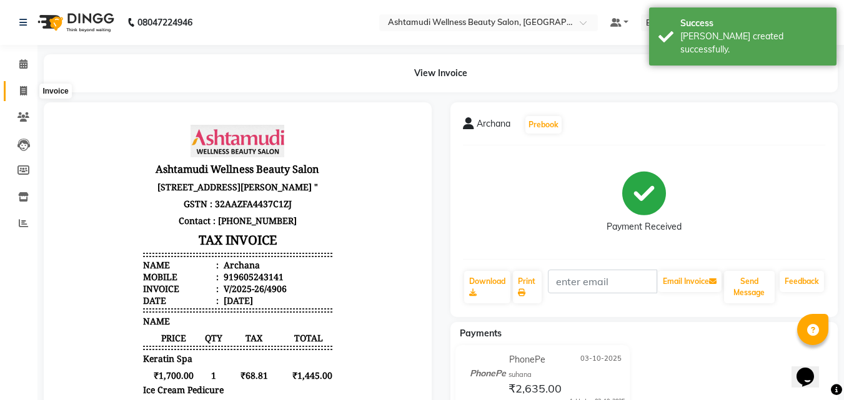
click at [21, 87] on icon at bounding box center [23, 90] width 7 height 9
select select "service"
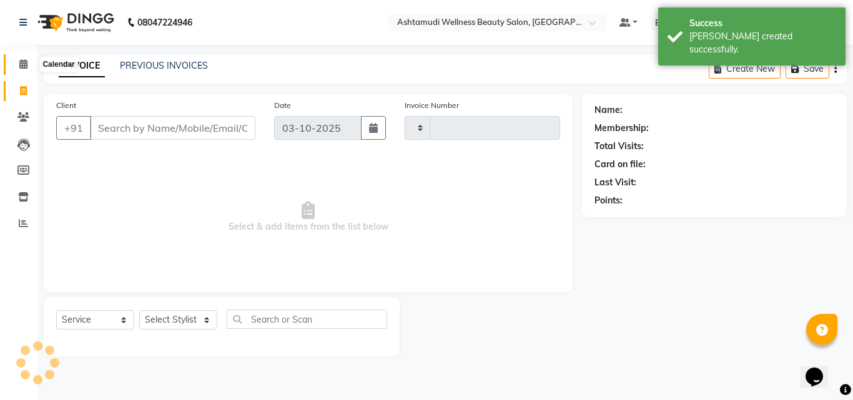
type input "4907"
select select "4630"
click at [22, 61] on icon at bounding box center [23, 63] width 8 height 9
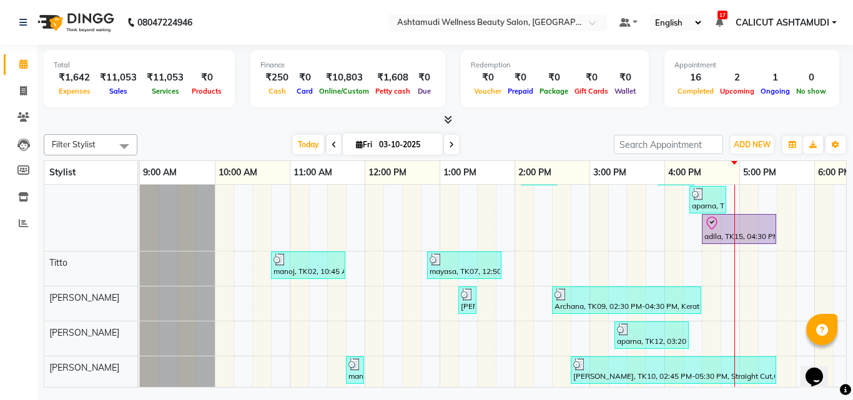
scroll to position [250, 0]
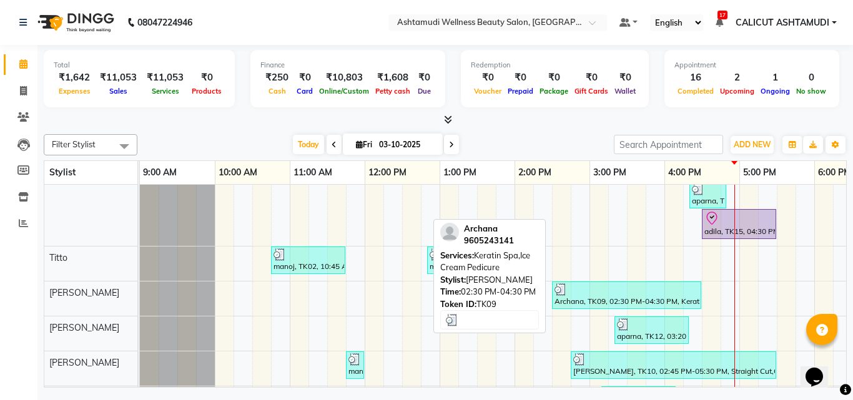
click at [628, 304] on div "Archana, TK09, 02:30 PM-04:30 PM, Keratin Spa,Ice Cream Pedicure" at bounding box center [626, 296] width 147 height 24
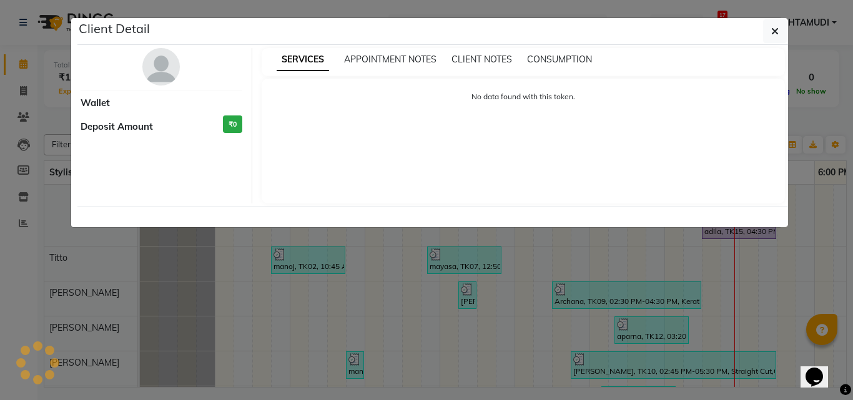
select select "3"
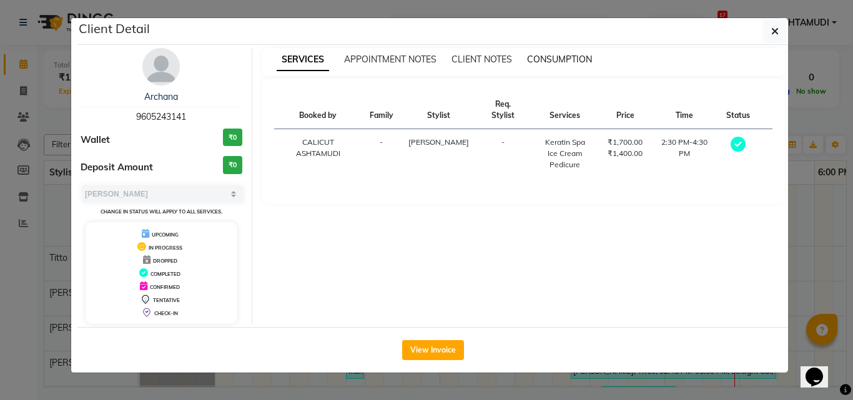
click at [547, 59] on span "CONSUMPTION" at bounding box center [559, 59] width 65 height 11
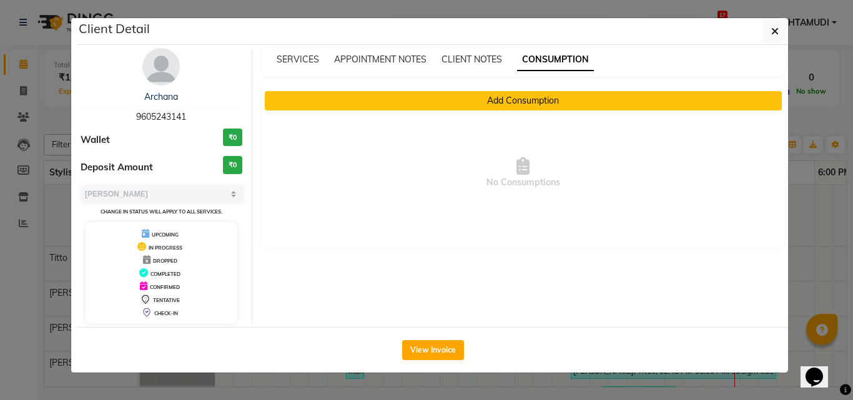
click at [510, 92] on button "Add Consumption" at bounding box center [524, 100] width 518 height 19
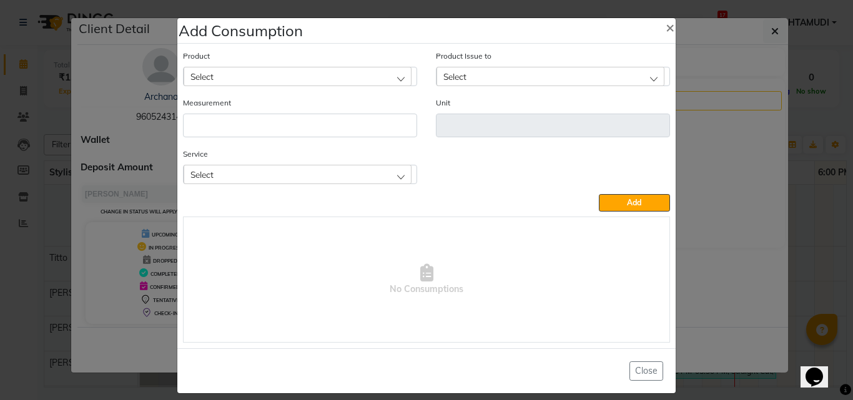
click at [305, 170] on div "Select" at bounding box center [298, 174] width 228 height 19
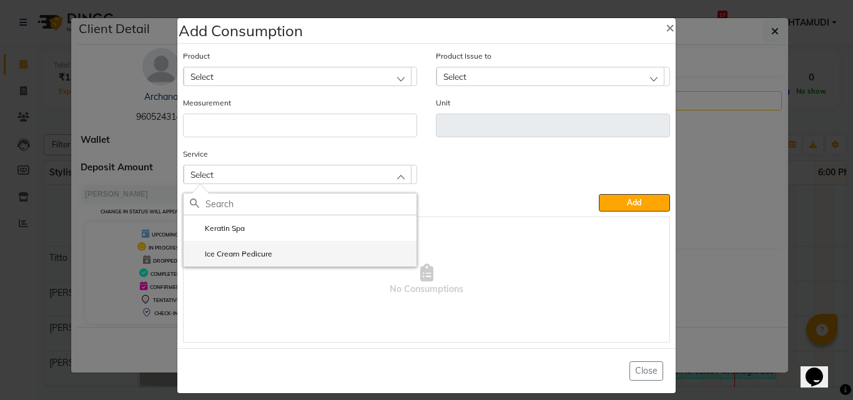
click at [230, 258] on label "Ice Cream Pedicure" at bounding box center [231, 254] width 82 height 11
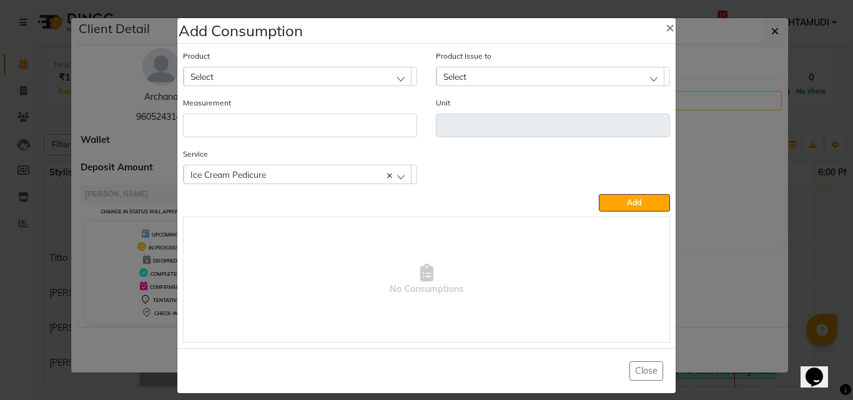
click at [257, 71] on div "Select" at bounding box center [298, 76] width 228 height 19
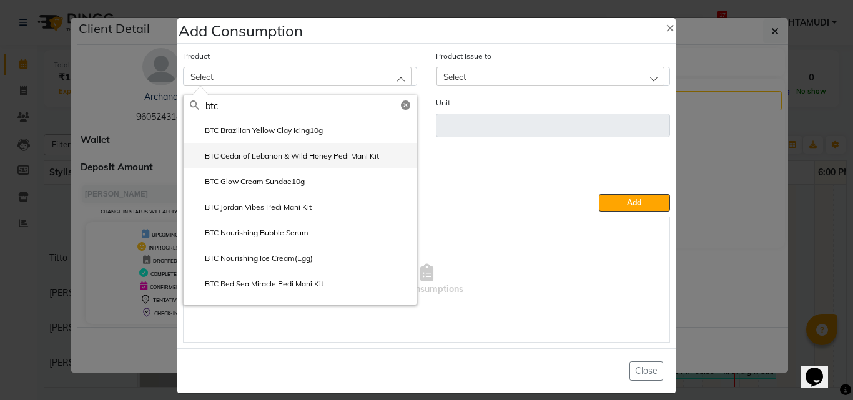
type input "btc"
click at [254, 153] on label "BTC Cedar of Lebanon & Wild Honey Pedi Mani Kit" at bounding box center [284, 155] width 189 height 11
type input "pc"
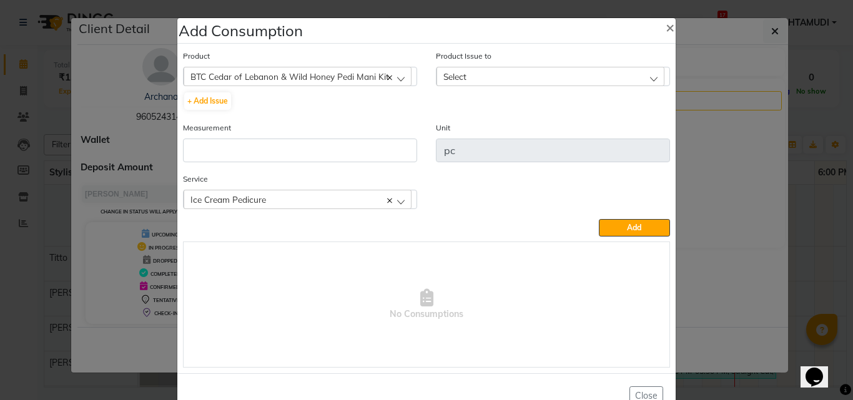
click at [476, 66] on div "Product Issue to Select 2025-10-03, Issued to: CALICUT ASHTAMUDI, Balance: 1 20…" at bounding box center [553, 67] width 234 height 37
click at [473, 81] on div "Select" at bounding box center [551, 76] width 228 height 19
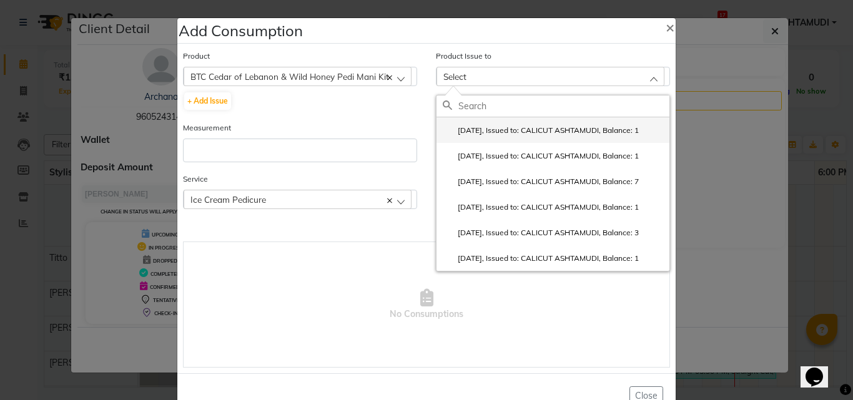
click at [475, 134] on label "2025-10-03, Issued to: CALICUT ASHTAMUDI, Balance: 1" at bounding box center [541, 130] width 196 height 11
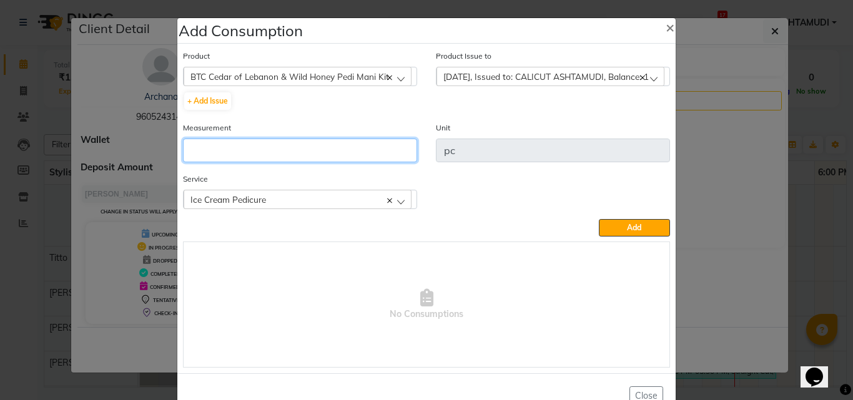
click at [358, 152] on input "number" at bounding box center [300, 151] width 234 height 24
type input "1"
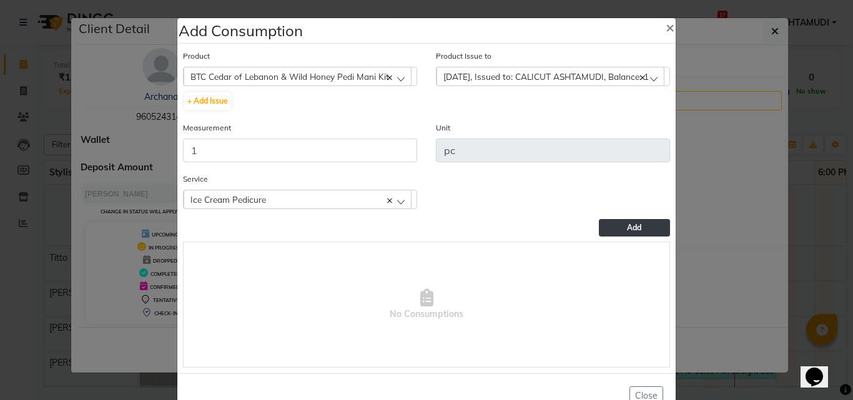
click at [644, 231] on button "Add" at bounding box center [634, 227] width 71 height 17
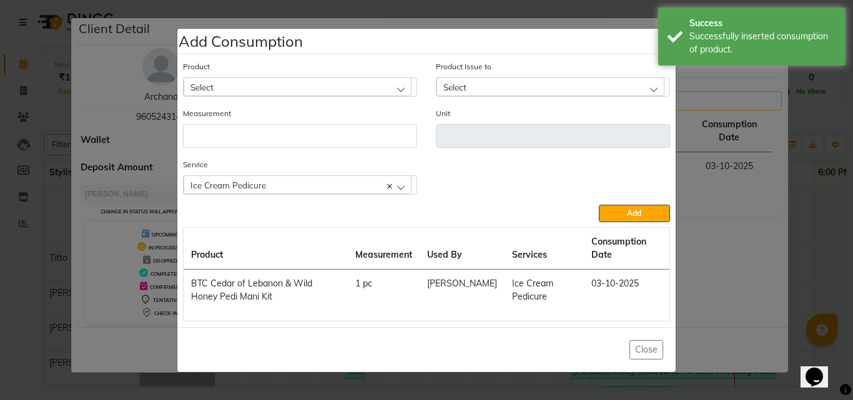
drag, startPoint x: 305, startPoint y: 180, endPoint x: 295, endPoint y: 199, distance: 21.2
click at [307, 180] on div "Ice Cream Pedicure" at bounding box center [298, 184] width 228 height 19
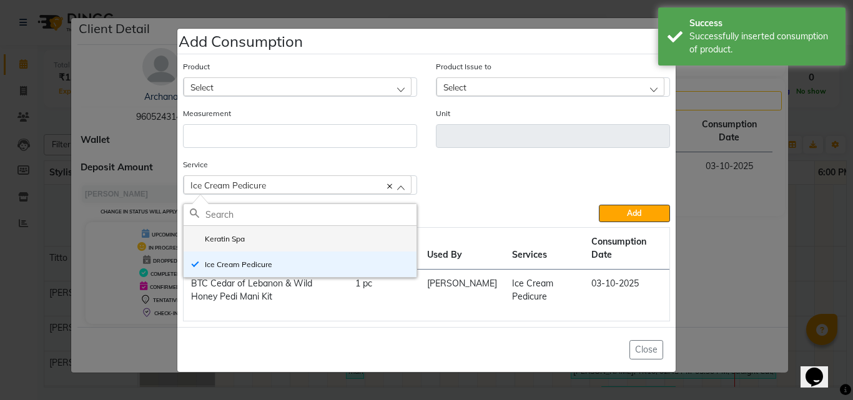
click at [237, 242] on label "Keratin Spa" at bounding box center [217, 239] width 55 height 11
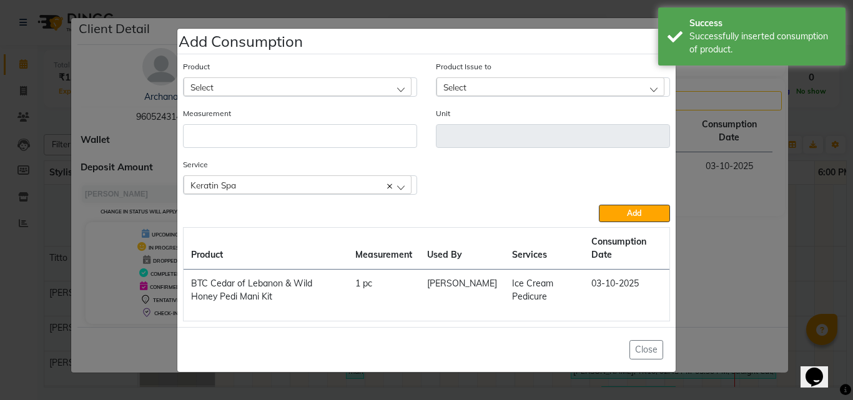
click at [265, 82] on div "Select" at bounding box center [298, 86] width 228 height 19
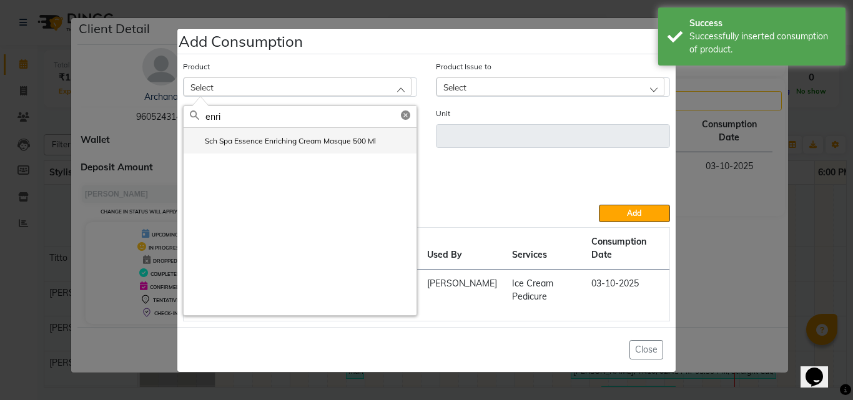
type input "enri"
drag, startPoint x: 255, startPoint y: 139, endPoint x: 297, endPoint y: 125, distance: 44.0
click at [255, 139] on label "Sch Spa Essence Enriching Cream Masque 500 Ml" at bounding box center [283, 141] width 186 height 11
type input "ml"
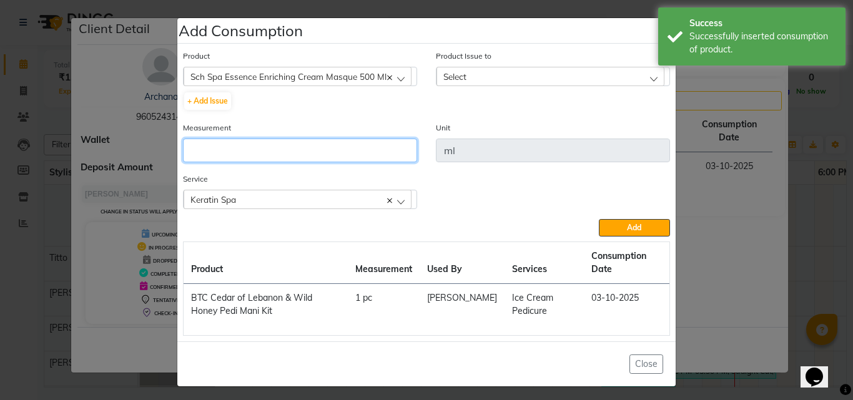
click at [303, 148] on input "number" at bounding box center [300, 151] width 234 height 24
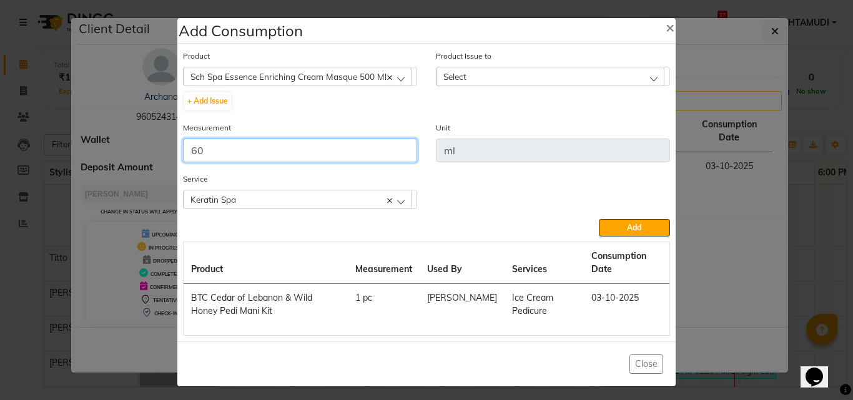
type input "60"
click at [446, 69] on div "Select" at bounding box center [551, 76] width 228 height 19
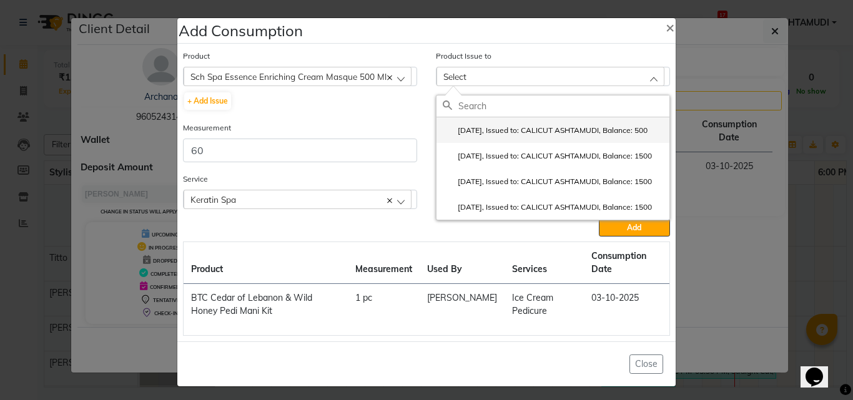
click at [454, 127] on label "2025-10-03, Issued to: CALICUT ASHTAMUDI, Balance: 500" at bounding box center [545, 130] width 205 height 11
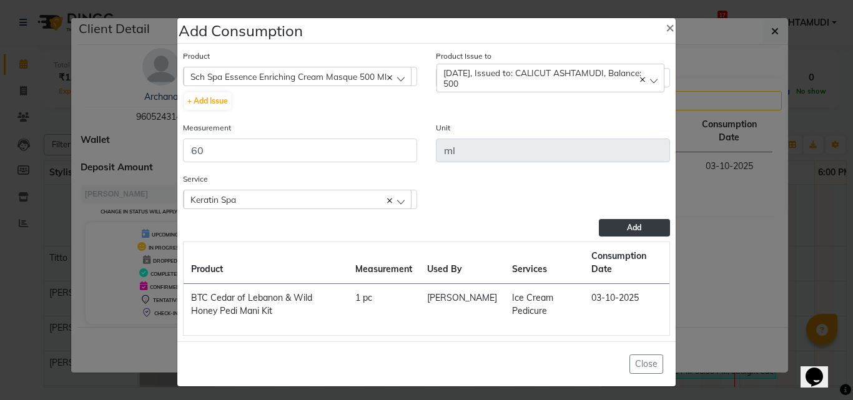
click at [613, 230] on button "Add" at bounding box center [634, 227] width 71 height 17
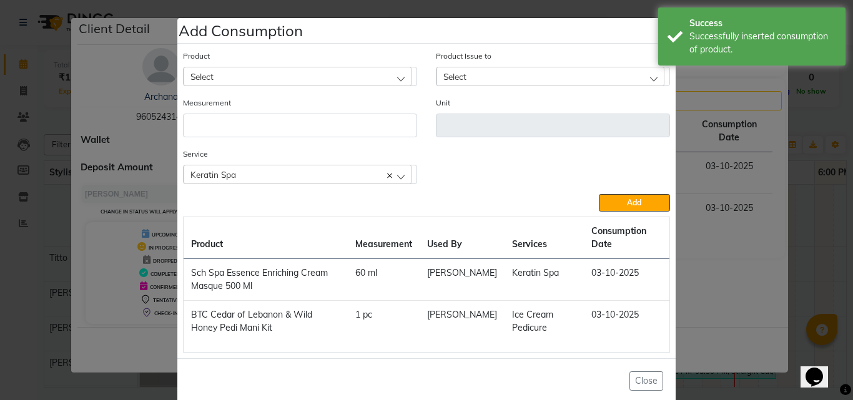
click at [729, 242] on ngb-modal-window "Add Consumption × Product Select 051/ Studio White Weekly 15Ml Product Issue to…" at bounding box center [426, 200] width 853 height 400
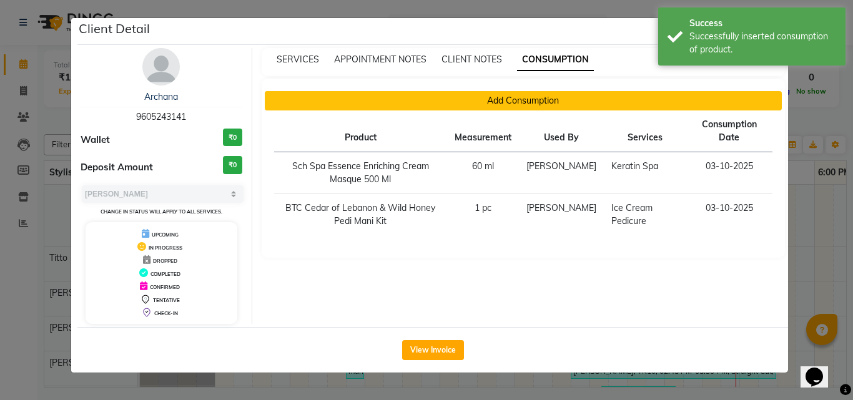
click at [527, 102] on button "Add Consumption" at bounding box center [524, 100] width 518 height 19
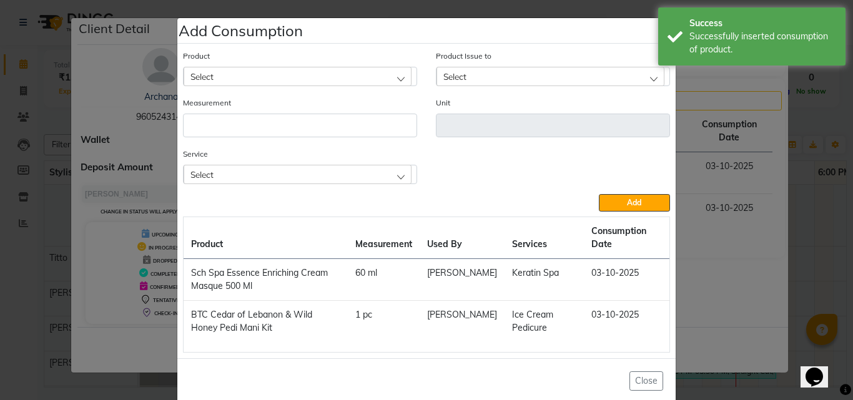
click at [272, 173] on div "Select" at bounding box center [298, 174] width 228 height 19
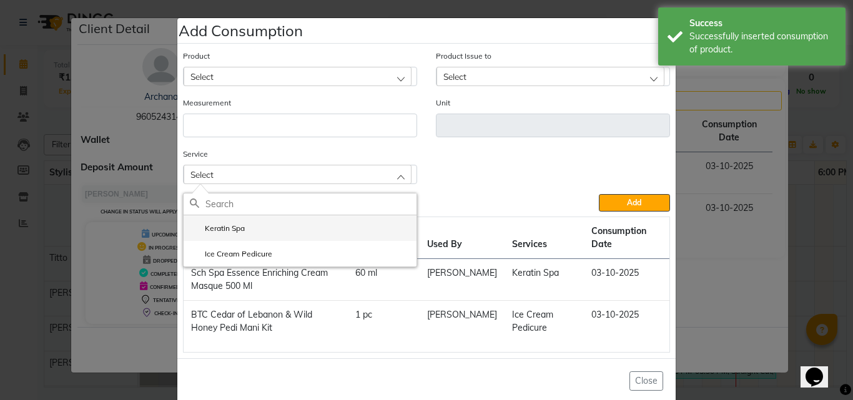
click at [244, 226] on li "Keratin Spa" at bounding box center [300, 228] width 233 height 26
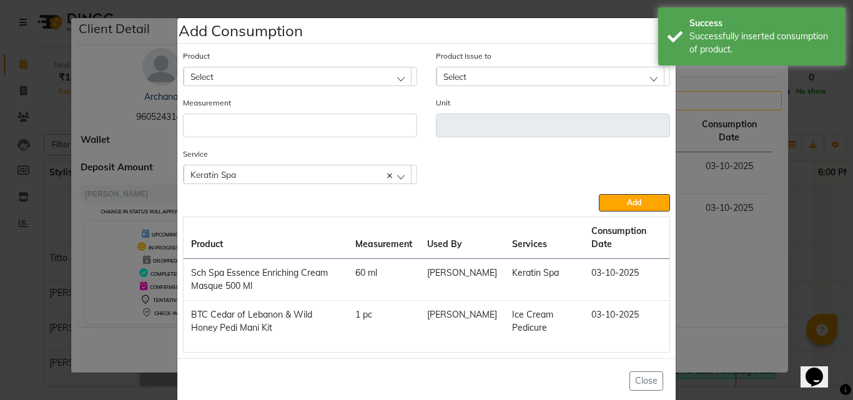
click at [277, 79] on div "Select" at bounding box center [298, 76] width 228 height 19
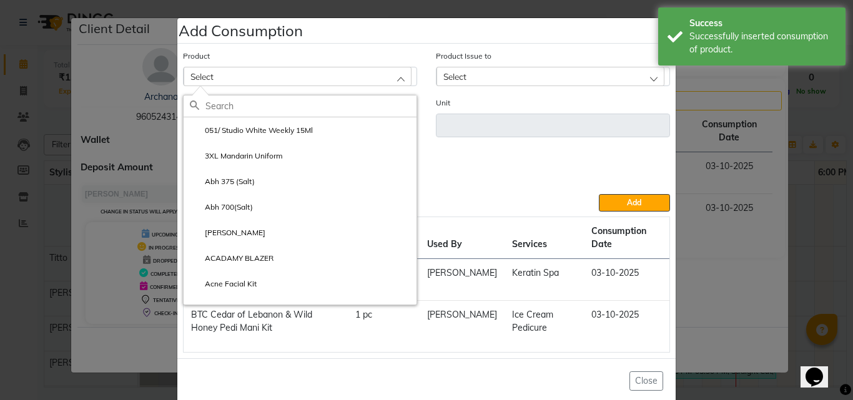
click at [275, 114] on input "text" at bounding box center [310, 106] width 211 height 21
click at [277, 102] on input "text" at bounding box center [310, 106] width 211 height 21
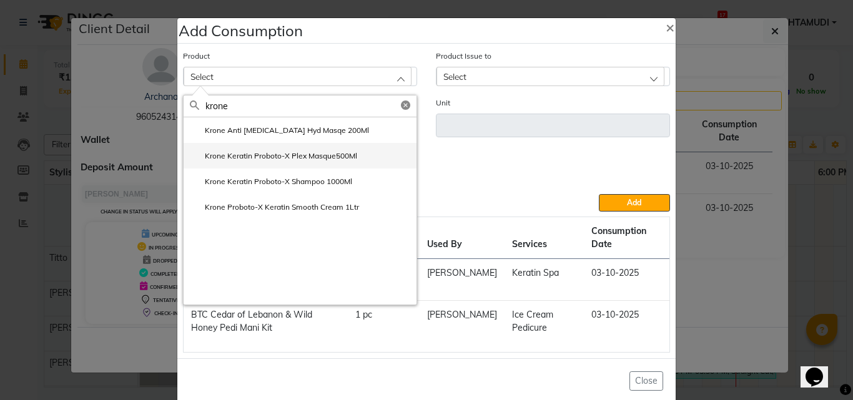
type input "krone"
click at [313, 154] on label "Krone Keratin Proboto-X Plex Masque500Ml" at bounding box center [273, 155] width 167 height 11
type input "ml"
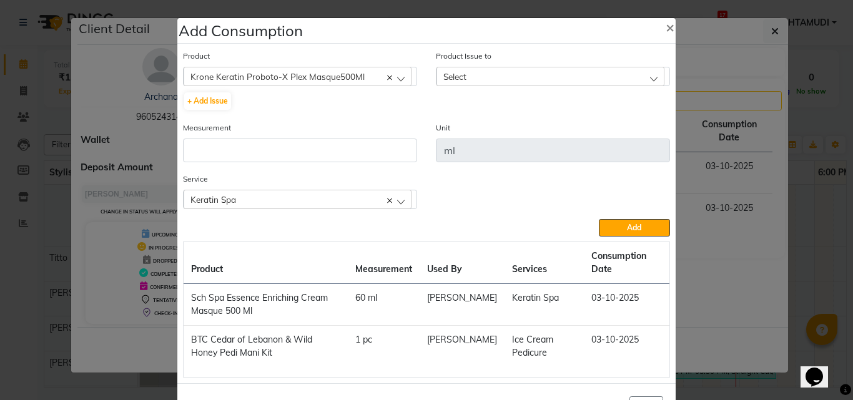
click at [477, 78] on div "Select" at bounding box center [551, 76] width 228 height 19
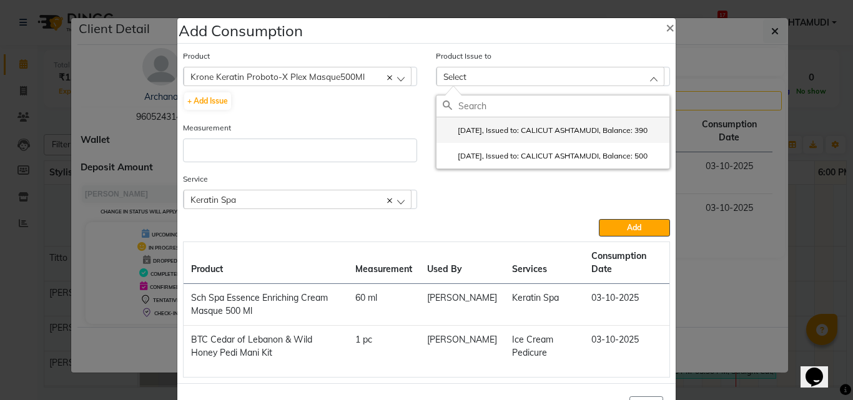
click at [483, 136] on label "2025-07-31, Issued to: CALICUT ASHTAMUDI, Balance: 390" at bounding box center [545, 130] width 205 height 11
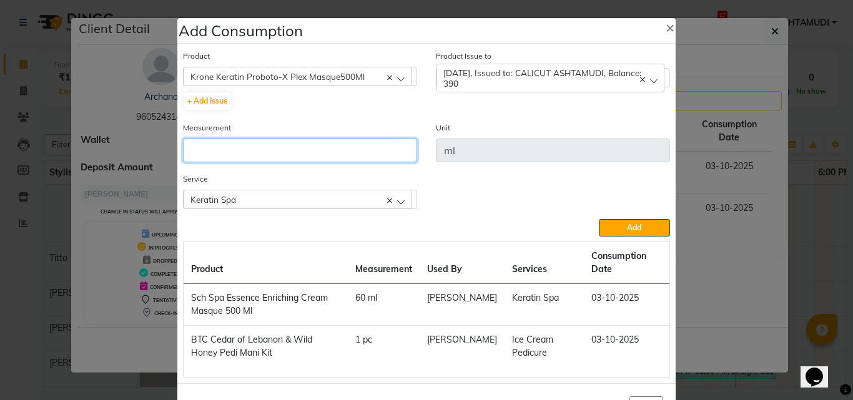
click at [353, 147] on input "number" at bounding box center [300, 151] width 234 height 24
type input "20"
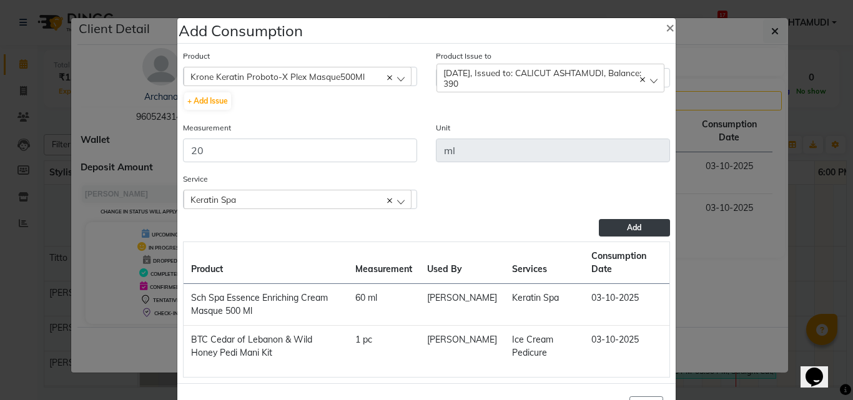
click at [613, 231] on button "Add" at bounding box center [634, 227] width 71 height 17
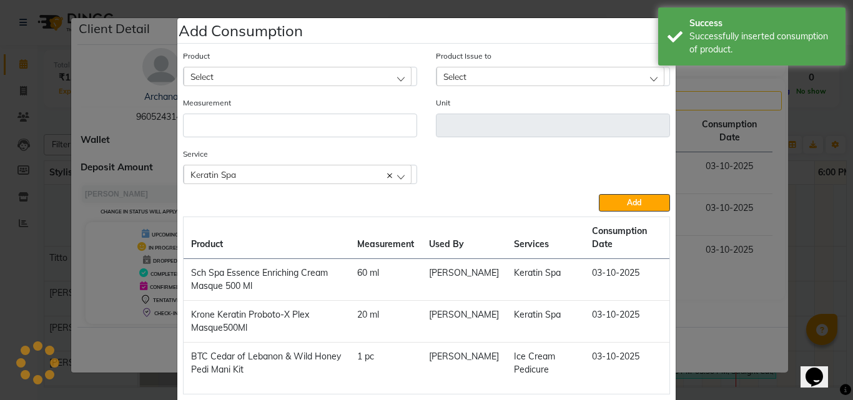
click at [733, 246] on ngb-modal-window "Add Consumption × Product Select 051/ Studio White Weekly 15Ml Product Issue to…" at bounding box center [426, 200] width 853 height 400
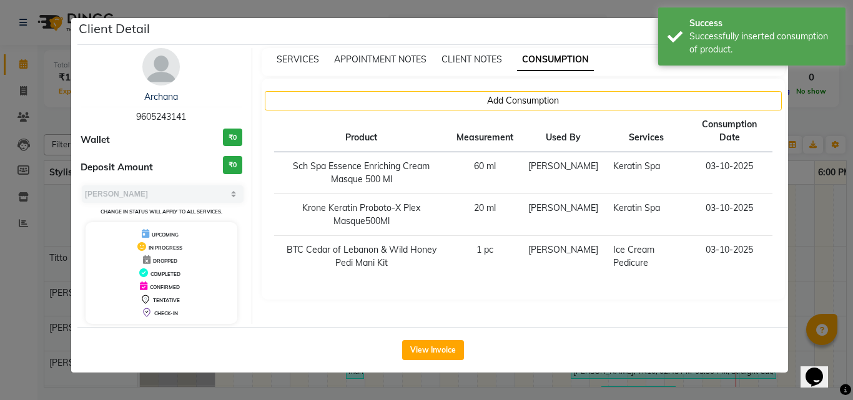
click at [793, 252] on div "SERVICES APPOINTMENT NOTES CLIENT NOTES CONSUMPTION Add Consumption Product Mea…" at bounding box center [523, 186] width 543 height 276
click at [826, 235] on ngb-modal-window "Client Detail Archana 9605243141 Wallet ₹0 Deposit Amount ₹0 Select MARK DONE U…" at bounding box center [426, 200] width 853 height 400
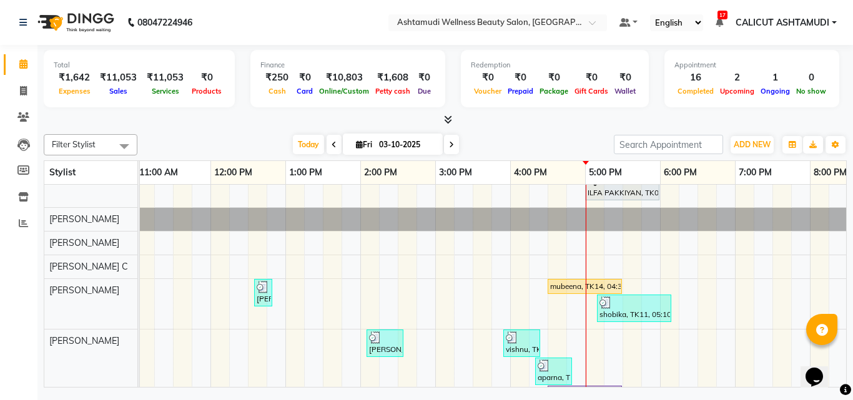
scroll to position [7, 0]
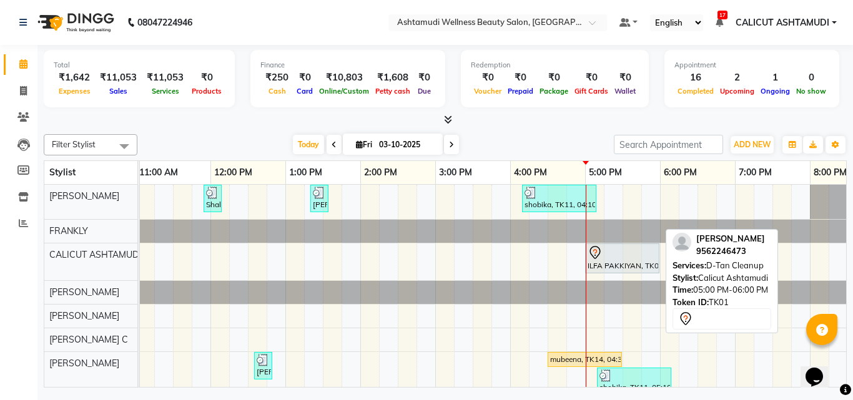
click at [614, 255] on div at bounding box center [622, 252] width 69 height 15
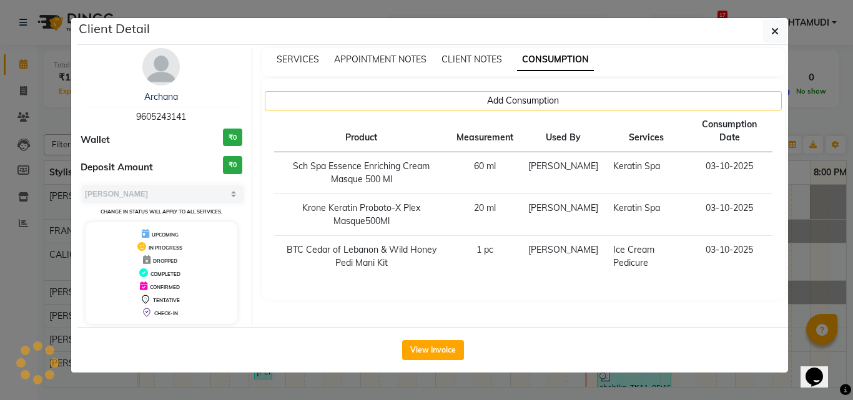
select select "7"
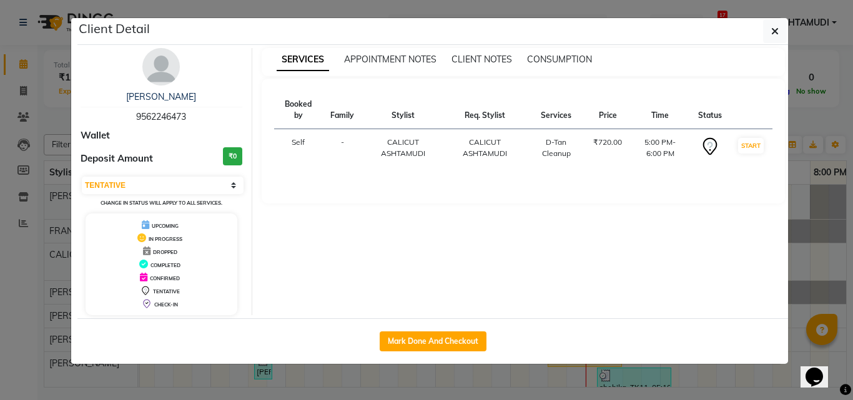
click at [811, 272] on ngb-modal-window "Client Detail ILFA PAKKIYAN 9562246473 Wallet Deposit Amount ₹0 Select IN SERVI…" at bounding box center [426, 200] width 853 height 400
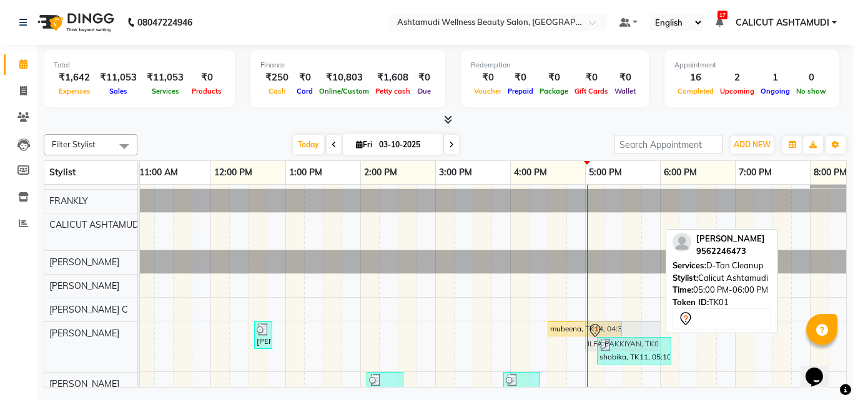
scroll to position [36, 0]
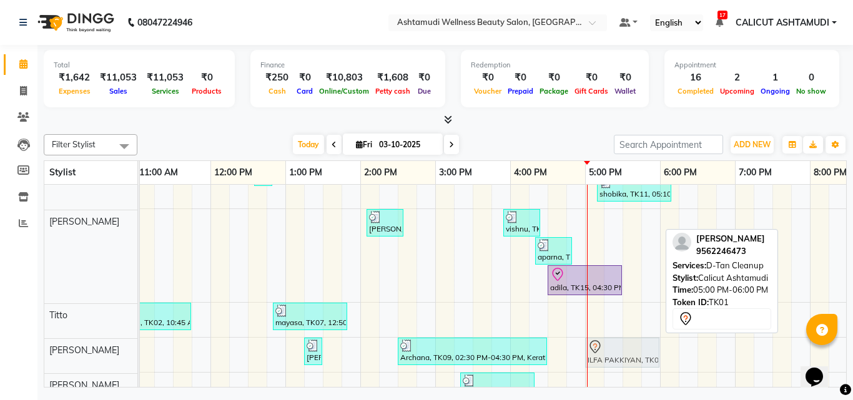
drag, startPoint x: 620, startPoint y: 264, endPoint x: 624, endPoint y: 357, distance: 93.7
click at [625, 361] on tbody "Shalha, TK03, 11:55 AM-12:10 PM, Eyebrows Threading PRABHA, TK06, 01:20 PM-01:3…" at bounding box center [548, 234] width 1124 height 486
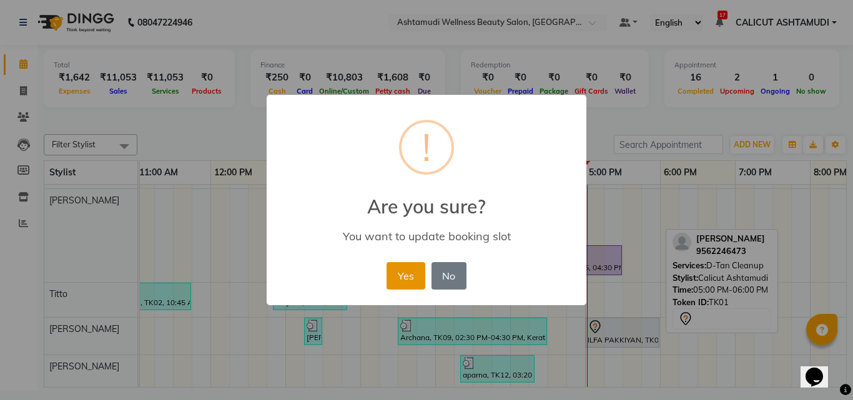
click at [415, 278] on button "Yes" at bounding box center [406, 275] width 38 height 27
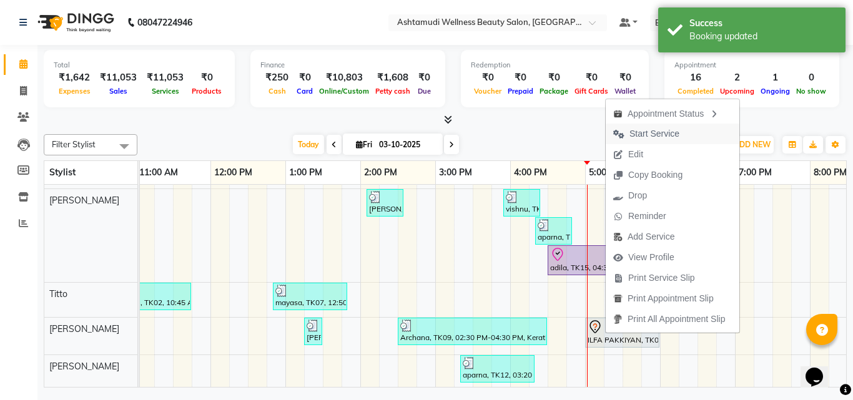
click at [663, 131] on span "Start Service" at bounding box center [654, 133] width 50 height 13
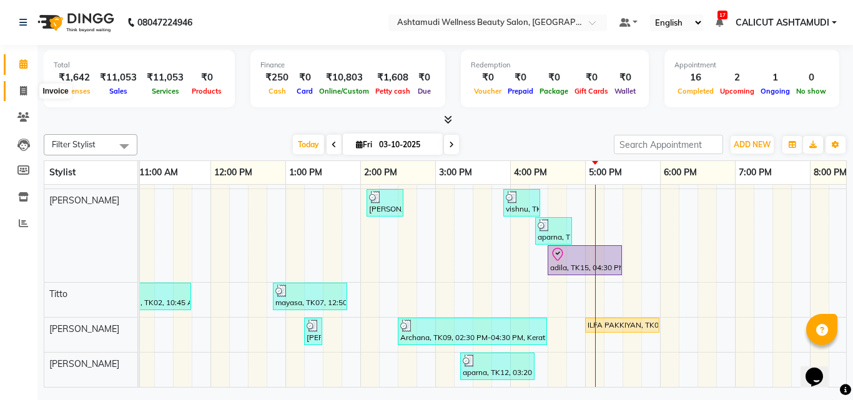
click at [22, 91] on icon at bounding box center [23, 90] width 7 height 9
select select "service"
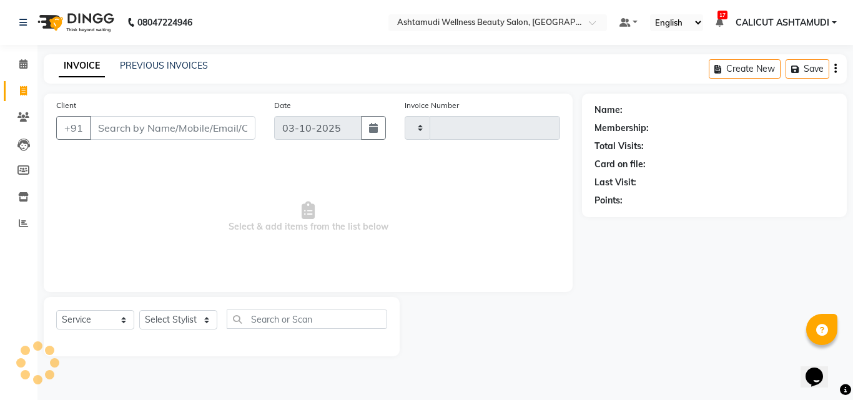
type input "4907"
select select "4630"
click at [121, 130] on input "Client" at bounding box center [172, 128] width 165 height 24
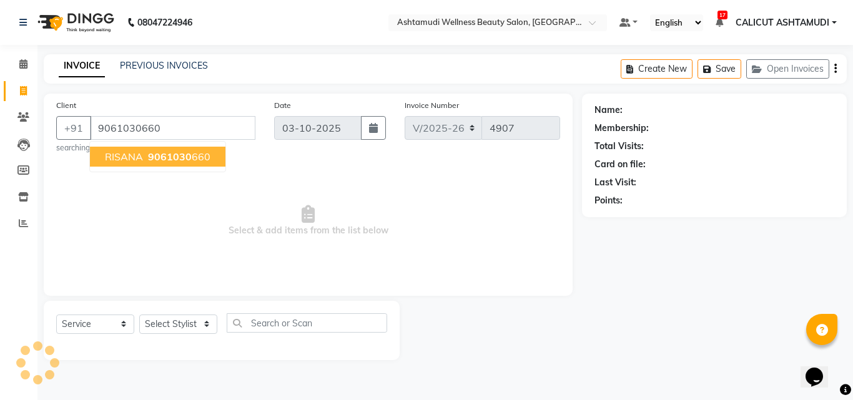
type input "9061030660"
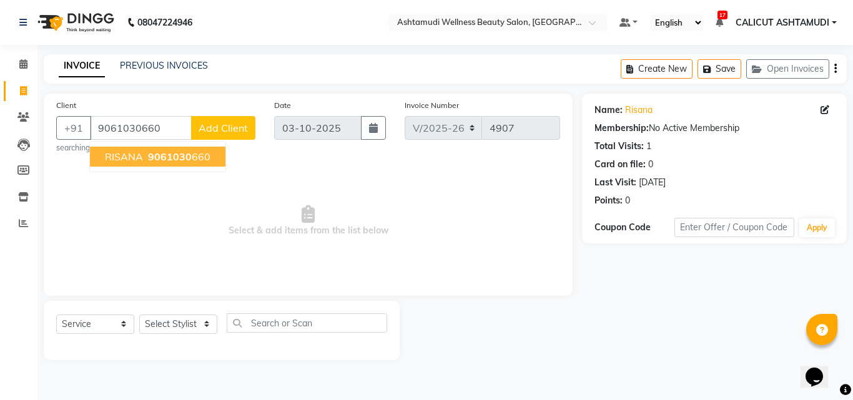
click at [131, 155] on span "RISANA" at bounding box center [124, 156] width 38 height 12
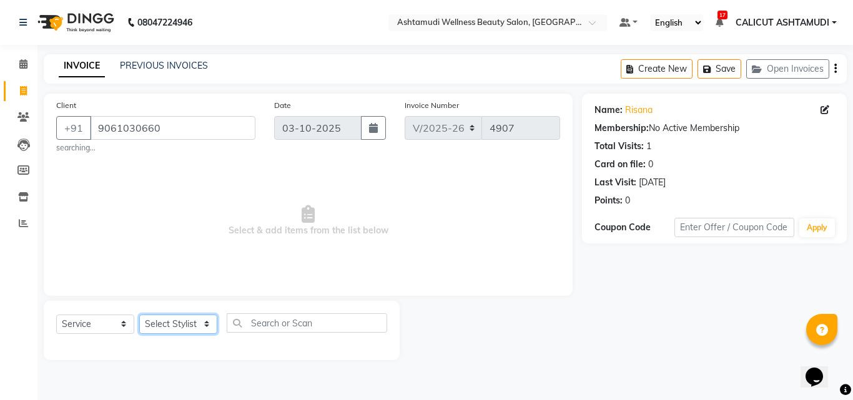
click at [170, 323] on select "Select Stylist [PERSON_NAME] [PERSON_NAME] [PERSON_NAME] CALICUT ASHTAMUDI FRAN…" at bounding box center [178, 324] width 78 height 19
click at [174, 323] on select "Select Stylist [PERSON_NAME] [PERSON_NAME] [PERSON_NAME] CALICUT ASHTAMUDI FRAN…" at bounding box center [178, 324] width 78 height 19
click at [189, 321] on select "Select Stylist [PERSON_NAME] [PERSON_NAME] [PERSON_NAME] CALICUT ASHTAMUDI FRAN…" at bounding box center [178, 324] width 78 height 19
drag, startPoint x: 149, startPoint y: 323, endPoint x: 154, endPoint y: 316, distance: 8.5
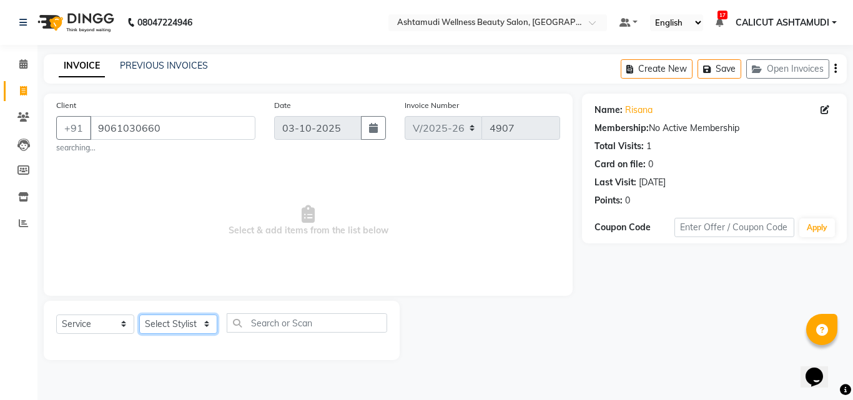
click at [149, 323] on select "Select Stylist [PERSON_NAME] [PERSON_NAME] [PERSON_NAME] CALICUT ASHTAMUDI FRAN…" at bounding box center [178, 324] width 78 height 19
select select "26964"
click at [139, 315] on select "Select Stylist [PERSON_NAME] [PERSON_NAME] [PERSON_NAME] CALICUT ASHTAMUDI FRAN…" at bounding box center [178, 324] width 78 height 19
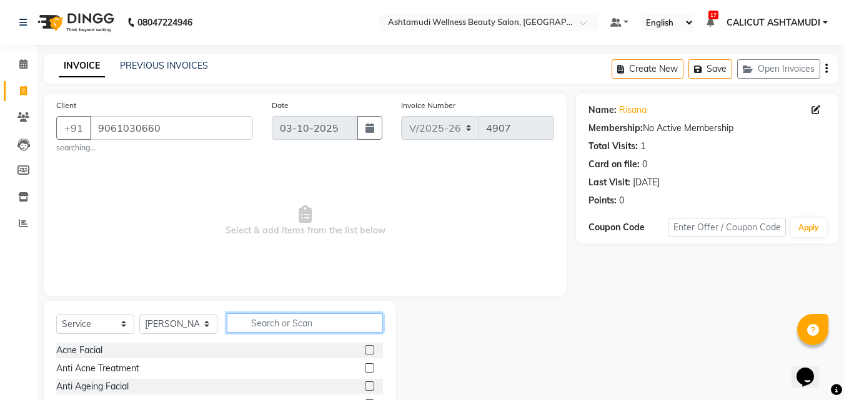
click at [268, 319] on input "text" at bounding box center [305, 322] width 156 height 19
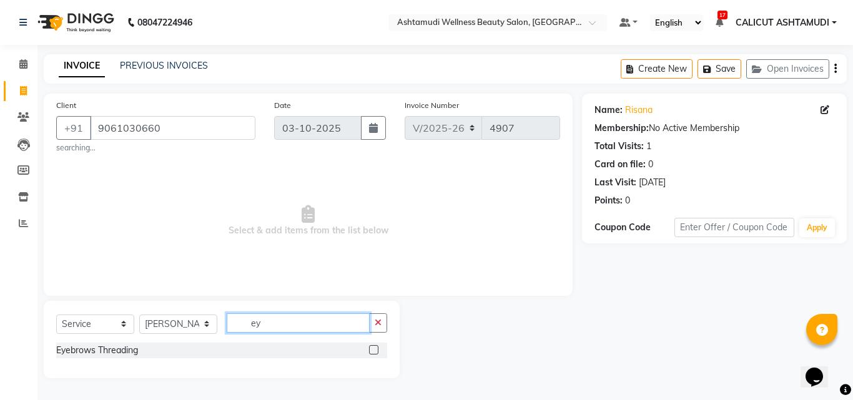
type input "ey"
click at [377, 352] on label at bounding box center [373, 349] width 9 height 9
click at [377, 352] on input "checkbox" at bounding box center [373, 351] width 8 height 8
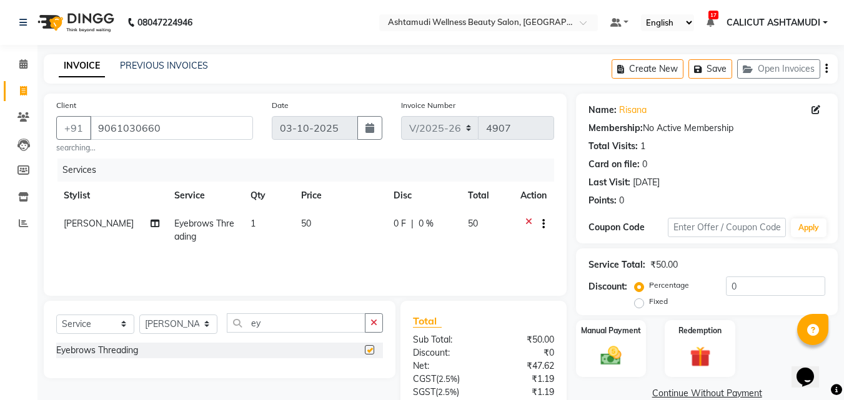
checkbox input "false"
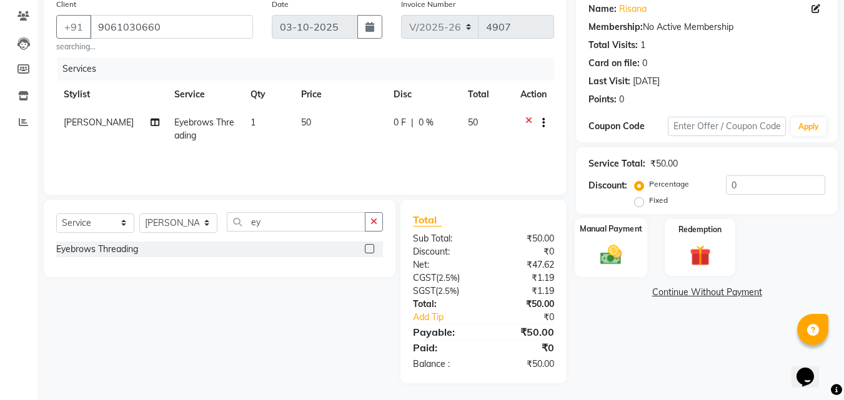
scroll to position [103, 0]
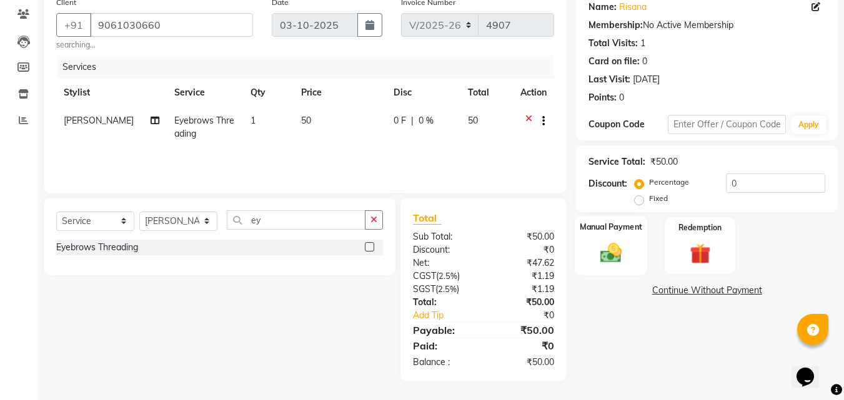
click at [639, 258] on div "Manual Payment" at bounding box center [611, 245] width 73 height 59
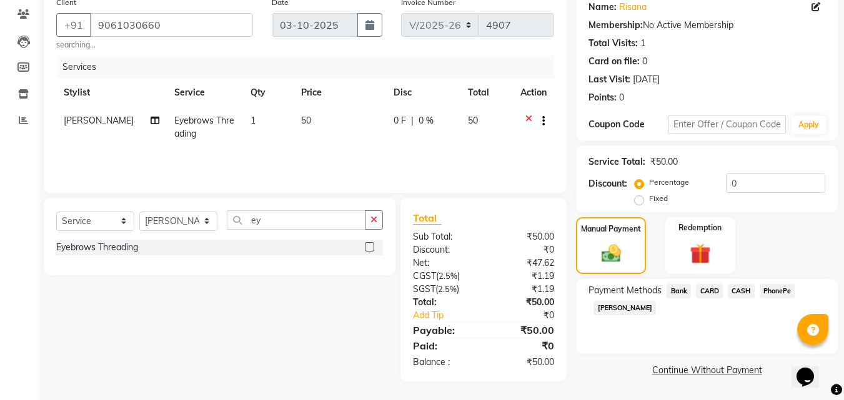
click at [741, 297] on span "CASH" at bounding box center [741, 291] width 27 height 14
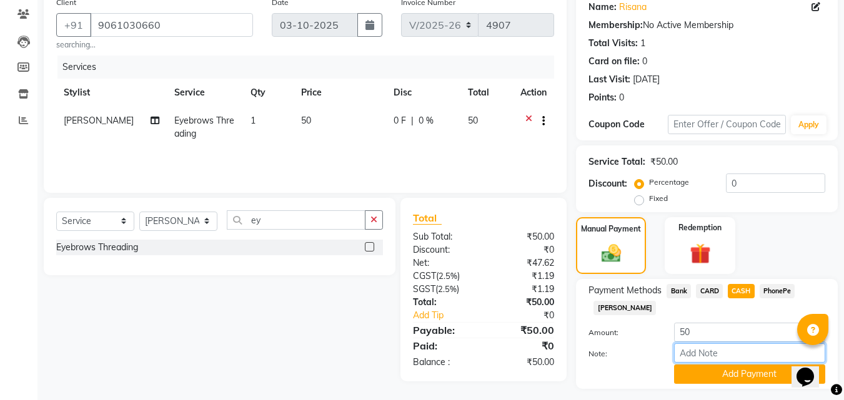
click at [738, 345] on input "Note:" at bounding box center [749, 352] width 151 height 19
type input "suhana"
click at [741, 378] on button "Add Payment" at bounding box center [749, 374] width 151 height 19
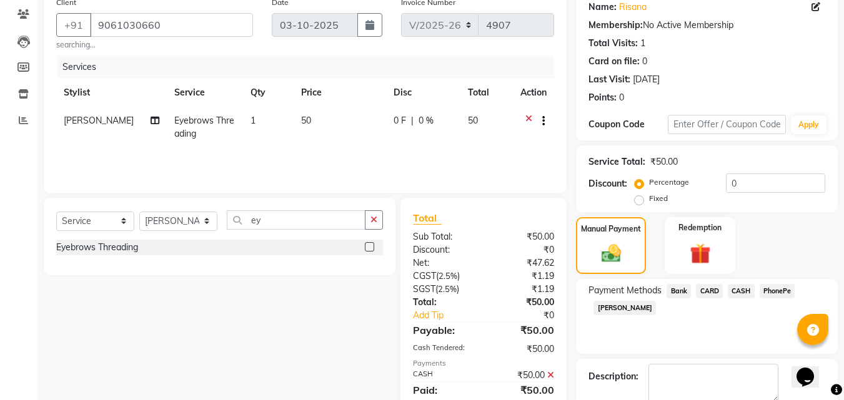
scroll to position [172, 0]
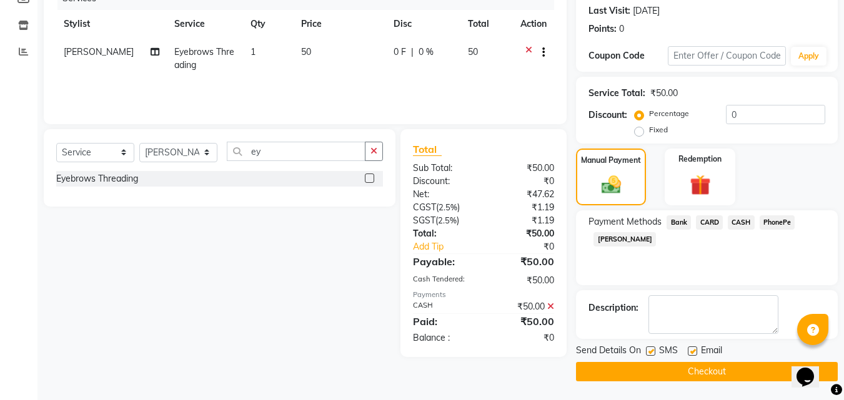
click at [743, 371] on button "Checkout" at bounding box center [707, 371] width 262 height 19
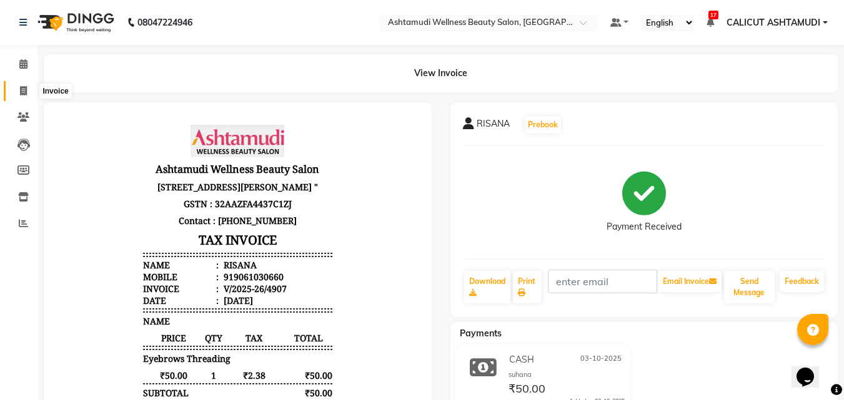
click at [17, 89] on span at bounding box center [23, 91] width 22 height 14
select select "service"
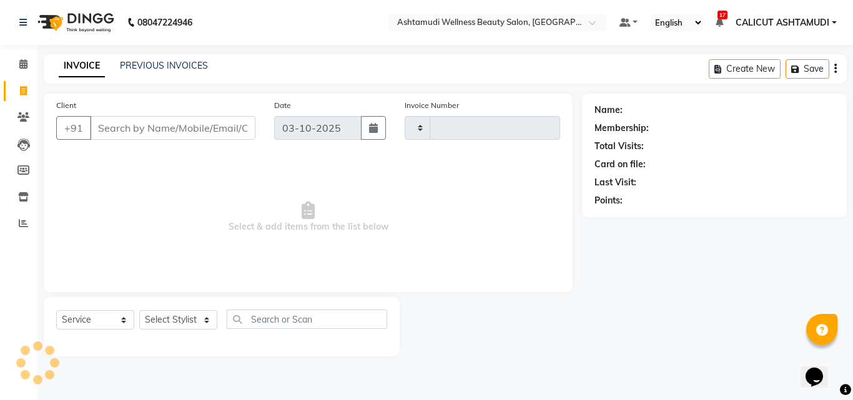
type input "4908"
select select "4630"
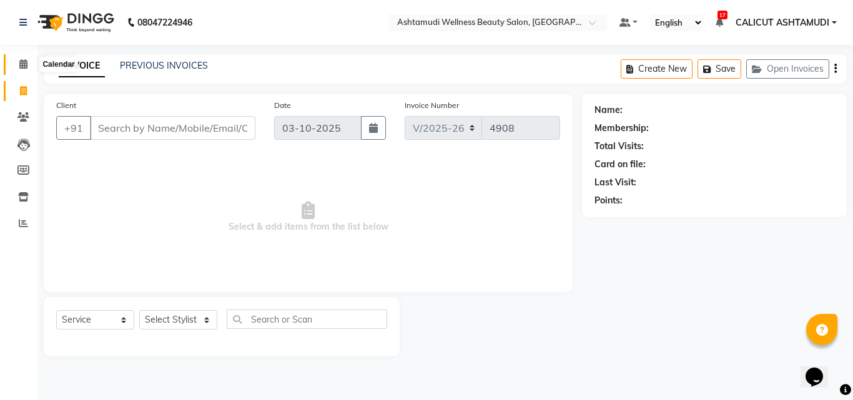
click at [24, 66] on icon at bounding box center [23, 63] width 8 height 9
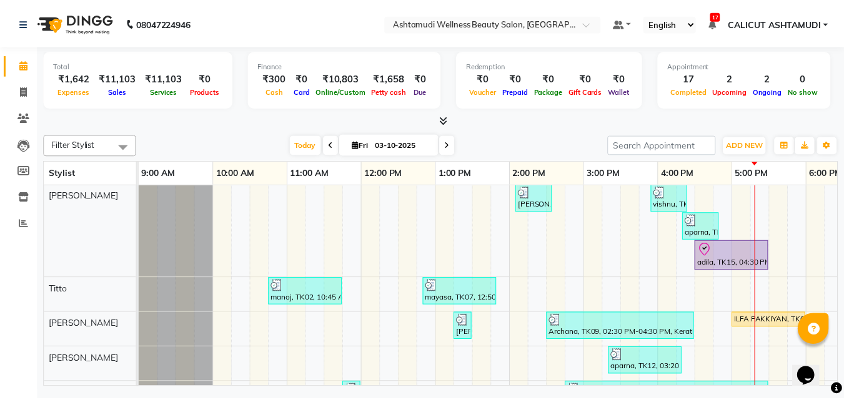
scroll to position [187, 0]
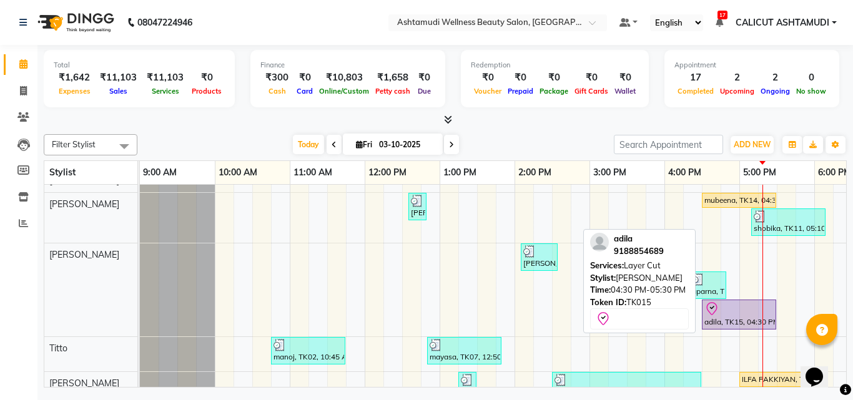
click at [734, 316] on div "adila, TK15, 04:30 PM-05:30 PM, Layer Cut" at bounding box center [739, 315] width 72 height 26
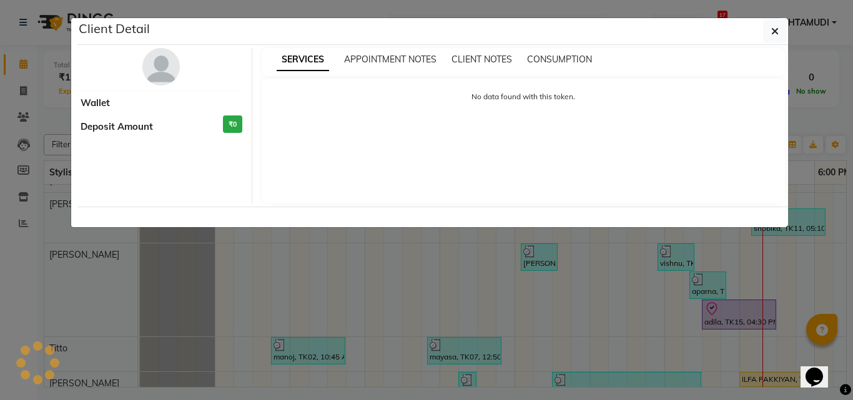
select select "8"
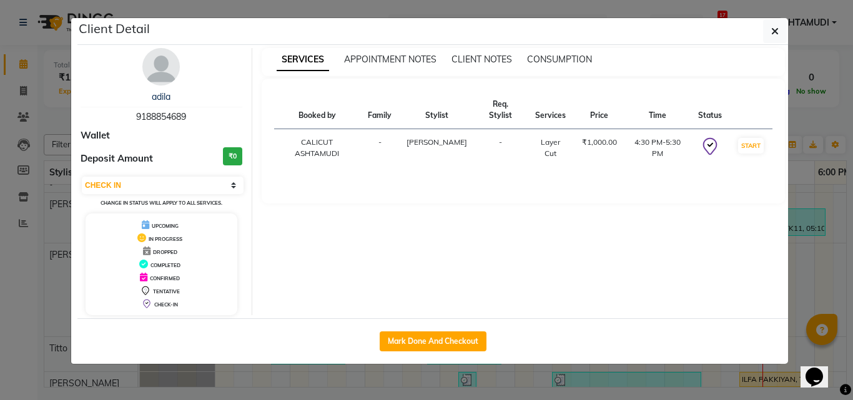
click at [801, 260] on ngb-modal-window "Client Detail adila 9188854689 Wallet Deposit Amount ₹0 Select IN SERVICE CONFI…" at bounding box center [426, 200] width 853 height 400
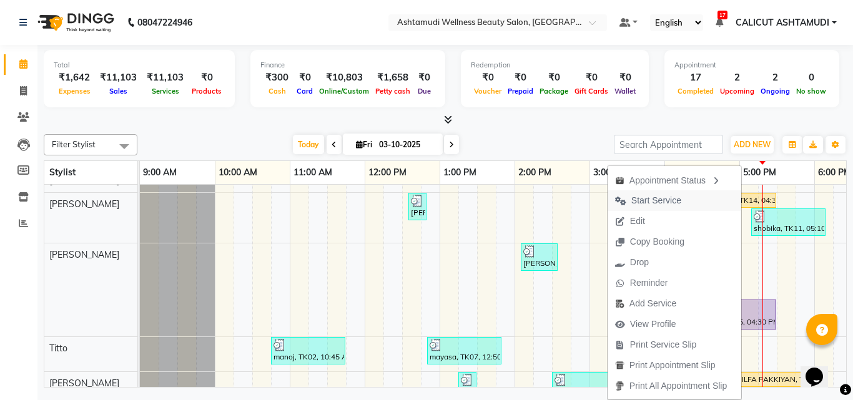
click at [687, 204] on button "Start Service" at bounding box center [675, 200] width 134 height 21
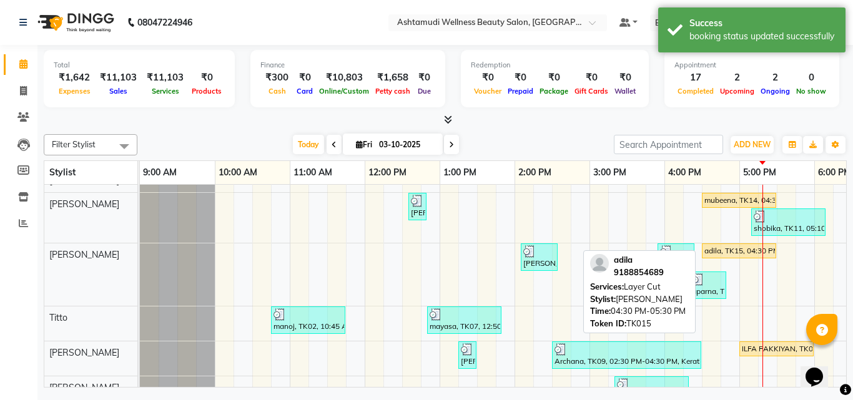
click at [730, 252] on div "adila, TK15, 04:30 PM-05:30 PM, Layer Cut" at bounding box center [739, 250] width 72 height 11
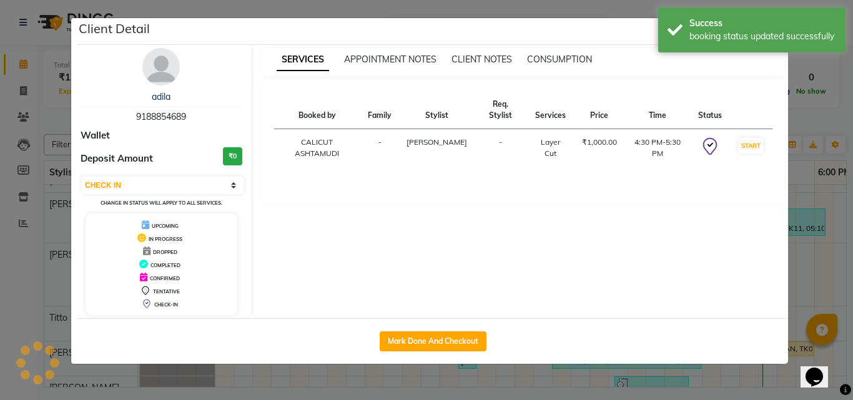
select select "1"
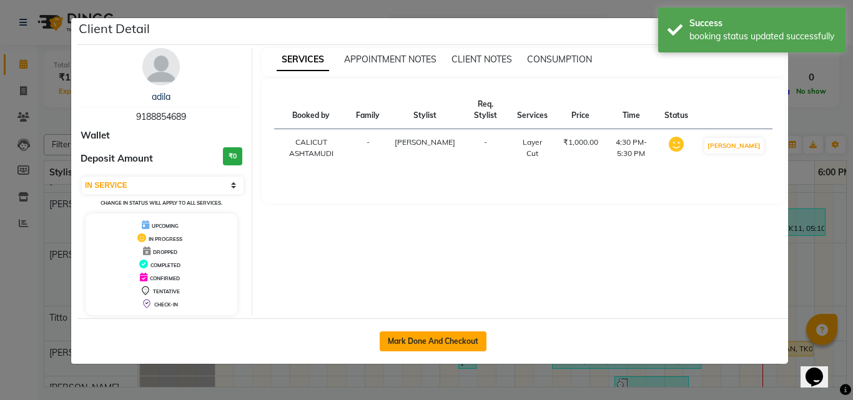
click at [440, 340] on button "Mark Done And Checkout" at bounding box center [433, 342] width 107 height 20
select select "service"
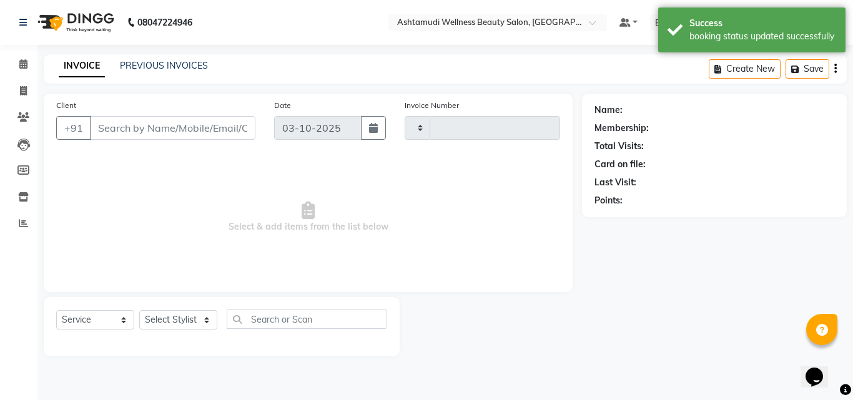
type input "4908"
select select "4630"
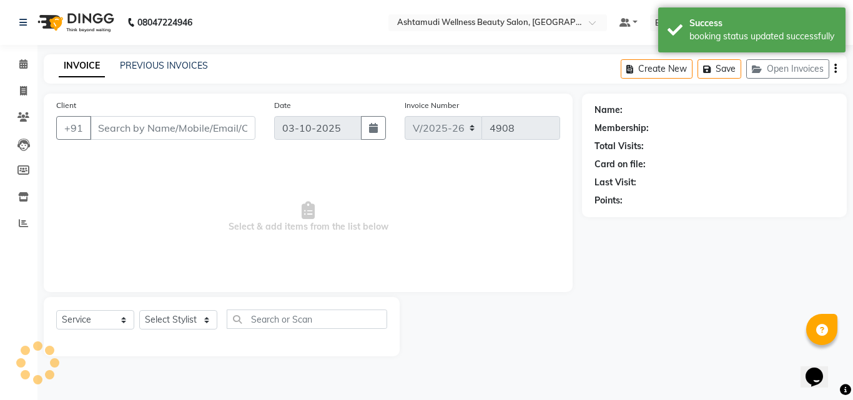
type input "9188854689"
select select "60453"
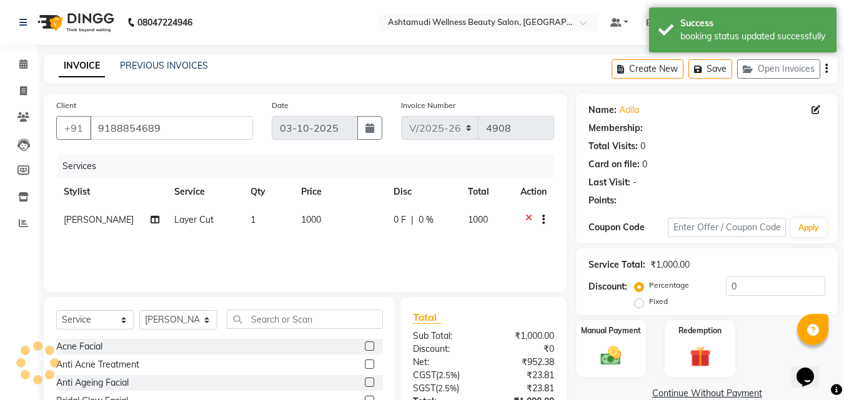
select select "1: Object"
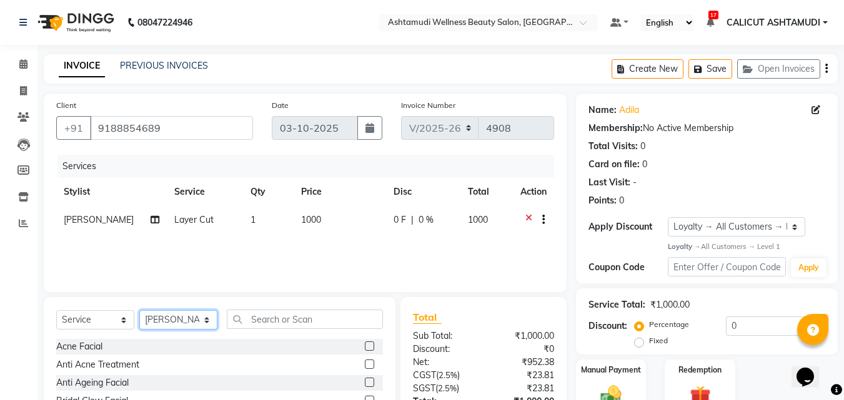
click at [199, 320] on select "Select Stylist [PERSON_NAME] [PERSON_NAME] [PERSON_NAME] CALICUT ASHTAMUDI FRAN…" at bounding box center [178, 319] width 78 height 19
select select "72440"
click at [139, 310] on select "Select Stylist [PERSON_NAME] [PERSON_NAME] [PERSON_NAME] CALICUT ASHTAMUDI FRAN…" at bounding box center [178, 319] width 78 height 19
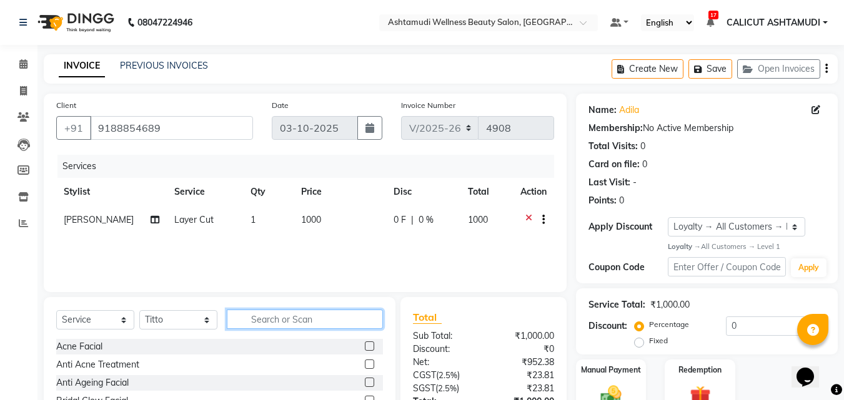
click at [279, 323] on input "text" at bounding box center [305, 319] width 156 height 19
type input "fri"
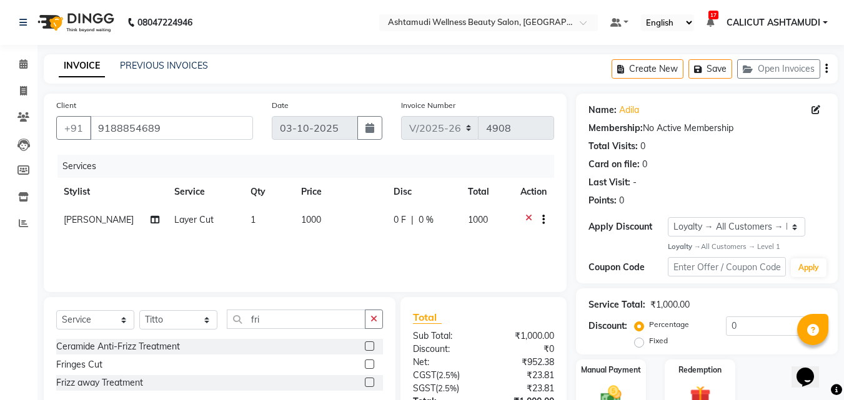
click at [370, 363] on label at bounding box center [369, 364] width 9 height 9
click at [370, 363] on input "checkbox" at bounding box center [369, 365] width 8 height 8
checkbox input "false"
click at [369, 328] on button "button" at bounding box center [374, 319] width 18 height 19
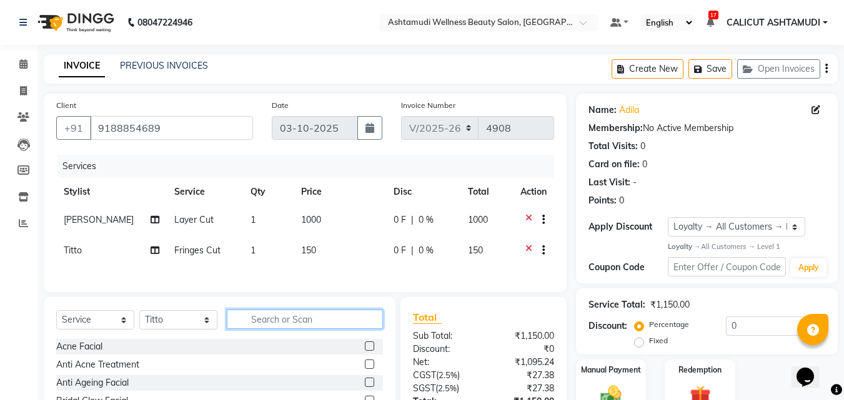
click at [345, 329] on input "text" at bounding box center [305, 319] width 156 height 19
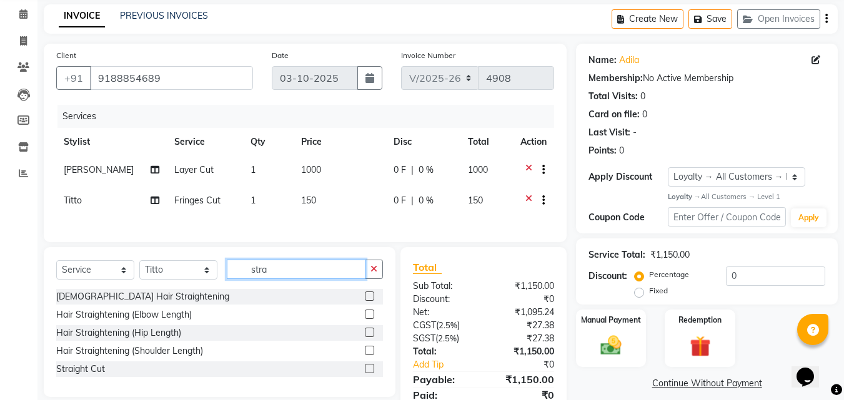
scroll to position [106, 0]
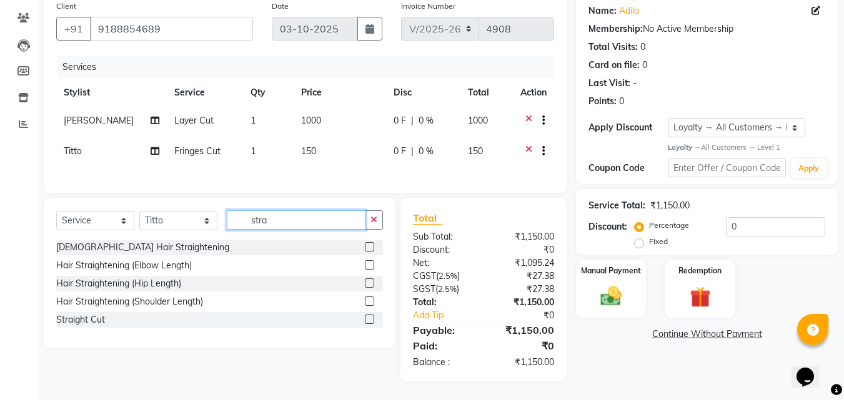
type input "stra"
click at [367, 320] on label at bounding box center [369, 319] width 9 height 9
click at [367, 320] on input "checkbox" at bounding box center [369, 320] width 8 height 8
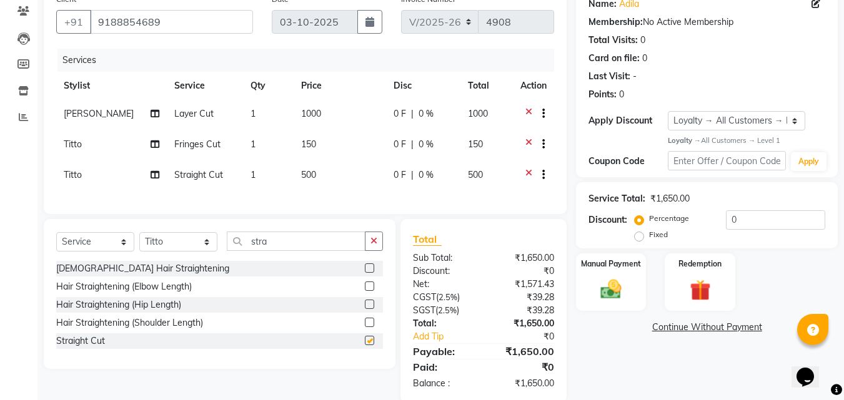
checkbox input "false"
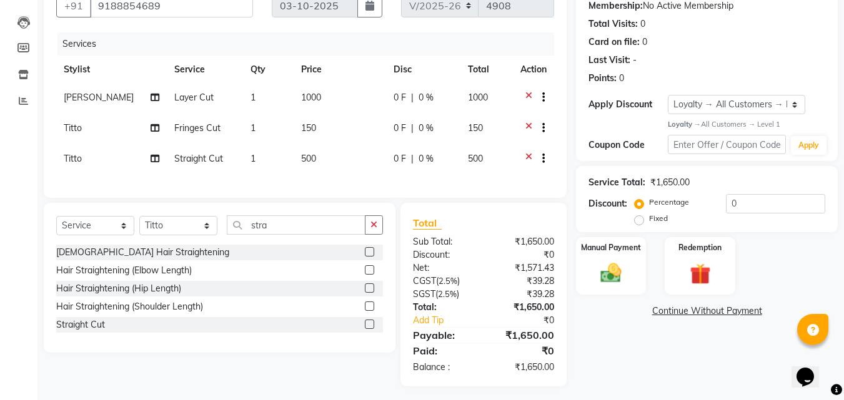
scroll to position [137, 0]
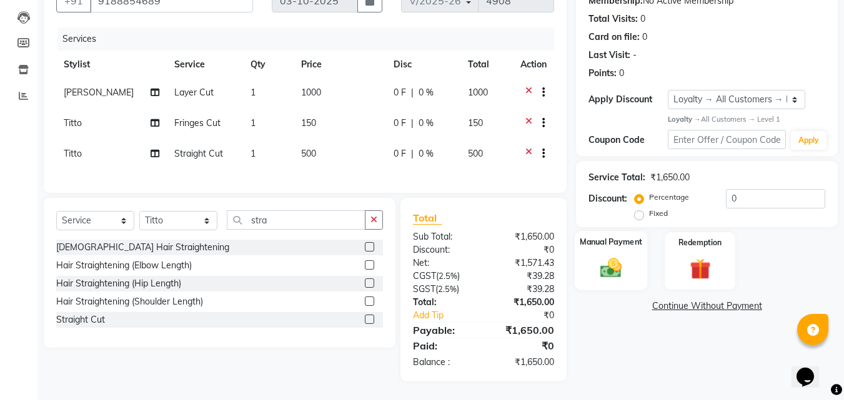
click at [626, 259] on img at bounding box center [610, 268] width 35 height 25
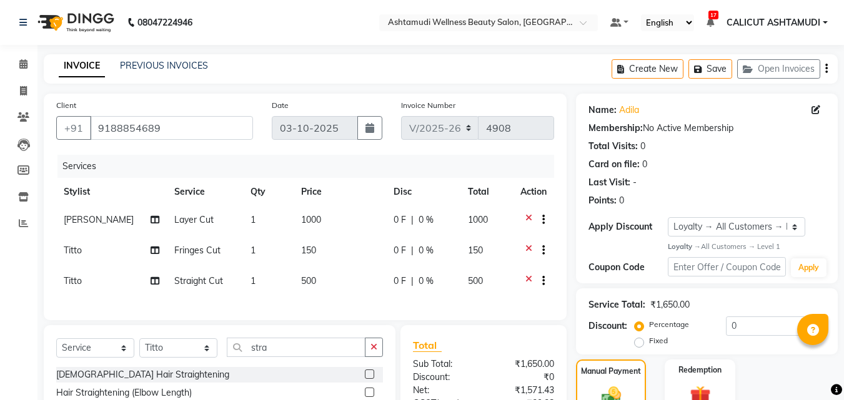
select select "4630"
select select "service"
select select "72440"
select select "1: Object"
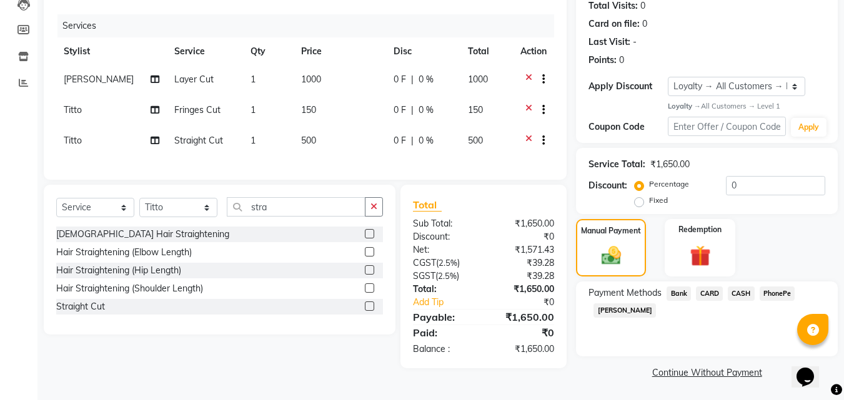
scroll to position [141, 0]
click at [784, 291] on span "PhonePe" at bounding box center [777, 293] width 36 height 14
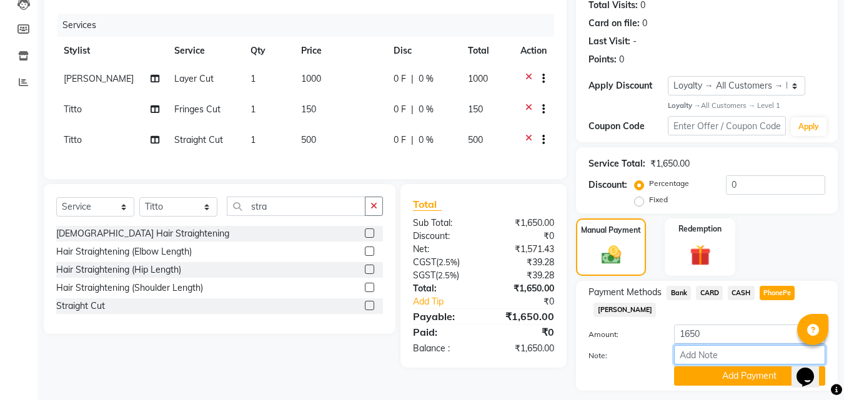
click at [745, 353] on input "Note:" at bounding box center [749, 354] width 151 height 19
type input "suhana"
click at [752, 378] on button "Add Payment" at bounding box center [749, 376] width 151 height 19
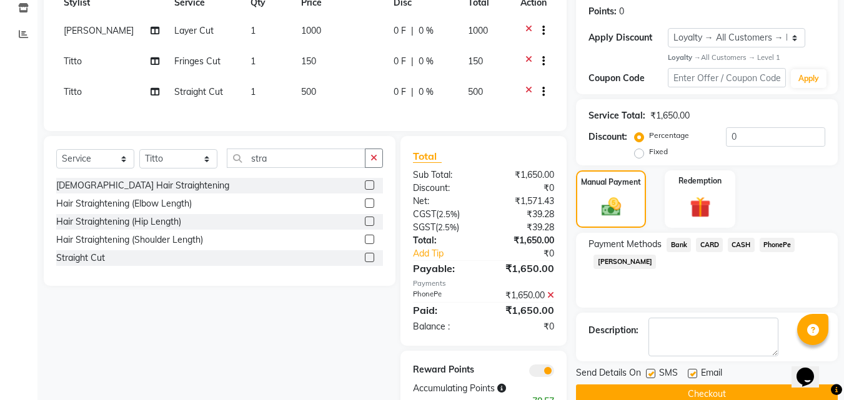
scroll to position [238, 0]
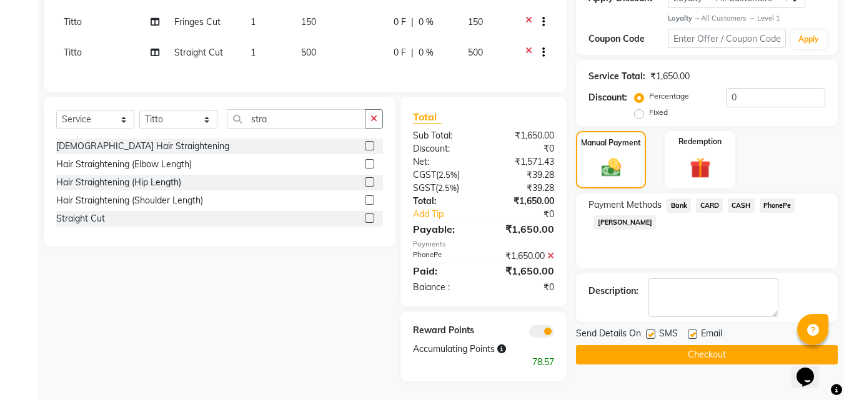
click at [749, 345] on button "Checkout" at bounding box center [707, 354] width 262 height 19
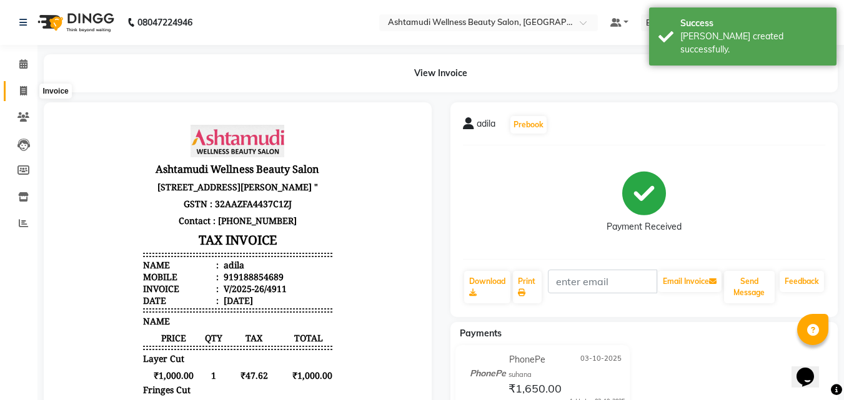
click at [27, 91] on icon at bounding box center [23, 90] width 7 height 9
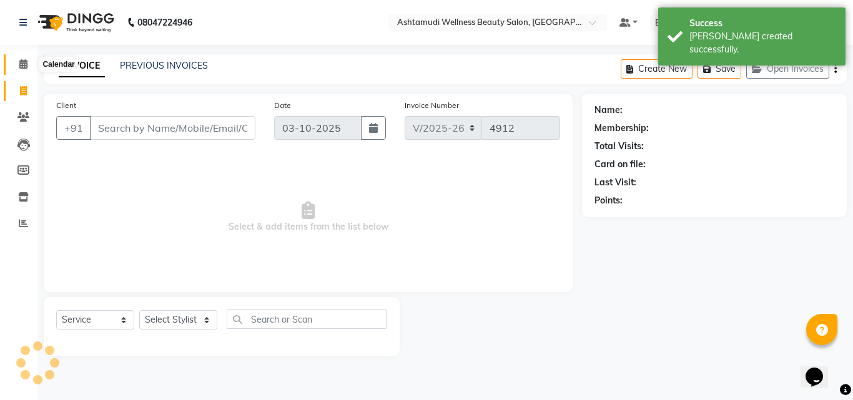
click at [30, 60] on span at bounding box center [23, 64] width 22 height 14
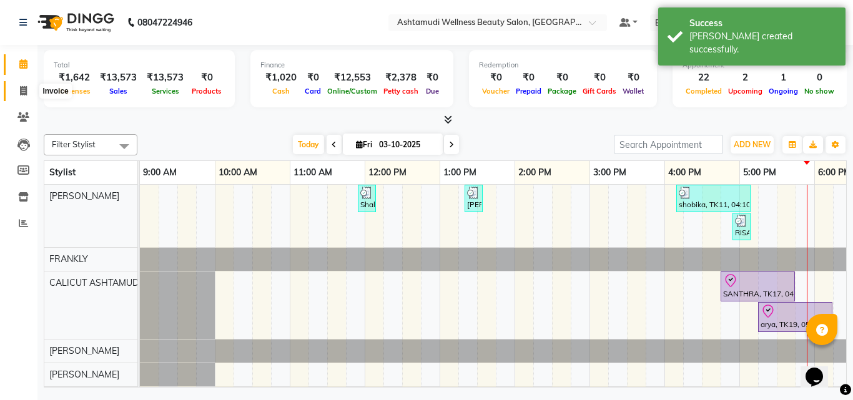
click at [26, 92] on icon at bounding box center [23, 90] width 7 height 9
select select "4630"
select select "service"
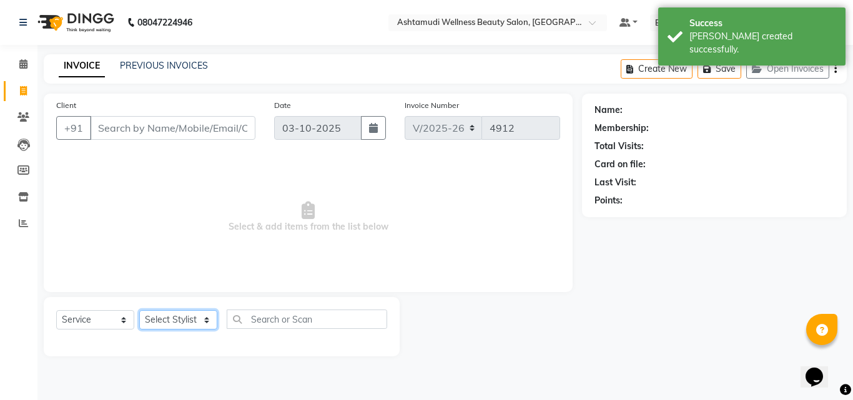
click at [176, 317] on select "Select Stylist [PERSON_NAME] [PERSON_NAME] [PERSON_NAME] CALICUT ASHTAMUDI FRAN…" at bounding box center [178, 319] width 78 height 19
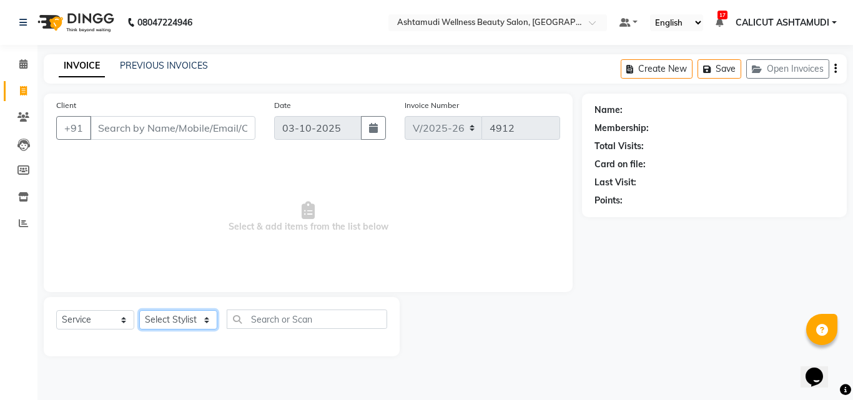
select select "85193"
click at [139, 310] on select "Select Stylist [PERSON_NAME] [PERSON_NAME] [PERSON_NAME] CALICUT ASHTAMUDI FRAN…" at bounding box center [178, 319] width 78 height 19
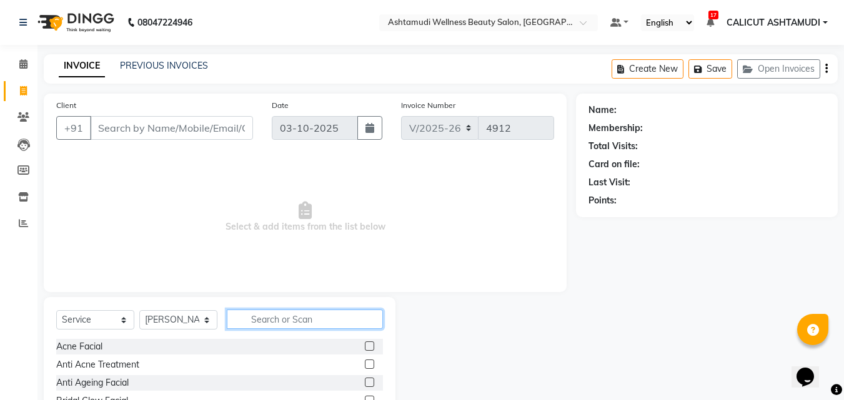
click at [287, 317] on input "text" at bounding box center [305, 319] width 156 height 19
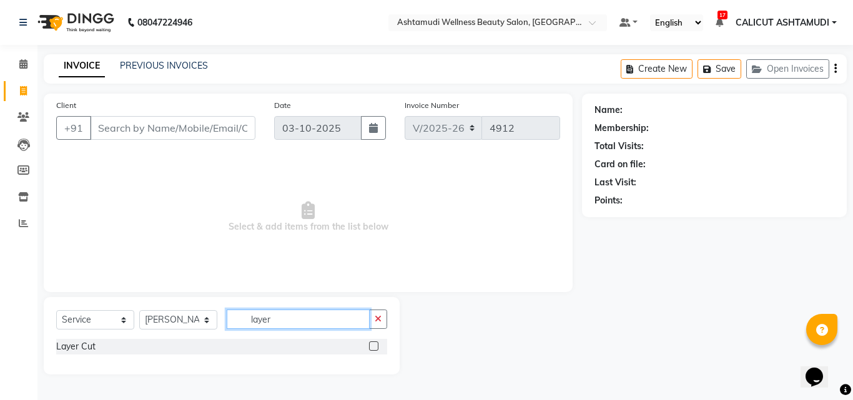
type input "layer"
click at [374, 342] on label at bounding box center [373, 346] width 9 height 9
click at [374, 343] on input "checkbox" at bounding box center [373, 347] width 8 height 8
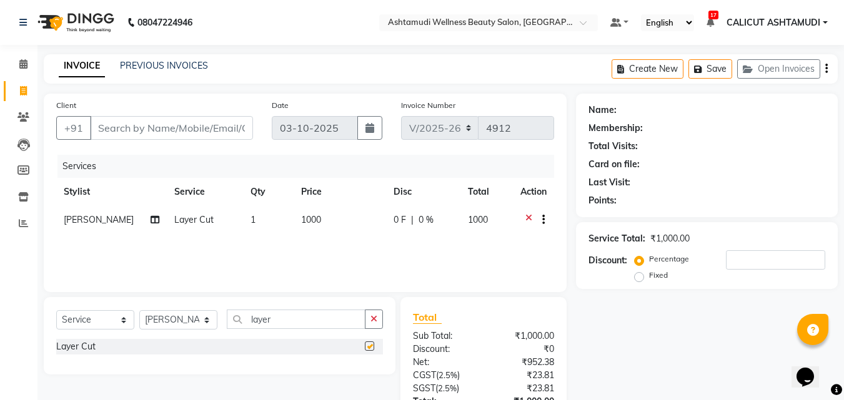
checkbox input "false"
click at [380, 249] on div "Services Stylist Service Qty Price Disc Total Action Nitesh Layer Cut 1 1000 0 …" at bounding box center [305, 217] width 498 height 125
click at [151, 127] on input "Client" at bounding box center [171, 128] width 163 height 24
type input "9"
type input "0"
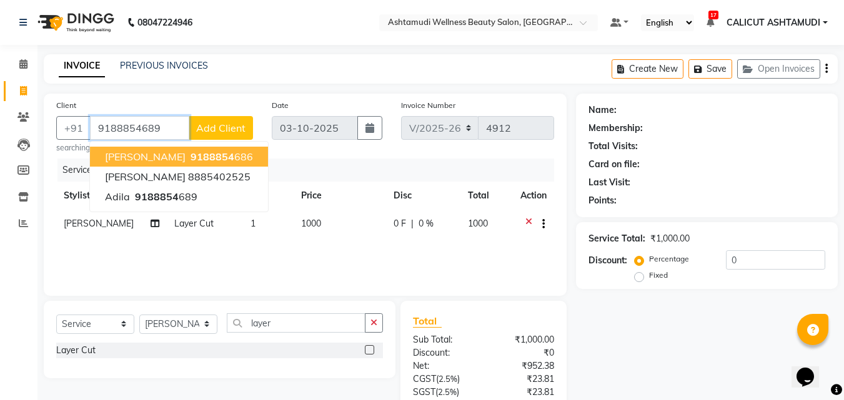
type input "9188854689"
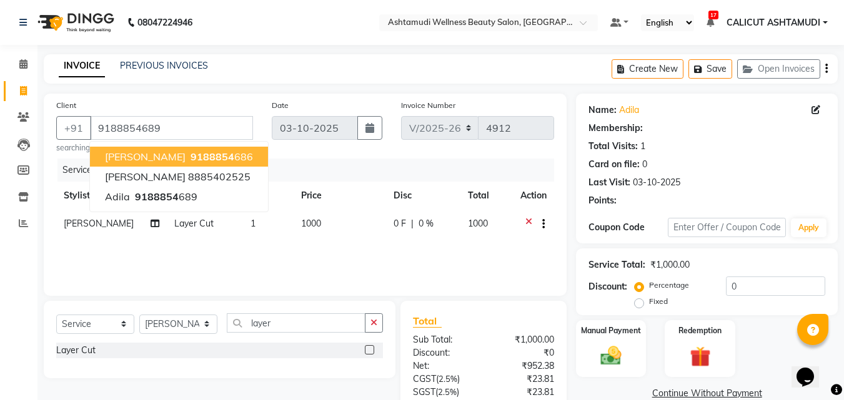
select select "1: Object"
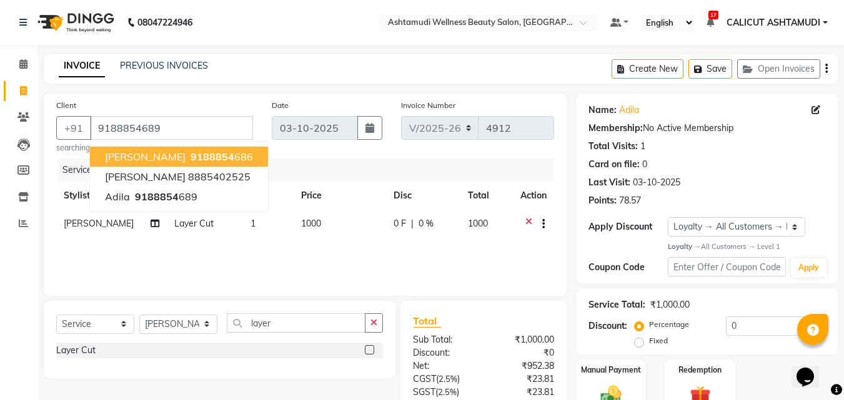
click at [284, 148] on div "Date [DATE]" at bounding box center [326, 126] width 129 height 55
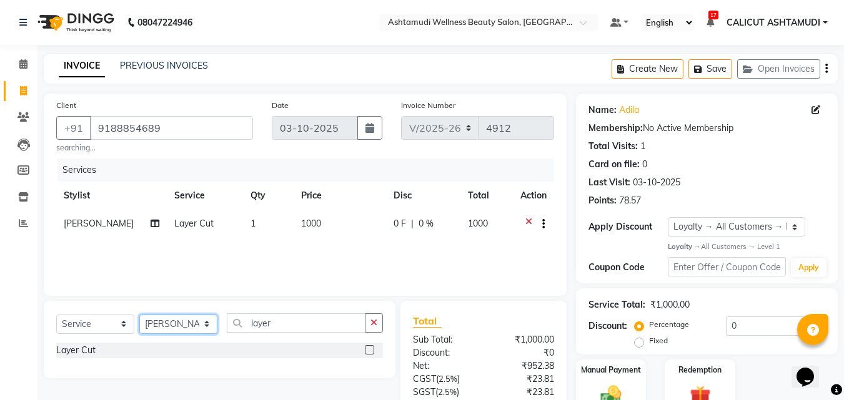
click at [186, 323] on select "Select Stylist [PERSON_NAME] [PERSON_NAME] [PERSON_NAME] CALICUT ASHTAMUDI FRAN…" at bounding box center [178, 324] width 78 height 19
select select "91855"
click at [139, 315] on select "Select Stylist [PERSON_NAME] [PERSON_NAME] [PERSON_NAME] CALICUT ASHTAMUDI FRAN…" at bounding box center [178, 324] width 78 height 19
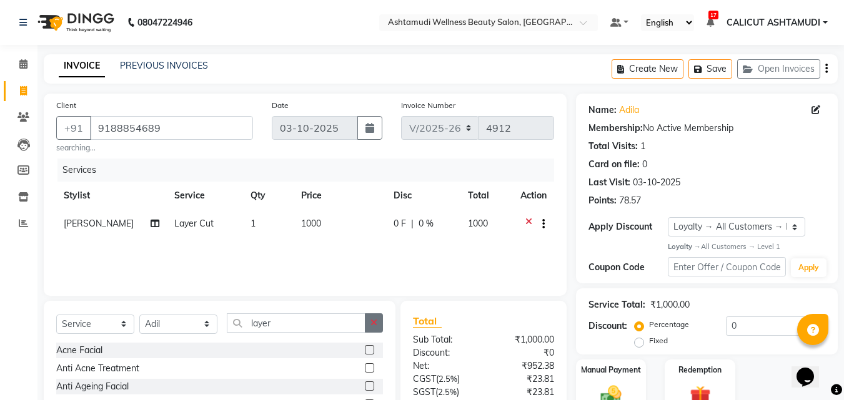
click at [375, 320] on icon "button" at bounding box center [373, 322] width 7 height 9
click at [343, 327] on input "text" at bounding box center [305, 322] width 156 height 19
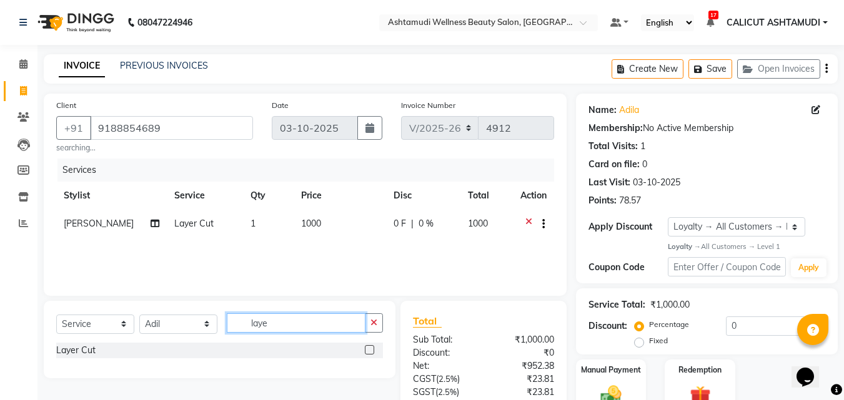
type input "laye"
click at [370, 351] on label at bounding box center [369, 349] width 9 height 9
click at [370, 351] on input "checkbox" at bounding box center [369, 351] width 8 height 8
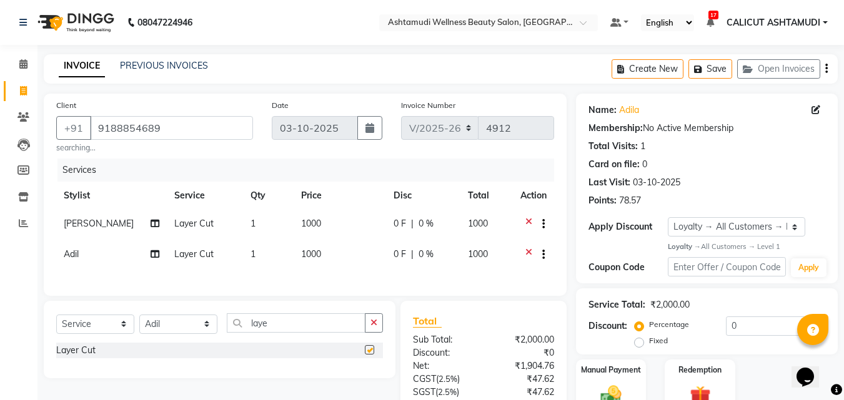
checkbox input "false"
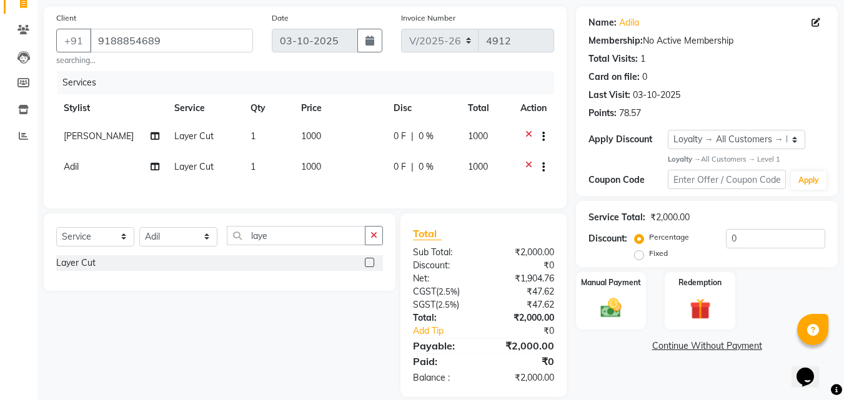
scroll to position [110, 0]
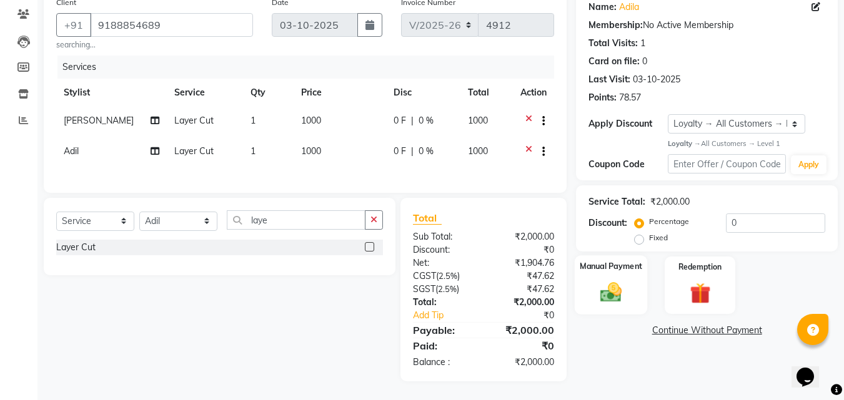
click at [606, 264] on label "Manual Payment" at bounding box center [611, 267] width 62 height 12
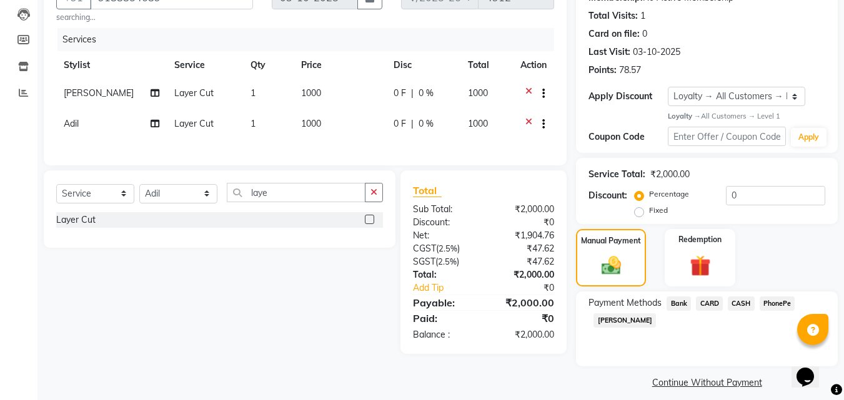
scroll to position [141, 0]
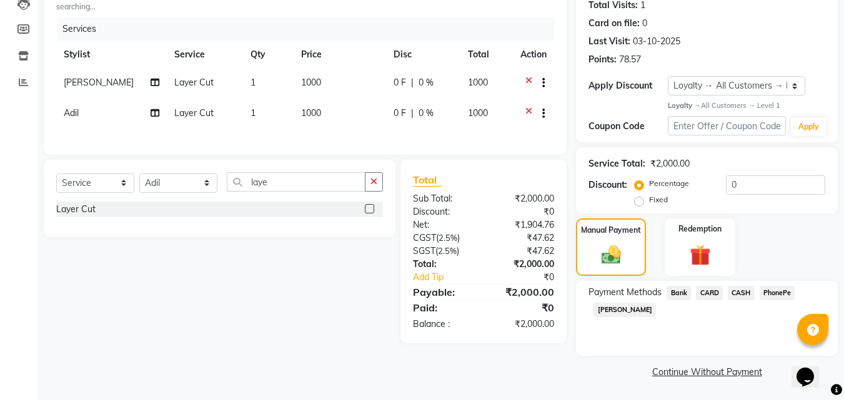
click at [772, 294] on span "PhonePe" at bounding box center [777, 293] width 36 height 14
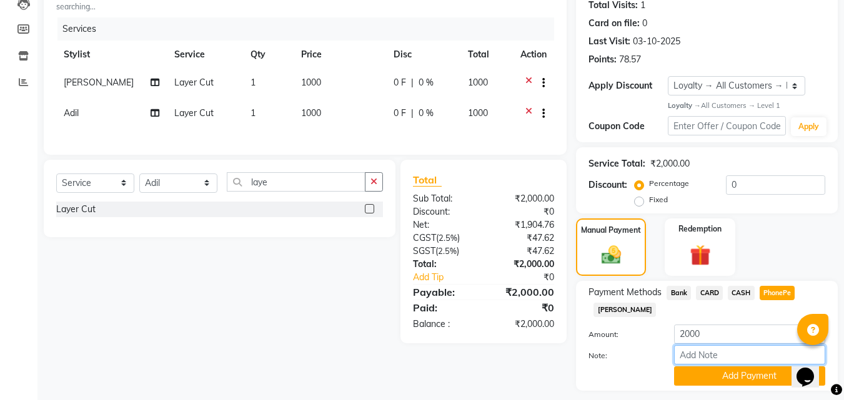
drag, startPoint x: 704, startPoint y: 352, endPoint x: 717, endPoint y: 353, distance: 12.6
click at [704, 352] on input "Note:" at bounding box center [749, 354] width 151 height 19
type input "suhana"
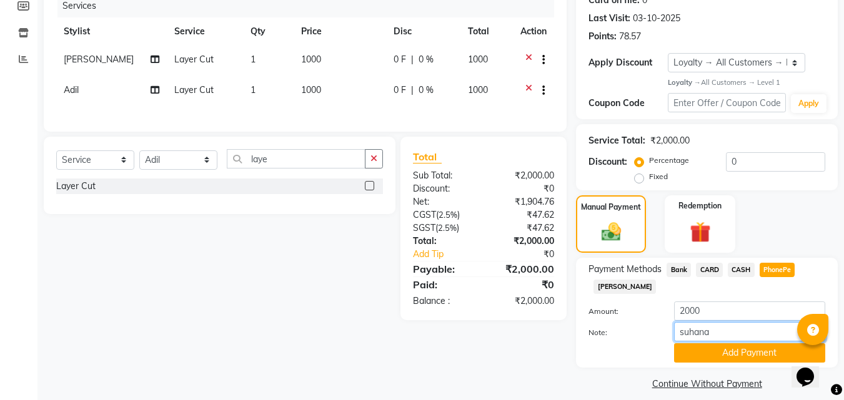
scroll to position [176, 0]
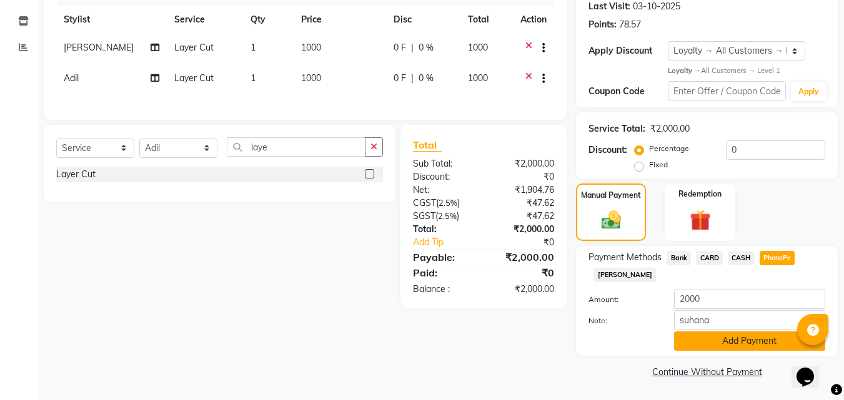
click at [736, 341] on button "Add Payment" at bounding box center [749, 341] width 151 height 19
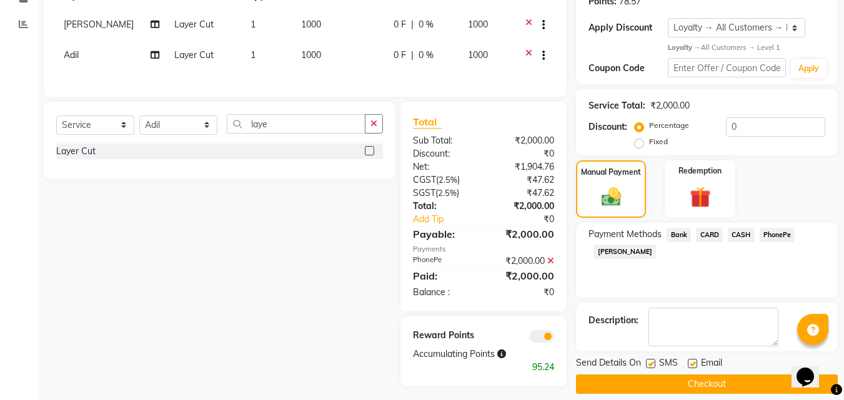
scroll to position [212, 0]
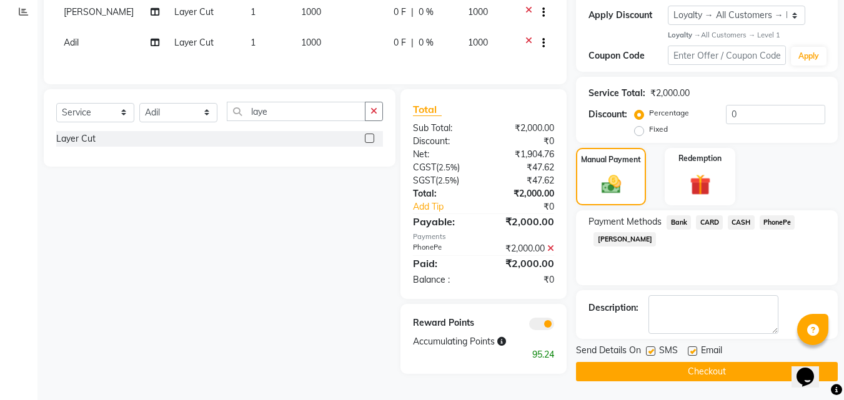
click at [706, 367] on button "Checkout" at bounding box center [707, 371] width 262 height 19
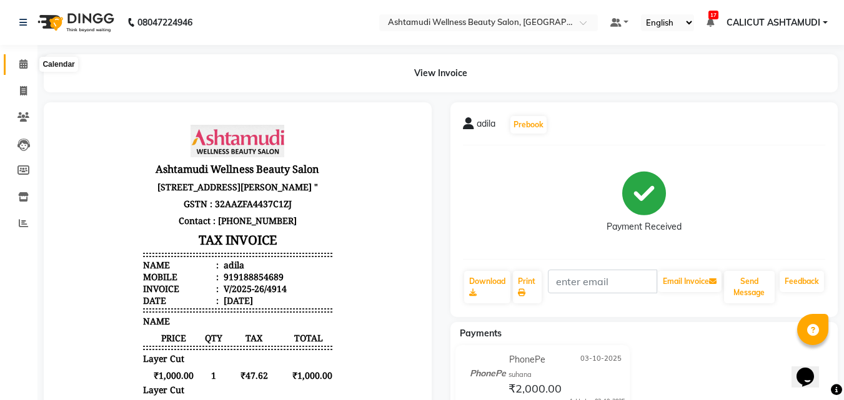
click at [24, 60] on icon at bounding box center [23, 63] width 8 height 9
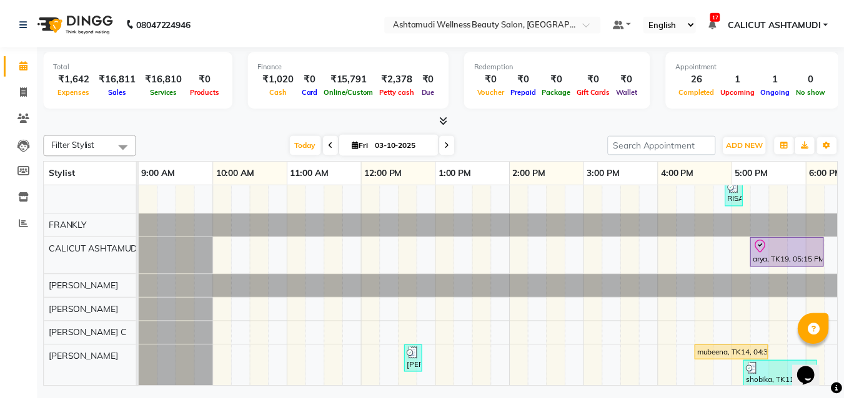
scroll to position [0, 86]
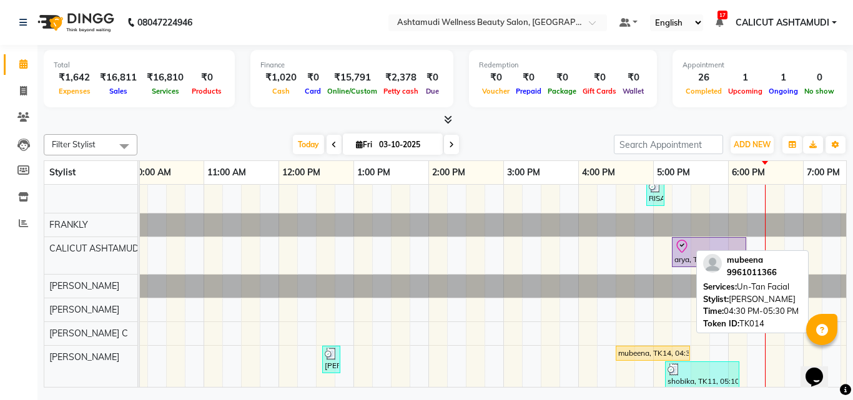
click at [648, 351] on div "mubeena, TK14, 04:30 PM-05:30 PM, Un-Tan Facial" at bounding box center [653, 353] width 72 height 11
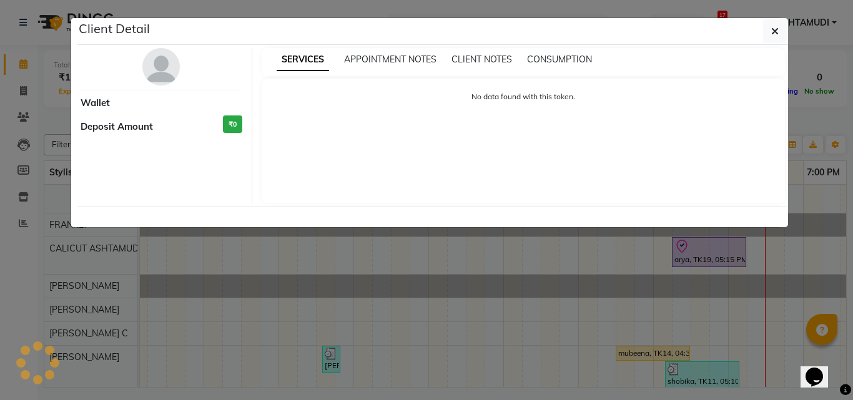
select select "1"
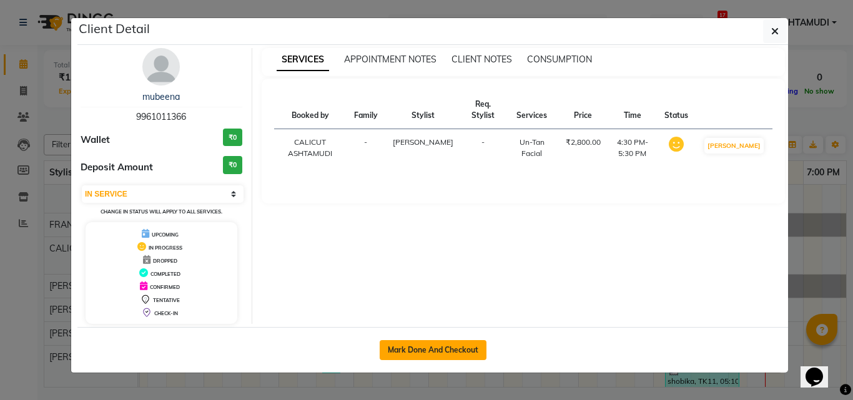
click at [460, 346] on button "Mark Done And Checkout" at bounding box center [433, 350] width 107 height 20
select select "service"
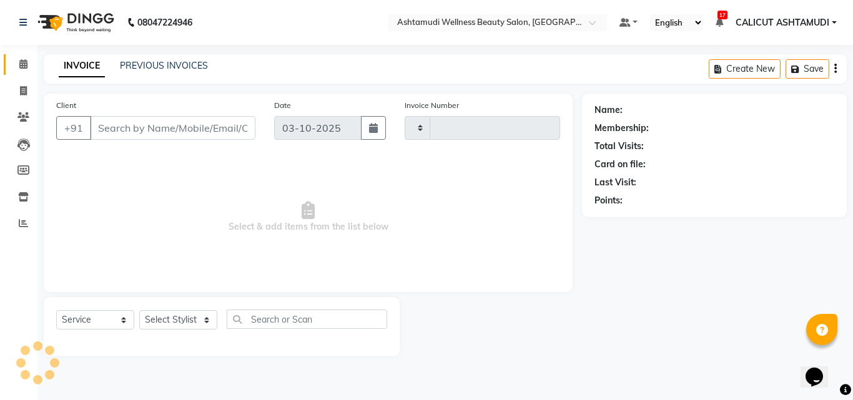
type input "4915"
select select "4630"
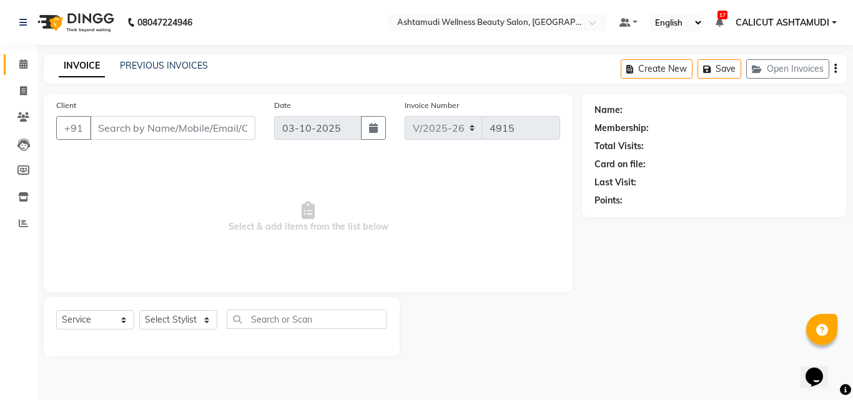
type input "9961011366"
select select "54081"
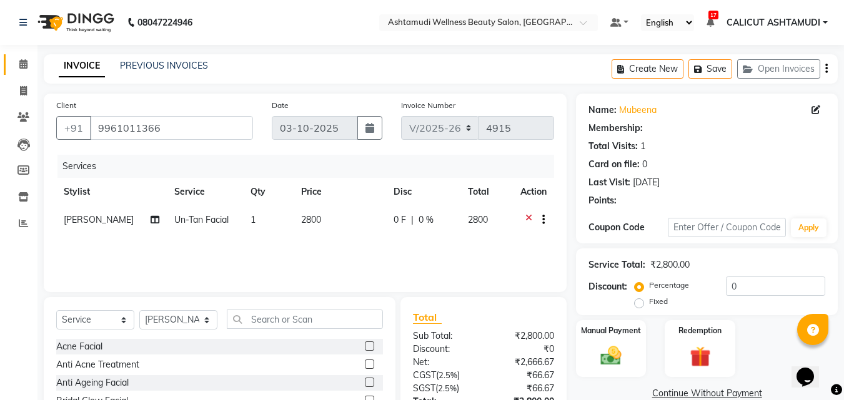
select select "1: Object"
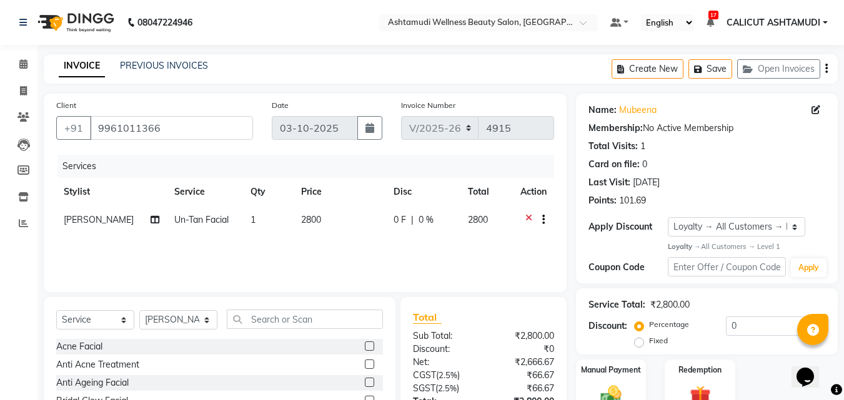
click at [179, 217] on span "Un-Tan Facial" at bounding box center [201, 219] width 54 height 11
select select "54081"
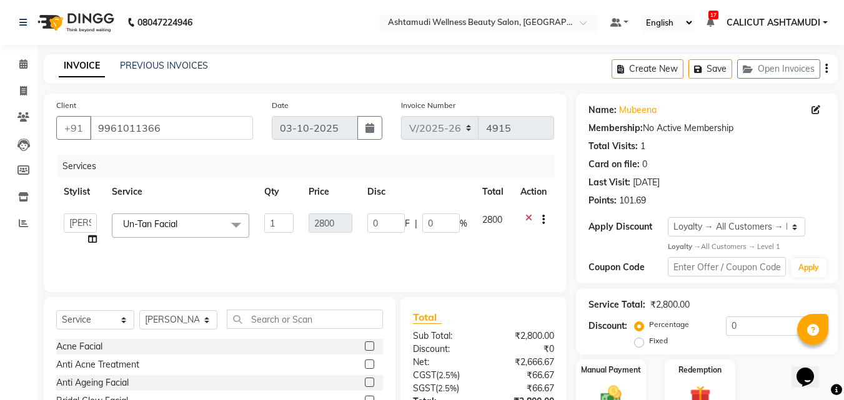
click at [183, 220] on link "x" at bounding box center [180, 224] width 6 height 11
type input "0"
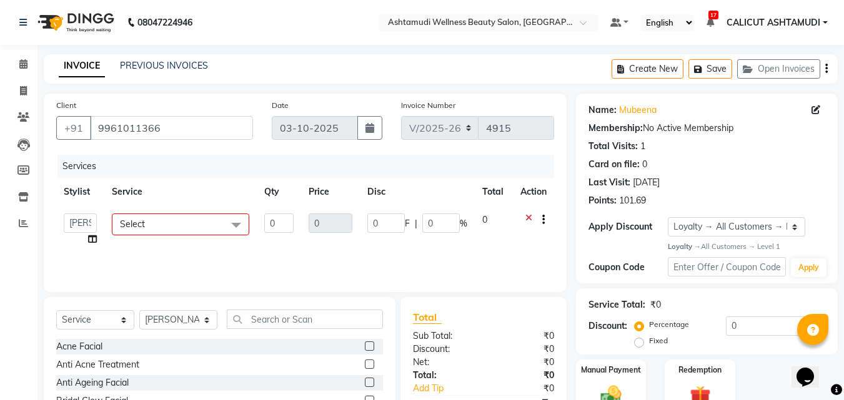
click at [172, 226] on span "Select" at bounding box center [180, 225] width 137 height 22
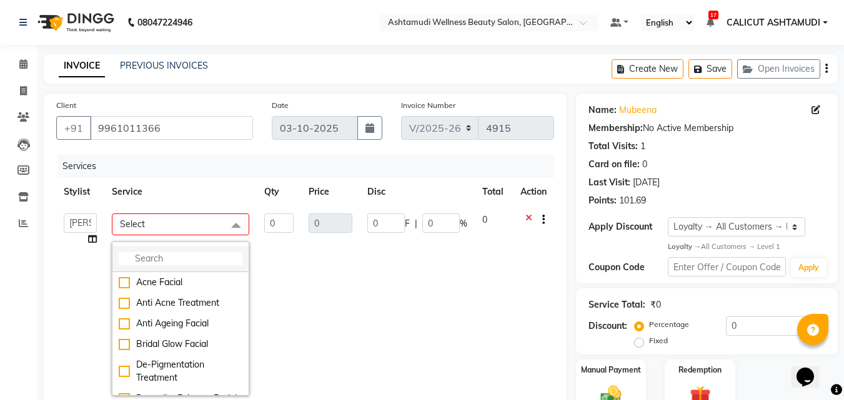
click at [165, 259] on input "multiselect-search" at bounding box center [181, 258] width 124 height 13
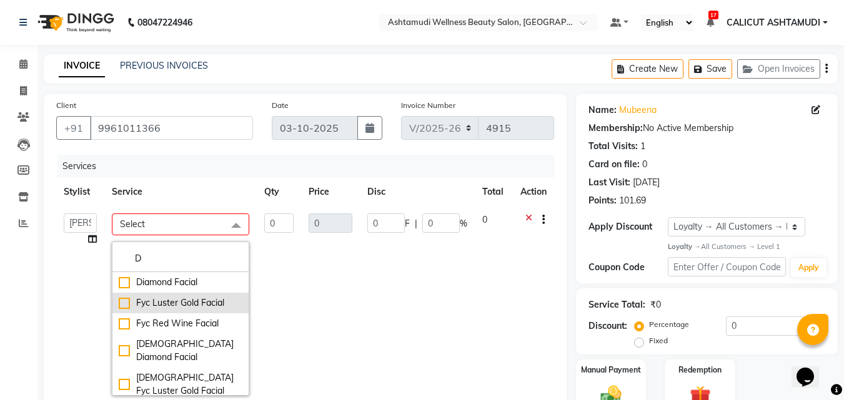
type input "D"
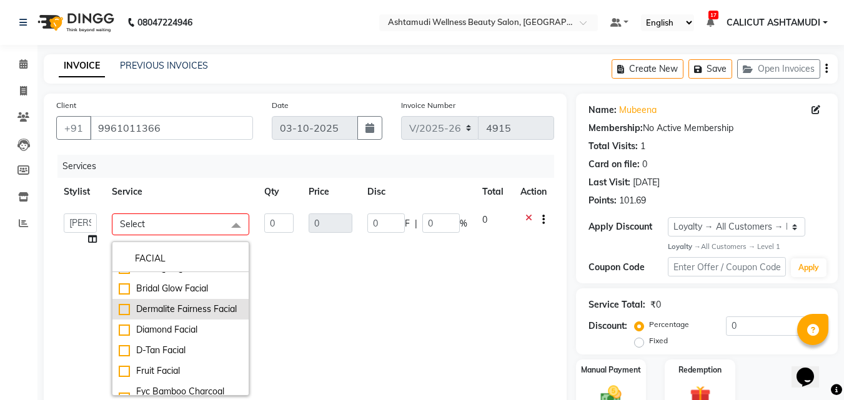
scroll to position [62, 0]
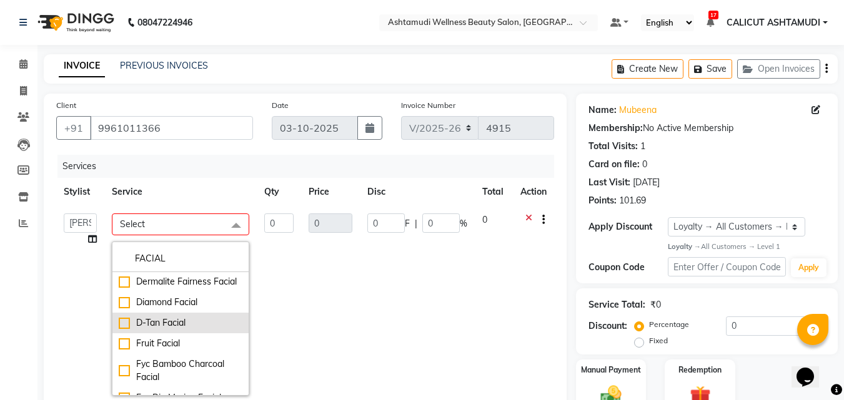
type input "FACIAL"
click at [119, 330] on div "D-Tan Facial" at bounding box center [181, 323] width 124 height 13
type input "1"
type input "1800"
checkbox input "true"
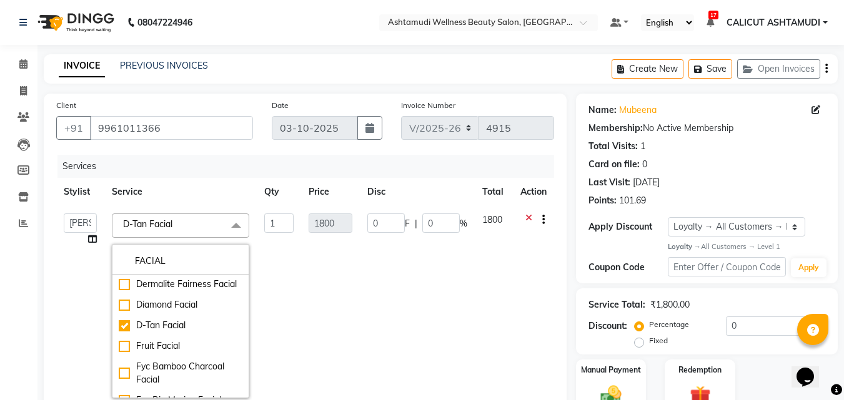
click at [360, 326] on td "0 F | 0 %" at bounding box center [417, 306] width 115 height 200
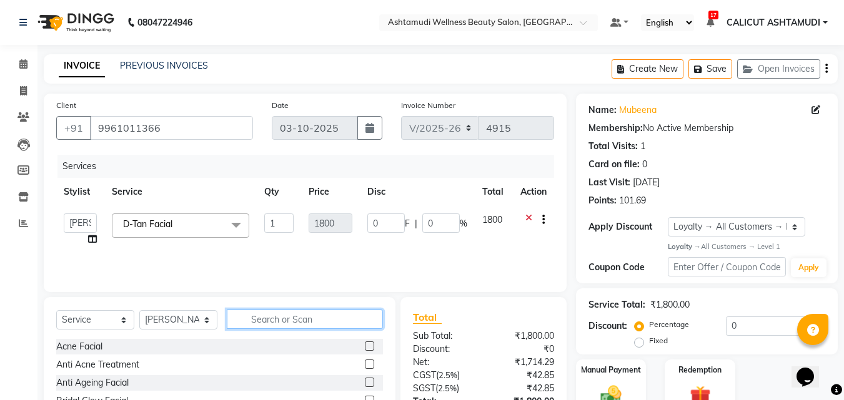
click at [271, 317] on input "text" at bounding box center [305, 319] width 156 height 19
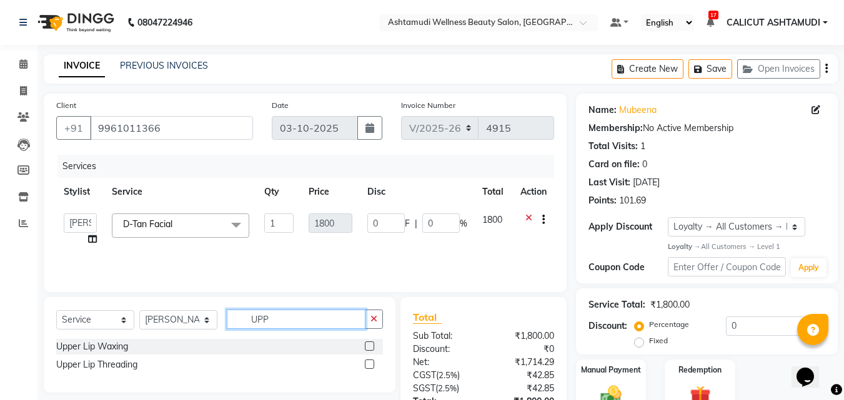
type input "UPP"
click at [367, 349] on label at bounding box center [369, 346] width 9 height 9
click at [367, 349] on input "checkbox" at bounding box center [369, 347] width 8 height 8
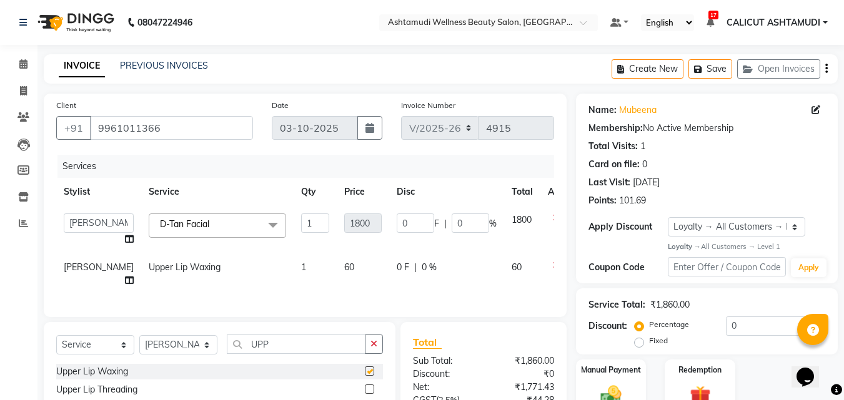
checkbox input "false"
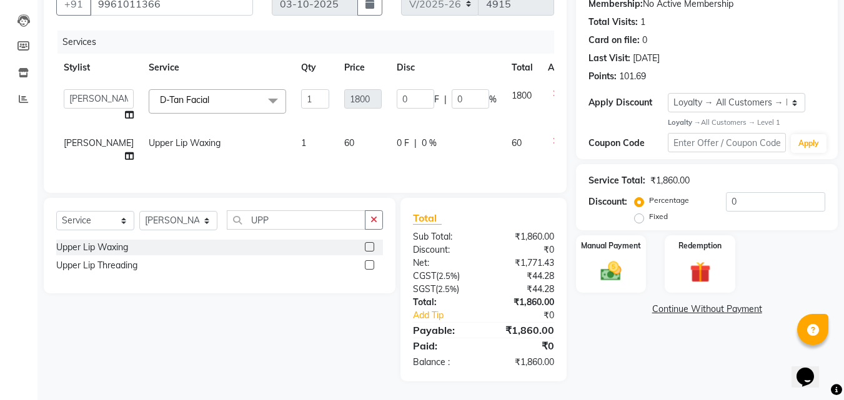
scroll to position [147, 0]
click at [630, 252] on div "Manual Payment" at bounding box center [611, 263] width 73 height 59
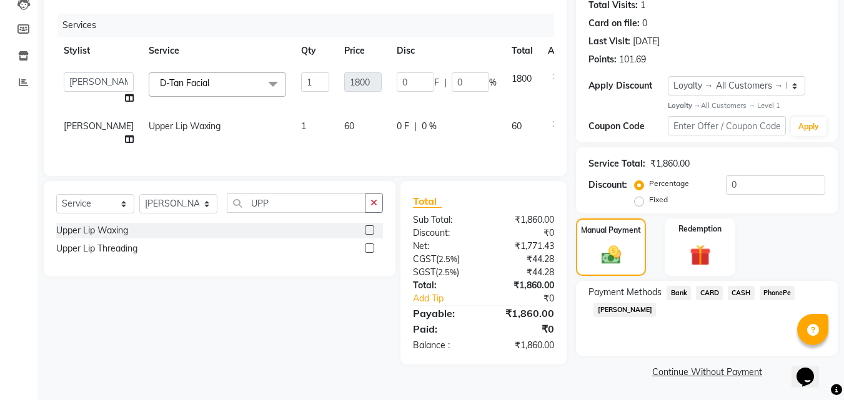
click at [774, 289] on span "PhonePe" at bounding box center [777, 293] width 36 height 14
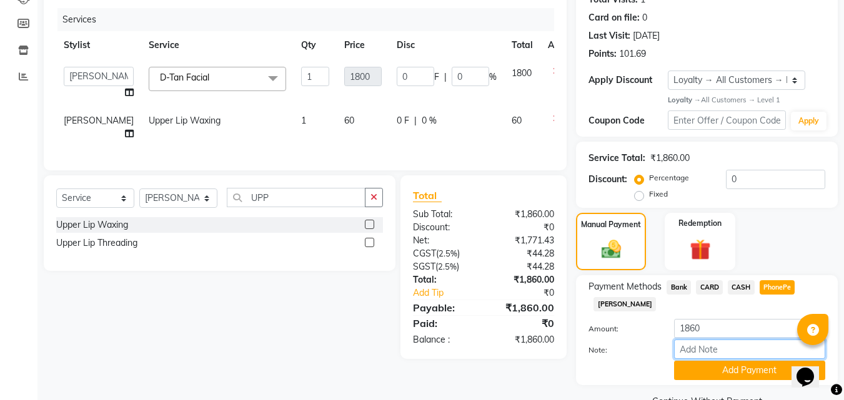
click at [714, 351] on input "Note:" at bounding box center [749, 349] width 151 height 19
type input "suhana"
click at [755, 368] on button "Add Payment" at bounding box center [749, 370] width 151 height 19
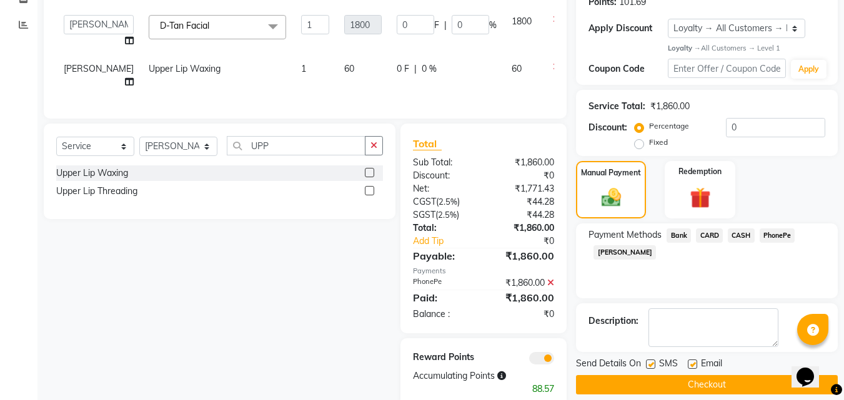
scroll to position [248, 0]
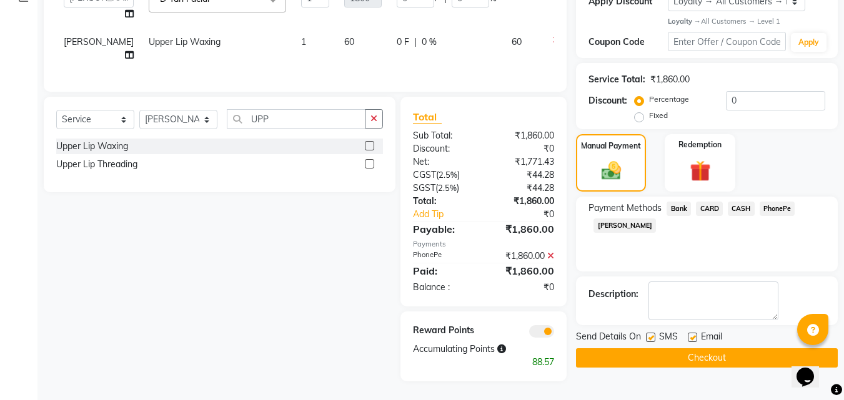
click at [710, 348] on button "Checkout" at bounding box center [707, 357] width 262 height 19
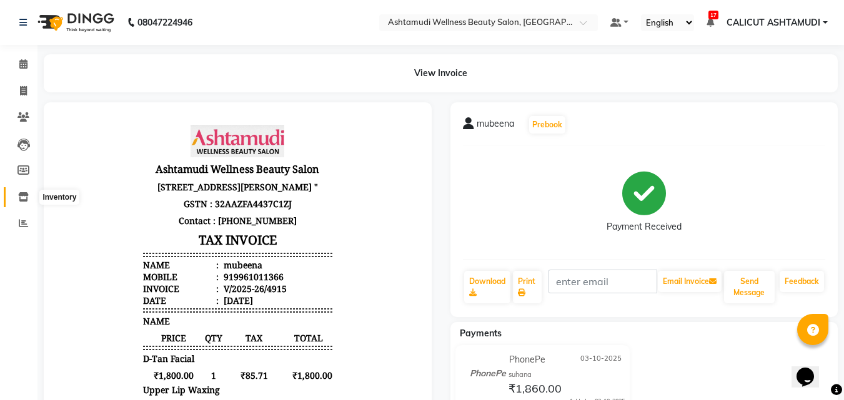
click at [30, 199] on span at bounding box center [23, 197] width 22 height 14
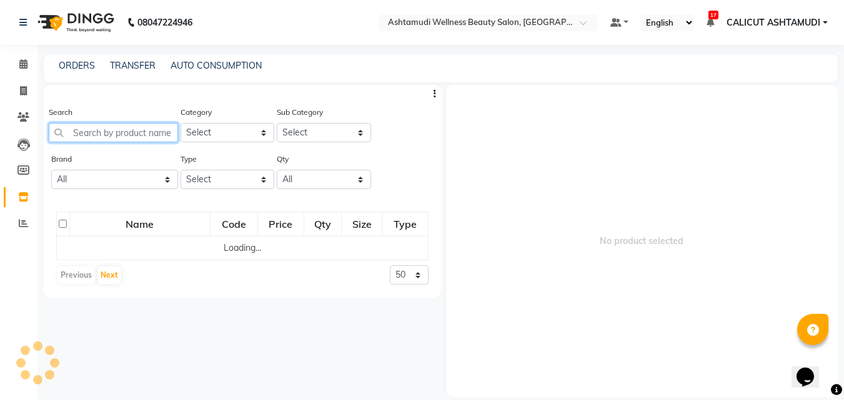
click at [106, 129] on input "text" at bounding box center [113, 132] width 129 height 19
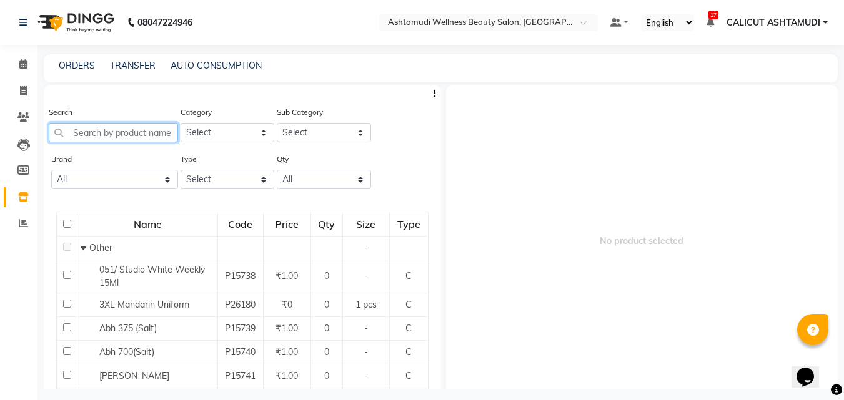
type input "F"
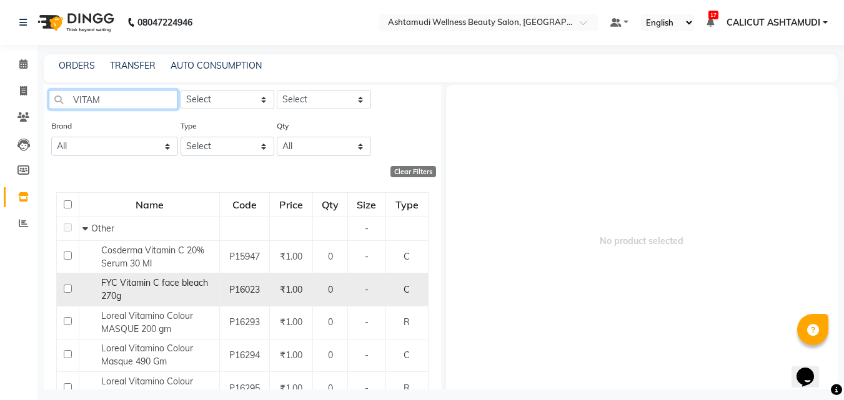
scroll to position [62, 0]
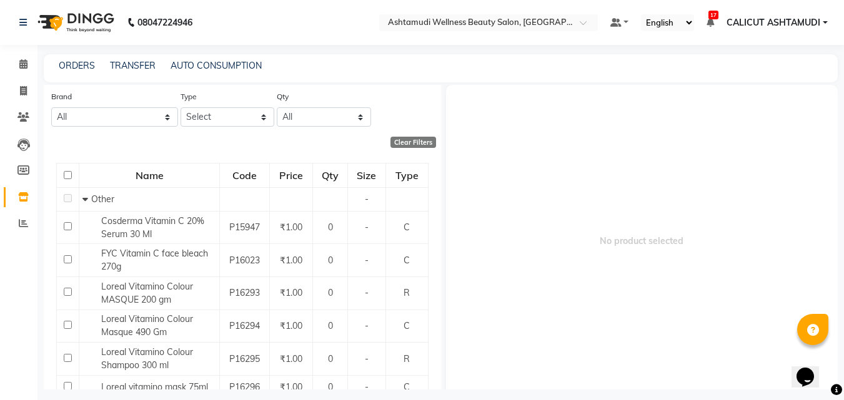
type input "VITAM"
click at [188, 119] on select "Select Both Retail Consumable" at bounding box center [227, 116] width 94 height 19
select select "B"
click at [180, 107] on select "Select Both Retail Consumable" at bounding box center [227, 116] width 94 height 19
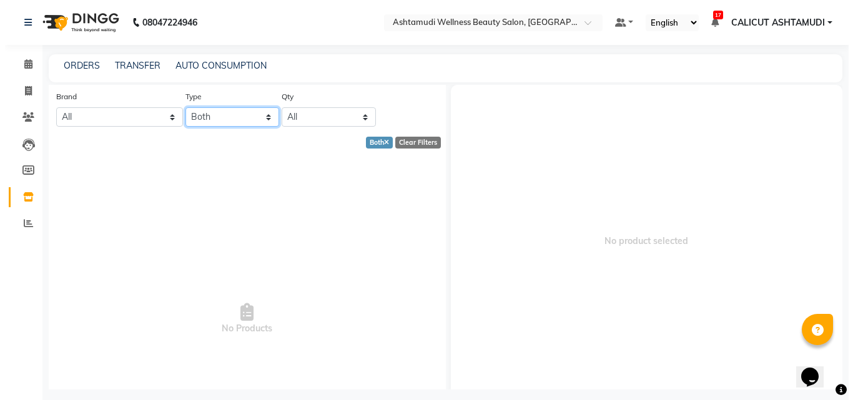
scroll to position [0, 0]
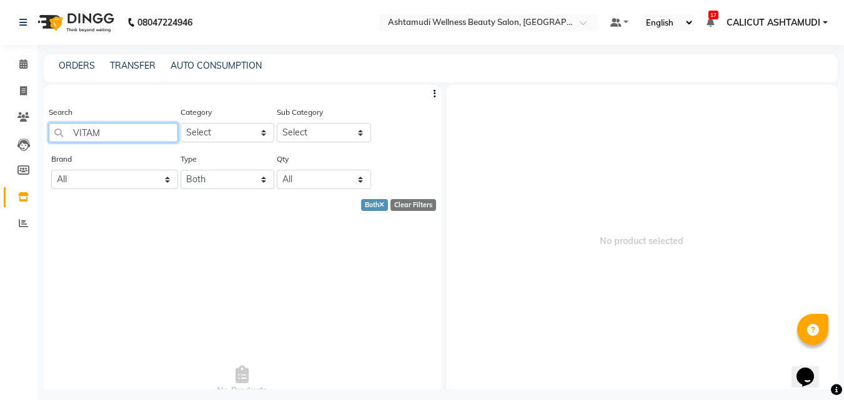
click at [119, 132] on input "VITAM" at bounding box center [113, 132] width 129 height 19
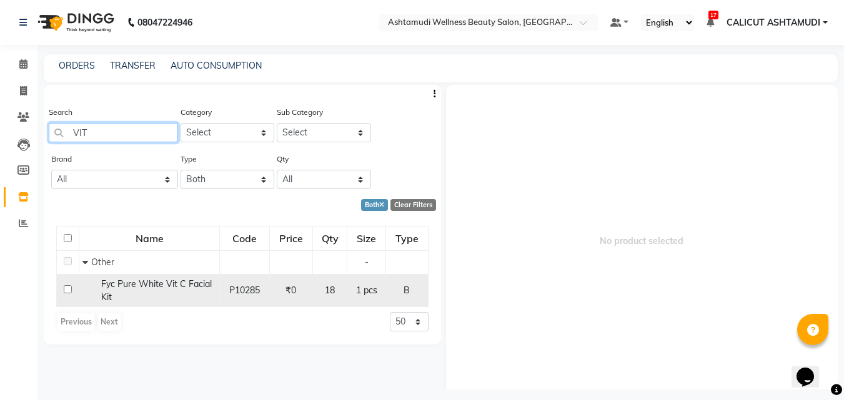
type input "VIT"
click at [66, 288] on input "checkbox" at bounding box center [68, 289] width 8 height 8
checkbox input "true"
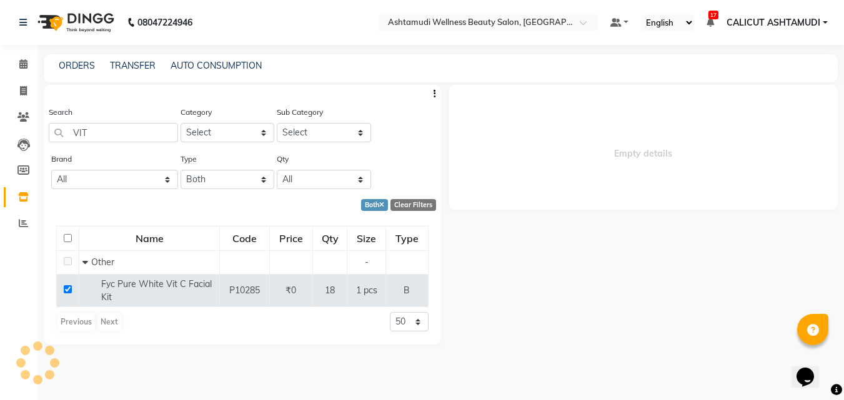
select select
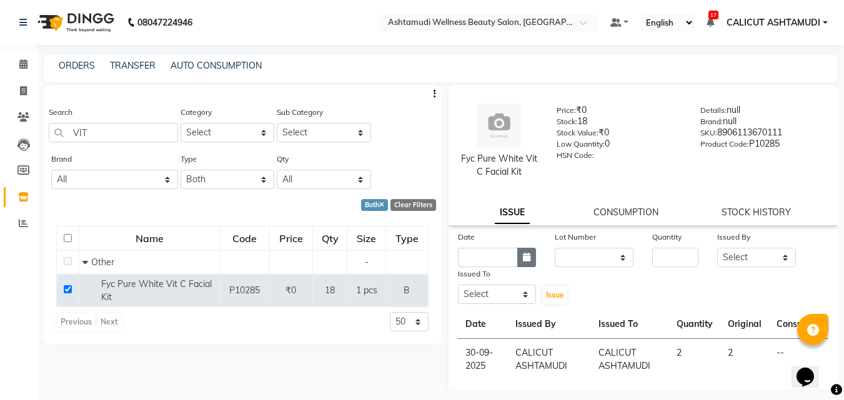
click at [523, 262] on button "button" at bounding box center [526, 257] width 19 height 19
select select "10"
select select "2025"
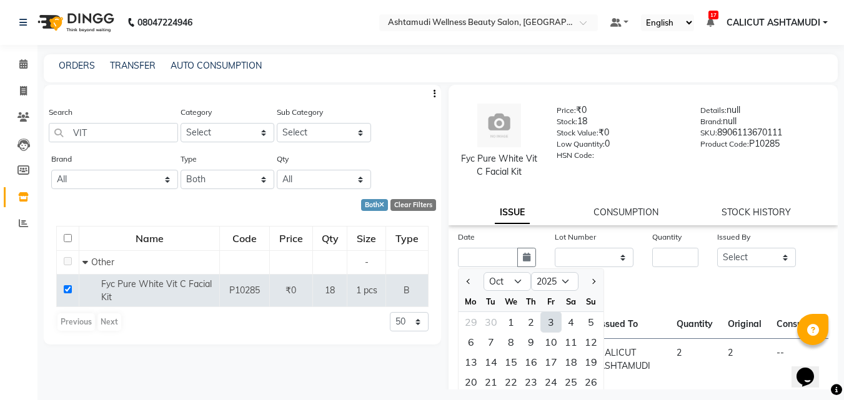
click at [545, 324] on div "3" at bounding box center [551, 322] width 20 height 20
type input "03-10-2025"
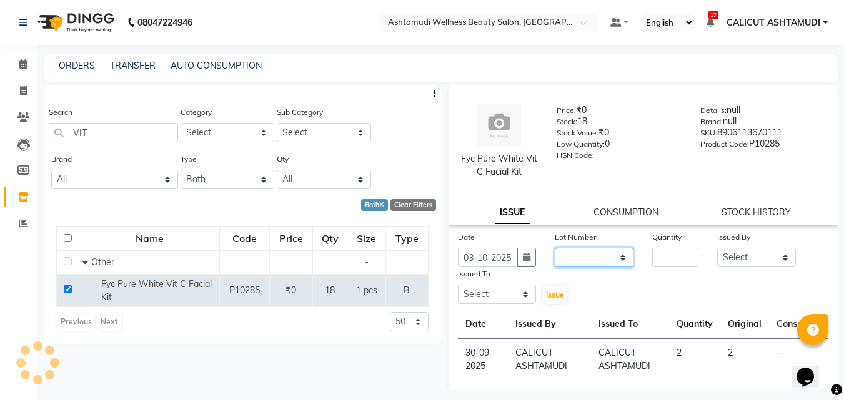
click at [559, 262] on select "None" at bounding box center [594, 257] width 79 height 19
select select "0: null"
click at [555, 248] on select "None" at bounding box center [594, 257] width 79 height 19
click at [672, 255] on input "number" at bounding box center [675, 257] width 46 height 19
type input "1"
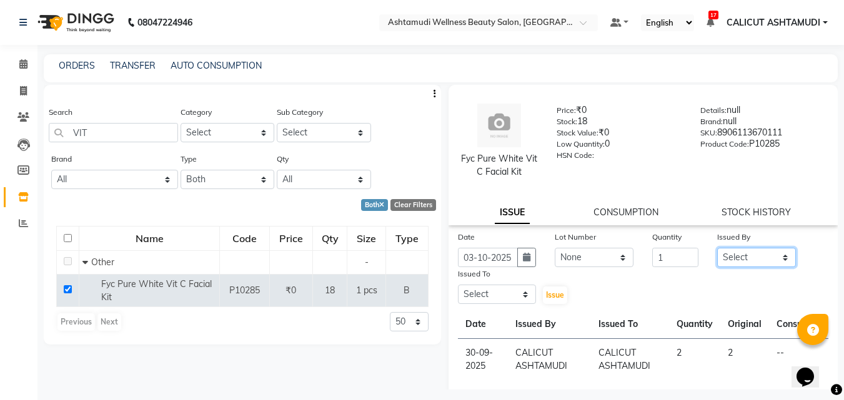
click at [731, 254] on select "Select [PERSON_NAME] [PERSON_NAME] [PERSON_NAME] CALICUT ASHTAMUDI FRANKLY [PER…" at bounding box center [756, 257] width 79 height 19
select select "27314"
click at [717, 248] on select "Select [PERSON_NAME] [PERSON_NAME] [PERSON_NAME] CALICUT ASHTAMUDI FRANKLY [PER…" at bounding box center [756, 257] width 79 height 19
click at [497, 293] on select "Select [PERSON_NAME] [PERSON_NAME] [PERSON_NAME] CALICUT ASHTAMUDI FRANKLY [PER…" at bounding box center [497, 294] width 79 height 19
select select "27314"
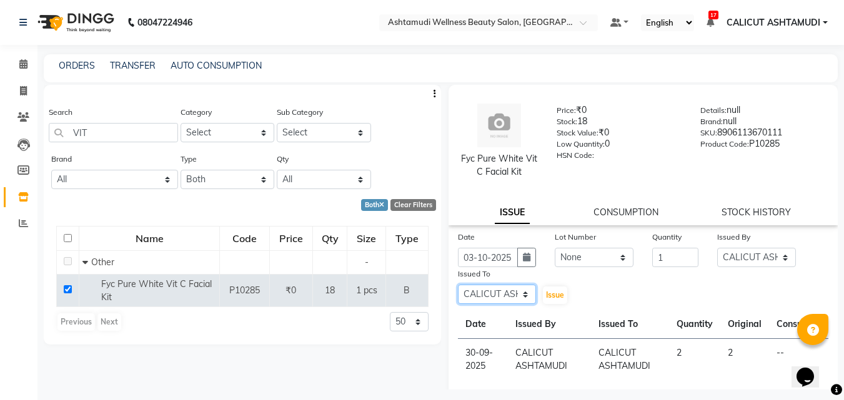
click at [458, 285] on select "Select [PERSON_NAME] [PERSON_NAME] [PERSON_NAME] CALICUT ASHTAMUDI FRANKLY [PER…" at bounding box center [497, 294] width 79 height 19
click at [556, 298] on span "Issue" at bounding box center [555, 294] width 18 height 9
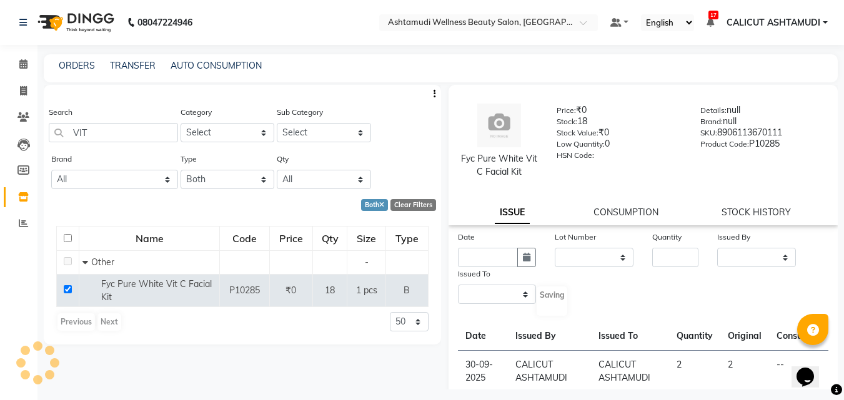
select select
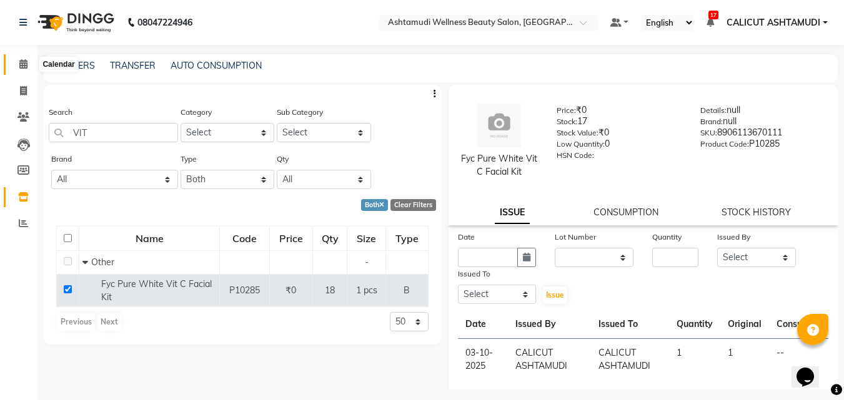
click at [28, 70] on span at bounding box center [23, 64] width 22 height 14
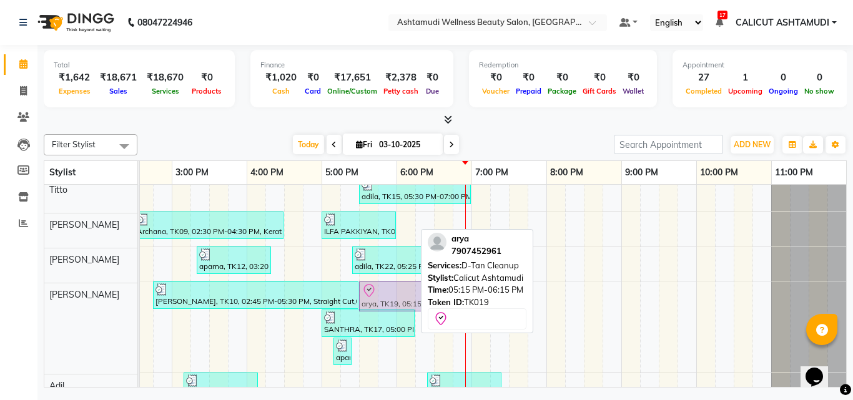
click at [387, 371] on tbody "Shalha, TK03, 11:55 AM-12:10 PM, Eyebrows Threading PRABHA, TK06, 01:20 PM-01:3…" at bounding box center [284, 103] width 1124 height 608
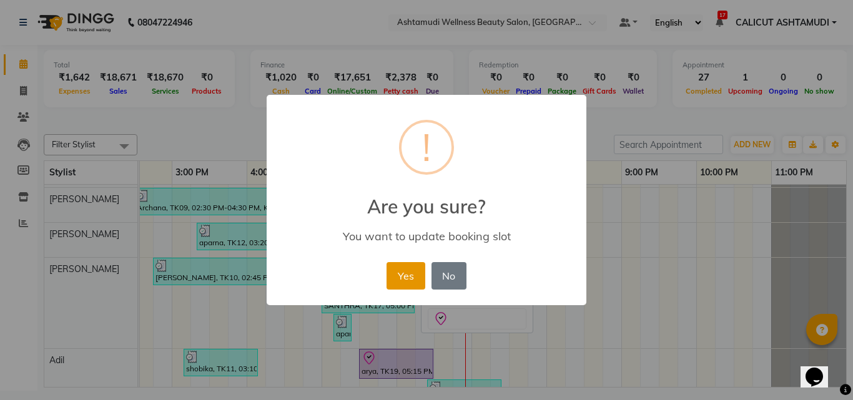
click at [410, 275] on button "Yes" at bounding box center [406, 275] width 38 height 27
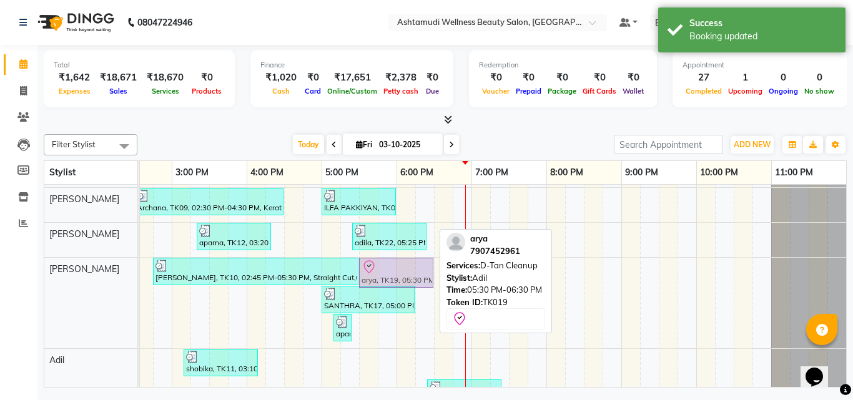
drag, startPoint x: 399, startPoint y: 360, endPoint x: 408, endPoint y: 343, distance: 19.0
click at [408, 343] on div "Shalha, TK03, 11:55 AM-12:10 PM, Eyebrows Threading PRABHA, TK06, 01:20 PM-01:3…" at bounding box center [284, 101] width 1124 height 625
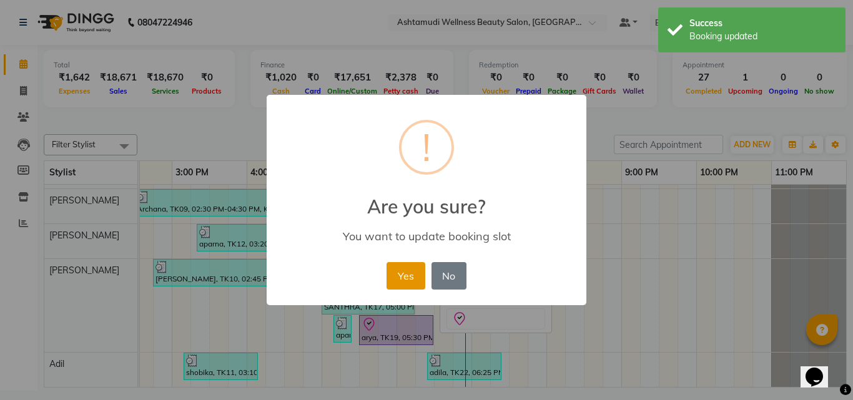
click at [413, 287] on button "Yes" at bounding box center [406, 275] width 38 height 27
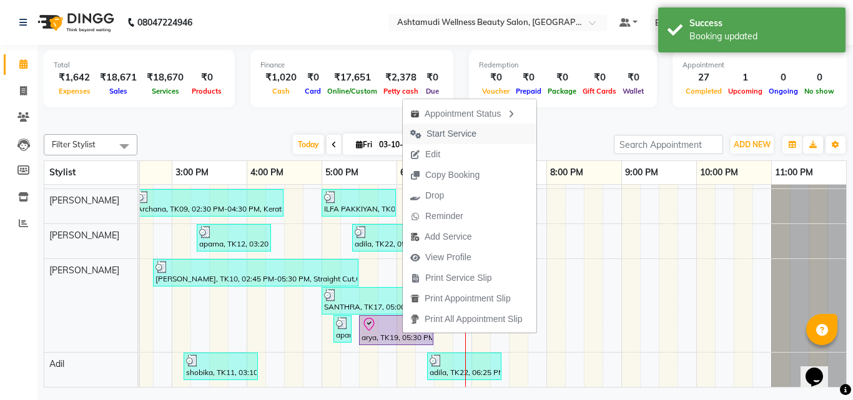
click at [456, 136] on span "Start Service" at bounding box center [452, 133] width 50 height 13
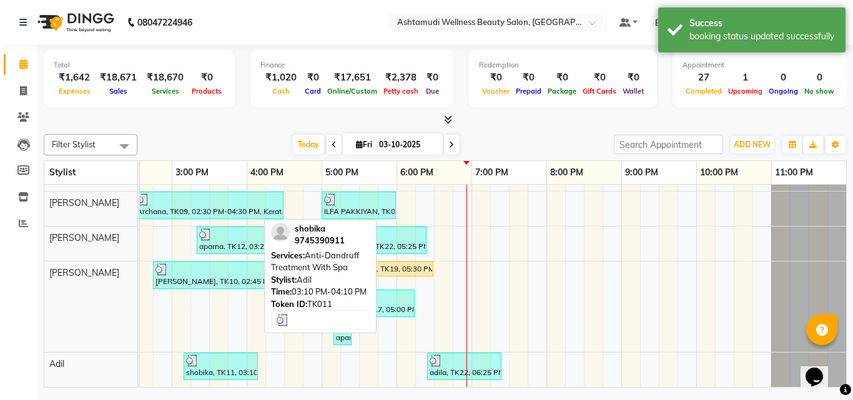
click at [250, 367] on div "shobika, TK11, 03:10 PM-04:10 PM, Anti-[MEDICAL_DATA] Treatment With Spa" at bounding box center [221, 367] width 72 height 24
click at [249, 365] on div "shobika, TK11, 03:10 PM-04:10 PM, Anti-Dandruff Treatment With Spa" at bounding box center [221, 367] width 72 height 24
select select "3"
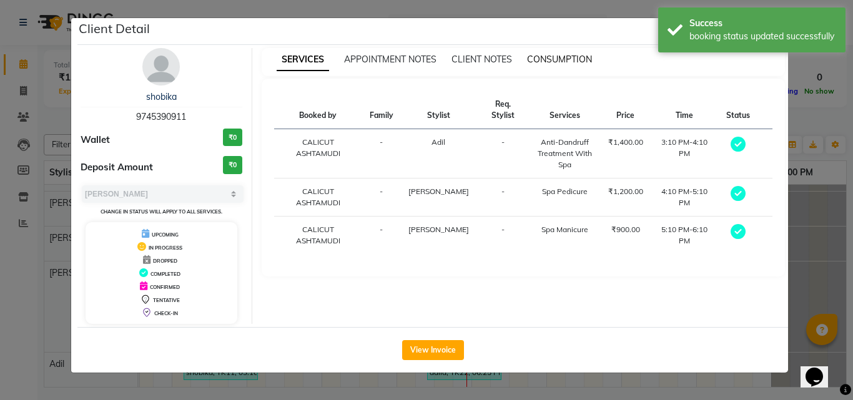
click at [571, 61] on span "CONSUMPTION" at bounding box center [559, 59] width 65 height 11
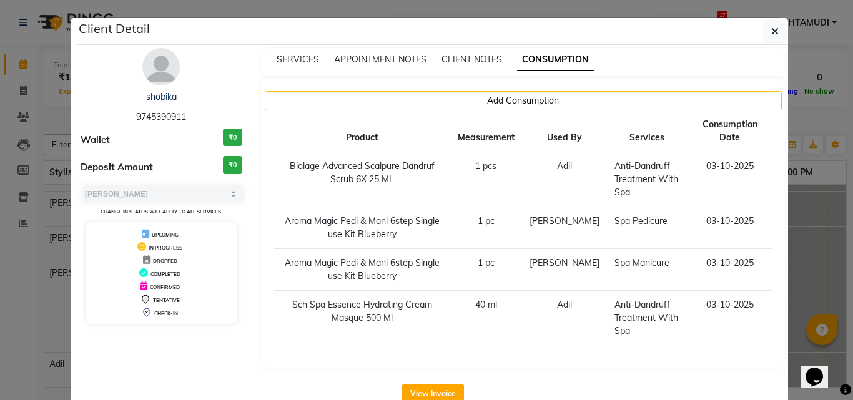
click at [799, 261] on ngb-modal-window "Client Detail shobika 9745390911 Wallet ₹0 Deposit Amount ₹0 Select MARK DONE U…" at bounding box center [426, 200] width 853 height 400
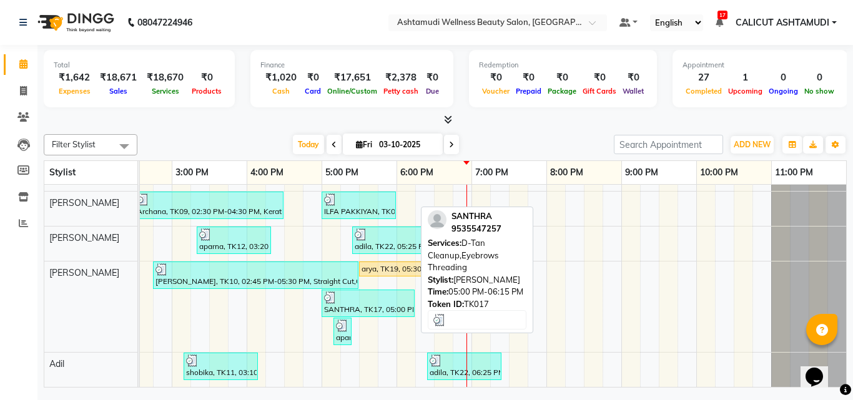
click at [398, 292] on div at bounding box center [368, 298] width 88 height 12
select select "3"
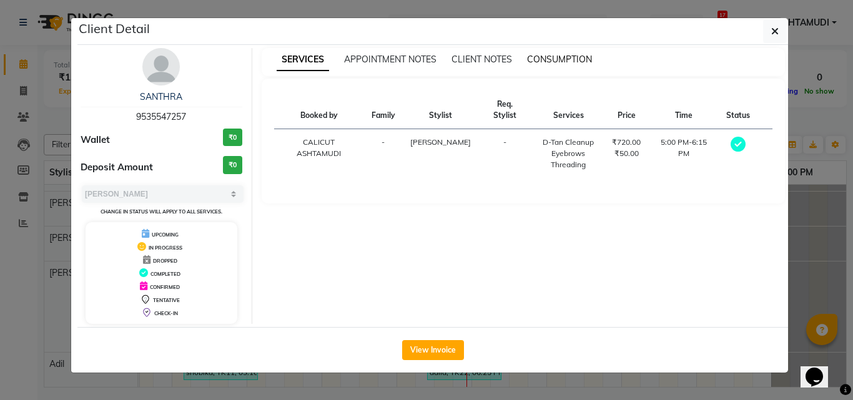
click at [551, 60] on span "CONSUMPTION" at bounding box center [559, 59] width 65 height 11
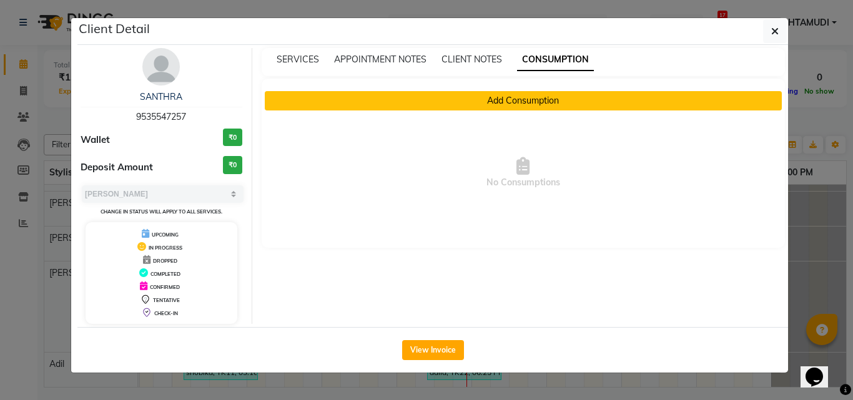
click at [502, 99] on button "Add Consumption" at bounding box center [524, 100] width 518 height 19
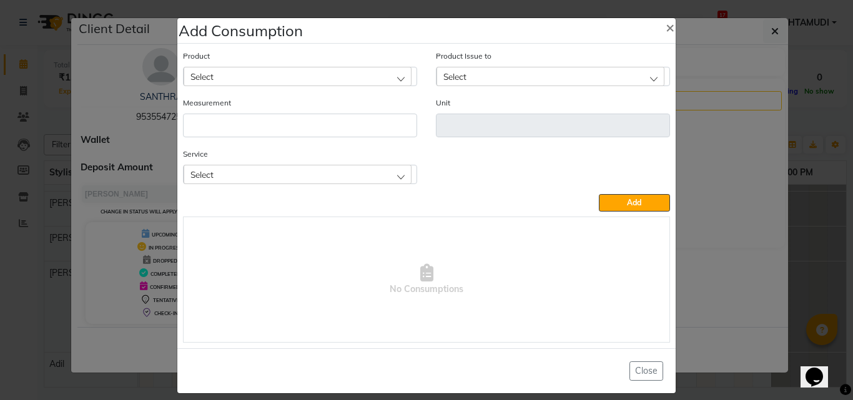
click at [335, 176] on div "Select" at bounding box center [298, 174] width 228 height 19
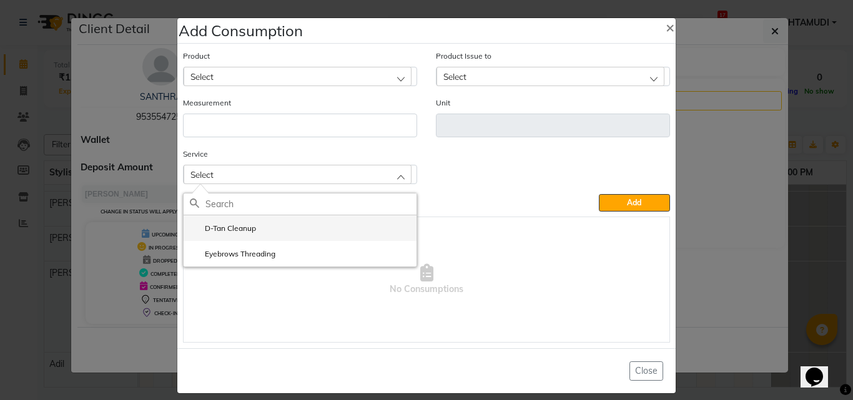
click at [264, 230] on li "D-Tan Cleanup" at bounding box center [300, 228] width 233 height 26
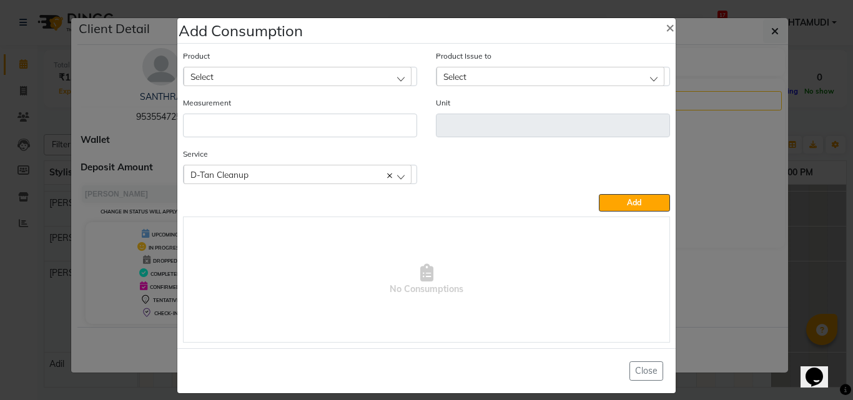
click at [282, 74] on div "Select" at bounding box center [298, 76] width 228 height 19
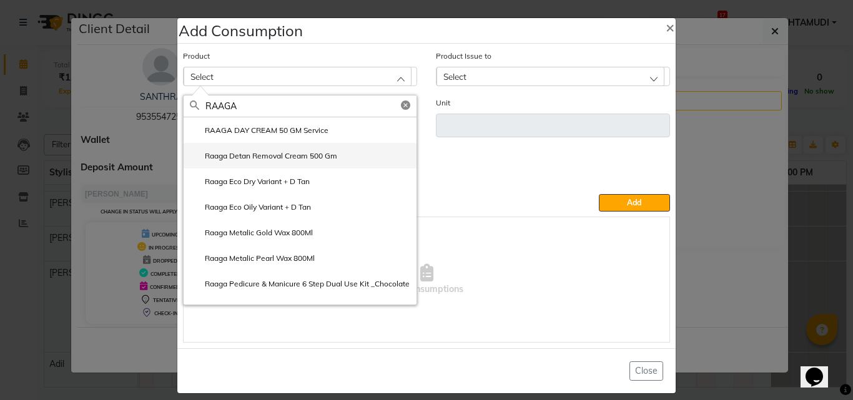
type input "RAAGA"
click at [285, 148] on li "Raaga Detan Removal Cream 500 Gm" at bounding box center [300, 156] width 233 height 26
type input "gm"
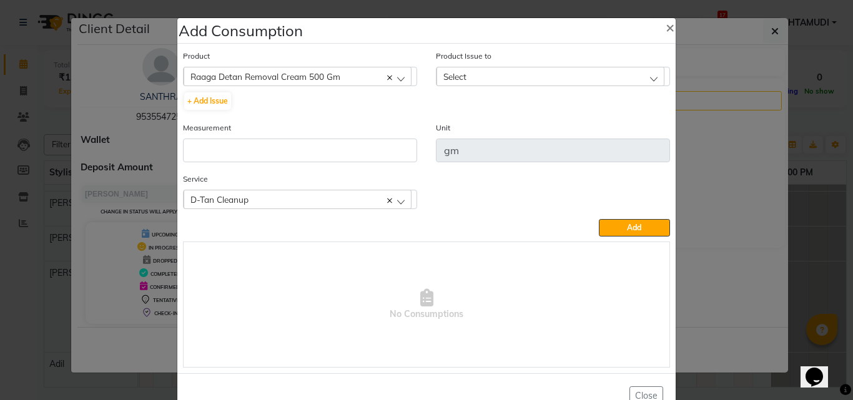
click at [443, 71] on div "Select" at bounding box center [551, 76] width 228 height 19
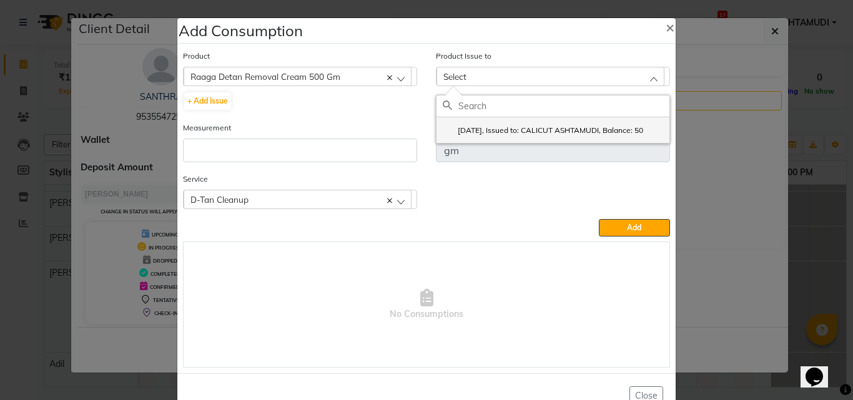
click at [468, 131] on label "2025-05-23, Issued to: CALICUT ASHTAMUDI, Balance: 50" at bounding box center [543, 130] width 200 height 11
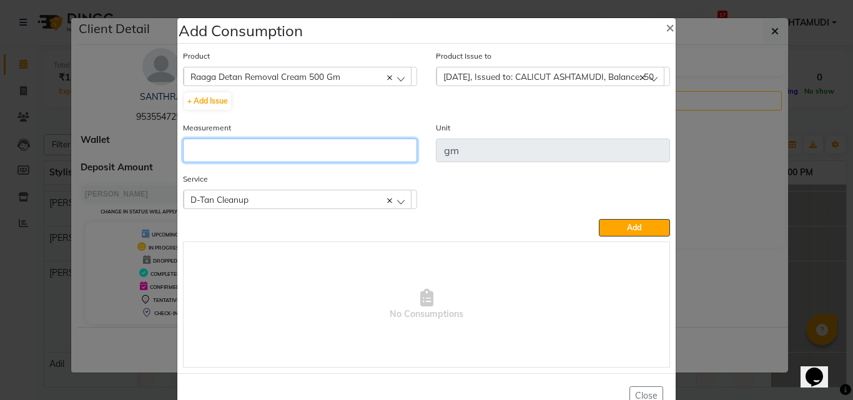
click at [310, 159] on input "number" at bounding box center [300, 151] width 234 height 24
type input "40"
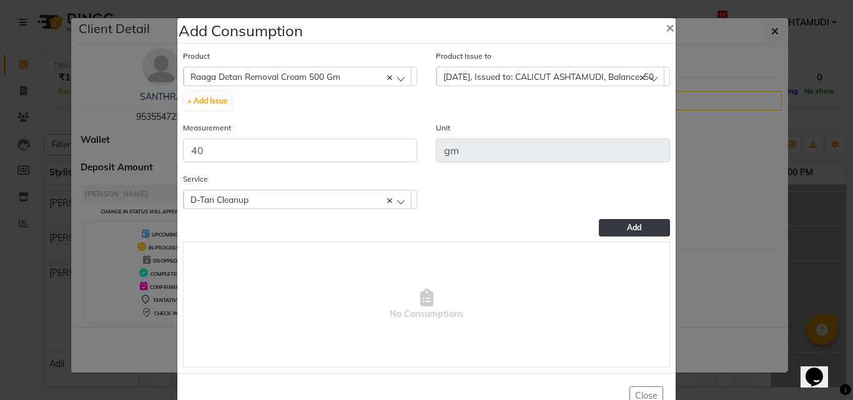
click at [633, 224] on span "Add" at bounding box center [634, 227] width 14 height 9
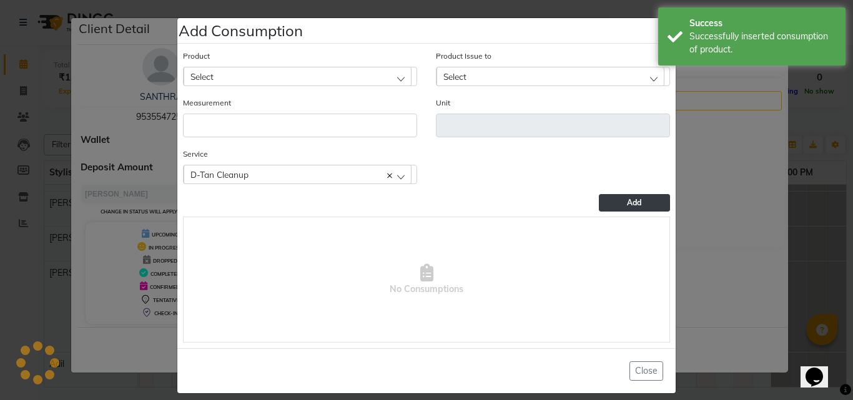
click at [738, 237] on ngb-modal-window "Add Consumption × Product Select 051/ Studio White Weekly 15Ml Product Issue to…" at bounding box center [426, 200] width 853 height 400
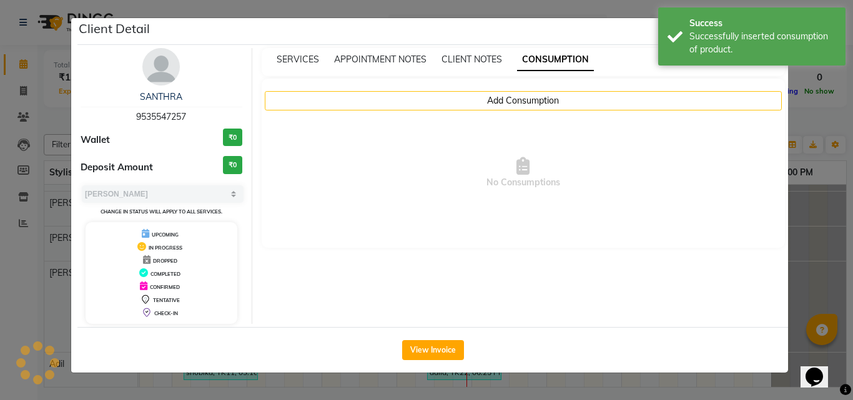
click at [801, 229] on ngb-modal-window "Client Detail SANTHRA 9535547257 Wallet ₹0 Deposit Amount ₹0 Select MARK DONE U…" at bounding box center [426, 200] width 853 height 400
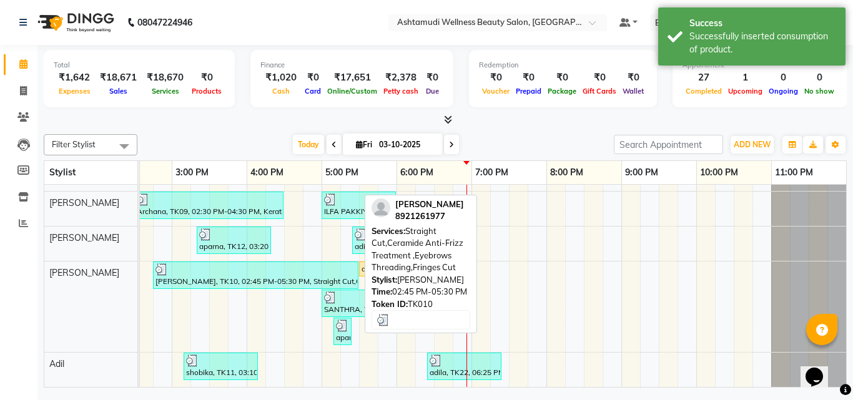
click at [265, 273] on div "[PERSON_NAME], TK10, 02:45 PM-05:30 PM, Straight Cut,Ceramide Anti-Frizz Treatm…" at bounding box center [255, 276] width 203 height 24
select select "3"
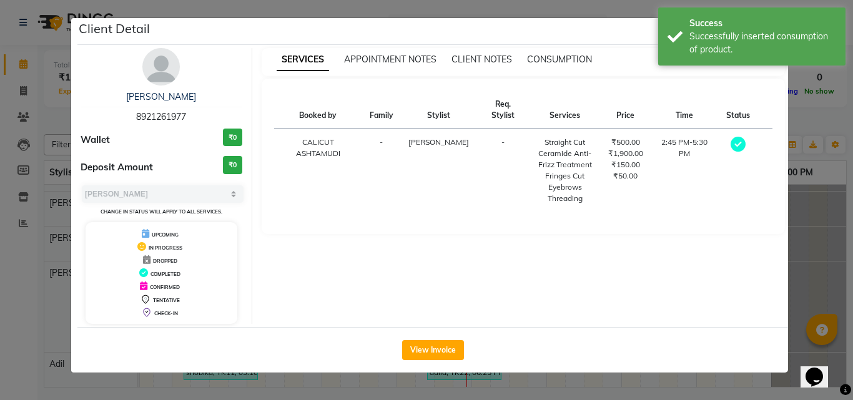
click at [577, 52] on div "SERVICES APPOINTMENT NOTES CLIENT NOTES CONSUMPTION" at bounding box center [524, 62] width 524 height 28
click at [576, 59] on span "CONSUMPTION" at bounding box center [559, 59] width 65 height 11
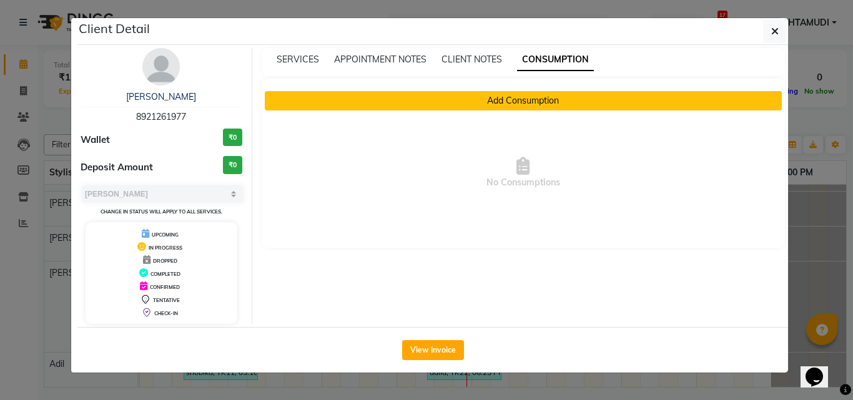
click at [575, 97] on button "Add Consumption" at bounding box center [524, 100] width 518 height 19
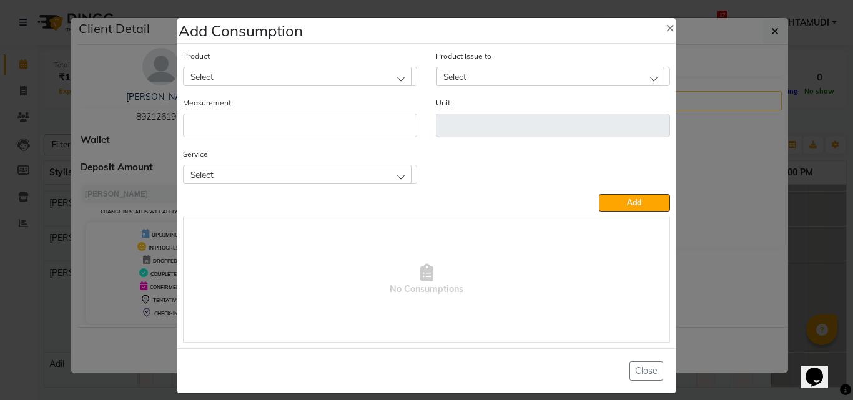
click at [799, 191] on ngb-modal-window "Add Consumption × Product Select Product Issue to Select Measurement Unit Servi…" at bounding box center [426, 200] width 853 height 400
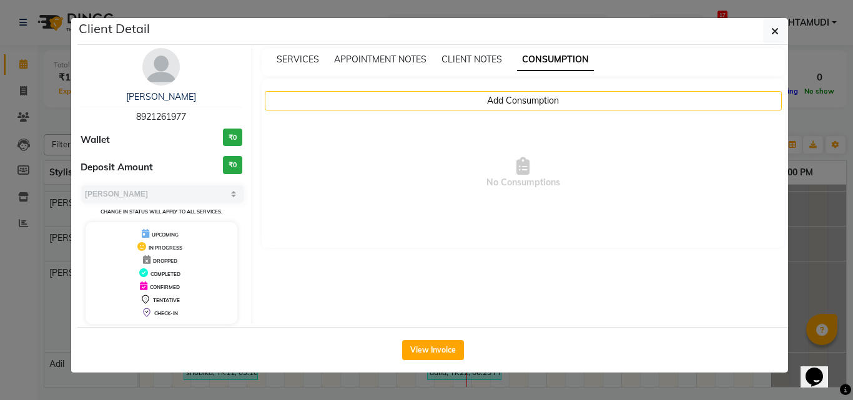
click at [786, 220] on div "SERVICES APPOINTMENT NOTES CLIENT NOTES CONSUMPTION Add Consumption No Consumpt…" at bounding box center [523, 186] width 543 height 276
click at [788, 220] on div "SERVICES APPOINTMENT NOTES CLIENT NOTES CONSUMPTION Add Consumption No Consumpt…" at bounding box center [523, 186] width 543 height 276
click at [811, 222] on ngb-modal-window "Client Detail varsha 8921261977 Wallet ₹0 Deposit Amount ₹0 Select MARK DONE UP…" at bounding box center [426, 200] width 853 height 400
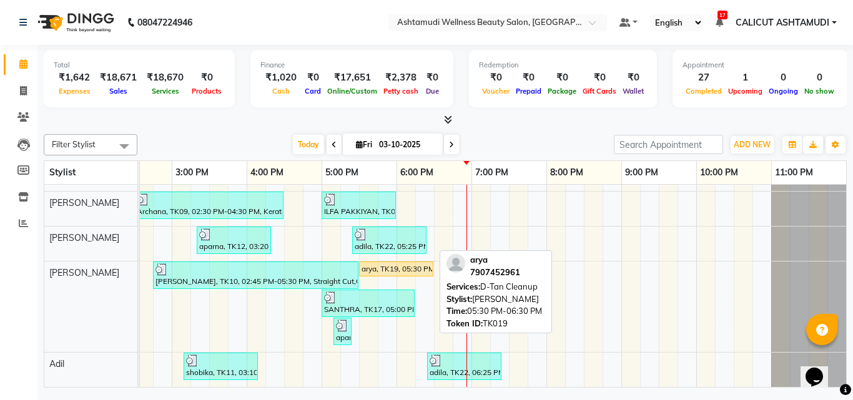
click at [402, 264] on div "arya, TK19, 05:30 PM-06:30 PM, D-Tan Cleanup" at bounding box center [396, 269] width 72 height 11
select select "1"
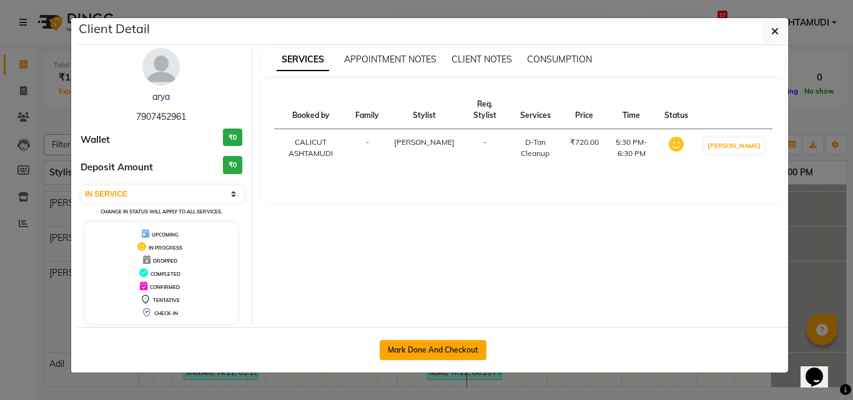
click at [461, 349] on button "Mark Done And Checkout" at bounding box center [433, 350] width 107 height 20
select select "service"
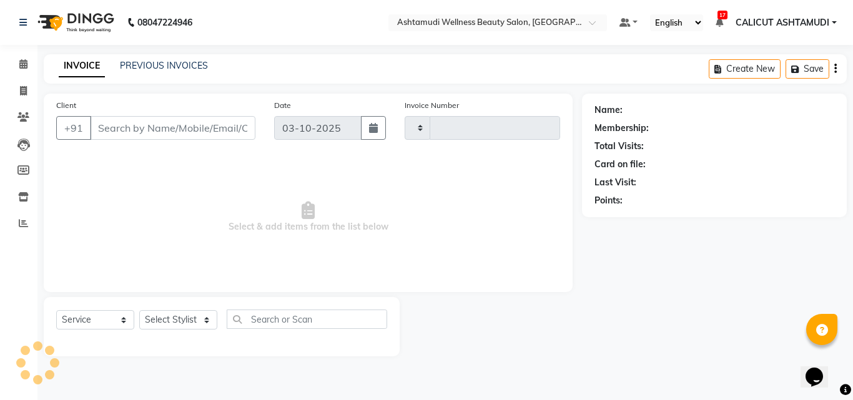
type input "4916"
select select "4630"
type input "7907452961"
select select "85202"
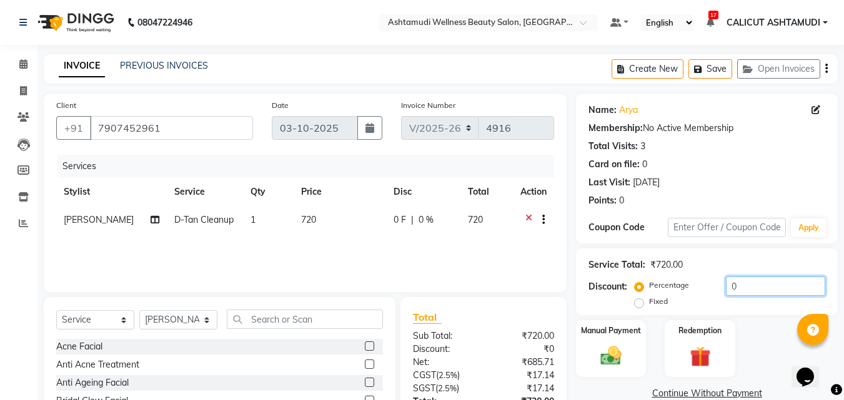
click at [744, 281] on input "0" at bounding box center [775, 286] width 99 height 19
type input "20"
click at [490, 264] on div "Services Stylist Service Qty Price Disc Total Action Sheela D-Tan Cleanup 1 720…" at bounding box center [305, 217] width 498 height 125
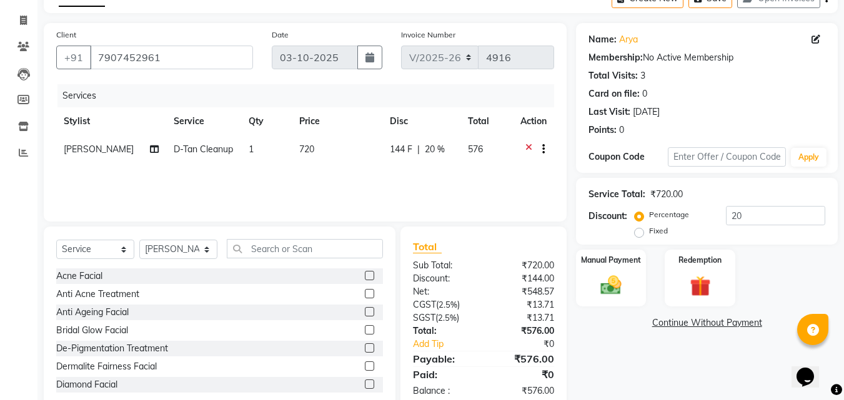
scroll to position [100, 0]
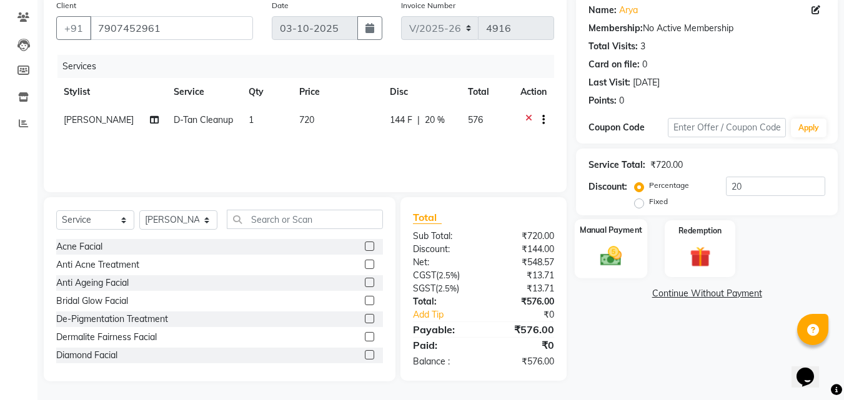
click at [628, 260] on img at bounding box center [610, 256] width 35 height 25
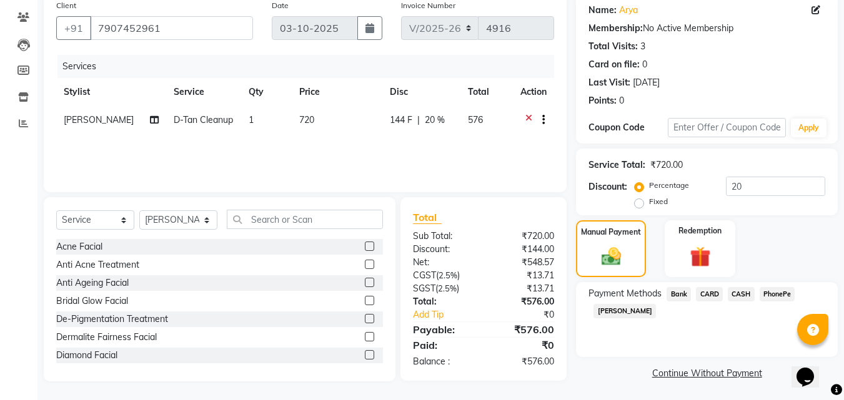
click at [787, 288] on span "PhonePe" at bounding box center [777, 294] width 36 height 14
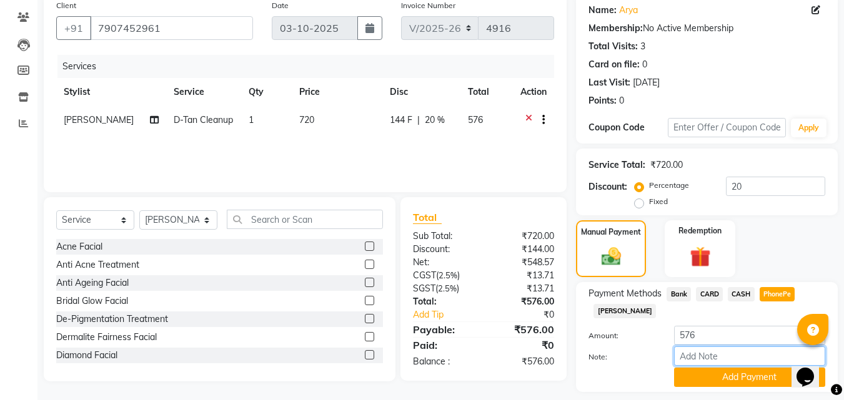
drag, startPoint x: 710, startPoint y: 355, endPoint x: 717, endPoint y: 355, distance: 6.9
click at [710, 355] on input "Note:" at bounding box center [749, 356] width 151 height 19
type input "suhana"
click at [742, 381] on button "Add Payment" at bounding box center [749, 377] width 151 height 19
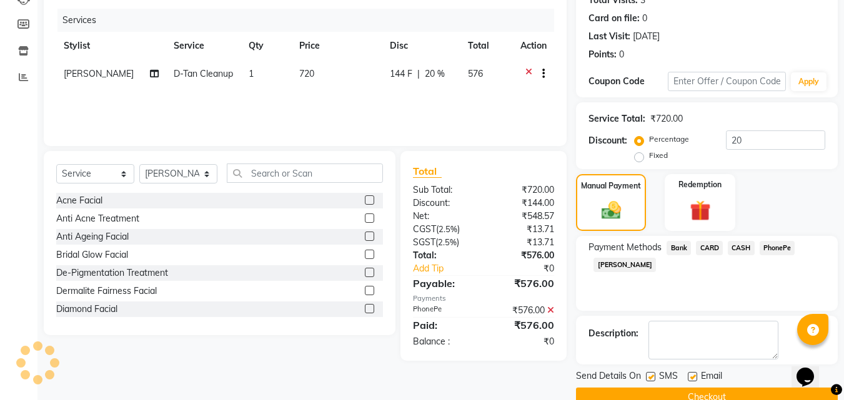
scroll to position [172, 0]
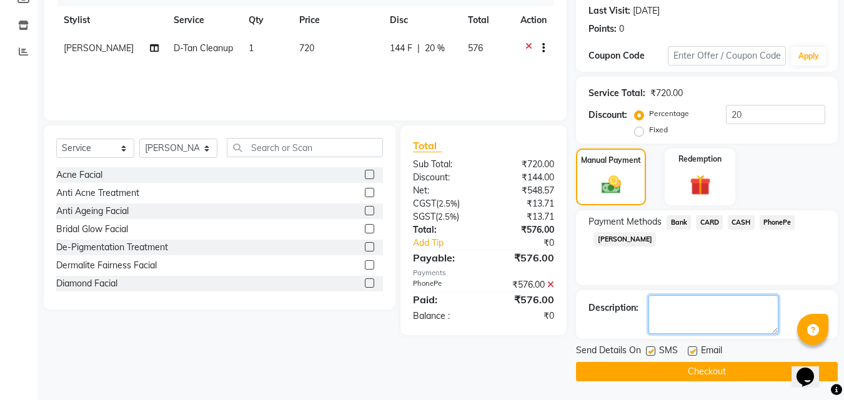
click at [721, 311] on textarea at bounding box center [713, 314] width 130 height 39
type textarea "BIRTH DAY 20% OFFER"
click at [677, 372] on button "Checkout" at bounding box center [707, 371] width 262 height 19
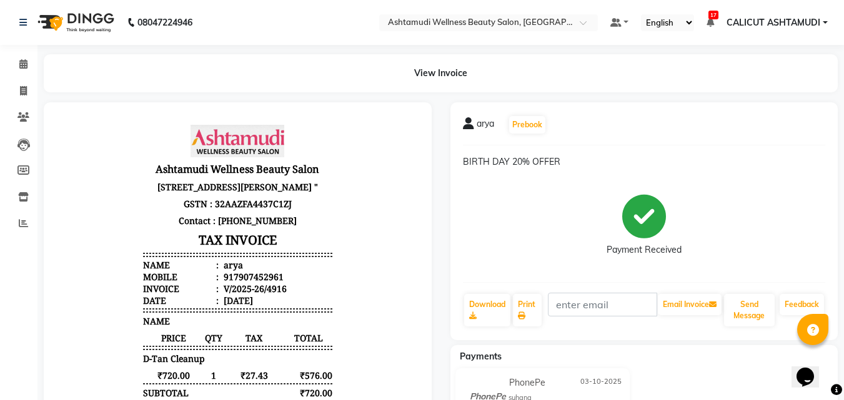
click at [27, 80] on li "Invoice" at bounding box center [18, 91] width 37 height 27
click at [21, 55] on link "Calendar" at bounding box center [19, 64] width 30 height 21
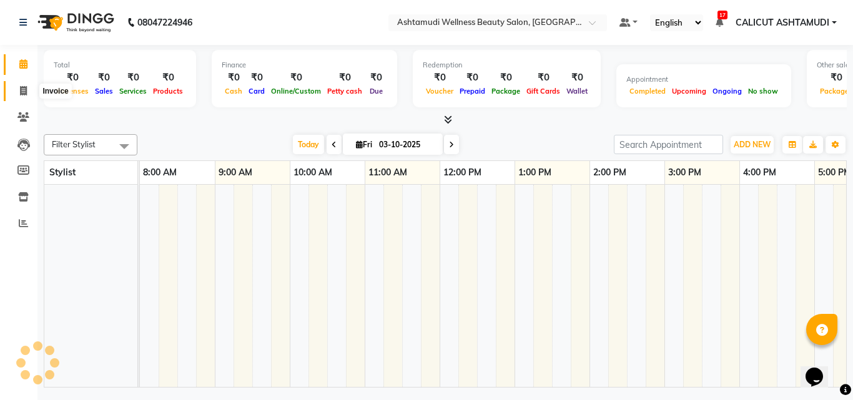
click at [24, 96] on span at bounding box center [23, 91] width 22 height 14
select select "service"
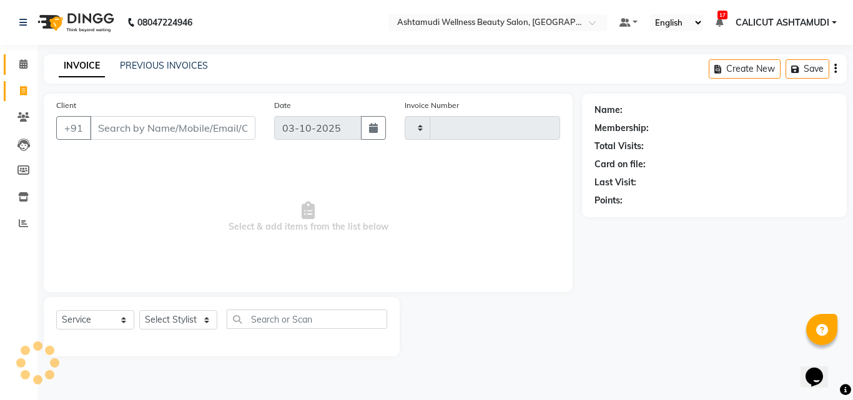
type input "4917"
select select "4630"
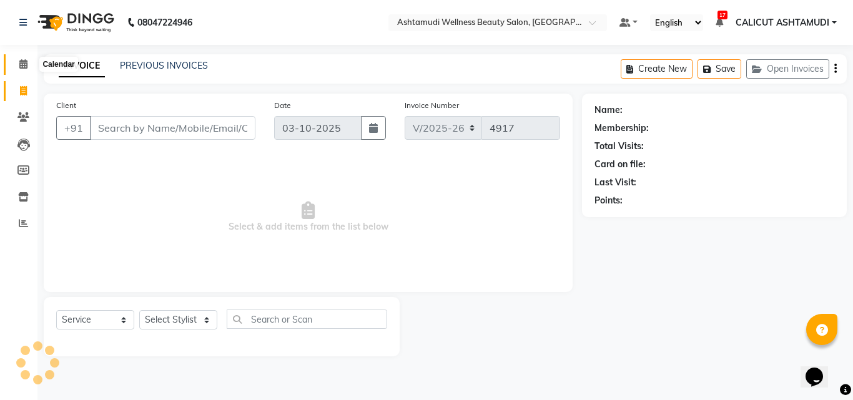
click at [24, 69] on span at bounding box center [23, 64] width 22 height 14
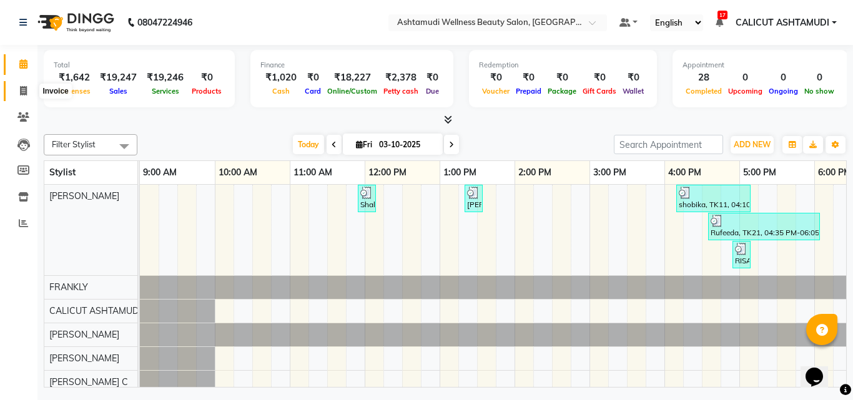
click at [25, 92] on icon at bounding box center [23, 90] width 7 height 9
select select "service"
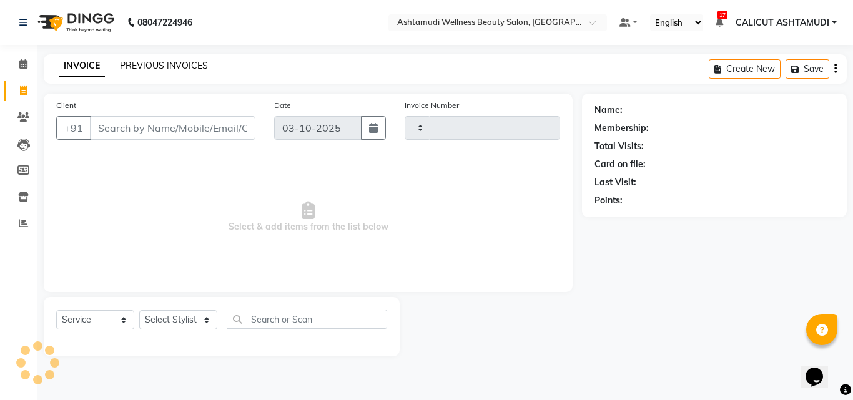
type input "4917"
select select "4630"
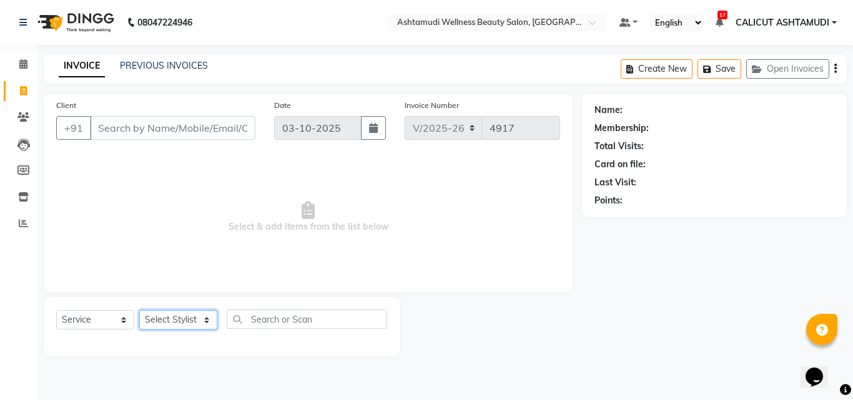
click at [175, 322] on select "Select Stylist [PERSON_NAME] [PERSON_NAME] [PERSON_NAME] CALICUT ASHTAMUDI FRAN…" at bounding box center [178, 319] width 78 height 19
select select "54081"
click at [139, 310] on select "Select Stylist [PERSON_NAME] [PERSON_NAME] [PERSON_NAME] CALICUT ASHTAMUDI FRAN…" at bounding box center [178, 319] width 78 height 19
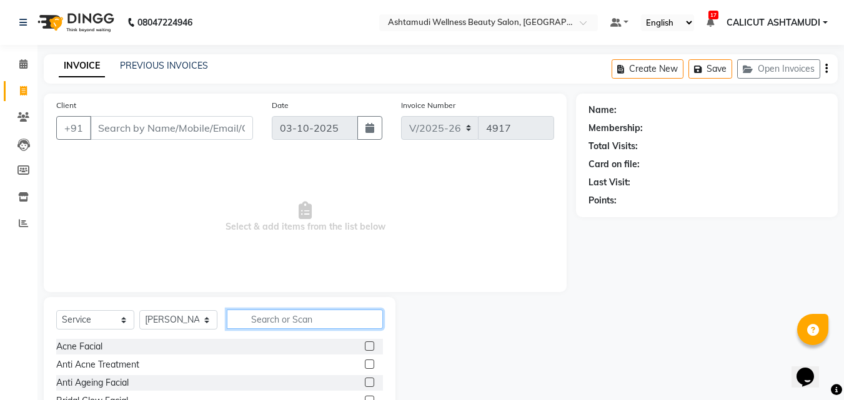
click at [298, 320] on input "text" at bounding box center [305, 319] width 156 height 19
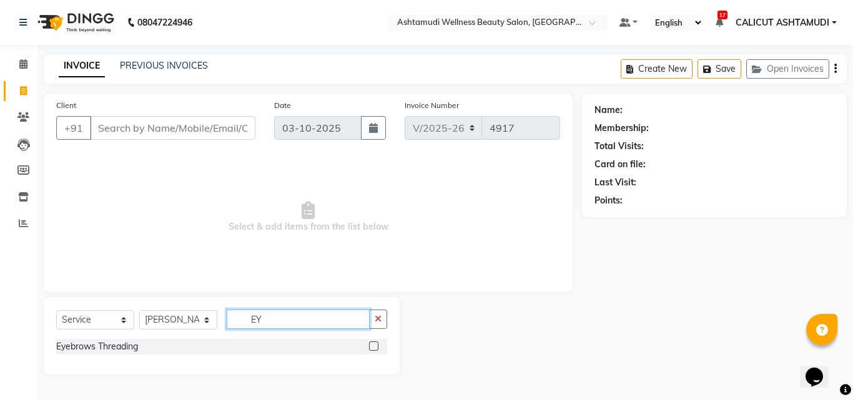
type input "EY"
click at [374, 347] on label at bounding box center [373, 346] width 9 height 9
click at [374, 347] on input "checkbox" at bounding box center [373, 347] width 8 height 8
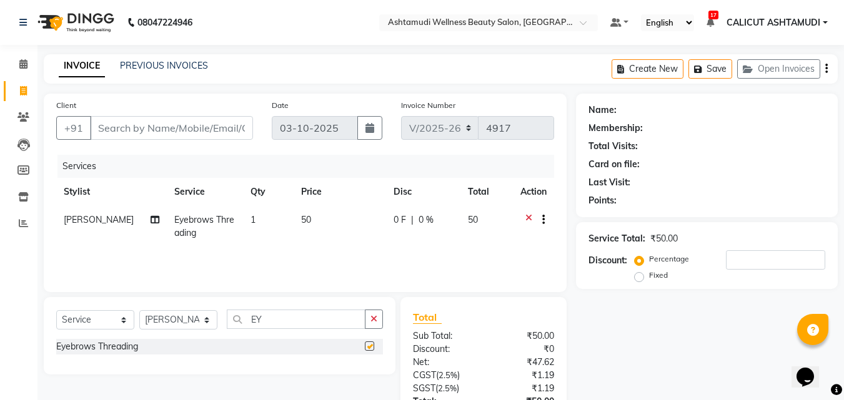
checkbox input "false"
click at [174, 124] on input "Client" at bounding box center [171, 128] width 163 height 24
type input "8"
type input "0"
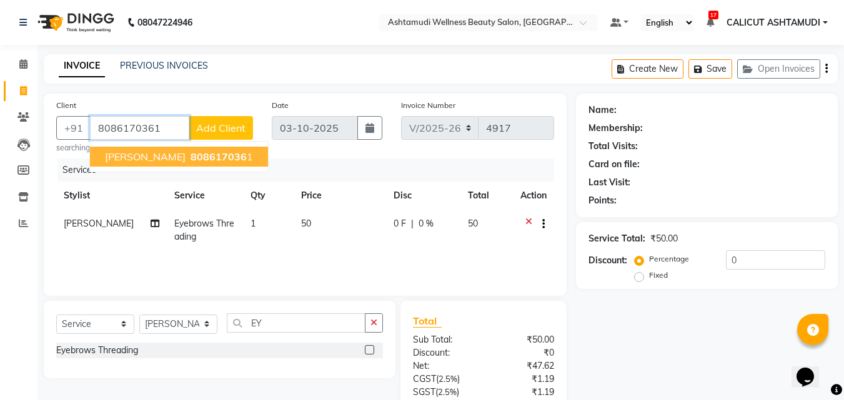
type input "8086170361"
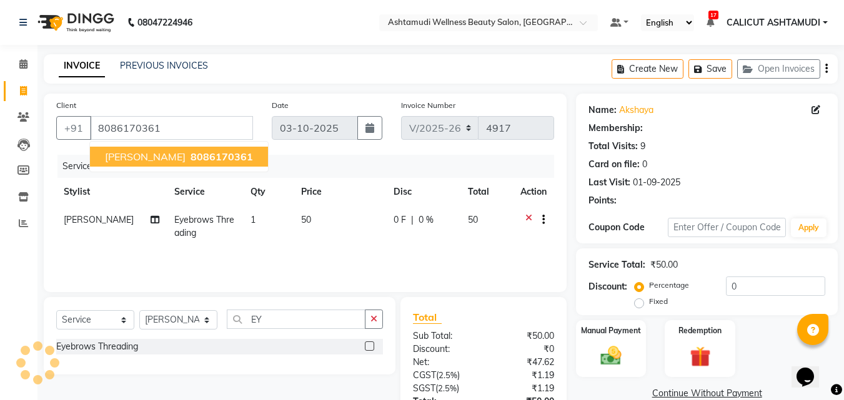
select select "1: Object"
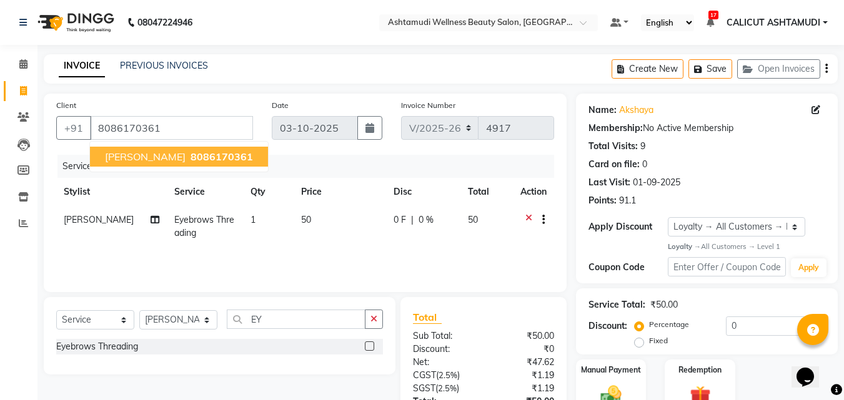
click at [220, 162] on button "akshaya 8086170361" at bounding box center [179, 157] width 178 height 20
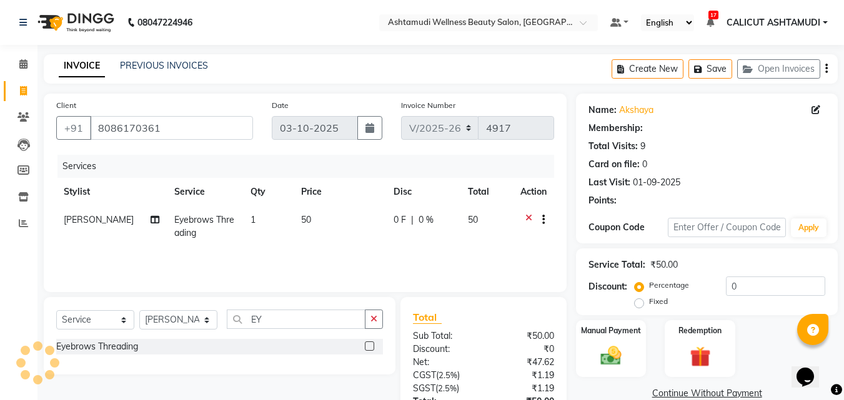
select select "1: Object"
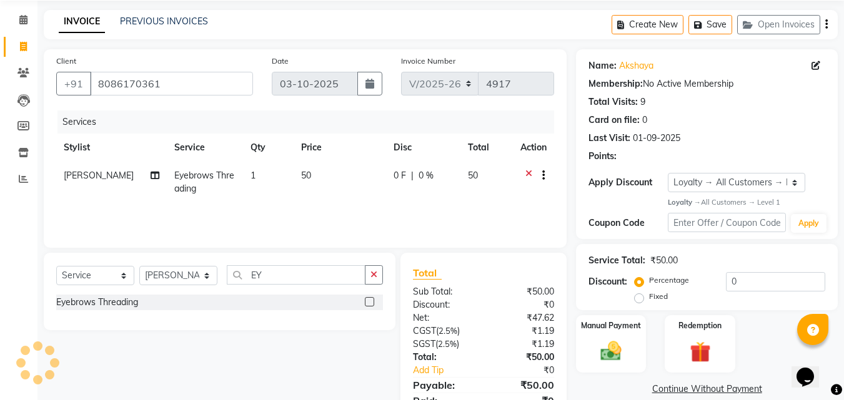
scroll to position [99, 0]
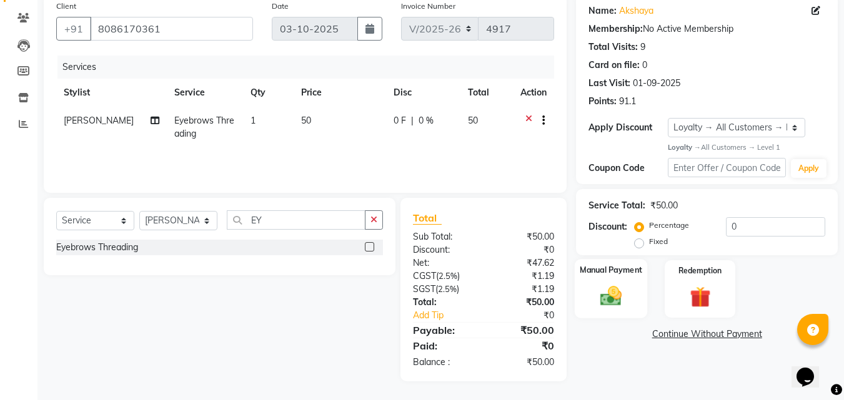
click at [638, 294] on div "Manual Payment" at bounding box center [611, 288] width 73 height 59
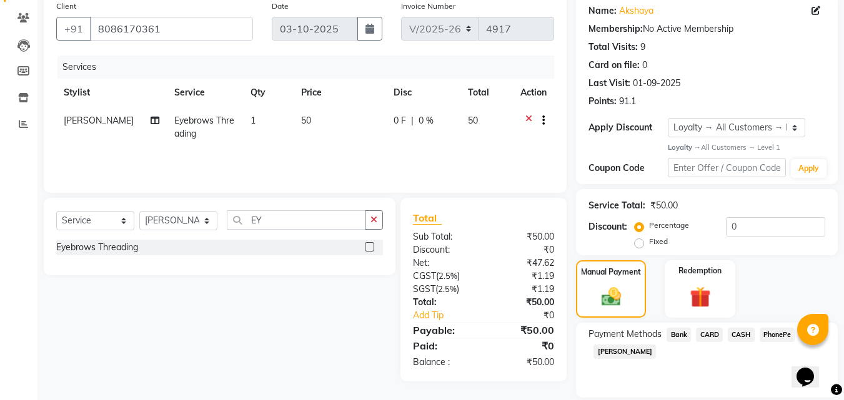
click at [773, 337] on span "PhonePe" at bounding box center [777, 335] width 36 height 14
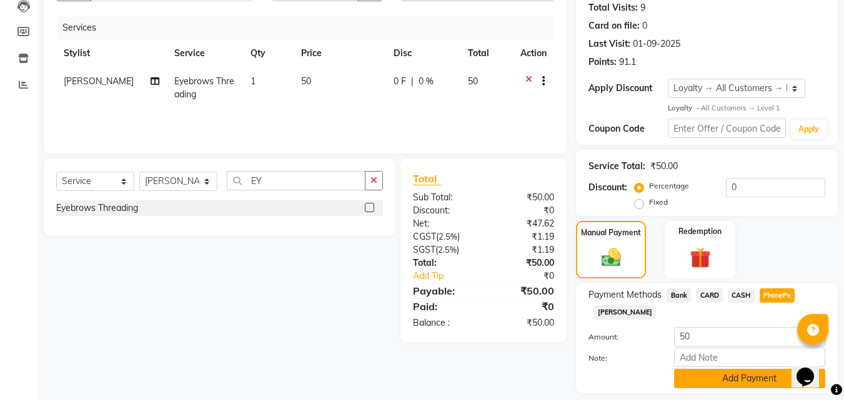
scroll to position [176, 0]
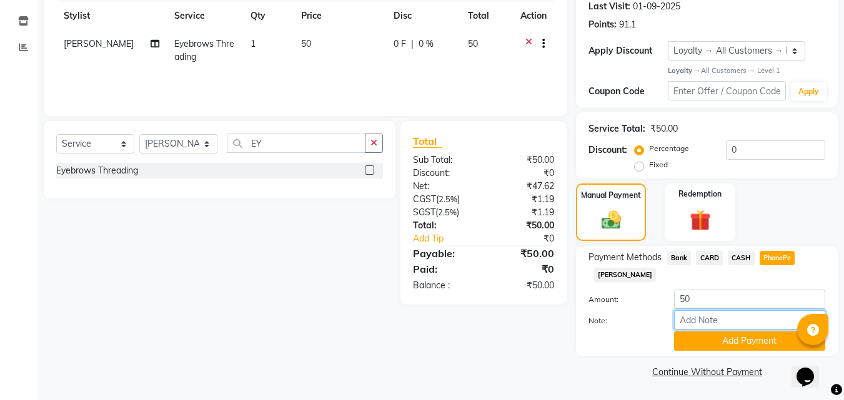
click at [733, 321] on input "Note:" at bounding box center [749, 319] width 151 height 19
type input "suhana"
click at [744, 337] on button "Add Payment" at bounding box center [749, 341] width 151 height 19
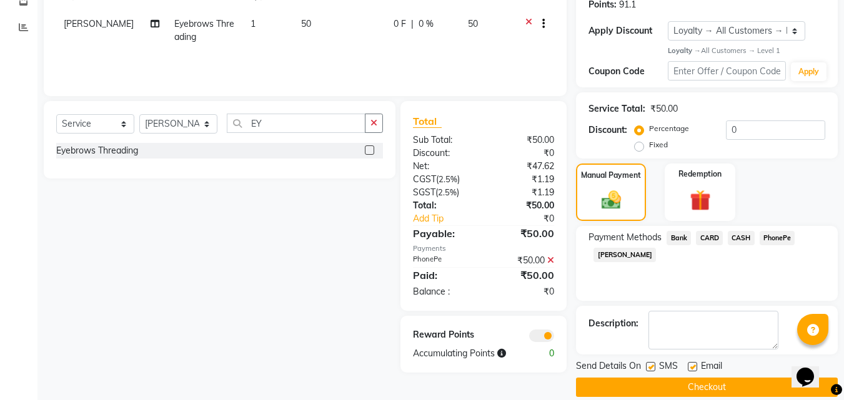
scroll to position [212, 0]
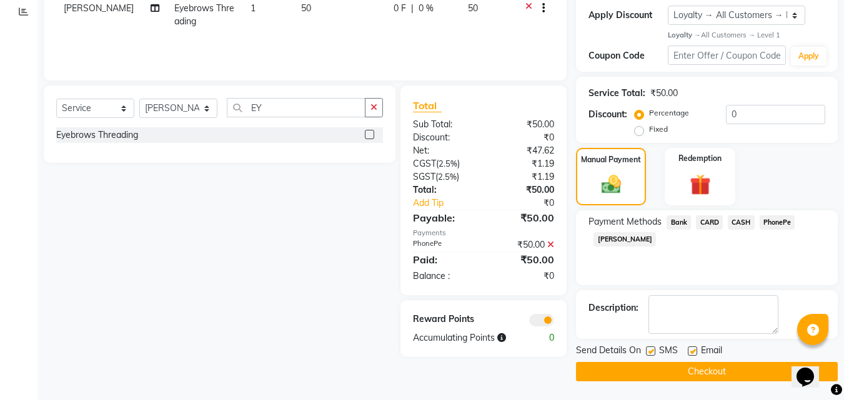
click at [705, 373] on button "Checkout" at bounding box center [707, 371] width 262 height 19
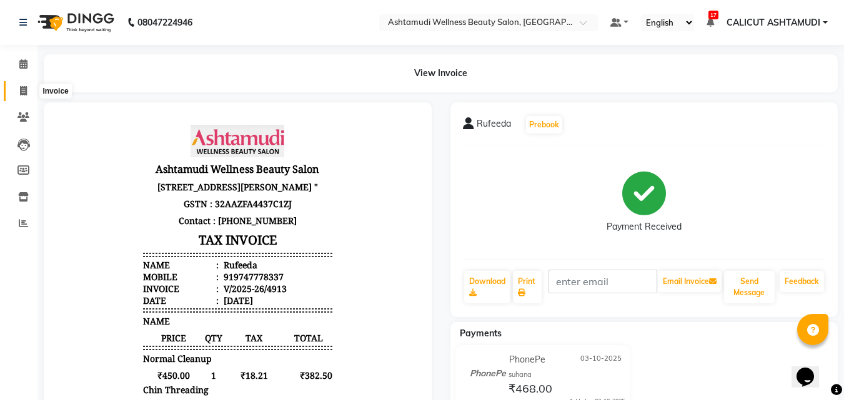
click at [18, 86] on span at bounding box center [23, 91] width 22 height 14
select select "service"
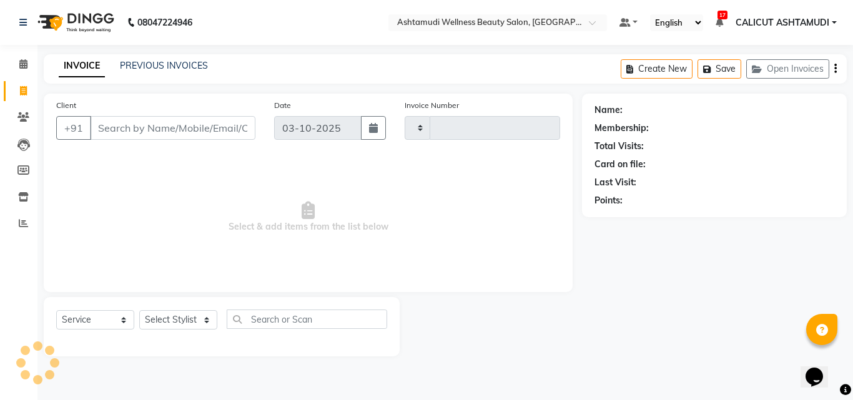
type input "4918"
select select "4630"
click at [117, 127] on input "Client" at bounding box center [172, 128] width 165 height 24
click at [187, 323] on select "Select Stylist [PERSON_NAME] [PERSON_NAME] [PERSON_NAME] CALICUT ASHTAMUDI FRAN…" at bounding box center [178, 319] width 78 height 19
select select "91855"
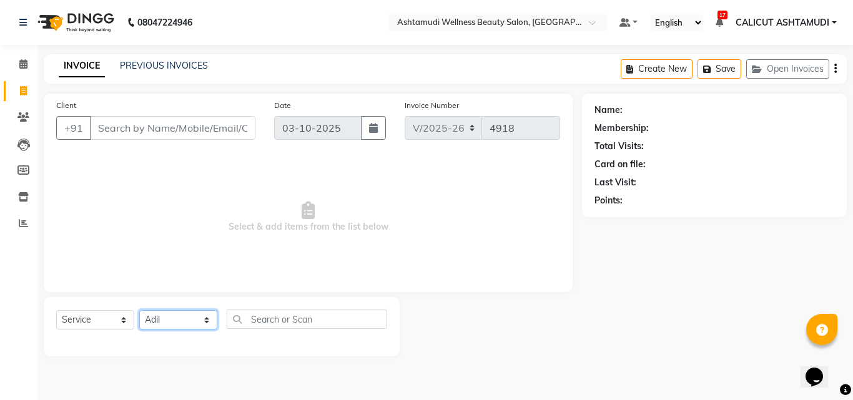
click at [139, 310] on select "Select Stylist [PERSON_NAME] [PERSON_NAME] [PERSON_NAME] CALICUT ASHTAMUDI FRAN…" at bounding box center [178, 319] width 78 height 19
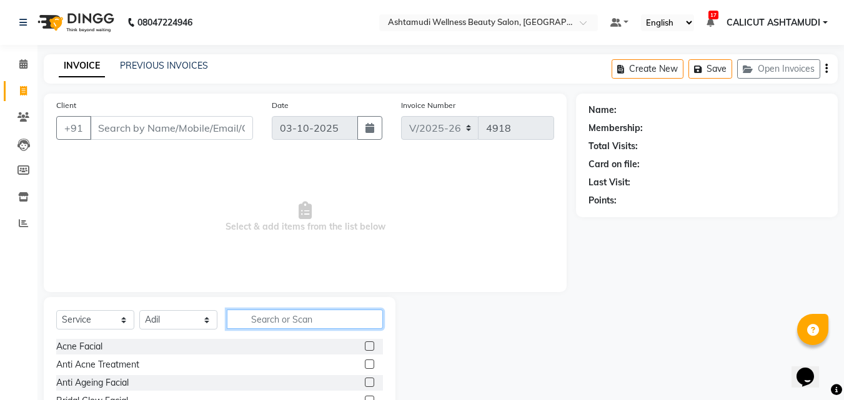
click at [276, 318] on input "text" at bounding box center [305, 319] width 156 height 19
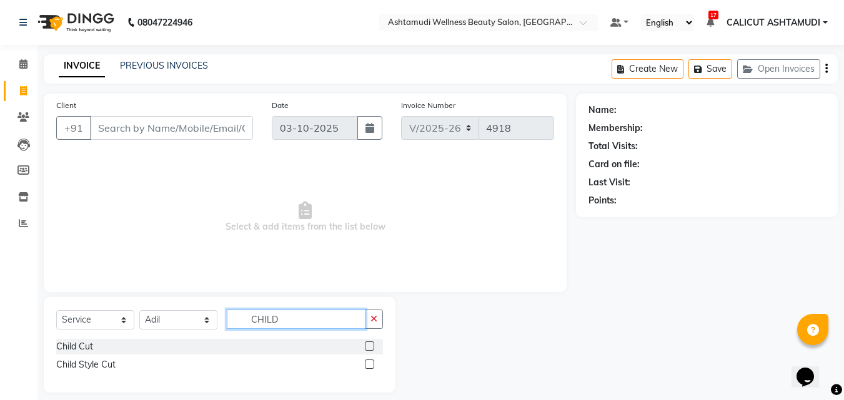
type input "CHILD"
click at [370, 344] on label at bounding box center [369, 346] width 9 height 9
click at [370, 344] on input "checkbox" at bounding box center [369, 347] width 8 height 8
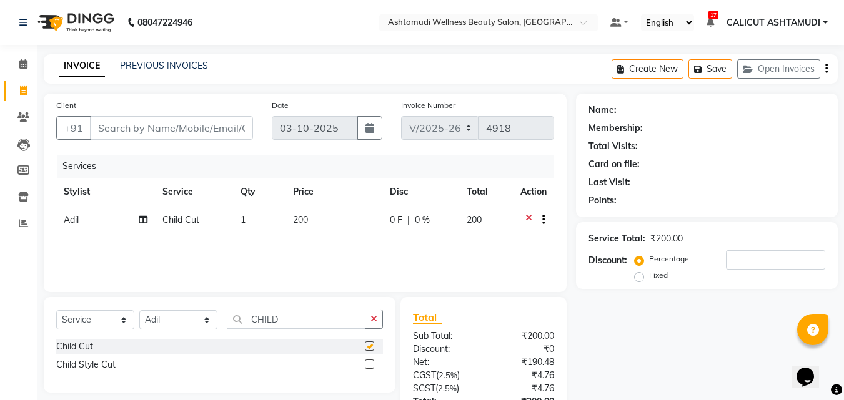
checkbox input "false"
click at [205, 323] on select "Select Stylist [PERSON_NAME] [PERSON_NAME] [PERSON_NAME] CALICUT ASHTAMUDI FRAN…" at bounding box center [178, 319] width 78 height 19
select select "72440"
click at [139, 310] on select "Select Stylist [PERSON_NAME] [PERSON_NAME] [PERSON_NAME] CALICUT ASHTAMUDI FRAN…" at bounding box center [178, 319] width 78 height 19
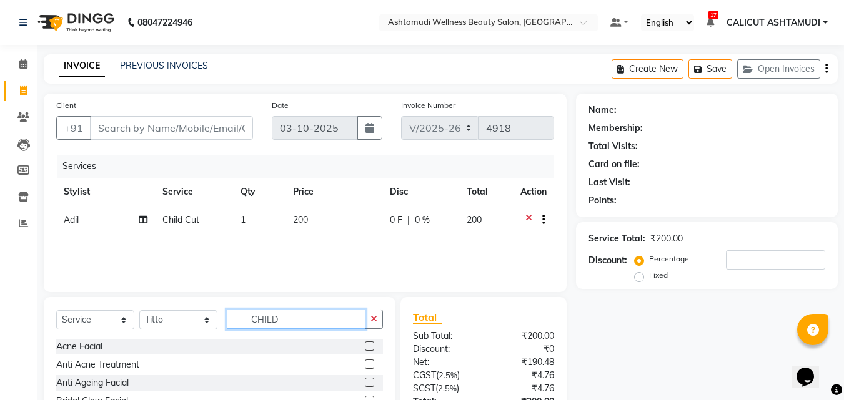
click at [279, 320] on input "CHILD" at bounding box center [296, 319] width 139 height 19
type input "C"
type input "FRING"
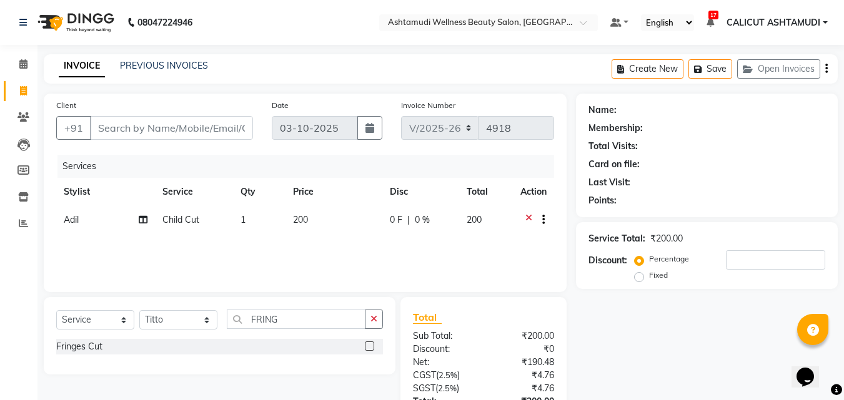
click at [373, 346] on label at bounding box center [369, 346] width 9 height 9
click at [373, 346] on input "checkbox" at bounding box center [369, 347] width 8 height 8
checkbox input "false"
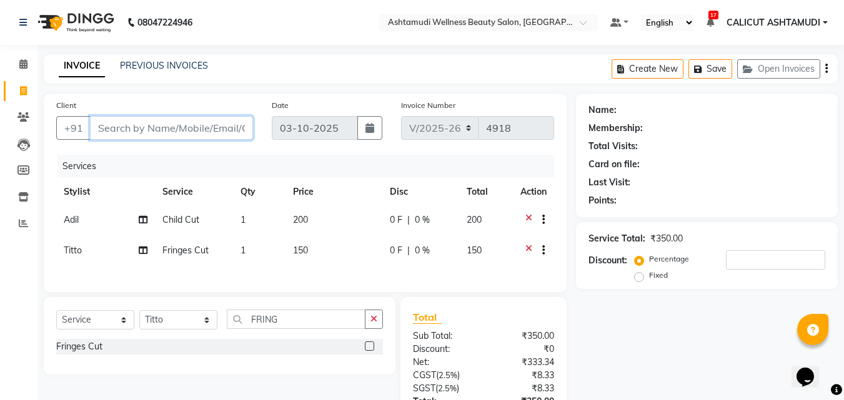
click at [171, 126] on input "Client" at bounding box center [171, 128] width 163 height 24
type input "9"
type input "0"
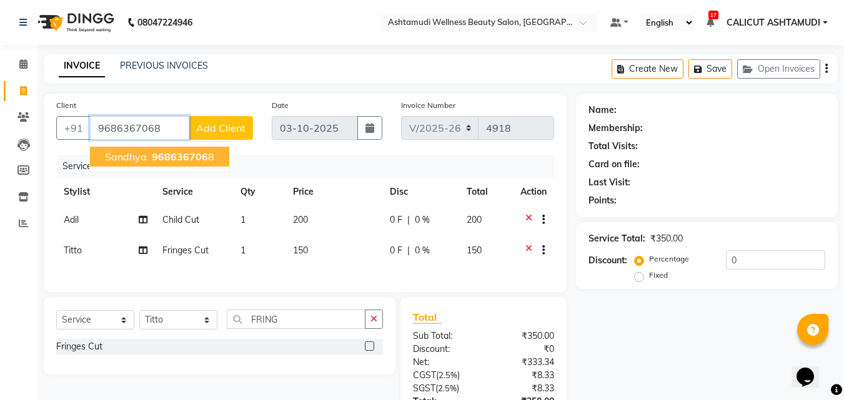
type input "9686367068"
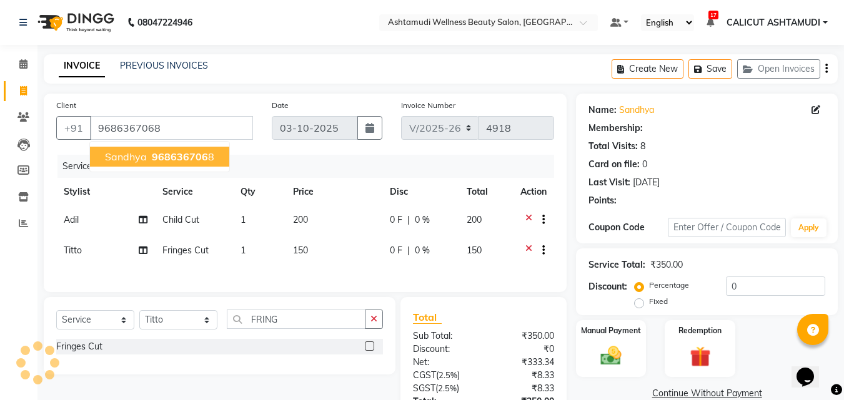
select select "1: Object"
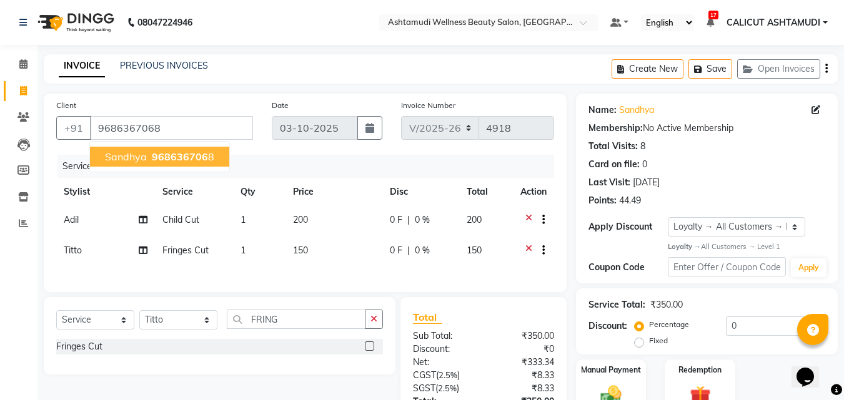
click at [195, 151] on span "968636706" at bounding box center [180, 156] width 56 height 12
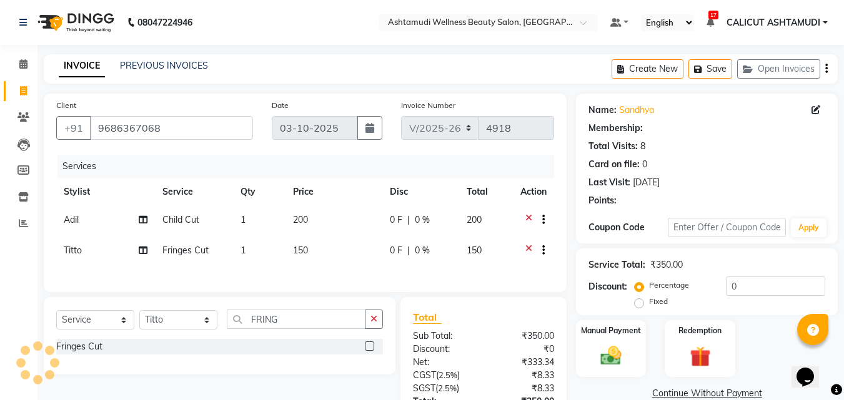
select select "1: Object"
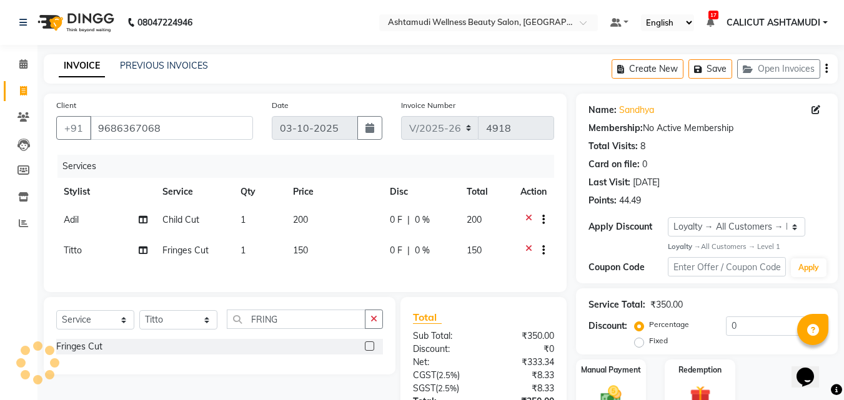
scroll to position [106, 0]
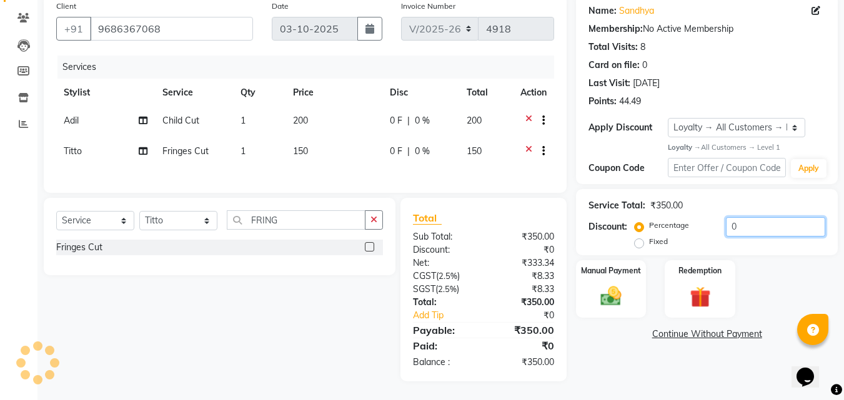
click at [738, 217] on input "0" at bounding box center [775, 226] width 99 height 19
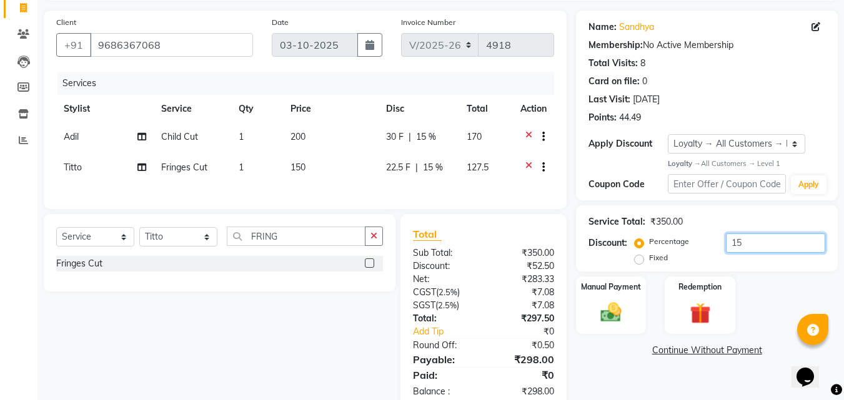
scroll to position [119, 0]
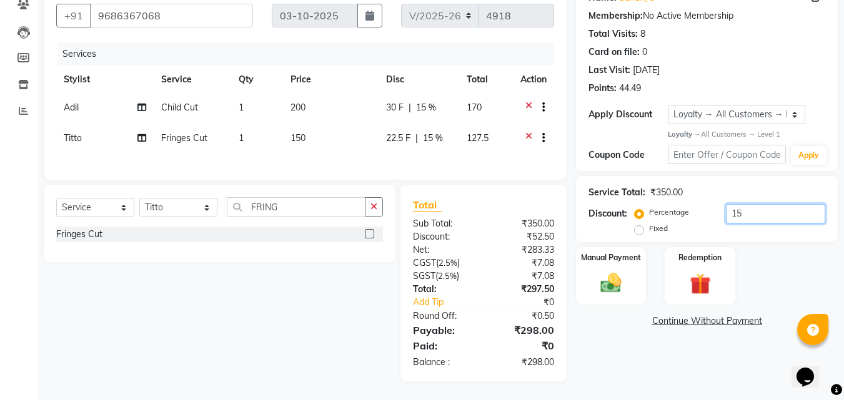
click at [751, 209] on input "15" at bounding box center [775, 213] width 99 height 19
type input "1"
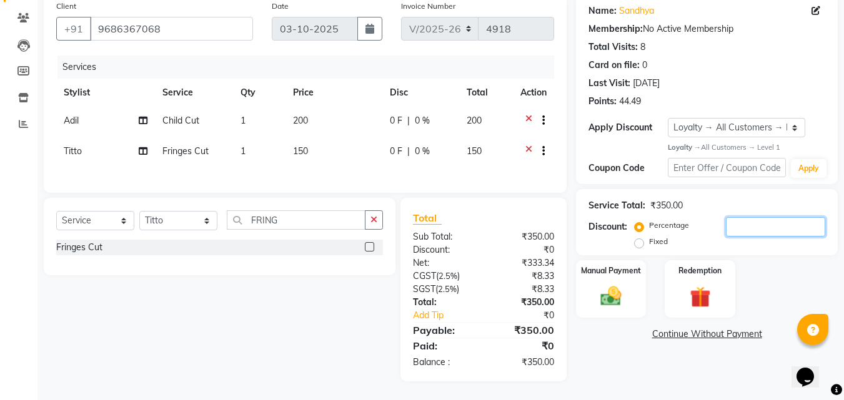
scroll to position [106, 0]
click at [649, 236] on label "Fixed" at bounding box center [658, 241] width 19 height 11
click at [641, 237] on input "Fixed" at bounding box center [641, 241] width 9 height 9
radio input "true"
click at [618, 288] on img at bounding box center [610, 296] width 35 height 25
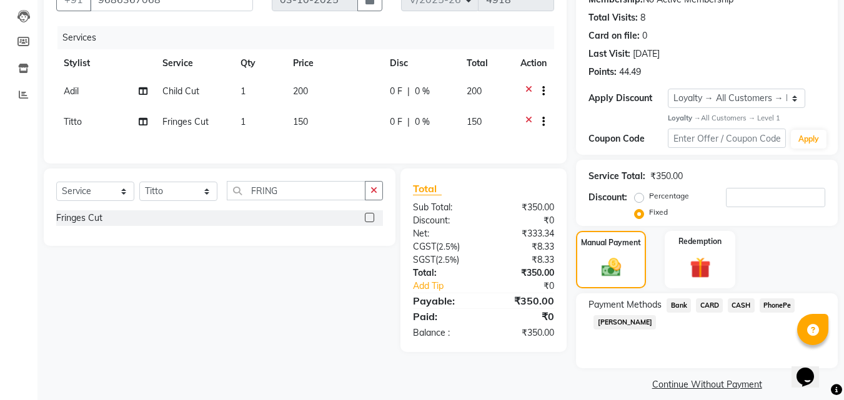
scroll to position [141, 0]
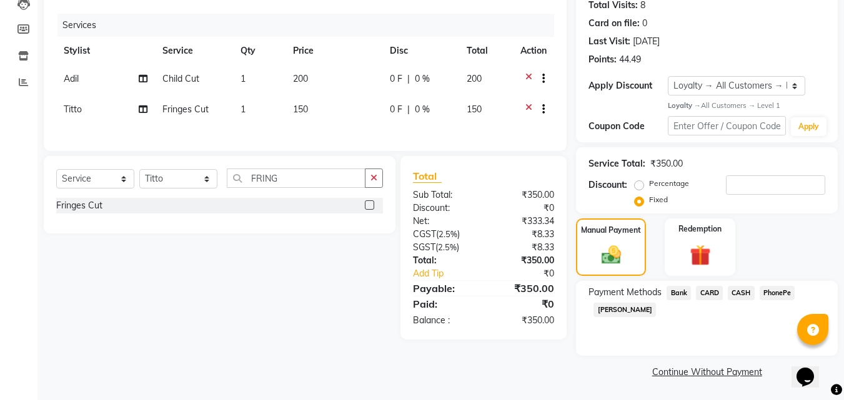
click at [772, 292] on span "PhonePe" at bounding box center [777, 293] width 36 height 14
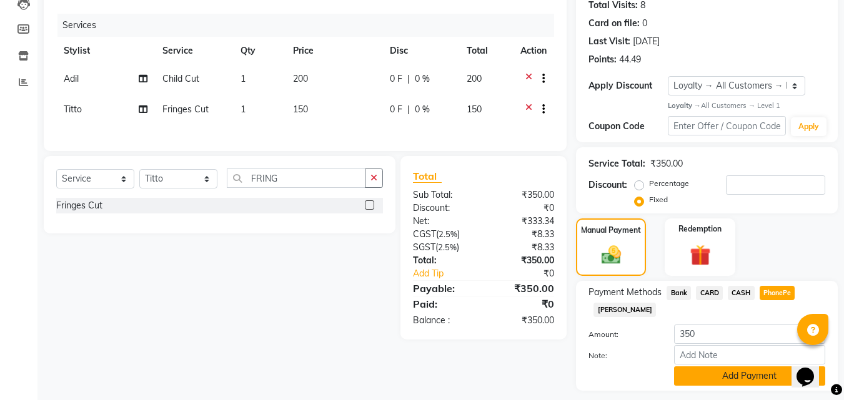
click at [721, 369] on button "Add Payment" at bounding box center [749, 376] width 151 height 19
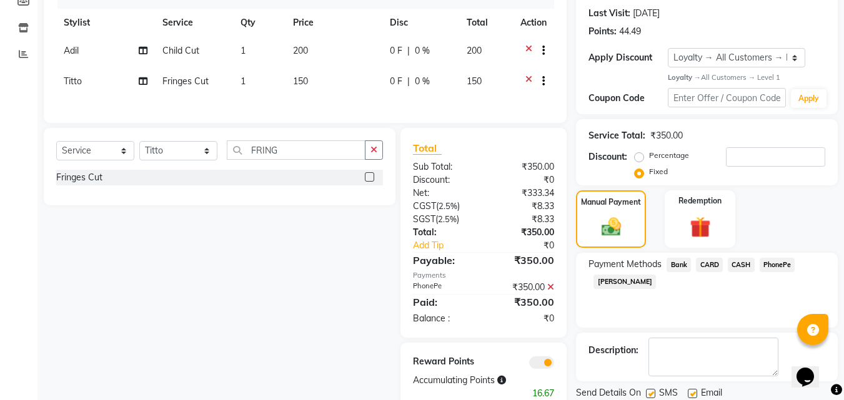
scroll to position [212, 0]
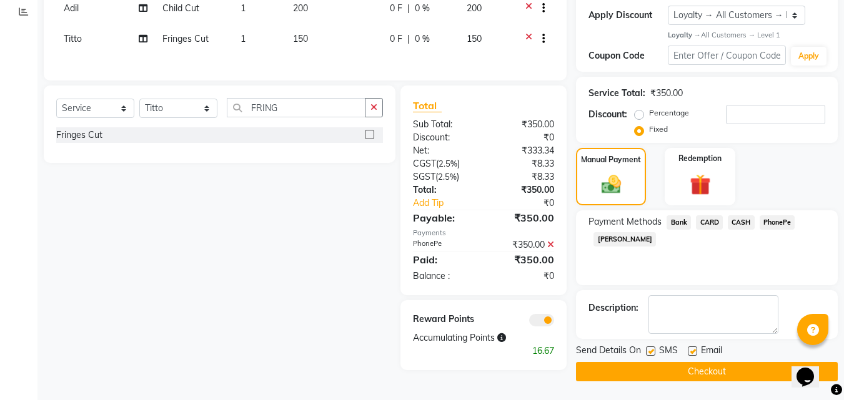
click at [661, 375] on button "Checkout" at bounding box center [707, 371] width 262 height 19
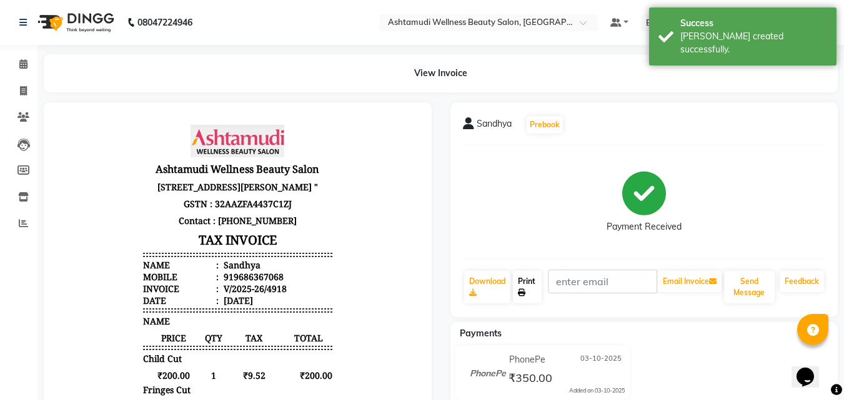
click at [528, 279] on link "Print" at bounding box center [527, 287] width 29 height 32
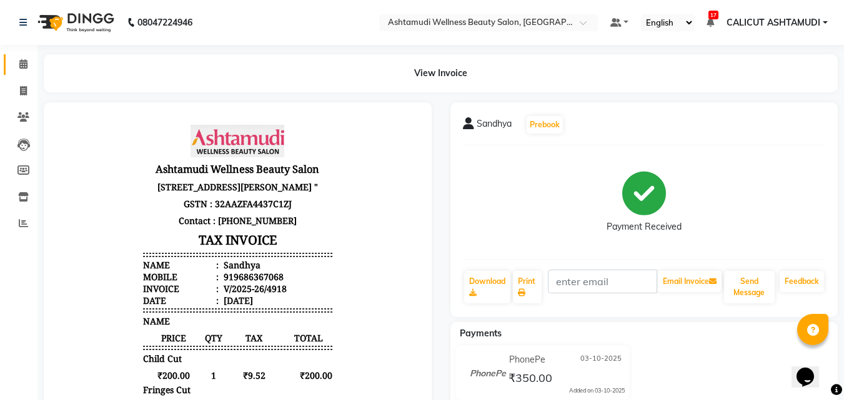
click at [16, 54] on link "Calendar" at bounding box center [19, 64] width 30 height 21
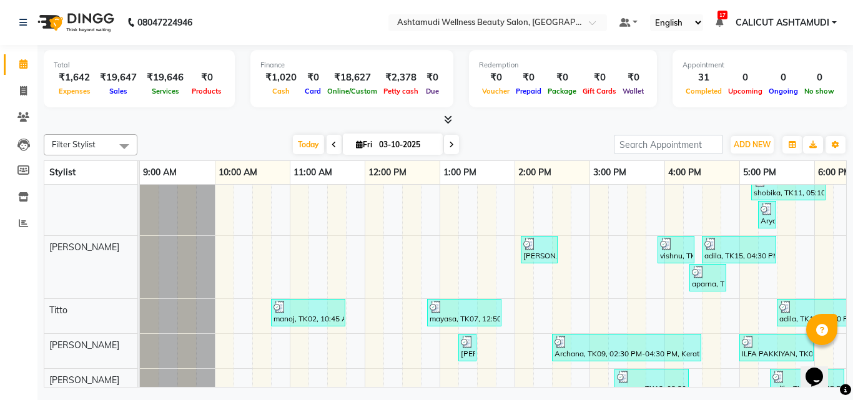
drag, startPoint x: 417, startPoint y: 388, endPoint x: 466, endPoint y: 390, distance: 49.4
click at [466, 390] on div "Total ₹1,642 Expenses ₹19,647 Sales ₹19,646 Services ₹0 Products Finance ₹1,020…" at bounding box center [445, 218] width 816 height 346
click at [453, 377] on div "Shalha, TK03, 11:55 AM-12:10 PM, Eyebrows Threading PRABHA, TK06, 01:20 PM-01:3…" at bounding box center [702, 246] width 1124 height 623
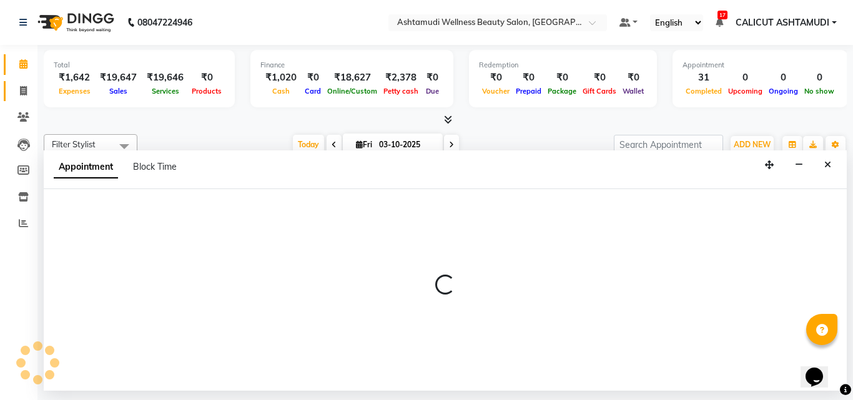
select select "85193"
select select "780"
select select "tentative"
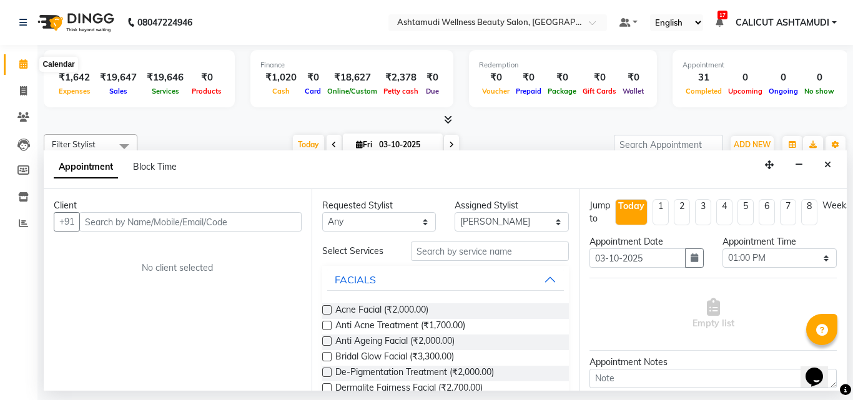
click at [22, 64] on icon at bounding box center [23, 63] width 8 height 9
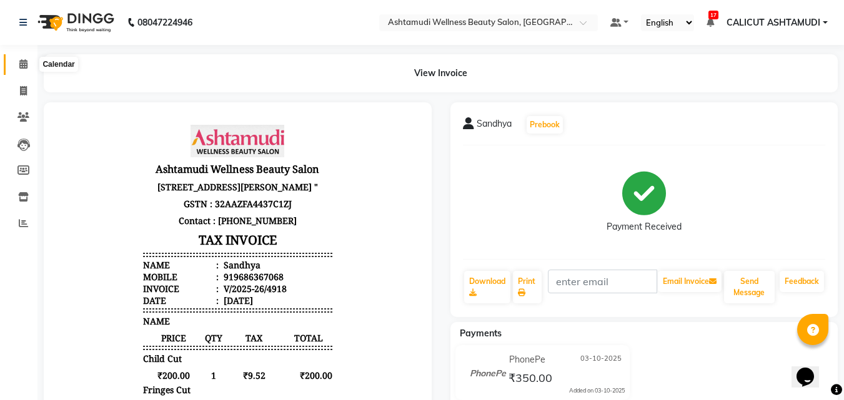
click at [24, 63] on icon at bounding box center [23, 63] width 8 height 9
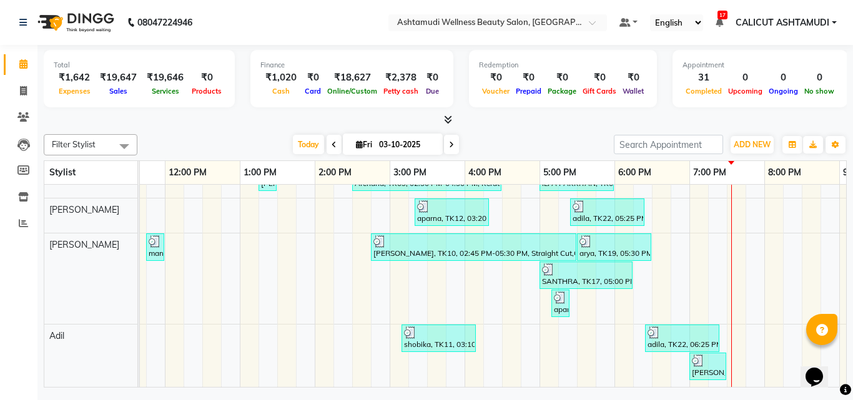
scroll to position [430, 284]
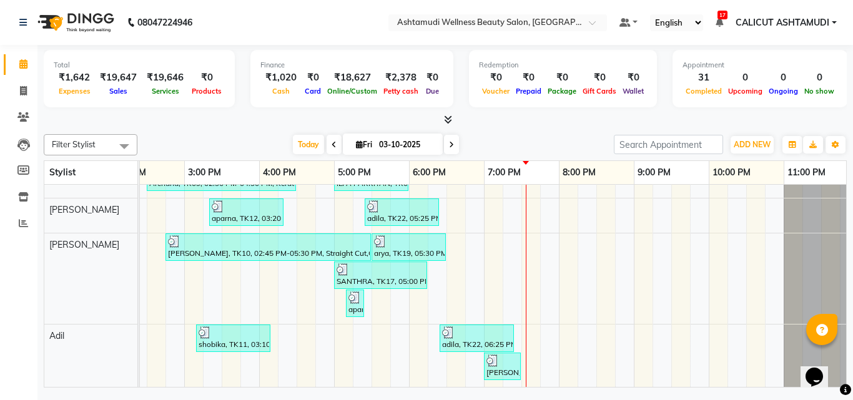
drag, startPoint x: 509, startPoint y: 360, endPoint x: 550, endPoint y: 345, distance: 43.3
click at [550, 345] on div "Shalha, TK03, 11:55 AM-12:10 PM, Eyebrows Threading PRABHA, TK06, 01:20 PM-01:3…" at bounding box center [297, 76] width 1124 height 623
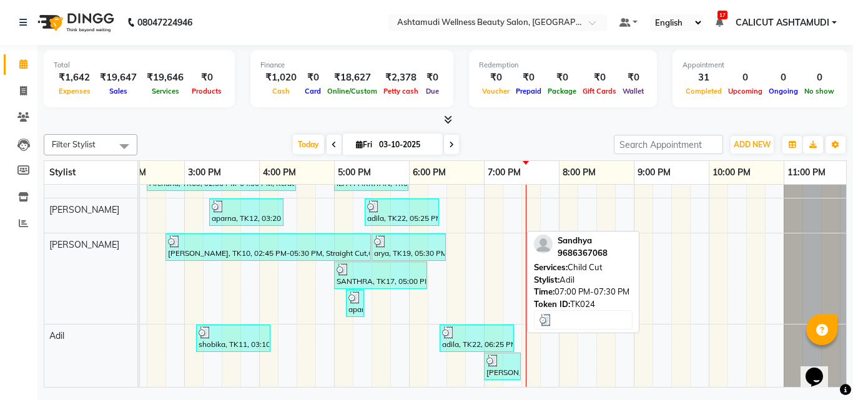
drag, startPoint x: 515, startPoint y: 362, endPoint x: 852, endPoint y: 361, distance: 337.2
click at [711, 370] on div "Shalha, TK03, 11:55 AM-12:10 PM, Eyebrows Threading PRABHA, TK06, 01:20 PM-01:3…" at bounding box center [297, 76] width 1124 height 623
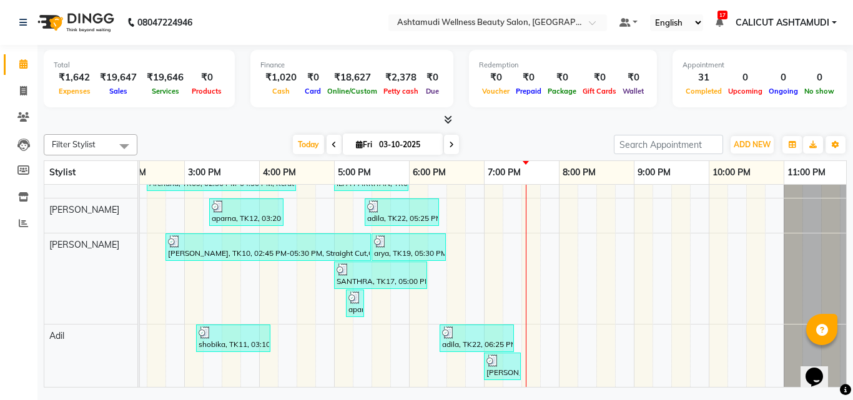
drag, startPoint x: 403, startPoint y: 377, endPoint x: 410, endPoint y: 373, distance: 8.7
click at [362, 385] on div "Shalha, TK03, 11:55 AM-12:10 PM, Eyebrows Threading PRABHA, TK06, 01:20 PM-01:3…" at bounding box center [493, 286] width 706 height 202
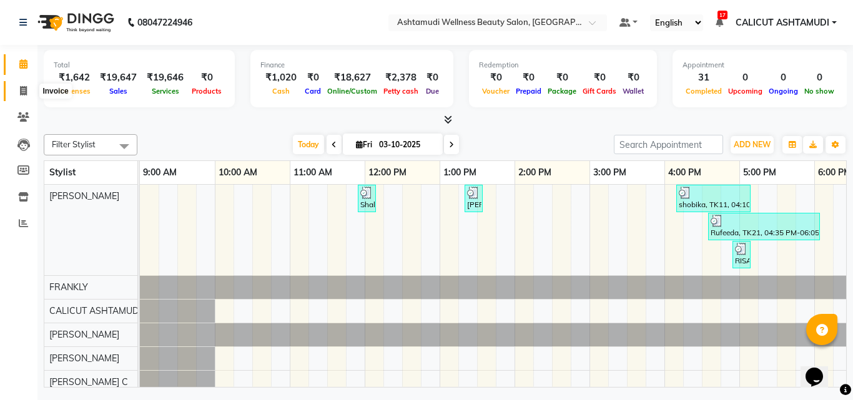
click at [26, 94] on icon at bounding box center [23, 90] width 7 height 9
select select "service"
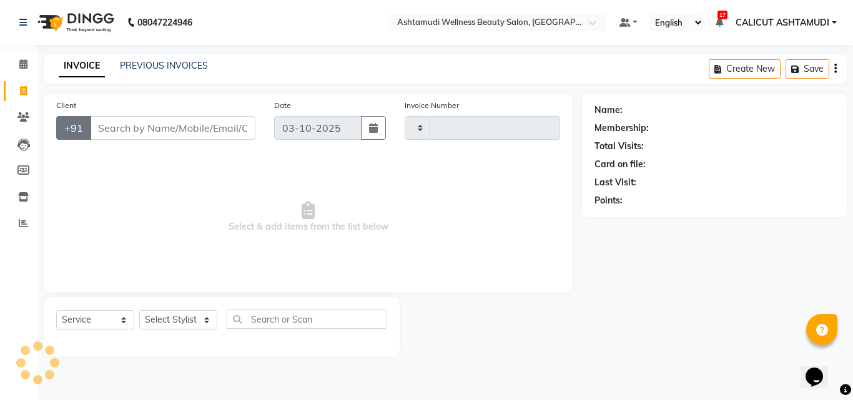
type input "4919"
select select "4630"
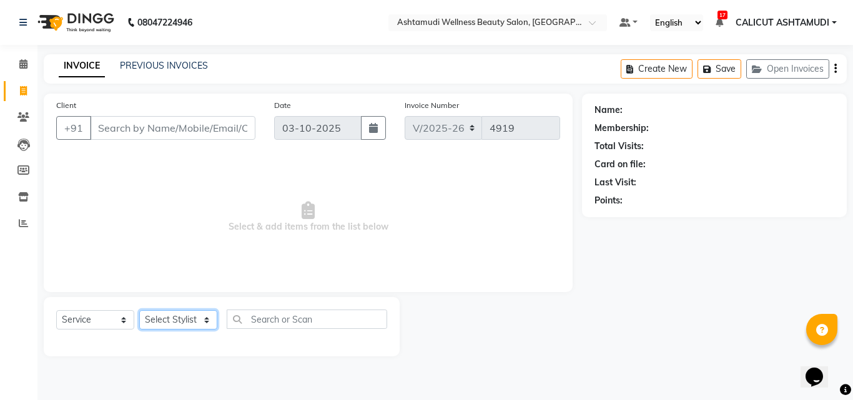
click at [168, 321] on select "Select Stylist [PERSON_NAME] [PERSON_NAME] [PERSON_NAME] CALICUT ASHTAMUDI FRAN…" at bounding box center [178, 319] width 78 height 19
select select "85034"
click at [139, 310] on select "Select Stylist [PERSON_NAME] [PERSON_NAME] [PERSON_NAME] CALICUT ASHTAMUDI FRAN…" at bounding box center [178, 319] width 78 height 19
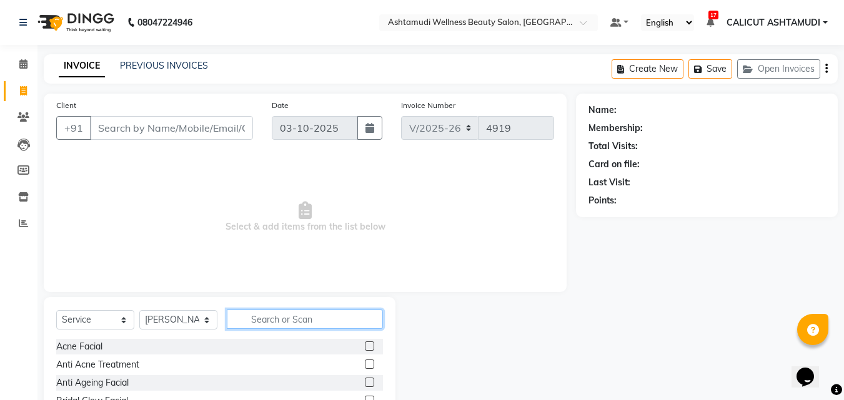
click at [279, 323] on input "text" at bounding box center [305, 319] width 156 height 19
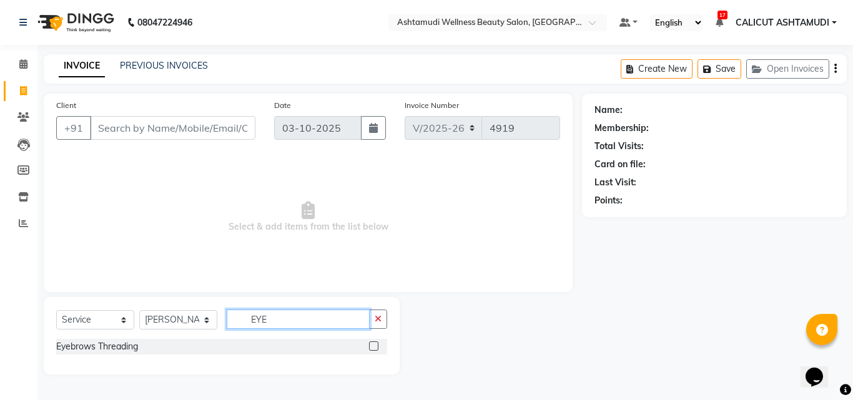
type input "EYE"
click at [371, 344] on label at bounding box center [373, 346] width 9 height 9
click at [371, 344] on input "checkbox" at bounding box center [373, 347] width 8 height 8
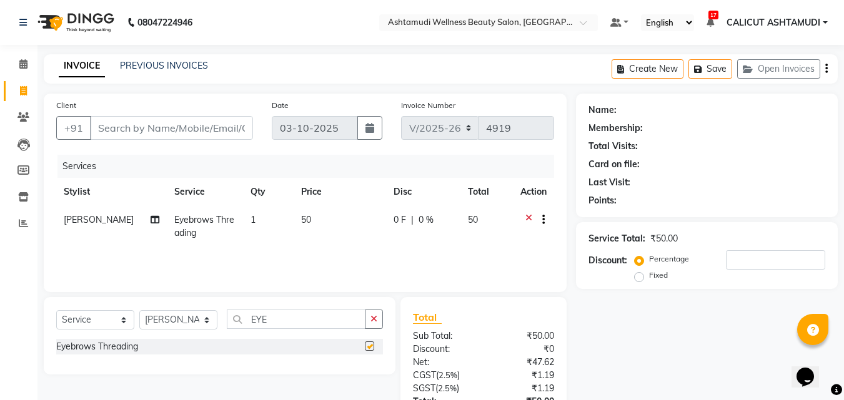
checkbox input "false"
click at [134, 135] on input "Client" at bounding box center [171, 128] width 163 height 24
type input "8"
type input "0"
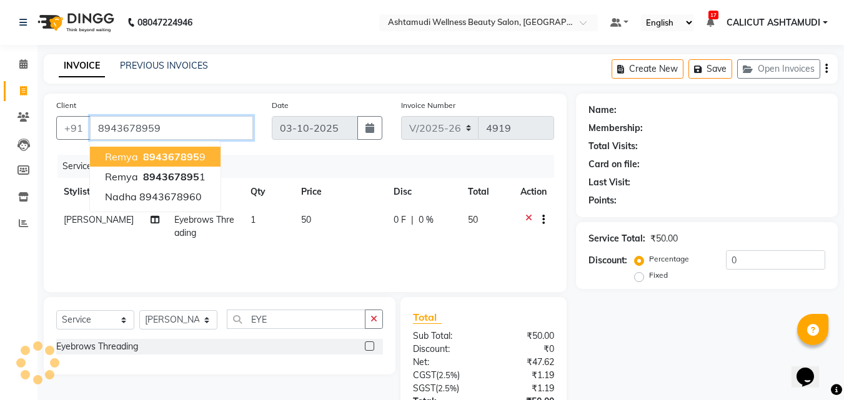
type input "8943678959"
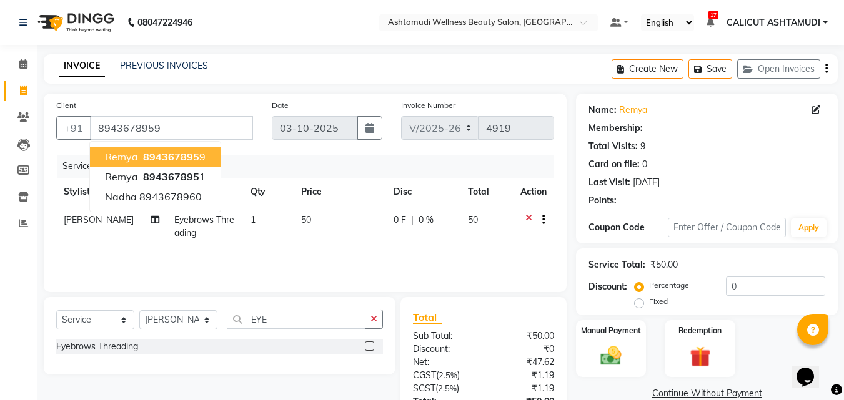
select select "1: Object"
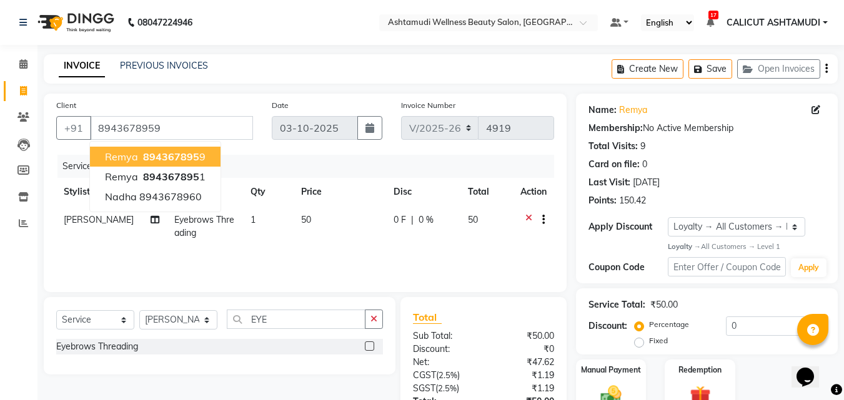
click at [125, 153] on span "remya" at bounding box center [121, 156] width 33 height 12
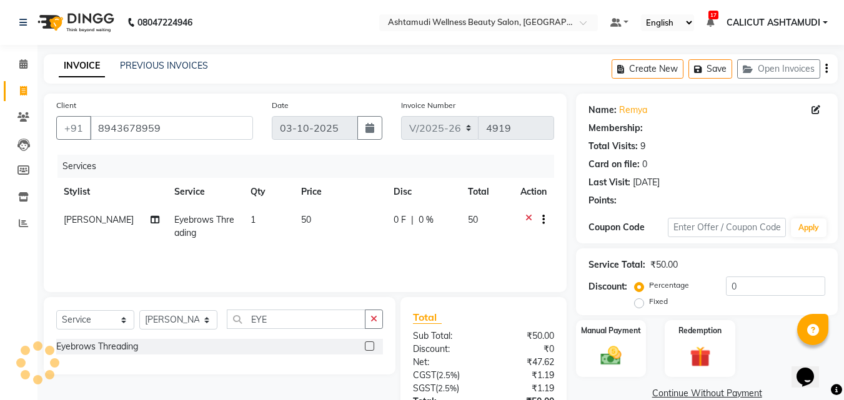
select select "1: Object"
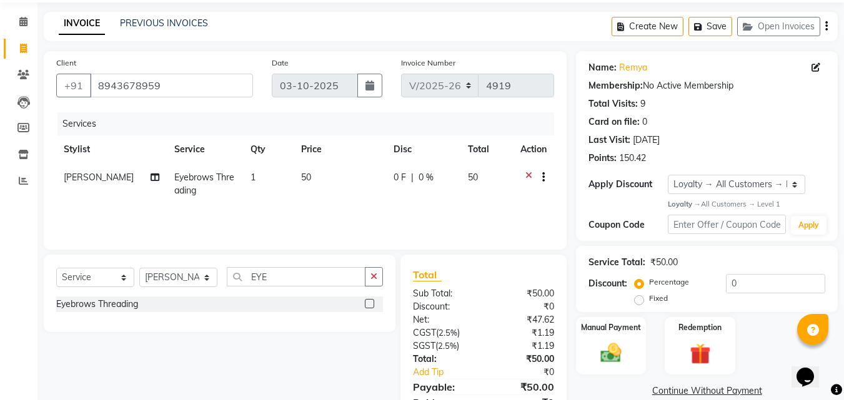
scroll to position [99, 0]
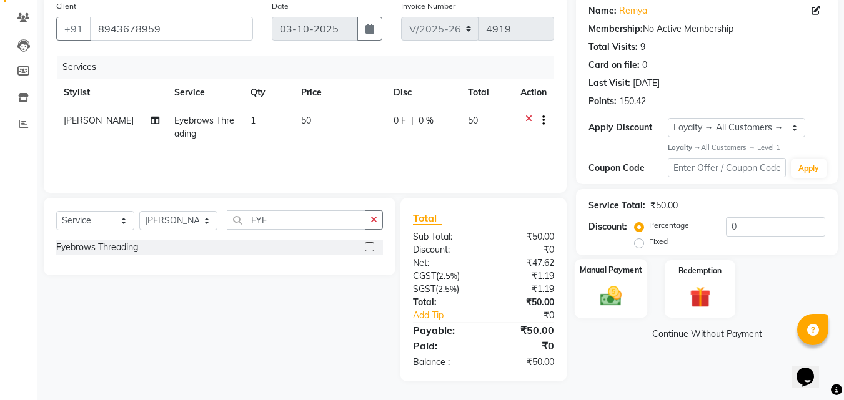
click at [626, 269] on label "Manual Payment" at bounding box center [611, 271] width 62 height 12
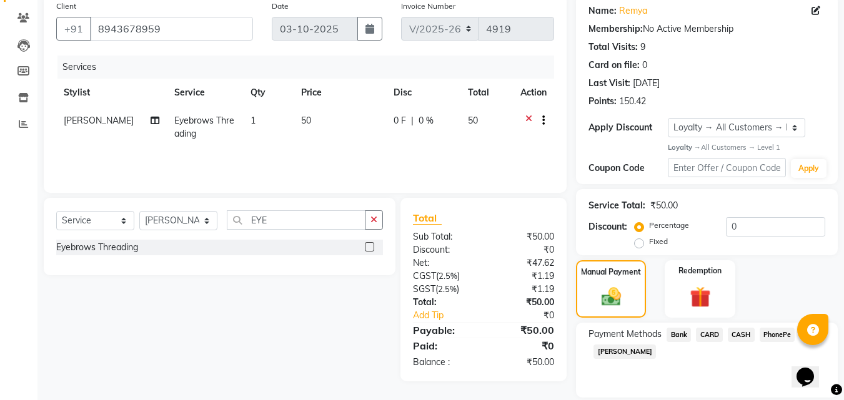
click at [774, 337] on span "PhonePe" at bounding box center [777, 335] width 36 height 14
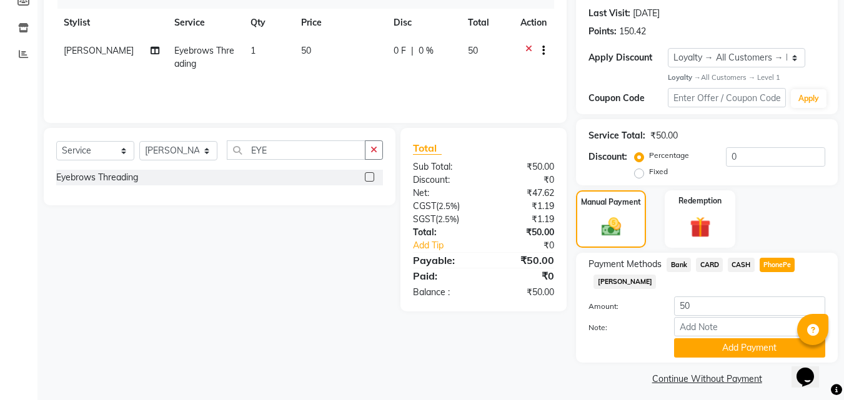
scroll to position [176, 0]
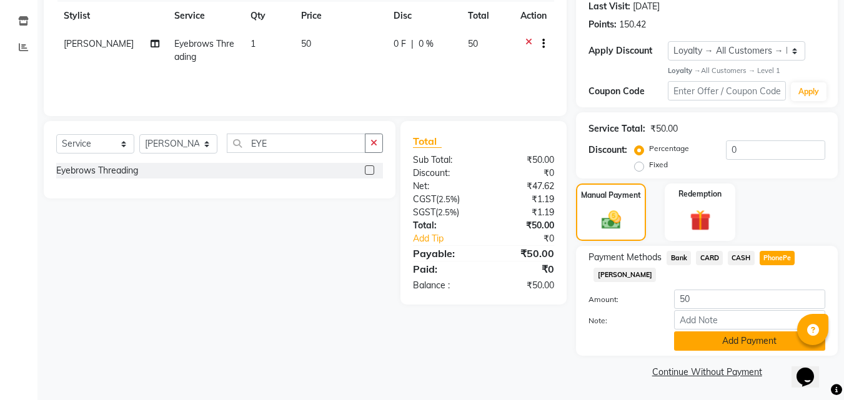
click at [704, 337] on button "Add Payment" at bounding box center [749, 341] width 151 height 19
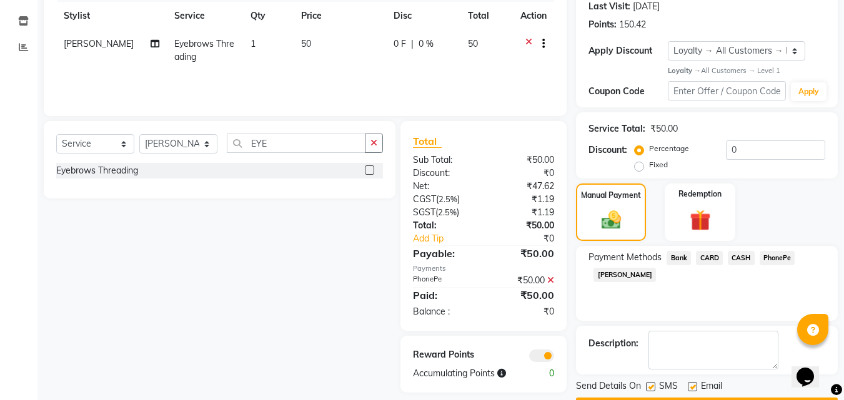
scroll to position [212, 0]
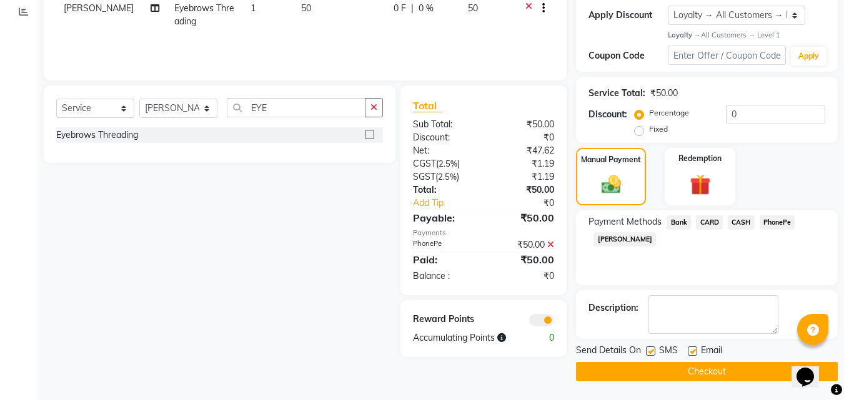
click at [741, 368] on button "Checkout" at bounding box center [707, 371] width 262 height 19
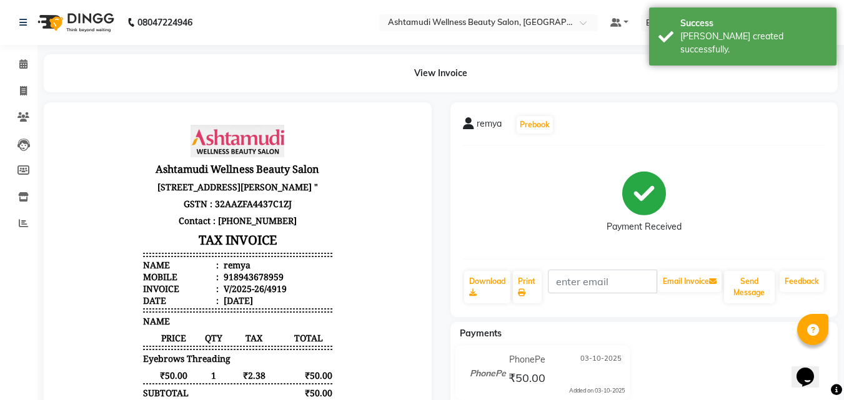
scroll to position [125, 0]
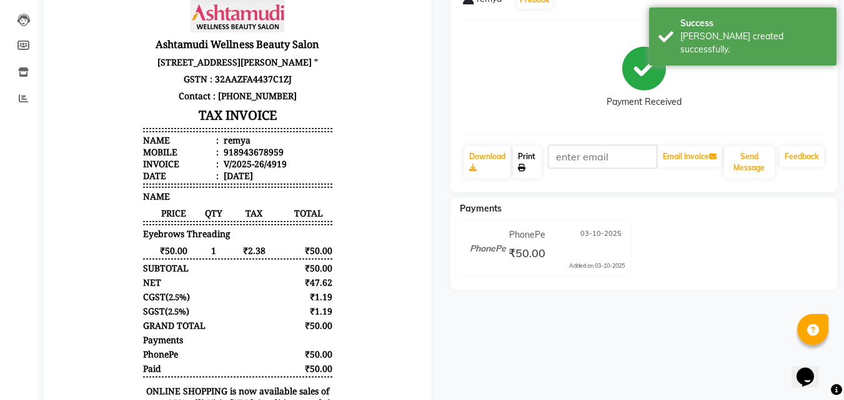
click at [534, 155] on link "Print" at bounding box center [527, 162] width 29 height 32
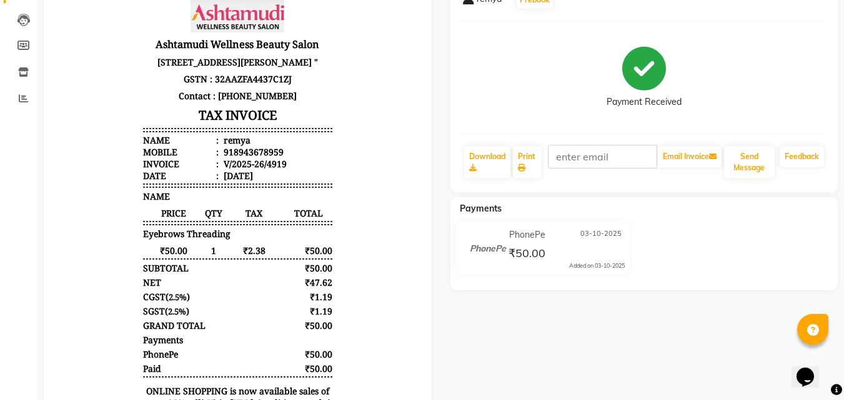
select select "service"
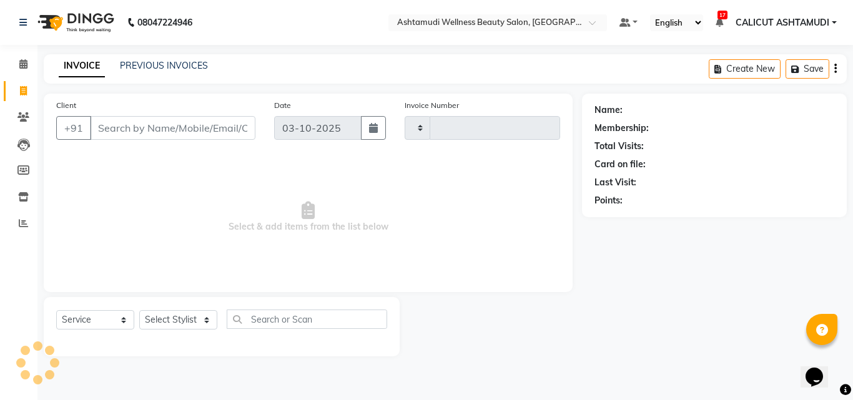
type input "4920"
select select "4630"
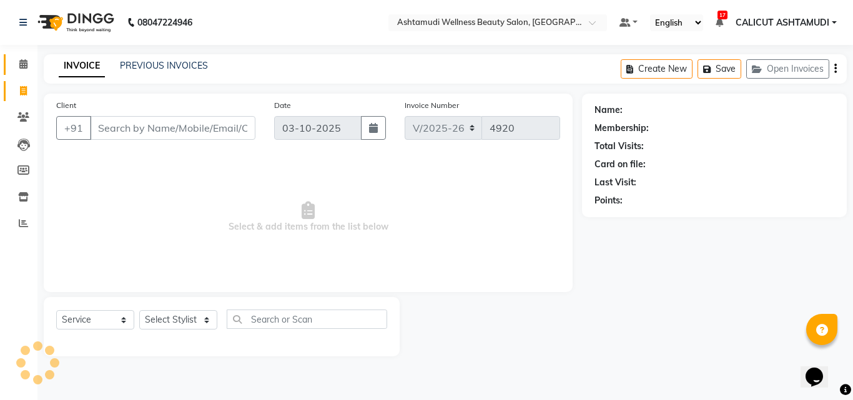
click at [29, 56] on link "Calendar" at bounding box center [19, 64] width 30 height 21
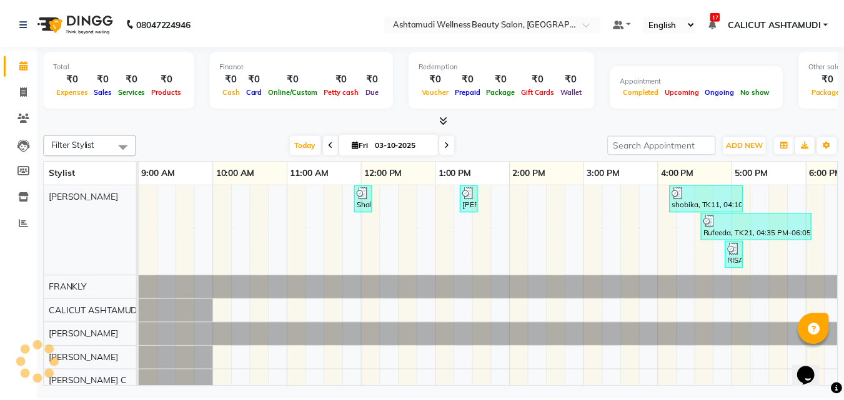
scroll to position [0, 418]
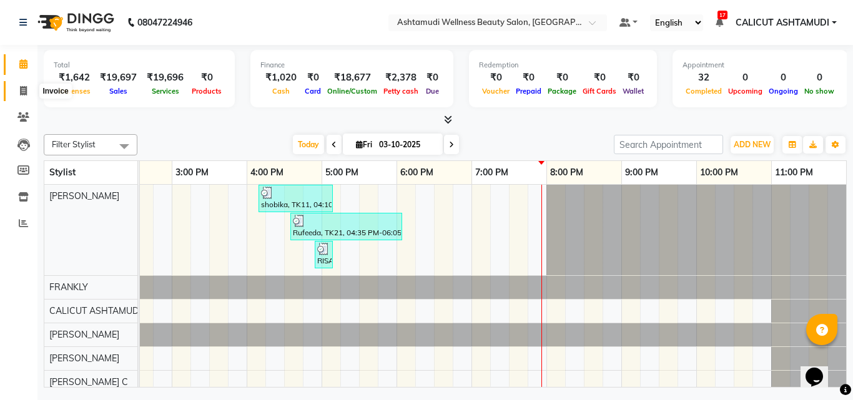
click at [24, 91] on icon at bounding box center [23, 90] width 7 height 9
select select "service"
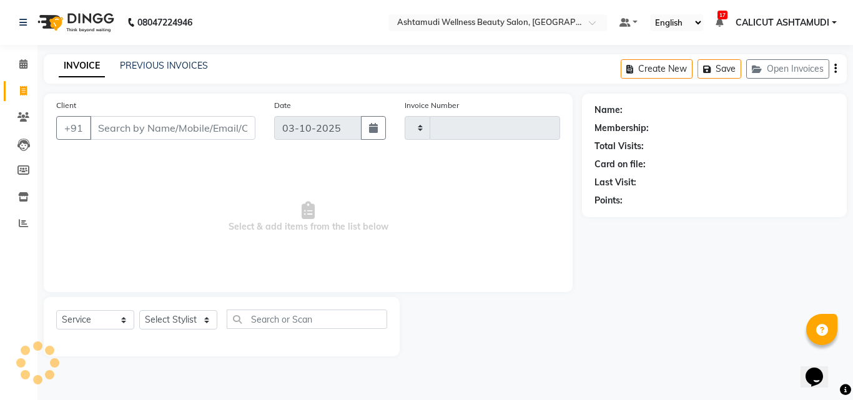
type input "4920"
select select "4630"
click at [198, 322] on select "Select Stylist [PERSON_NAME] [PERSON_NAME] [PERSON_NAME] CALICUT ASHTAMUDI FRAN…" at bounding box center [178, 319] width 78 height 19
select select "54081"
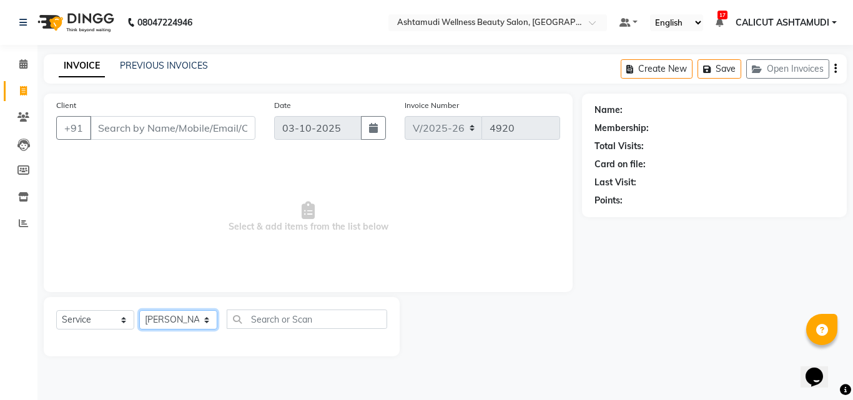
click at [139, 310] on select "Select Stylist [PERSON_NAME] [PERSON_NAME] [PERSON_NAME] CALICUT ASHTAMUDI FRAN…" at bounding box center [178, 319] width 78 height 19
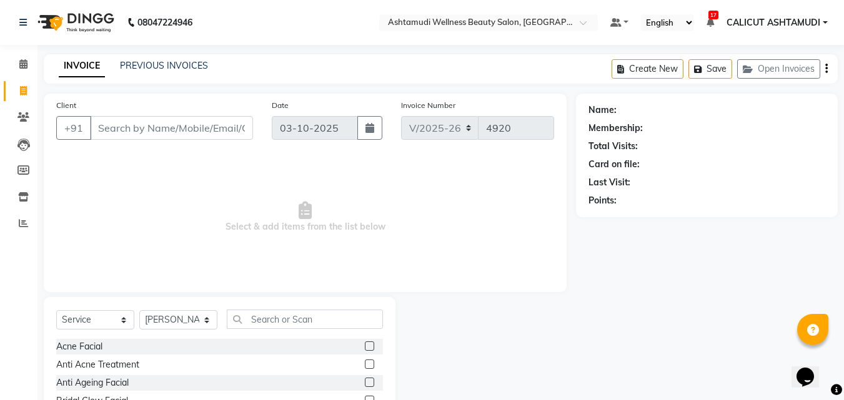
click at [290, 307] on div "Select Service Product Membership Package Voucher Prepaid Gift Card Select Styl…" at bounding box center [220, 389] width 352 height 184
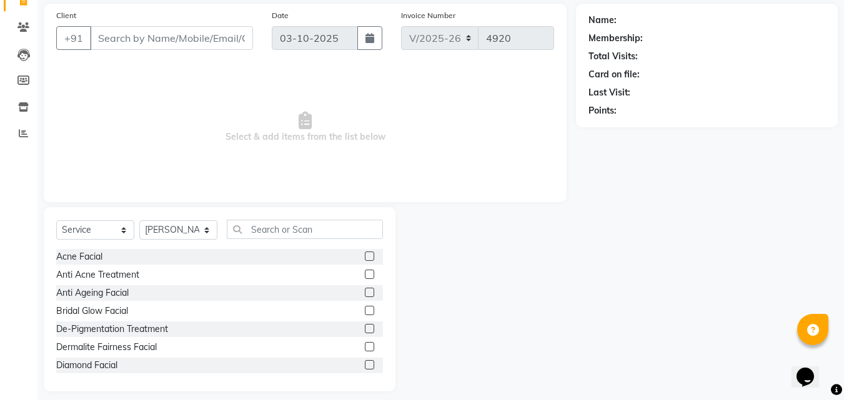
scroll to position [100, 0]
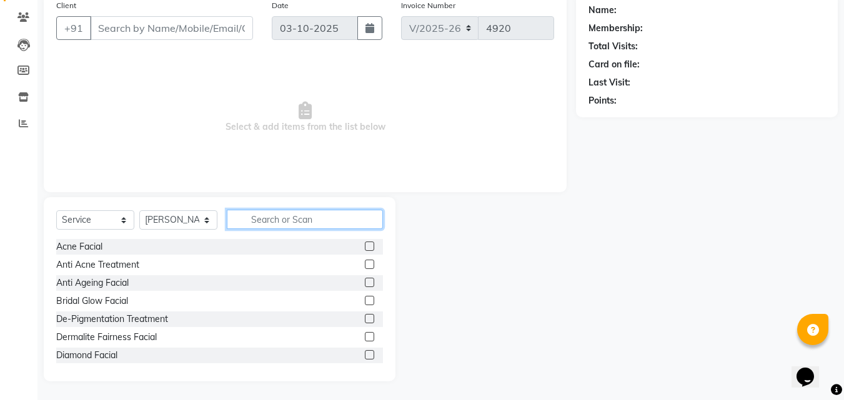
click at [262, 220] on input "text" at bounding box center [305, 219] width 156 height 19
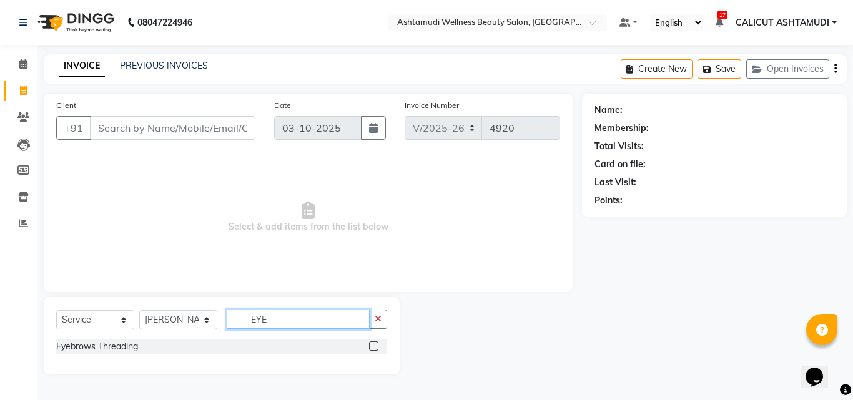
type input "EYE"
click at [379, 350] on div at bounding box center [378, 347] width 18 height 16
click at [374, 348] on label at bounding box center [373, 346] width 9 height 9
click at [374, 348] on input "checkbox" at bounding box center [373, 347] width 8 height 8
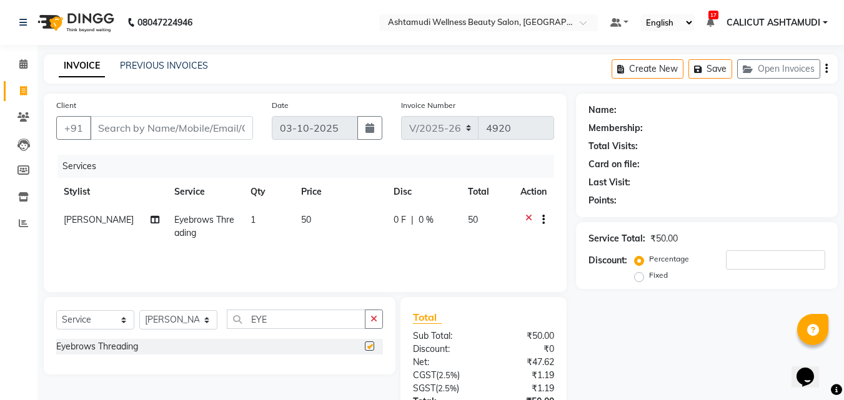
checkbox input "false"
click at [133, 128] on input "Client" at bounding box center [171, 128] width 163 height 24
type input "8"
type input "0"
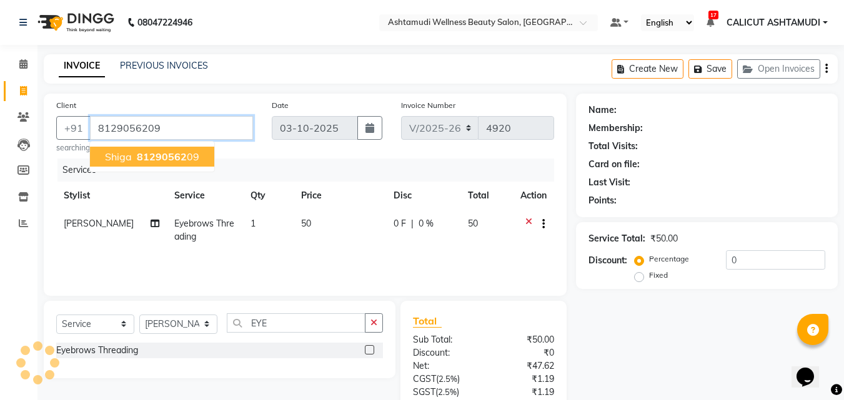
type input "8129056209"
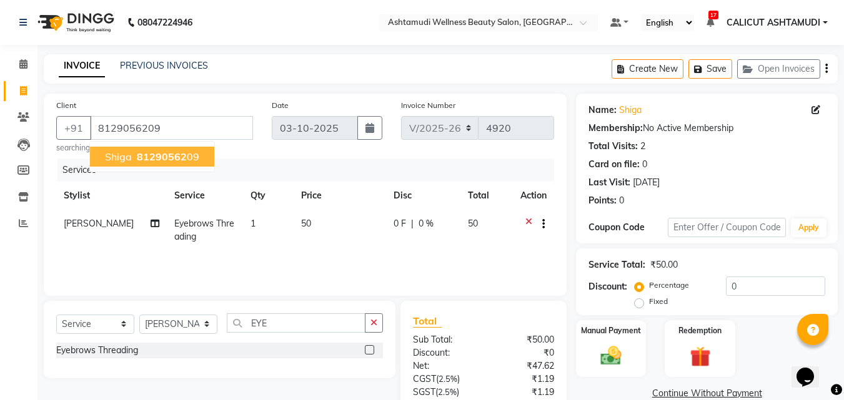
click at [146, 157] on span "81290562" at bounding box center [162, 156] width 50 height 12
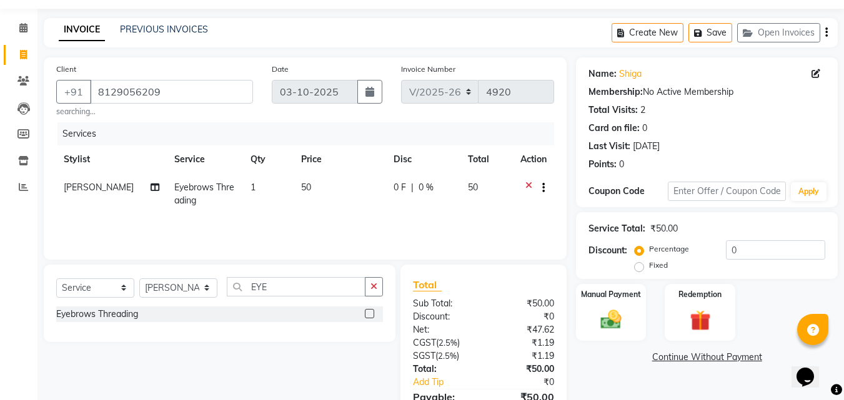
scroll to position [103, 0]
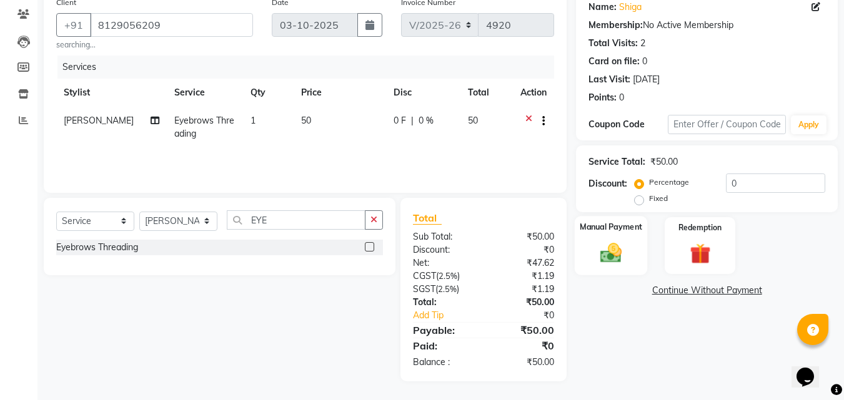
click at [613, 234] on div "Manual Payment" at bounding box center [611, 245] width 73 height 59
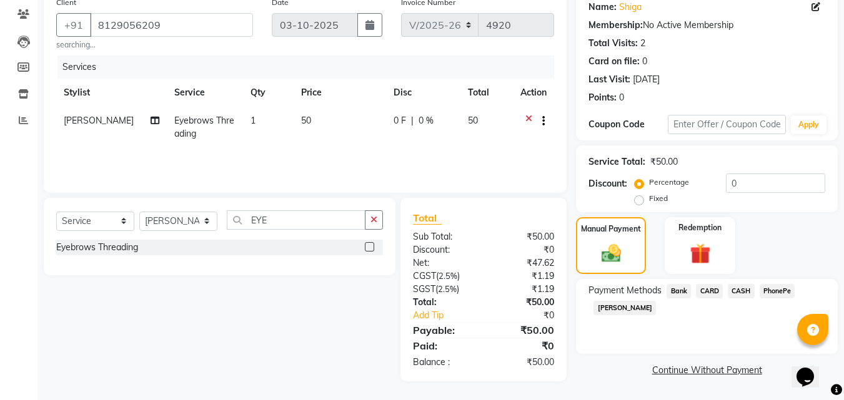
click at [744, 295] on span "CASH" at bounding box center [741, 291] width 27 height 14
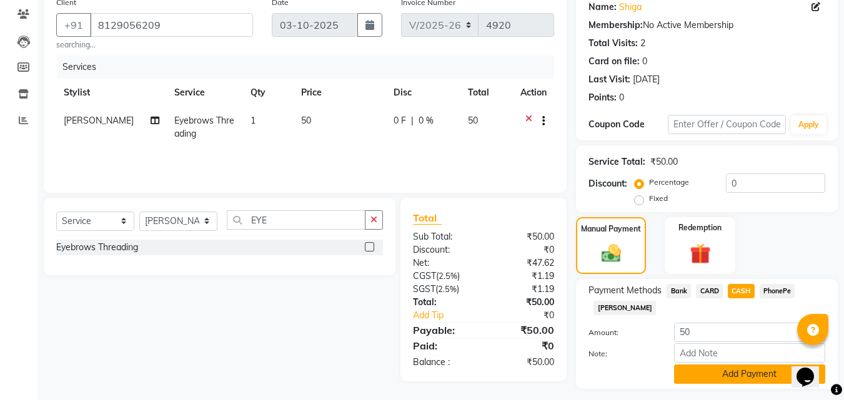
click at [719, 368] on button "Add Payment" at bounding box center [749, 374] width 151 height 19
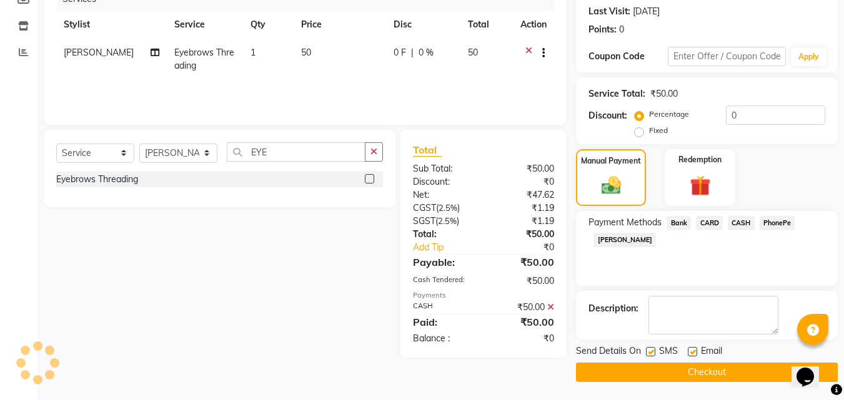
scroll to position [172, 0]
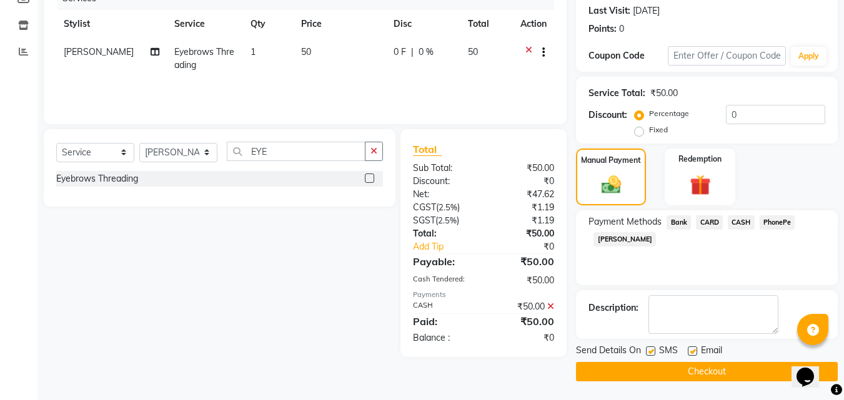
click at [608, 366] on button "Checkout" at bounding box center [707, 371] width 262 height 19
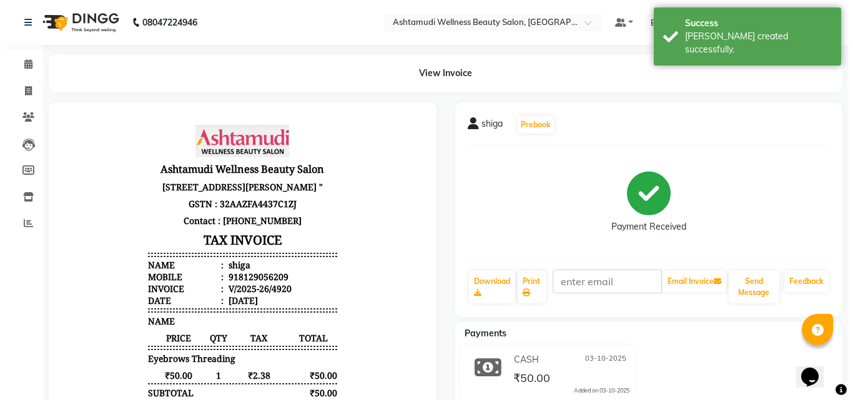
scroll to position [10, 0]
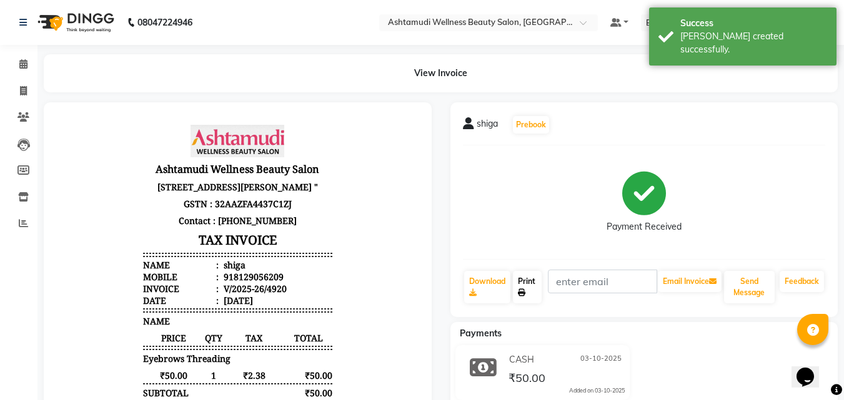
click at [525, 285] on link "Print" at bounding box center [527, 287] width 29 height 32
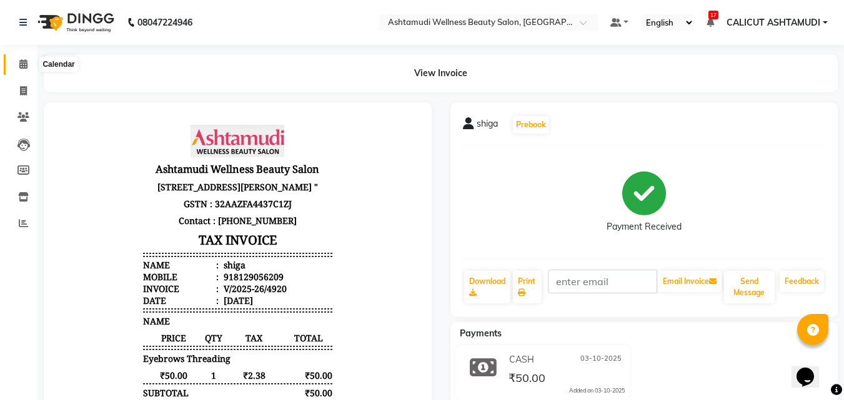
click at [22, 62] on icon at bounding box center [23, 63] width 8 height 9
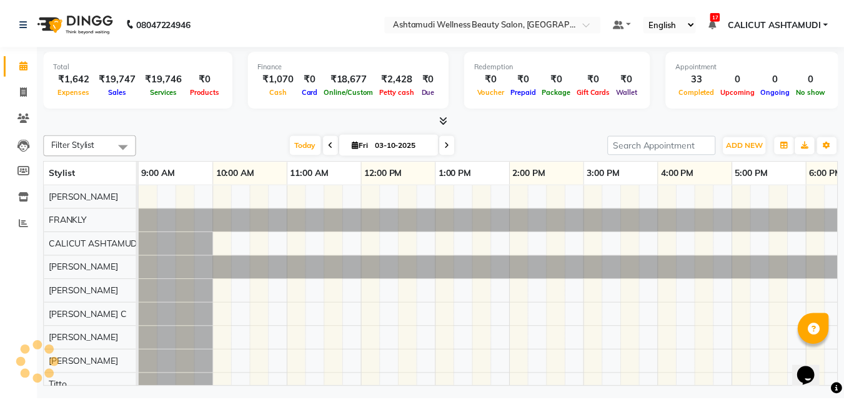
scroll to position [0, 418]
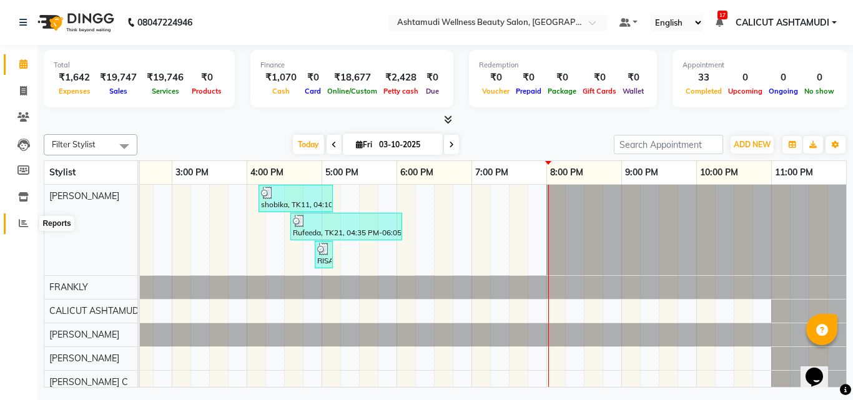
click at [16, 225] on span at bounding box center [23, 224] width 22 height 14
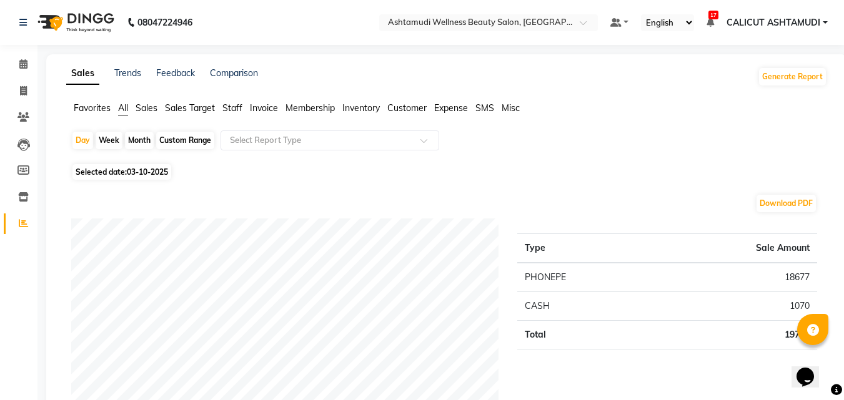
click at [186, 138] on div "Custom Range" at bounding box center [185, 140] width 58 height 17
select select "10"
select select "2025"
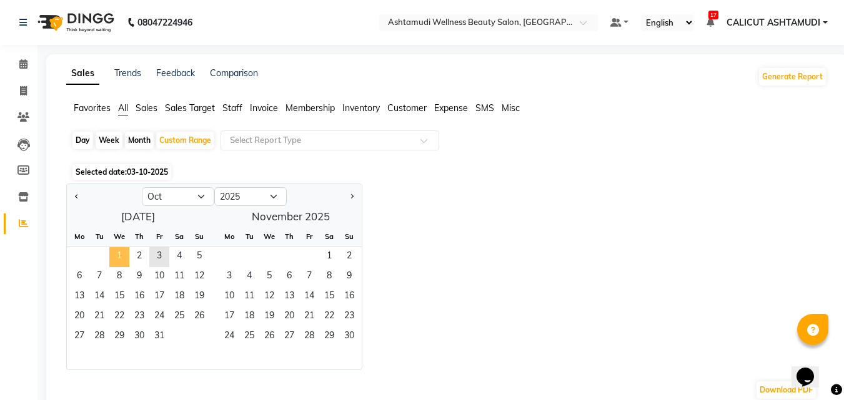
click at [114, 259] on span "1" at bounding box center [119, 257] width 20 height 20
click at [161, 257] on span "3" at bounding box center [159, 257] width 20 height 20
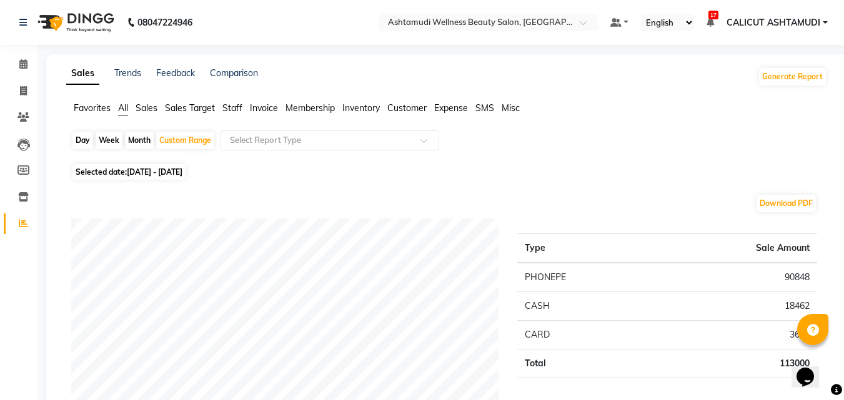
click at [239, 102] on span "Staff" at bounding box center [232, 107] width 20 height 11
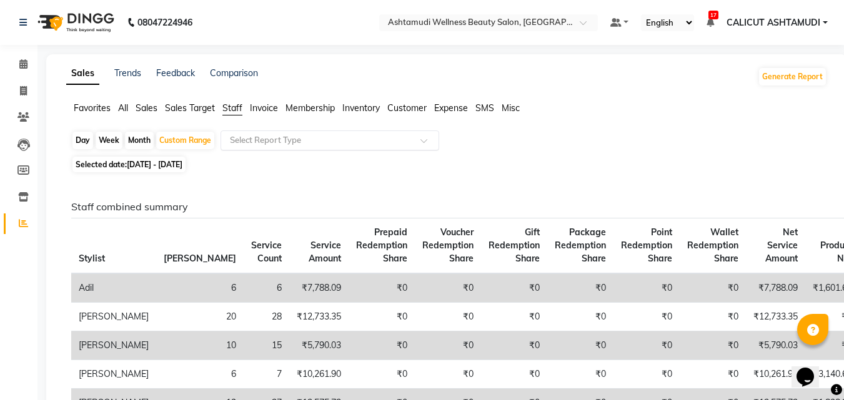
click at [302, 137] on input "text" at bounding box center [317, 140] width 180 height 12
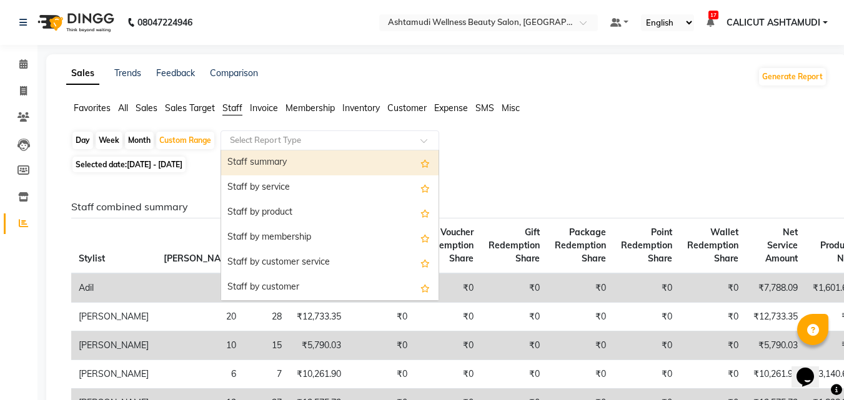
click at [317, 157] on div "Staff summary" at bounding box center [329, 162] width 217 height 25
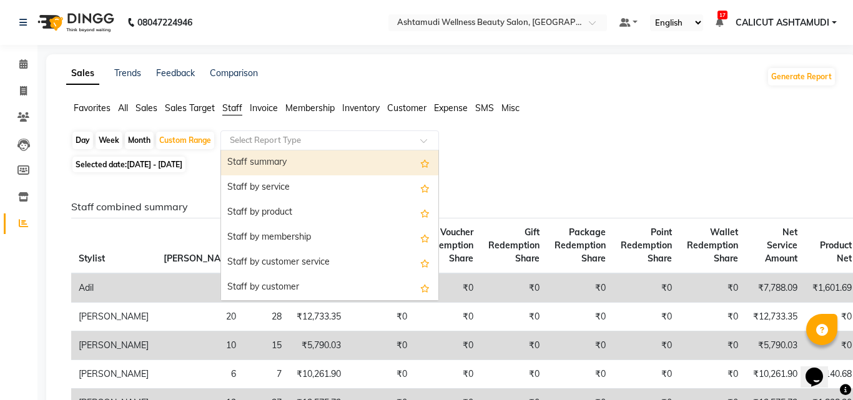
select select "full_report"
select select "csv"
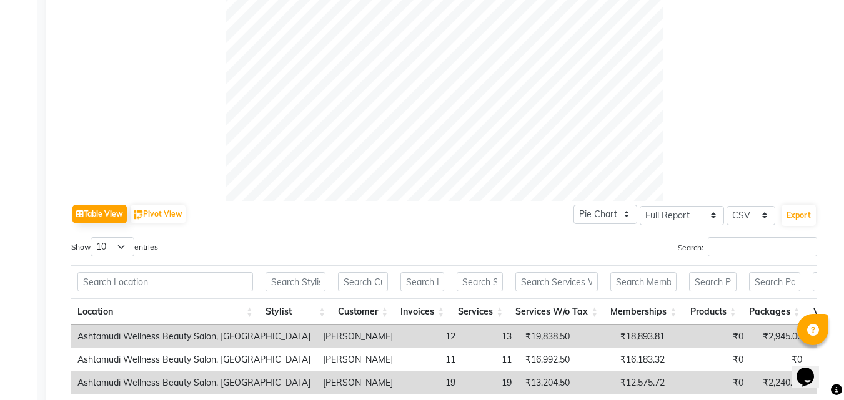
scroll to position [624, 0]
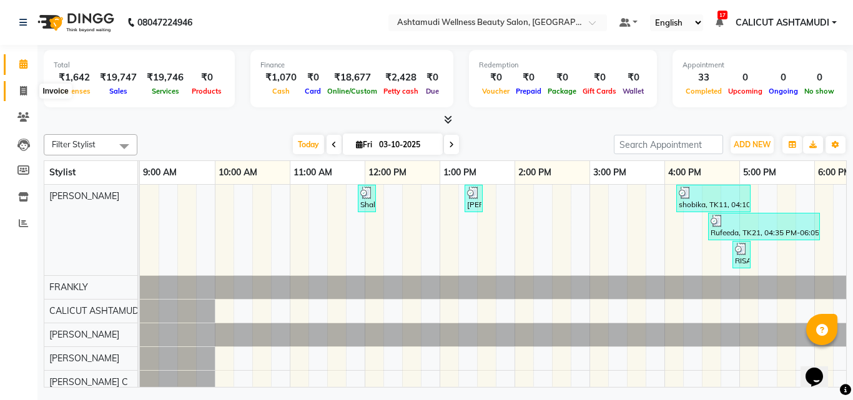
click at [29, 96] on span at bounding box center [23, 91] width 22 height 14
select select "service"
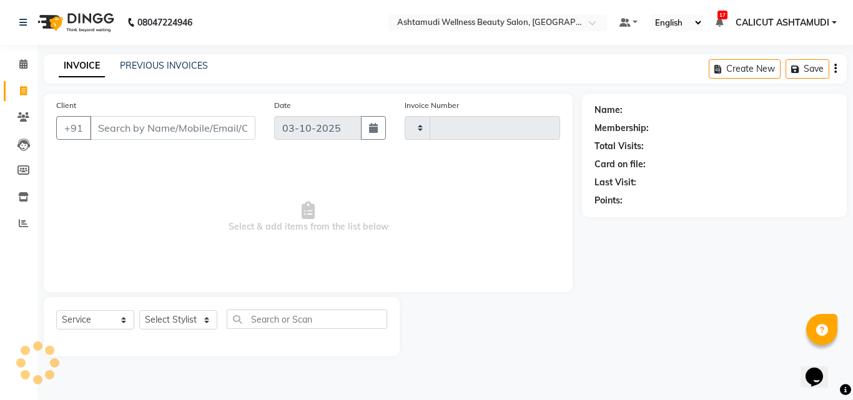
type input "4921"
select select "4630"
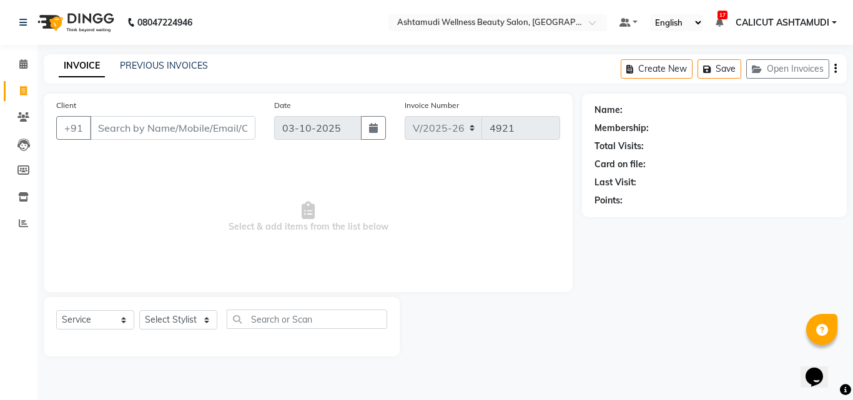
click at [116, 136] on input "Client" at bounding box center [172, 128] width 165 height 24
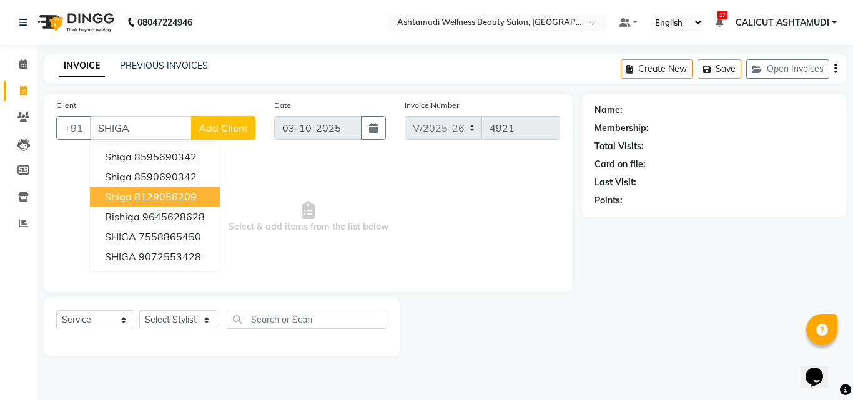
click at [353, 243] on span "Select & add items from the list below" at bounding box center [308, 217] width 504 height 125
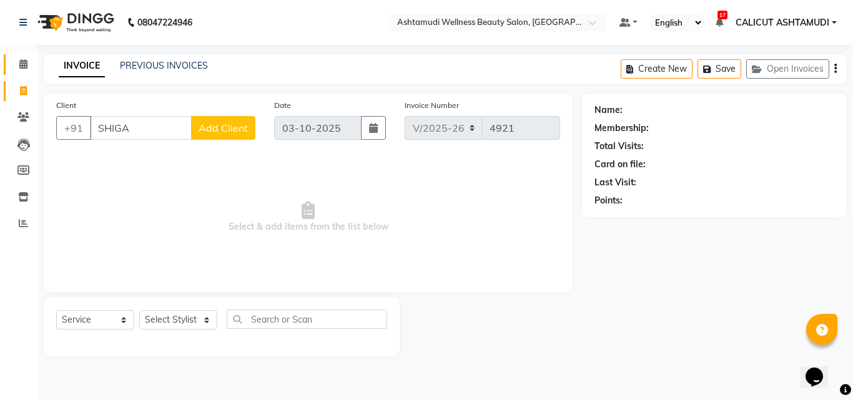
click at [29, 72] on link "Calendar" at bounding box center [19, 64] width 30 height 21
click at [137, 127] on input "SHIGA" at bounding box center [141, 128] width 102 height 24
type input "S"
click at [24, 19] on icon at bounding box center [22, 22] width 7 height 9
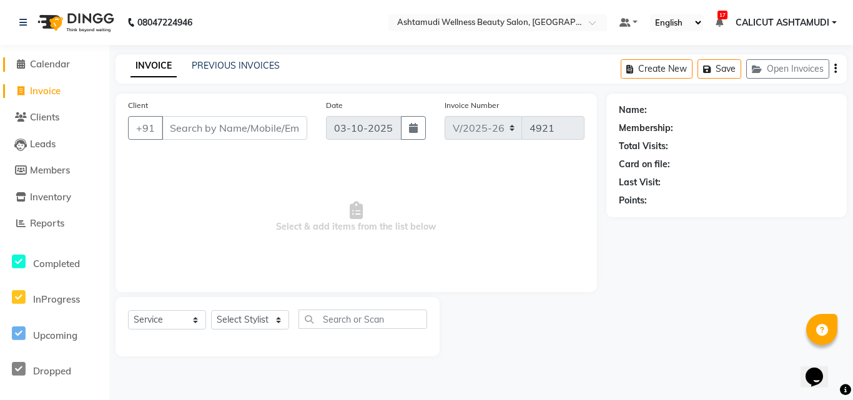
click at [74, 66] on link "Calendar" at bounding box center [54, 64] width 103 height 14
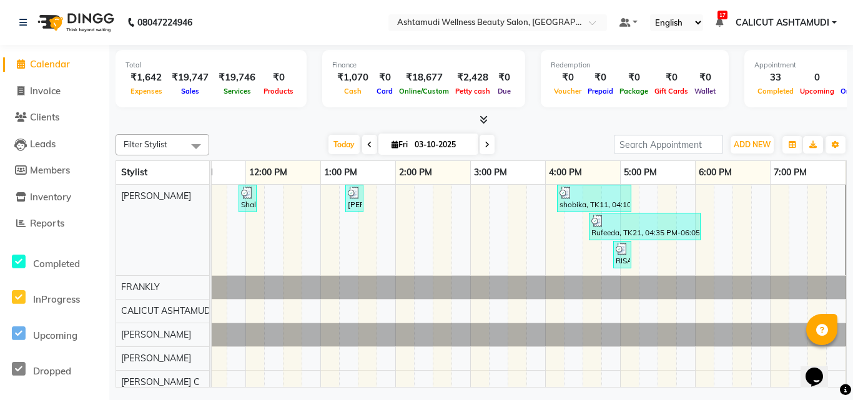
scroll to position [0, 98]
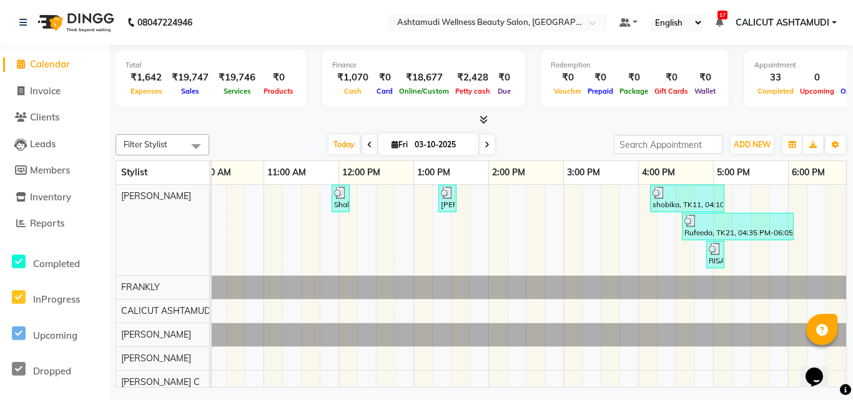
click at [60, 62] on span "Calendar" at bounding box center [50, 64] width 40 height 12
click at [92, 89] on link "Invoice" at bounding box center [54, 91] width 103 height 14
select select "service"
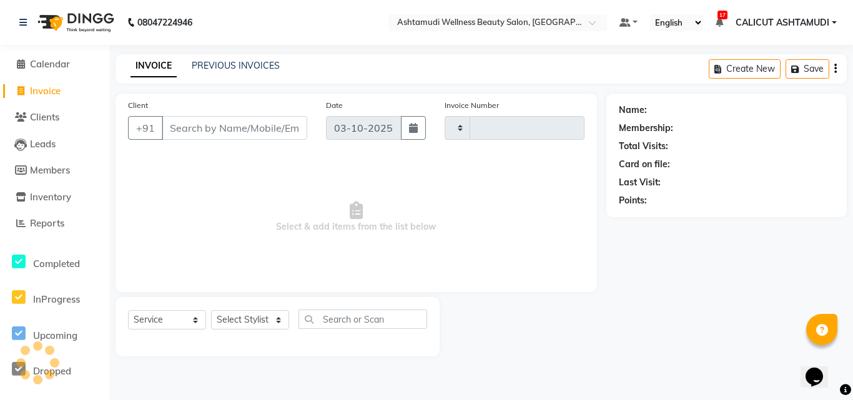
type input "4921"
select select "4630"
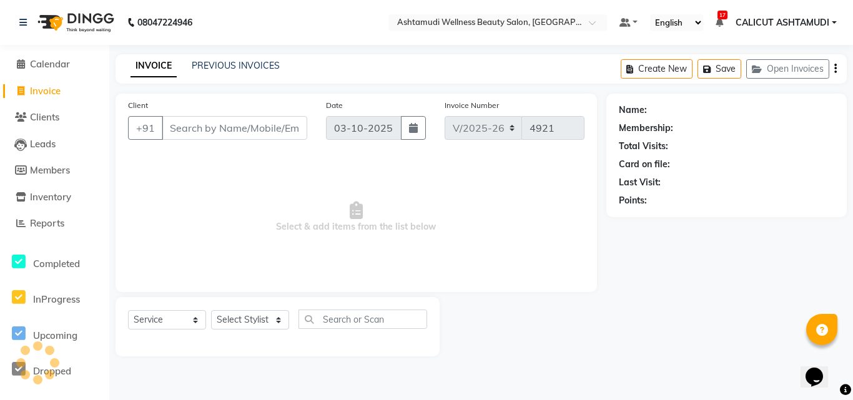
click at [203, 218] on span "Select & add items from the list below" at bounding box center [356, 217] width 456 height 125
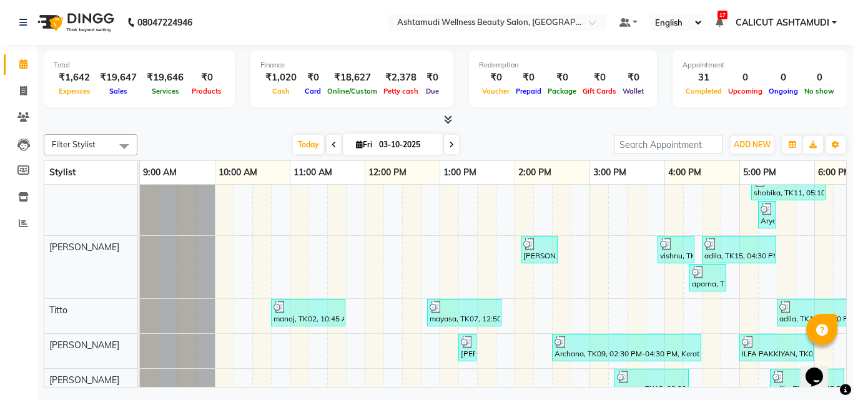
scroll to position [430, 0]
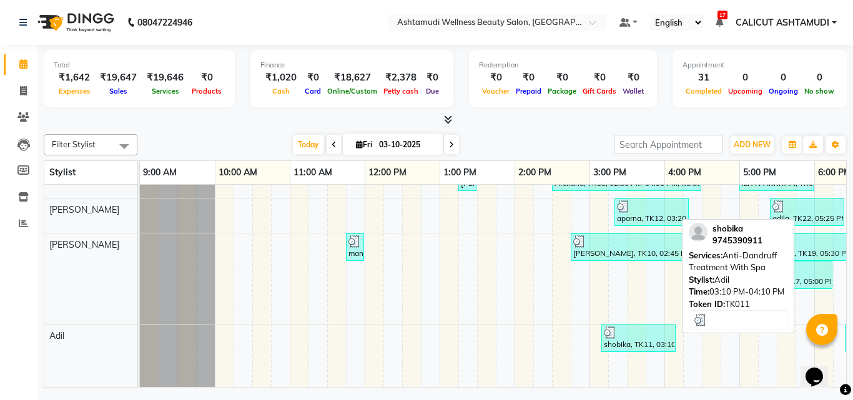
click at [645, 329] on div "shobika, TK11, 03:10 PM-04:10 PM, Anti-Dandruff Treatment With Spa" at bounding box center [639, 339] width 72 height 24
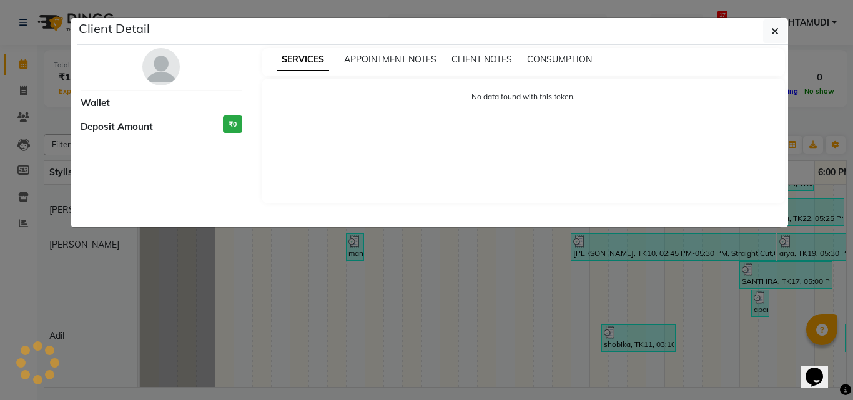
select select "3"
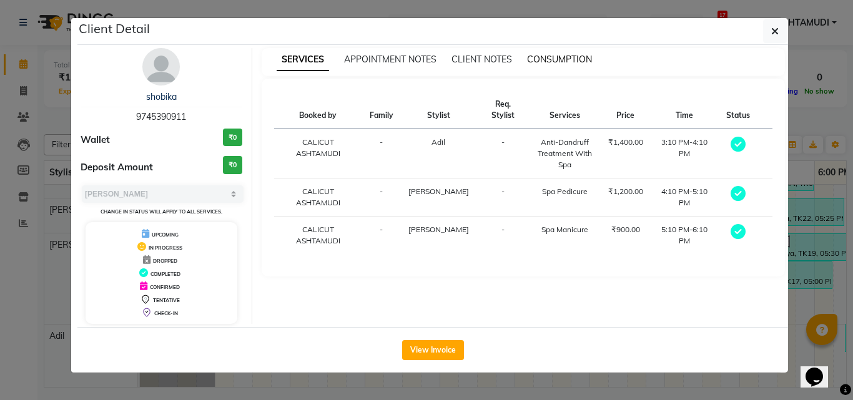
click at [563, 63] on span "CONSUMPTION" at bounding box center [559, 59] width 65 height 11
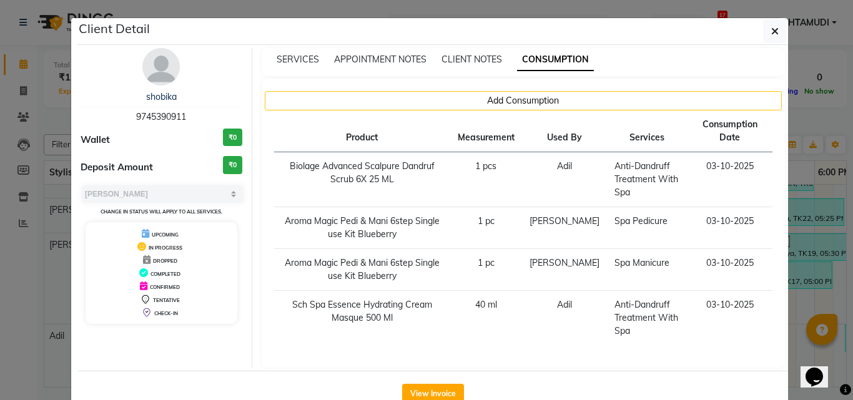
click at [815, 305] on ngb-modal-window "Client Detail shobika 9745390911 Wallet ₹0 Deposit Amount ₹0 Select MARK DONE U…" at bounding box center [426, 200] width 853 height 400
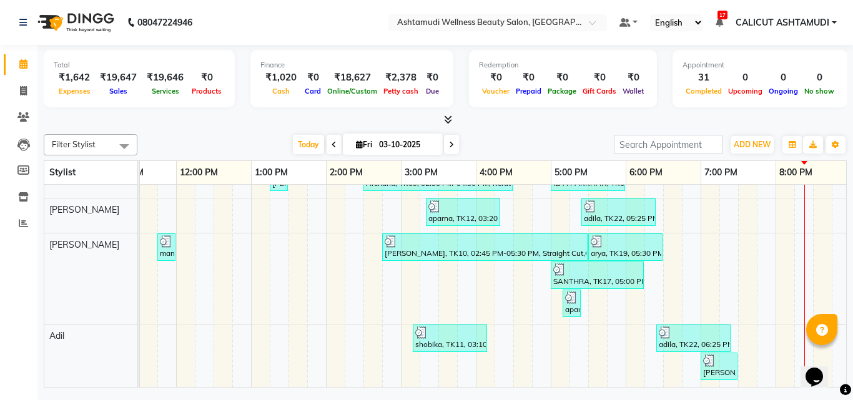
scroll to position [0, 196]
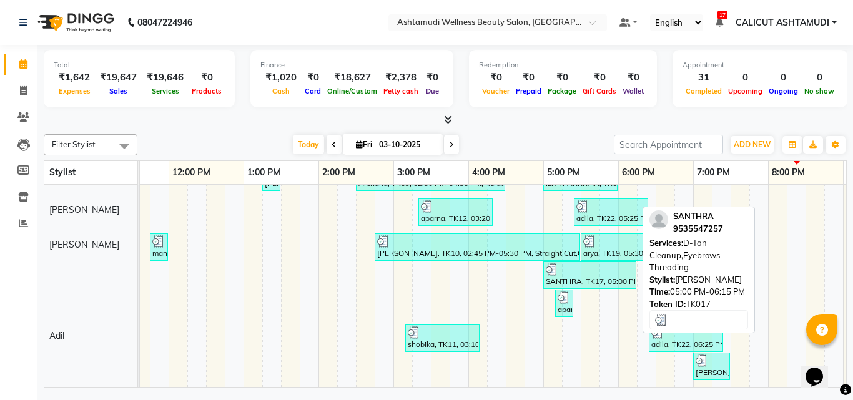
click at [611, 264] on div at bounding box center [590, 270] width 88 height 12
select select "3"
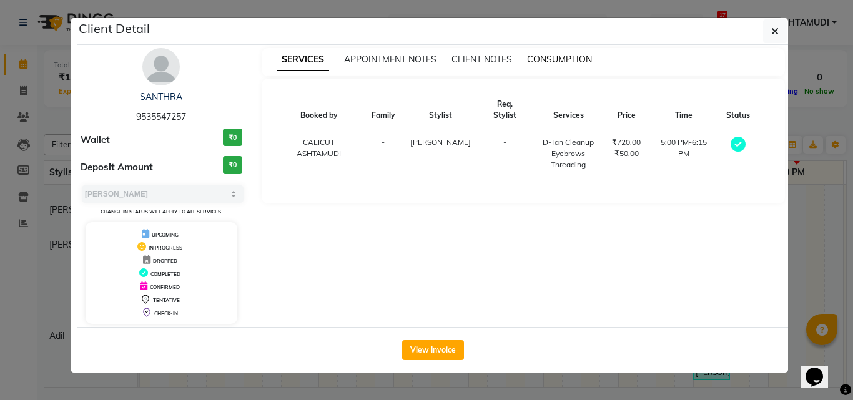
click at [540, 58] on span "CONSUMPTION" at bounding box center [559, 59] width 65 height 11
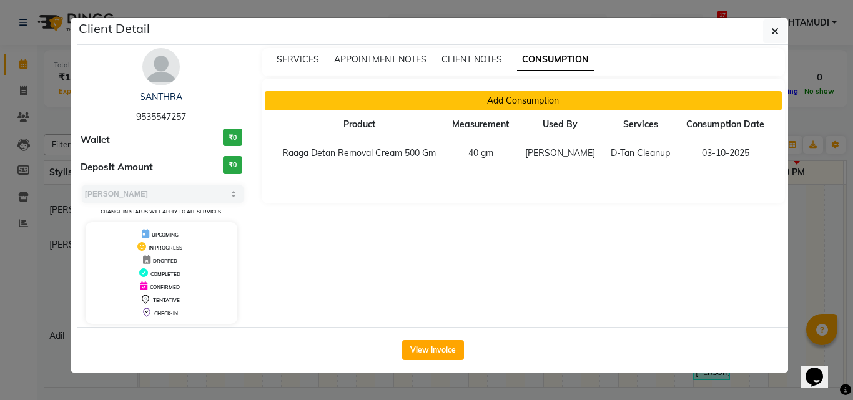
click at [537, 98] on button "Add Consumption" at bounding box center [524, 100] width 518 height 19
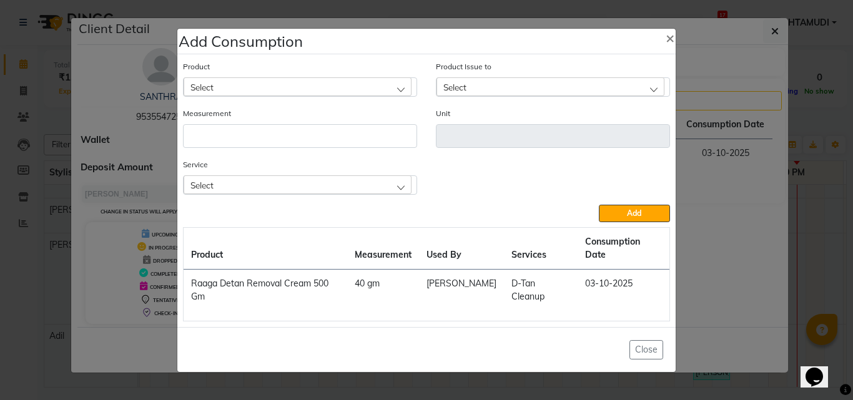
click at [694, 300] on ngb-modal-window "Add Consumption × Product Select Product Issue to Select Measurement Unit Servi…" at bounding box center [426, 200] width 853 height 400
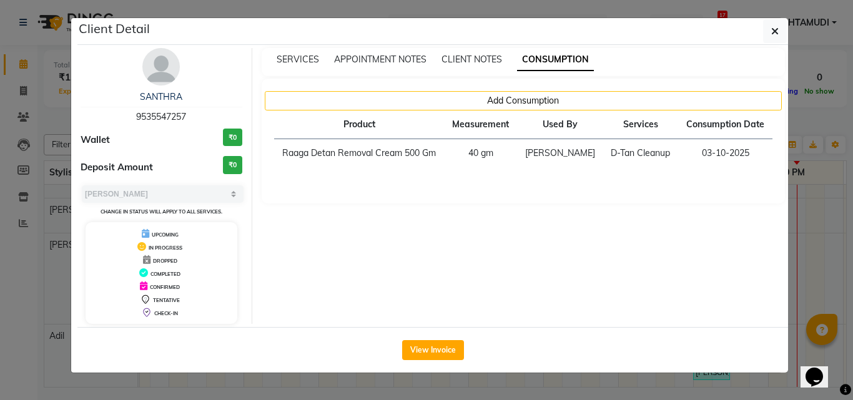
click at [813, 213] on ngb-modal-window "Client Detail SANTHRA 9535547257 Wallet ₹0 Deposit Amount ₹0 Select MARK DONE U…" at bounding box center [426, 200] width 853 height 400
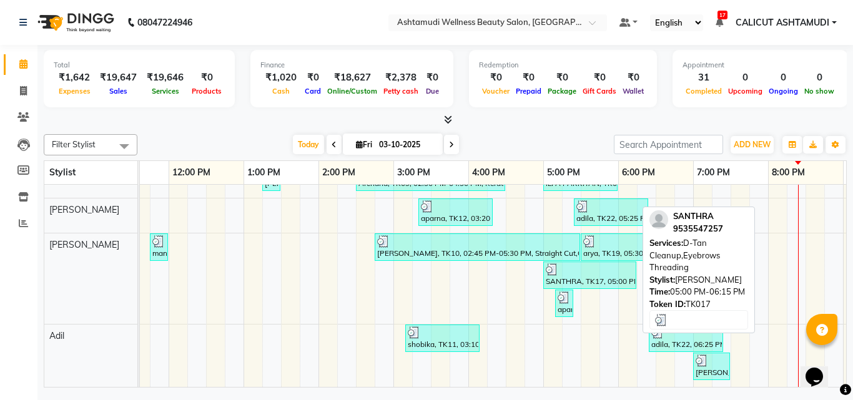
click at [558, 268] on div "SANTHRA, TK17, 05:00 PM-06:15 PM, D-Tan Cleanup,Eyebrows Threading" at bounding box center [590, 276] width 91 height 24
select select "3"
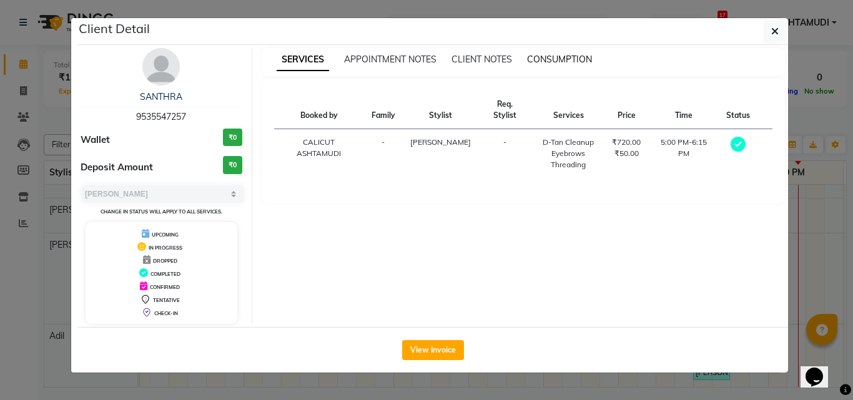
click at [557, 56] on span "CONSUMPTION" at bounding box center [559, 59] width 65 height 11
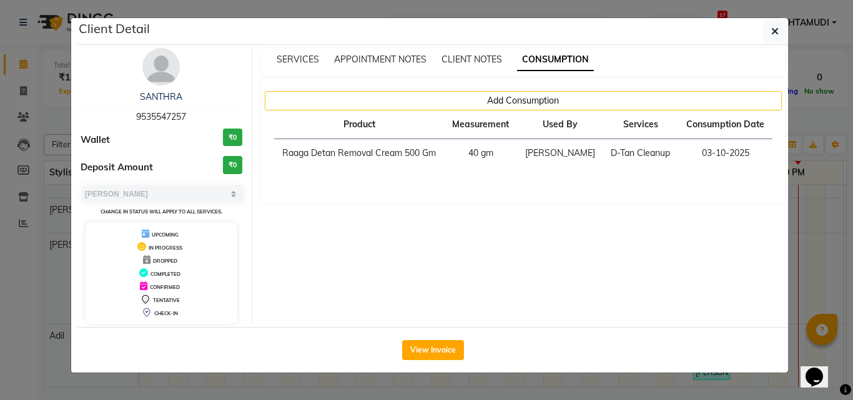
click at [816, 210] on ngb-modal-window "Client Detail SANTHRA 9535547257 Wallet ₹0 Deposit Amount ₹0 Select MARK DONE U…" at bounding box center [426, 200] width 853 height 400
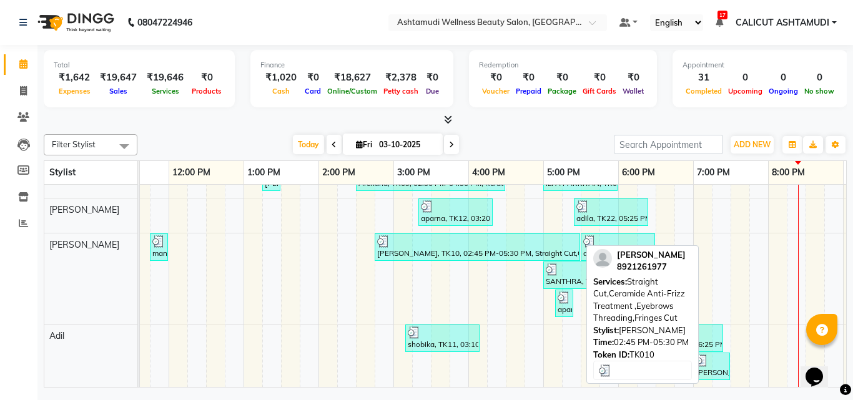
click at [548, 237] on div at bounding box center [477, 241] width 200 height 12
select select "3"
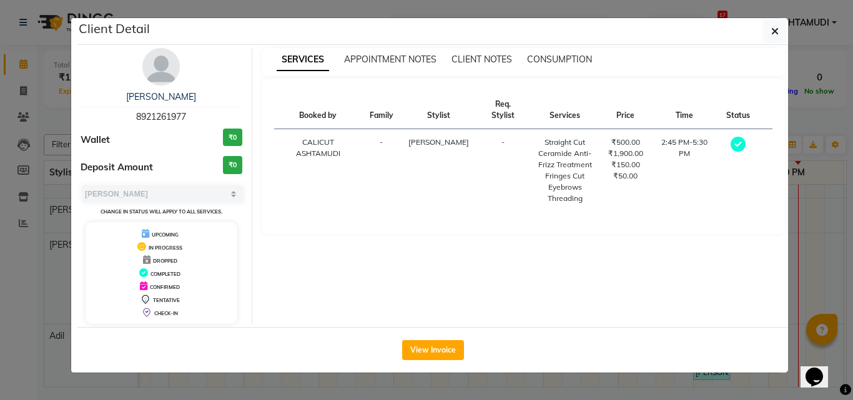
click at [564, 52] on div "SERVICES APPOINTMENT NOTES CLIENT NOTES CONSUMPTION" at bounding box center [524, 62] width 524 height 28
click at [562, 67] on div "SERVICES APPOINTMENT NOTES CLIENT NOTES CONSUMPTION" at bounding box center [524, 62] width 524 height 28
click at [564, 61] on span "CONSUMPTION" at bounding box center [559, 59] width 65 height 11
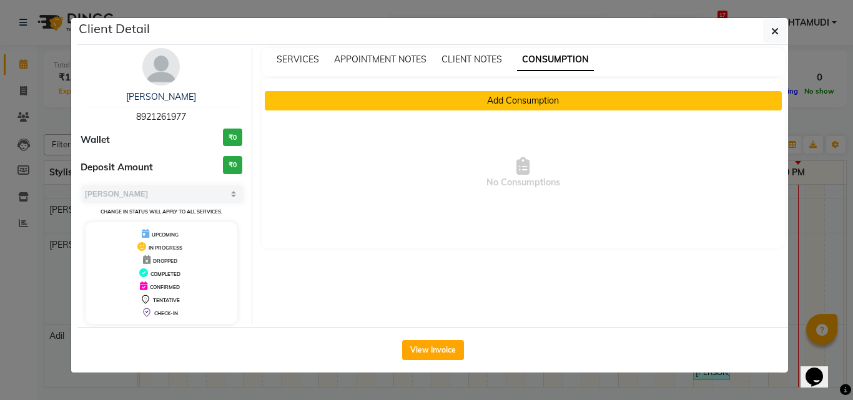
click at [565, 95] on button "Add Consumption" at bounding box center [524, 100] width 518 height 19
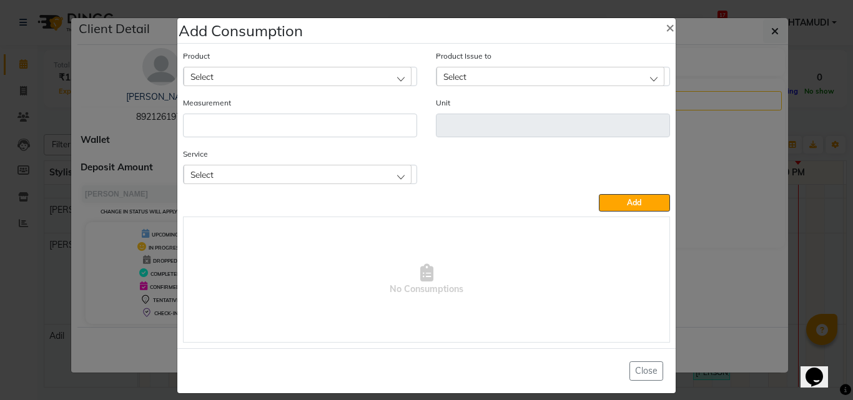
click at [344, 176] on div "Select" at bounding box center [298, 174] width 228 height 19
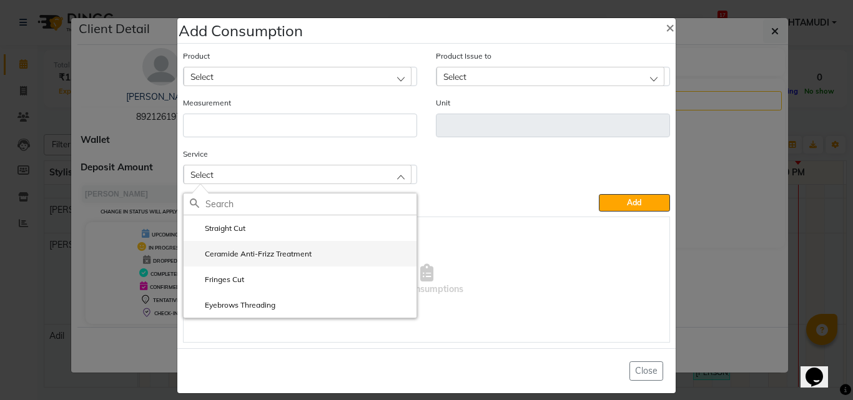
click at [279, 260] on li "Ceramide Anti-Frizz Treatment" at bounding box center [300, 254] width 233 height 26
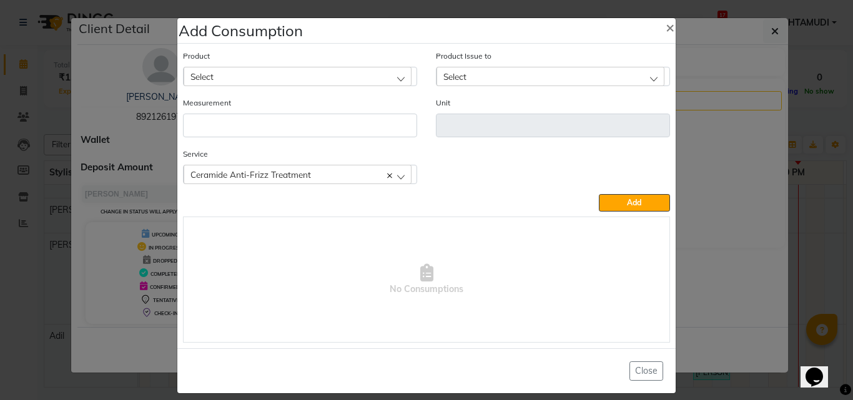
click at [300, 77] on div "Select" at bounding box center [298, 76] width 228 height 19
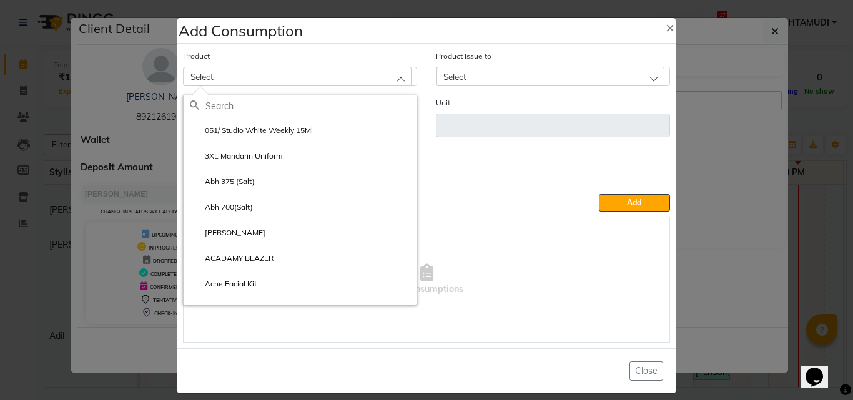
click at [297, 102] on input "text" at bounding box center [310, 106] width 211 height 21
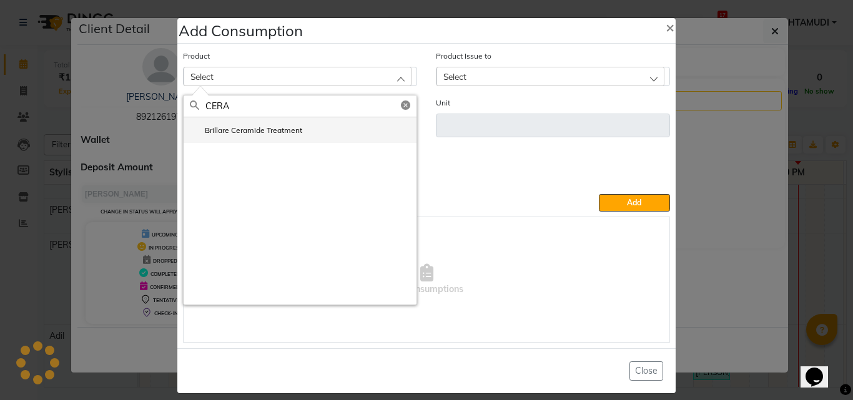
type input "CERA"
click at [301, 135] on li "Brillare Ceramide Treatment" at bounding box center [300, 130] width 233 height 26
type input "ml"
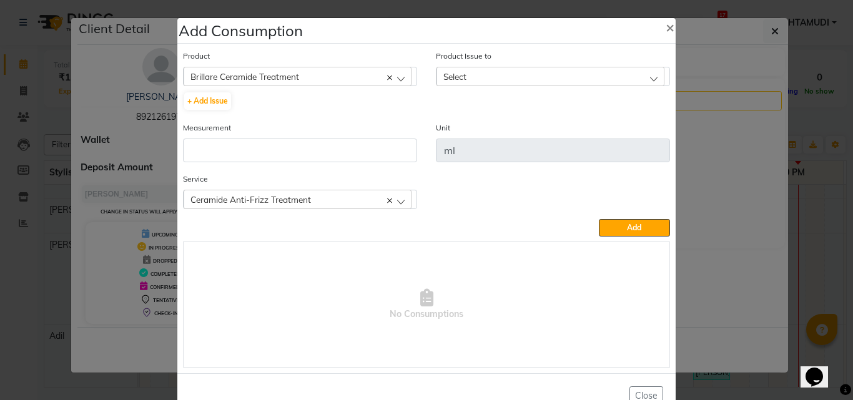
click at [469, 77] on div "Select" at bounding box center [551, 76] width 228 height 19
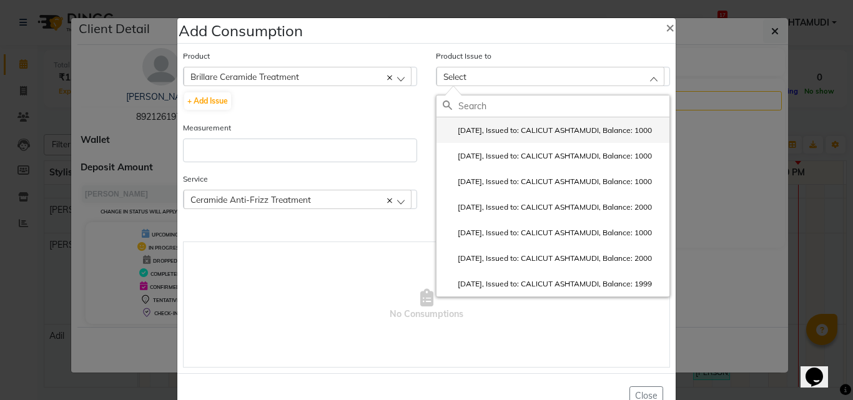
click at [481, 134] on label "[DATE], Issued to: CALICUT ASHTAMUDI, Balance: 1000" at bounding box center [547, 130] width 209 height 11
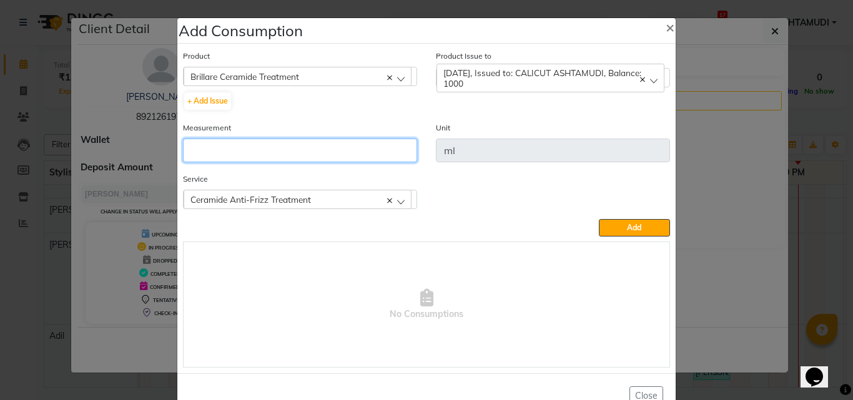
click at [328, 149] on input "number" at bounding box center [300, 151] width 234 height 24
type input "1000"
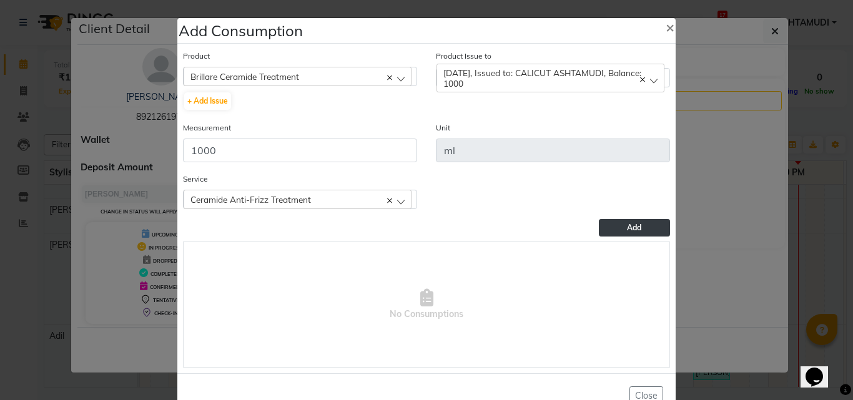
click at [603, 228] on button "Add" at bounding box center [634, 227] width 71 height 17
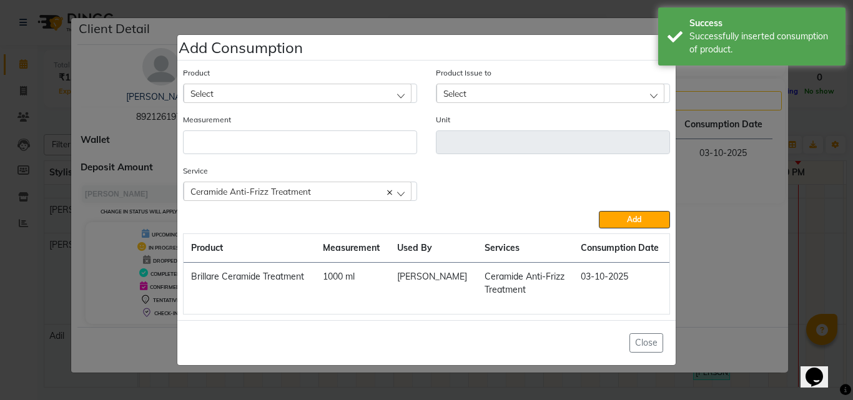
click at [719, 232] on ngb-modal-window "Add Consumption × Product Select 051/ Studio White Weekly 15Ml Product Issue to…" at bounding box center [426, 200] width 853 height 400
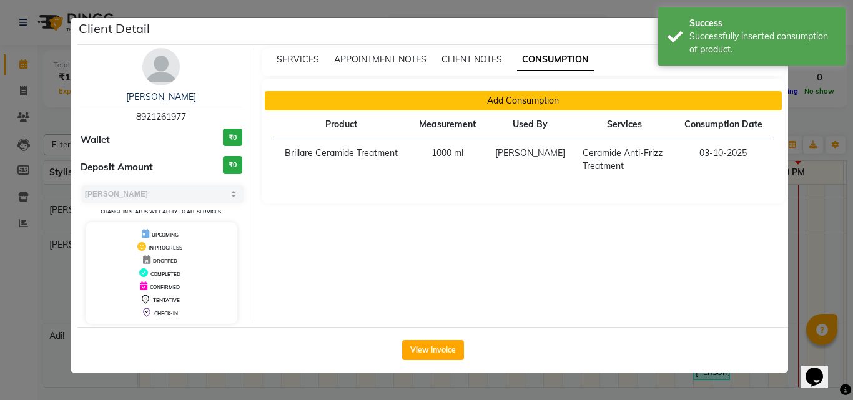
click at [392, 98] on button "Add Consumption" at bounding box center [524, 100] width 518 height 19
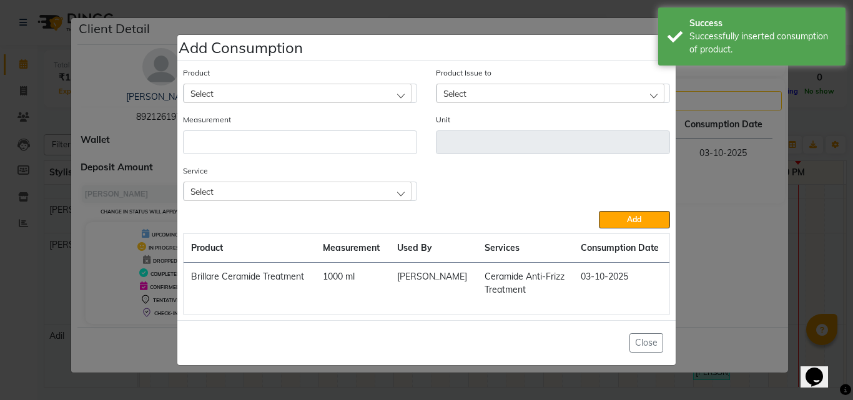
click at [295, 190] on div "Select" at bounding box center [298, 191] width 228 height 19
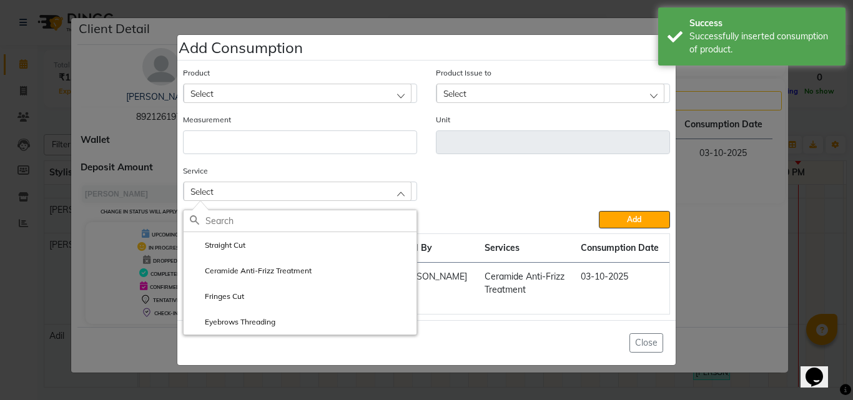
click at [545, 187] on div "Service Select Straight Cut Ceramide Anti-Frizz Treatment Fringes Cut Eyebrows …" at bounding box center [427, 187] width 506 height 47
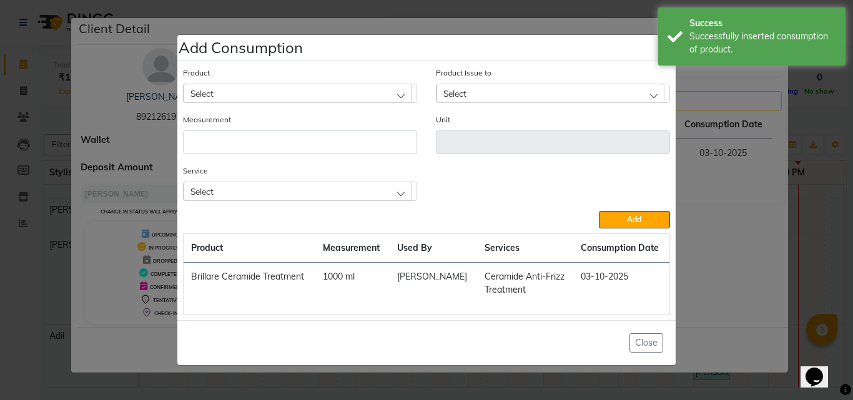
click at [761, 239] on ngb-modal-window "Add Consumption × Product Select Product Issue to Select Measurement Unit Servi…" at bounding box center [426, 200] width 853 height 400
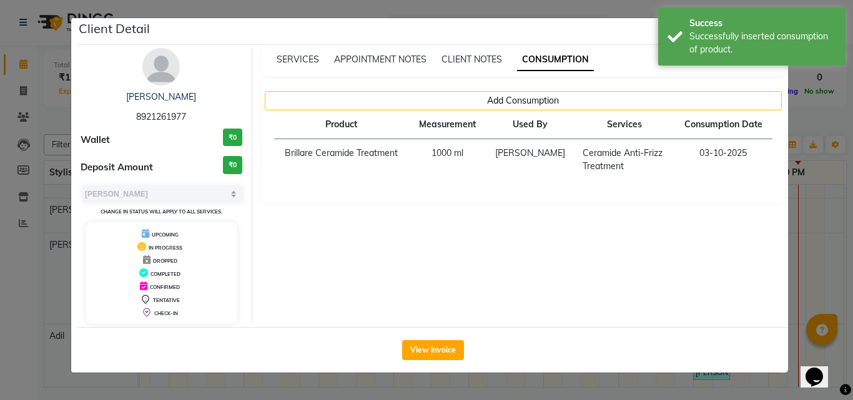
click at [804, 237] on ngb-modal-window "Client Detail [PERSON_NAME] 8921261977 Wallet ₹0 Deposit Amount ₹0 Select MARK …" at bounding box center [426, 200] width 853 height 400
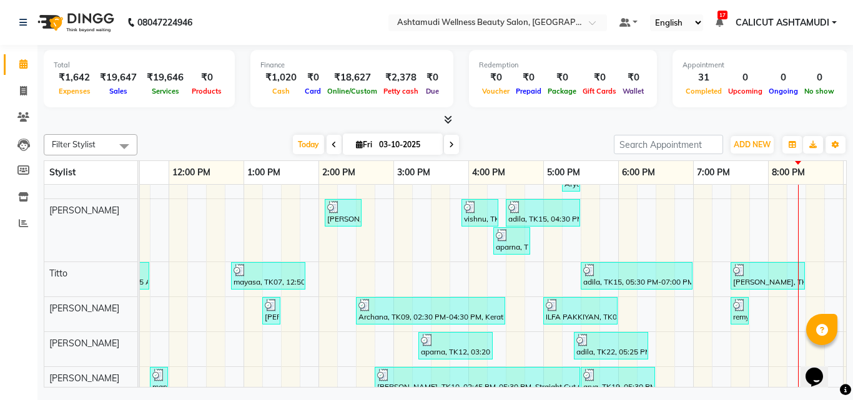
scroll to position [305, 0]
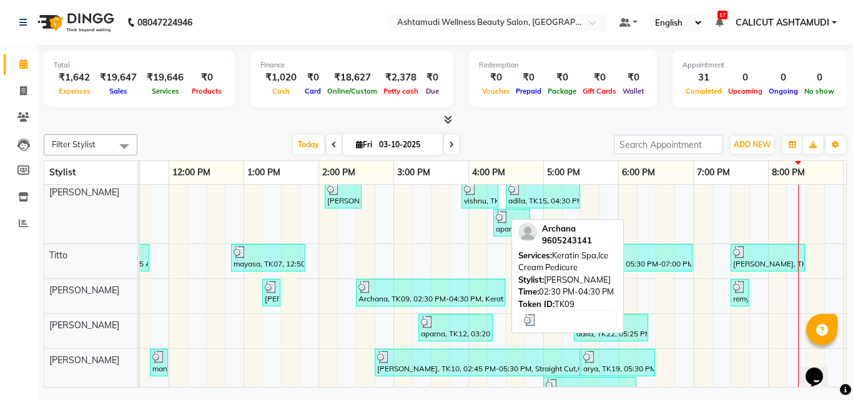
click at [423, 288] on div at bounding box center [430, 287] width 144 height 12
select select "3"
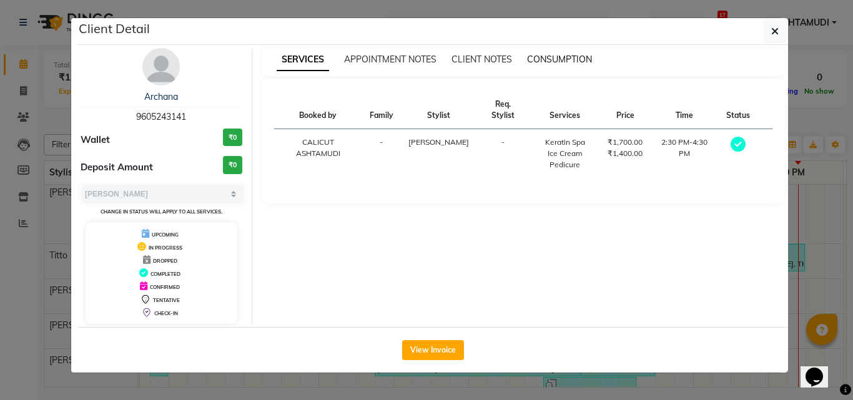
click at [578, 64] on span "CONSUMPTION" at bounding box center [559, 59] width 65 height 11
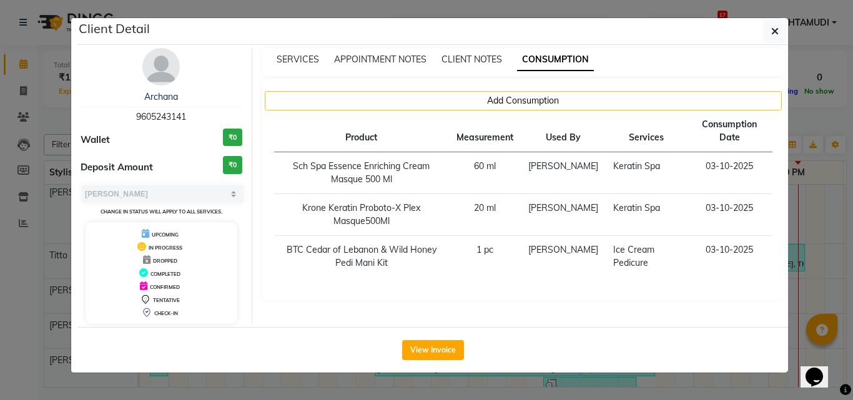
click at [824, 287] on ngb-modal-window "Client Detail Archana 9605243141 Wallet ₹0 Deposit Amount ₹0 Select MARK DONE U…" at bounding box center [426, 200] width 853 height 400
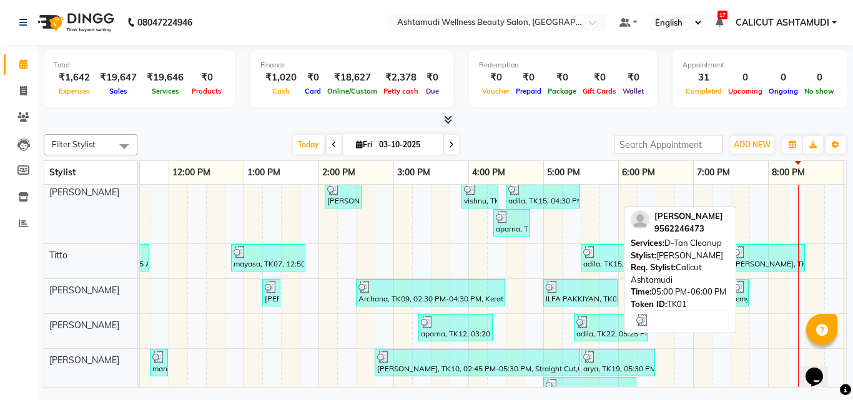
click at [575, 302] on div "ILFA PAKKIYAN, TK01, 05:00 PM-06:00 PM, D-Tan Cleanup" at bounding box center [581, 293] width 72 height 24
select select "3"
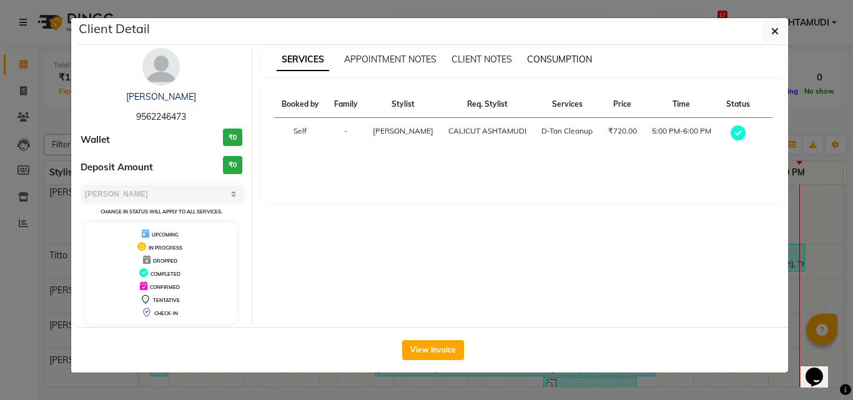
click at [555, 59] on span "CONSUMPTION" at bounding box center [559, 59] width 65 height 11
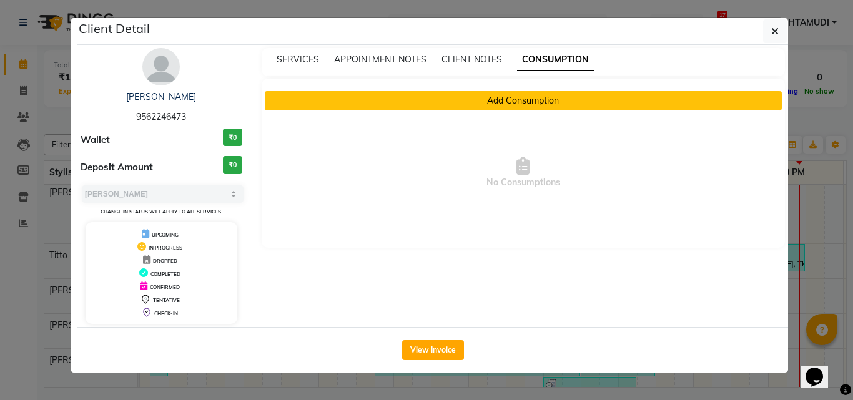
click at [557, 97] on button "Add Consumption" at bounding box center [524, 100] width 518 height 19
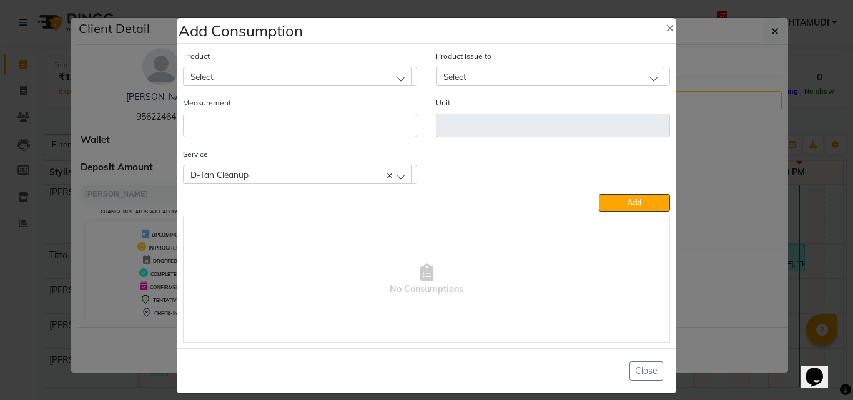
click at [340, 174] on div "D-Tan Cleanup" at bounding box center [298, 174] width 228 height 19
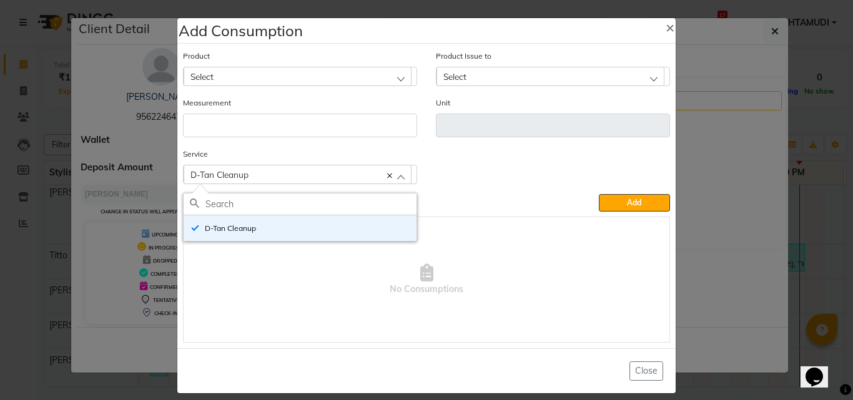
click at [313, 75] on div "Select" at bounding box center [298, 76] width 228 height 19
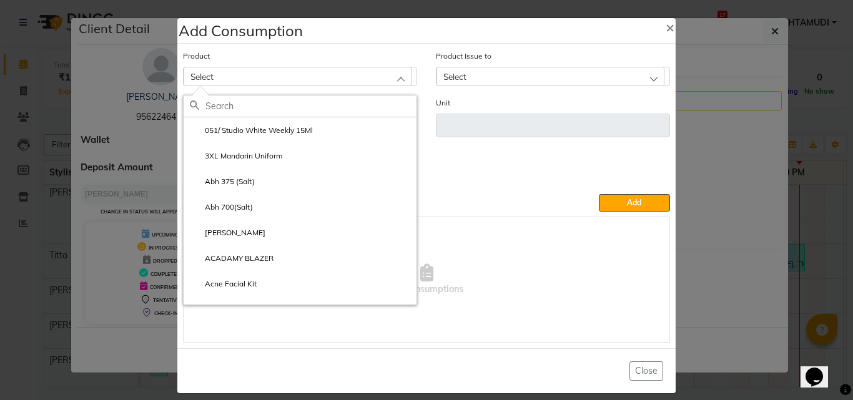
click at [302, 106] on input "text" at bounding box center [310, 106] width 211 height 21
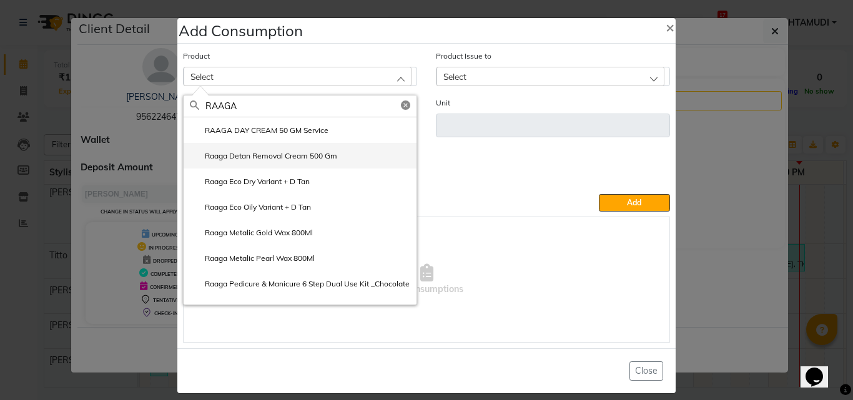
type input "RAAGA"
click at [307, 155] on label "Raaga Detan Removal Cream 500 Gm" at bounding box center [263, 155] width 147 height 11
type input "gm"
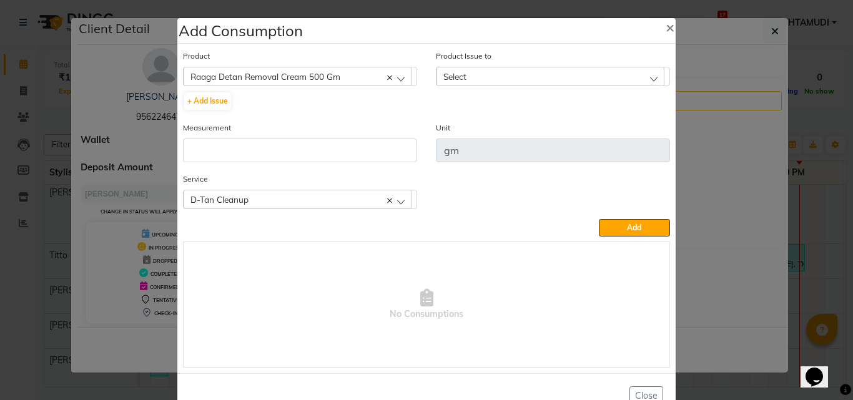
click at [478, 80] on div "Select" at bounding box center [551, 76] width 228 height 19
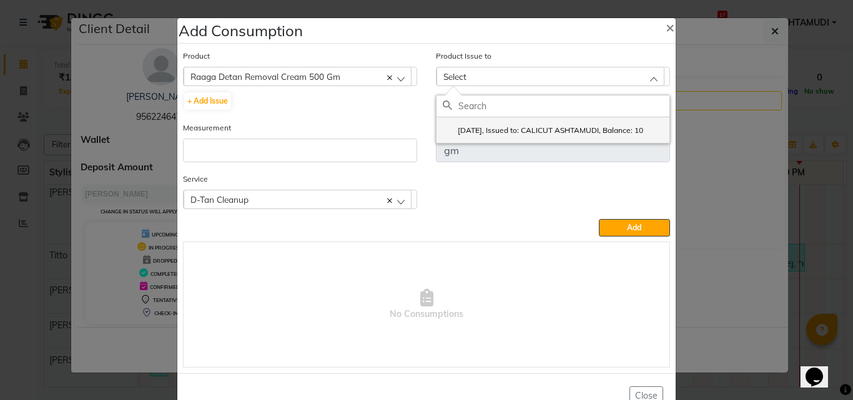
click at [477, 126] on label "[DATE], Issued to: CALICUT ASHTAMUDI, Balance: 10" at bounding box center [543, 130] width 200 height 11
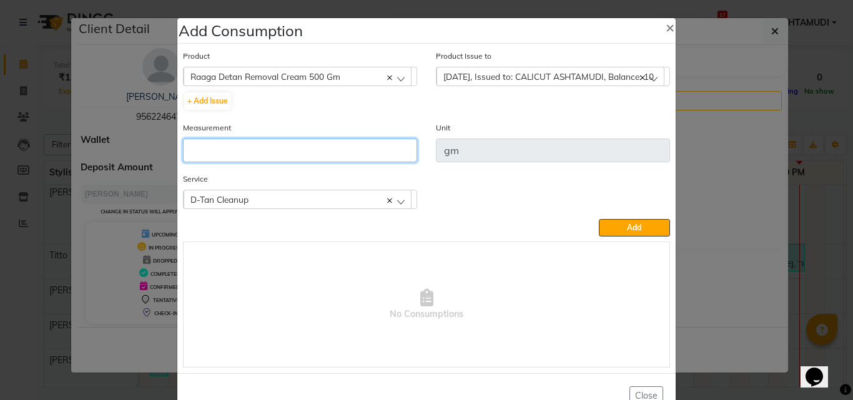
click at [315, 160] on input "number" at bounding box center [300, 151] width 234 height 24
type input "10"
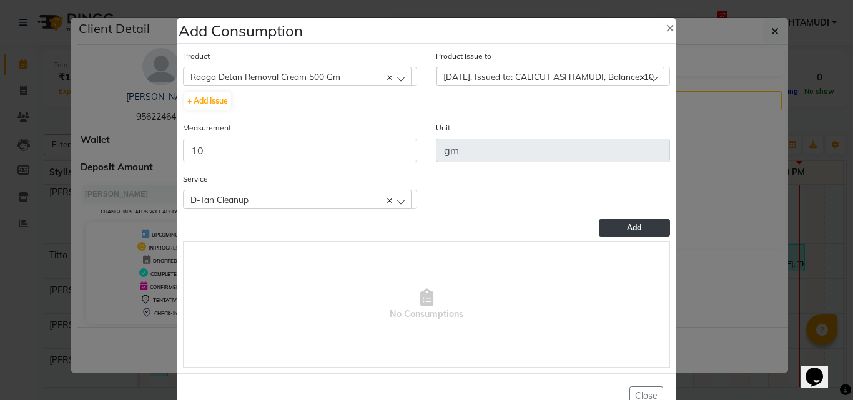
click at [609, 232] on button "Add" at bounding box center [634, 227] width 71 height 17
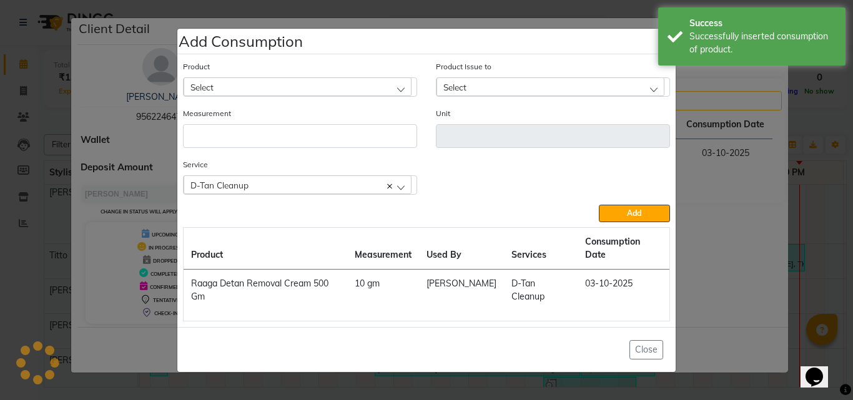
click at [719, 212] on ngb-modal-window "Add Consumption × Product Select 051/ Studio White Weekly 15Ml Product Issue to…" at bounding box center [426, 200] width 853 height 400
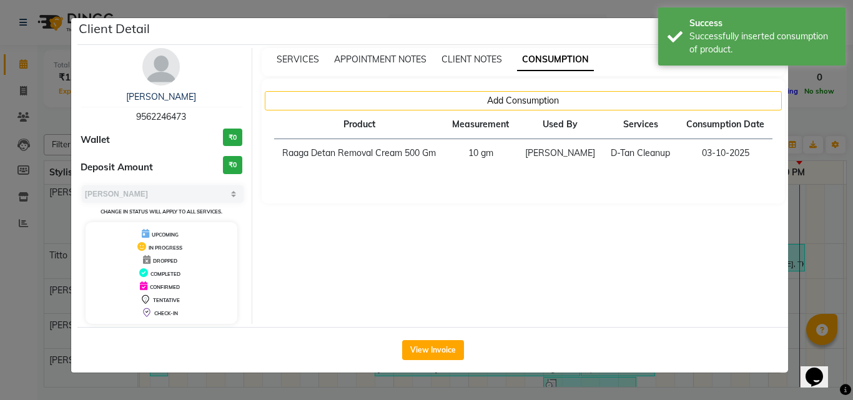
click at [812, 234] on ngb-modal-window "Client Detail ILFA PAKKIYAN 9562246473 Wallet ₹0 Deposit Amount ₹0 Select MARK …" at bounding box center [426, 200] width 853 height 400
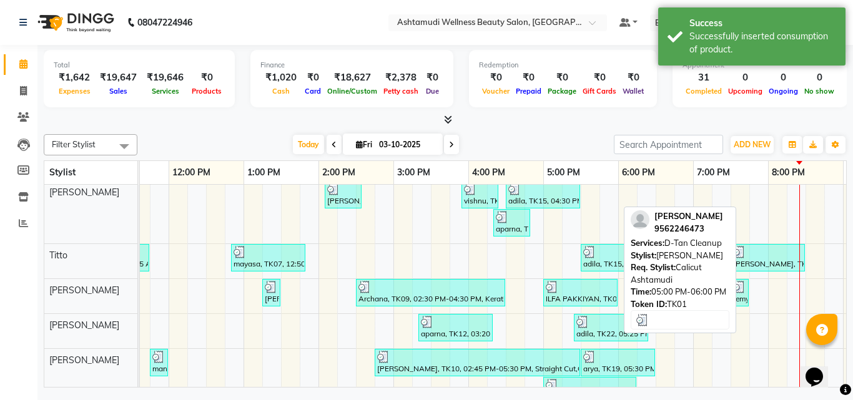
click at [580, 297] on div "ILFA PAKKIYAN, TK01, 05:00 PM-06:00 PM, D-Tan Cleanup" at bounding box center [581, 293] width 72 height 24
select select "3"
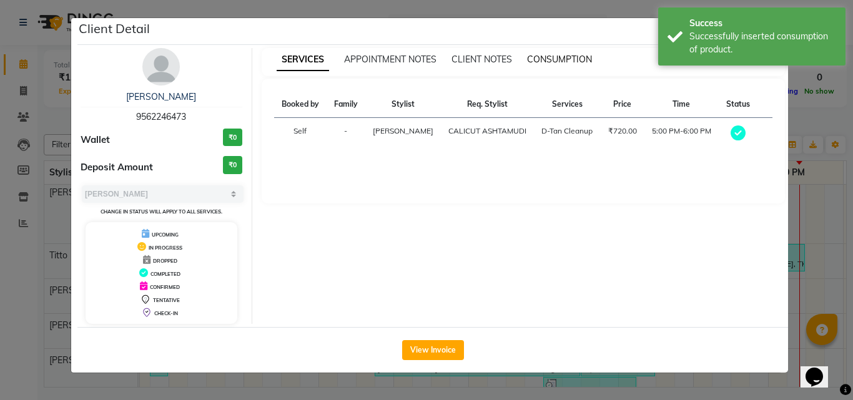
click at [563, 59] on span "CONSUMPTION" at bounding box center [559, 59] width 65 height 11
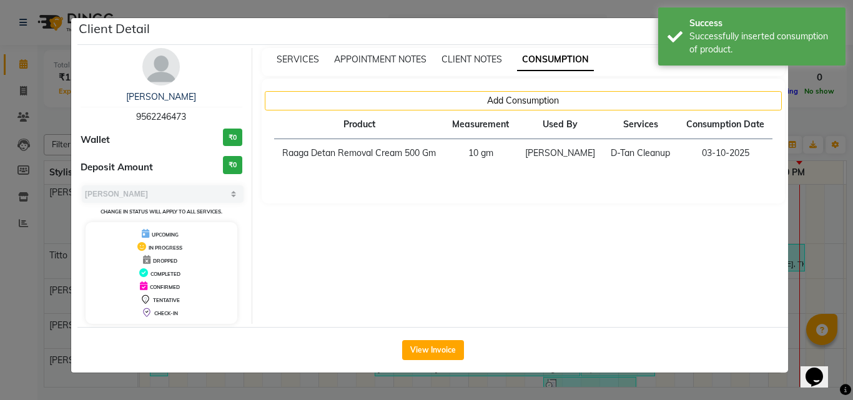
click at [817, 231] on ngb-modal-window "Client Detail ILFA PAKKIYAN 9562246473 Wallet ₹0 Deposit Amount ₹0 Select MARK …" at bounding box center [426, 200] width 853 height 400
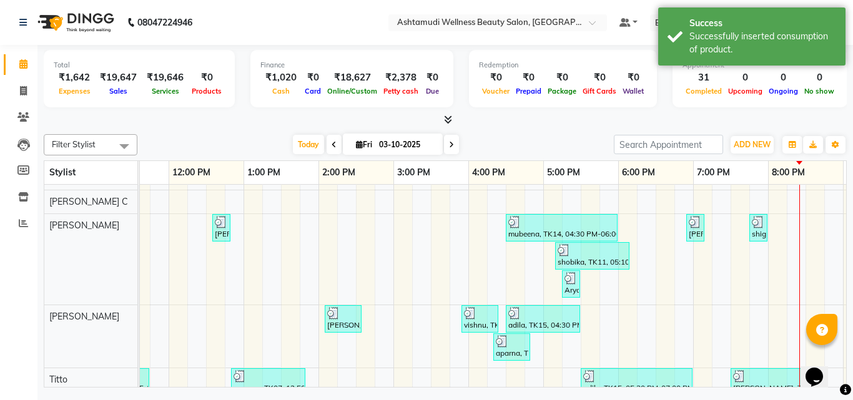
scroll to position [180, 0]
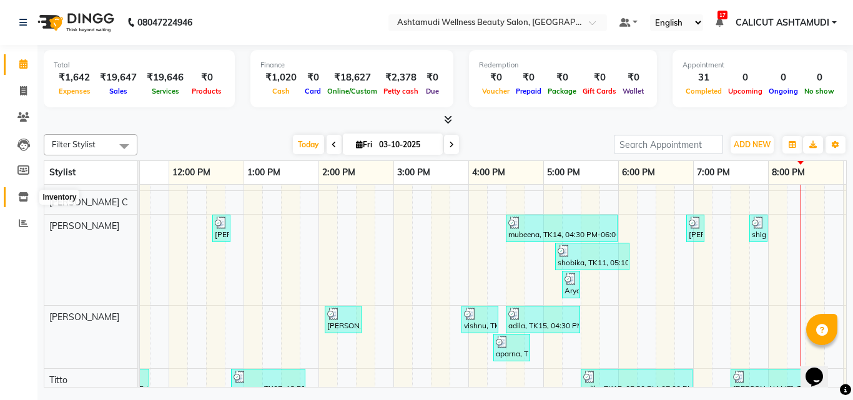
click at [22, 200] on icon at bounding box center [23, 196] width 11 height 9
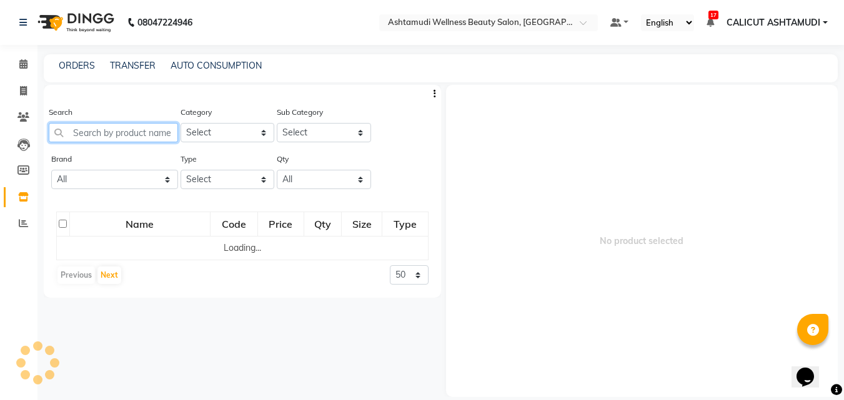
click at [122, 132] on input "text" at bounding box center [113, 132] width 129 height 19
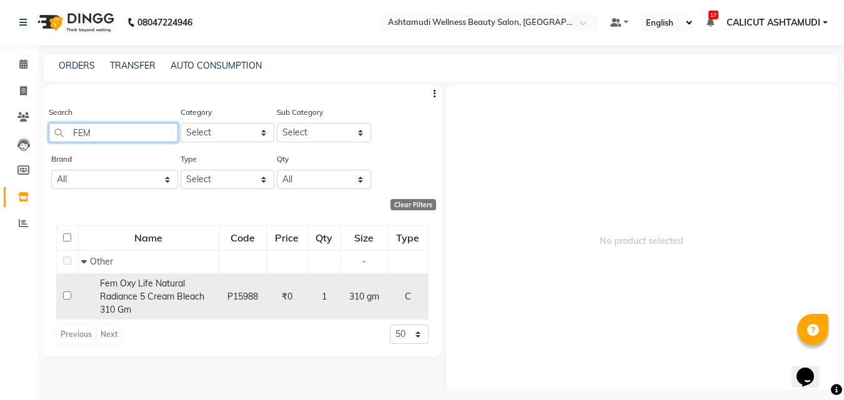
type input "FEM"
click at [67, 297] on input "checkbox" at bounding box center [67, 296] width 8 height 8
checkbox input "true"
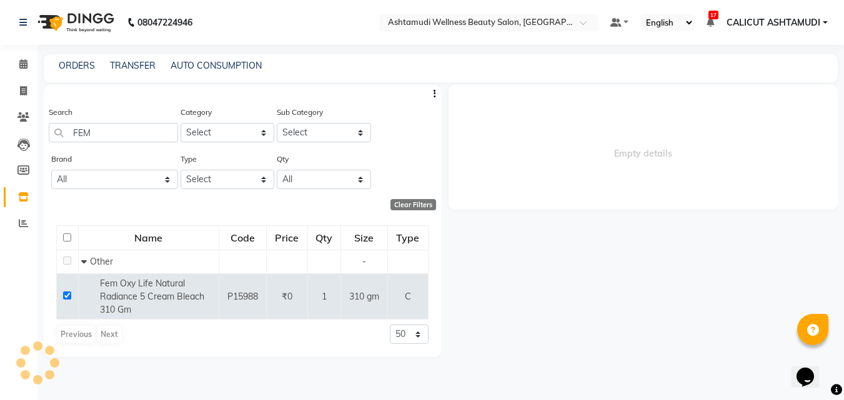
select select
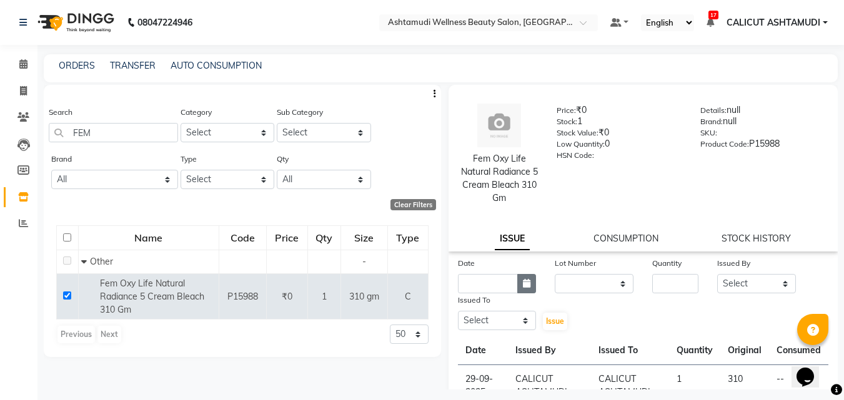
click at [529, 282] on button "button" at bounding box center [526, 283] width 19 height 19
select select "10"
select select "2025"
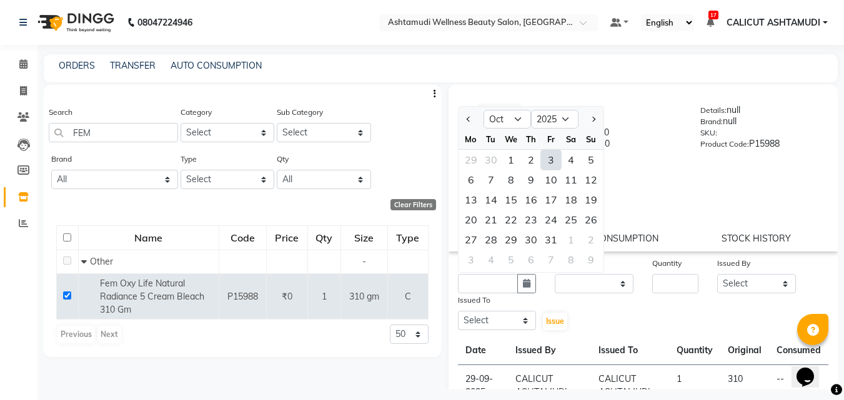
click at [560, 164] on div "3" at bounding box center [551, 160] width 20 height 20
type input "03-10-2025"
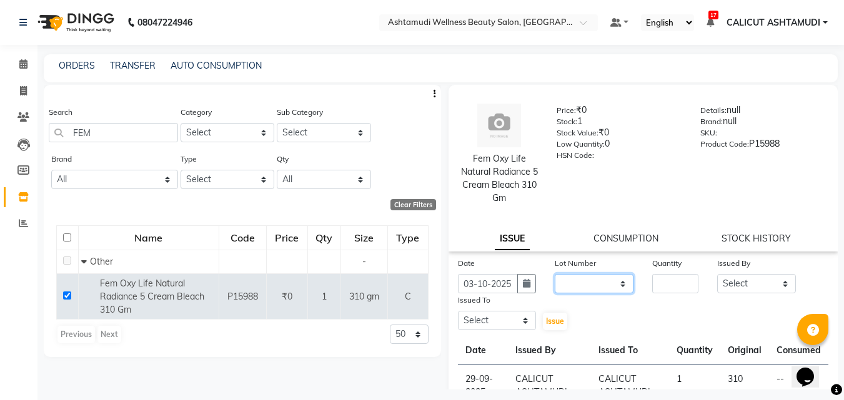
click at [592, 282] on select "None" at bounding box center [594, 283] width 79 height 19
select select "0: null"
click at [555, 274] on select "None" at bounding box center [594, 283] width 79 height 19
click at [663, 280] on input "number" at bounding box center [675, 283] width 46 height 19
type input "1"
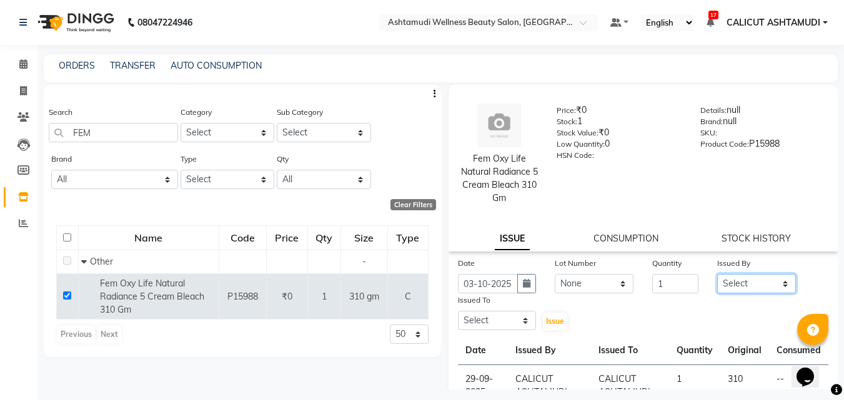
click at [734, 286] on select "Select [PERSON_NAME] [PERSON_NAME] [PERSON_NAME] CALICUT ASHTAMUDI FRANKLY [PER…" at bounding box center [756, 283] width 79 height 19
select select "27314"
click at [717, 274] on select "Select [PERSON_NAME] [PERSON_NAME] [PERSON_NAME] CALICUT ASHTAMUDI FRANKLY [PER…" at bounding box center [756, 283] width 79 height 19
click at [506, 318] on select "Select [PERSON_NAME] [PERSON_NAME] [PERSON_NAME] CALICUT ASHTAMUDI FRANKLY [PER…" at bounding box center [497, 320] width 79 height 19
select select "27314"
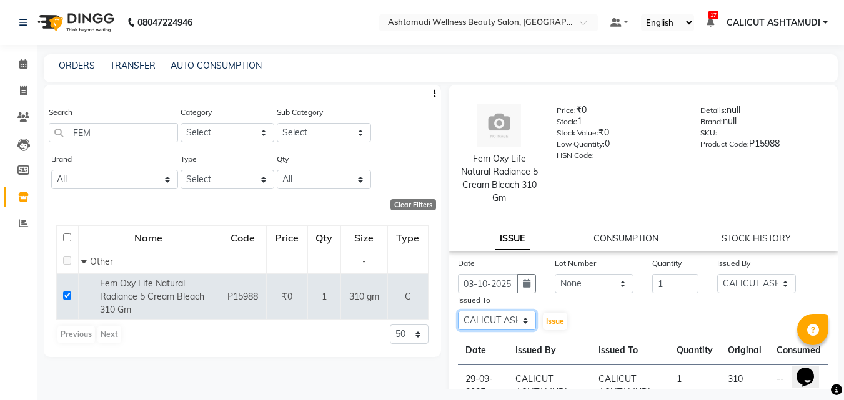
click at [458, 311] on select "Select [PERSON_NAME] [PERSON_NAME] [PERSON_NAME] CALICUT ASHTAMUDI FRANKLY [PER…" at bounding box center [497, 320] width 79 height 19
click at [554, 321] on span "Issue" at bounding box center [555, 321] width 18 height 9
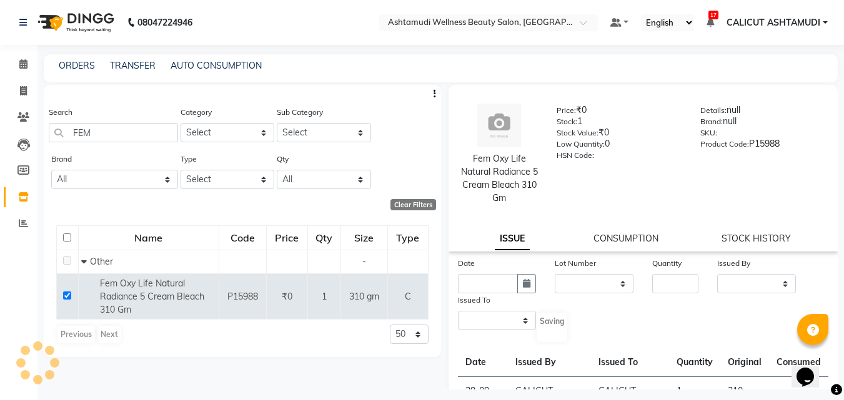
select select
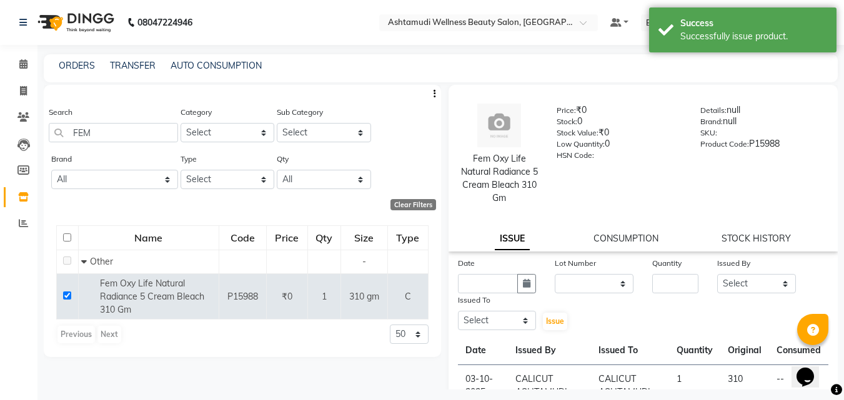
click at [191, 348] on div "Name Code Price Qty Size Type Other - Fem Oxy Life Natural Radiance 5 Cream Ble…" at bounding box center [242, 285] width 397 height 145
click at [26, 65] on icon at bounding box center [23, 63] width 8 height 9
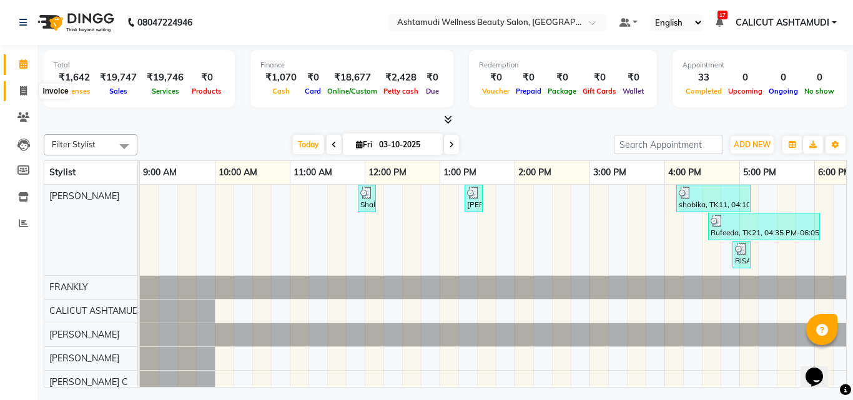
click at [19, 94] on span at bounding box center [23, 91] width 22 height 14
select select "4630"
select select "service"
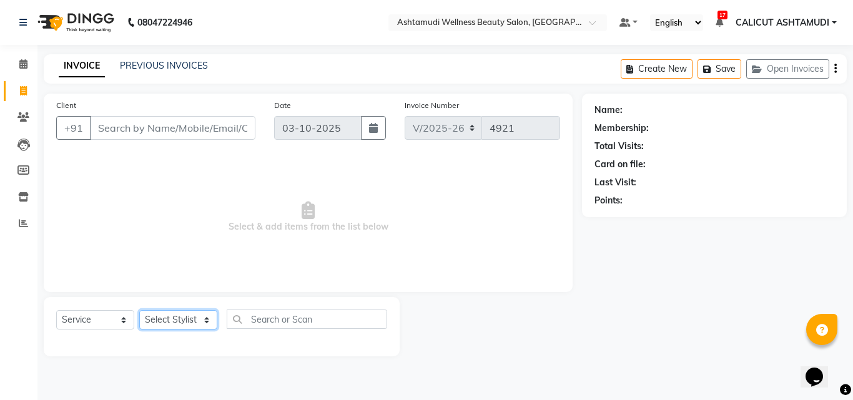
click at [177, 322] on select "Select Stylist [PERSON_NAME] [PERSON_NAME] [PERSON_NAME] CALICUT ASHTAMUDI FRAN…" at bounding box center [178, 319] width 78 height 19
click at [139, 310] on select "Select Stylist [PERSON_NAME] [PERSON_NAME] [PERSON_NAME] CALICUT ASHTAMUDI FRAN…" at bounding box center [178, 319] width 78 height 19
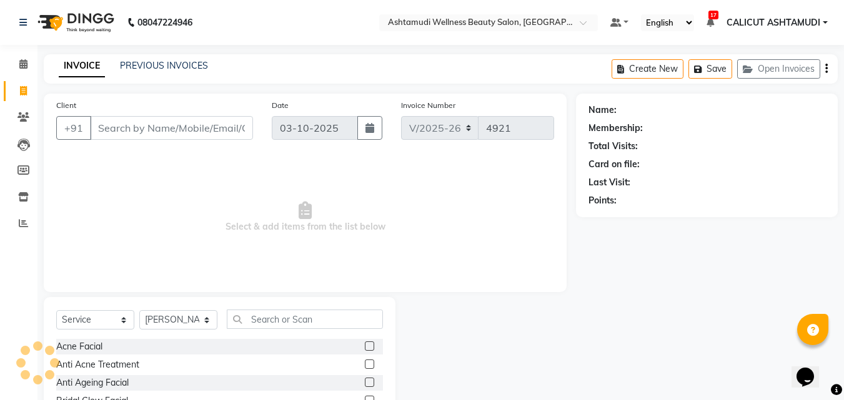
click at [180, 308] on div "Select Service Product Membership Package Voucher Prepaid Gift Card Select Styl…" at bounding box center [220, 389] width 352 height 184
click at [179, 314] on select "Select Stylist [PERSON_NAME] [PERSON_NAME] [PERSON_NAME] CALICUT ASHTAMUDI FRAN…" at bounding box center [178, 319] width 78 height 19
select select "85034"
click at [139, 310] on select "Select Stylist [PERSON_NAME] [PERSON_NAME] [PERSON_NAME] CALICUT ASHTAMUDI FRAN…" at bounding box center [178, 319] width 78 height 19
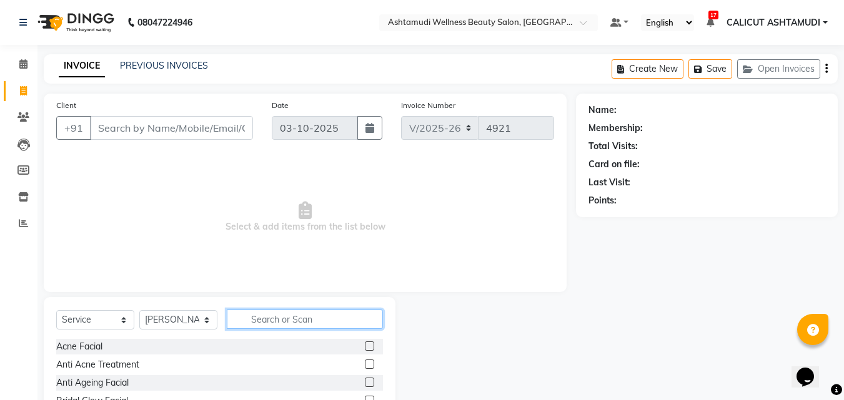
click at [267, 320] on input "text" at bounding box center [305, 319] width 156 height 19
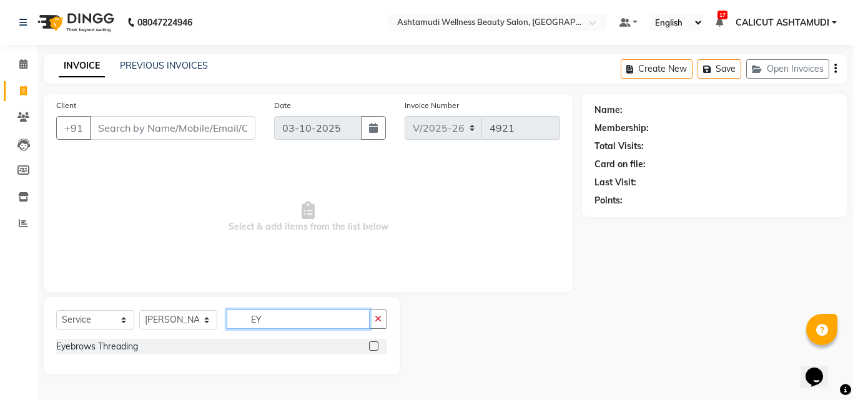
type input "EY"
click at [373, 347] on label at bounding box center [373, 346] width 9 height 9
click at [373, 347] on input "checkbox" at bounding box center [373, 347] width 8 height 8
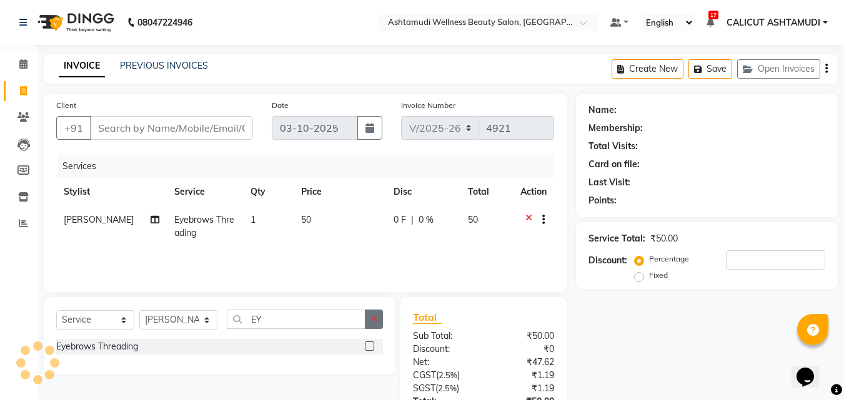
checkbox input "false"
click at [372, 325] on button "button" at bounding box center [374, 319] width 18 height 19
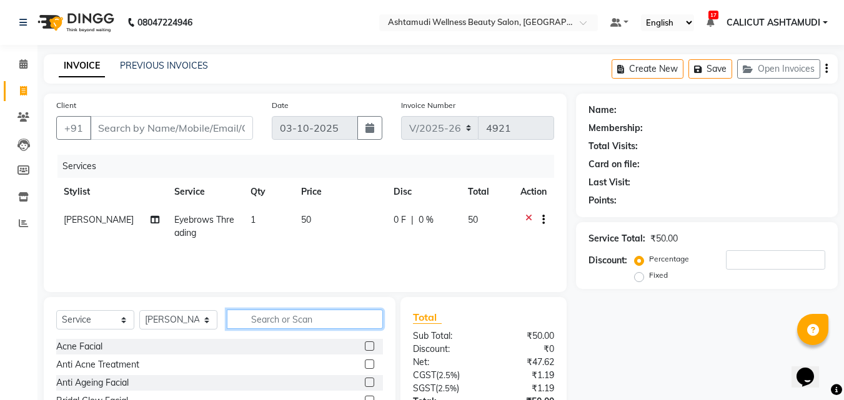
click at [334, 315] on input "text" at bounding box center [305, 319] width 156 height 19
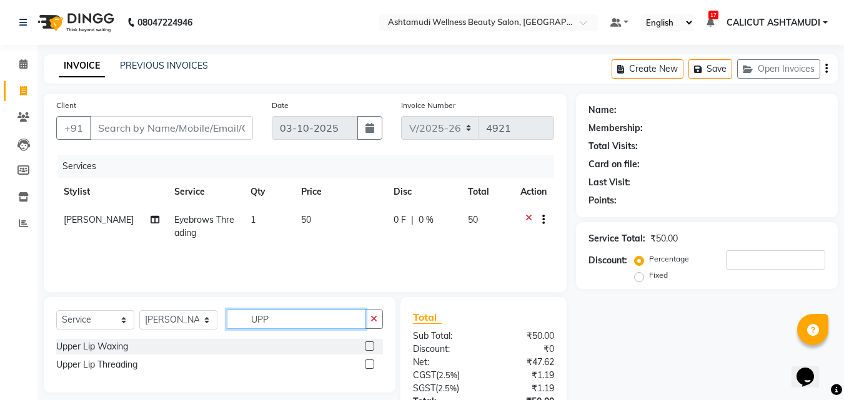
type input "UPP"
click at [372, 365] on label at bounding box center [369, 364] width 9 height 9
click at [372, 365] on input "checkbox" at bounding box center [369, 365] width 8 height 8
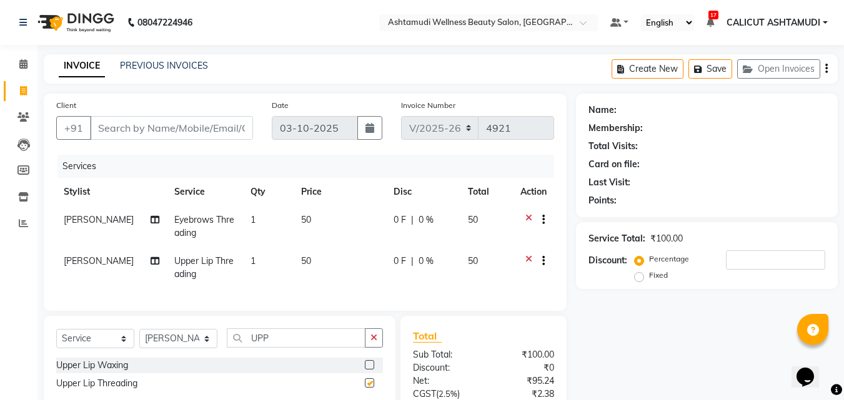
checkbox input "false"
click at [170, 345] on select "Select Stylist [PERSON_NAME] [PERSON_NAME] [PERSON_NAME] CALICUT ASHTAMUDI FRAN…" at bounding box center [178, 338] width 78 height 19
select select "60453"
click at [139, 338] on select "Select Stylist [PERSON_NAME] [PERSON_NAME] [PERSON_NAME] CALICUT ASHTAMUDI FRAN…" at bounding box center [178, 338] width 78 height 19
click at [377, 348] on button "button" at bounding box center [374, 337] width 18 height 19
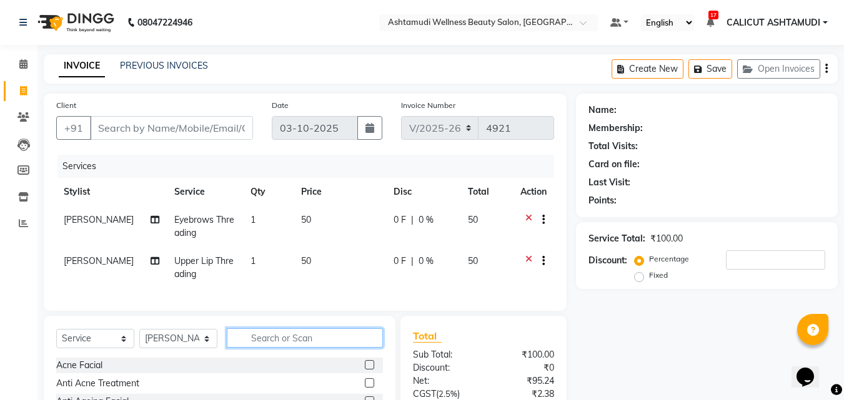
click at [336, 348] on input "text" at bounding box center [305, 337] width 156 height 19
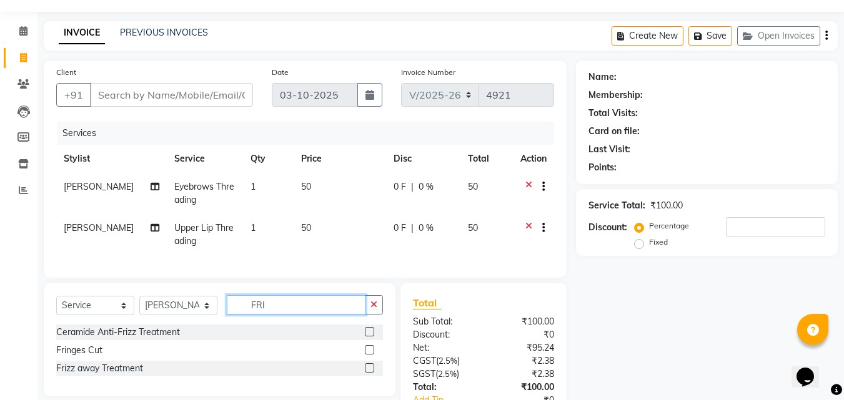
scroll to position [62, 0]
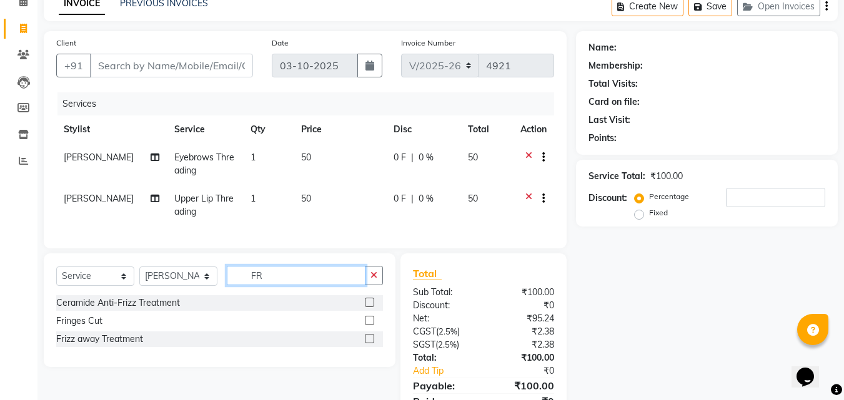
type input "F"
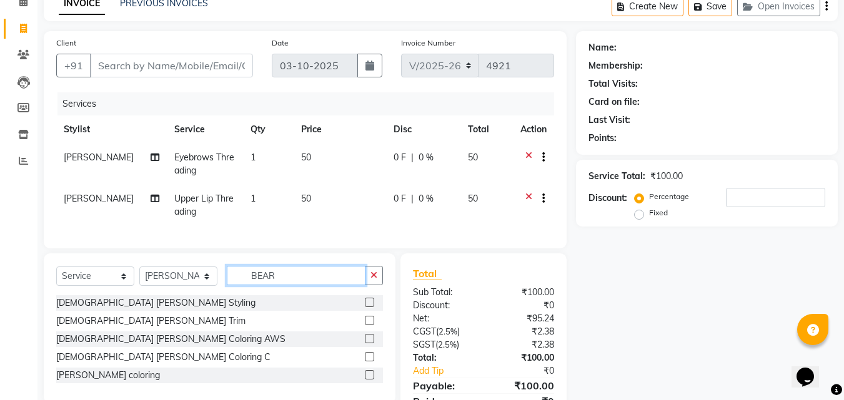
type input "BEAR"
click at [369, 307] on label at bounding box center [369, 302] width 9 height 9
click at [369, 307] on input "checkbox" at bounding box center [369, 303] width 8 height 8
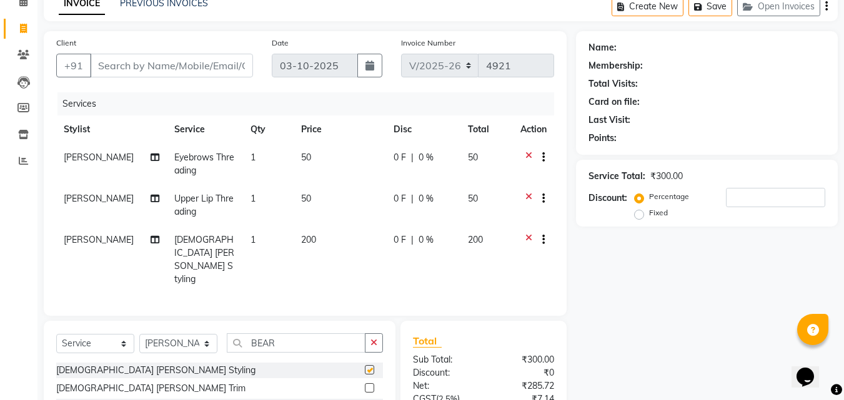
checkbox input "false"
click at [154, 67] on input "Client" at bounding box center [171, 66] width 163 height 24
click at [155, 69] on input "Client" at bounding box center [171, 66] width 163 height 24
click at [147, 69] on input "Client" at bounding box center [171, 66] width 163 height 24
type input "9"
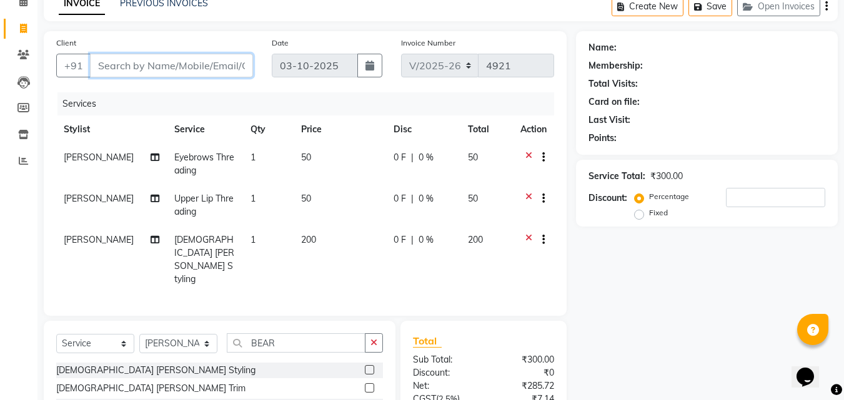
type input "0"
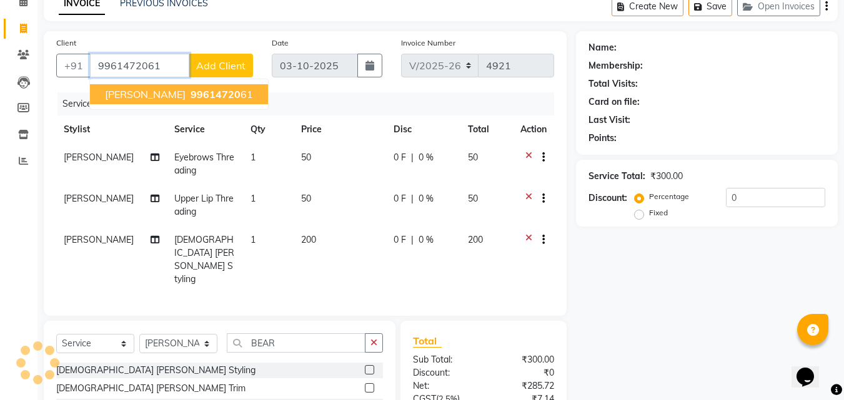
type input "9961472061"
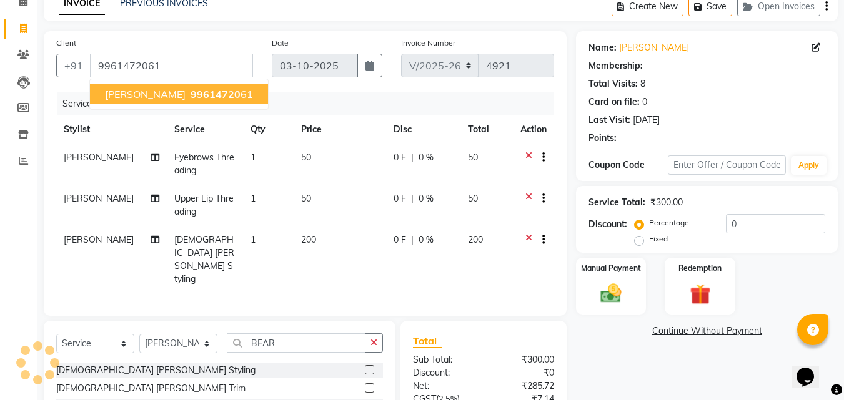
select select "1: Object"
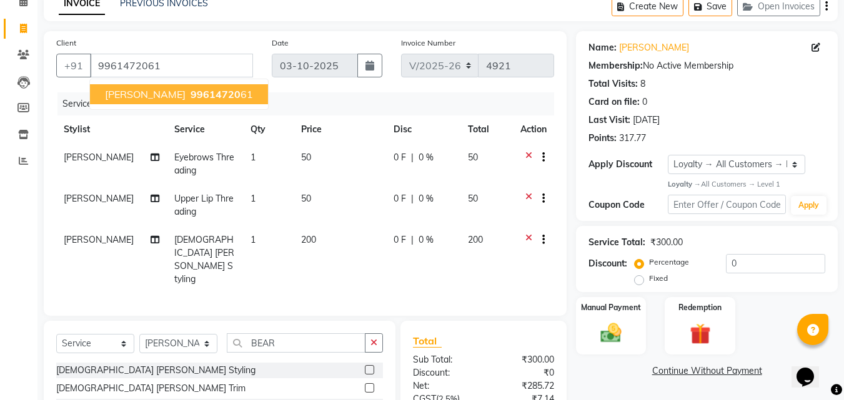
click at [339, 87] on div "Date [DATE]" at bounding box center [326, 61] width 129 height 51
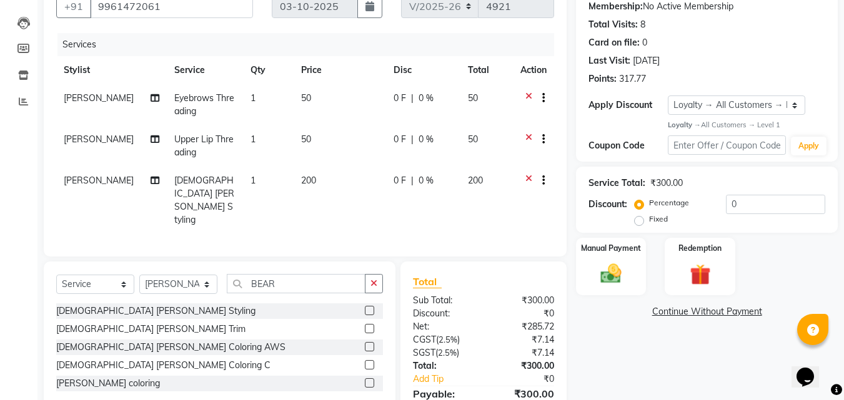
scroll to position [169, 0]
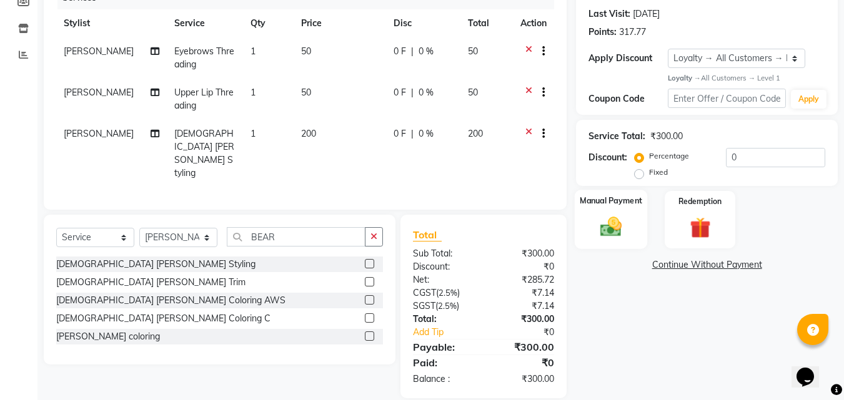
click at [626, 235] on img at bounding box center [610, 227] width 35 height 25
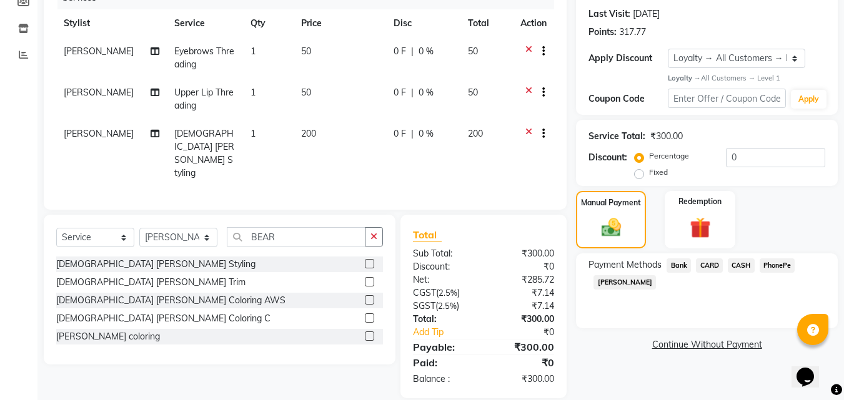
click at [787, 263] on span "PhonePe" at bounding box center [777, 266] width 36 height 14
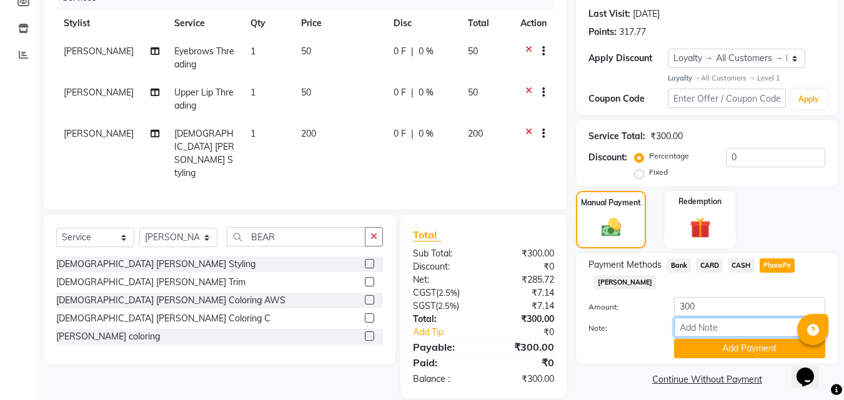
click at [715, 327] on input "Note:" at bounding box center [749, 327] width 151 height 19
type input "suhana"
click at [738, 350] on button "Add Payment" at bounding box center [749, 348] width 151 height 19
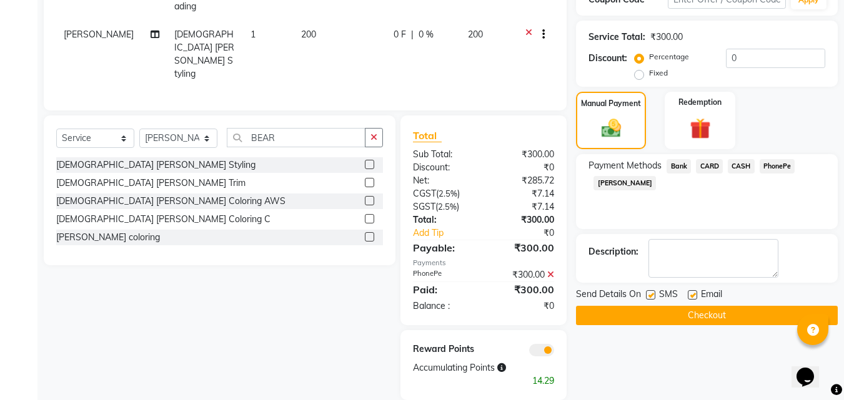
scroll to position [270, 0]
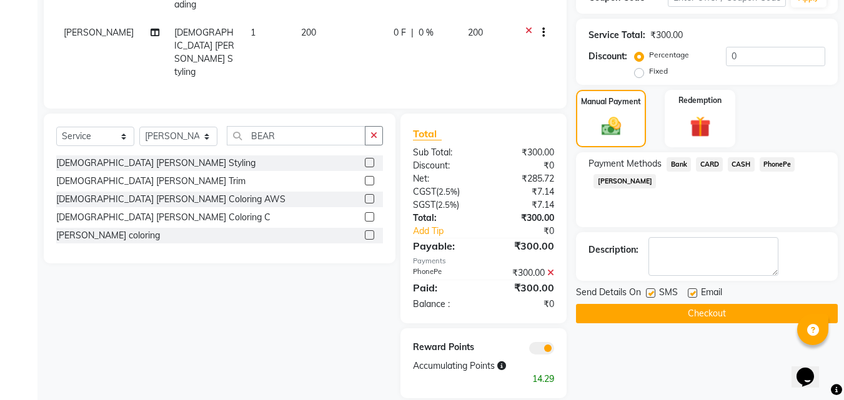
click at [718, 307] on button "Checkout" at bounding box center [707, 313] width 262 height 19
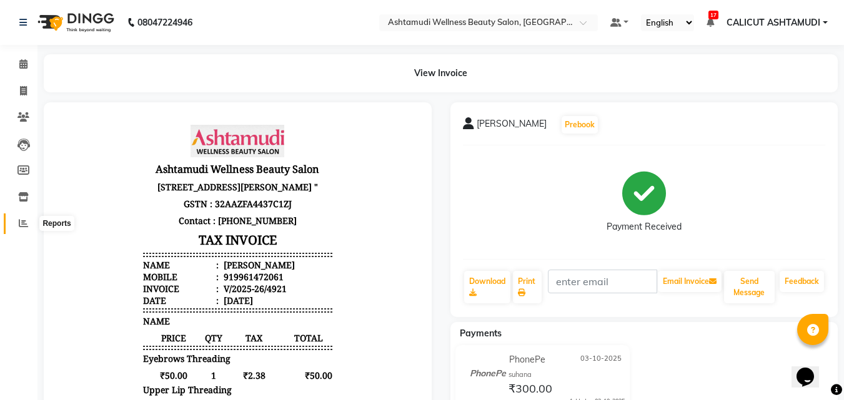
click at [23, 224] on icon at bounding box center [23, 223] width 9 height 9
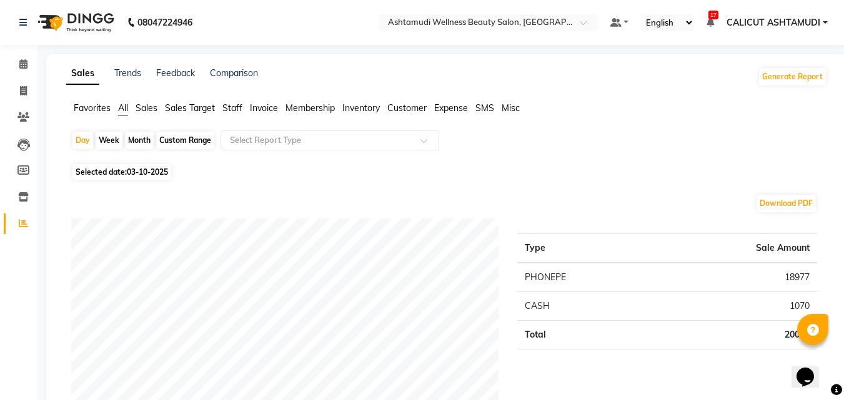
click at [407, 111] on span "Customer" at bounding box center [406, 107] width 39 height 11
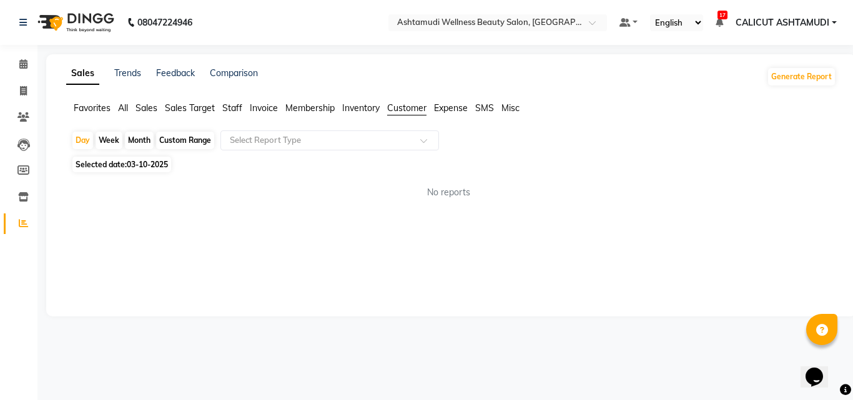
click at [239, 109] on span "Staff" at bounding box center [232, 107] width 20 height 11
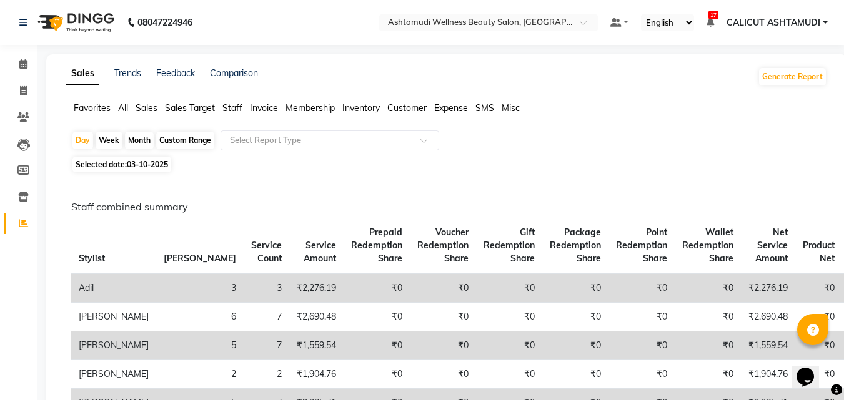
click at [409, 106] on span "Customer" at bounding box center [406, 107] width 39 height 11
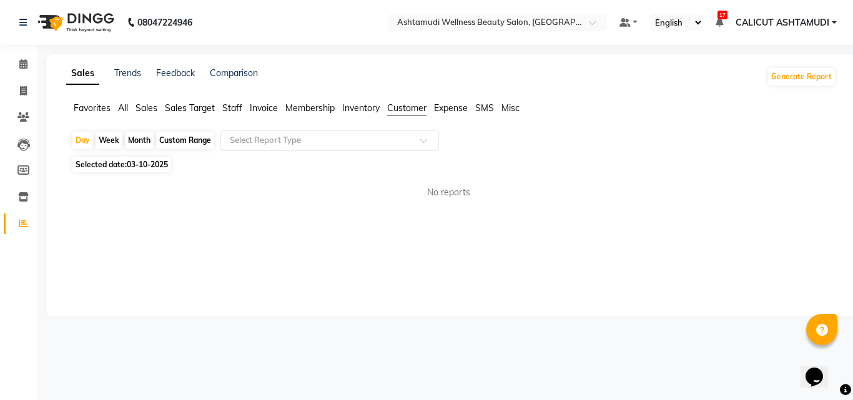
click at [344, 141] on input "text" at bounding box center [317, 140] width 180 height 12
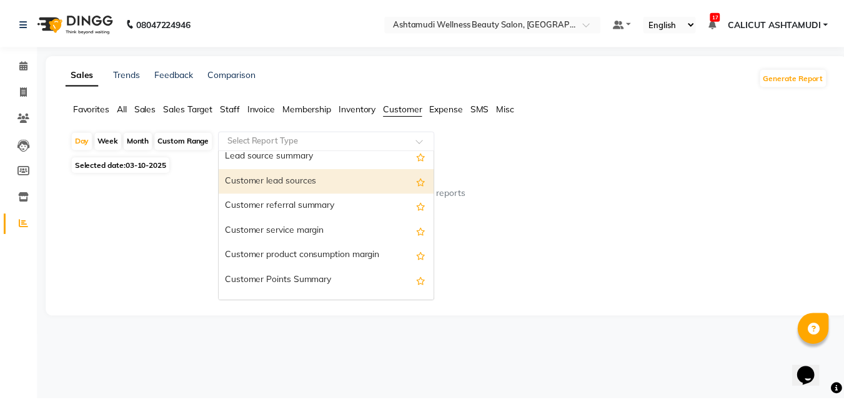
scroll to position [100, 0]
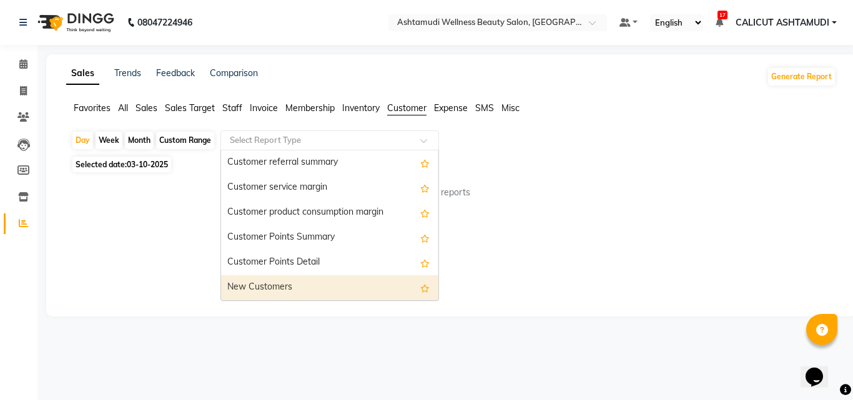
click at [278, 290] on div "New Customers" at bounding box center [329, 287] width 217 height 25
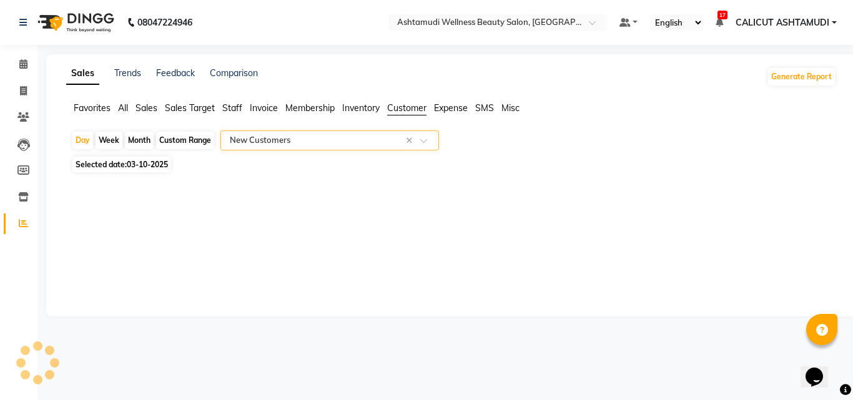
select select "full_report"
select select "csv"
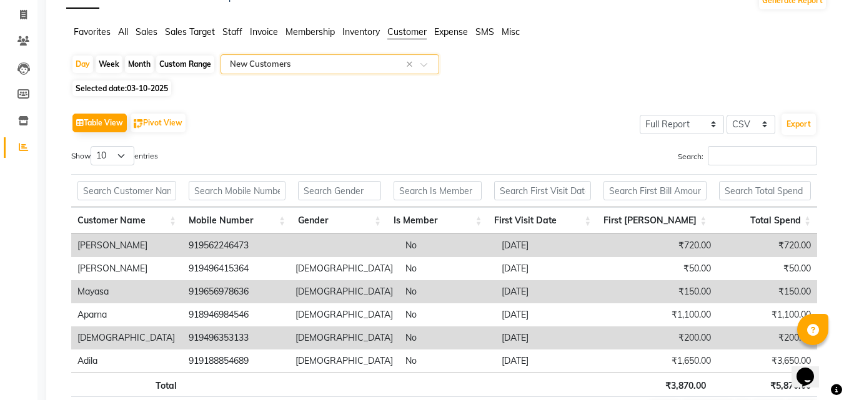
scroll to position [0, 0]
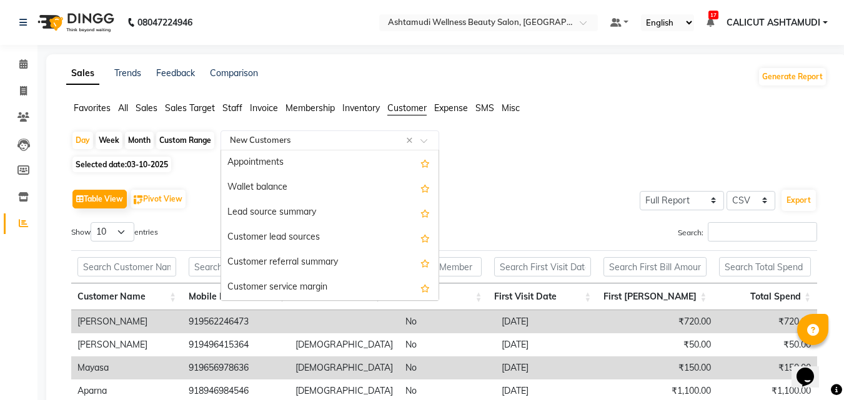
click at [288, 141] on input "text" at bounding box center [317, 140] width 180 height 12
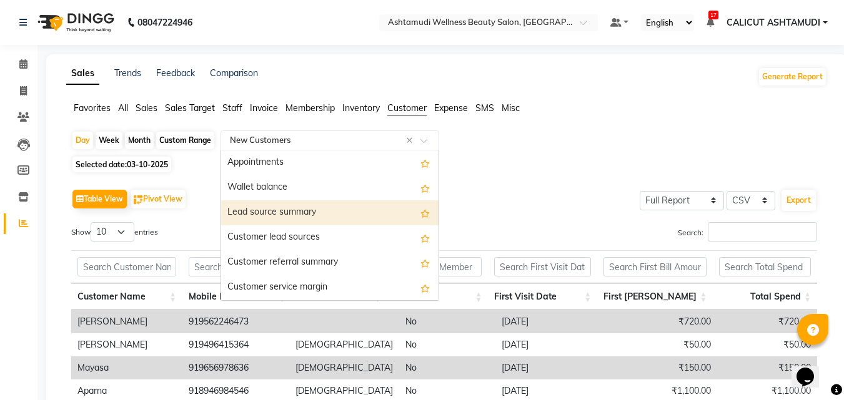
click at [276, 215] on div "Lead source summary" at bounding box center [329, 212] width 217 height 25
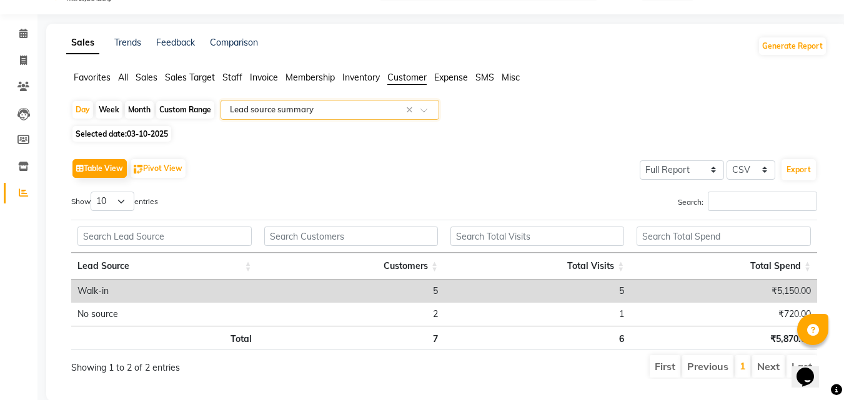
scroll to position [60, 0]
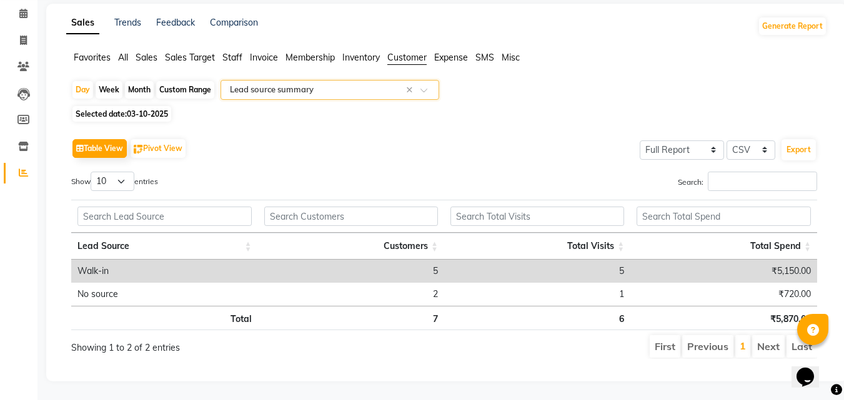
click at [324, 84] on input "text" at bounding box center [317, 90] width 180 height 12
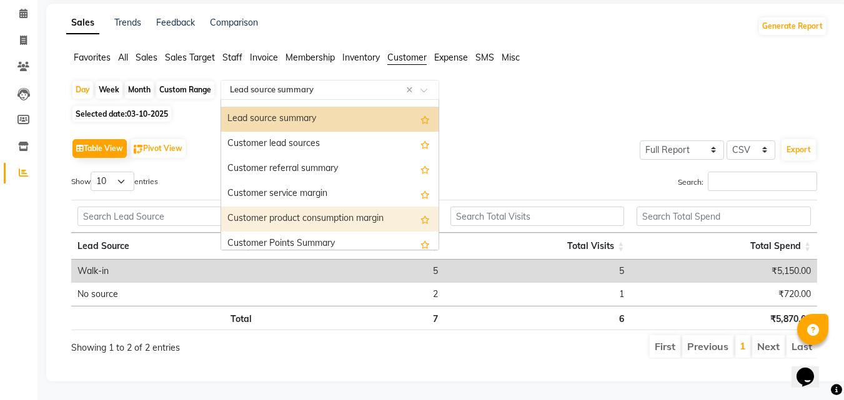
scroll to position [62, 0]
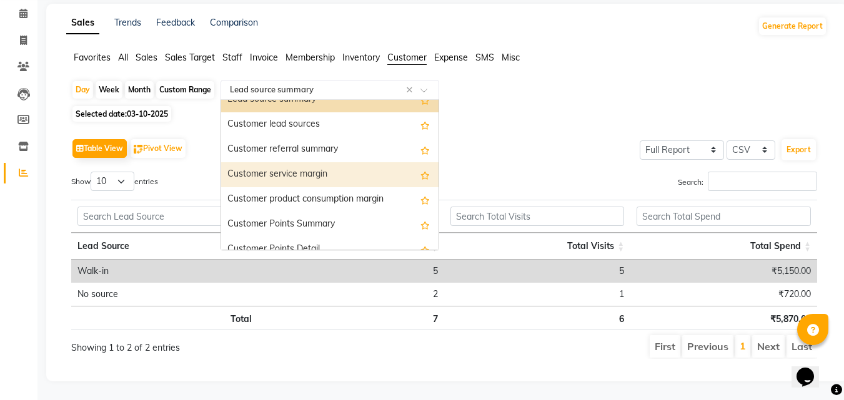
click at [298, 165] on div "Customer service margin" at bounding box center [329, 174] width 217 height 25
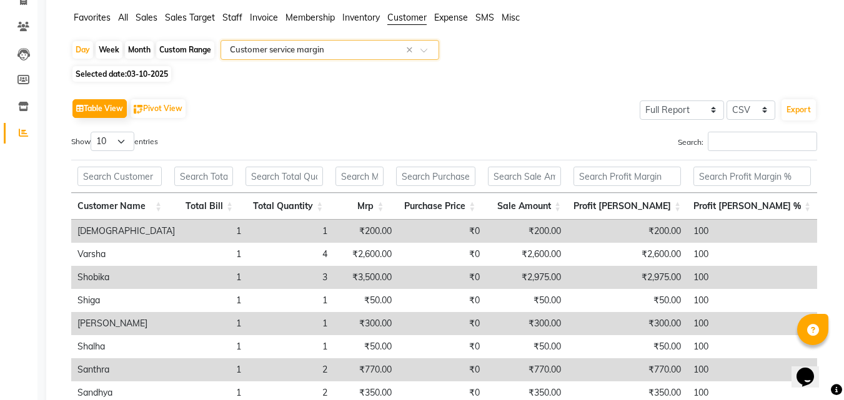
scroll to position [0, 0]
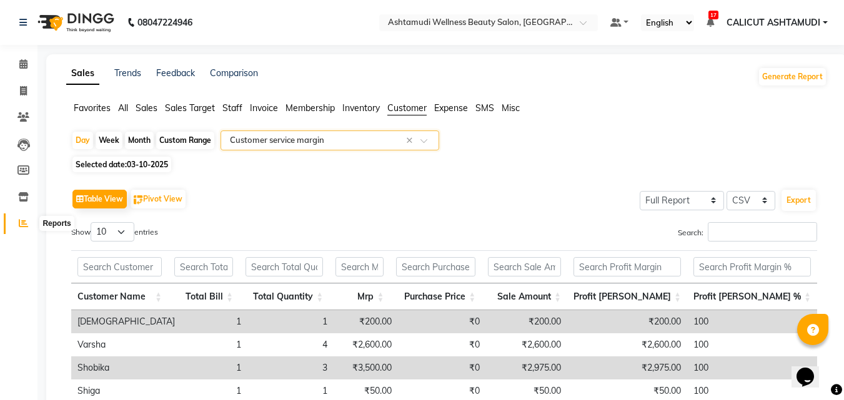
click at [16, 222] on span at bounding box center [23, 224] width 22 height 14
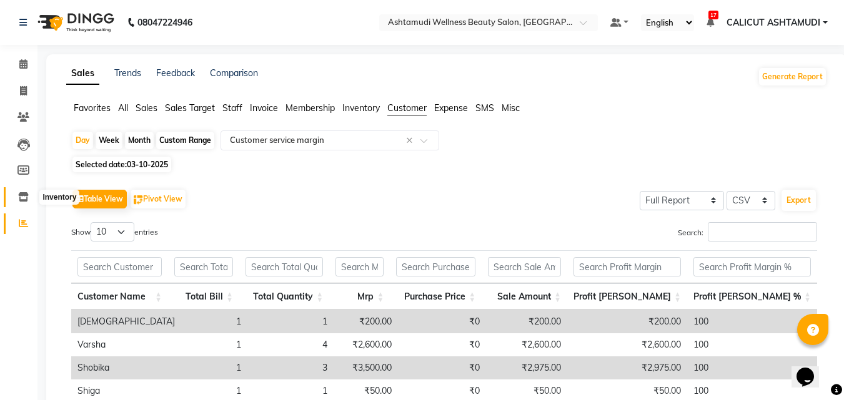
click at [20, 197] on icon at bounding box center [23, 196] width 11 height 9
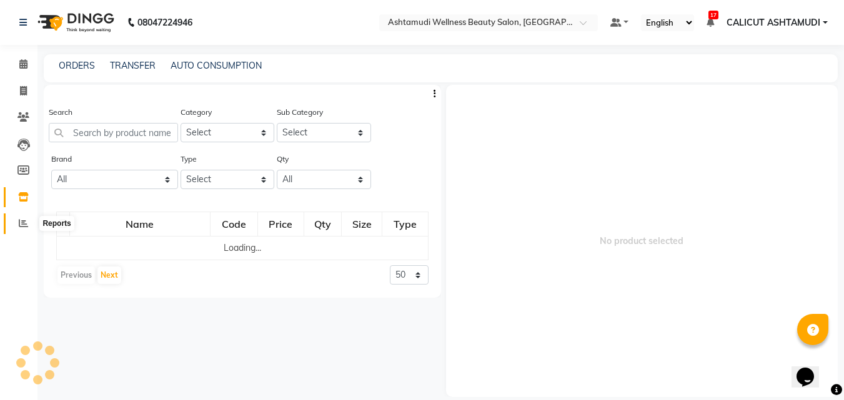
click at [18, 227] on span at bounding box center [23, 224] width 22 height 14
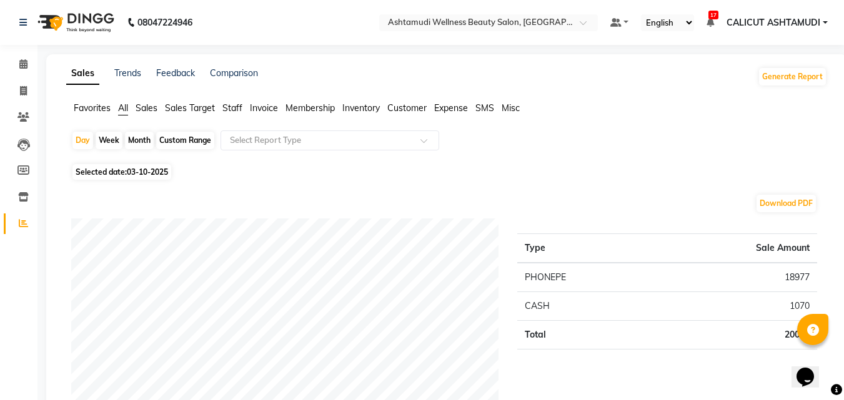
click at [134, 135] on div "Month" at bounding box center [139, 140] width 29 height 17
select select "10"
select select "2025"
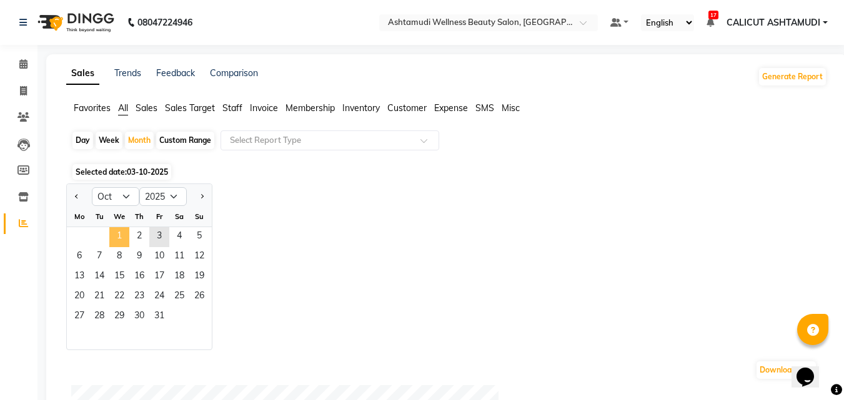
click at [118, 234] on span "1" at bounding box center [119, 237] width 20 height 20
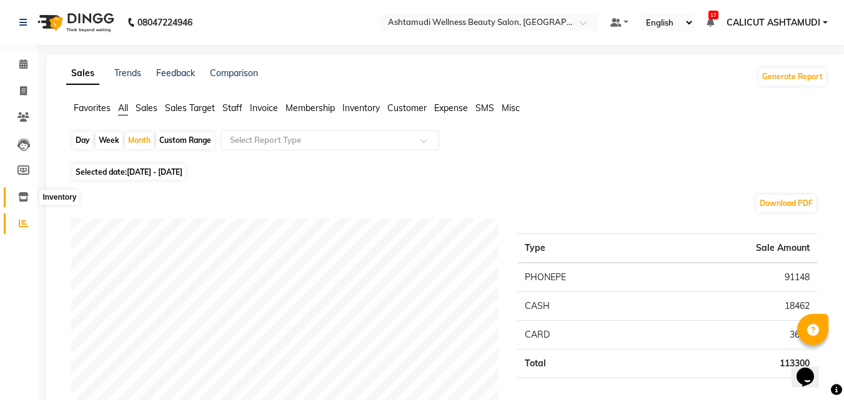
click at [19, 200] on icon at bounding box center [23, 196] width 11 height 9
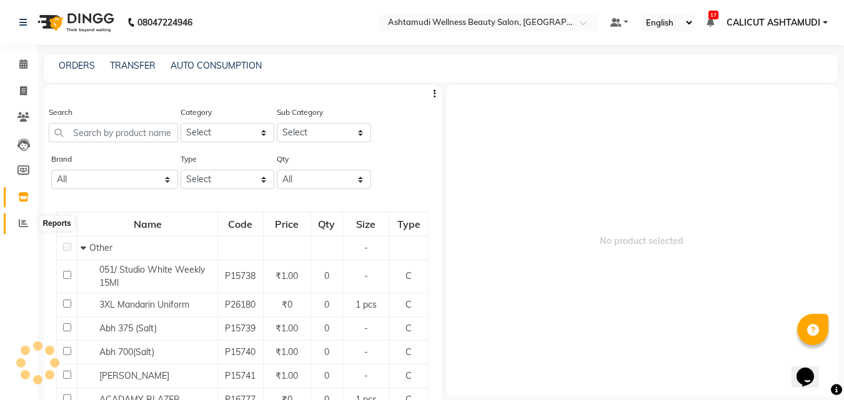
click at [17, 218] on span at bounding box center [23, 224] width 22 height 14
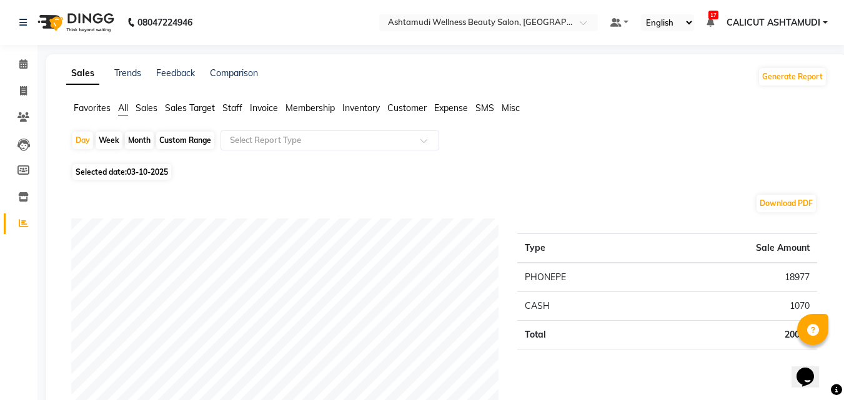
click at [234, 108] on span "Staff" at bounding box center [232, 107] width 20 height 11
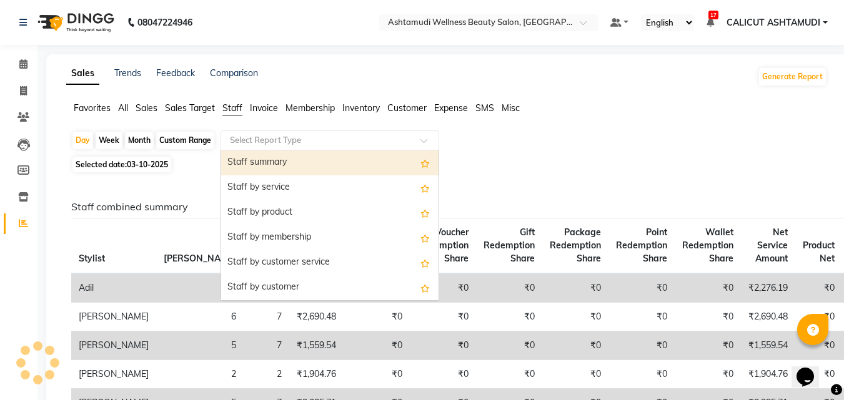
click at [256, 137] on input "text" at bounding box center [317, 140] width 180 height 12
click at [507, 142] on div "Day Week Month Custom Range Select Report Type Staff summary Staff by service S…" at bounding box center [446, 142] width 751 height 22
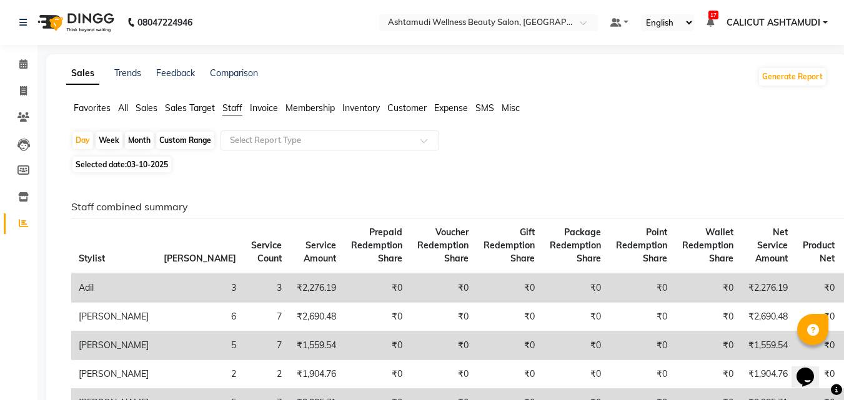
click at [400, 109] on span "Customer" at bounding box center [406, 107] width 39 height 11
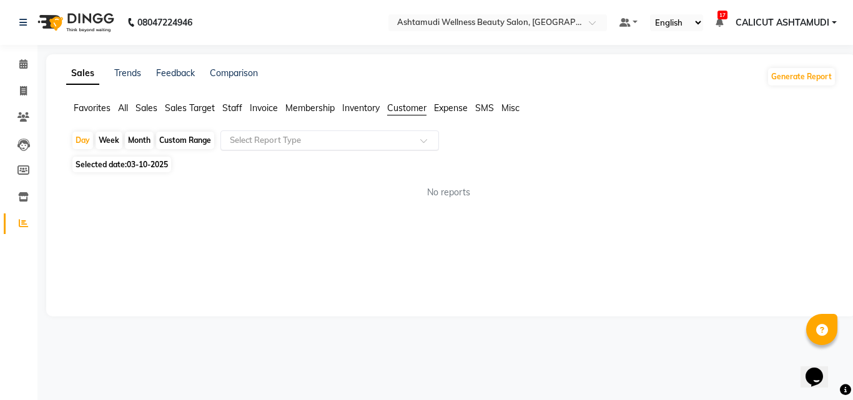
click at [350, 136] on input "text" at bounding box center [317, 140] width 180 height 12
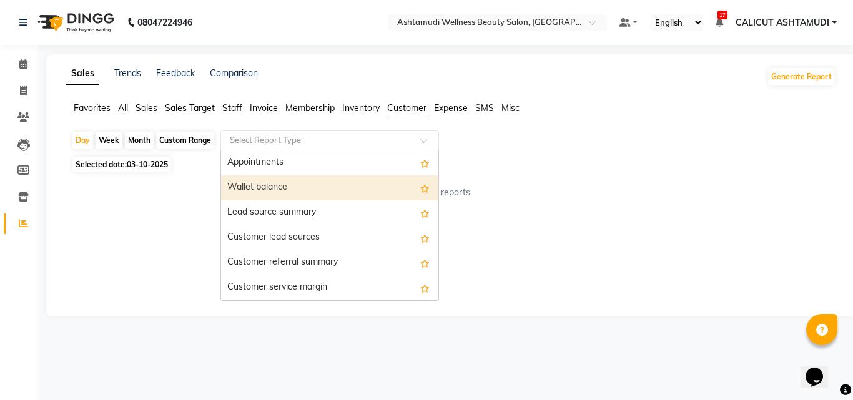
click at [680, 217] on div "Sales Trends Feedback Comparison Generate Report Favorites All Sales Sales Targ…" at bounding box center [451, 185] width 810 height 262
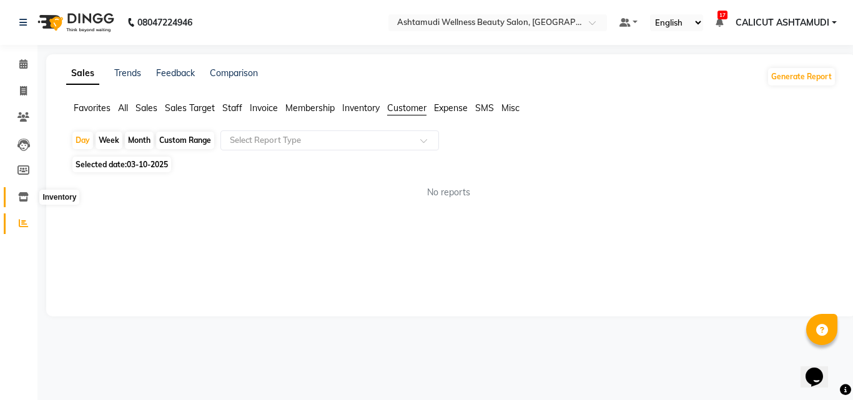
click at [22, 196] on icon at bounding box center [23, 196] width 11 height 9
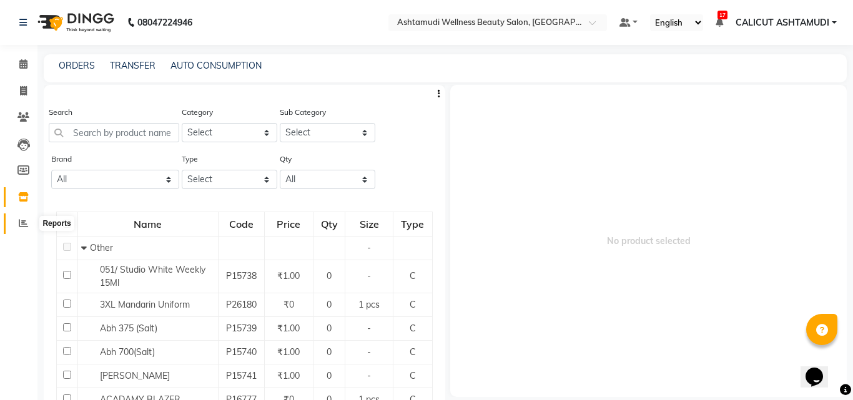
click at [16, 225] on span at bounding box center [23, 224] width 22 height 14
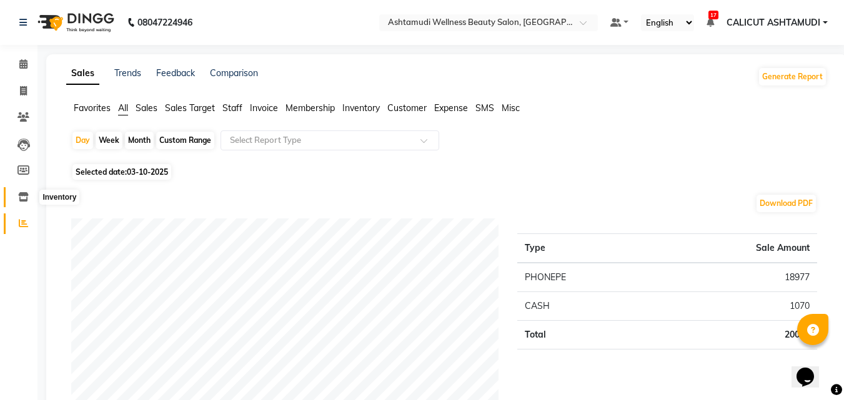
click at [24, 200] on icon at bounding box center [23, 196] width 11 height 9
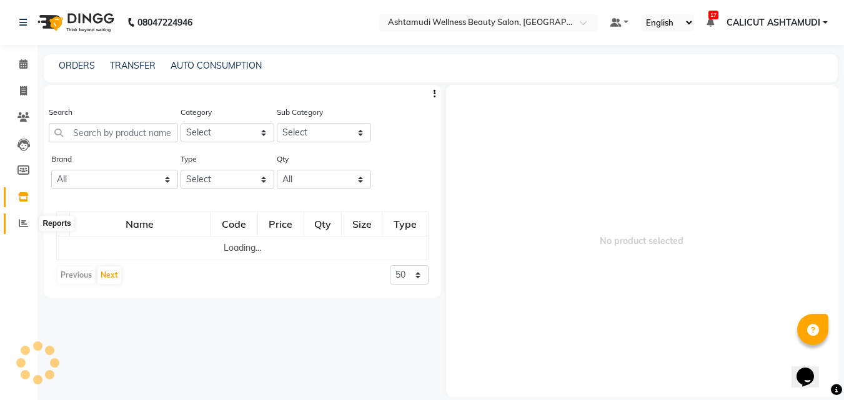
click at [26, 220] on icon at bounding box center [23, 223] width 9 height 9
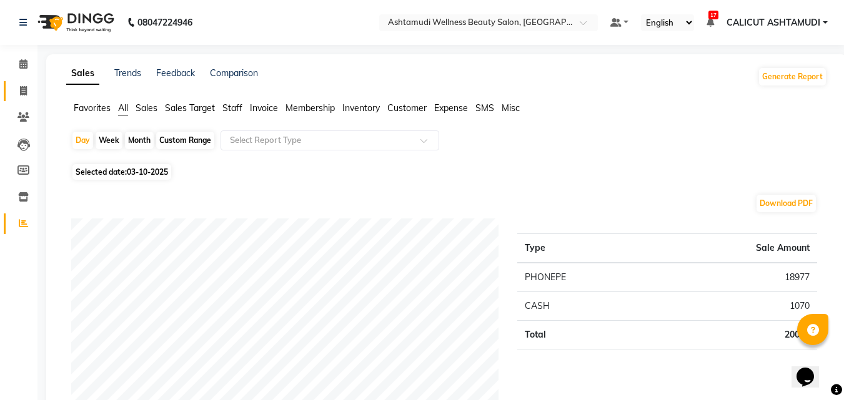
click at [23, 83] on link "Invoice" at bounding box center [19, 91] width 30 height 21
select select "service"
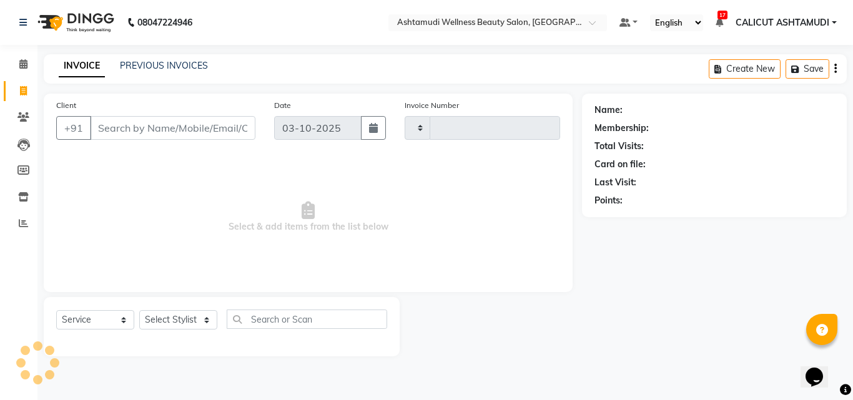
type input "4922"
select select "4630"
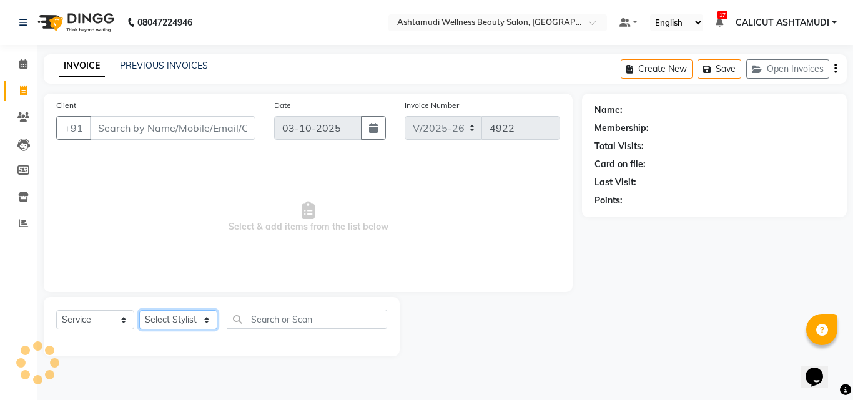
click at [184, 315] on select "Select Stylist [PERSON_NAME] [PERSON_NAME] [PERSON_NAME] CALICUT ASHTAMUDI FRAN…" at bounding box center [178, 319] width 78 height 19
select select "54081"
click at [139, 310] on select "Select Stylist [PERSON_NAME] [PERSON_NAME] [PERSON_NAME] CALICUT ASHTAMUDI FRAN…" at bounding box center [178, 319] width 78 height 19
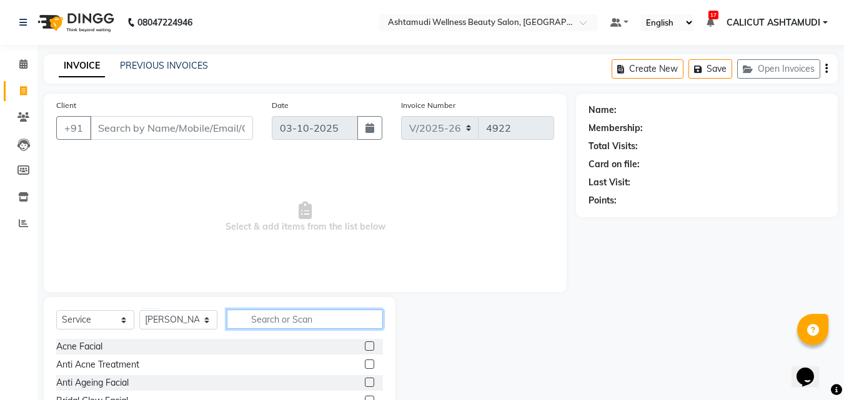
click at [260, 312] on input "text" at bounding box center [305, 319] width 156 height 19
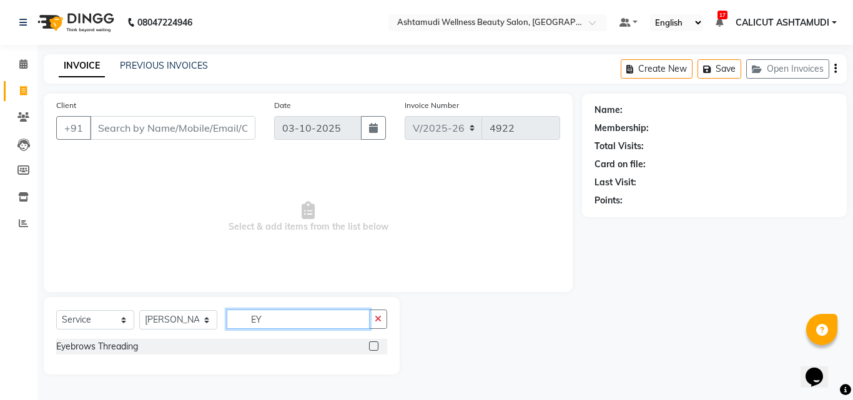
type input "EY"
click at [132, 132] on input "Client" at bounding box center [172, 128] width 165 height 24
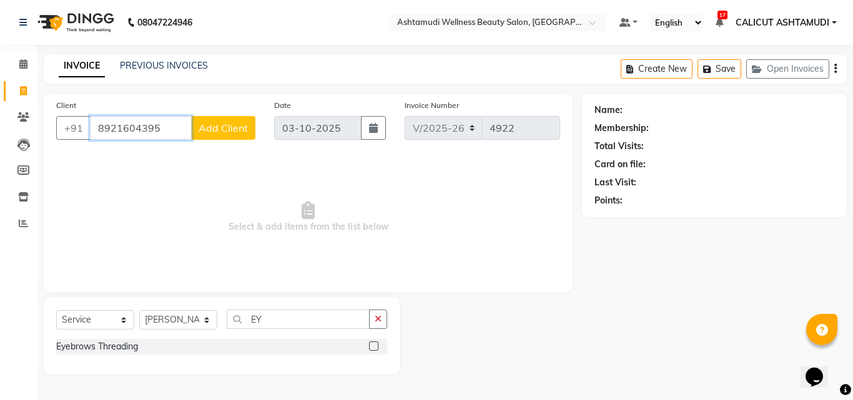
type input "8921604395"
click at [224, 131] on span "Add Client" at bounding box center [223, 128] width 49 height 12
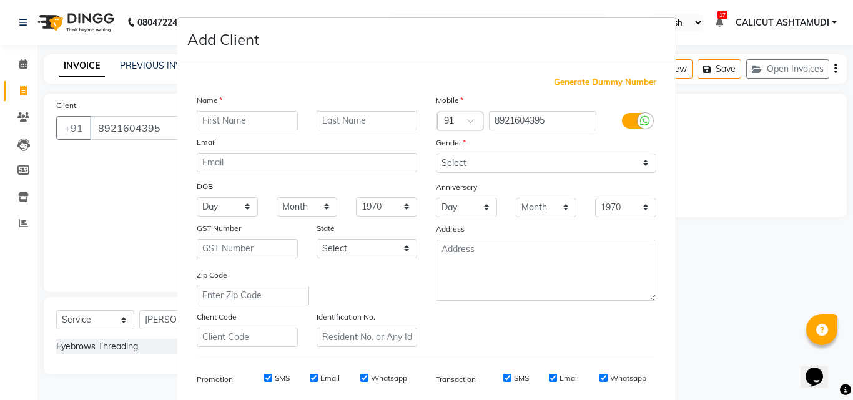
click at [217, 119] on input "text" at bounding box center [247, 120] width 101 height 19
type input "AYISHA"
click at [440, 172] on select "Select [DEMOGRAPHIC_DATA] [DEMOGRAPHIC_DATA] Other Prefer Not To Say" at bounding box center [546, 163] width 220 height 19
select select "[DEMOGRAPHIC_DATA]"
click at [436, 154] on select "Select [DEMOGRAPHIC_DATA] [DEMOGRAPHIC_DATA] Other Prefer Not To Say" at bounding box center [546, 163] width 220 height 19
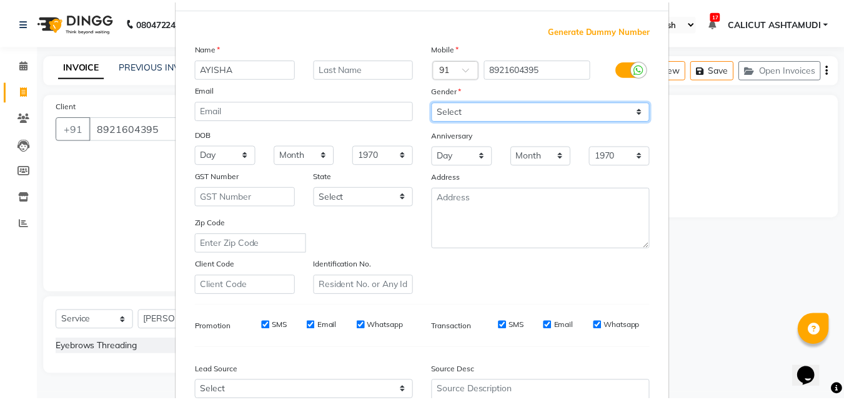
scroll to position [176, 0]
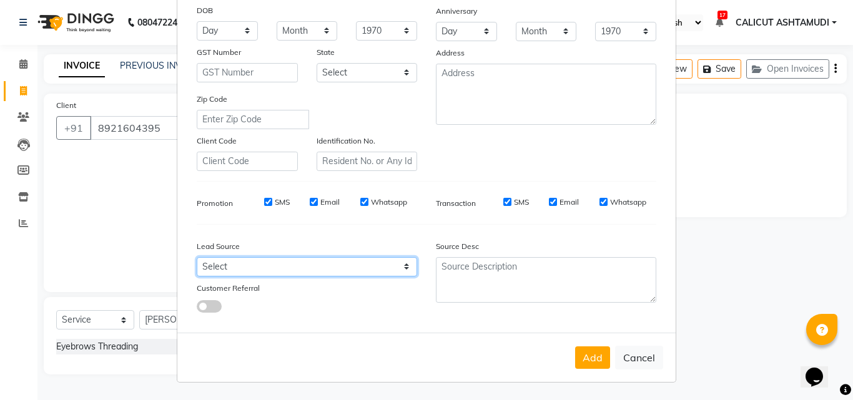
drag, startPoint x: 308, startPoint y: 264, endPoint x: 313, endPoint y: 258, distance: 7.9
click at [308, 264] on select "Select Walk-in Referral Internet Friend Word of Mouth Advertisement Facebook Ju…" at bounding box center [307, 266] width 220 height 19
select select "31336"
click at [197, 257] on select "Select Walk-in Referral Internet Friend Word of Mouth Advertisement Facebook Ju…" at bounding box center [307, 266] width 220 height 19
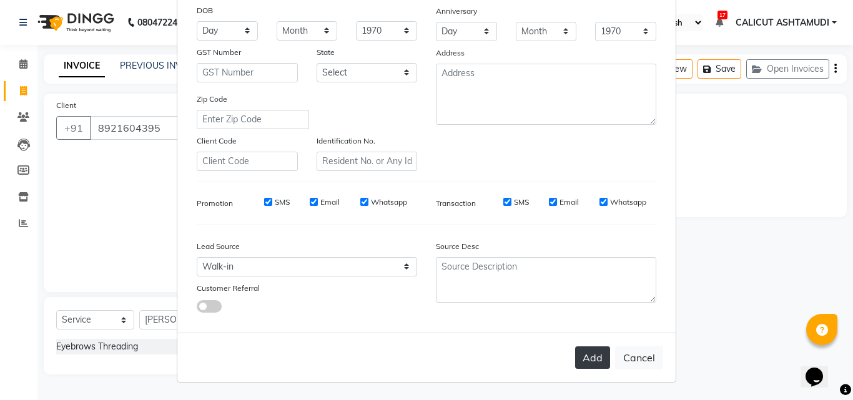
click at [577, 362] on button "Add" at bounding box center [592, 358] width 35 height 22
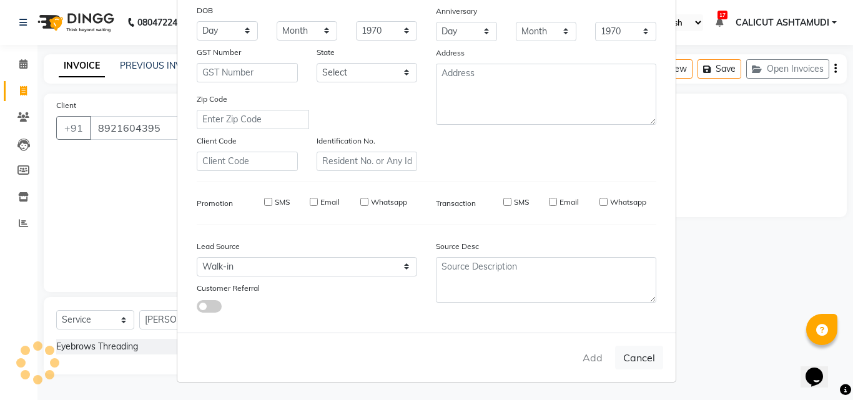
select select
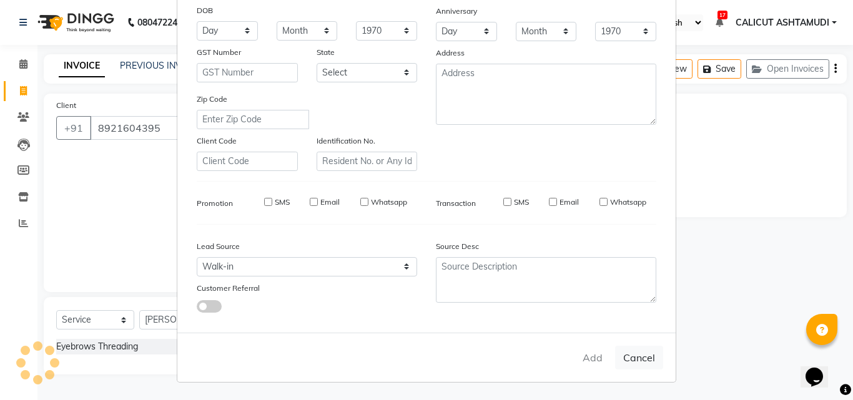
select select
checkbox input "false"
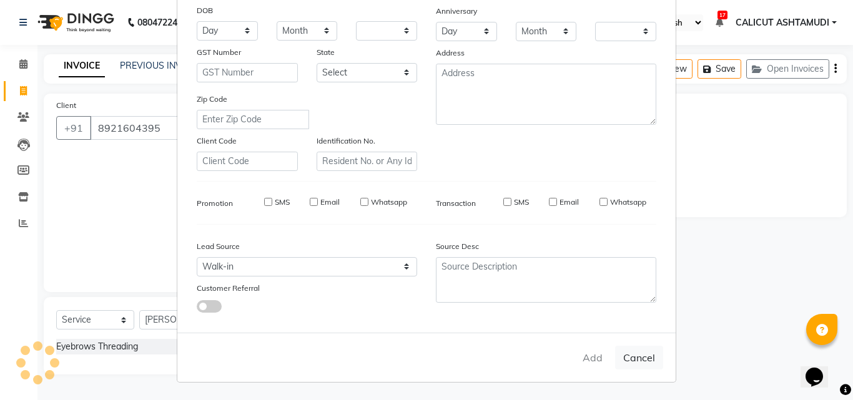
checkbox input "false"
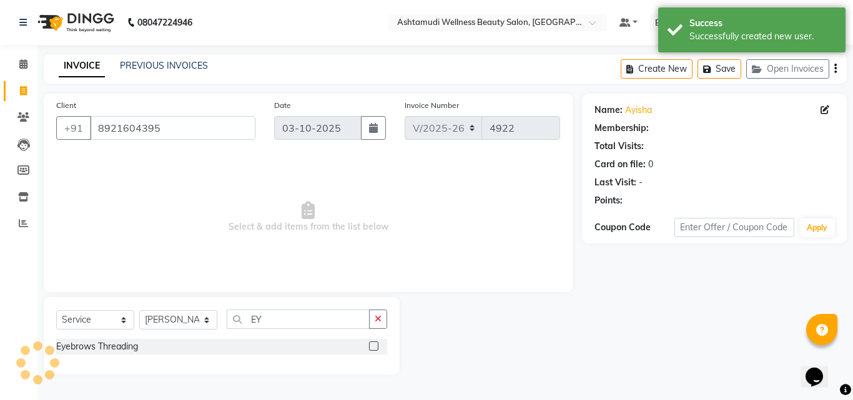
select select "1: Object"
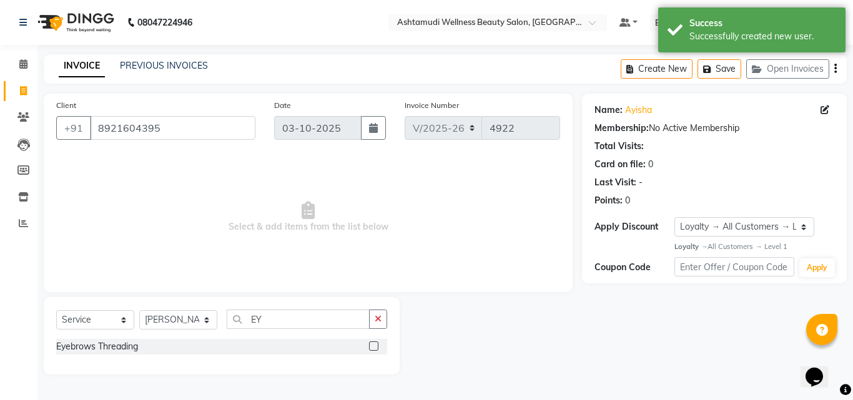
click at [375, 346] on label at bounding box center [373, 346] width 9 height 9
click at [375, 346] on input "checkbox" at bounding box center [373, 347] width 8 height 8
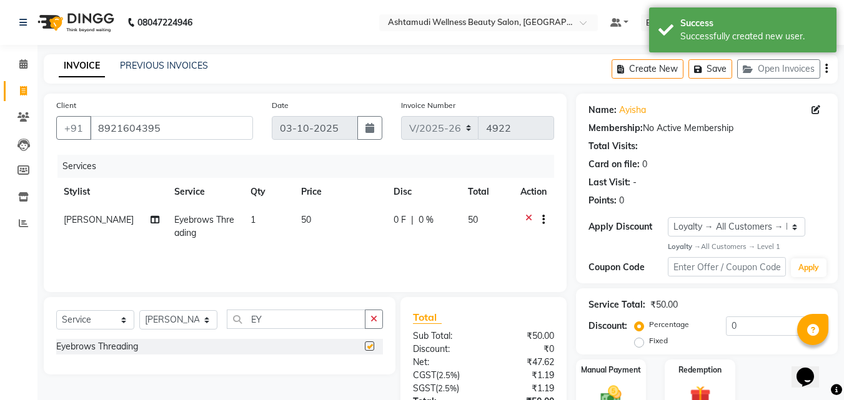
checkbox input "false"
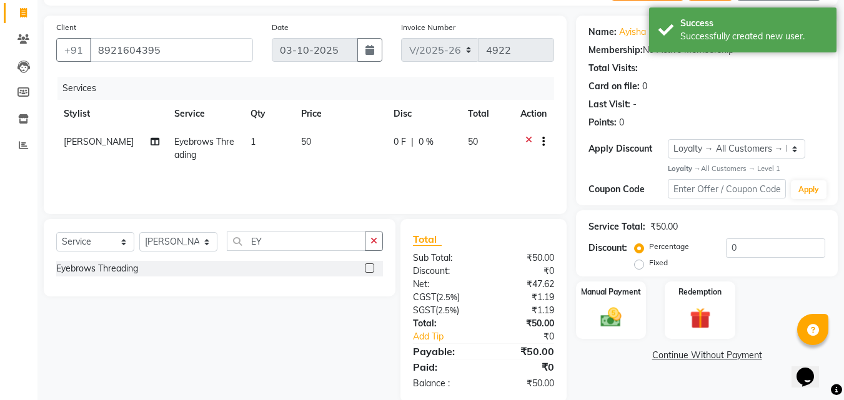
scroll to position [99, 0]
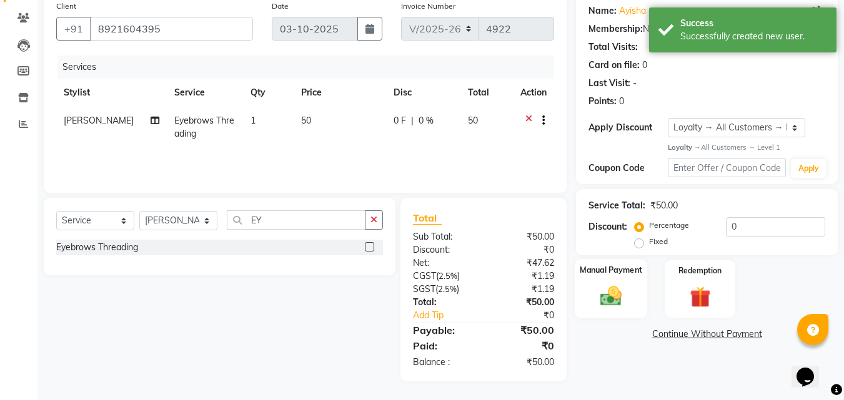
click at [596, 286] on img at bounding box center [610, 296] width 35 height 25
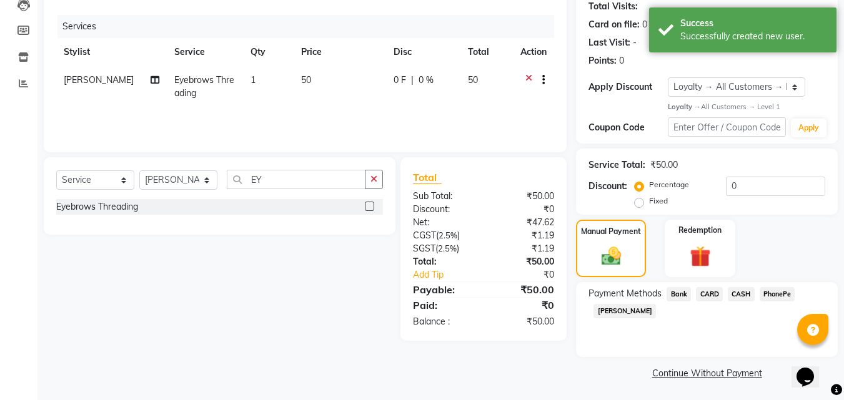
scroll to position [141, 0]
click at [771, 294] on span "PhonePe" at bounding box center [777, 293] width 36 height 14
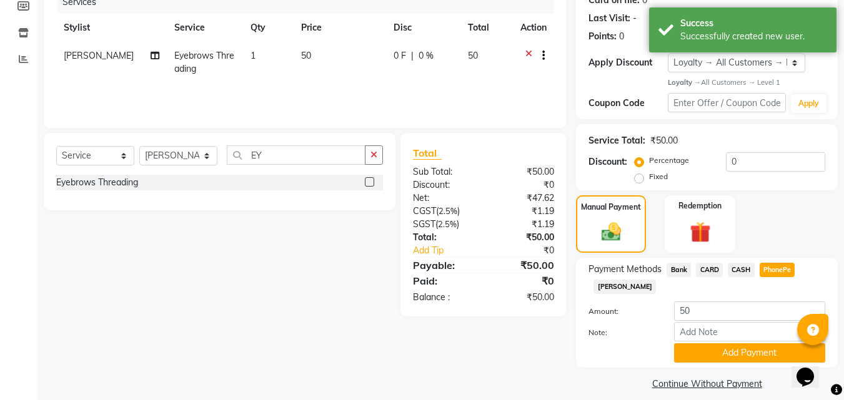
scroll to position [176, 0]
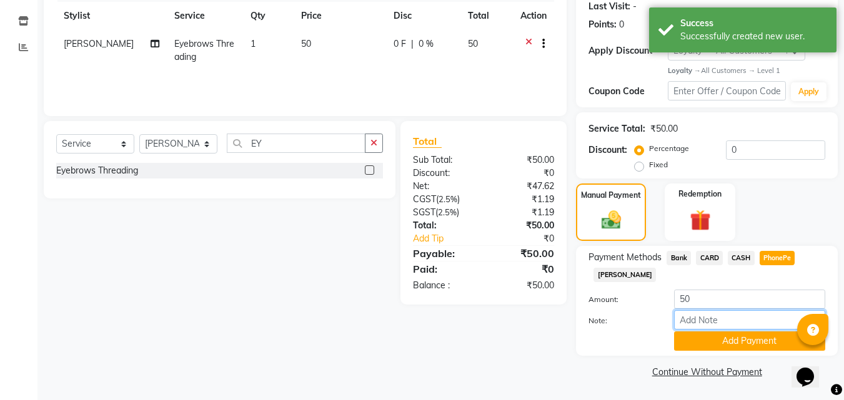
click at [736, 317] on input "Note:" at bounding box center [749, 319] width 151 height 19
type input "suhana"
click at [733, 338] on button "Add Payment" at bounding box center [749, 341] width 151 height 19
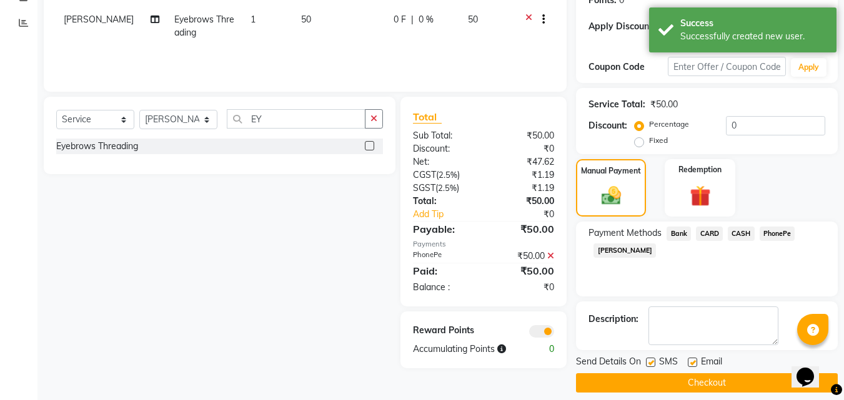
scroll to position [212, 0]
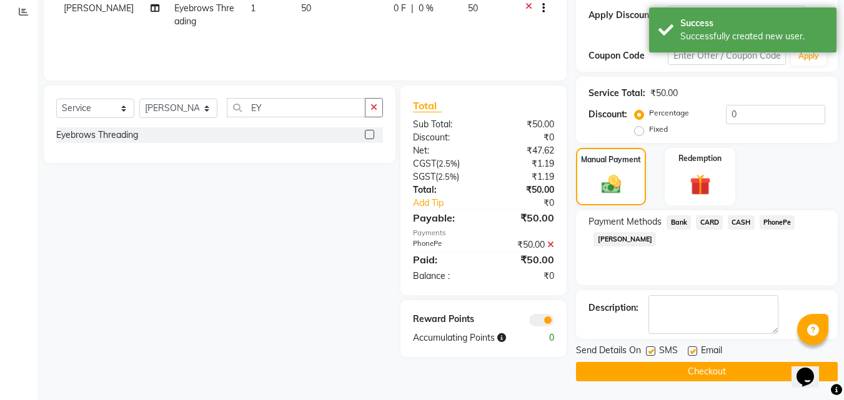
click at [727, 367] on button "Checkout" at bounding box center [707, 371] width 262 height 19
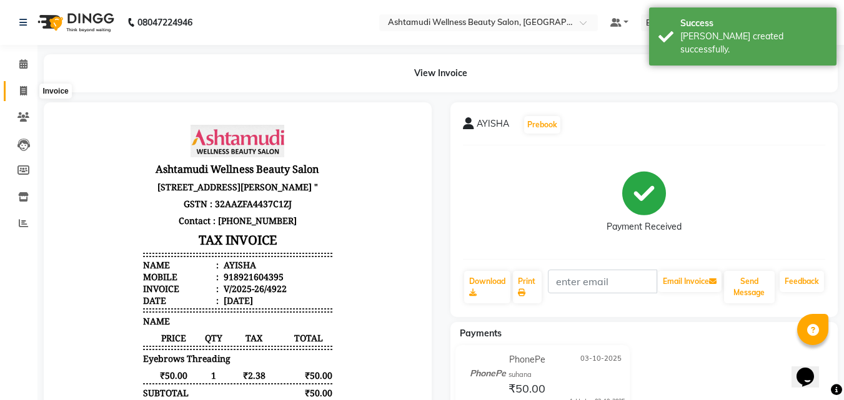
click at [31, 91] on span at bounding box center [23, 91] width 22 height 14
select select "service"
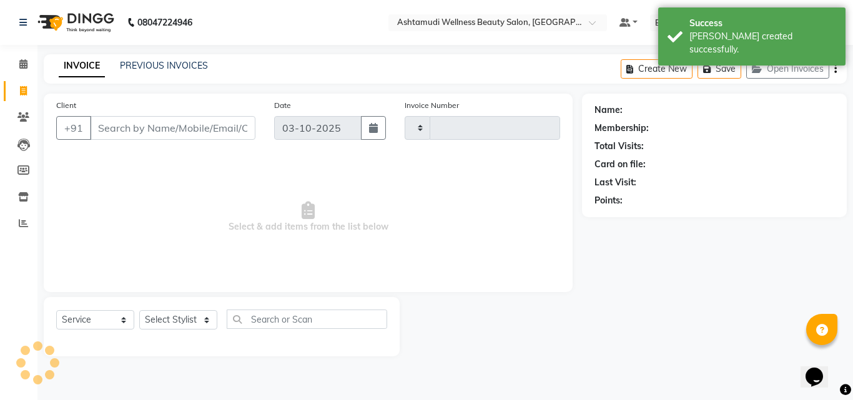
type input "4923"
select select "4630"
click at [176, 322] on select "Select Stylist" at bounding box center [178, 319] width 78 height 19
select select "85034"
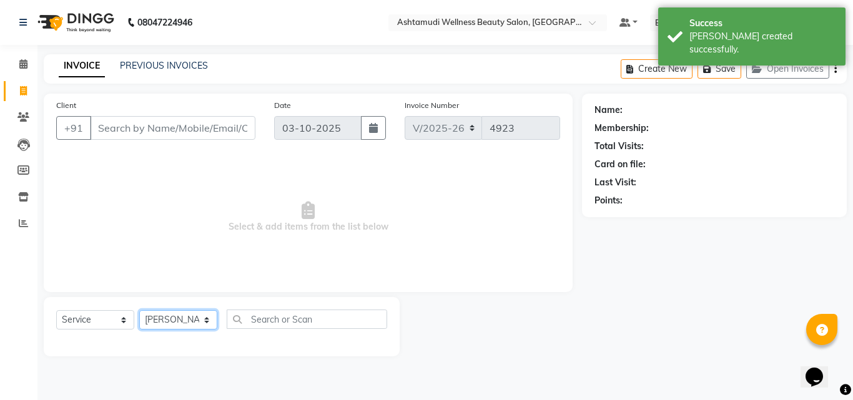
click at [139, 310] on select "Select Stylist [PERSON_NAME] [PERSON_NAME] [PERSON_NAME] CALICUT ASHTAMUDI FRAN…" at bounding box center [178, 319] width 78 height 19
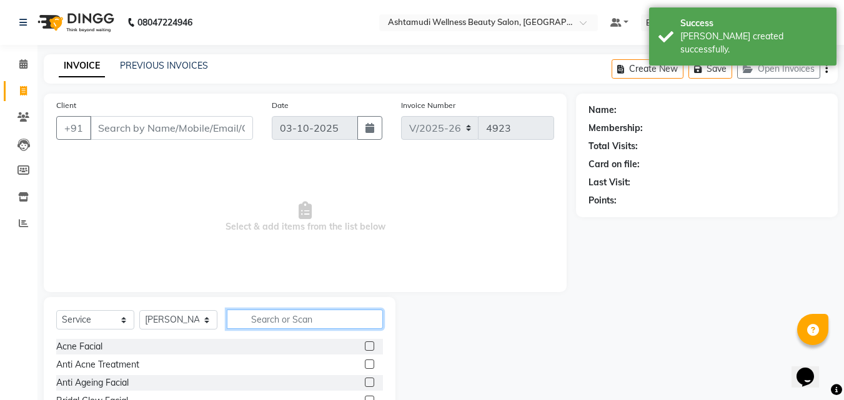
click at [280, 320] on input "text" at bounding box center [305, 319] width 156 height 19
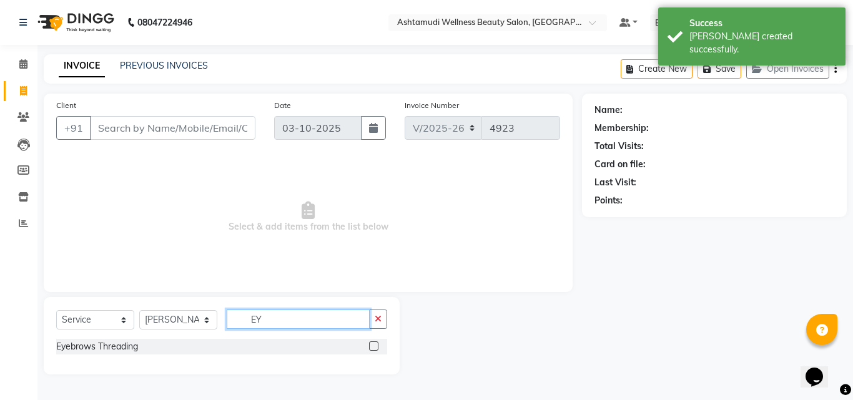
type input "EY"
click at [372, 344] on label at bounding box center [373, 346] width 9 height 9
click at [372, 344] on input "checkbox" at bounding box center [373, 347] width 8 height 8
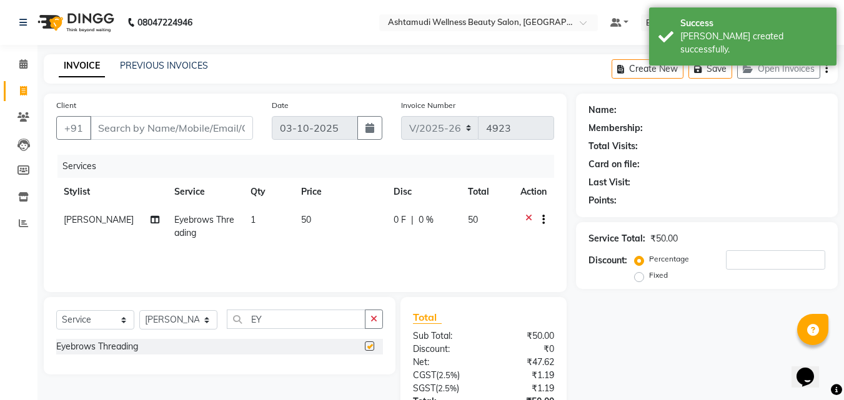
checkbox input "false"
click at [137, 127] on input "Client" at bounding box center [171, 128] width 163 height 24
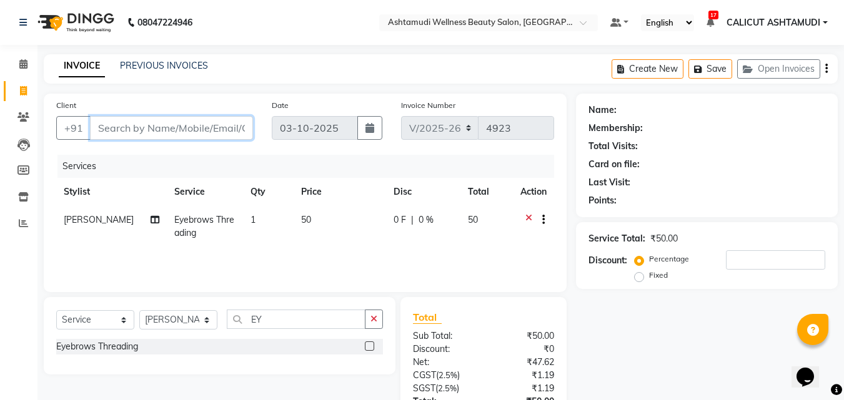
type input "6"
type input "0"
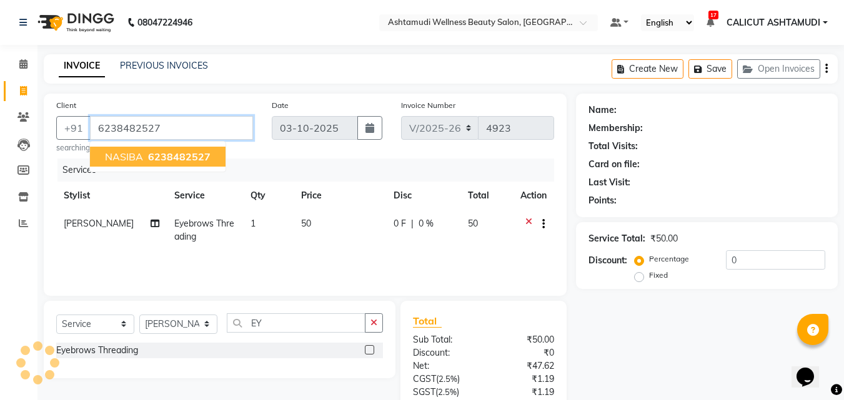
type input "6238482527"
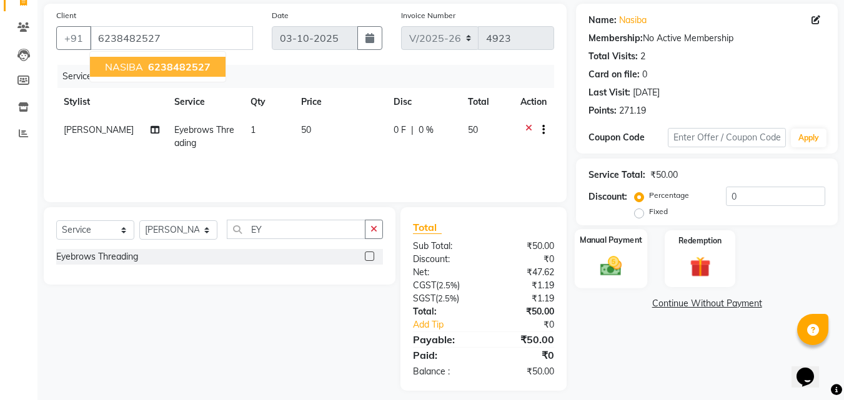
scroll to position [99, 0]
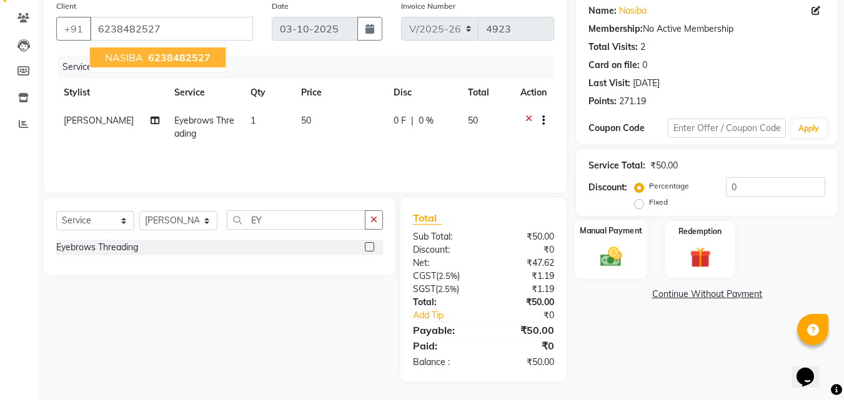
click at [605, 270] on div "Manual Payment" at bounding box center [611, 249] width 73 height 59
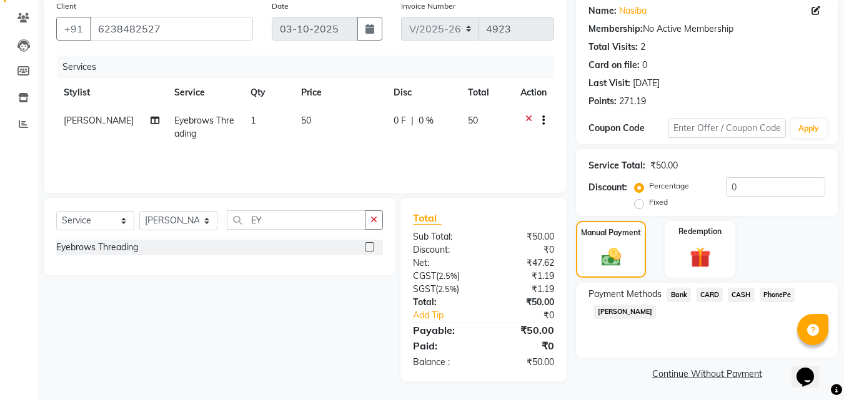
click at [773, 294] on span "PhonePe" at bounding box center [777, 295] width 36 height 14
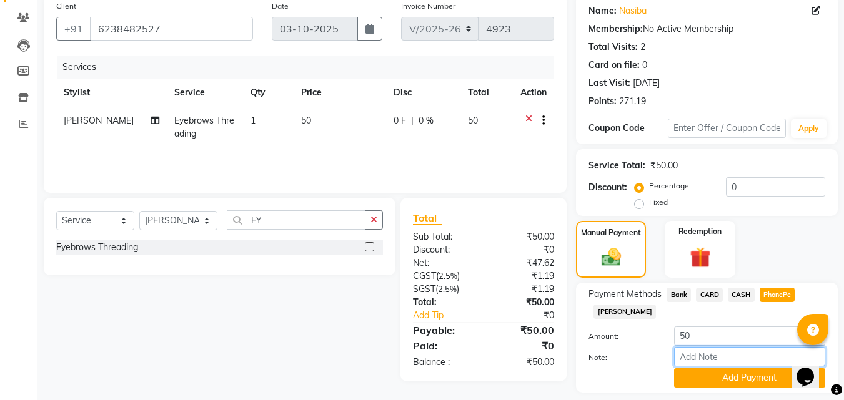
drag, startPoint x: 731, startPoint y: 355, endPoint x: 740, endPoint y: 348, distance: 11.5
click at [731, 355] on input "Note:" at bounding box center [749, 356] width 151 height 19
type input "suhana"
click at [723, 370] on button "Add Payment" at bounding box center [749, 377] width 151 height 19
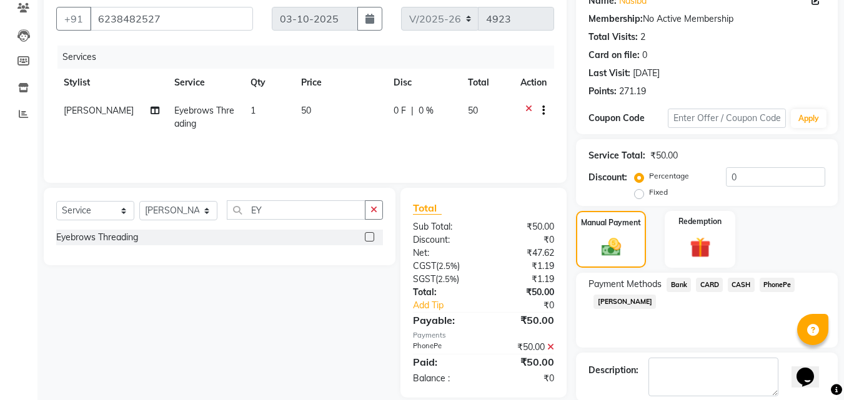
scroll to position [172, 0]
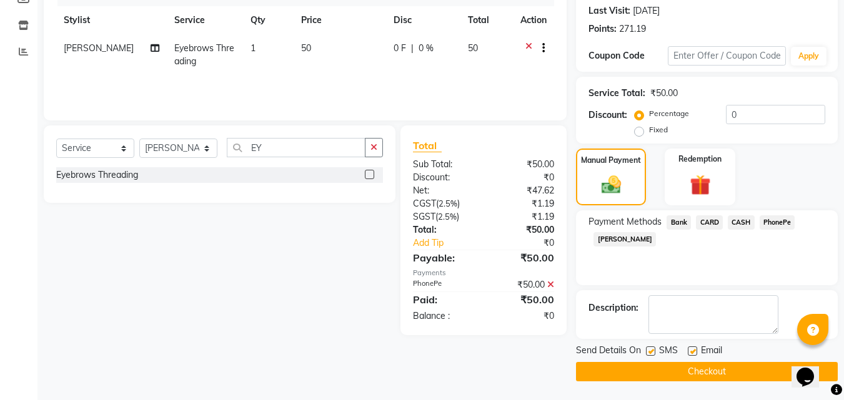
click at [655, 369] on button "Checkout" at bounding box center [707, 371] width 262 height 19
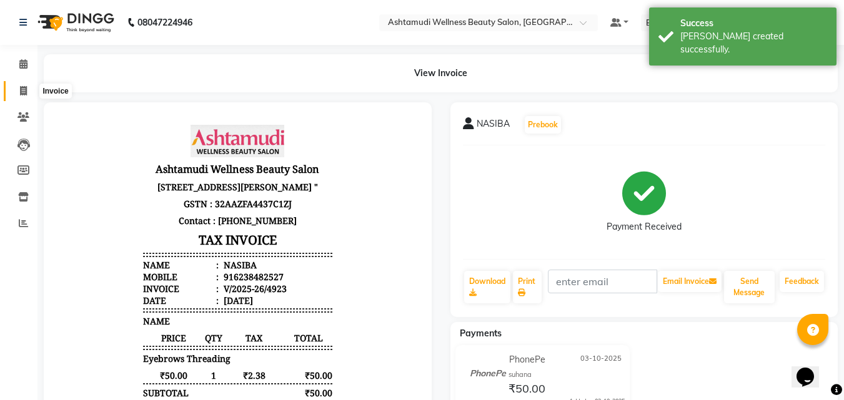
click at [23, 97] on span at bounding box center [23, 91] width 22 height 14
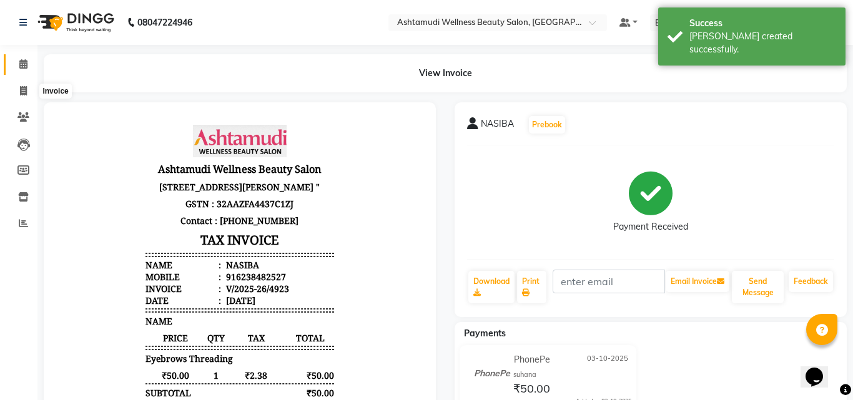
select select "service"
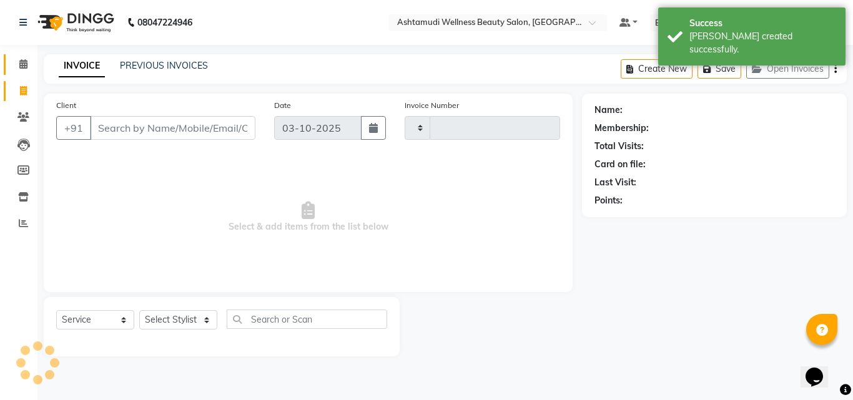
type input "4924"
select select "4630"
click at [24, 62] on icon at bounding box center [23, 63] width 8 height 9
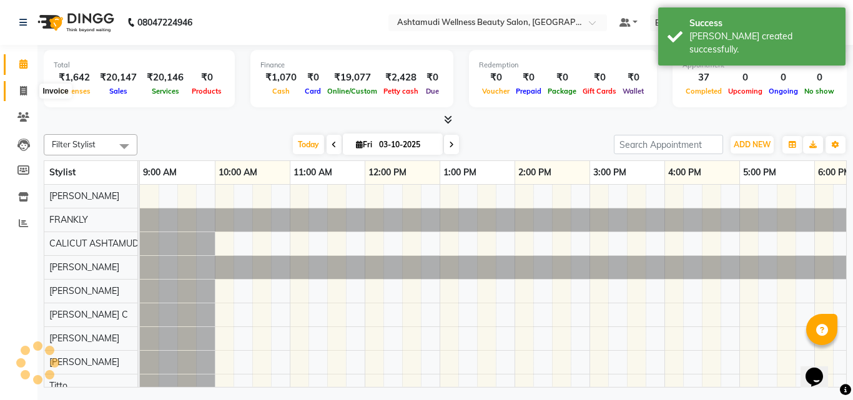
click at [24, 86] on icon at bounding box center [23, 90] width 7 height 9
select select "service"
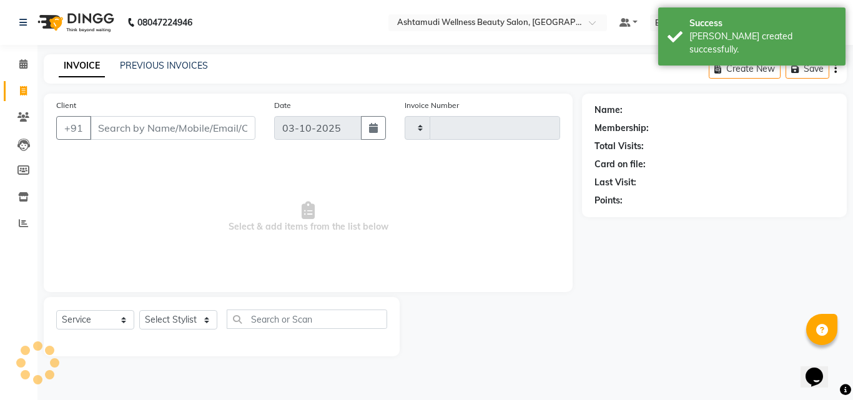
type input "4924"
select select "4630"
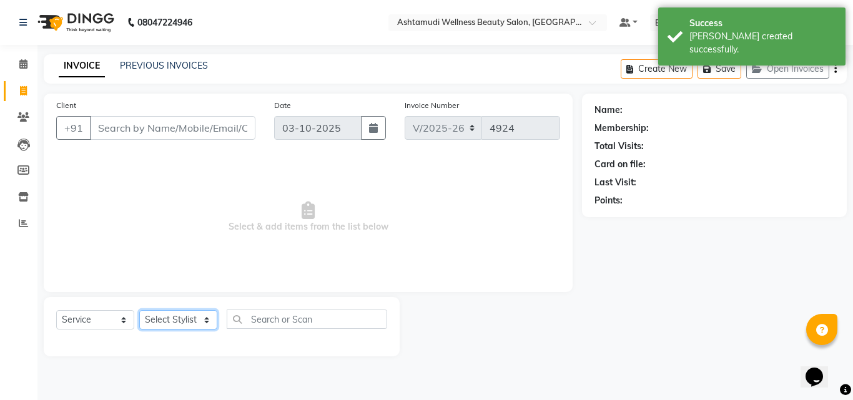
click at [167, 316] on select "Select Stylist [PERSON_NAME] [PERSON_NAME] [PERSON_NAME] CALICUT ASHTAMUDI FRAN…" at bounding box center [178, 319] width 78 height 19
select select "85034"
click at [139, 310] on select "Select Stylist [PERSON_NAME] [PERSON_NAME] [PERSON_NAME] CALICUT ASHTAMUDI FRAN…" at bounding box center [178, 319] width 78 height 19
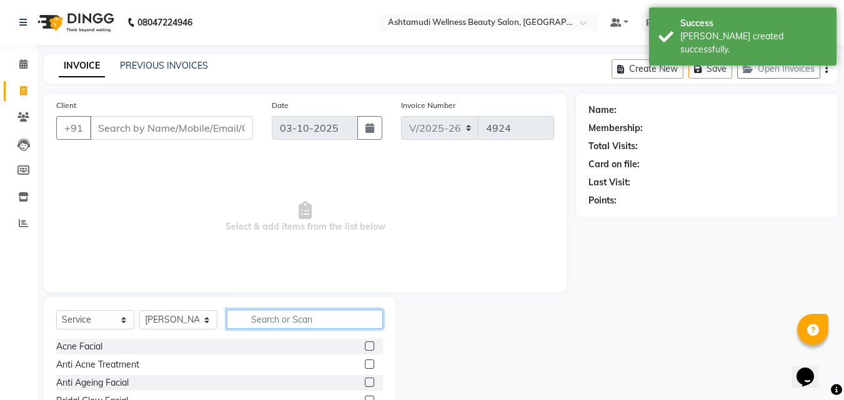
click at [271, 321] on input "text" at bounding box center [305, 319] width 156 height 19
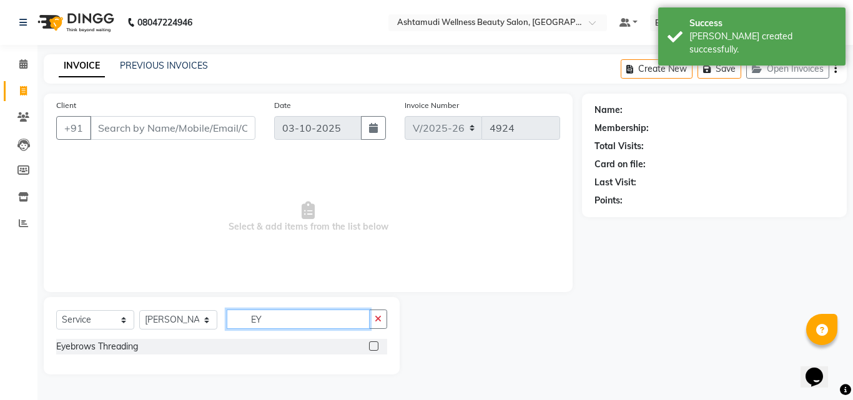
type input "EY"
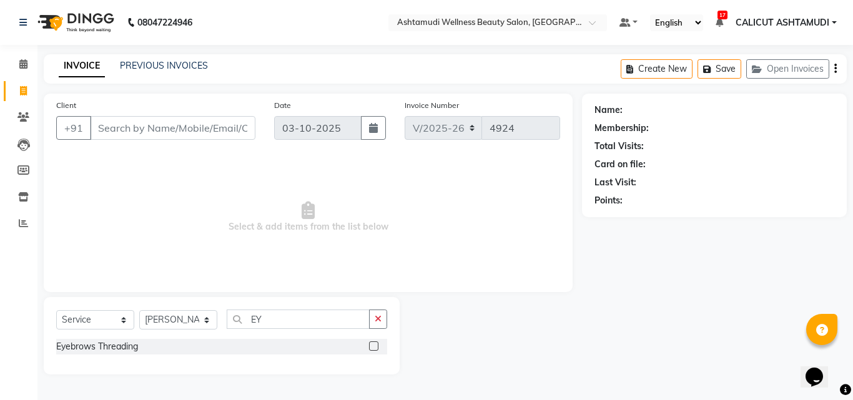
click at [376, 348] on label at bounding box center [373, 346] width 9 height 9
click at [376, 348] on input "checkbox" at bounding box center [373, 347] width 8 height 8
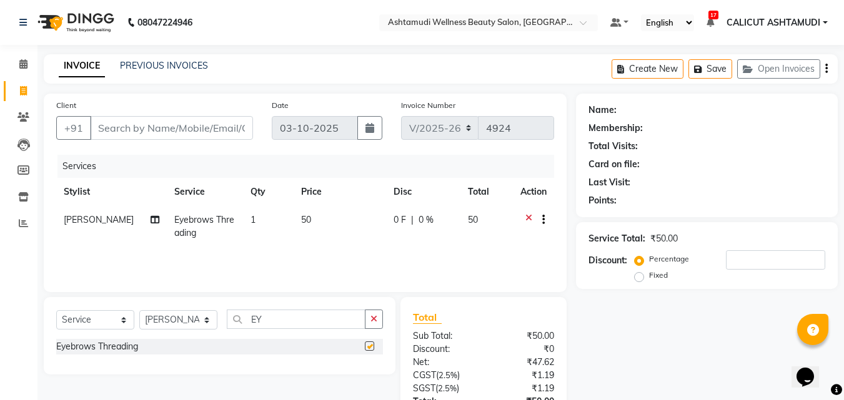
checkbox input "false"
click at [217, 121] on input "Client" at bounding box center [171, 128] width 163 height 24
click at [210, 127] on input "Client" at bounding box center [171, 128] width 163 height 24
click at [33, 64] on span at bounding box center [23, 64] width 22 height 14
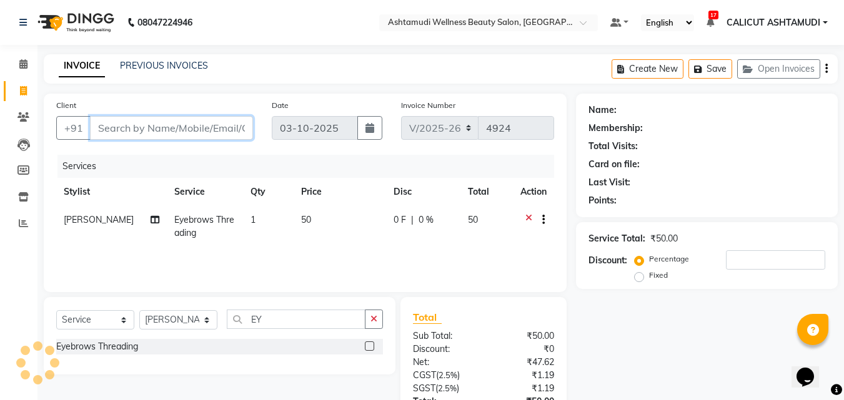
click at [191, 132] on input "Client" at bounding box center [171, 128] width 163 height 24
type input "6"
type input "0"
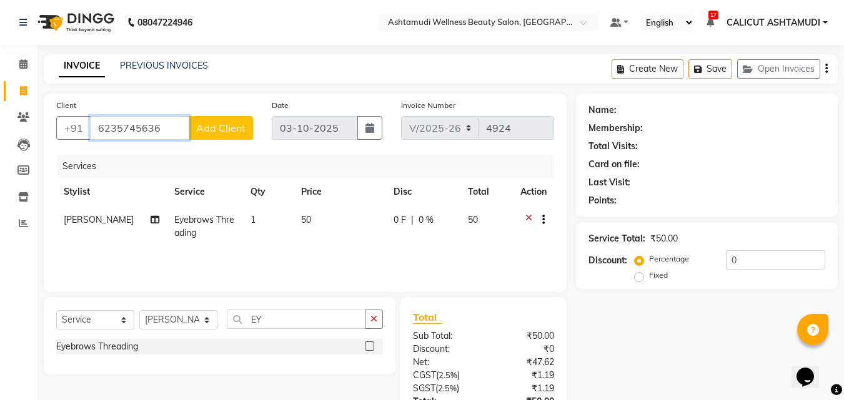
type input "6235745636"
click at [234, 118] on button "Add Client" at bounding box center [221, 128] width 64 height 24
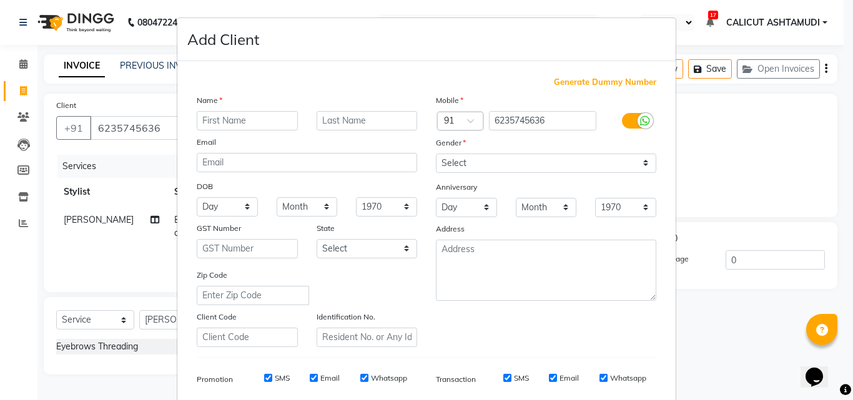
click at [222, 116] on input "text" at bounding box center [247, 120] width 101 height 19
type input "ADILA"
click at [477, 164] on select "Select [DEMOGRAPHIC_DATA] [DEMOGRAPHIC_DATA] Other Prefer Not To Say" at bounding box center [546, 163] width 220 height 19
select select "[DEMOGRAPHIC_DATA]"
click at [436, 154] on select "Select [DEMOGRAPHIC_DATA] [DEMOGRAPHIC_DATA] Other Prefer Not To Say" at bounding box center [546, 163] width 220 height 19
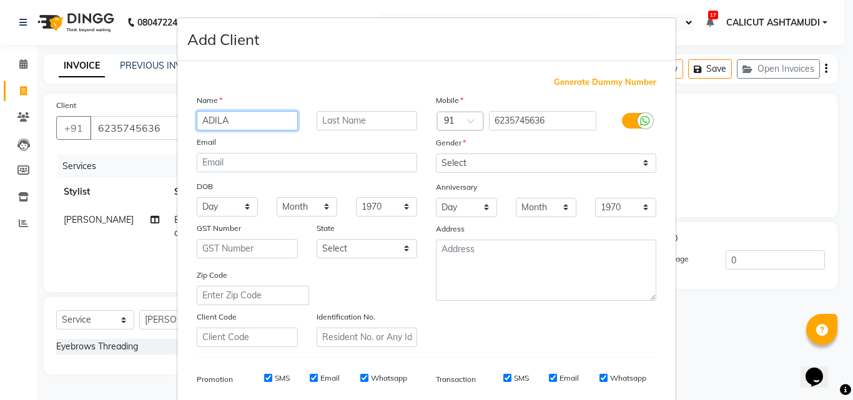
click at [264, 121] on input "ADILA" at bounding box center [247, 120] width 101 height 19
type input "A"
type input "FATHIMA"
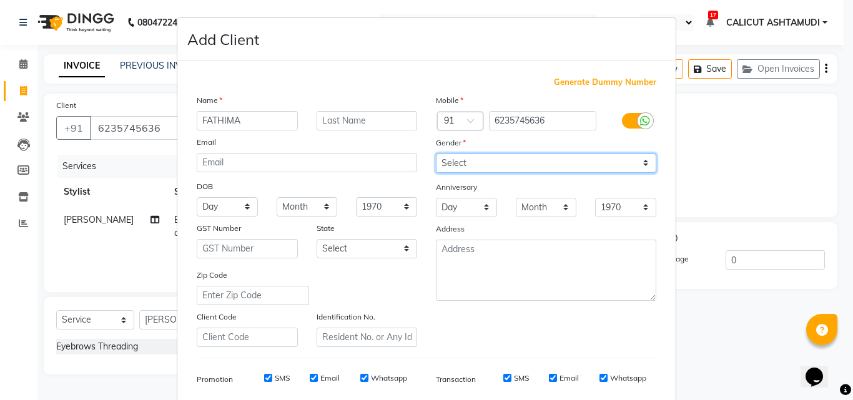
drag, startPoint x: 505, startPoint y: 163, endPoint x: 502, endPoint y: 171, distance: 8.7
click at [505, 163] on select "Select [DEMOGRAPHIC_DATA] [DEMOGRAPHIC_DATA] Other Prefer Not To Say" at bounding box center [546, 163] width 220 height 19
click at [436, 154] on select "Select [DEMOGRAPHIC_DATA] [DEMOGRAPHIC_DATA] Other Prefer Not To Say" at bounding box center [546, 163] width 220 height 19
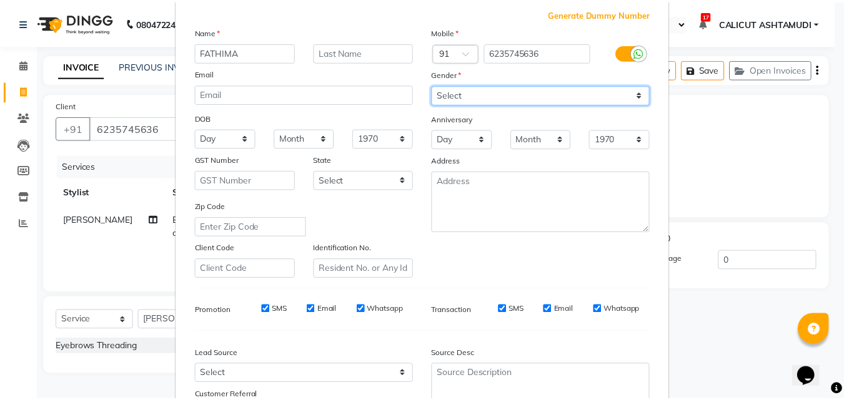
scroll to position [176, 0]
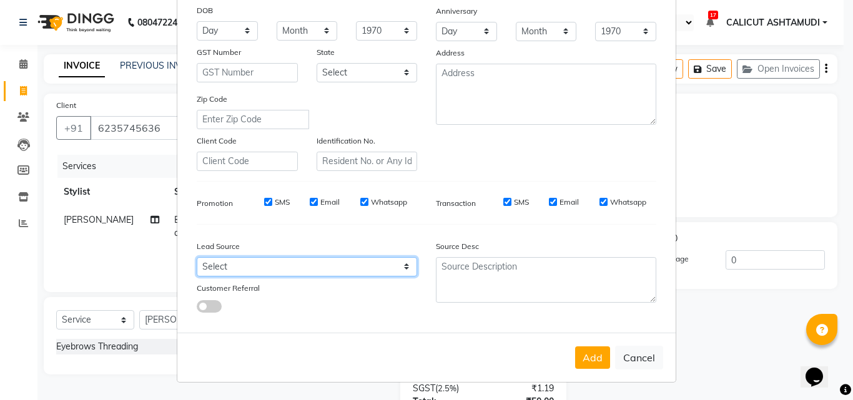
drag, startPoint x: 353, startPoint y: 276, endPoint x: 363, endPoint y: 259, distance: 20.1
click at [353, 276] on select "Select Walk-in Referral Internet Friend Word of Mouth Advertisement Facebook Ju…" at bounding box center [307, 266] width 220 height 19
select select "31336"
click at [197, 257] on select "Select Walk-in Referral Internet Friend Word of Mouth Advertisement Facebook Ju…" at bounding box center [307, 266] width 220 height 19
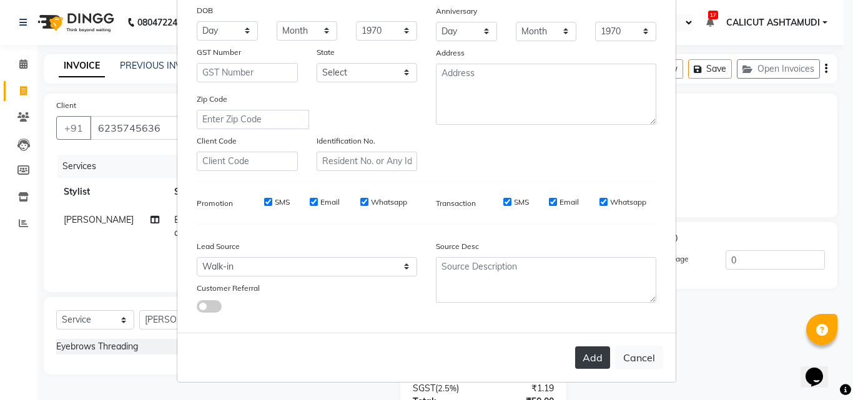
click at [598, 355] on button "Add" at bounding box center [592, 358] width 35 height 22
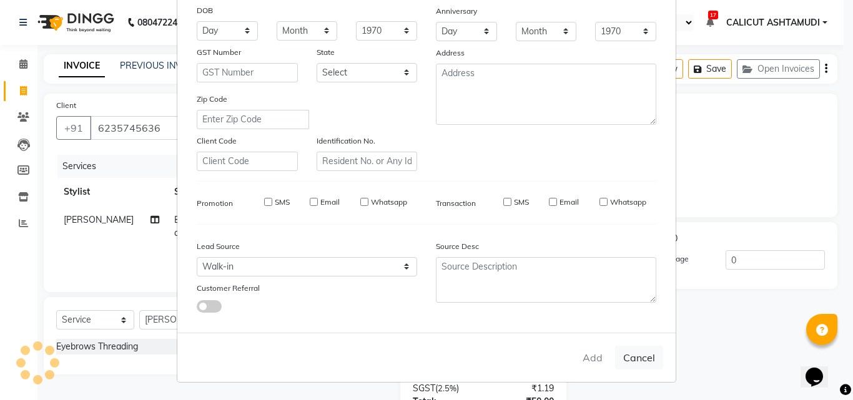
select select
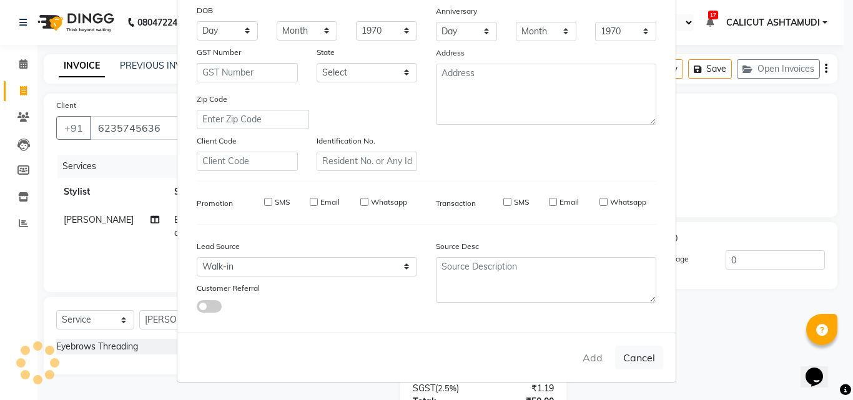
select select
checkbox input "false"
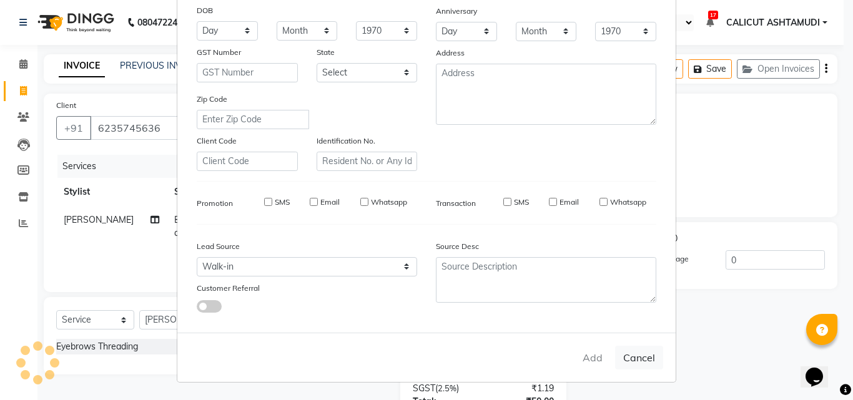
checkbox input "false"
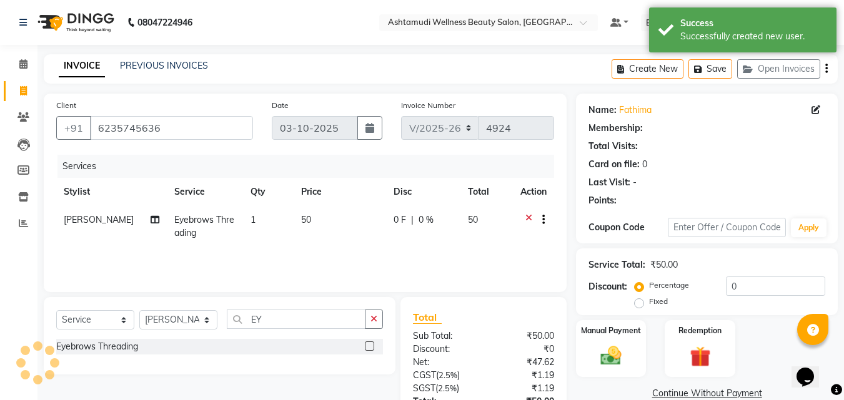
select select "1: Object"
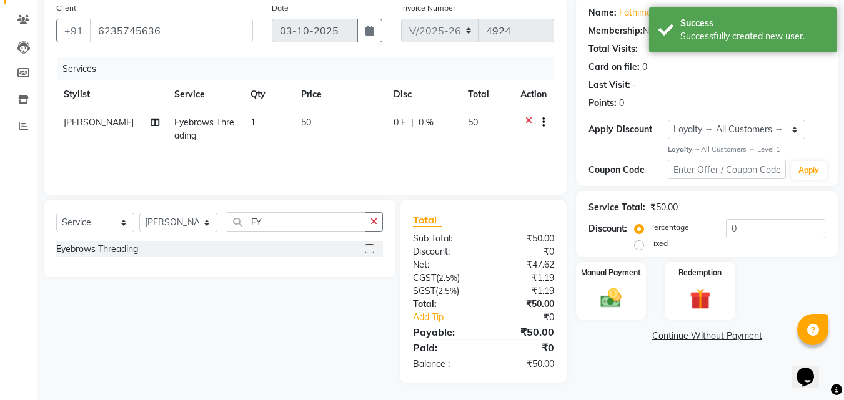
scroll to position [99, 0]
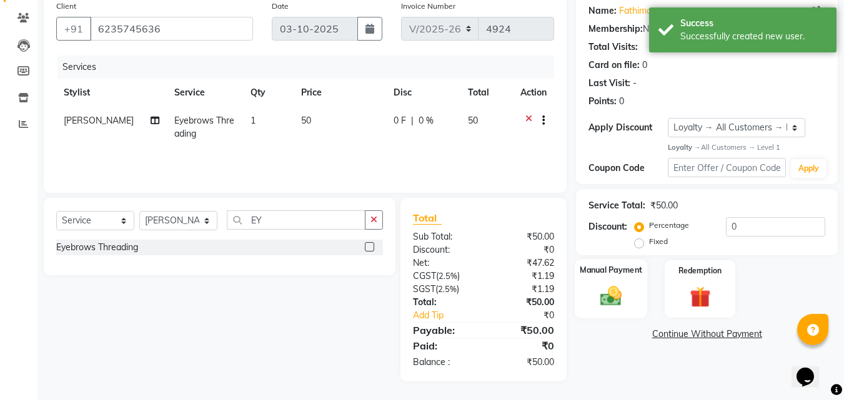
click at [624, 305] on img at bounding box center [610, 296] width 35 height 25
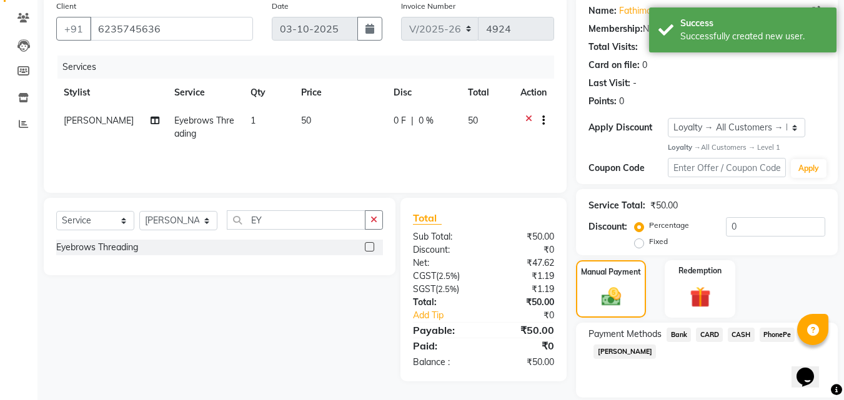
click at [774, 334] on span "PhonePe" at bounding box center [777, 335] width 36 height 14
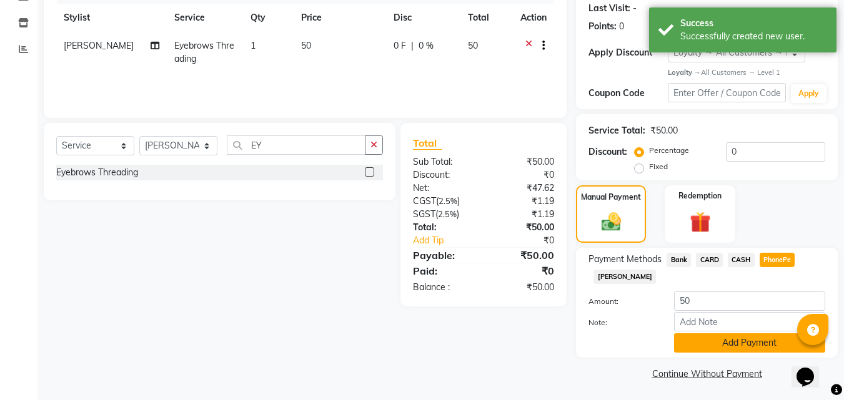
scroll to position [176, 0]
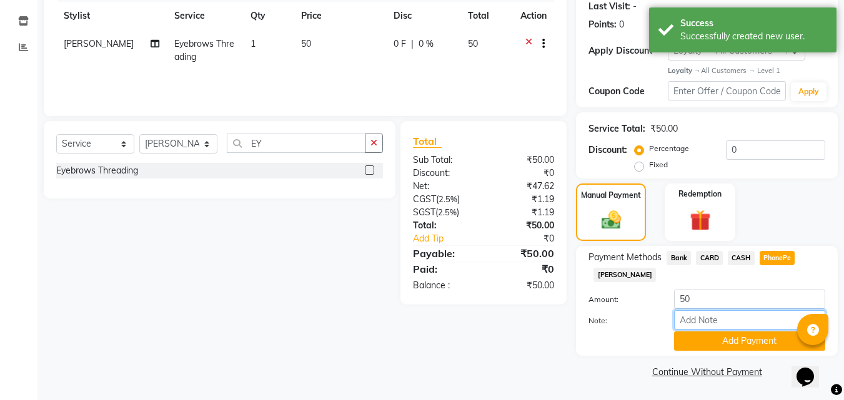
click at [731, 319] on input "Note:" at bounding box center [749, 319] width 151 height 19
type input "suhana"
click at [740, 353] on div "Payment Methods Bank CARD CASH PhonePe [PERSON_NAME]: 50 Note: suhana Add Payme…" at bounding box center [707, 301] width 262 height 110
click at [742, 348] on button "Add Payment" at bounding box center [749, 341] width 151 height 19
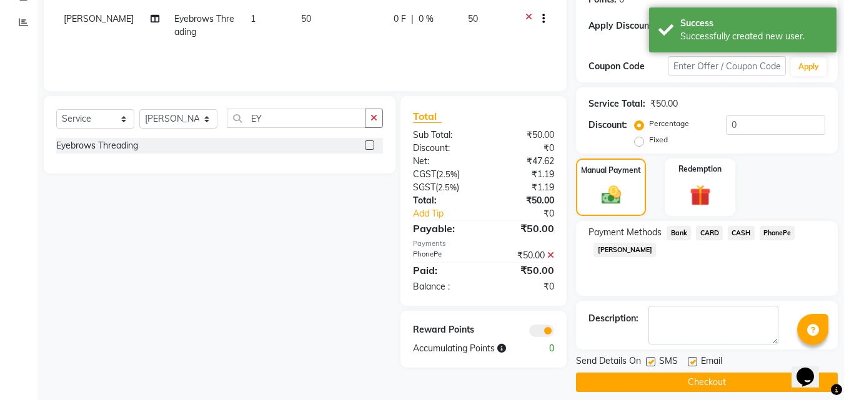
scroll to position [212, 0]
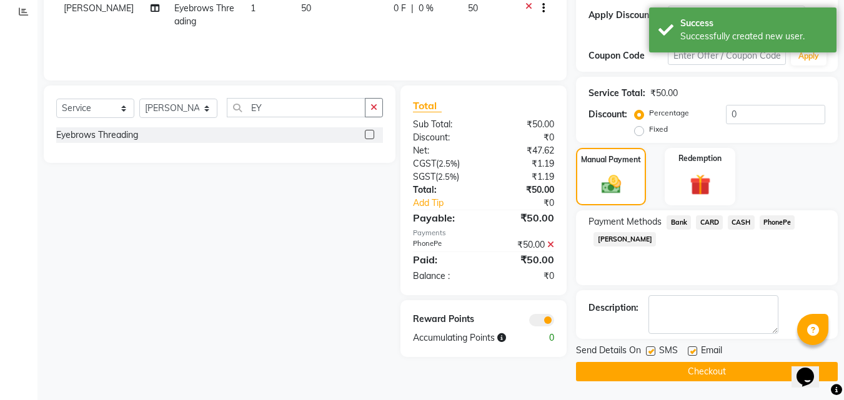
click at [724, 368] on button "Checkout" at bounding box center [707, 371] width 262 height 19
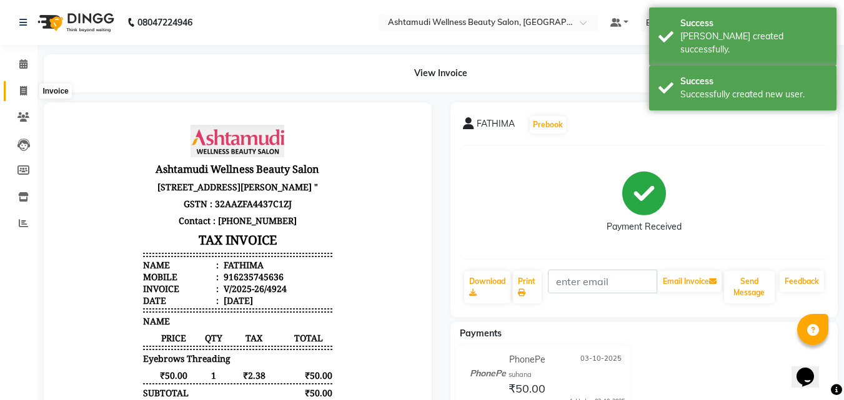
click at [24, 85] on span at bounding box center [23, 91] width 22 height 14
select select "service"
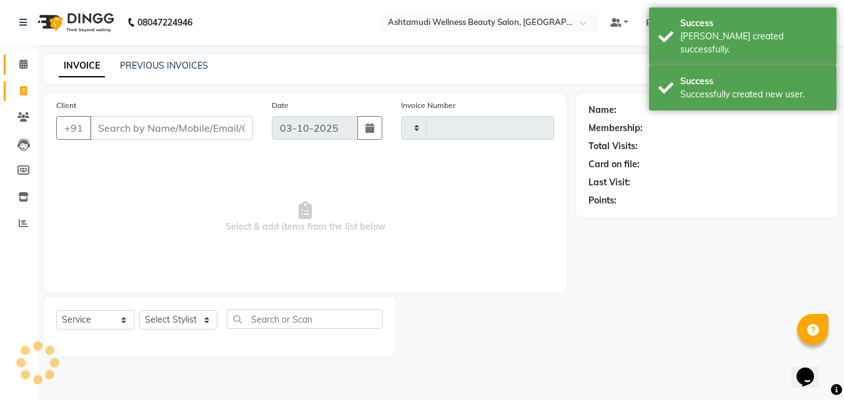
type input "4925"
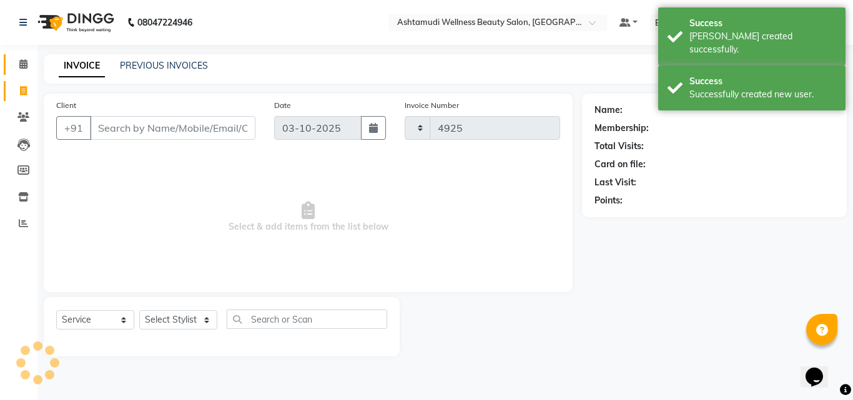
select select "4630"
click at [21, 68] on icon at bounding box center [23, 63] width 8 height 9
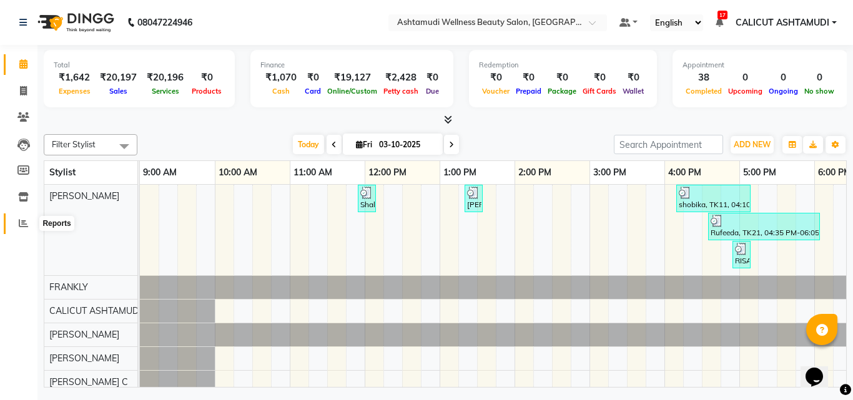
click at [21, 228] on span at bounding box center [23, 224] width 22 height 14
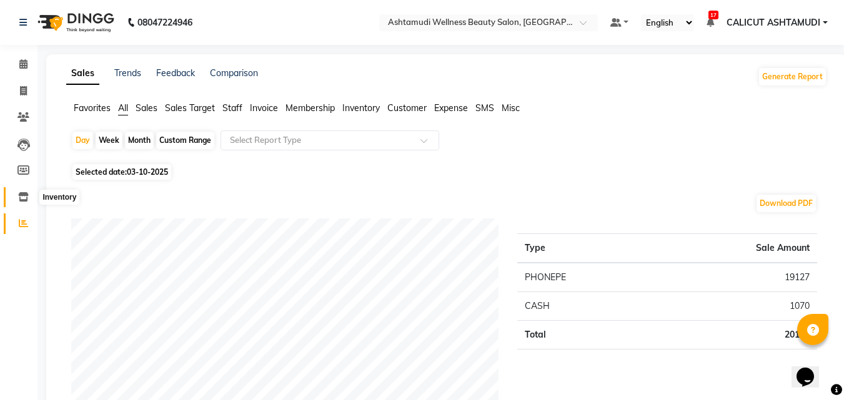
click at [19, 196] on icon at bounding box center [23, 196] width 11 height 9
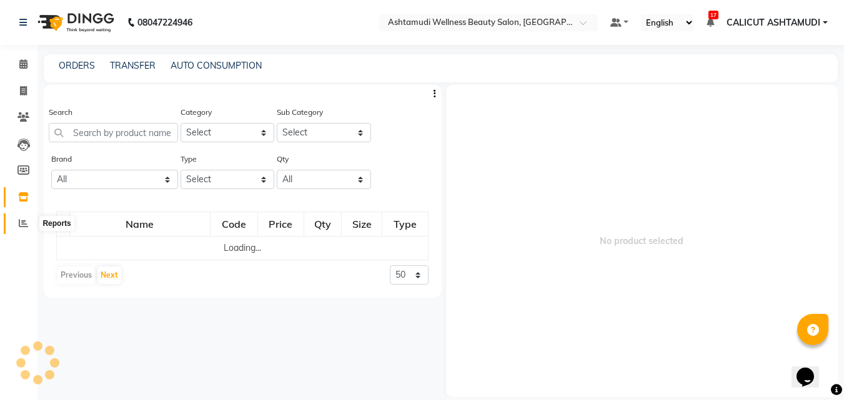
click at [26, 223] on icon at bounding box center [23, 223] width 9 height 9
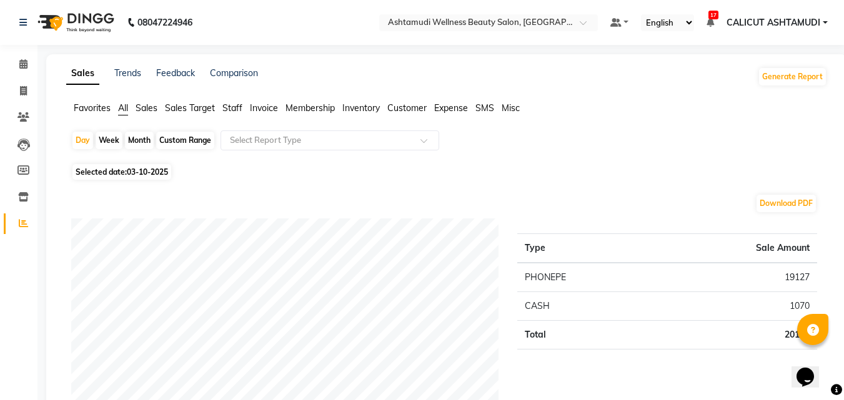
click at [136, 138] on div "Month" at bounding box center [139, 140] width 29 height 17
select select "10"
select select "2025"
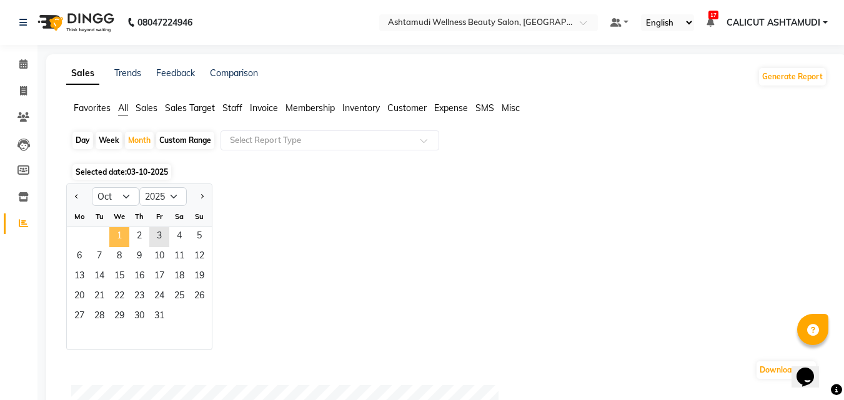
click at [126, 239] on span "1" at bounding box center [119, 237] width 20 height 20
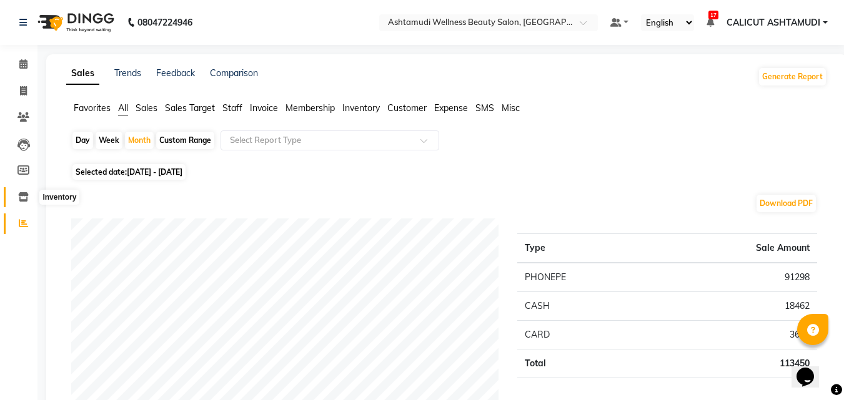
click at [16, 191] on span at bounding box center [23, 197] width 22 height 14
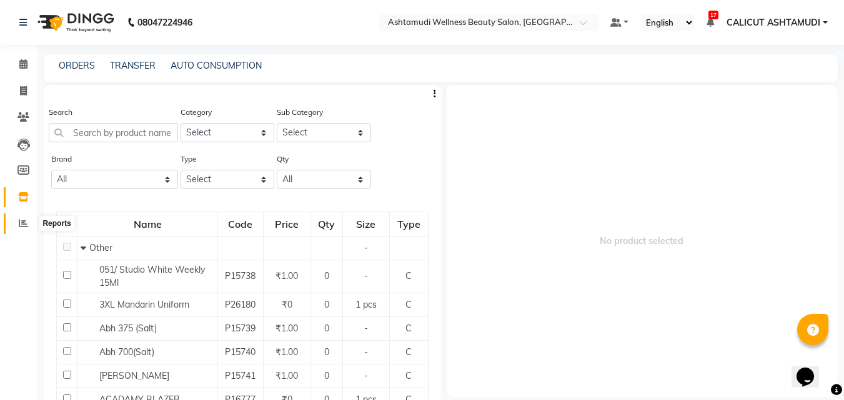
click at [21, 224] on icon at bounding box center [23, 223] width 9 height 9
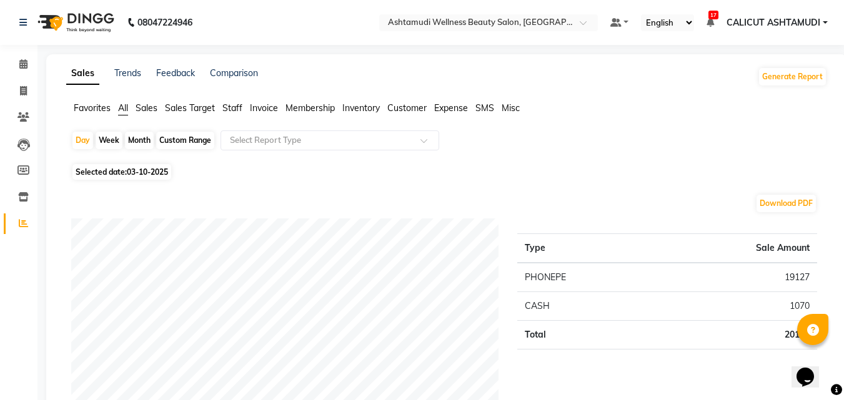
click at [399, 108] on span "Customer" at bounding box center [406, 107] width 39 height 11
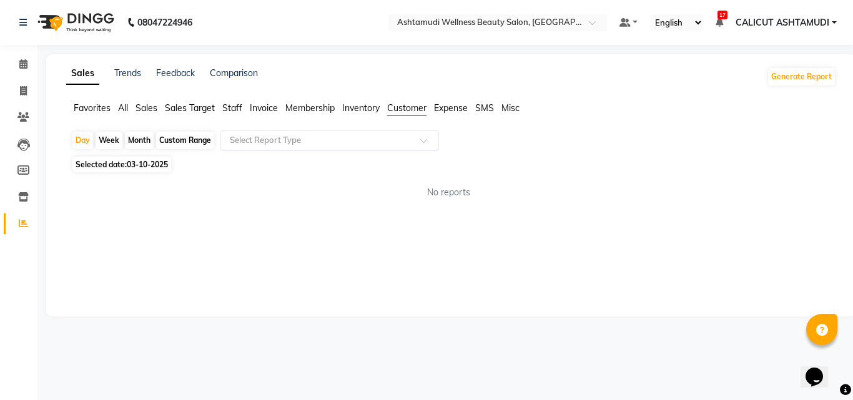
click at [339, 144] on input "text" at bounding box center [317, 140] width 180 height 12
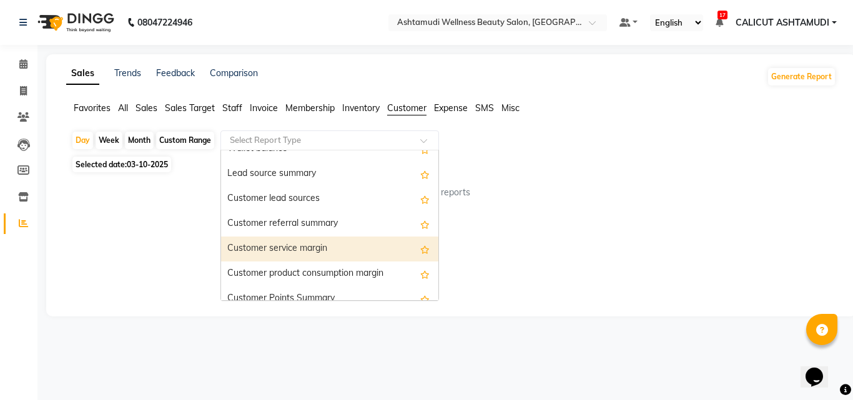
scroll to position [100, 0]
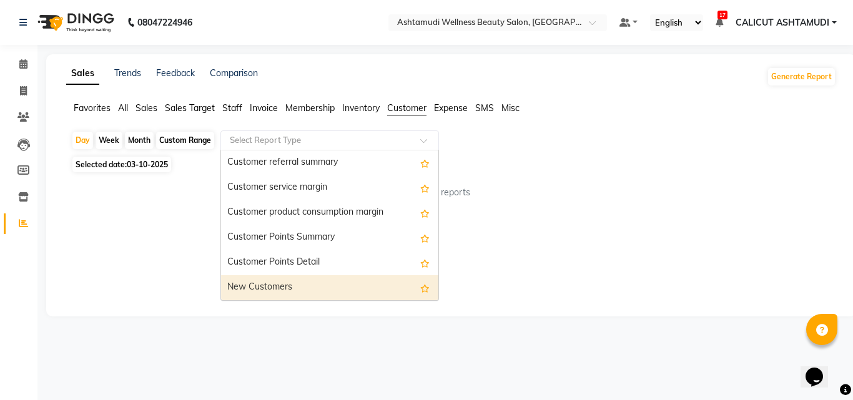
click at [295, 281] on div "New Customers" at bounding box center [329, 287] width 217 height 25
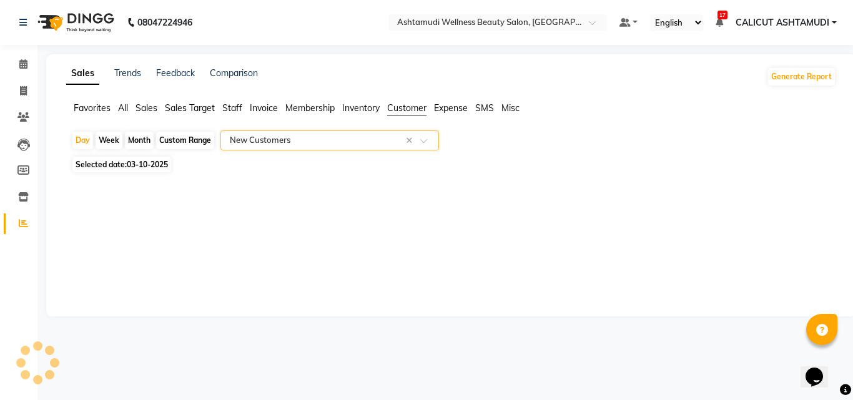
select select "full_report"
select select "csv"
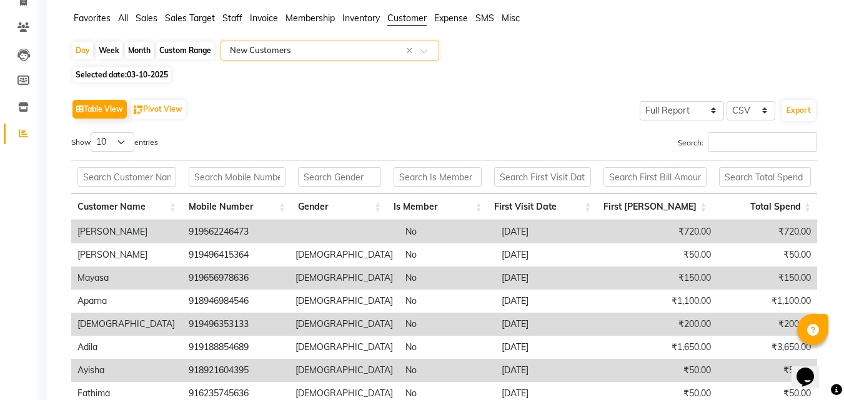
scroll to position [0, 0]
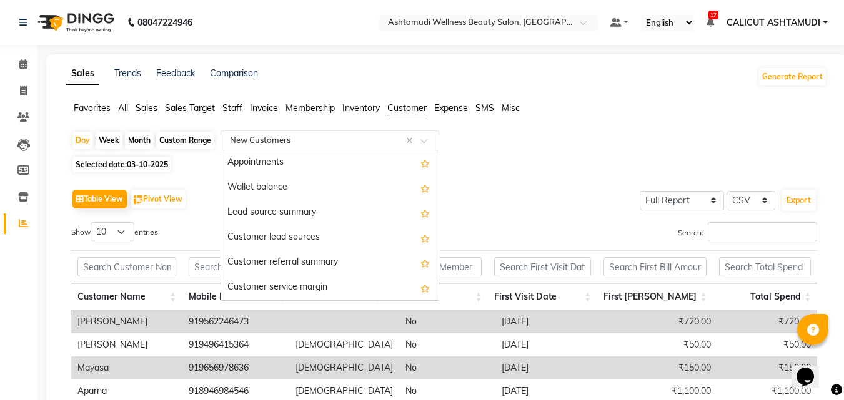
click at [342, 137] on input "text" at bounding box center [317, 140] width 180 height 12
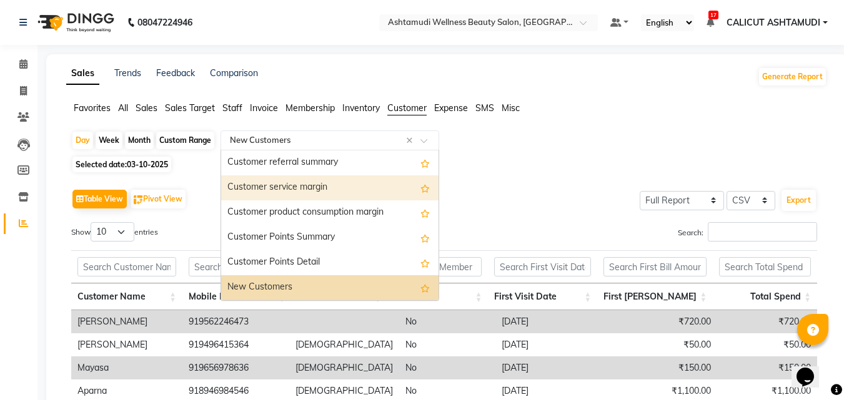
click at [323, 189] on div "Customer service margin" at bounding box center [329, 187] width 217 height 25
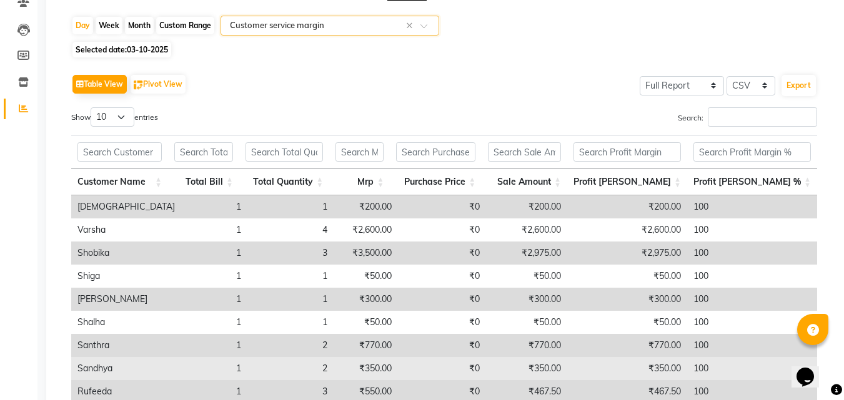
scroll to position [0, 0]
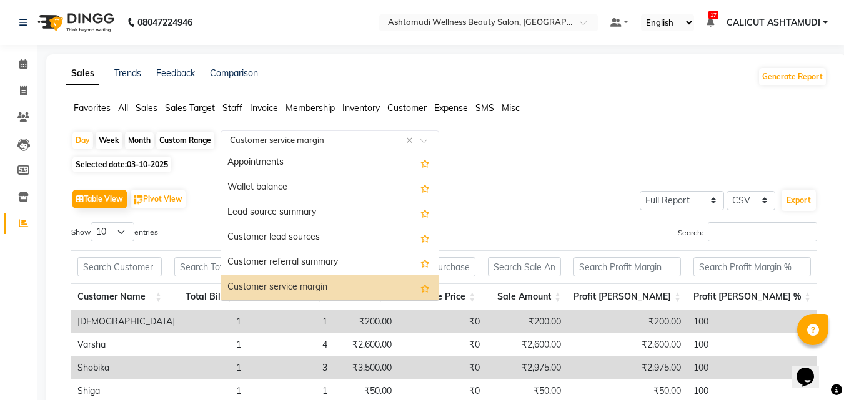
click at [298, 139] on input "text" at bounding box center [317, 140] width 180 height 12
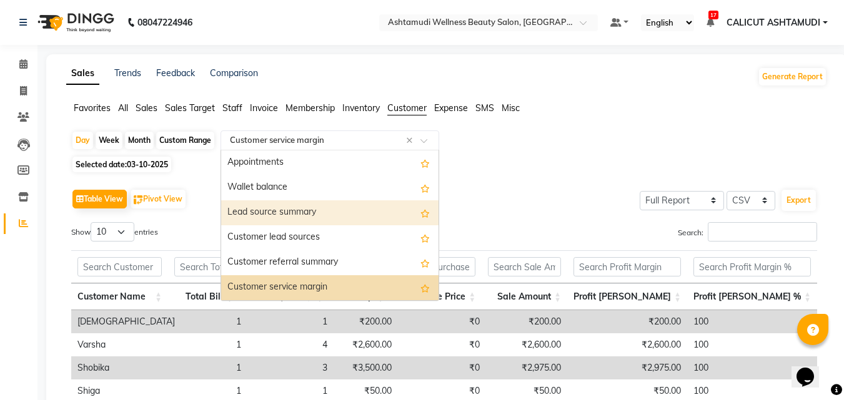
click at [279, 210] on div "Lead source summary" at bounding box center [329, 212] width 217 height 25
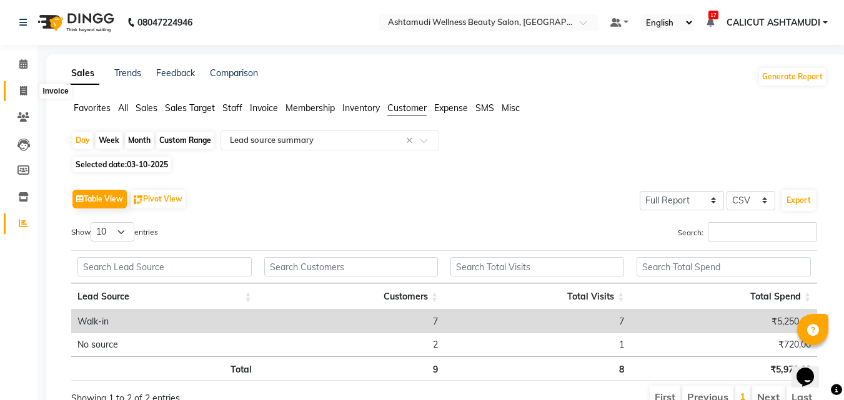
click at [33, 88] on span at bounding box center [23, 91] width 22 height 14
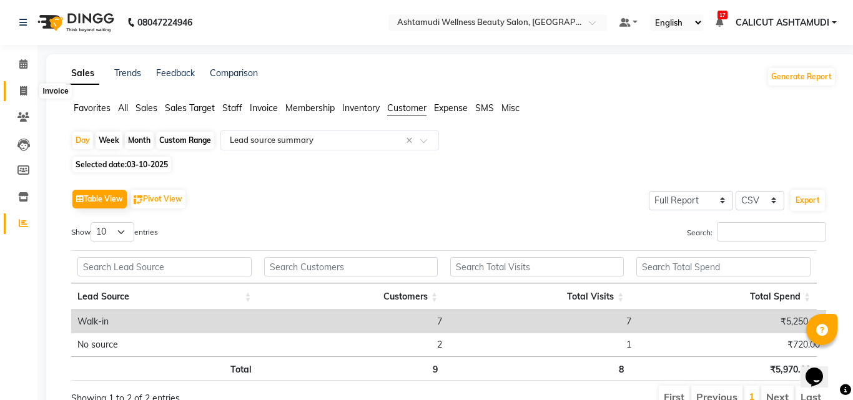
select select "service"
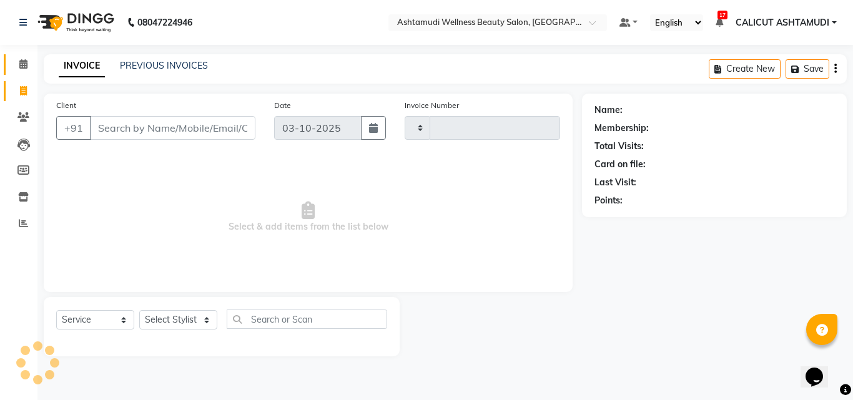
type input "4925"
select select "4630"
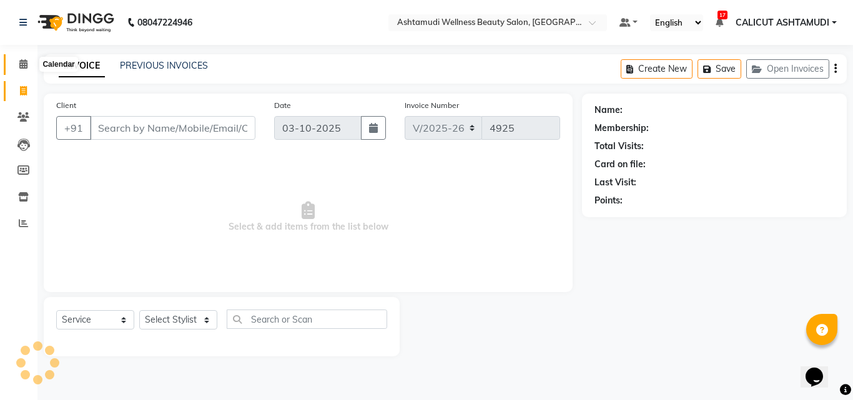
click at [30, 62] on span at bounding box center [23, 64] width 22 height 14
